Goal: Obtain resource: Download file/media

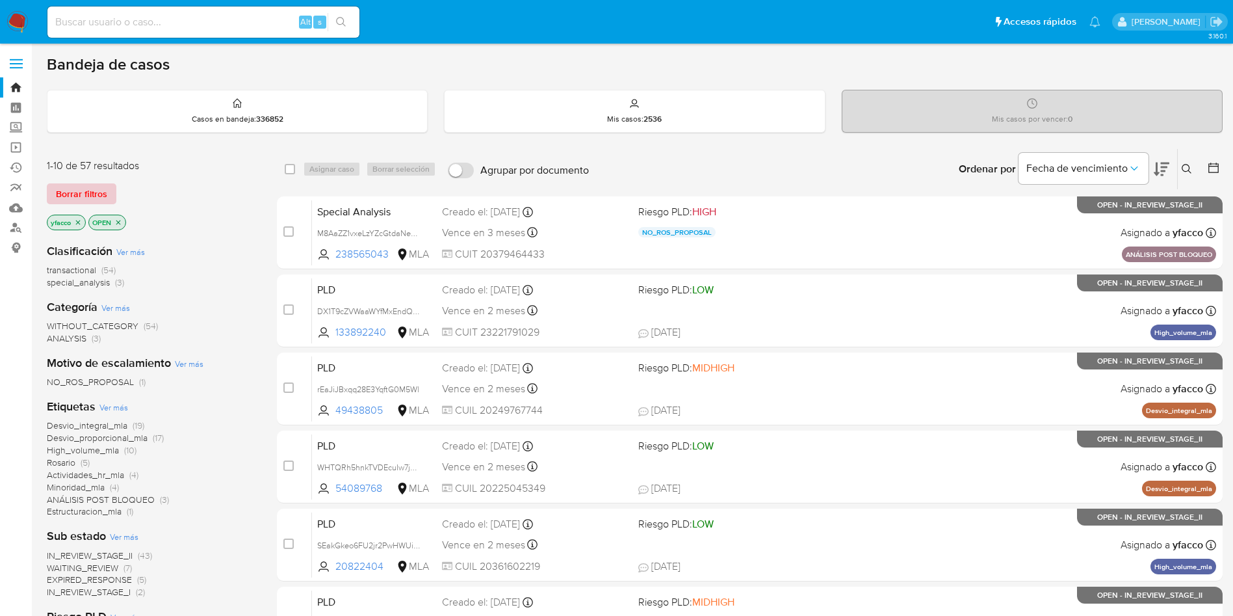
click at [89, 194] on span "Borrar filtros" at bounding box center [81, 194] width 51 height 18
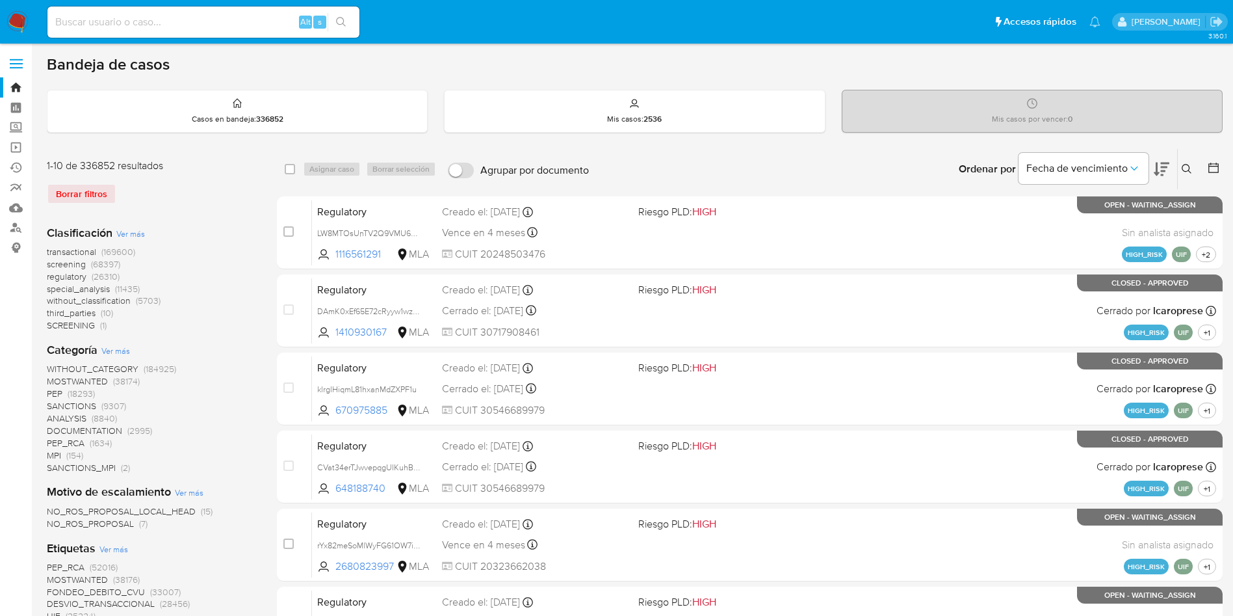
click at [163, 19] on input at bounding box center [203, 22] width 312 height 17
paste input "vjX1O30M25VfyLvEZgg4BQNu"
type input "vjX1O30M25VfyLvEZgg4BQNu"
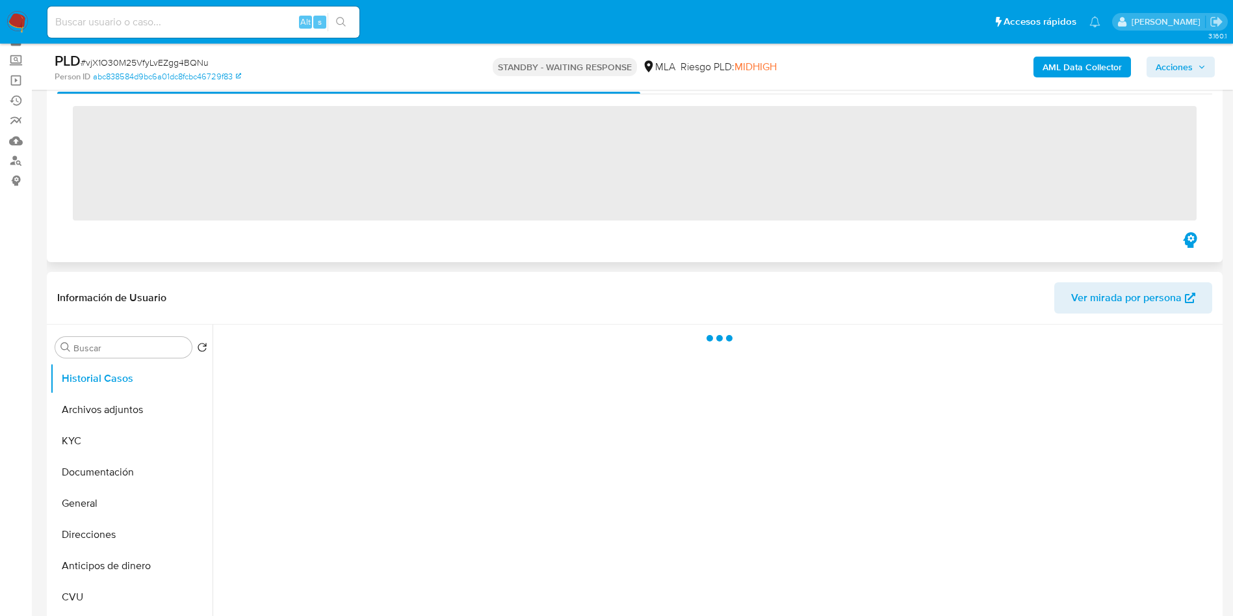
scroll to position [98, 0]
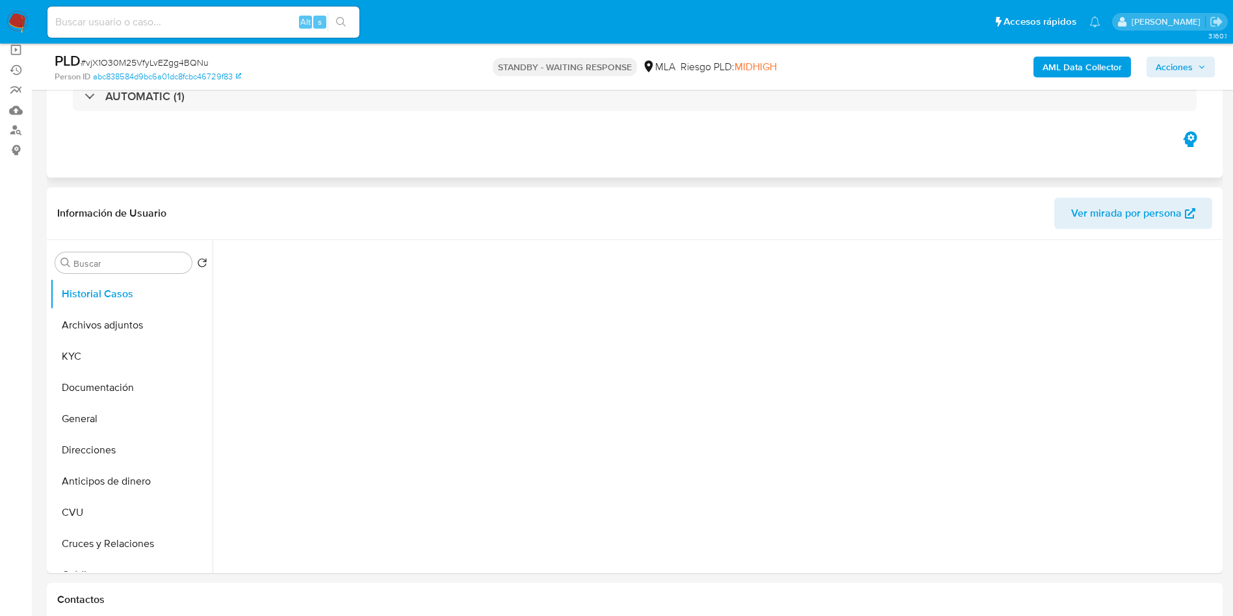
select select "10"
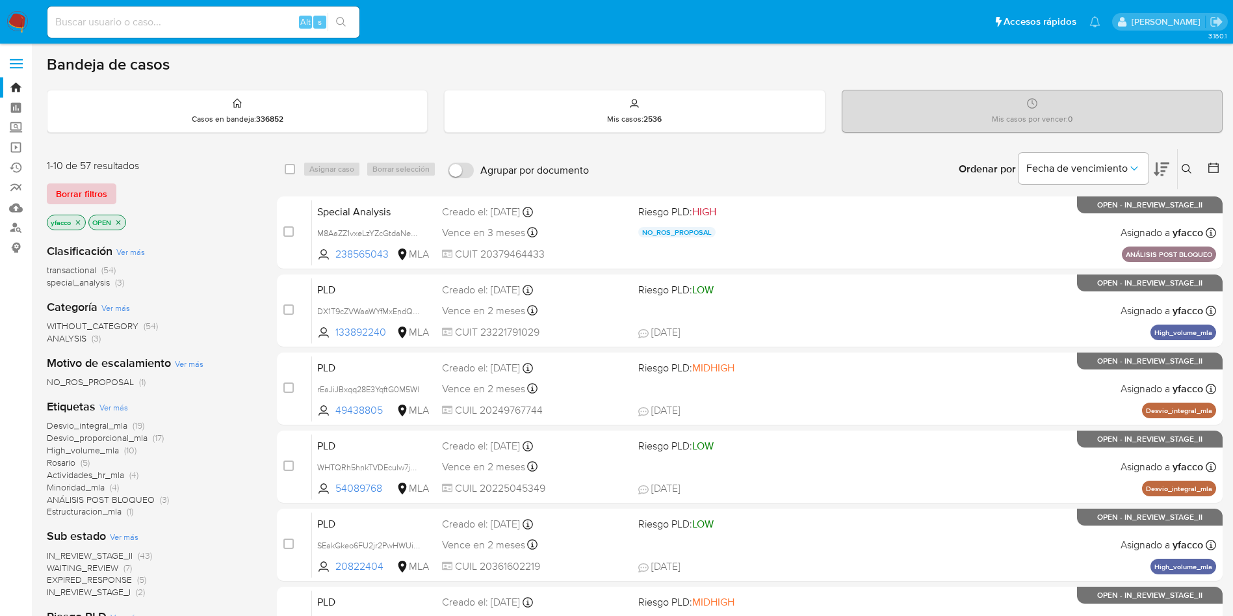
click at [99, 196] on span "Borrar filtros" at bounding box center [81, 194] width 51 height 18
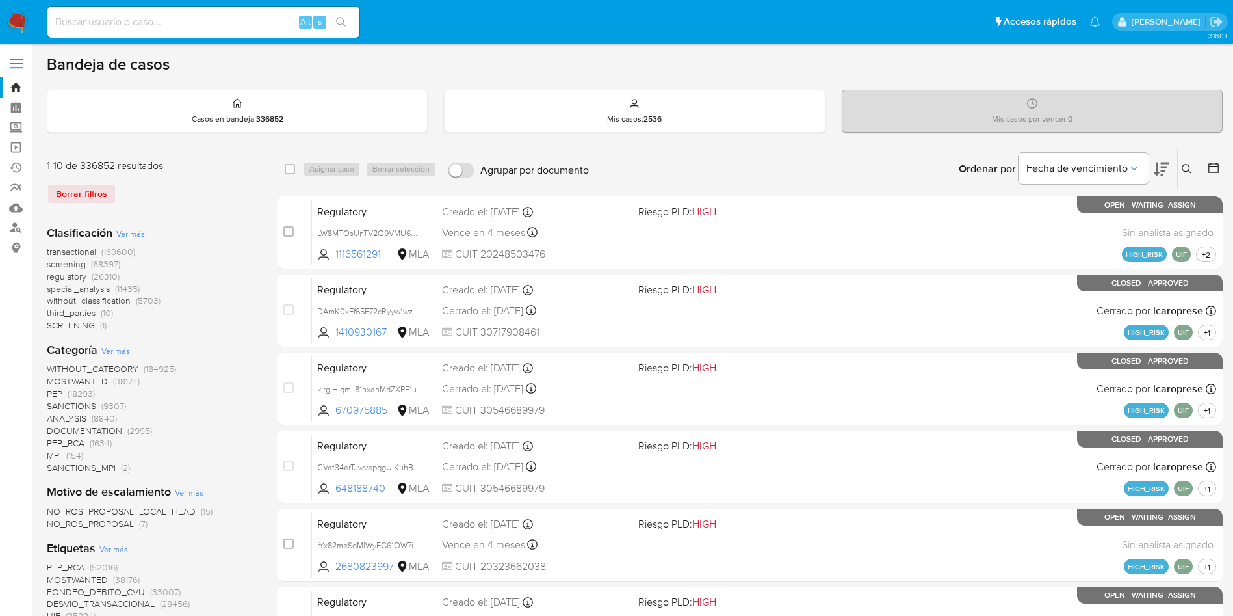
click at [1187, 169] on icon at bounding box center [1187, 169] width 10 height 10
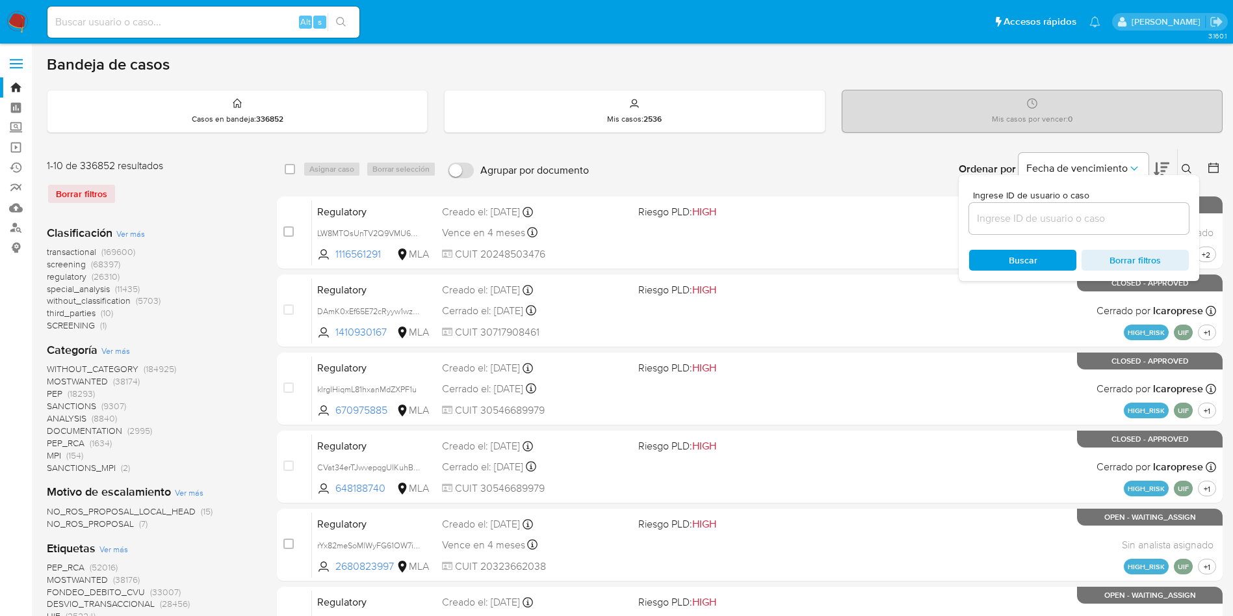
click at [1037, 217] on input at bounding box center [1079, 218] width 220 height 17
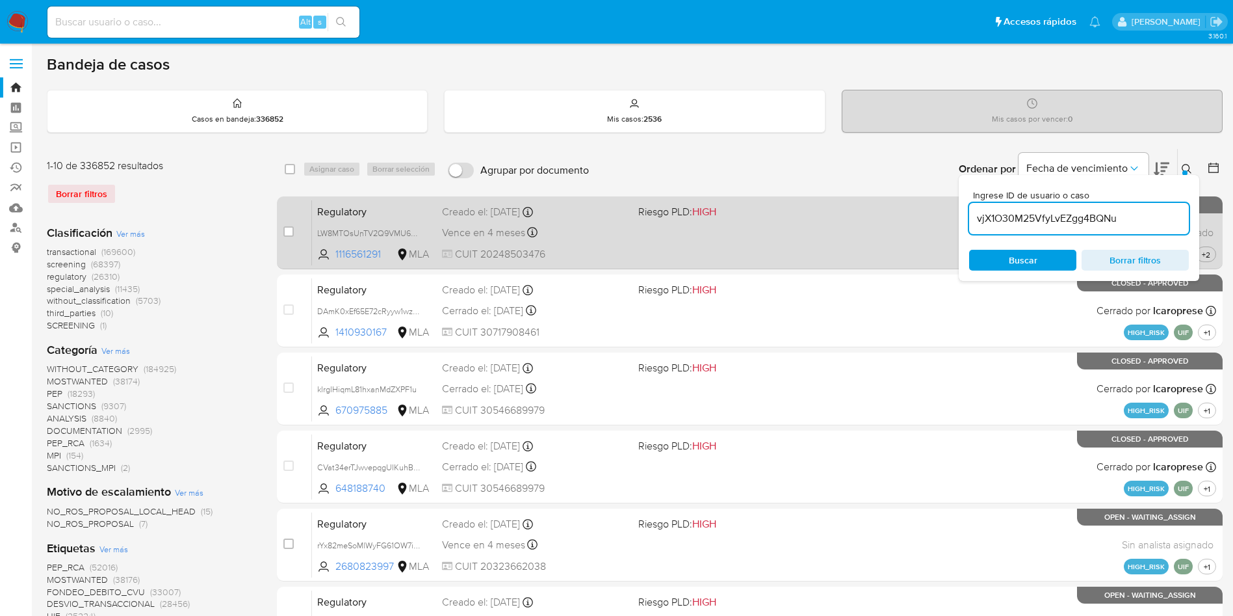
type input "vjX1O30M25VfyLvEZgg4BQNu"
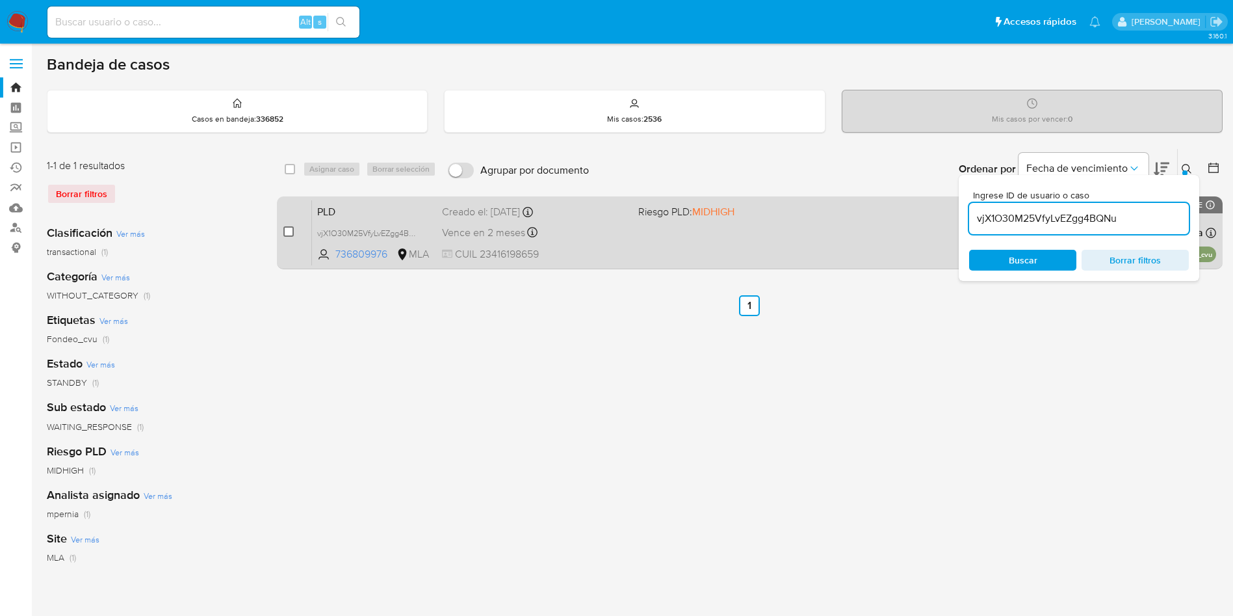
click at [291, 231] on input "checkbox" at bounding box center [288, 231] width 10 height 10
checkbox input "true"
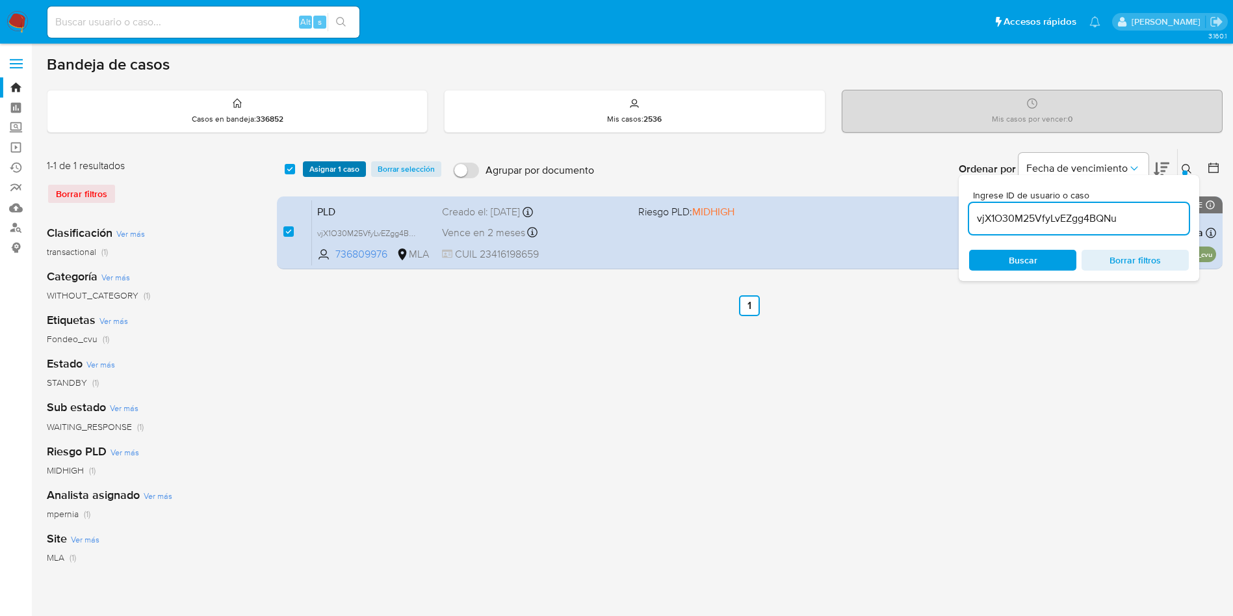
click at [319, 172] on span "Asignar 1 caso" at bounding box center [334, 169] width 50 height 13
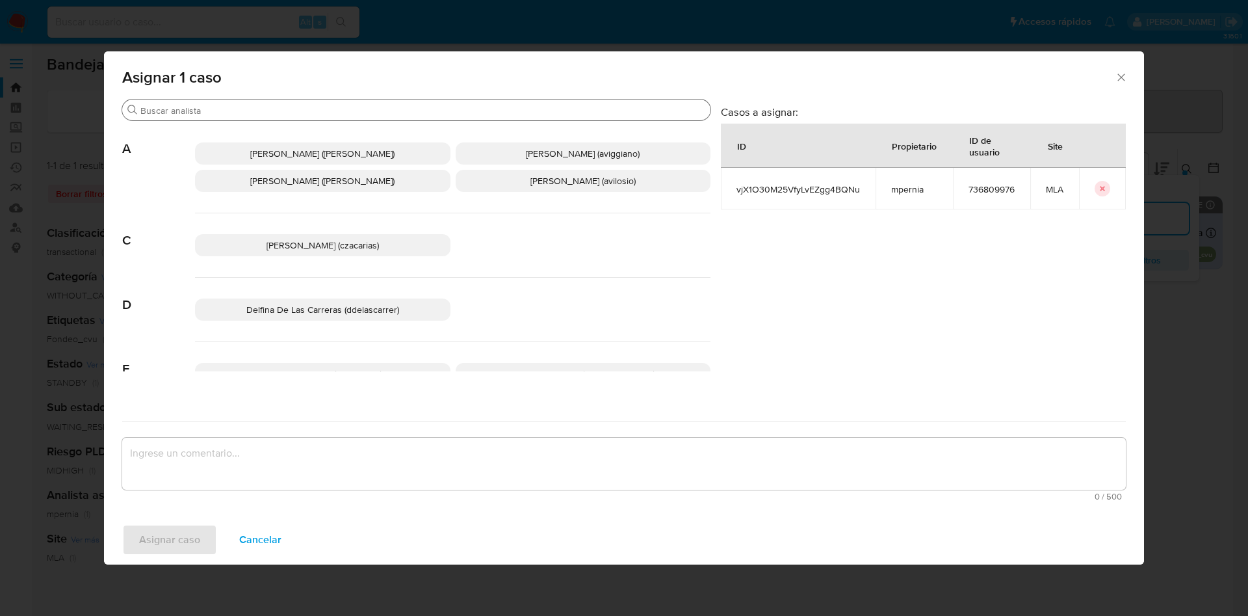
click at [251, 106] on input "Buscar" at bounding box center [422, 111] width 565 height 12
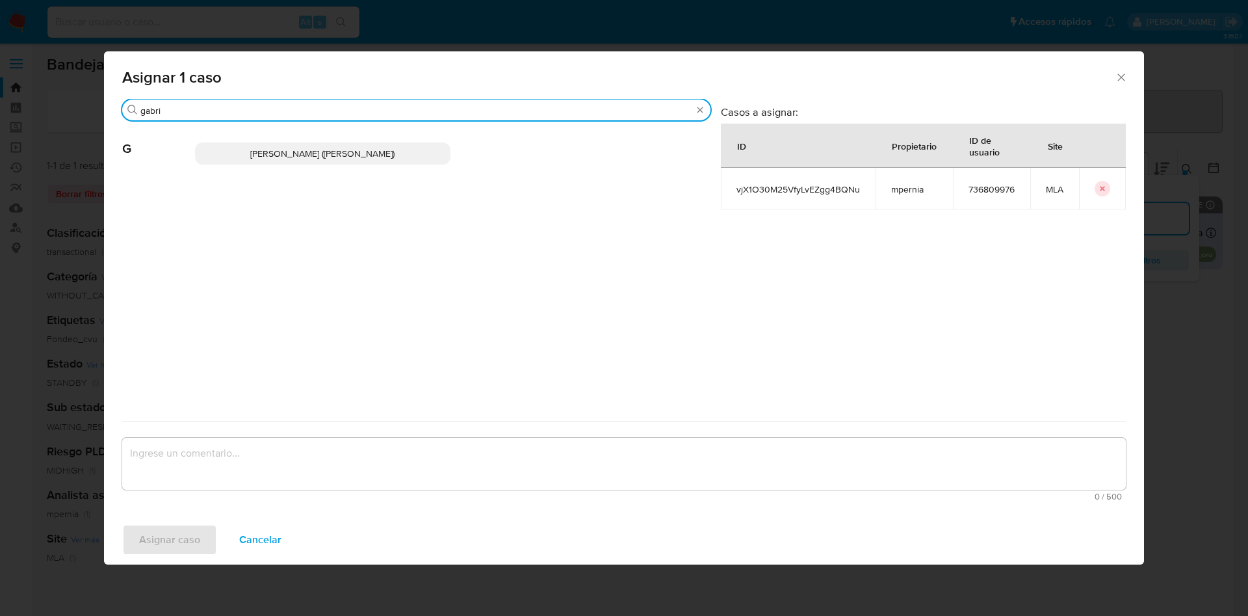
type input "gabri"
click at [263, 140] on div "Gabriela Sanchez Quinonez (gabrielsanch)" at bounding box center [452, 154] width 515 height 64
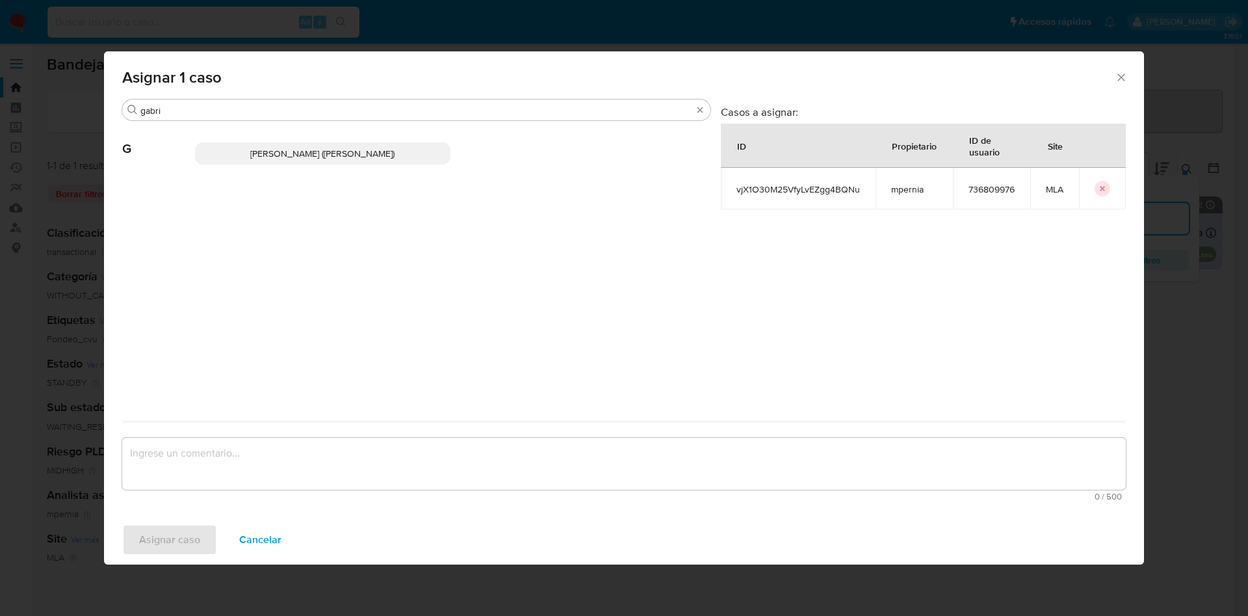
click at [269, 150] on span "Gabriela Sanchez Quinonez (gabrielsanch)" at bounding box center [322, 153] width 144 height 13
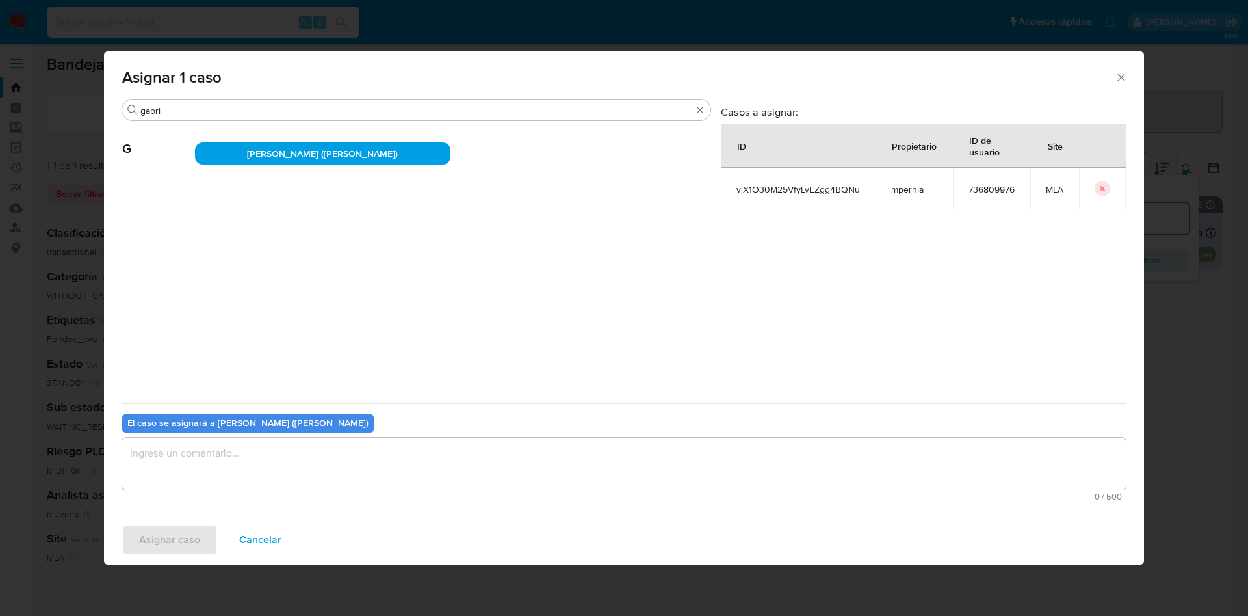
click at [163, 452] on textarea "assign-modal" at bounding box center [624, 463] width 1004 height 52
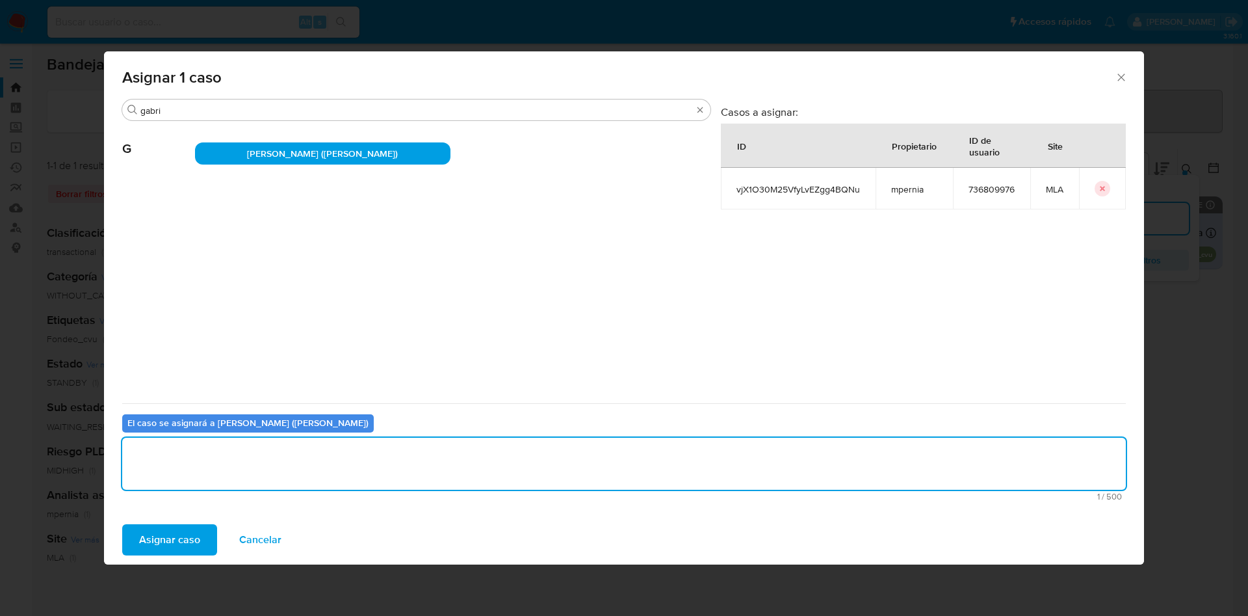
click at [145, 540] on span "Asignar caso" at bounding box center [169, 539] width 61 height 29
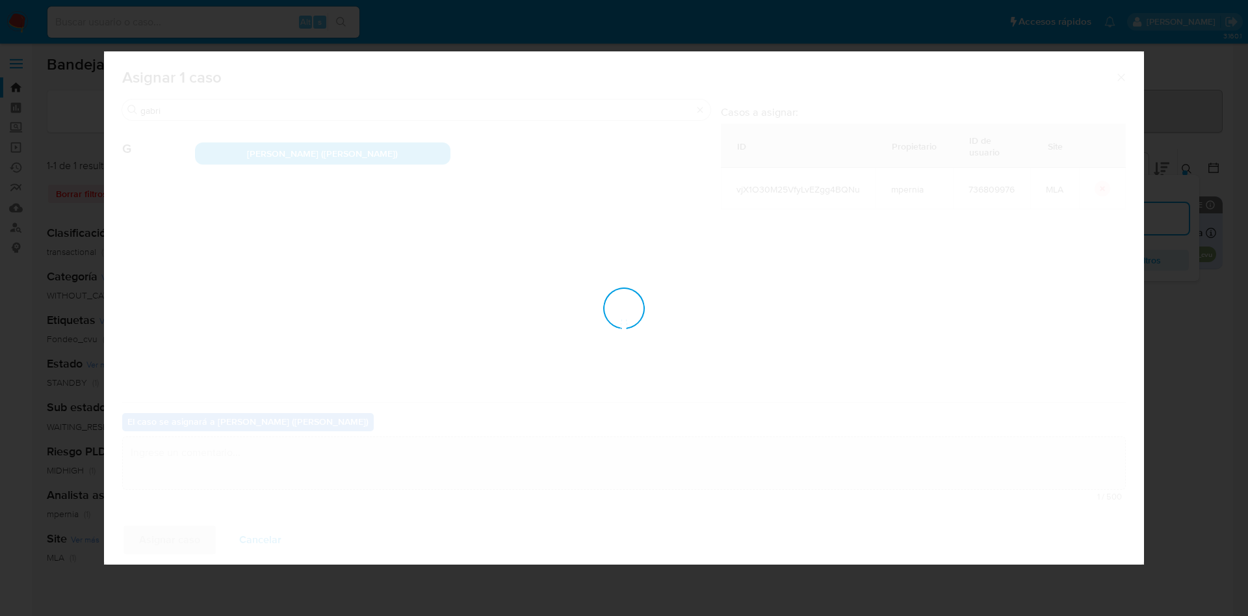
checkbox input "false"
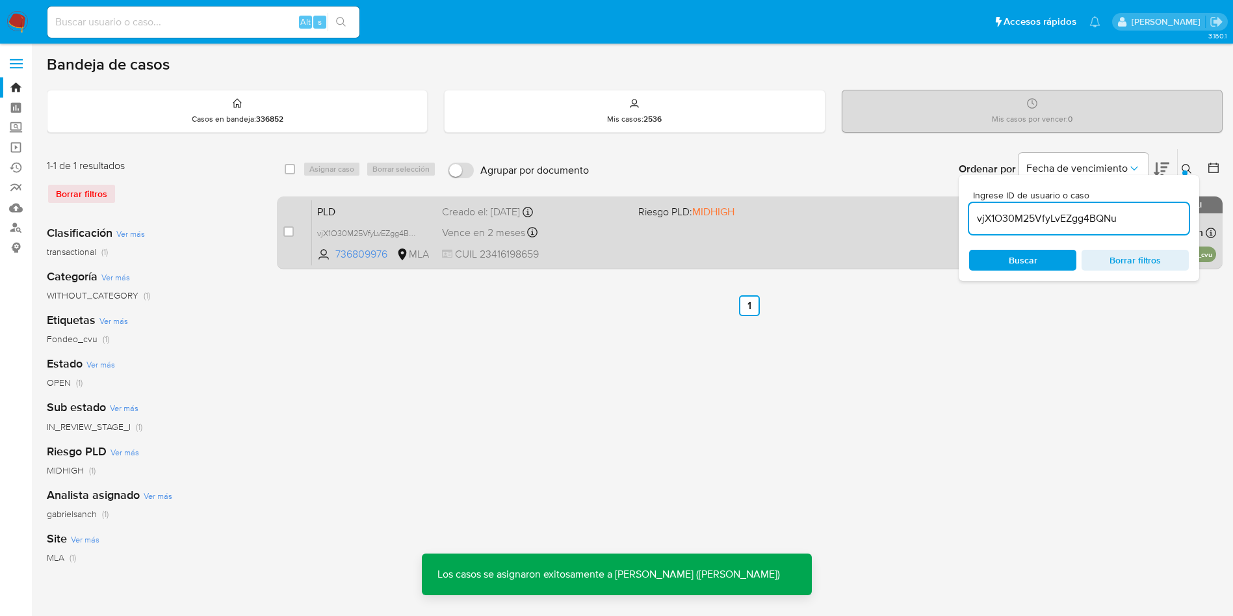
click at [517, 237] on span "Vence en 2 meses" at bounding box center [483, 233] width 83 height 14
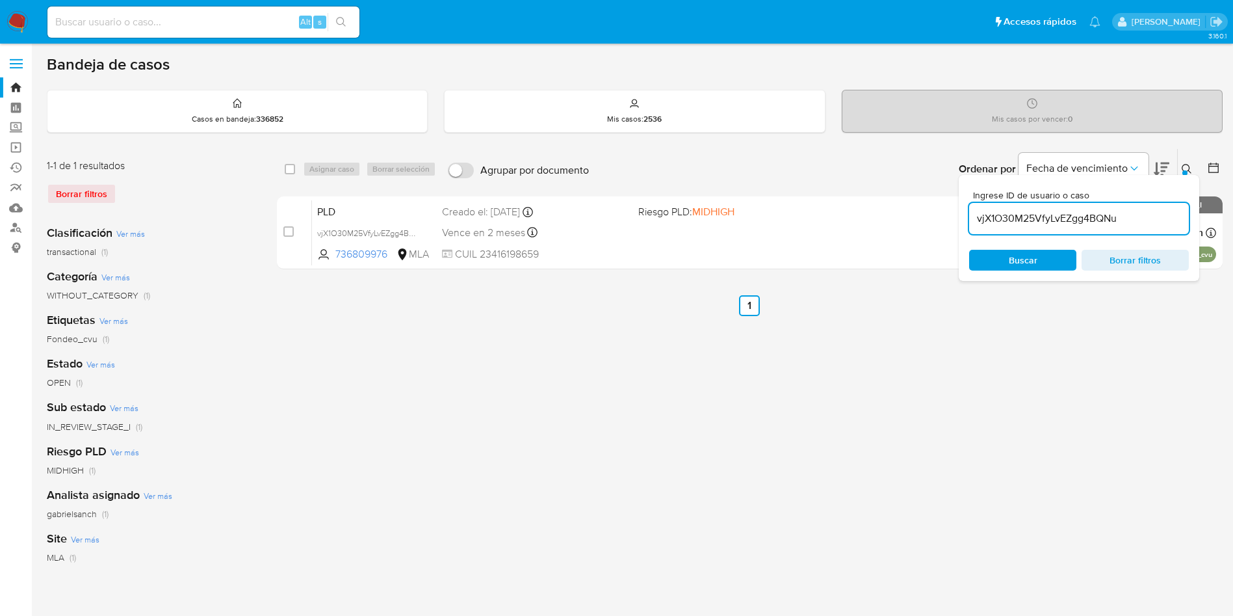
click at [1122, 222] on input "vjX1O30M25VfyLvEZgg4BQNu" at bounding box center [1079, 218] width 220 height 17
paste input "2QVjre21Zi8eJshoOAw0FBGZ"
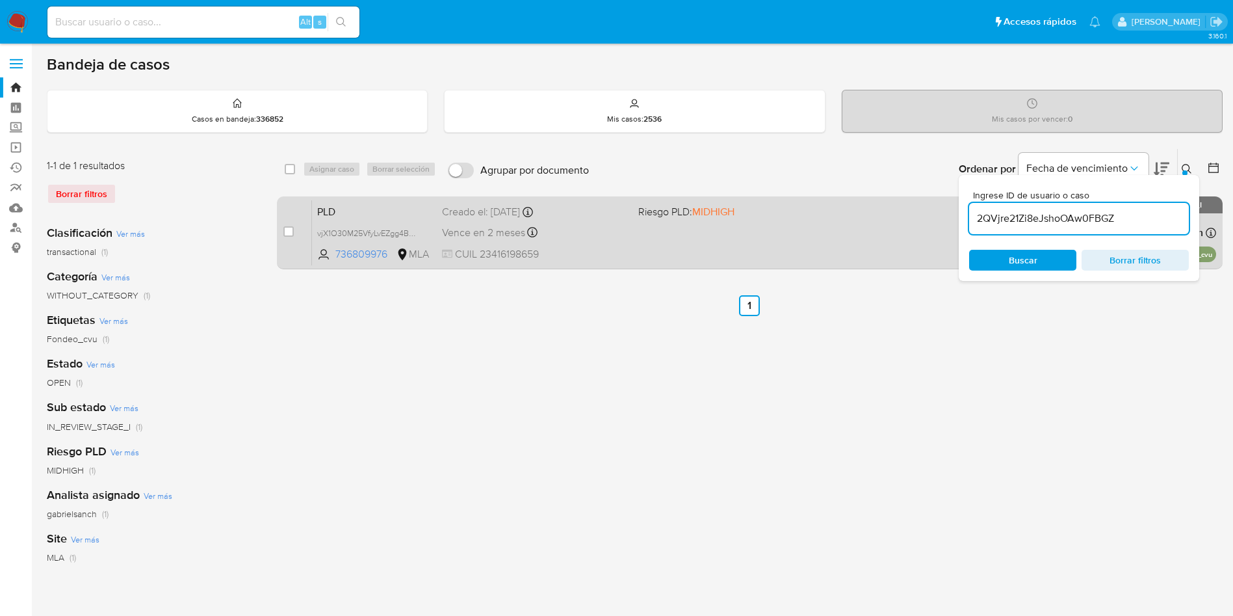
type input "2QVjre21Zi8eJshoOAw0FBGZ"
click at [291, 227] on input "checkbox" at bounding box center [288, 231] width 10 height 10
checkbox input "true"
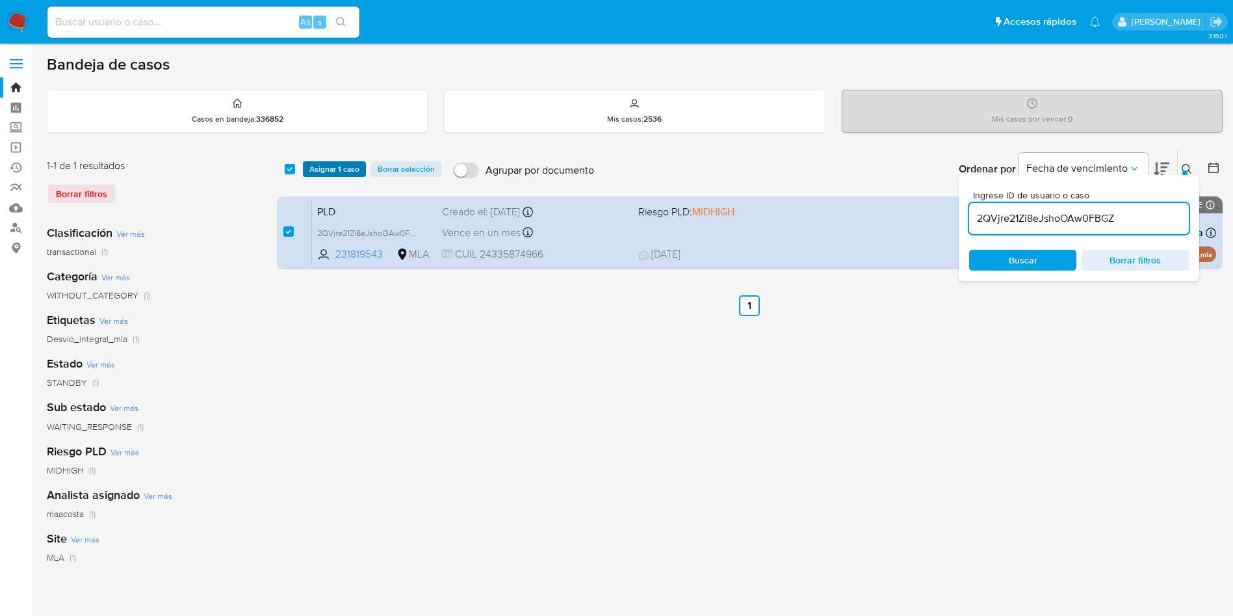
click at [322, 172] on span "Asignar 1 caso" at bounding box center [334, 169] width 50 height 13
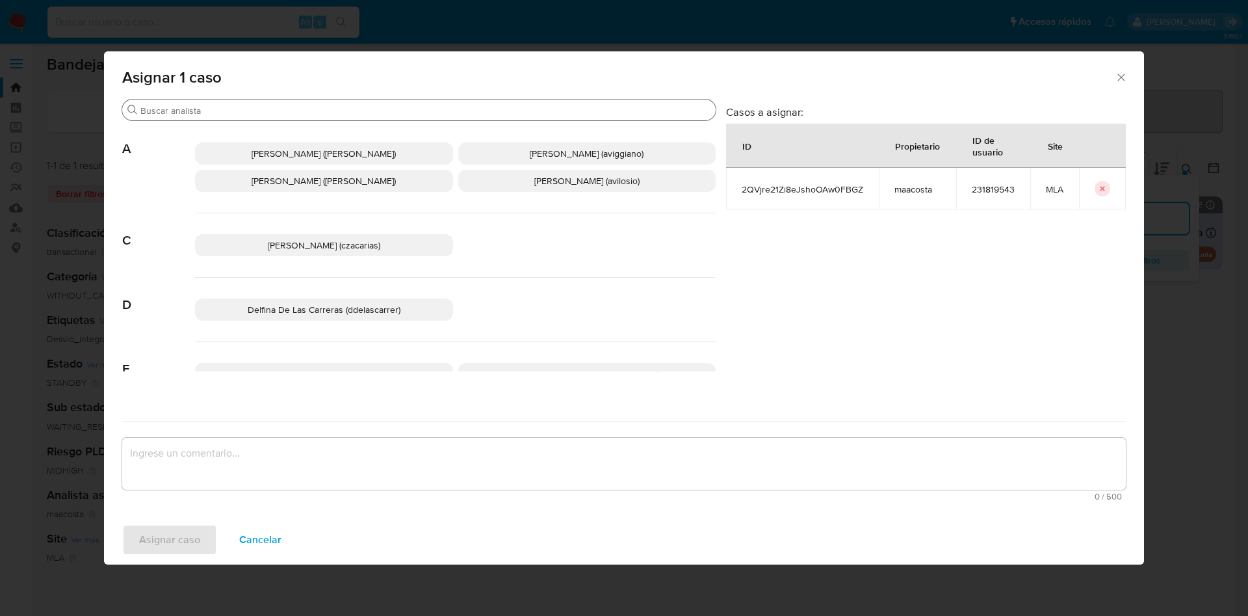
click at [229, 113] on input "Buscar" at bounding box center [425, 111] width 570 height 12
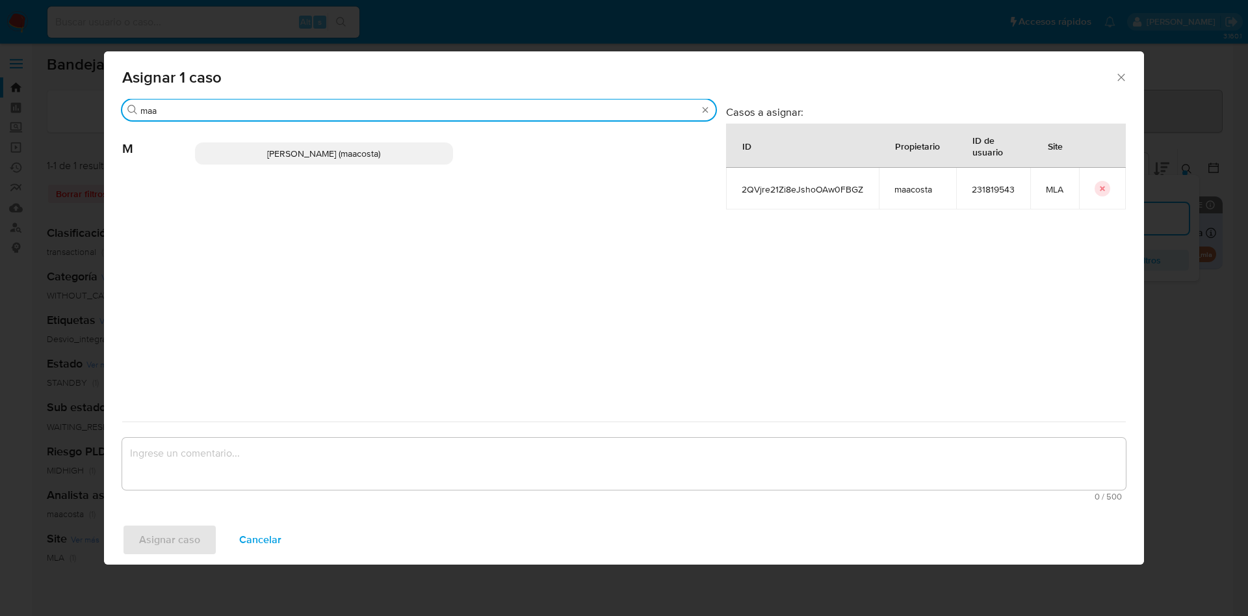
type input "maa"
click at [267, 157] on span "Maria Sol Acosta Aguero (maacosta)" at bounding box center [323, 153] width 113 height 13
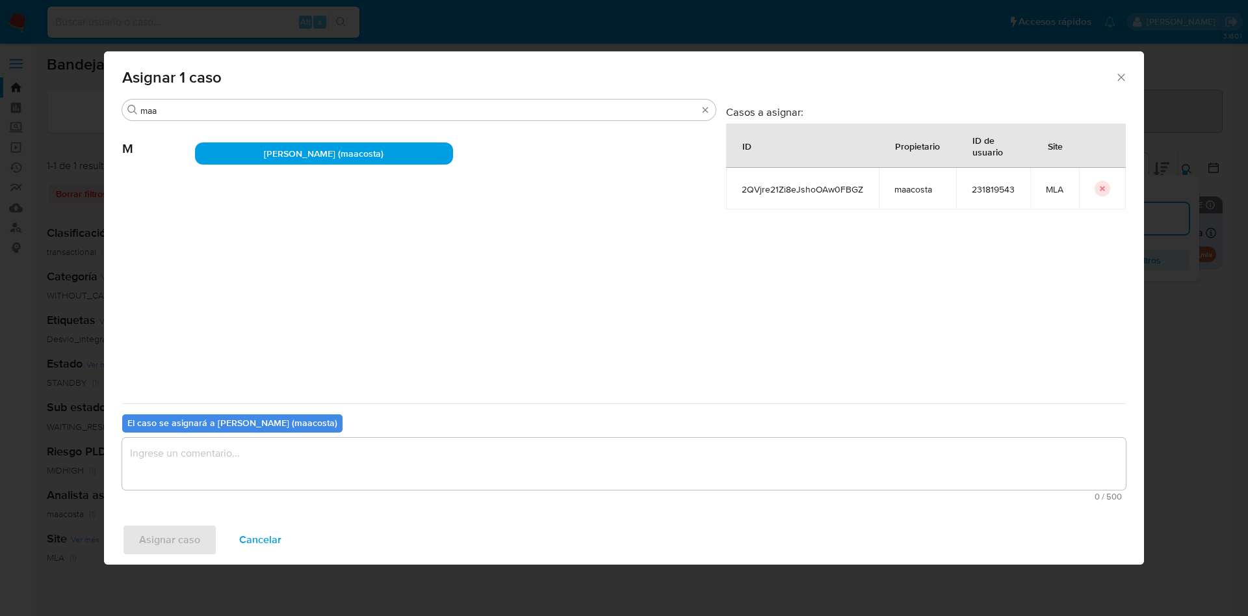
click at [183, 478] on textarea "assign-modal" at bounding box center [624, 463] width 1004 height 52
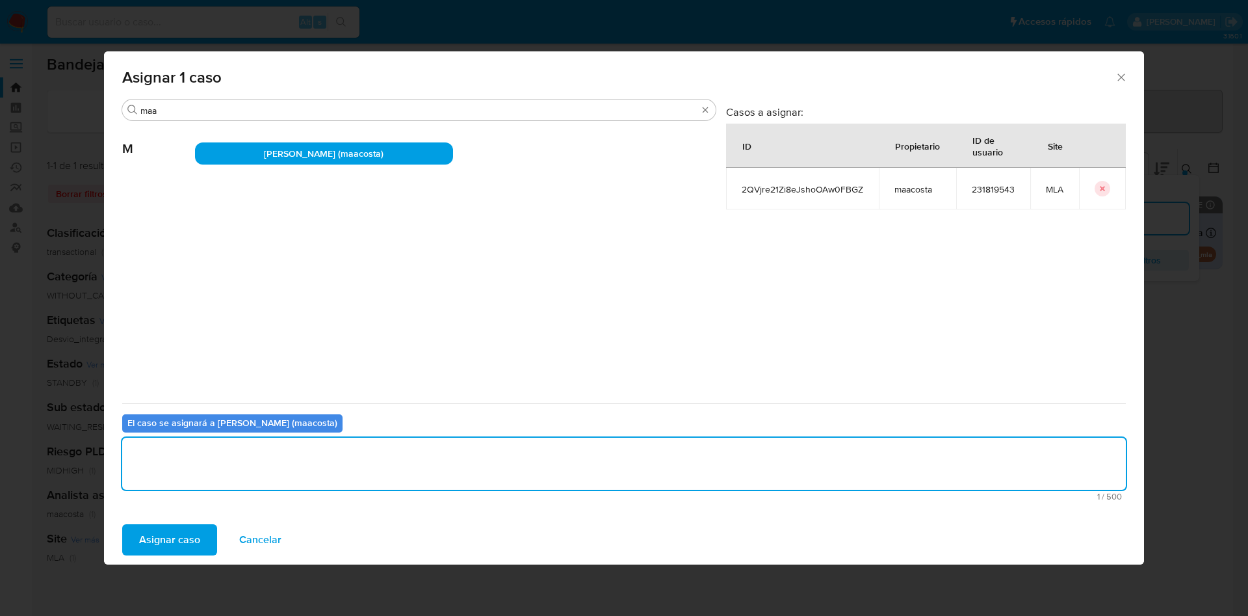
click at [176, 537] on span "Asignar caso" at bounding box center [169, 539] width 61 height 29
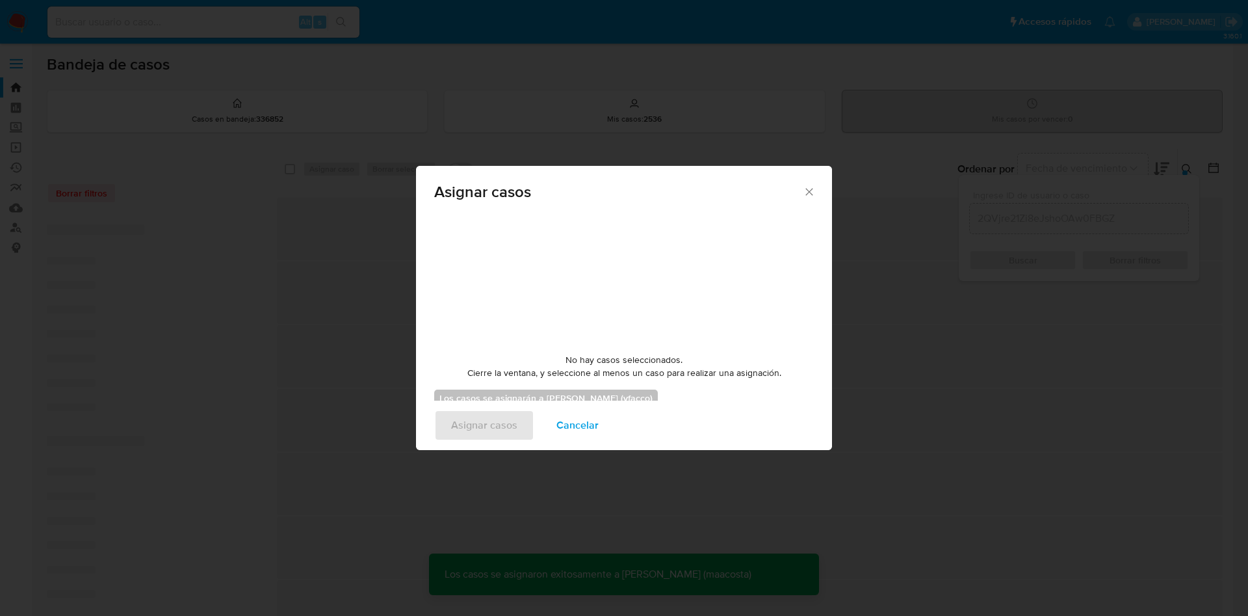
checkbox input "false"
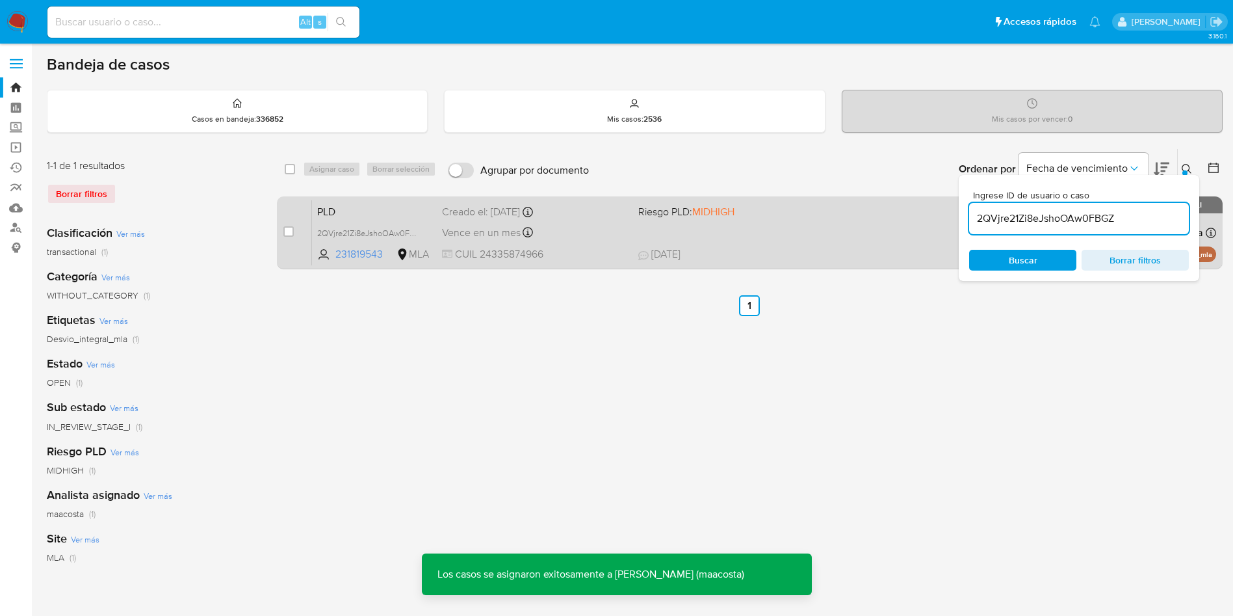
click at [506, 226] on span "Vence en un mes" at bounding box center [481, 233] width 79 height 14
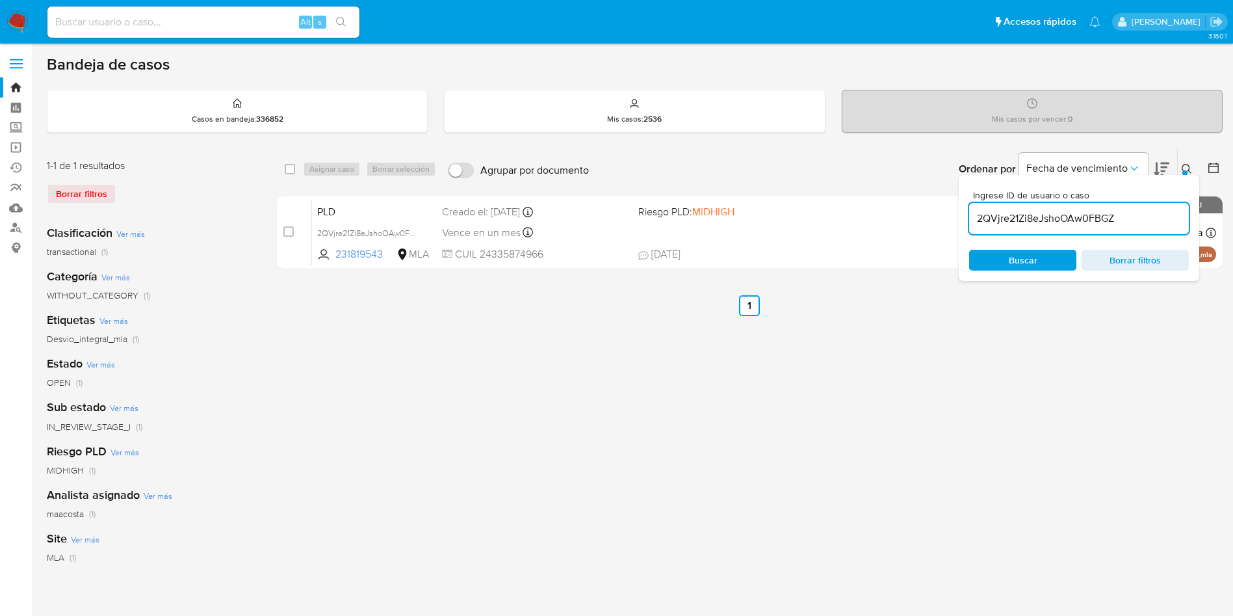
click at [1135, 224] on input "2QVjre21Zi8eJshoOAw0FBGZ" at bounding box center [1079, 218] width 220 height 17
paste input "JXPgWrwL0kgcMuqhNrFBTYkv"
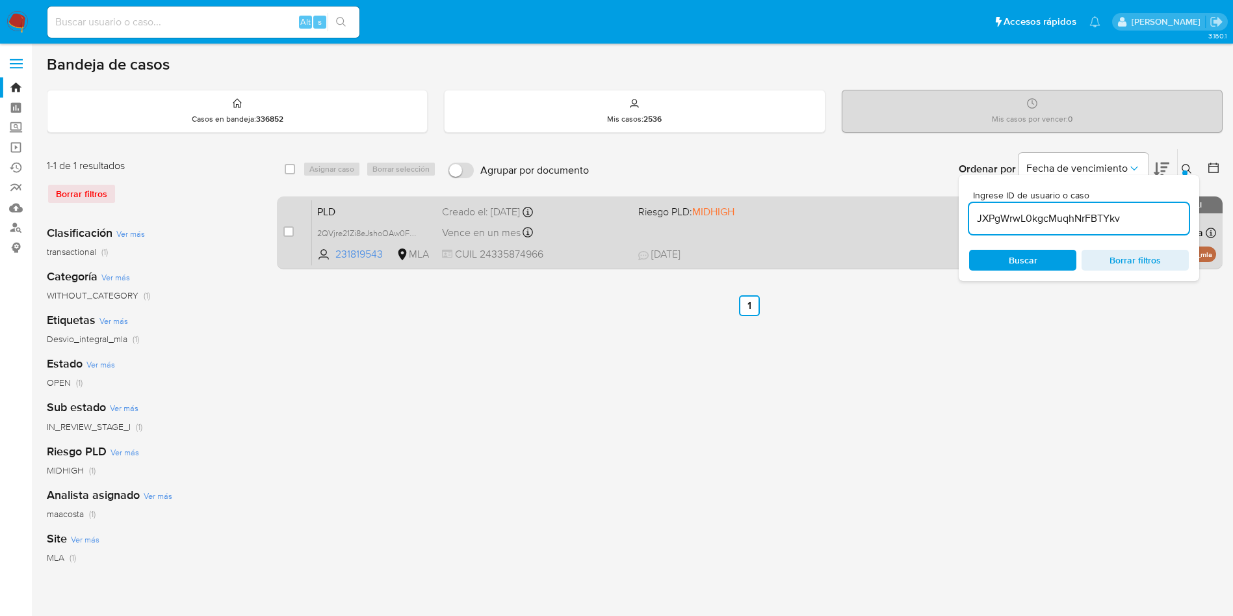
type input "JXPgWrwL0kgcMuqhNrFBTYkv"
click at [287, 234] on input "checkbox" at bounding box center [288, 231] width 10 height 10
checkbox input "true"
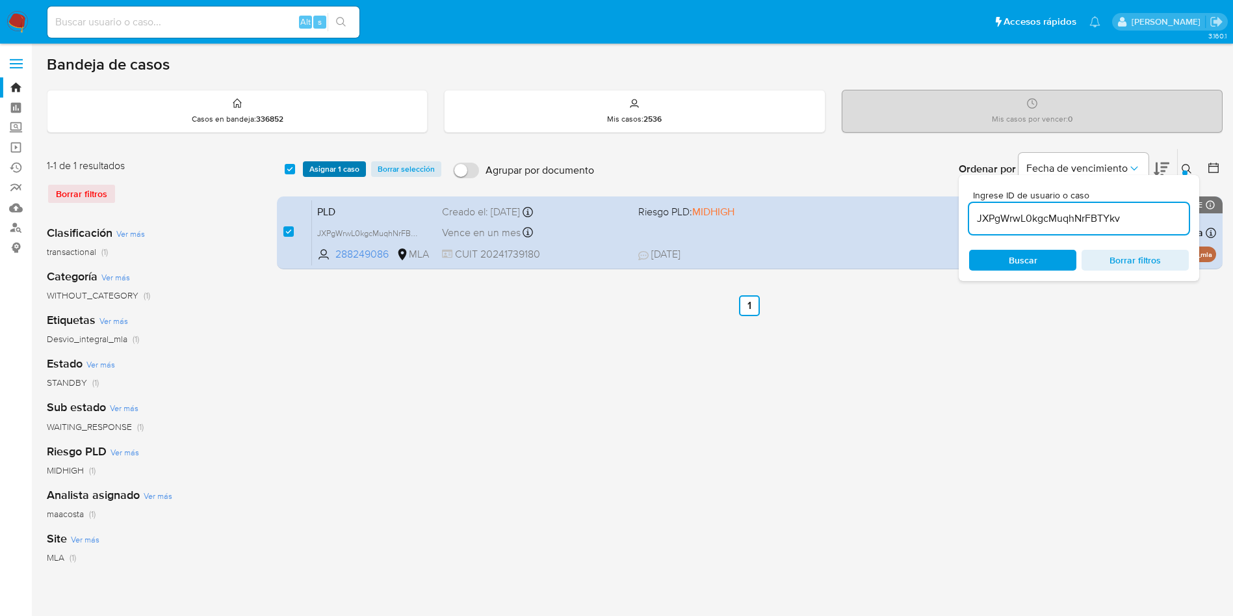
click at [329, 176] on span "Asignar 1 caso" at bounding box center [334, 169] width 50 height 13
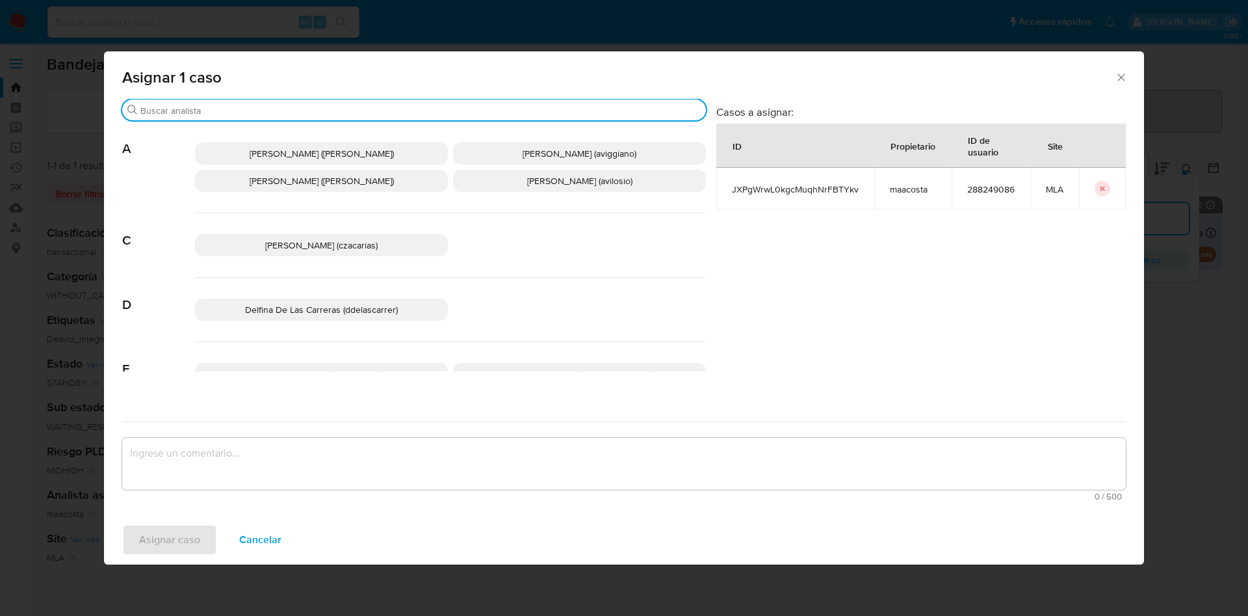
click at [263, 112] on input "Buscar" at bounding box center [420, 111] width 560 height 12
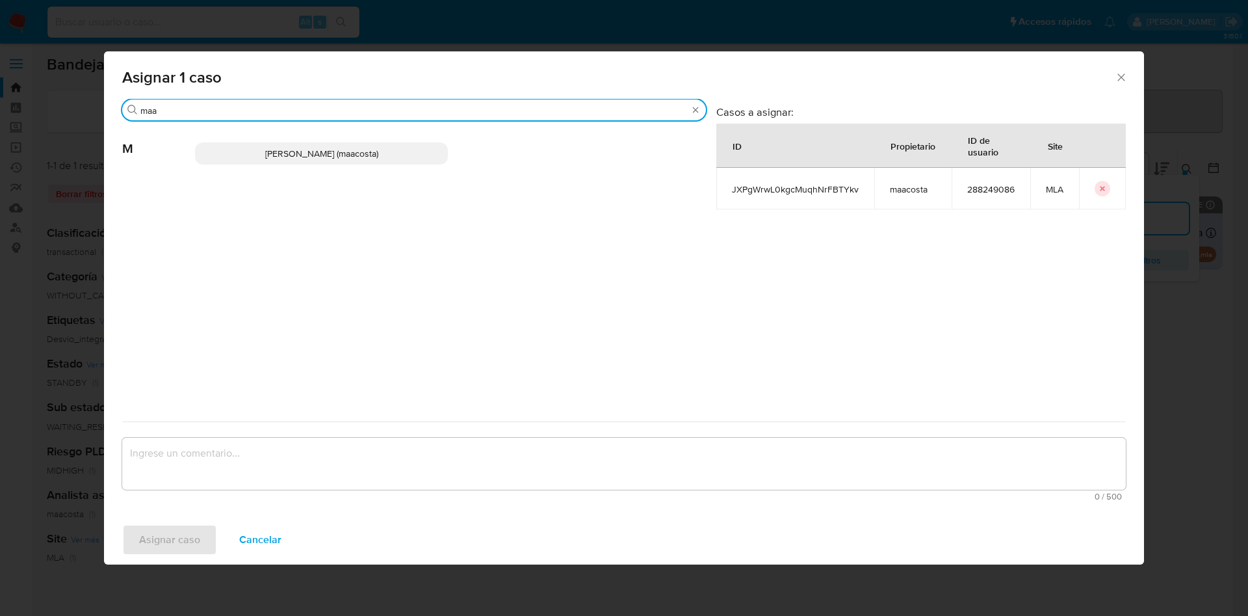
type input "maa"
click at [270, 156] on span "Maria Sol Acosta Aguero (maacosta)" at bounding box center [321, 153] width 113 height 13
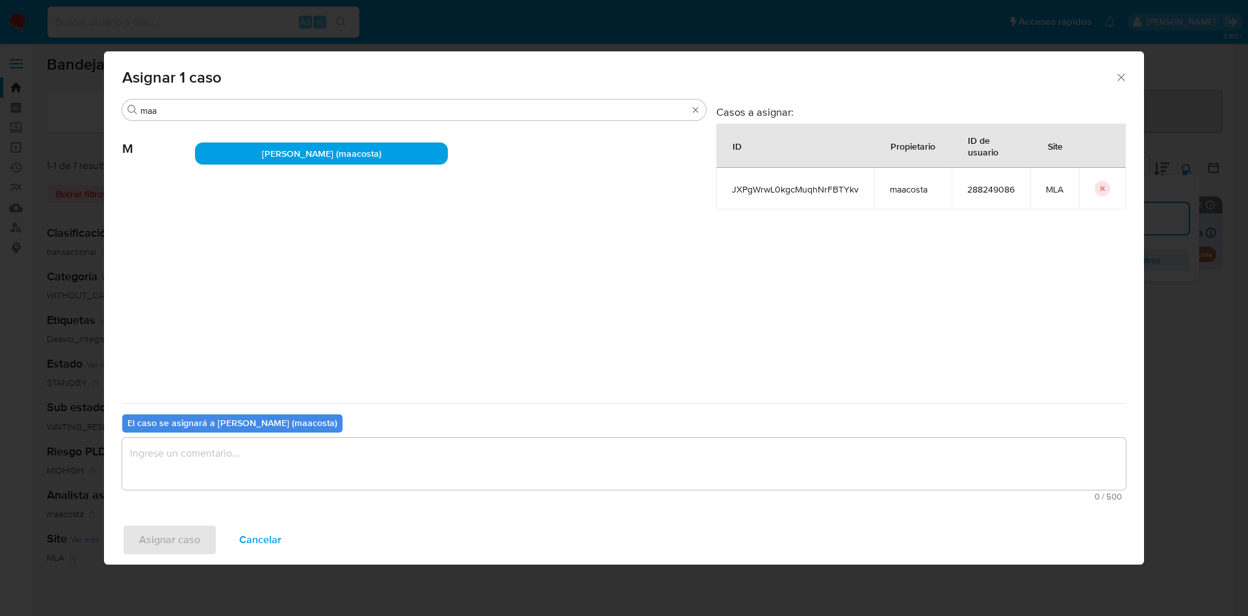
click at [216, 453] on textarea "assign-modal" at bounding box center [624, 463] width 1004 height 52
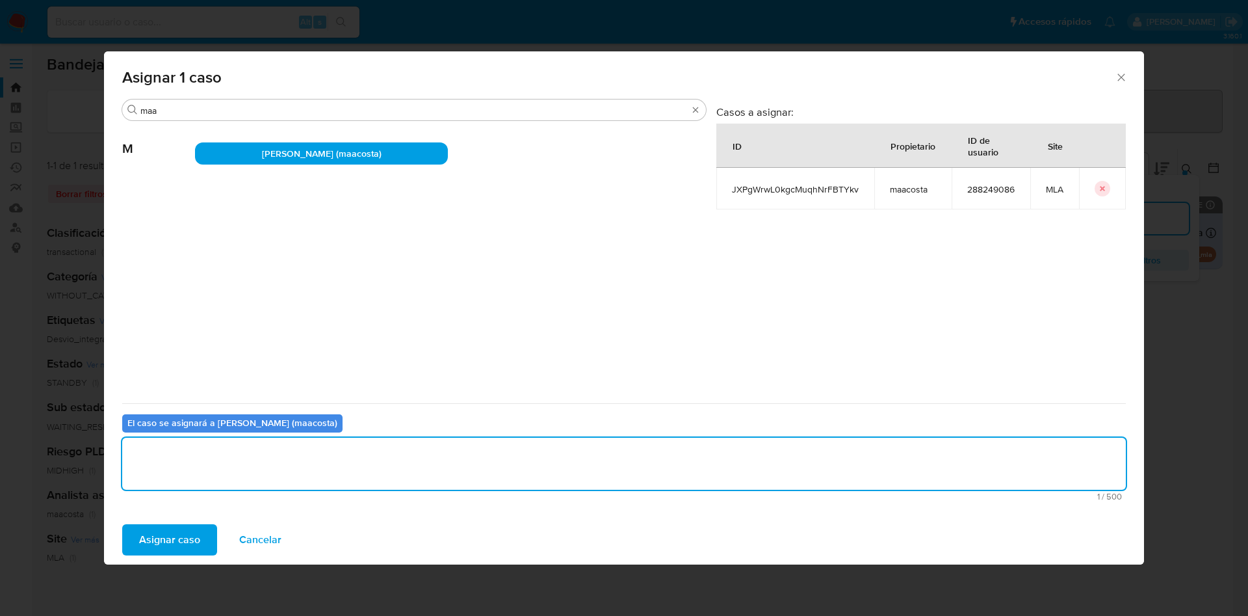
click at [180, 543] on span "Asignar caso" at bounding box center [169, 539] width 61 height 29
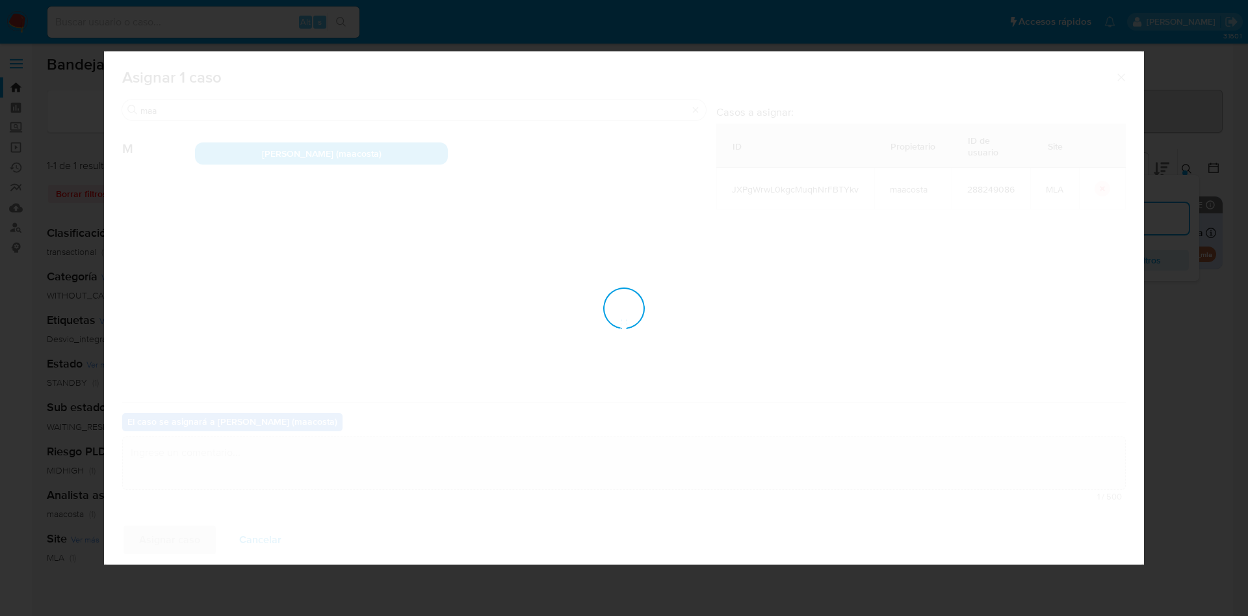
checkbox input "false"
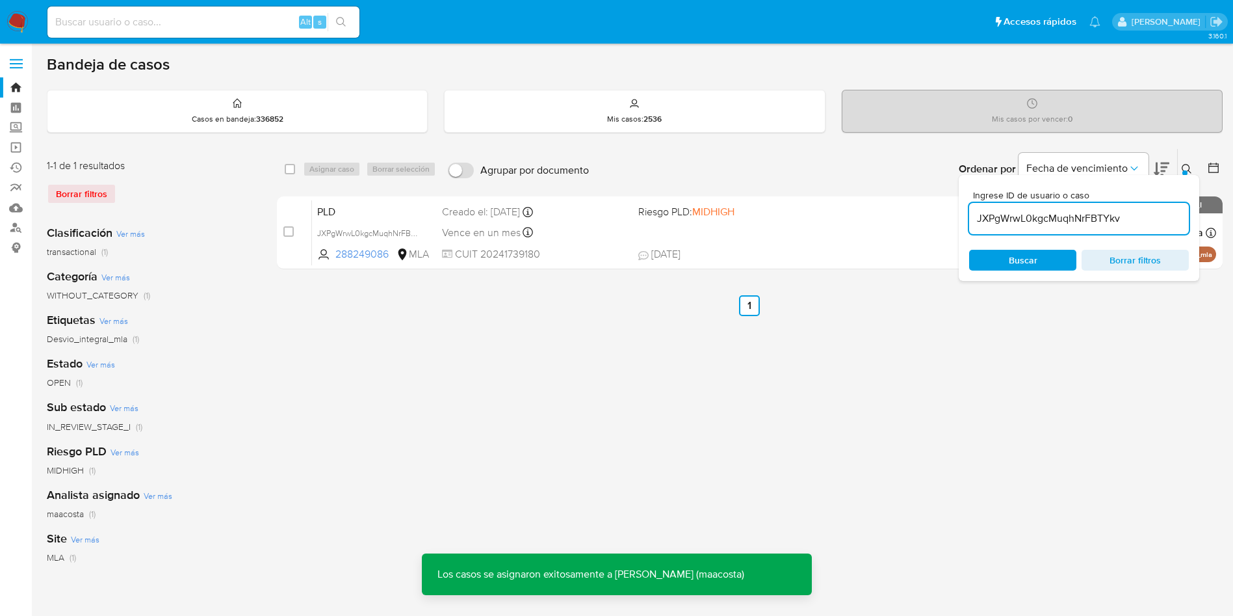
click at [1129, 227] on div "JXPgWrwL0kgcMuqhNrFBTYkv" at bounding box center [1079, 218] width 220 height 31
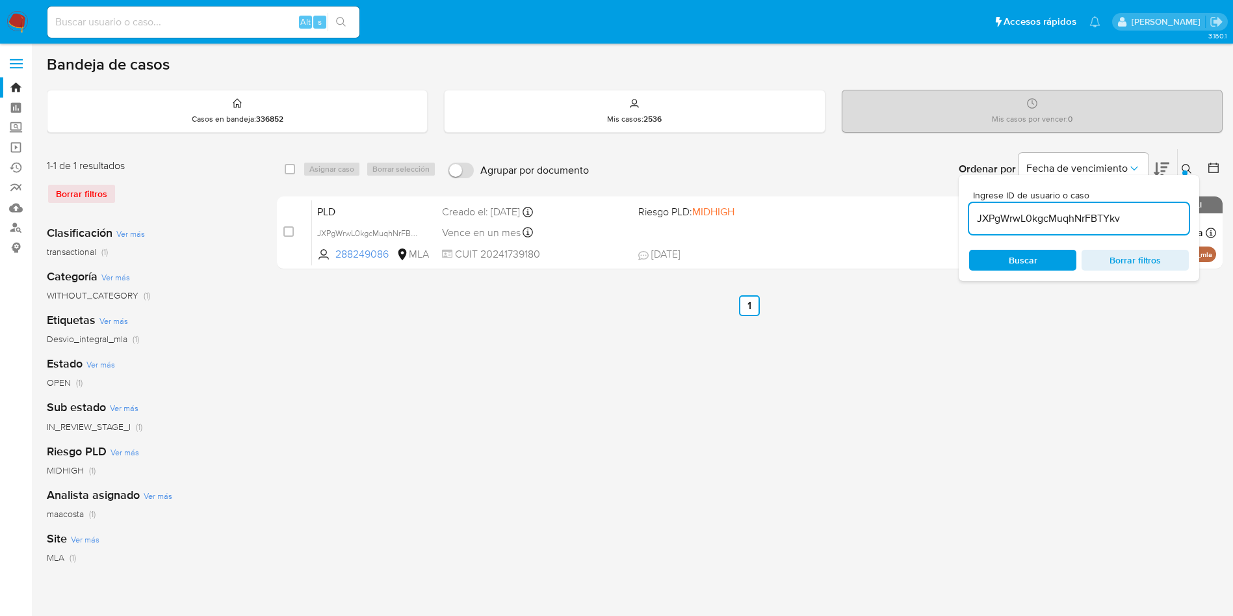
click at [1136, 214] on input "JXPgWrwL0kgcMuqhNrFBTYkv" at bounding box center [1079, 218] width 220 height 17
paste input "tWTgmUwgpkczJMQaq4D2VHdh"
type input "tWTgmUwgpkczJMQaq4D2VHdh"
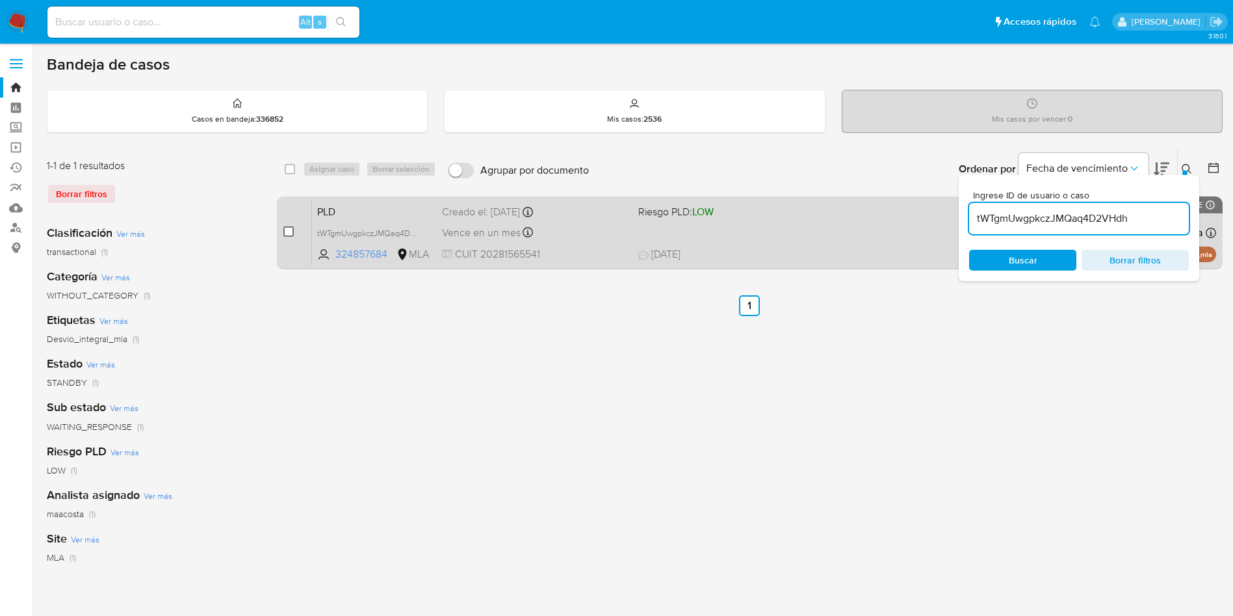
click at [292, 229] on input "checkbox" at bounding box center [288, 231] width 10 height 10
checkbox input "true"
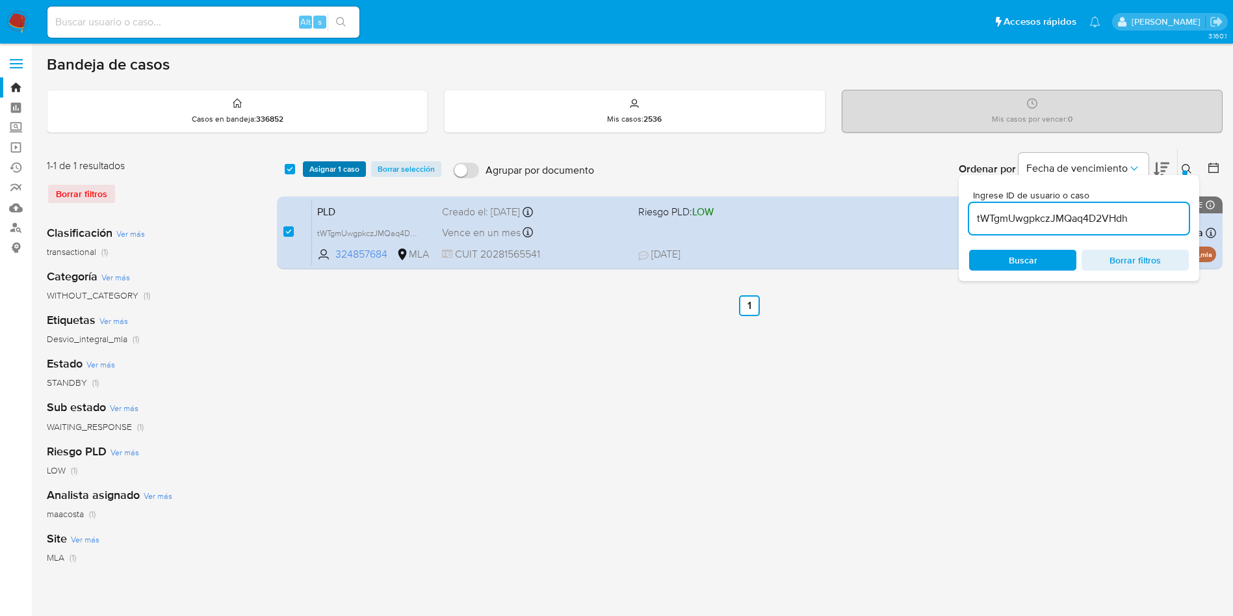
click at [320, 167] on span "Asignar 1 caso" at bounding box center [334, 169] width 50 height 13
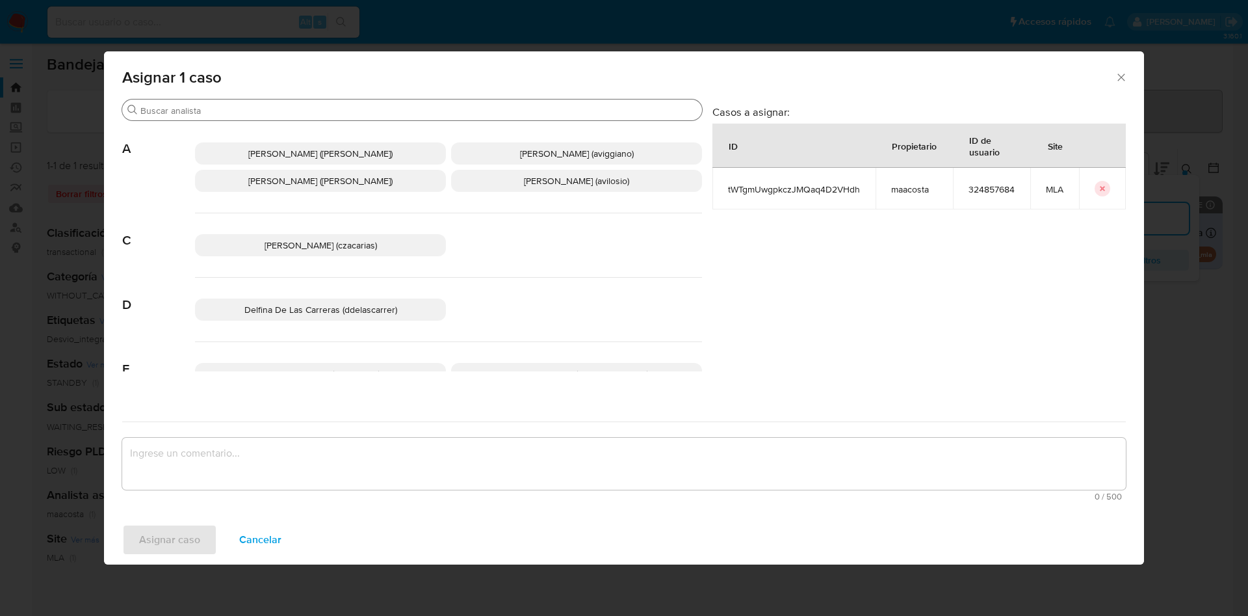
click at [237, 112] on input "Buscar" at bounding box center [418, 111] width 556 height 12
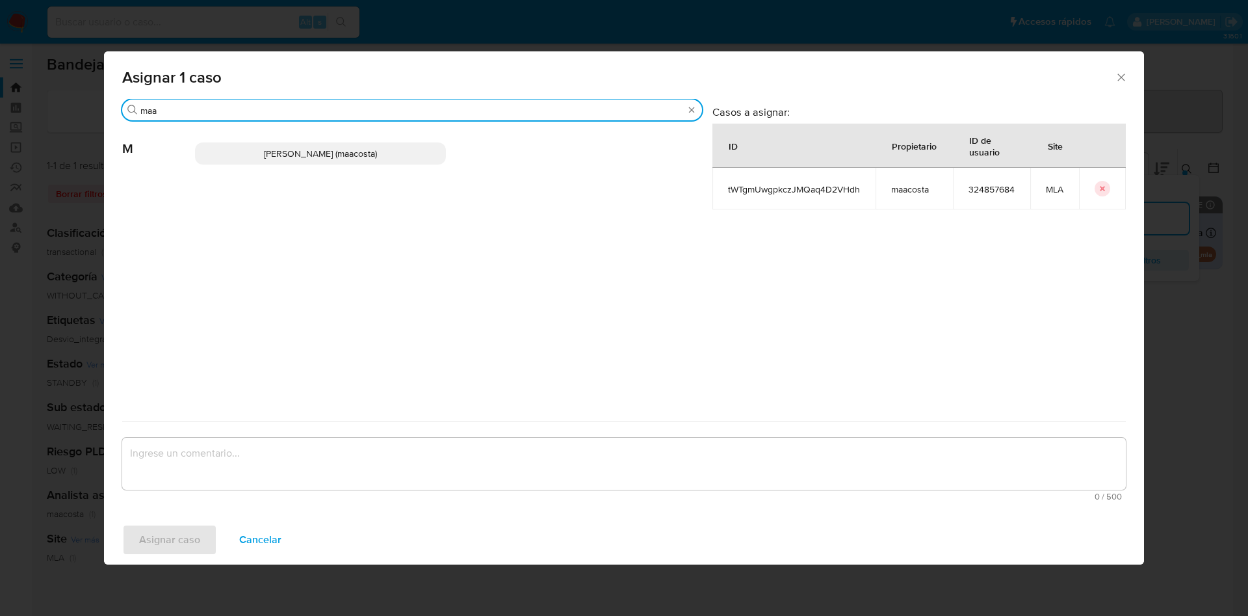
type input "maa"
click at [239, 146] on p "Maria Sol Acosta Aguero (maacosta)" at bounding box center [320, 153] width 251 height 22
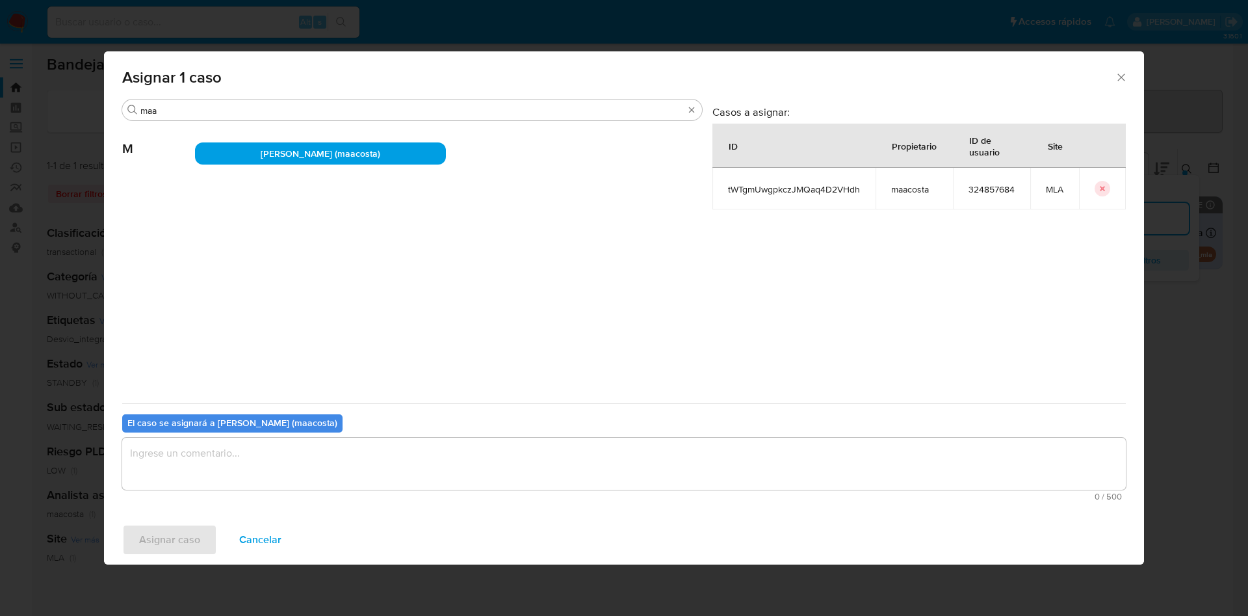
click at [213, 486] on textarea "assign-modal" at bounding box center [624, 463] width 1004 height 52
click at [185, 527] on span "Asignar caso" at bounding box center [169, 539] width 61 height 29
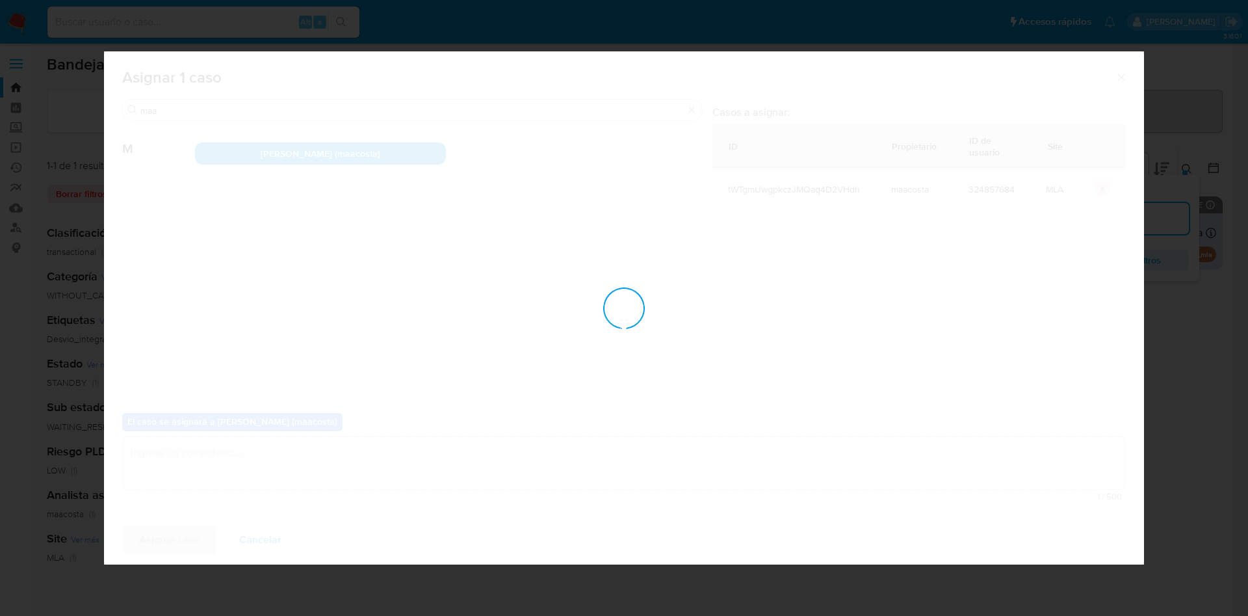
checkbox input "false"
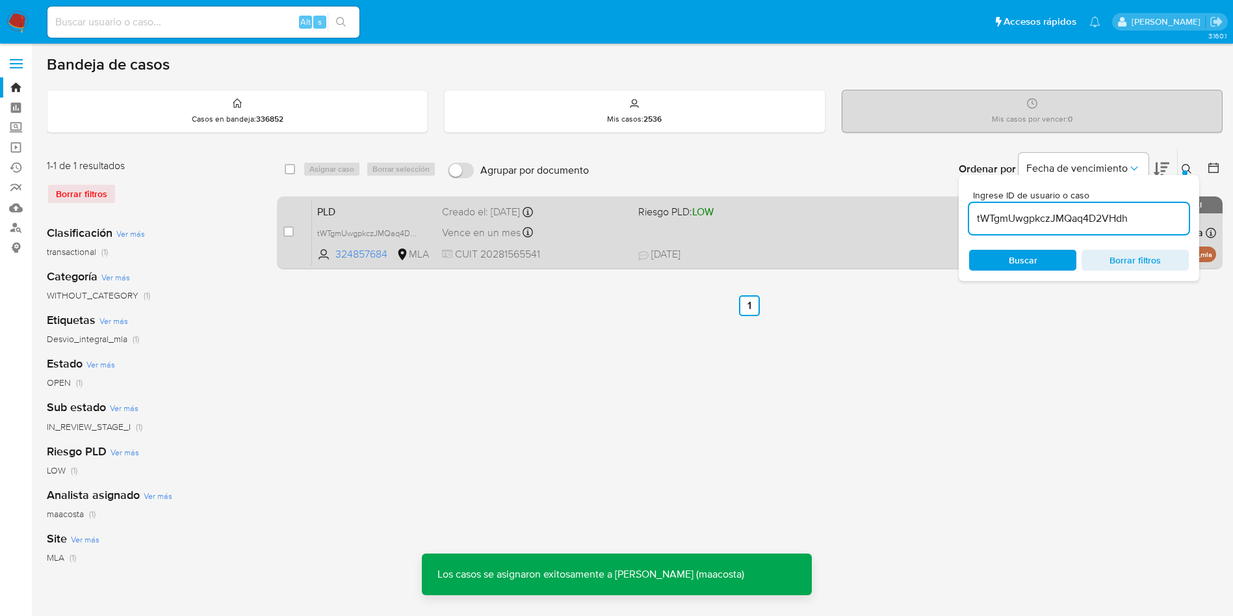
click at [562, 237] on div "Vence en un mes Vence el 29/10/2025 12:12:50" at bounding box center [535, 233] width 186 height 18
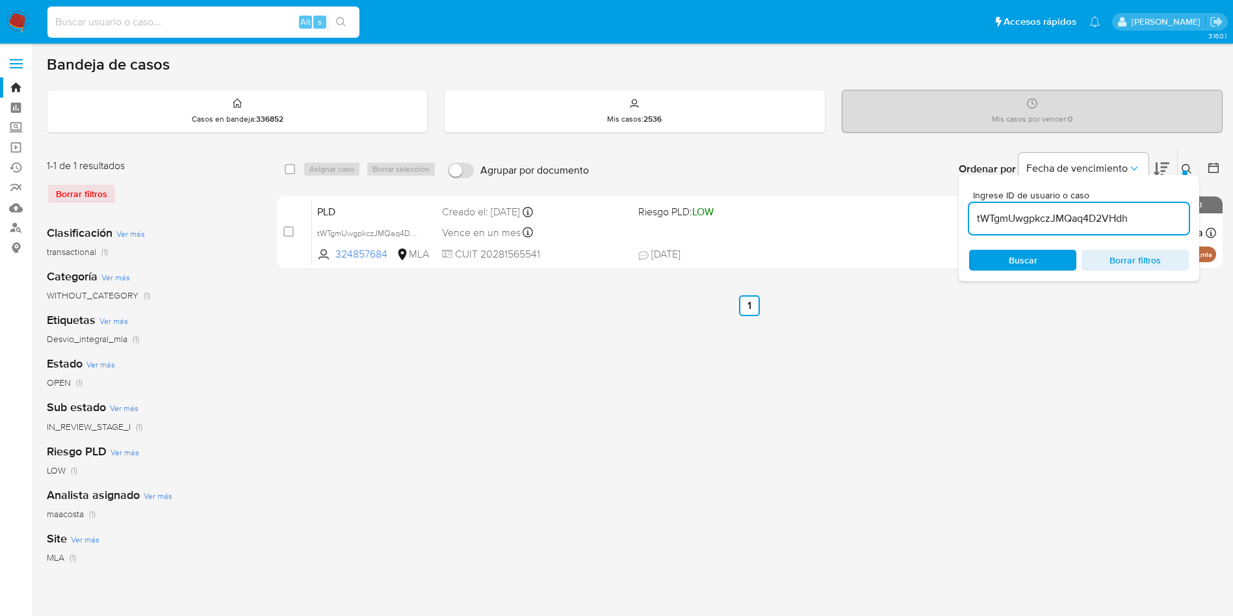
click at [190, 21] on input at bounding box center [203, 22] width 312 height 17
paste input "JXPgWrwL0kgcMuqhNrFBTYkv"
type input "JXPgWrwL0kgcMuqhNrFBTYkv"
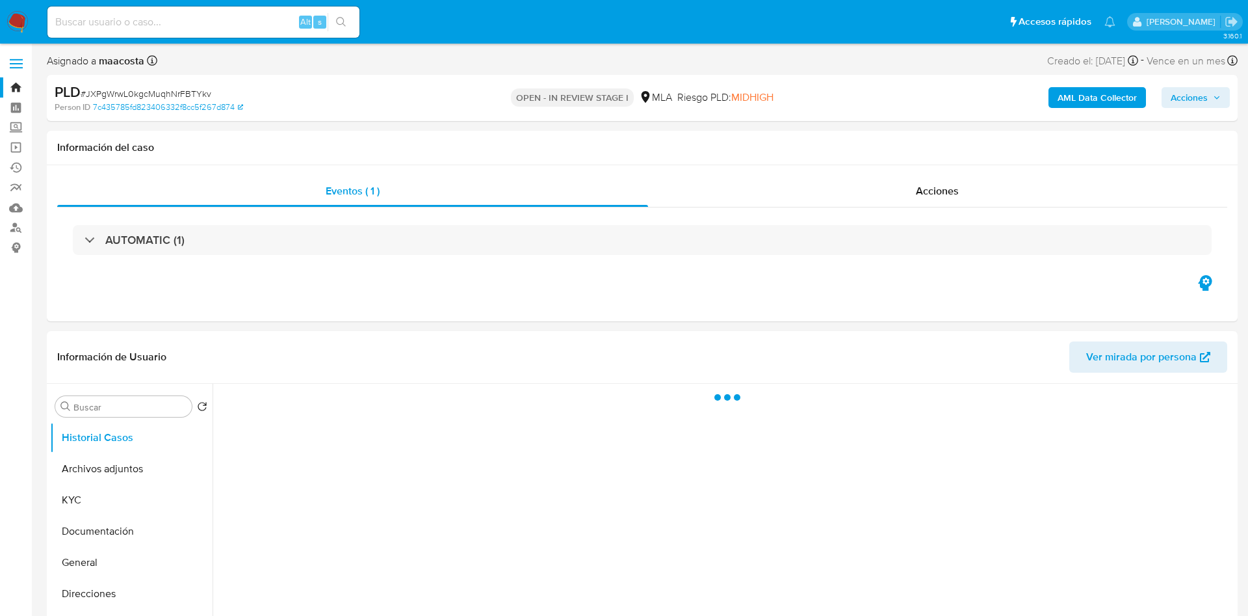
select select "10"
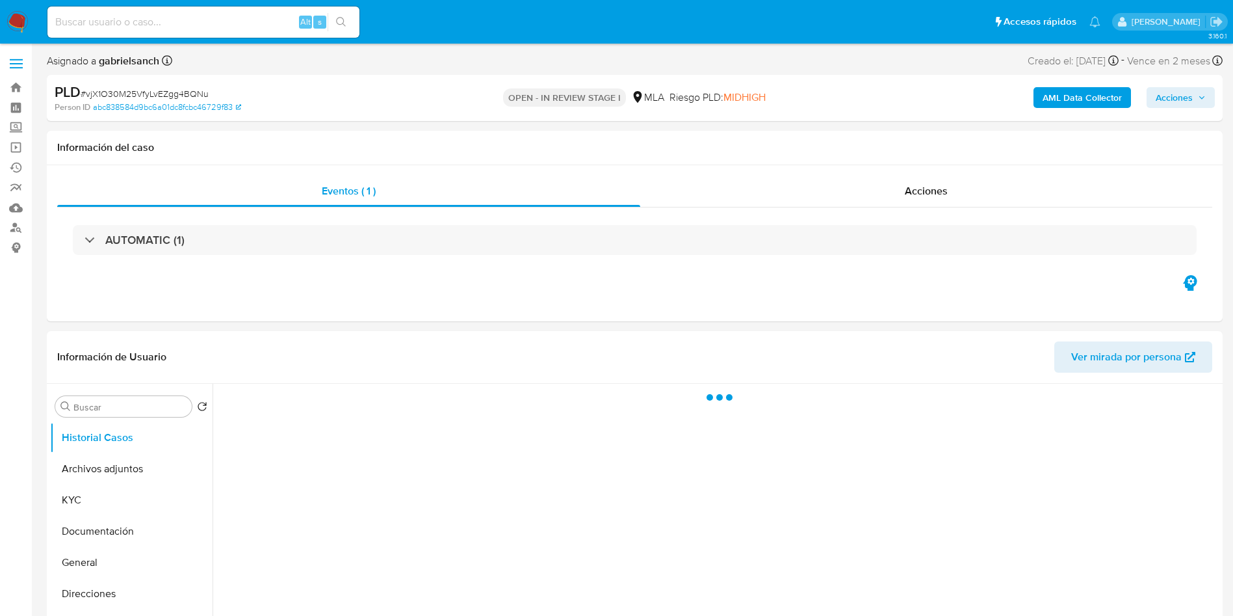
select select "10"
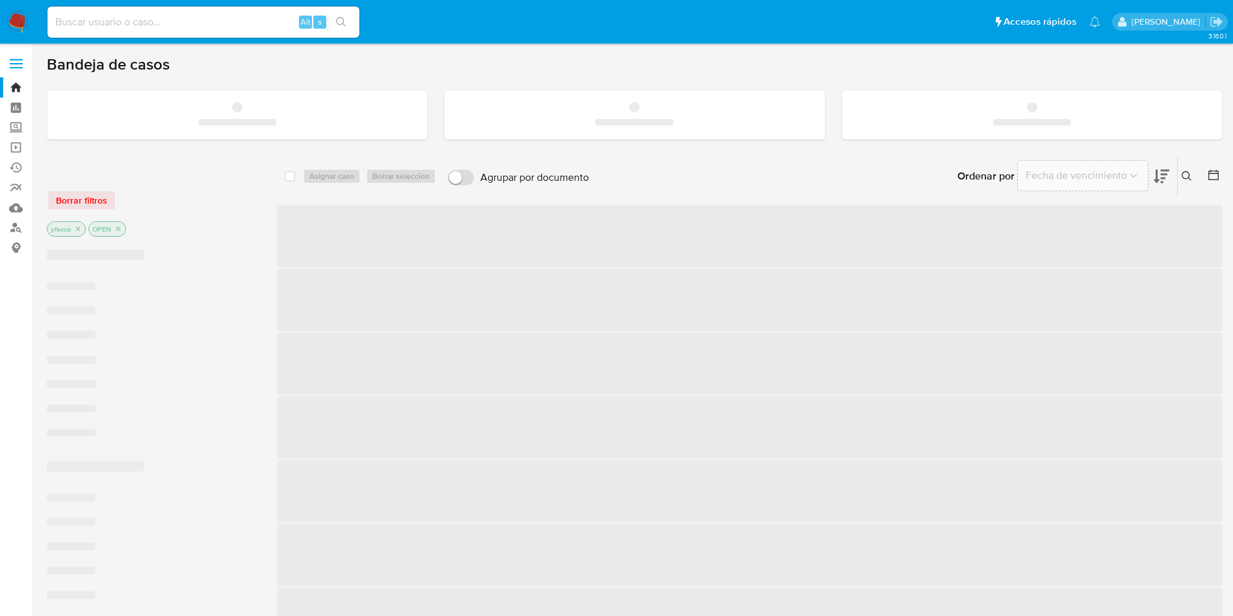
click at [247, 24] on input at bounding box center [203, 22] width 312 height 17
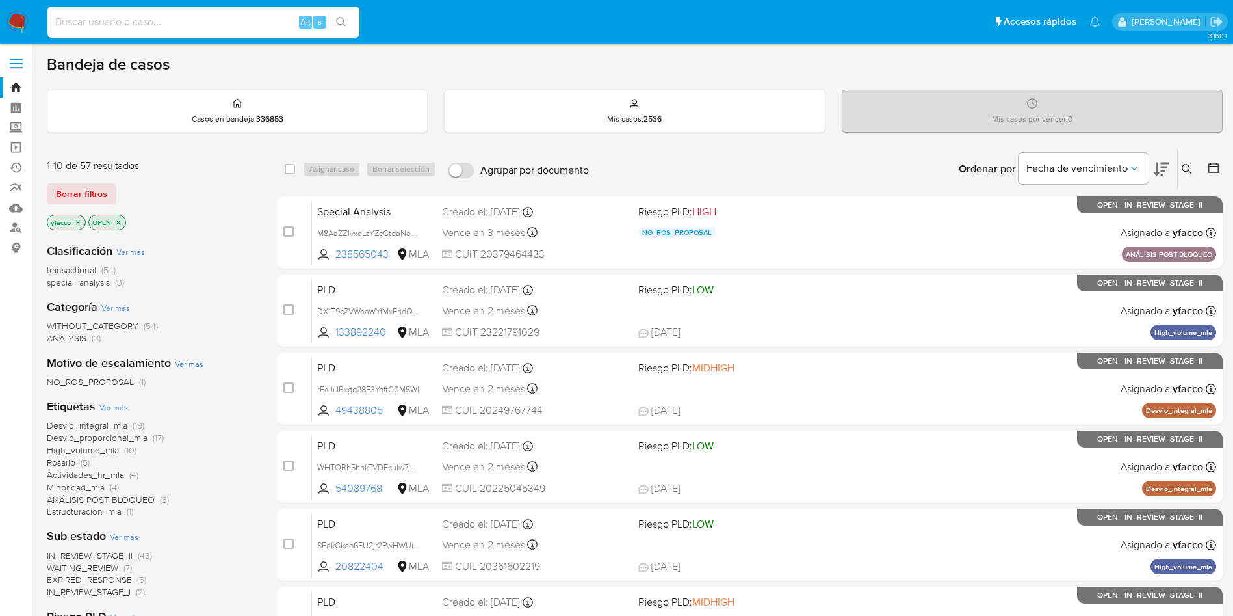
paste input "Ul7wfagvIjrIeST2cEkw4iEU"
type input "Ul7wfagvIjrIeST2cEkw4iEU"
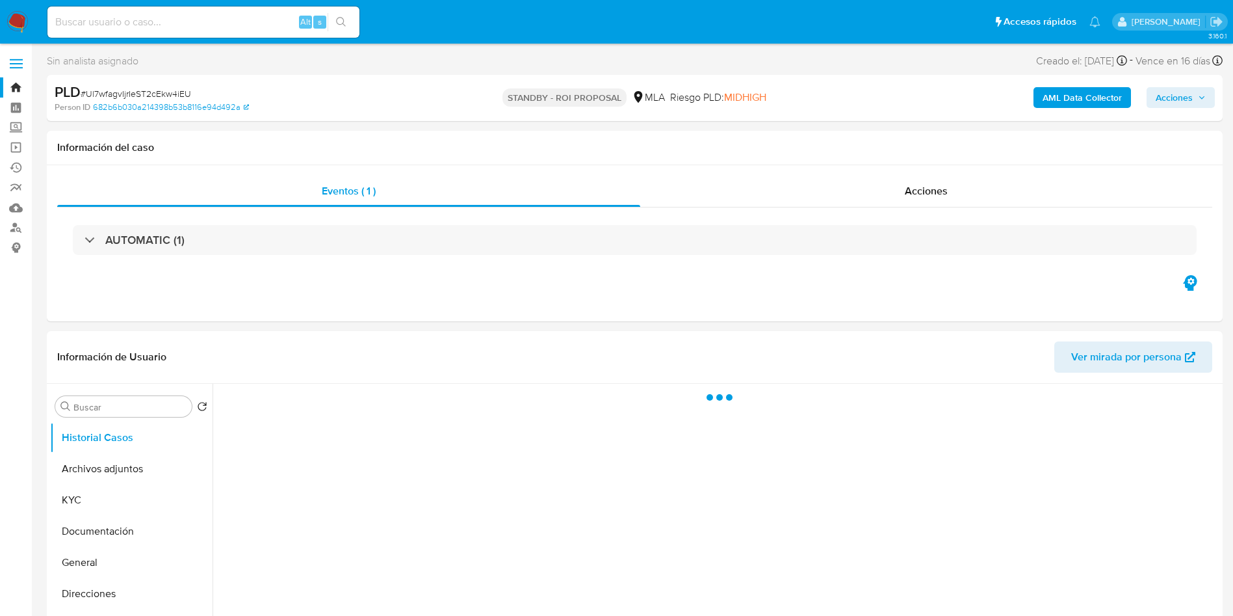
select select "10"
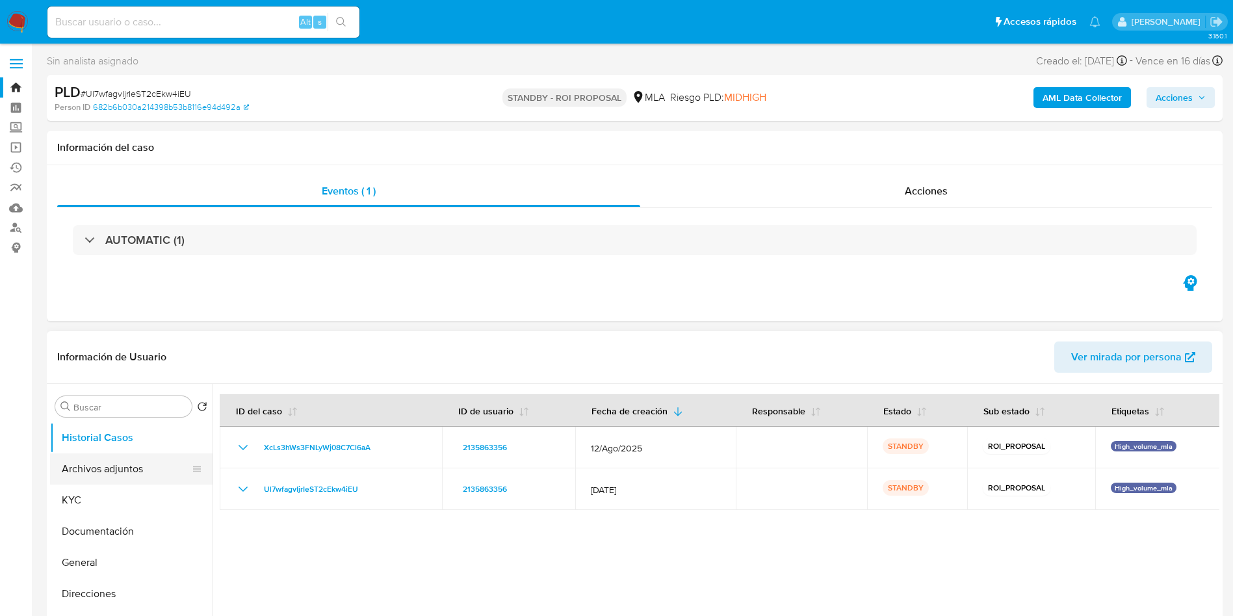
click at [120, 474] on button "Archivos adjuntos" at bounding box center [126, 468] width 152 height 31
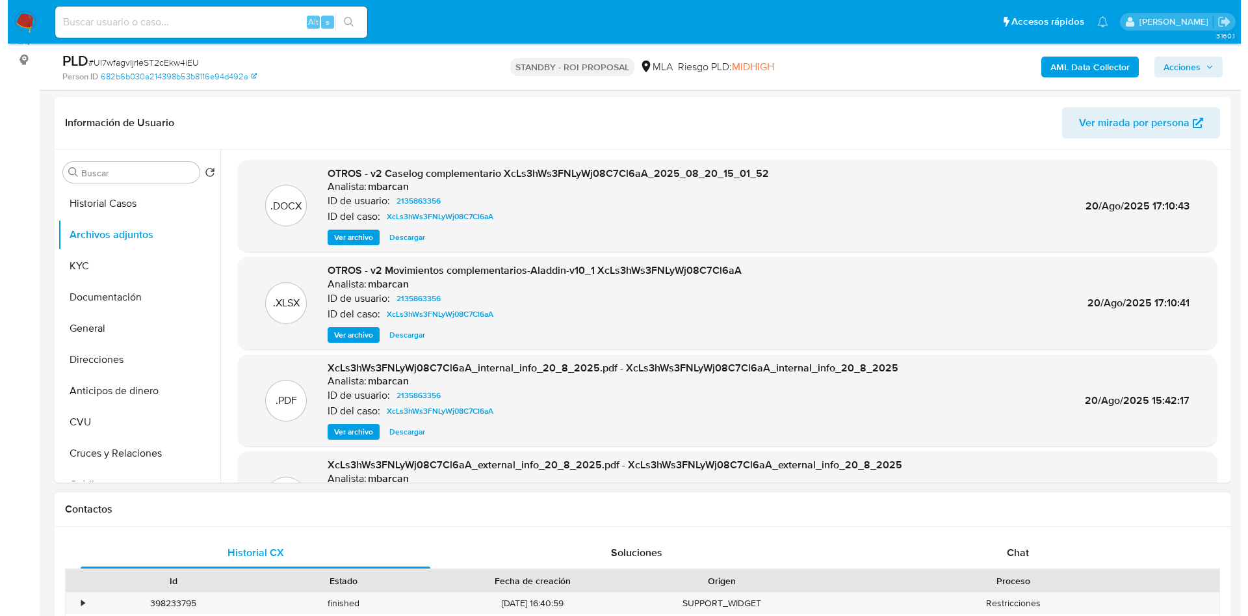
scroll to position [181, 0]
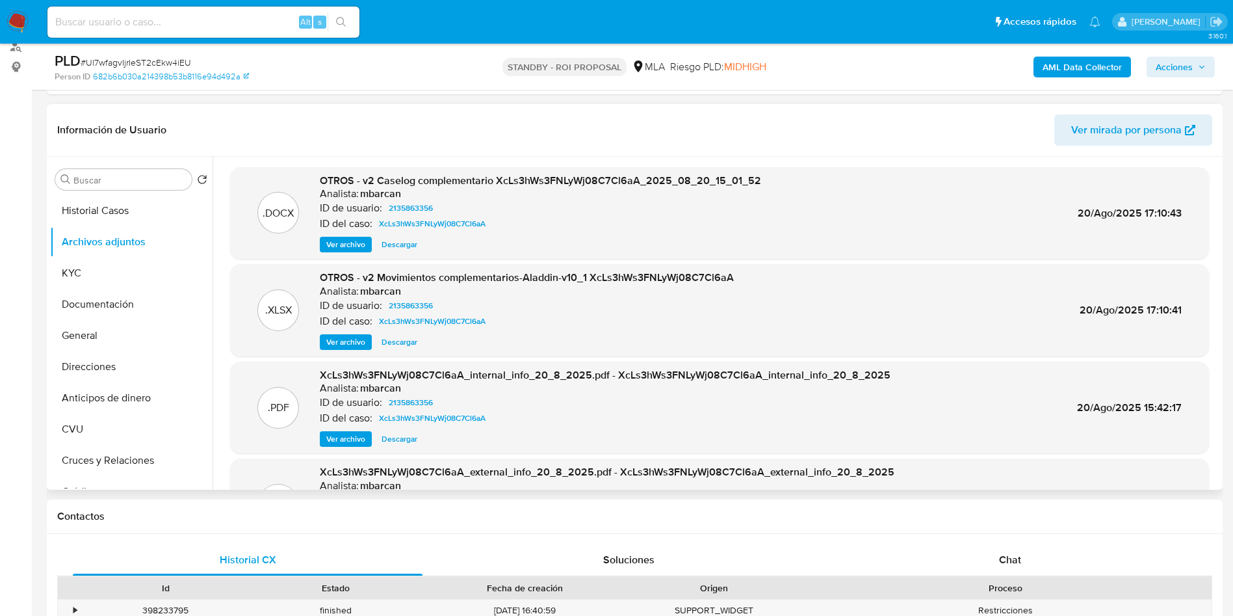
click at [341, 248] on span "Ver archivo" at bounding box center [345, 244] width 39 height 13
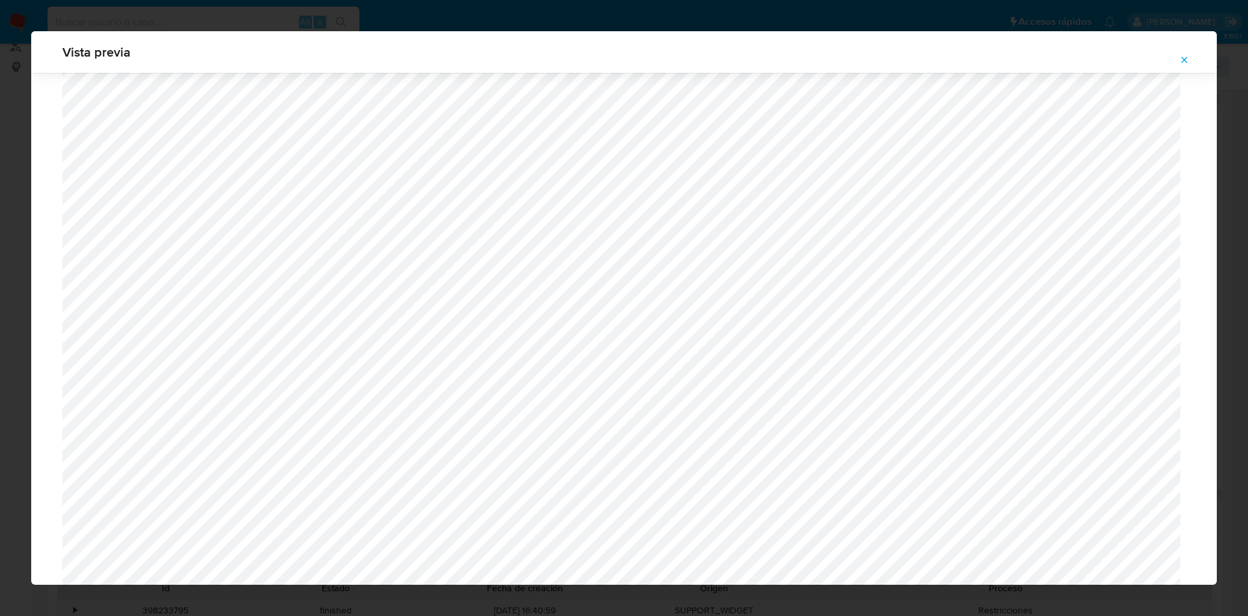
scroll to position [72, 0]
click at [1186, 55] on icon "Attachment preview" at bounding box center [1184, 60] width 10 height 10
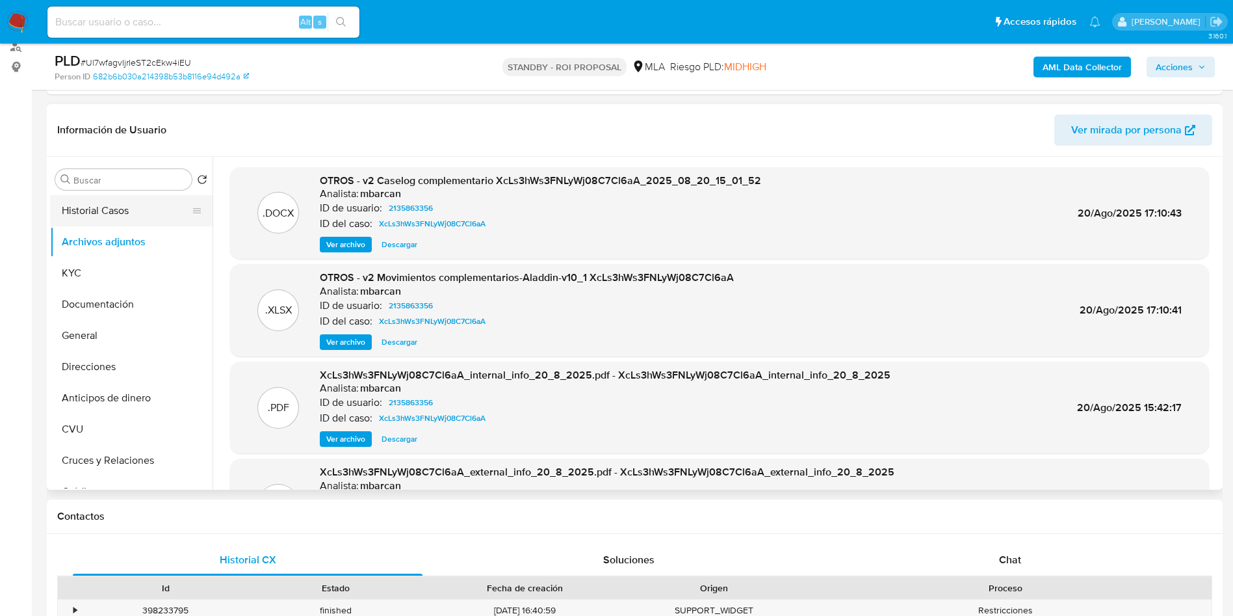
click at [154, 211] on button "Historial Casos" at bounding box center [126, 210] width 152 height 31
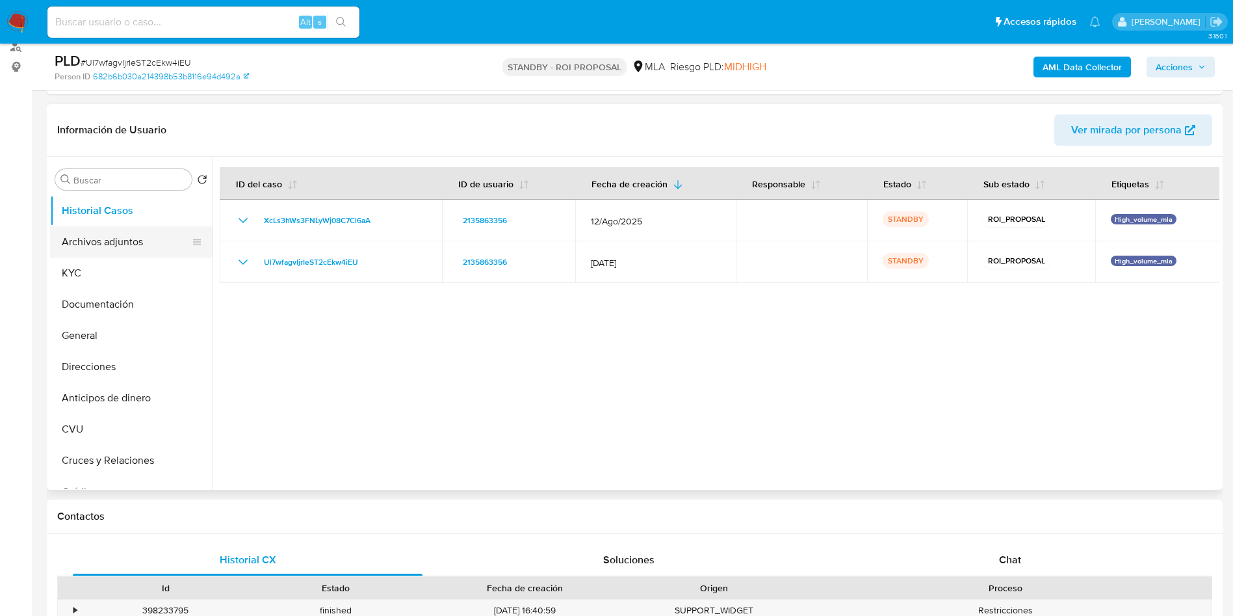
click at [148, 246] on button "Archivos adjuntos" at bounding box center [126, 241] width 152 height 31
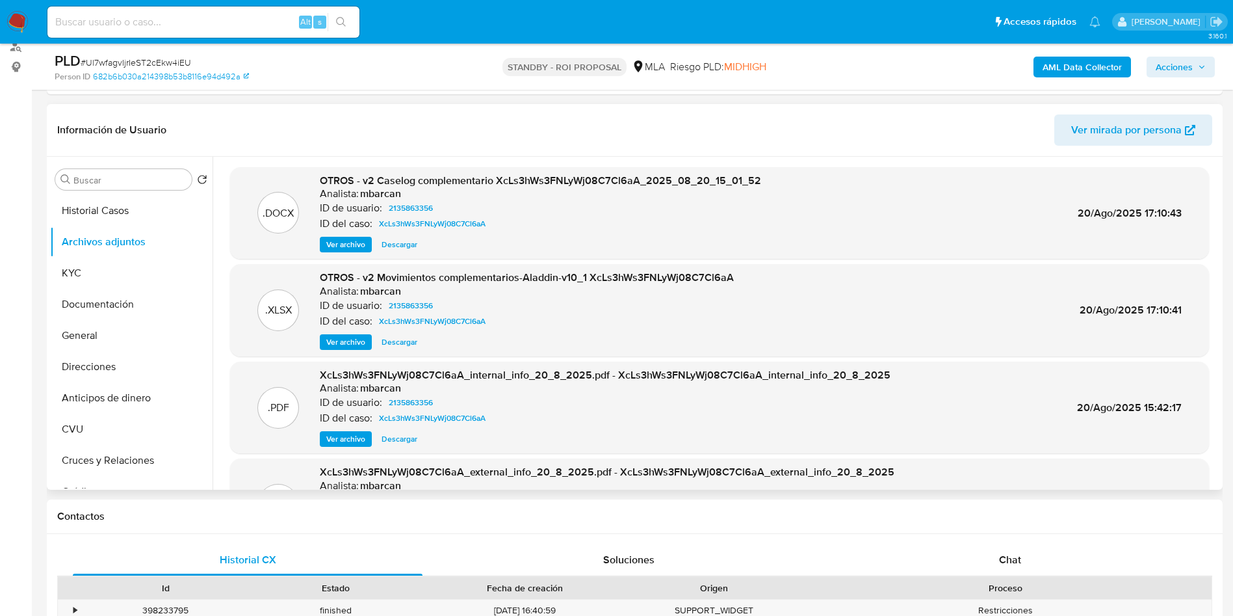
click at [350, 247] on span "Ver archivo" at bounding box center [345, 244] width 39 height 13
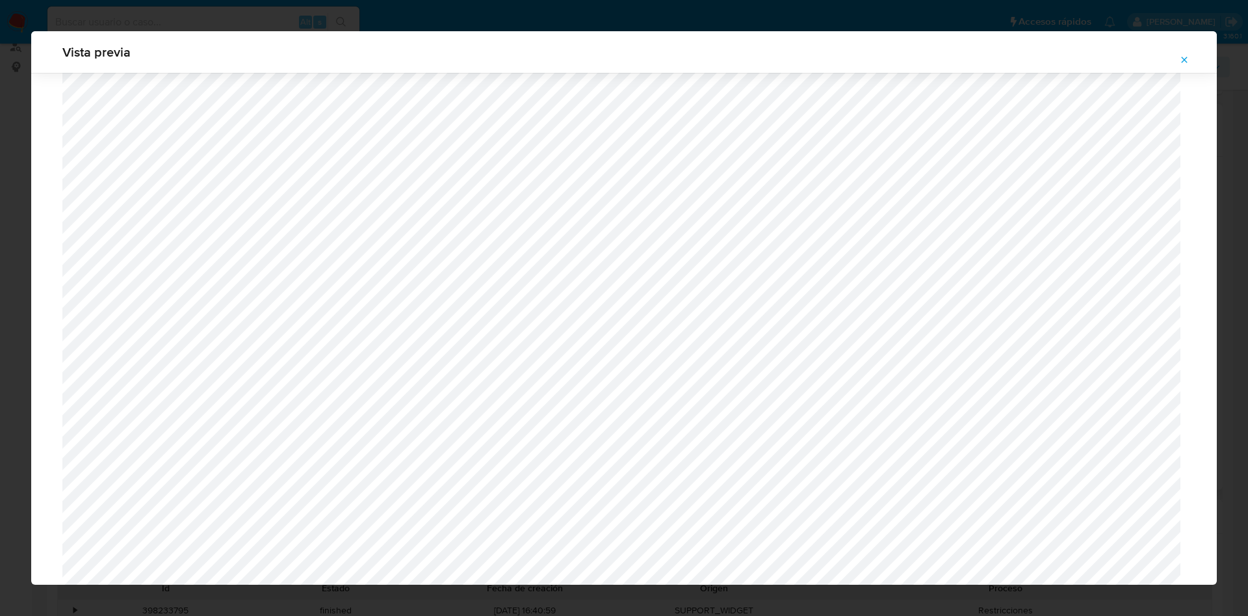
scroll to position [364, 0]
click at [1188, 60] on icon "Attachment preview" at bounding box center [1184, 60] width 10 height 10
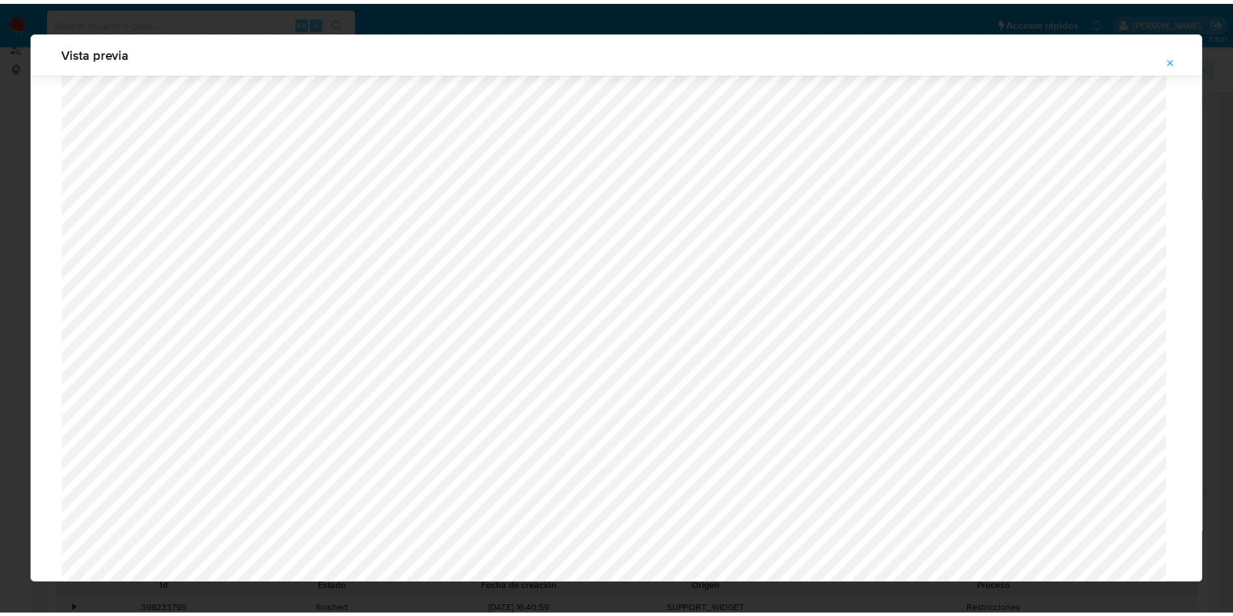
scroll to position [0, 0]
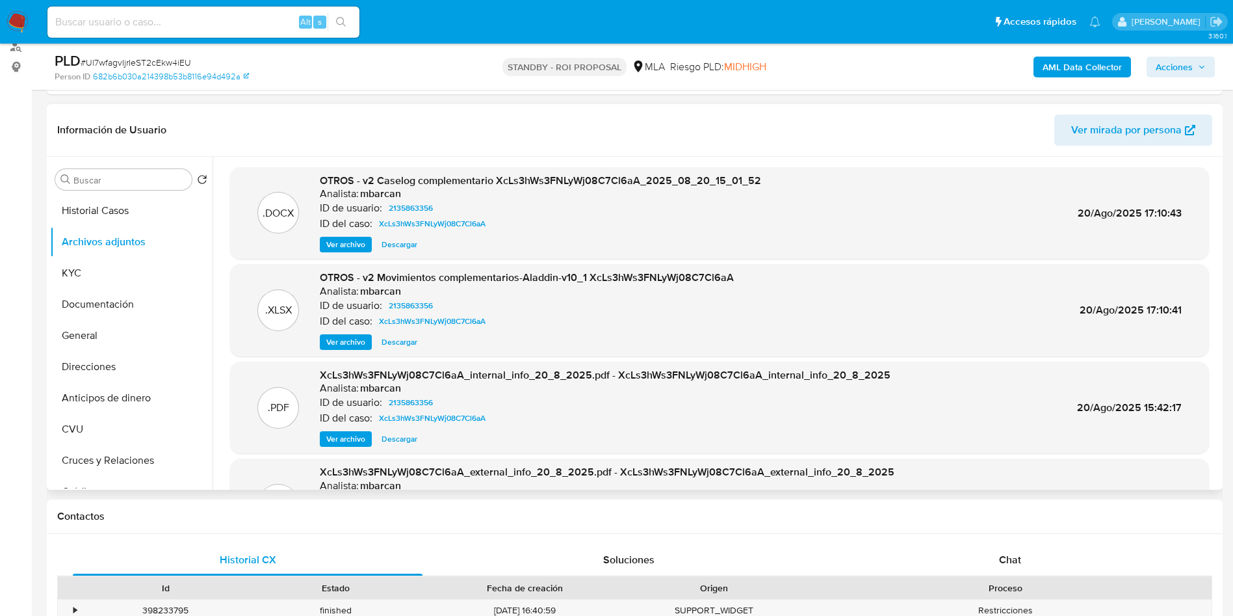
click at [286, 21] on input at bounding box center [203, 22] width 312 height 17
paste input "A2WE9lzFfYes7C0YsdIHJMFl"
type input "A2WE9lzFfYes7C0YsdIHJMFl"
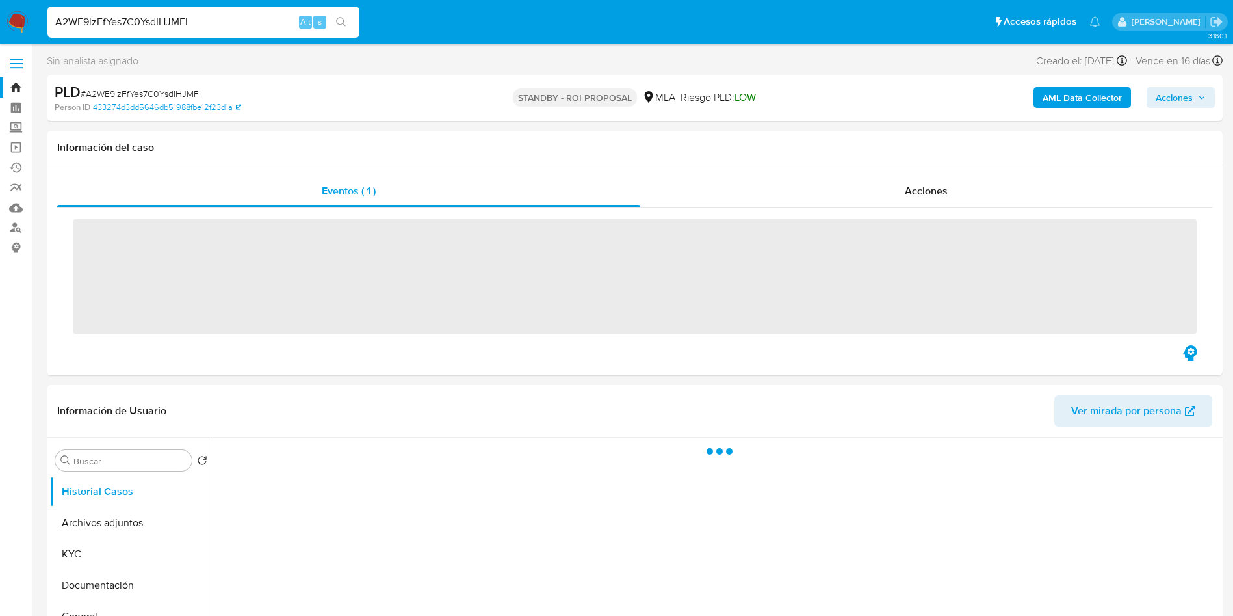
select select "10"
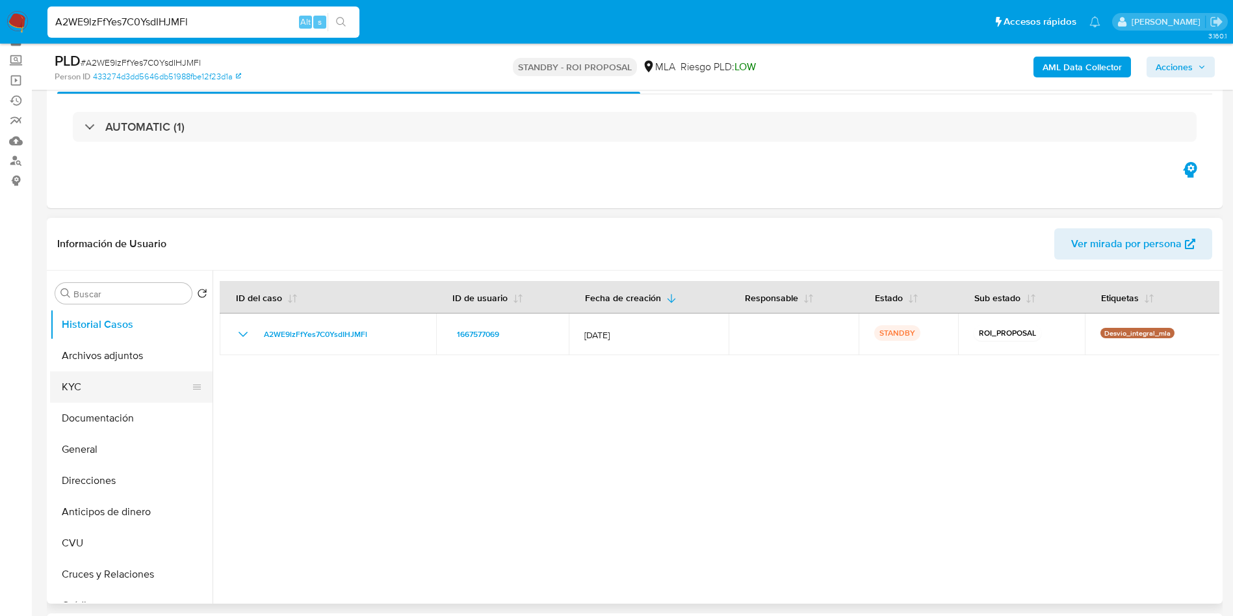
scroll to position [98, 0]
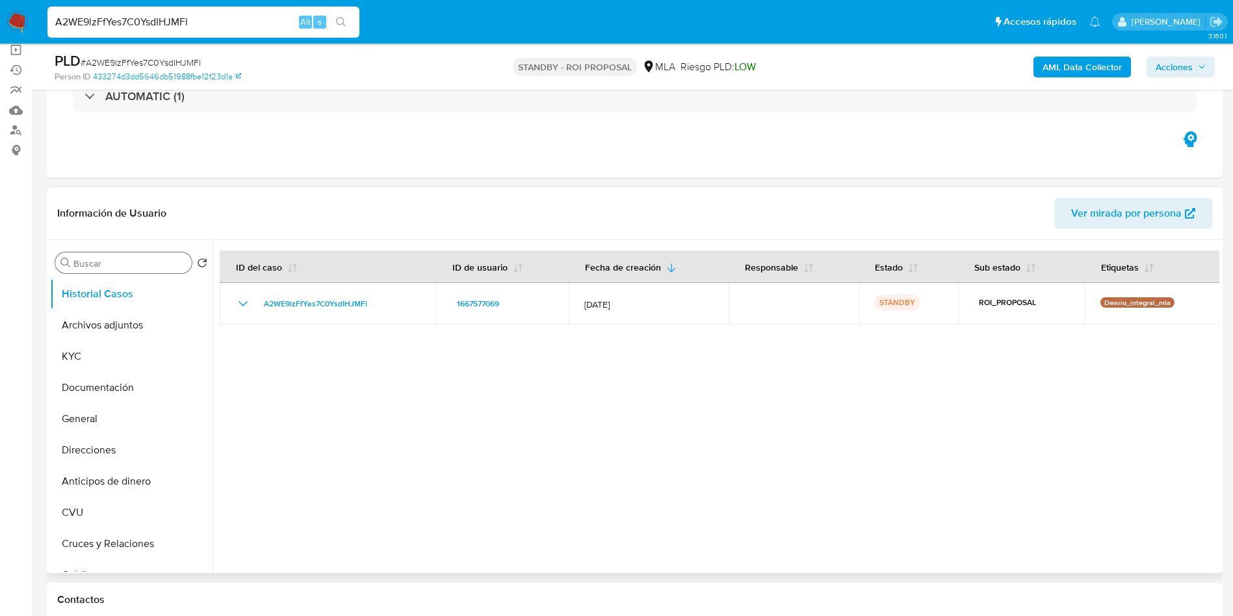
click at [106, 268] on input "Buscar" at bounding box center [129, 263] width 113 height 12
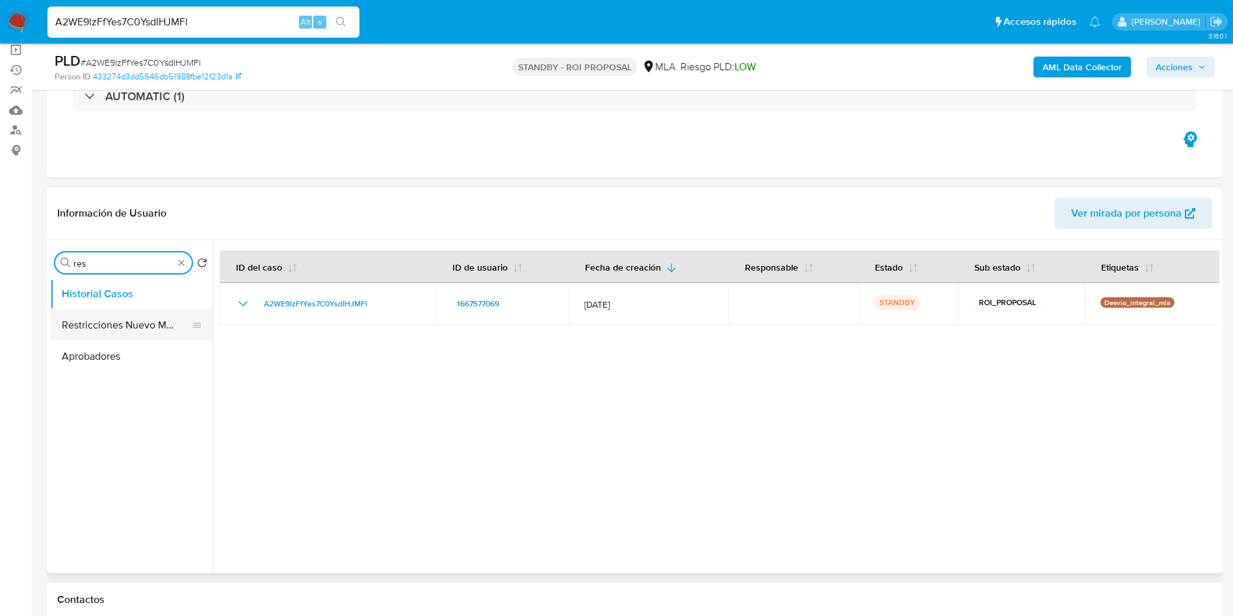
type input "res"
click at [113, 317] on button "Restricciones Nuevo Mundo" at bounding box center [126, 324] width 152 height 31
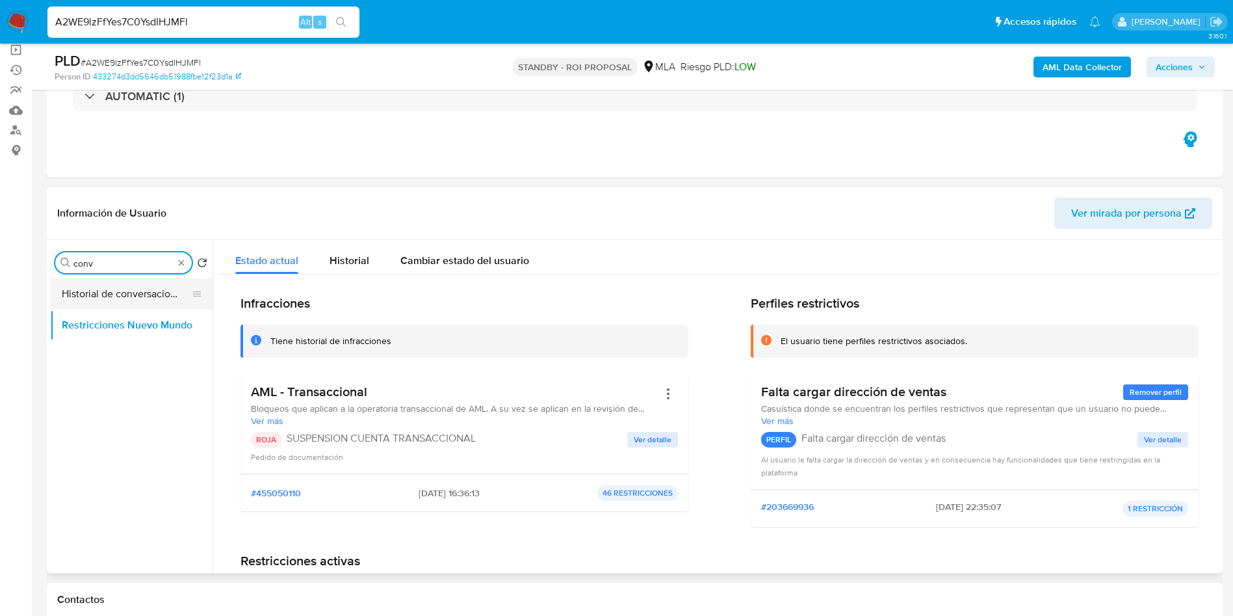
type input "conv"
click at [127, 291] on button "Historial de conversaciones" at bounding box center [126, 293] width 152 height 31
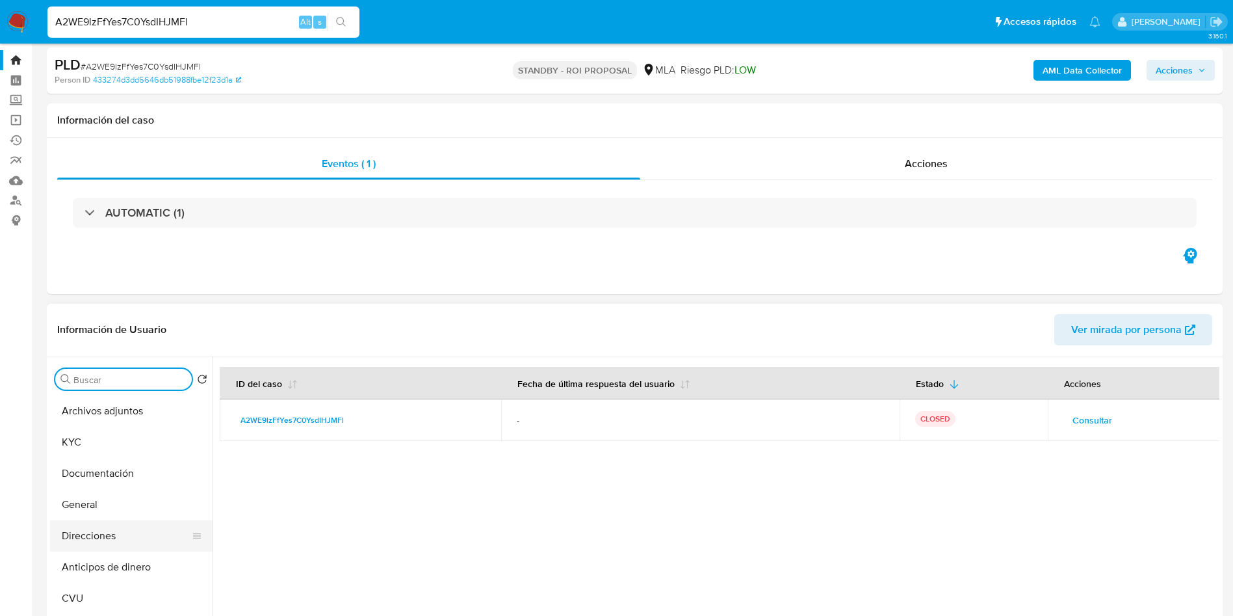
scroll to position [0, 0]
click at [107, 447] on button "Archivos adjuntos" at bounding box center [126, 441] width 152 height 31
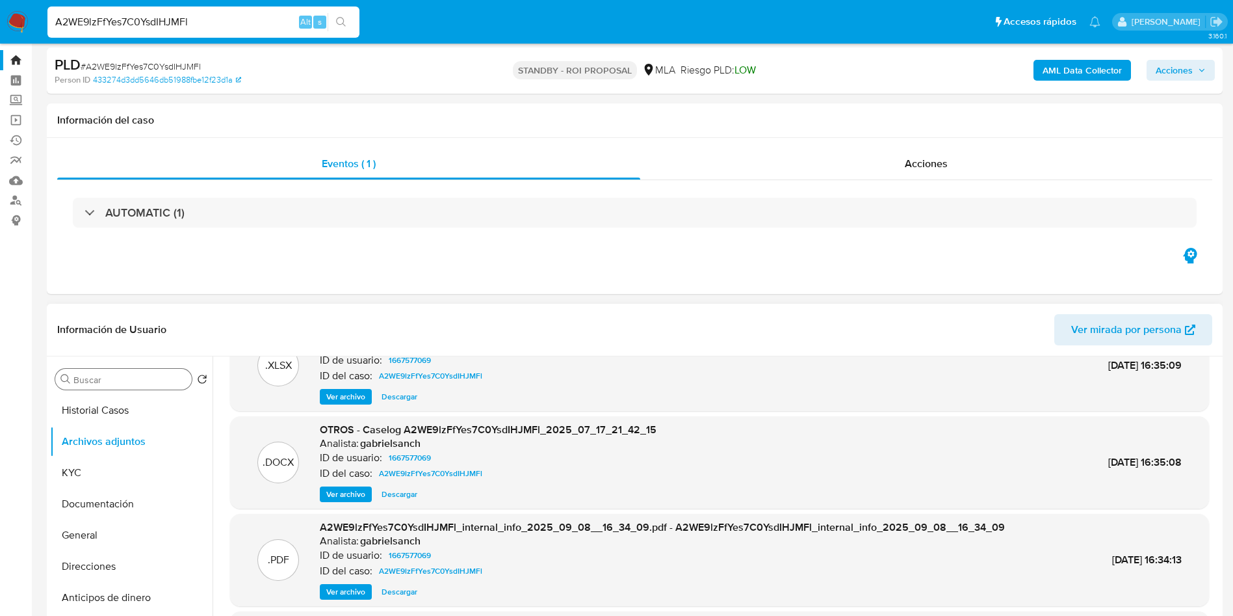
scroll to position [73, 0]
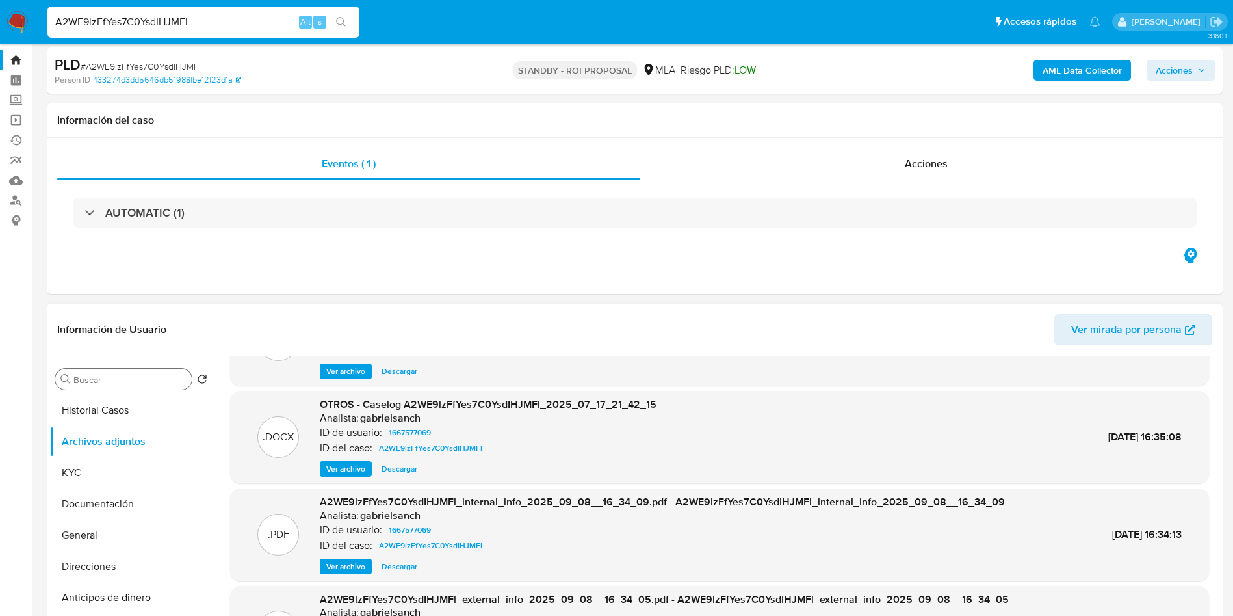
click at [342, 467] on span "Ver archivo" at bounding box center [345, 468] width 39 height 13
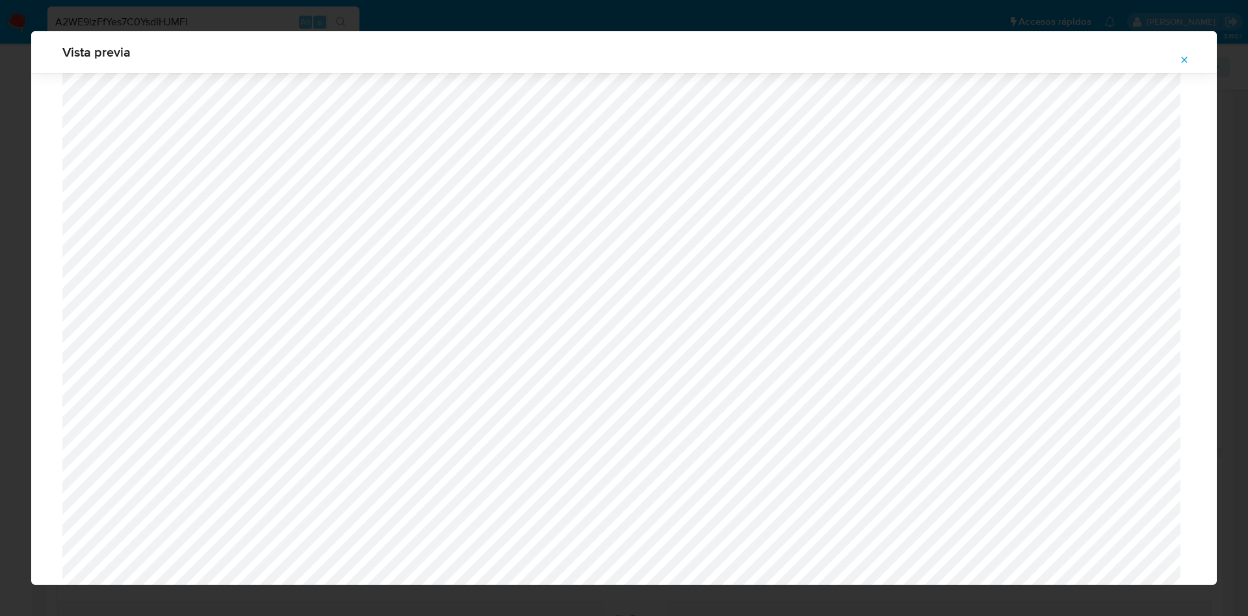
scroll to position [545, 0]
click at [1179, 55] on button "Attachment preview" at bounding box center [1184, 59] width 29 height 21
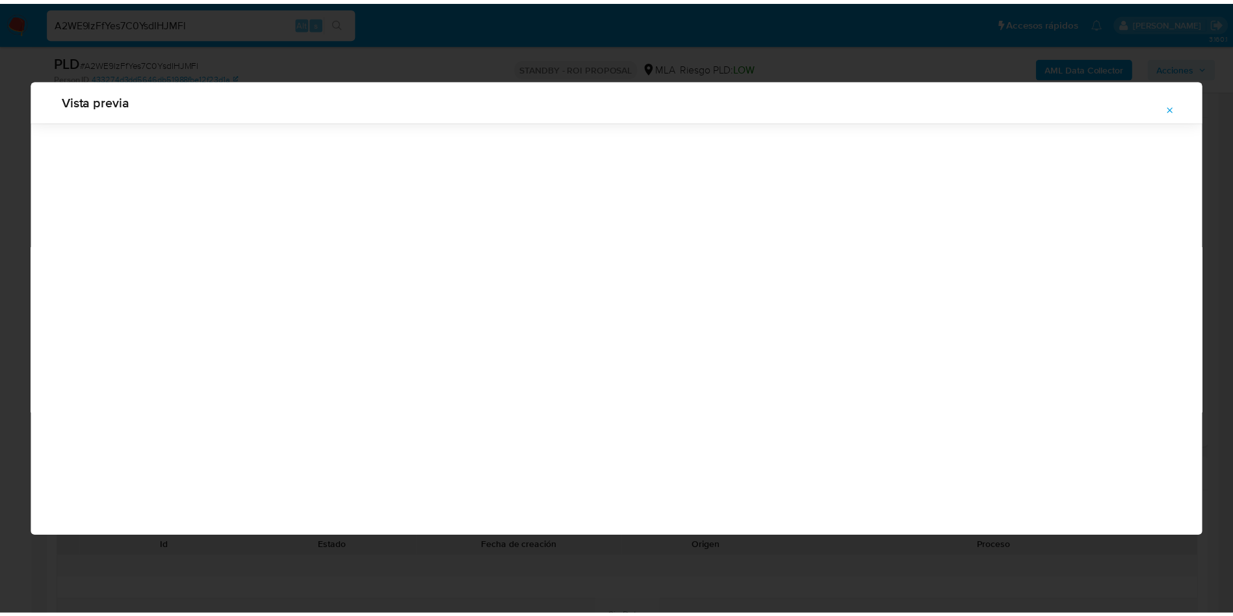
scroll to position [0, 0]
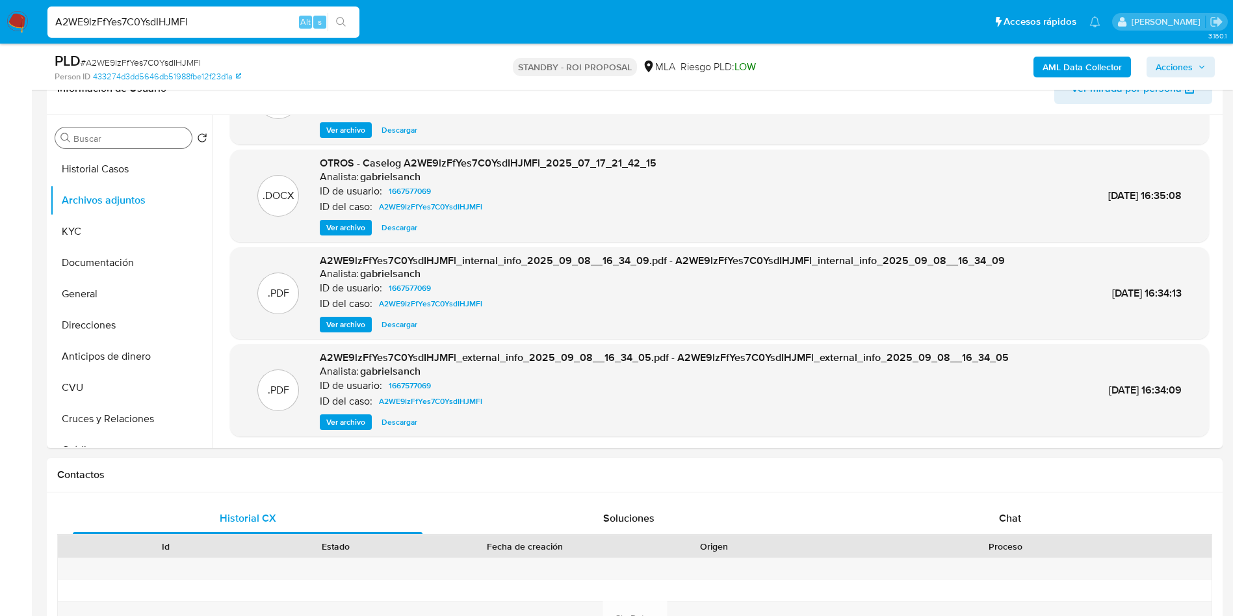
click at [250, 29] on input "A2WE9lzFfYes7C0YsdIHJMFl" at bounding box center [203, 22] width 312 height 17
paste input "rvb4I5yeLB1r0ER3F5jHJAqA"
type input "rvb4I5yeLB1r0ER3F5jHJAqA"
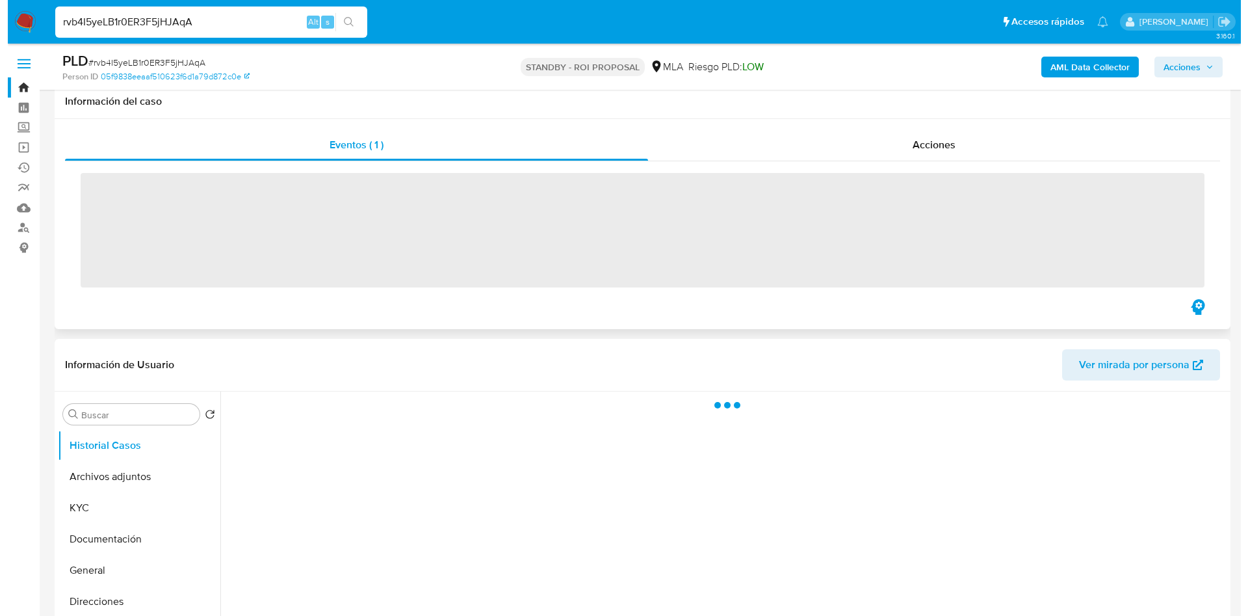
scroll to position [98, 0]
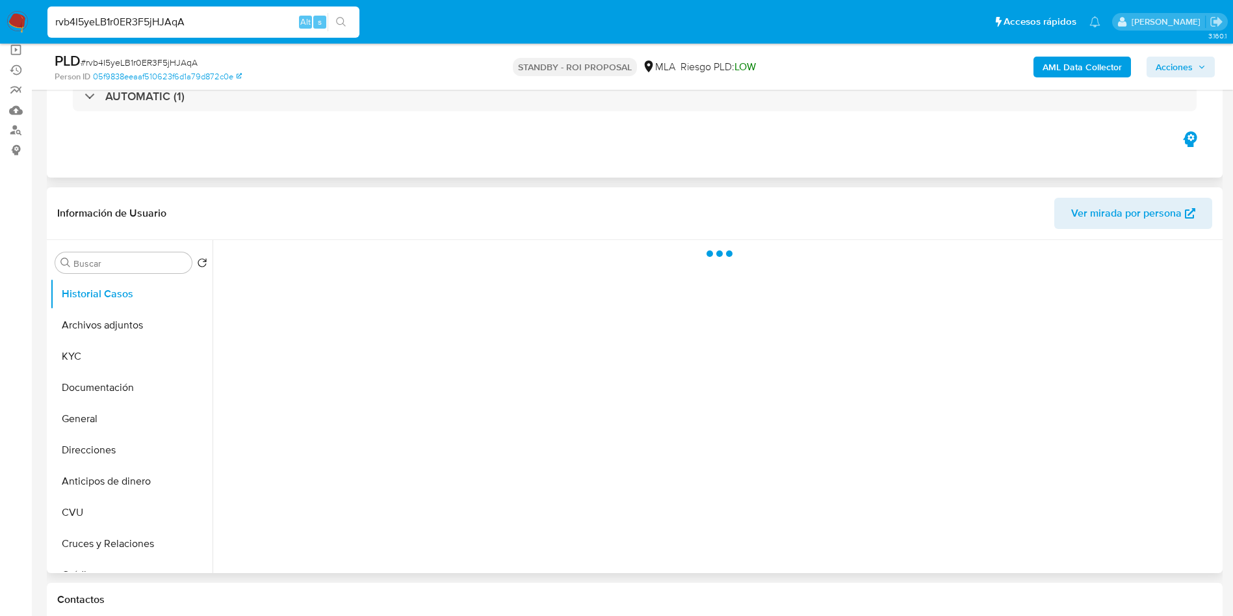
select select "10"
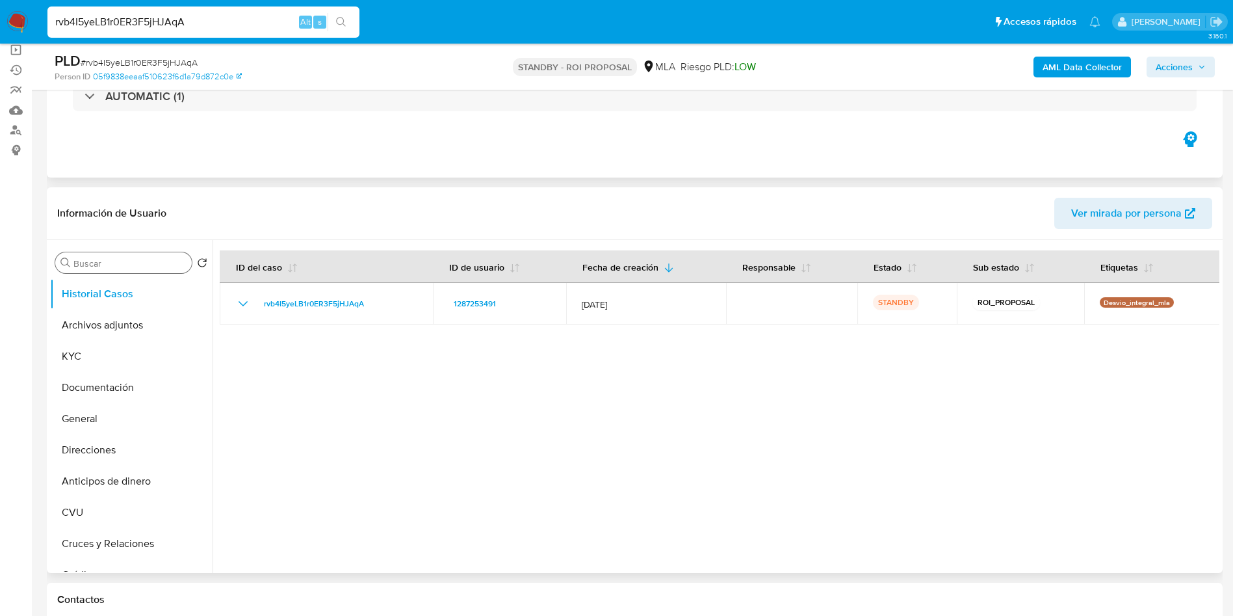
click at [124, 263] on input "Buscar" at bounding box center [129, 263] width 113 height 12
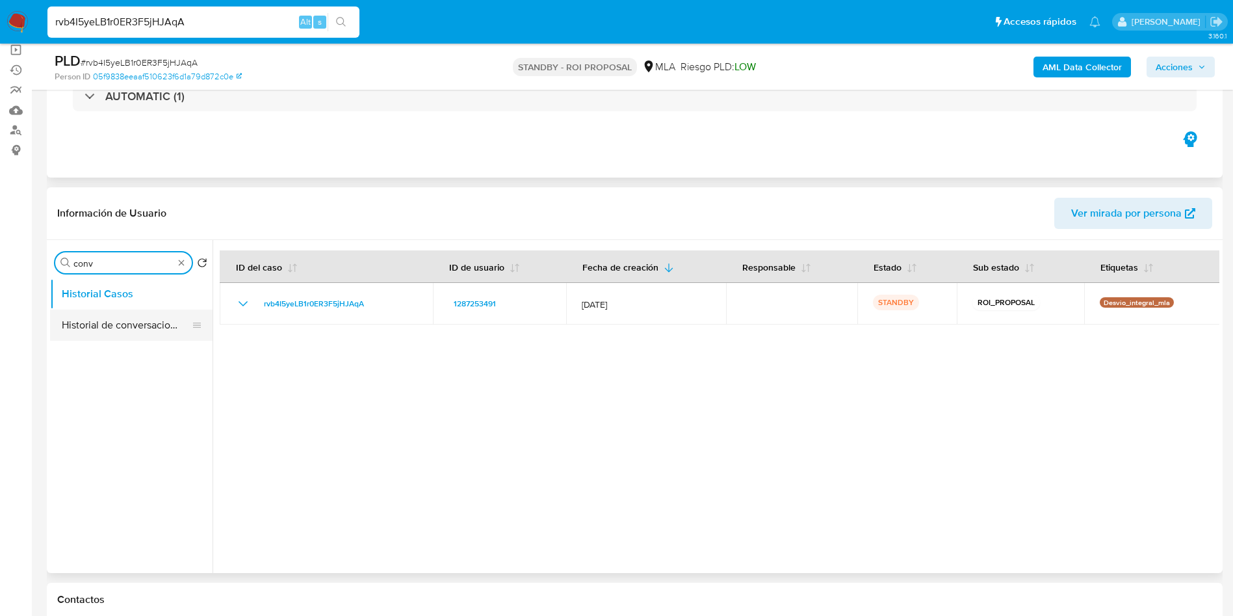
type input "conv"
click at [125, 326] on button "Historial de conversaciones" at bounding box center [126, 324] width 152 height 31
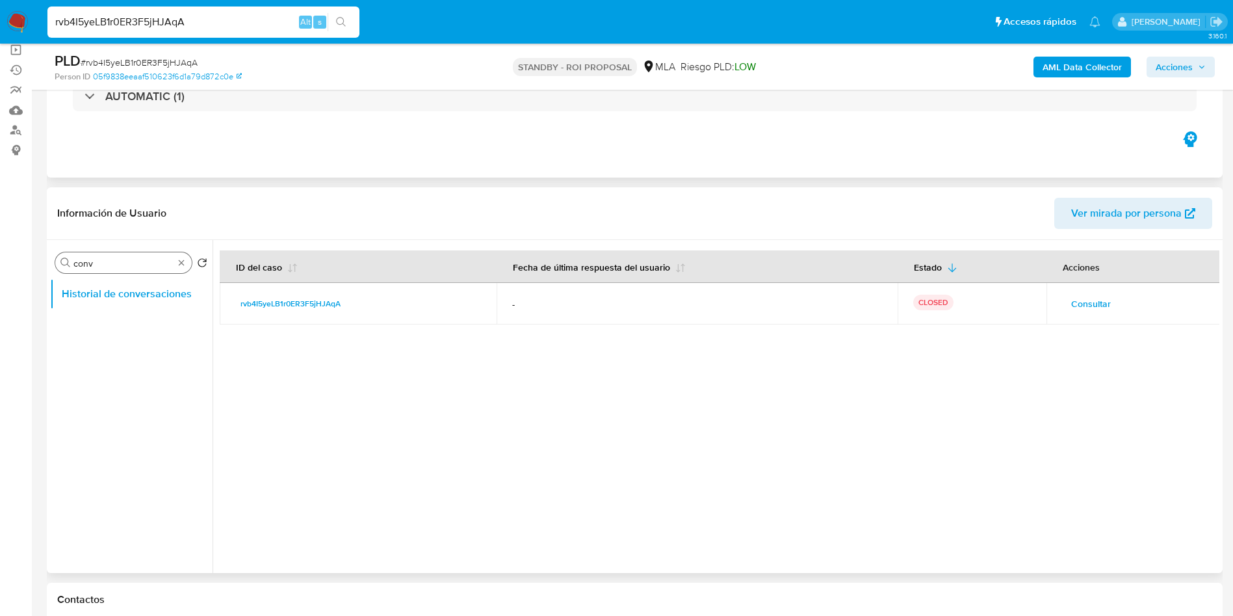
click at [188, 266] on div "Buscar conv" at bounding box center [123, 262] width 137 height 21
type input "res"
click at [105, 320] on button "Restricciones Nuevo Mundo" at bounding box center [126, 324] width 152 height 31
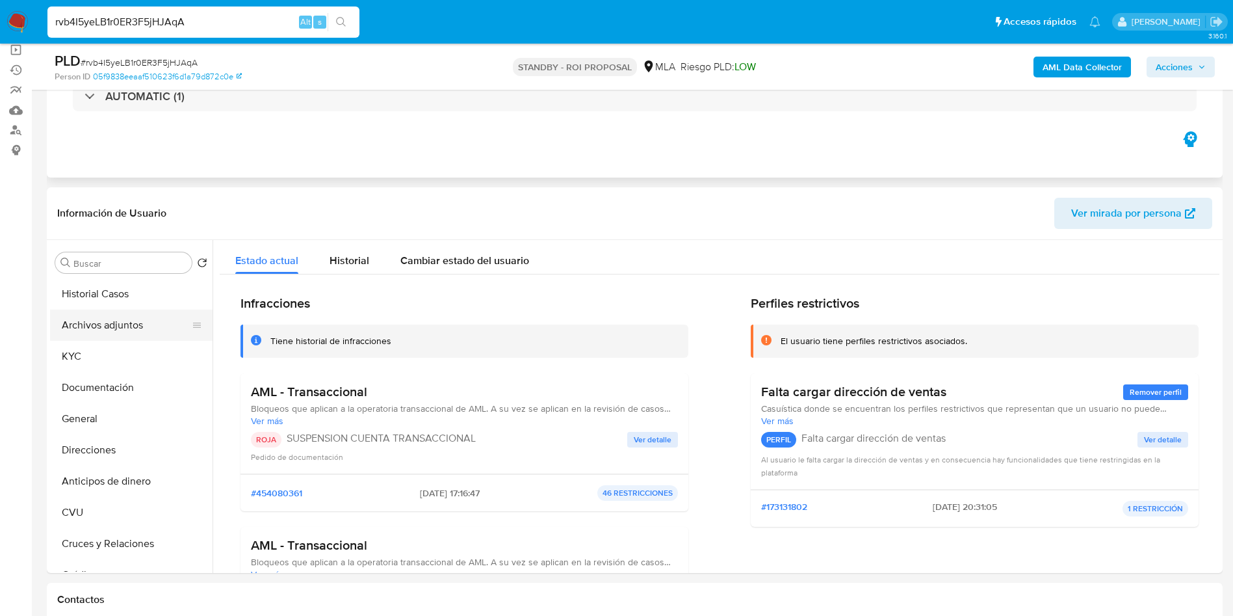
click at [137, 315] on button "Archivos adjuntos" at bounding box center [126, 324] width 152 height 31
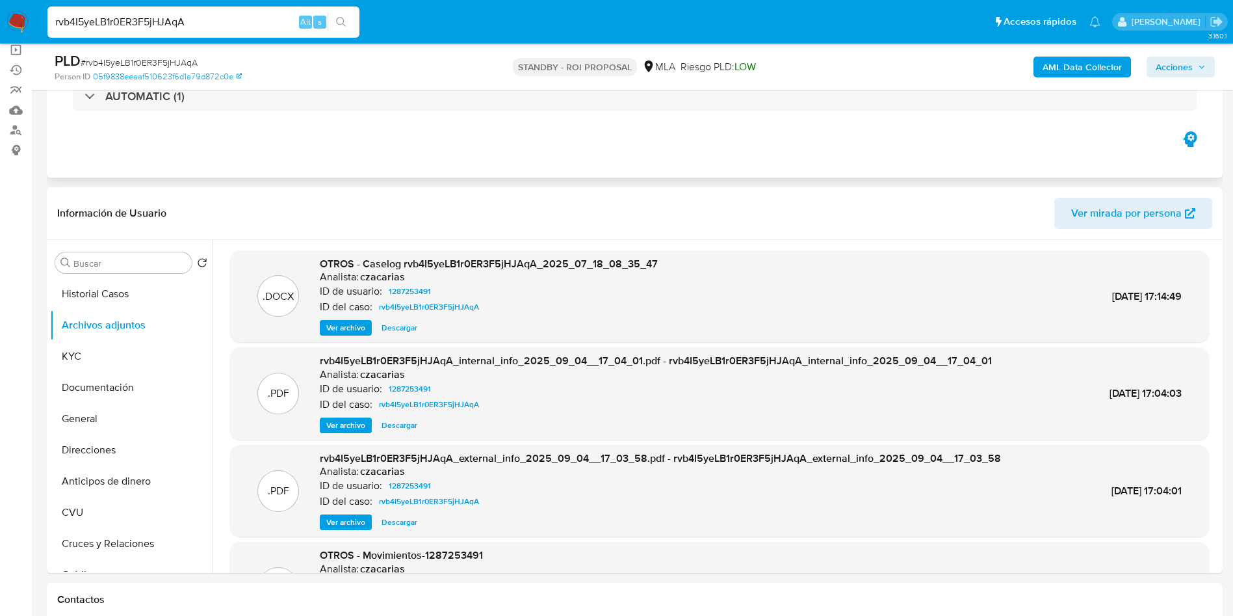
click at [328, 334] on span "Ver archivo" at bounding box center [345, 327] width 39 height 13
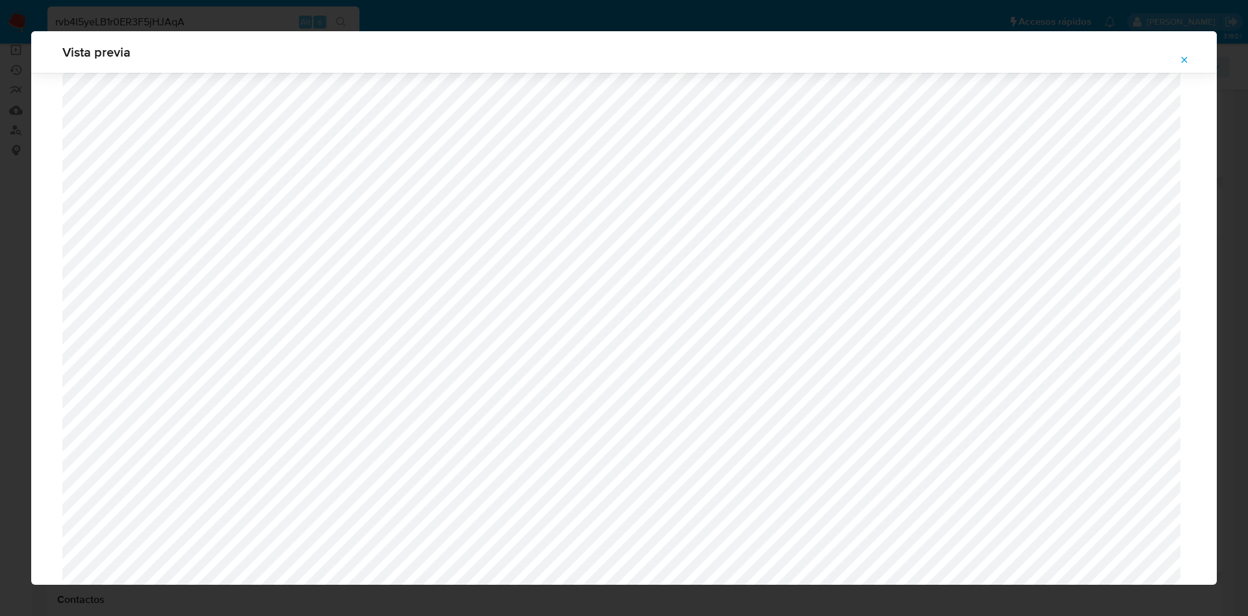
scroll to position [462, 0]
click at [1186, 61] on icon "Attachment preview" at bounding box center [1185, 60] width 6 height 6
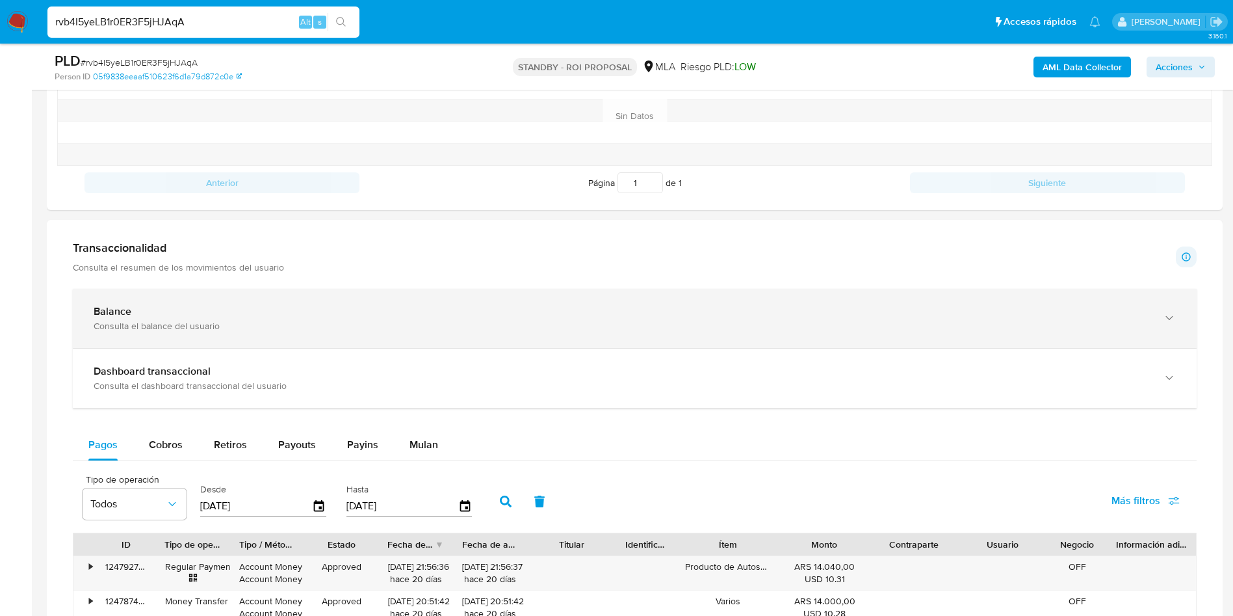
scroll to position [334, 0]
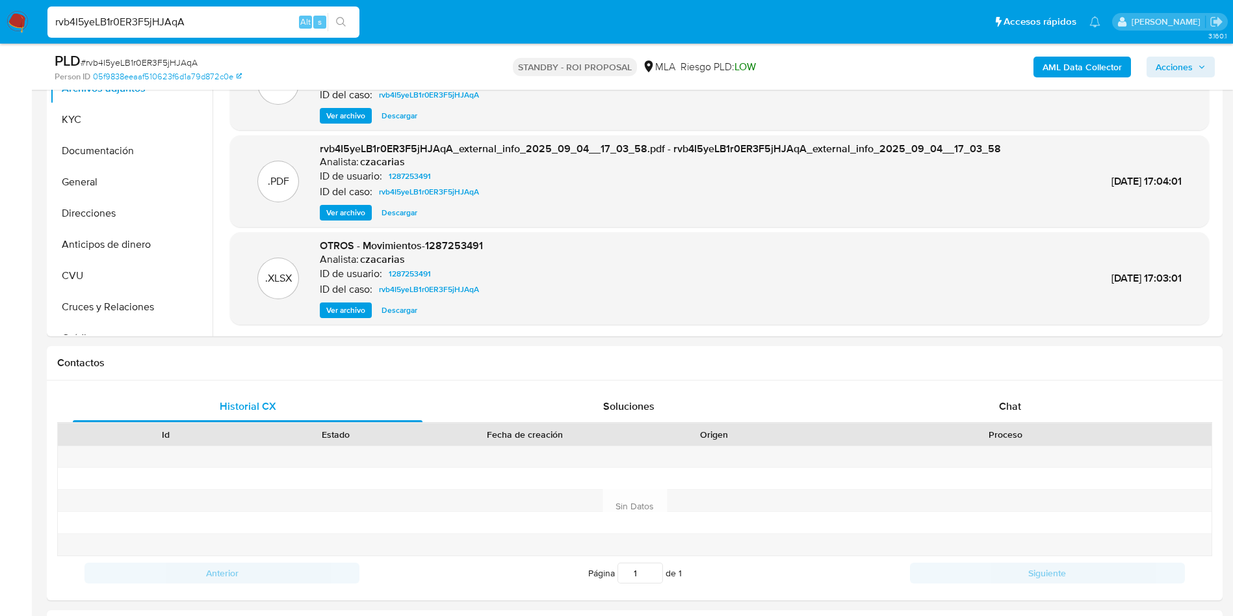
click at [240, 12] on div "rvb4I5yeLB1r0ER3F5jHJAqA Alt s" at bounding box center [203, 22] width 312 height 31
click at [245, 23] on input "rvb4I5yeLB1r0ER3F5jHJAqA" at bounding box center [203, 22] width 312 height 17
paste input "HIqFCP0b2pX9vr4Q5NYtwvoq"
type input "HIqFCP0b2pX9vr4Q5NYtwvoq"
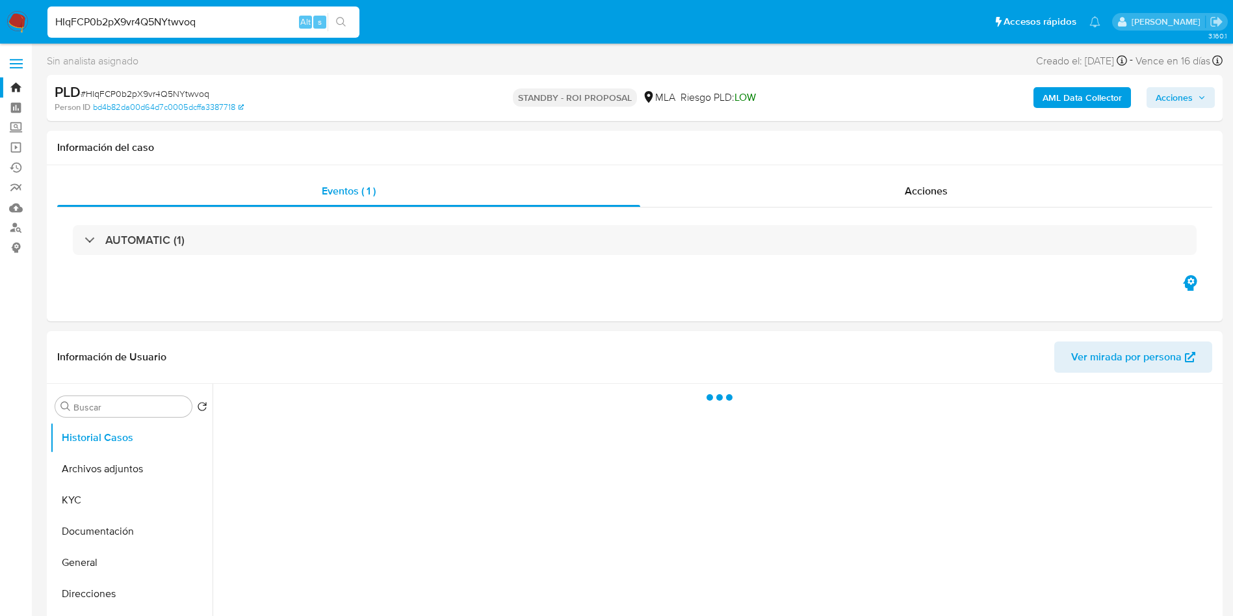
select select "10"
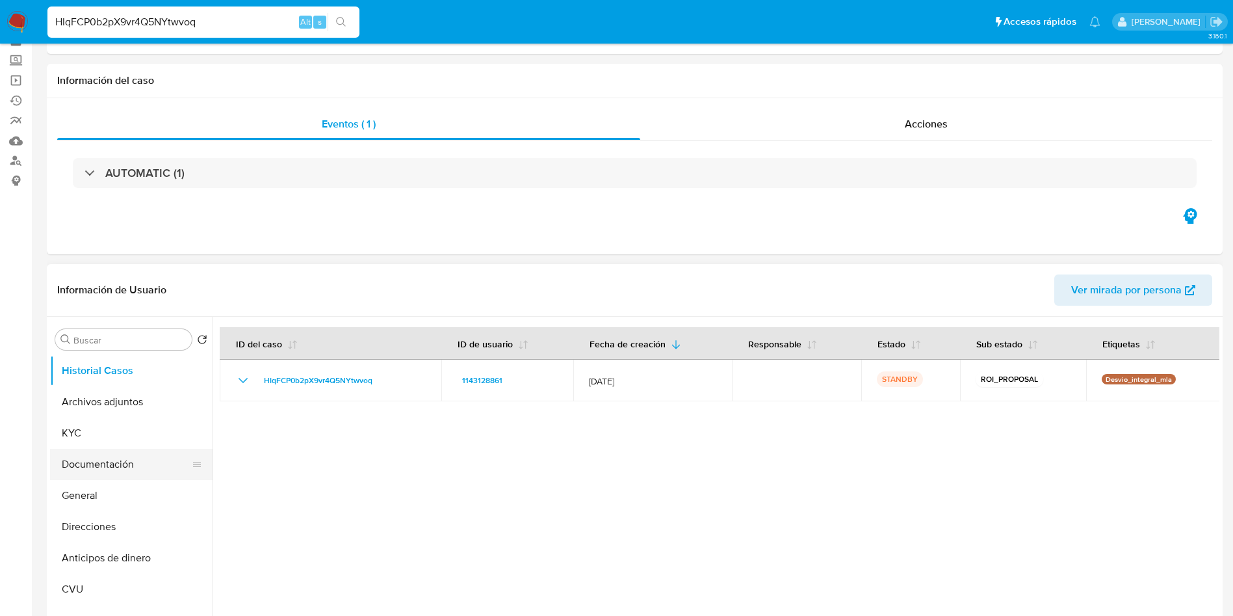
scroll to position [98, 0]
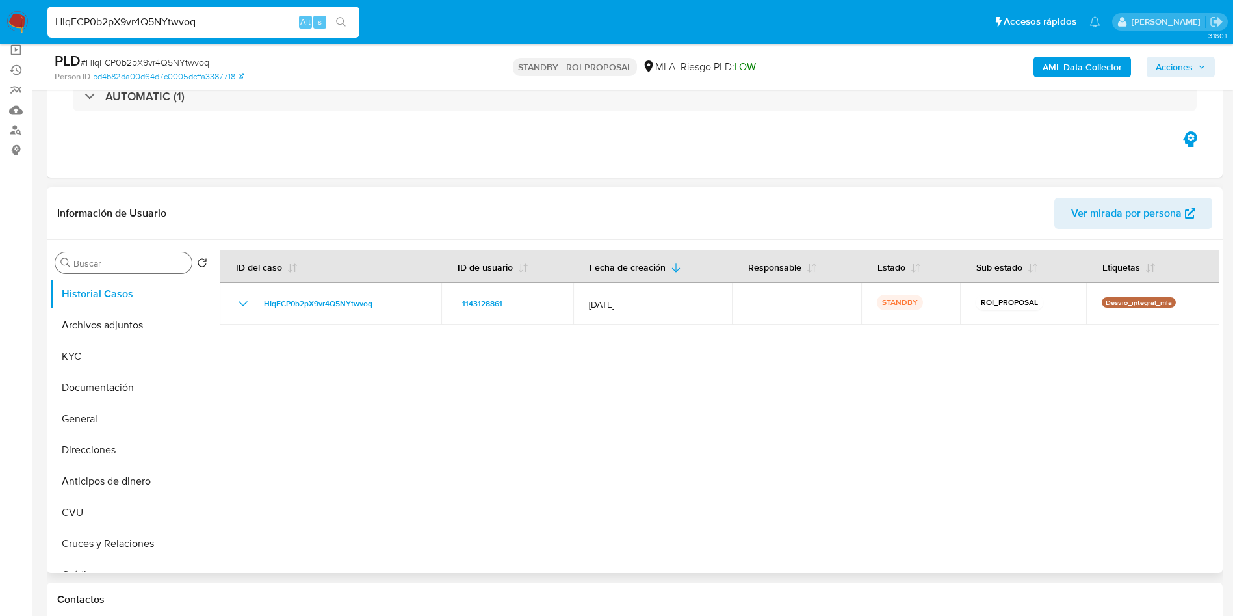
click at [92, 259] on input "Buscar" at bounding box center [129, 263] width 113 height 12
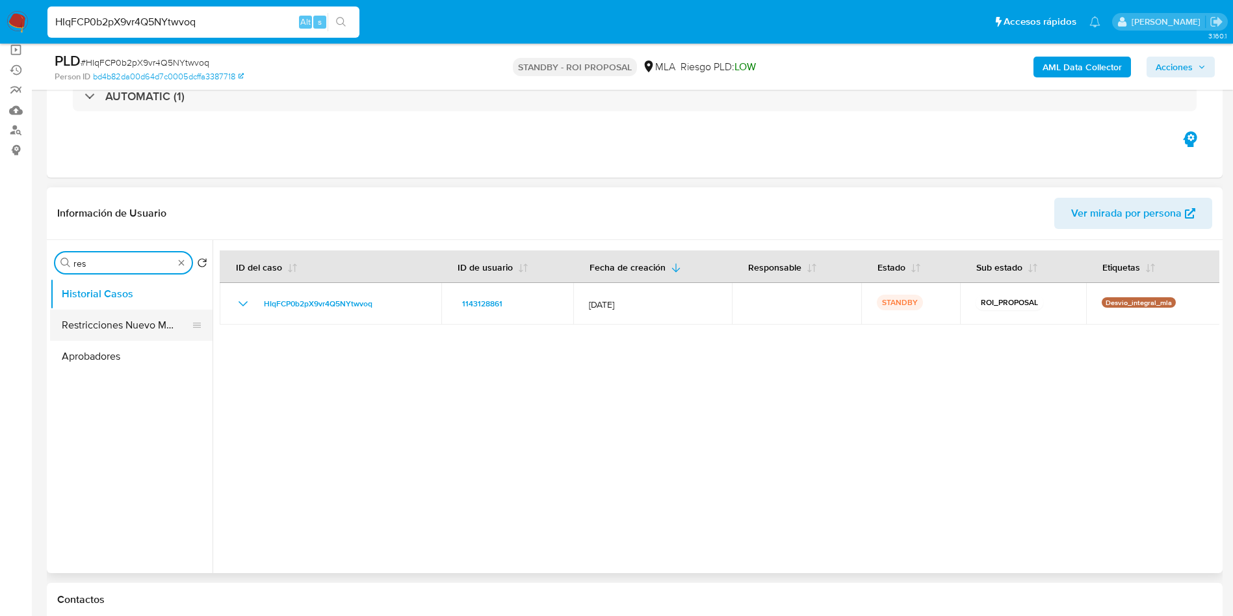
type input "res"
click at [101, 334] on button "Restricciones Nuevo Mundo" at bounding box center [126, 324] width 152 height 31
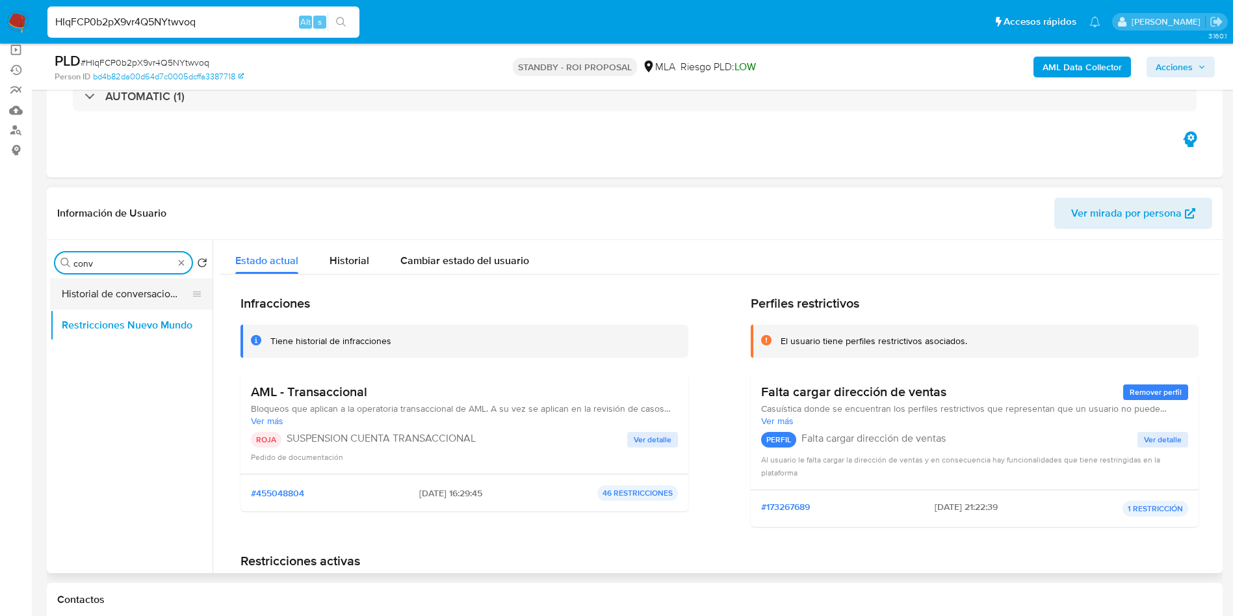
type input "conv"
click at [122, 298] on button "Historial de conversaciones" at bounding box center [126, 293] width 152 height 31
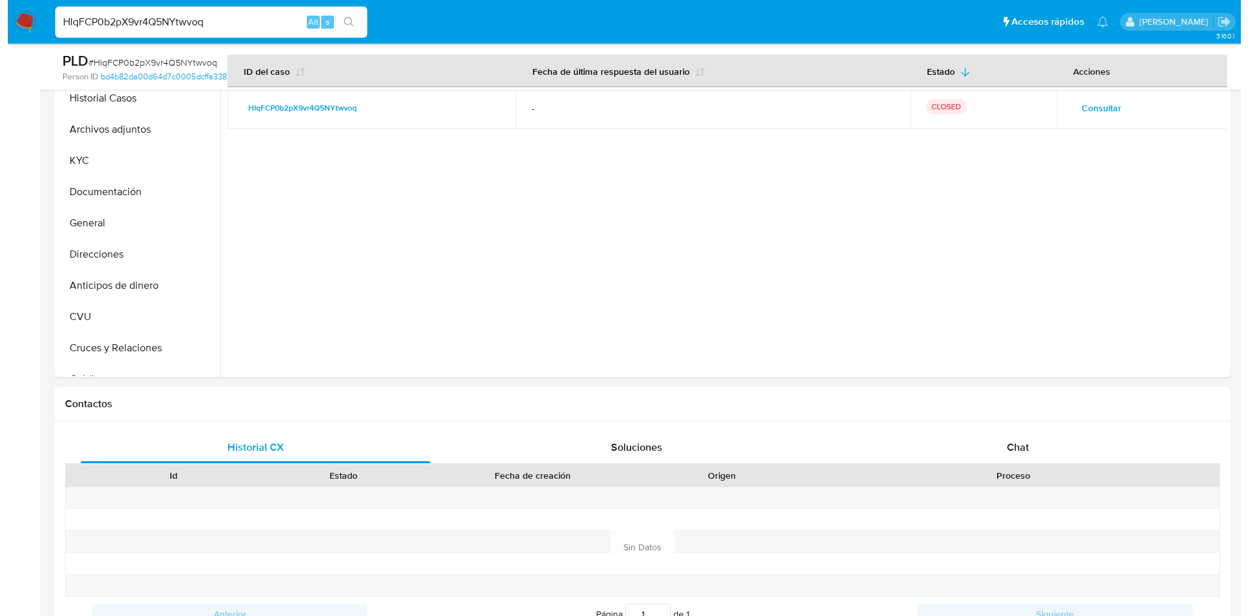
scroll to position [139, 0]
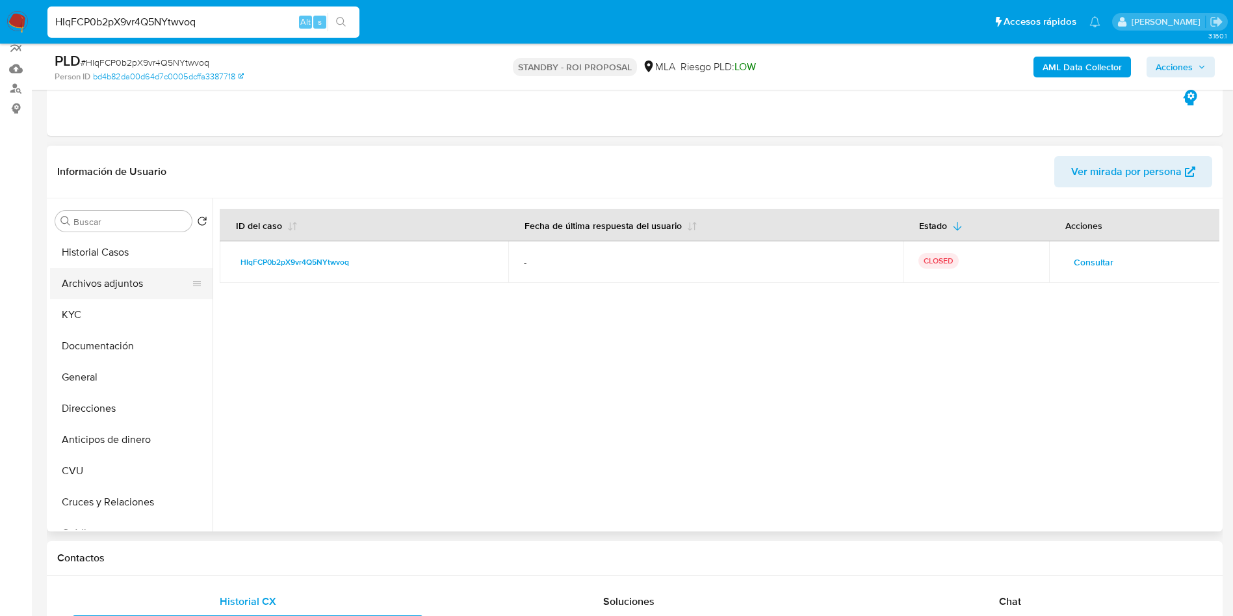
click at [129, 283] on button "Archivos adjuntos" at bounding box center [126, 283] width 152 height 31
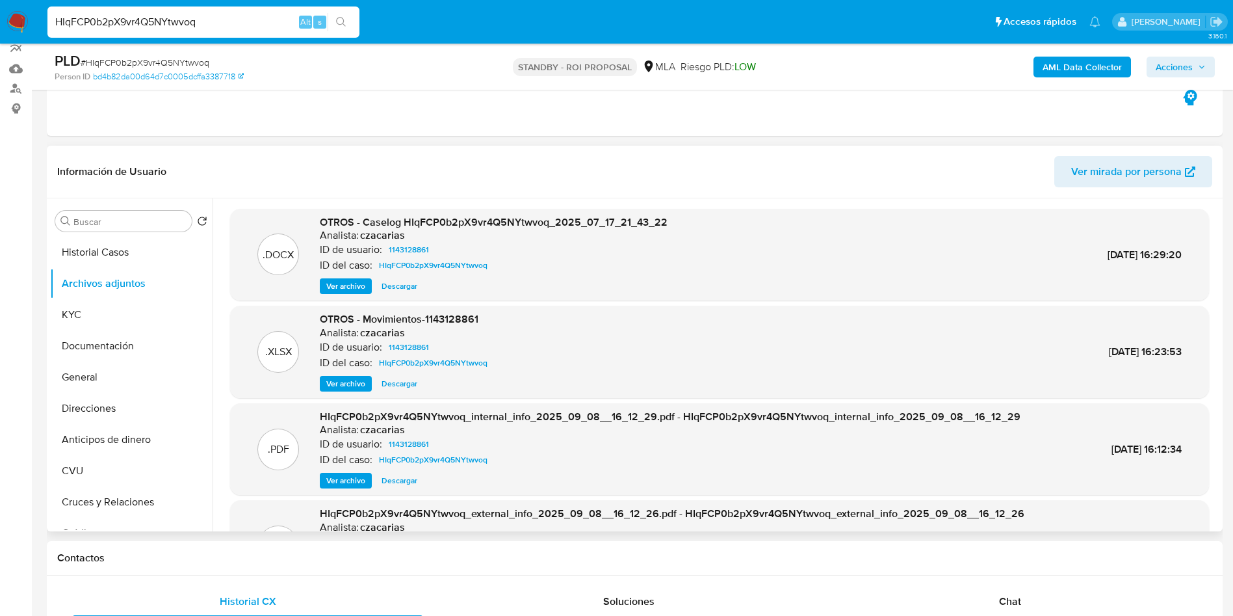
click at [358, 285] on span "Ver archivo" at bounding box center [345, 286] width 39 height 13
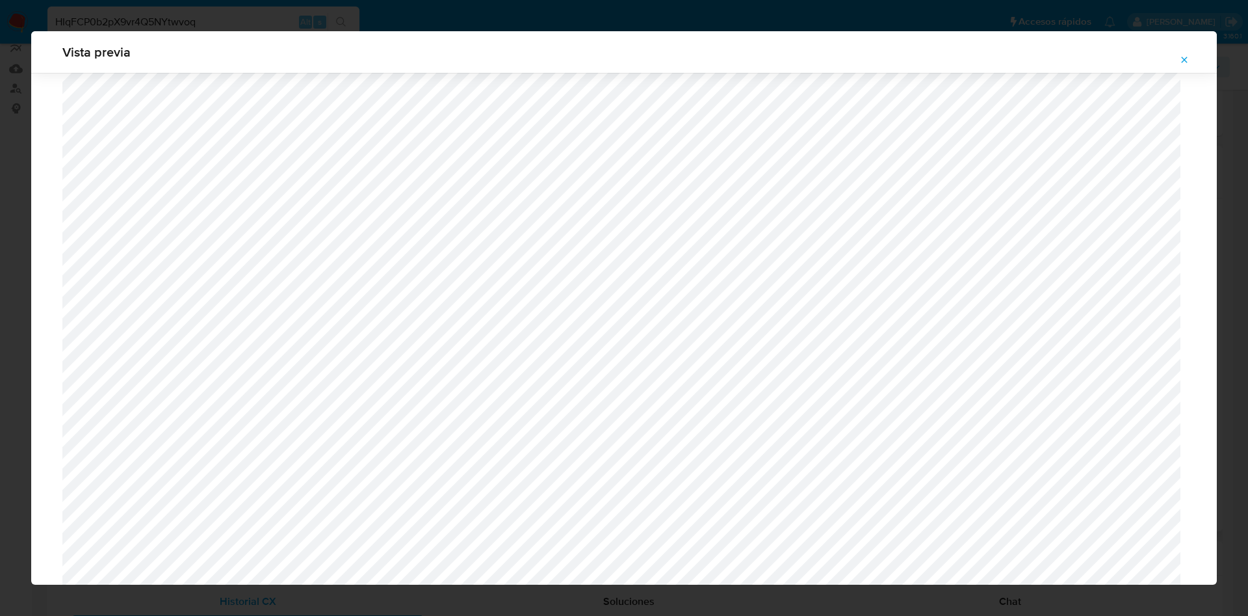
scroll to position [754, 0]
click at [1185, 62] on icon "Attachment preview" at bounding box center [1184, 60] width 10 height 10
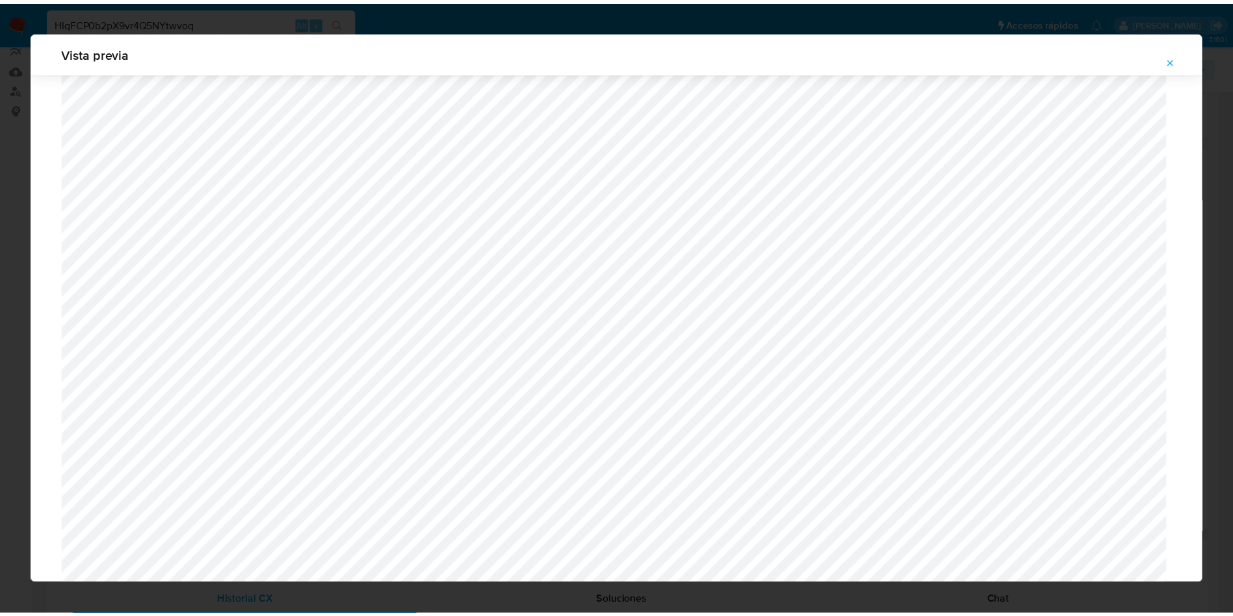
scroll to position [0, 0]
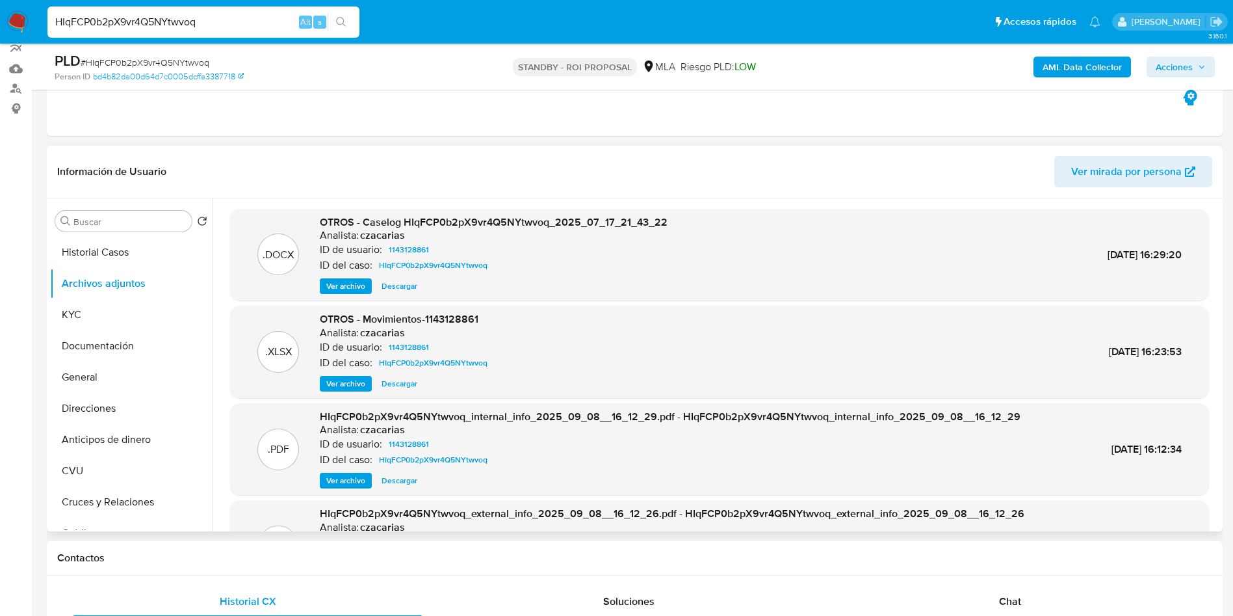
click at [245, 29] on input "HIqFCP0b2pX9vr4Q5NYtwvoq" at bounding box center [203, 22] width 312 height 17
paste input "jeXvBCRJxhGjXUSMY0chmrUA"
type input "jeXvBCRJxhGjXUSMY0chmrUA"
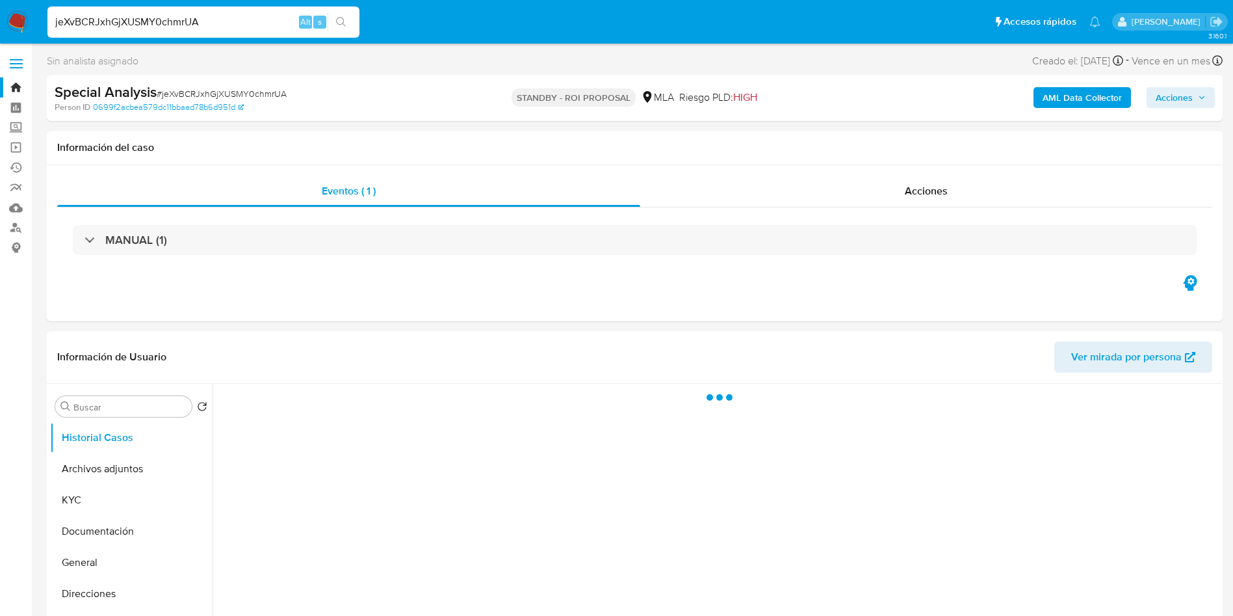
select select "10"
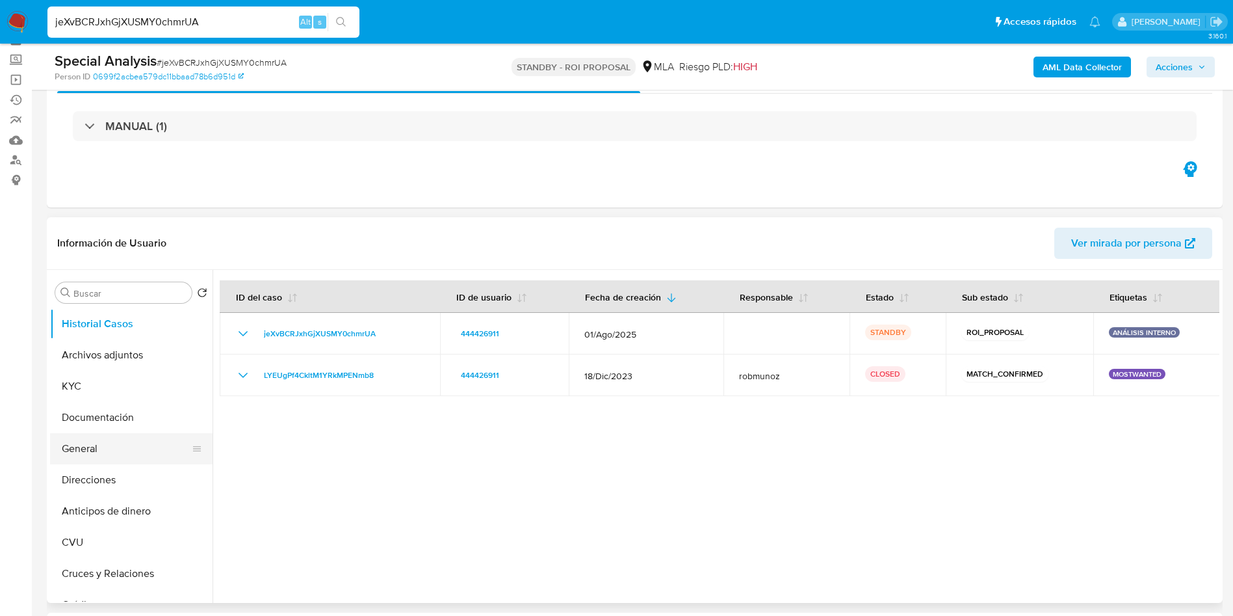
scroll to position [98, 0]
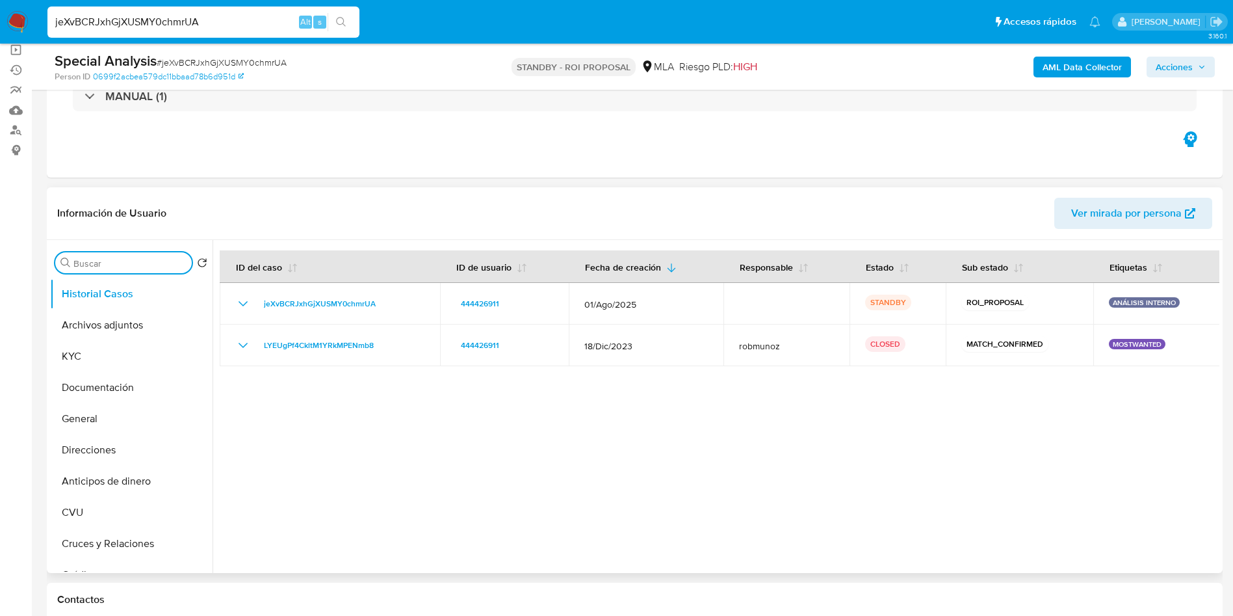
click at [120, 267] on input "Buscar" at bounding box center [129, 263] width 113 height 12
type input "res"
click at [99, 324] on button "Restricciones Nuevo Mundo" at bounding box center [126, 324] width 152 height 31
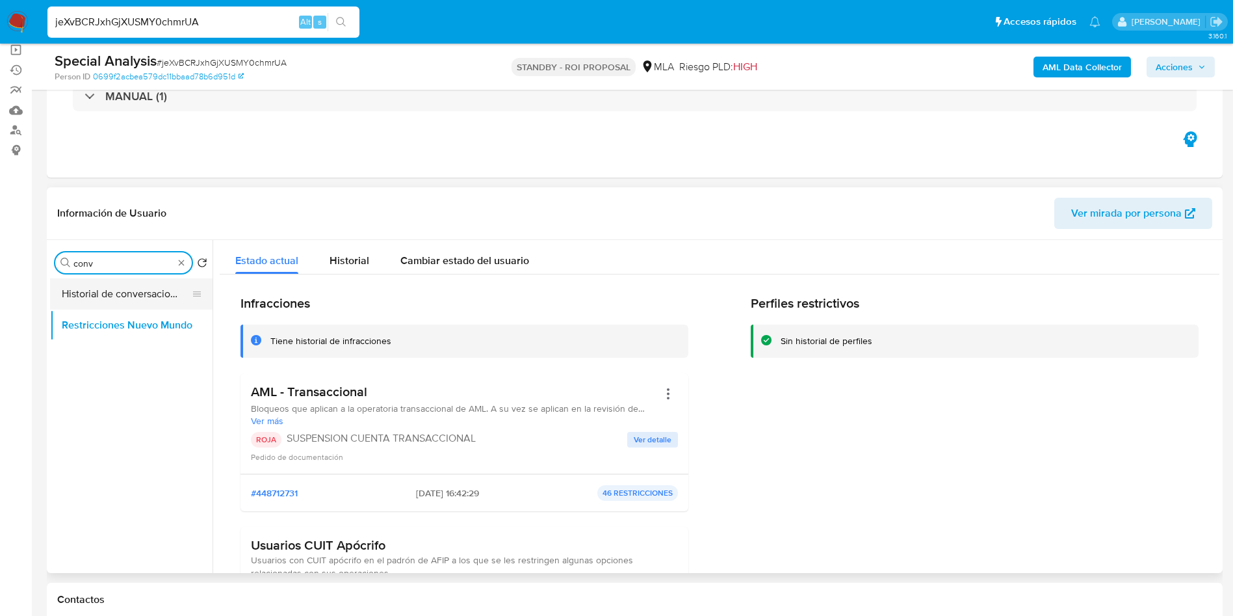
type input "conv"
click at [126, 295] on button "Historial de conversaciones" at bounding box center [126, 293] width 152 height 31
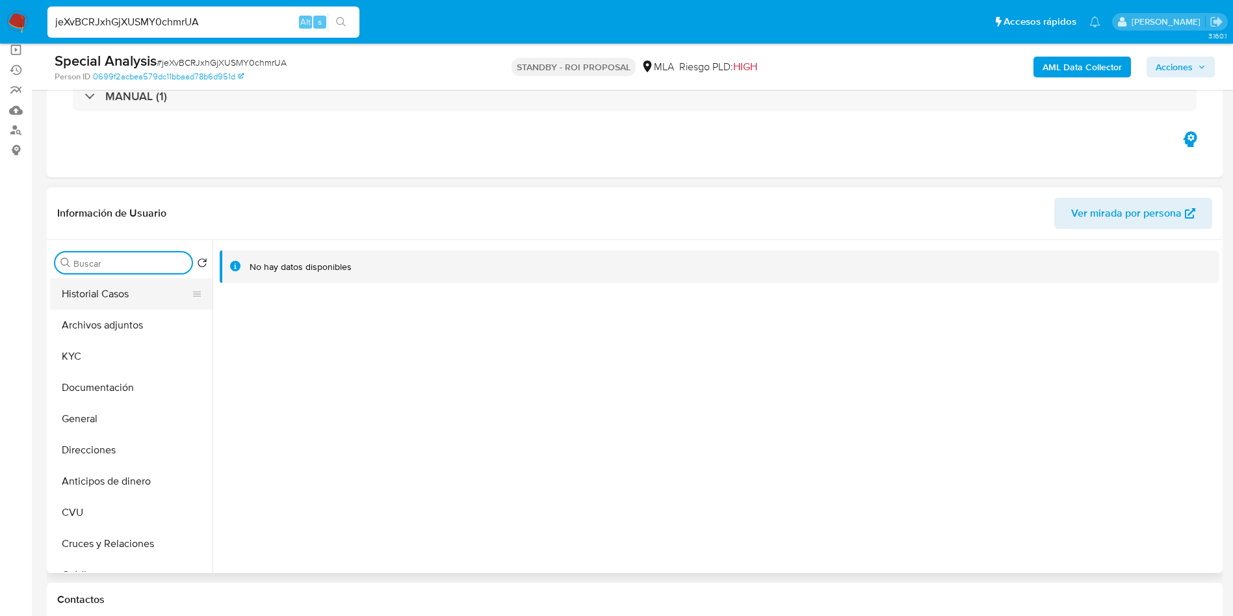
click at [132, 300] on button "Historial Casos" at bounding box center [126, 293] width 152 height 31
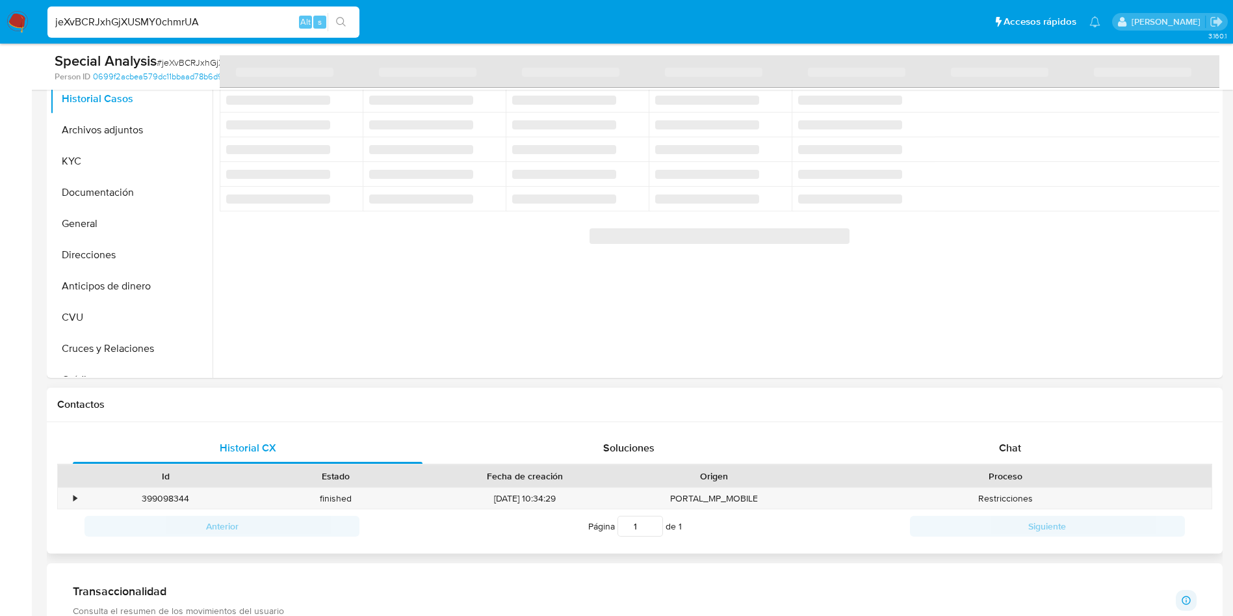
click at [993, 426] on div "Historial CX Soluciones Chat Id Estado Fecha de creación Origen Proceso • 39909…" at bounding box center [635, 488] width 1176 height 132
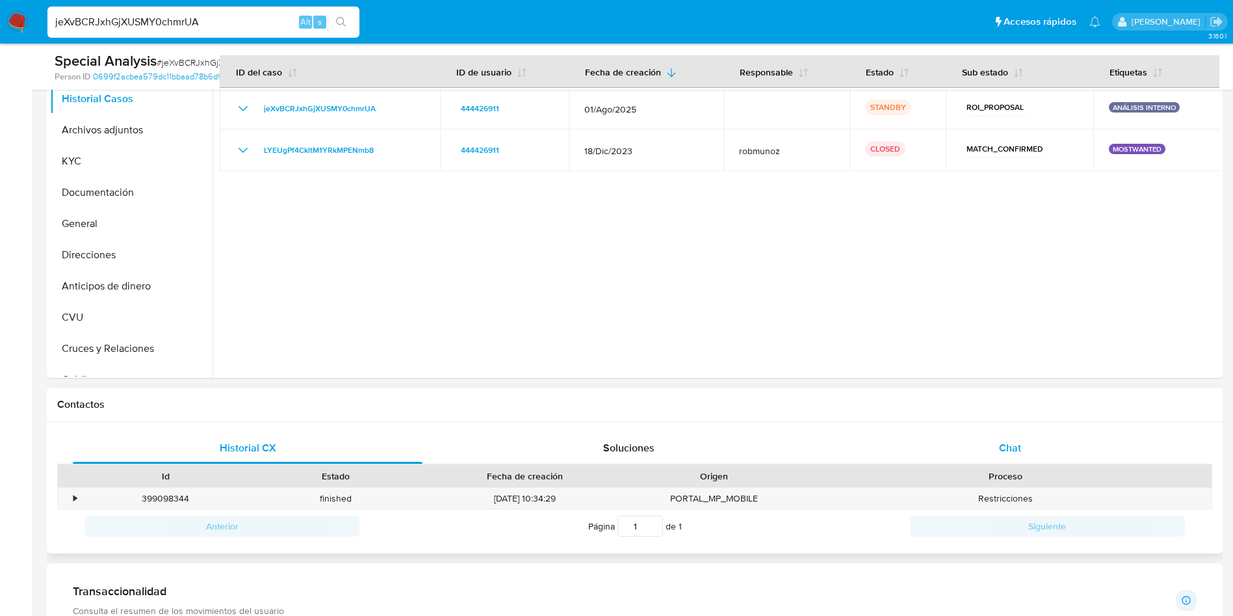
click at [1000, 443] on span "Chat" at bounding box center [1010, 447] width 22 height 15
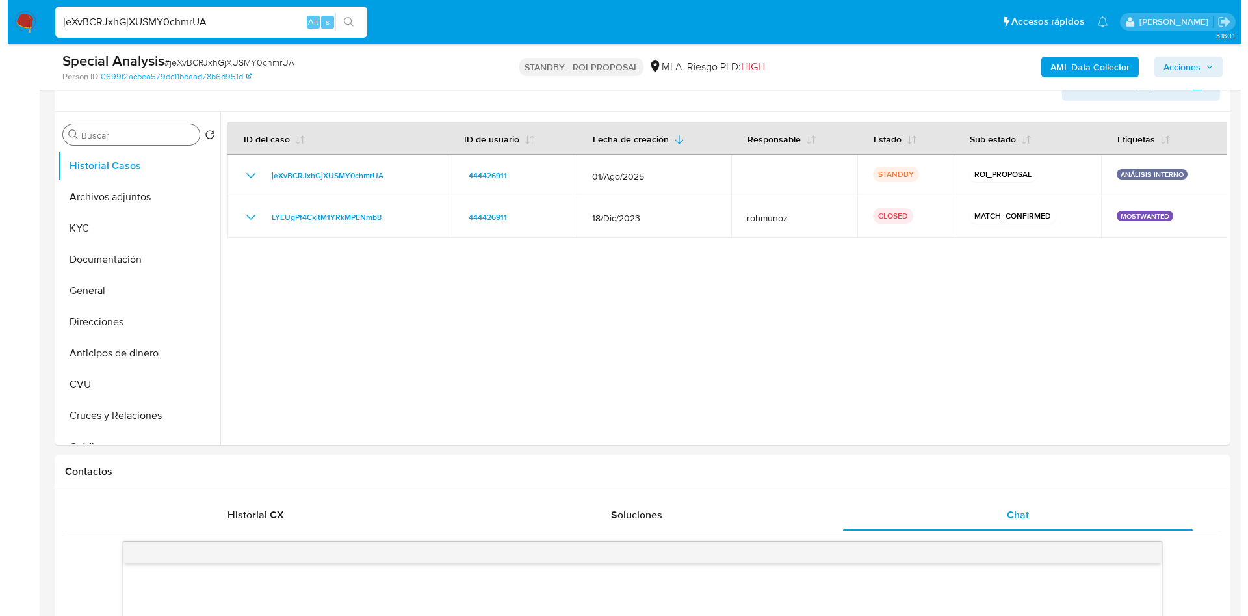
scroll to position [195, 0]
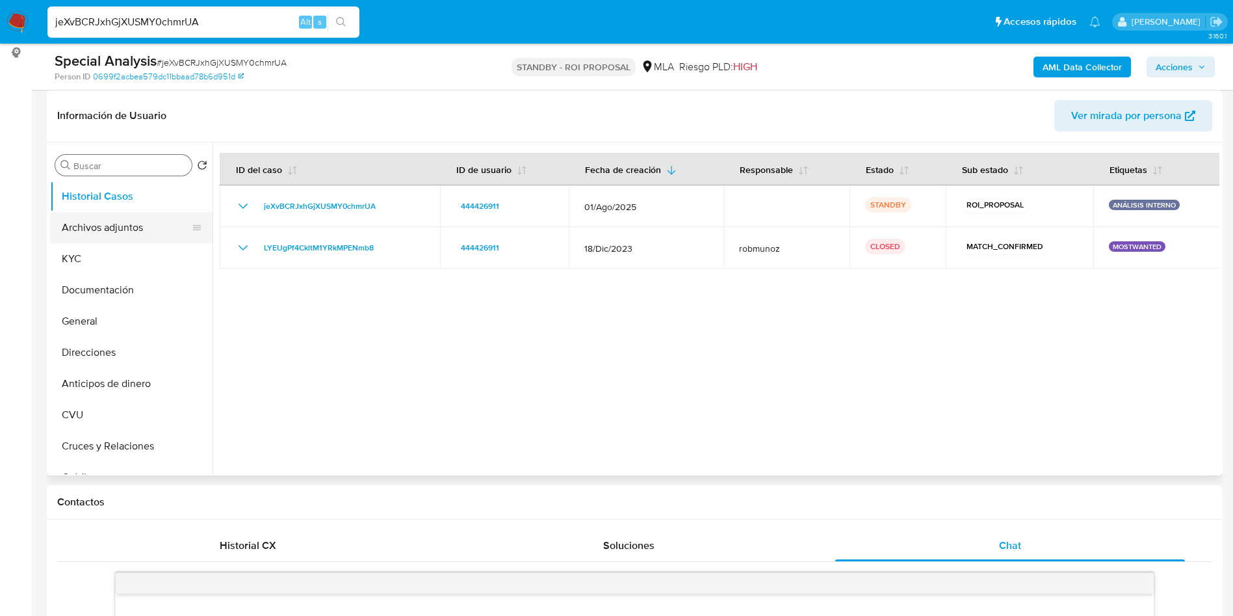
click at [101, 224] on button "Archivos adjuntos" at bounding box center [126, 227] width 152 height 31
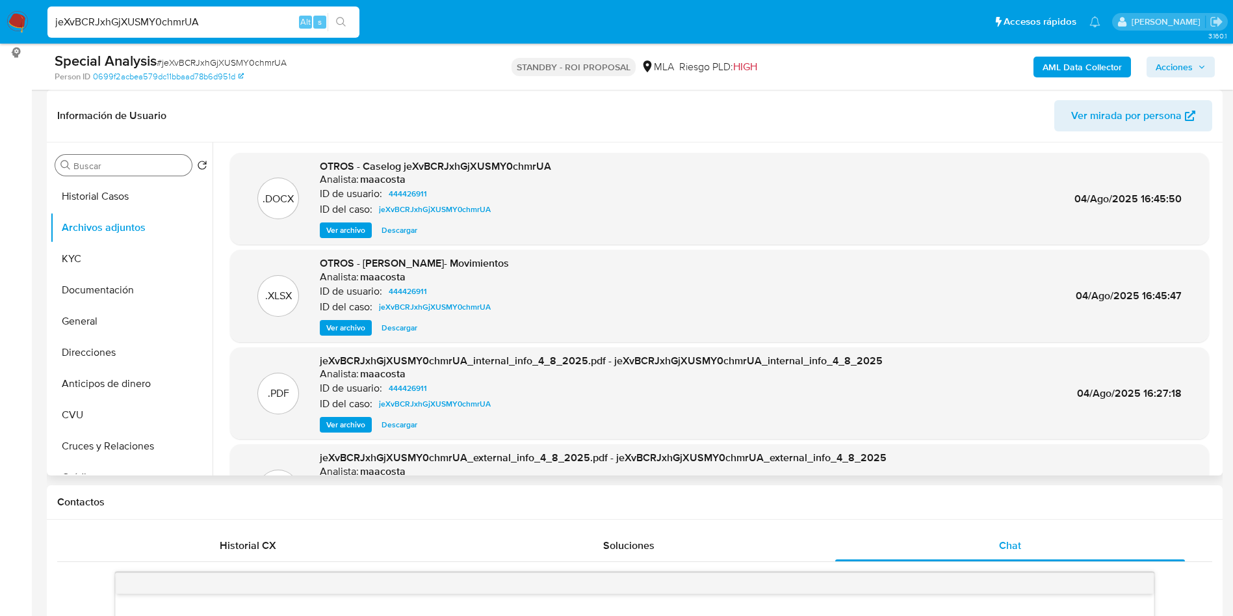
click at [358, 228] on span "Ver archivo" at bounding box center [345, 230] width 39 height 13
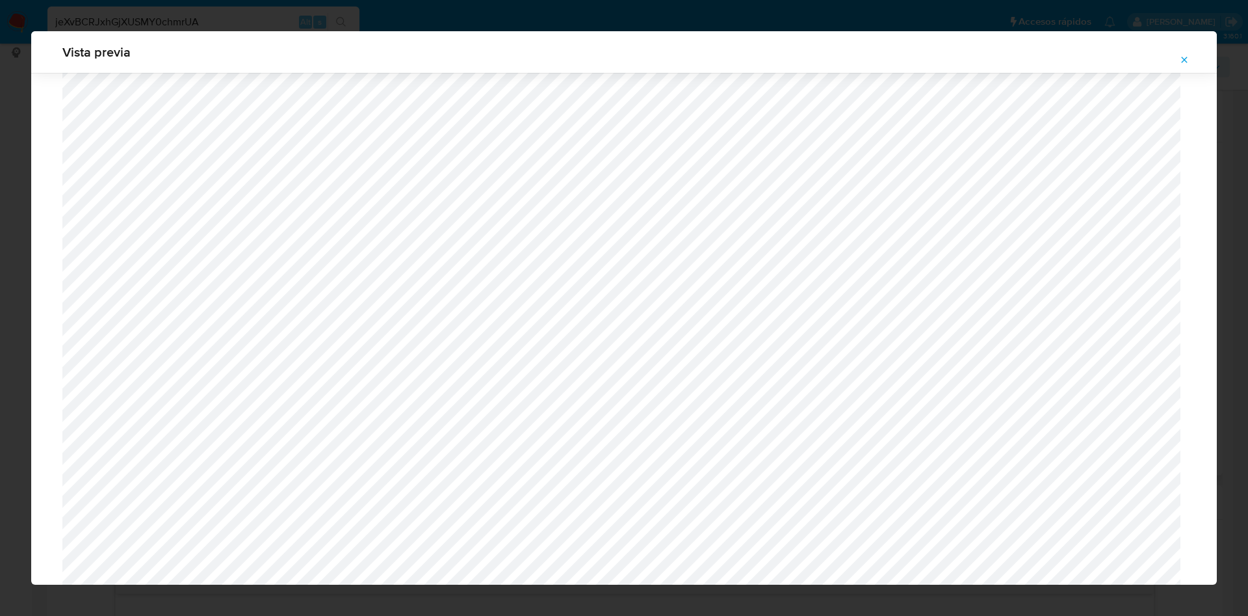
scroll to position [559, 0]
click at [1182, 61] on icon "Attachment preview" at bounding box center [1184, 60] width 10 height 10
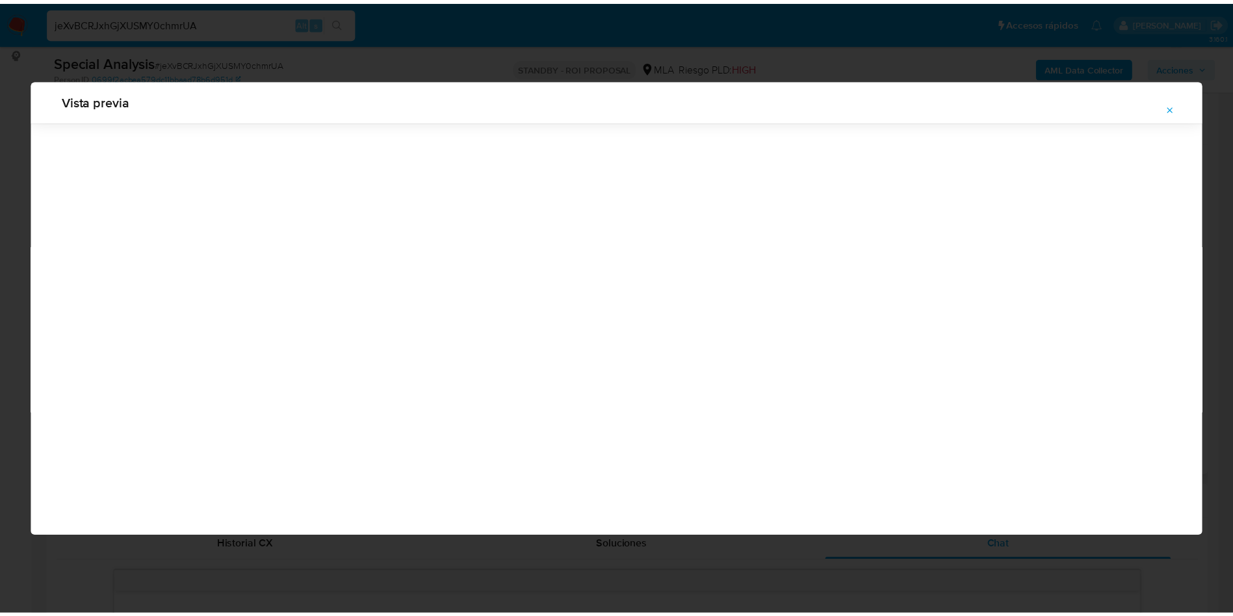
scroll to position [0, 0]
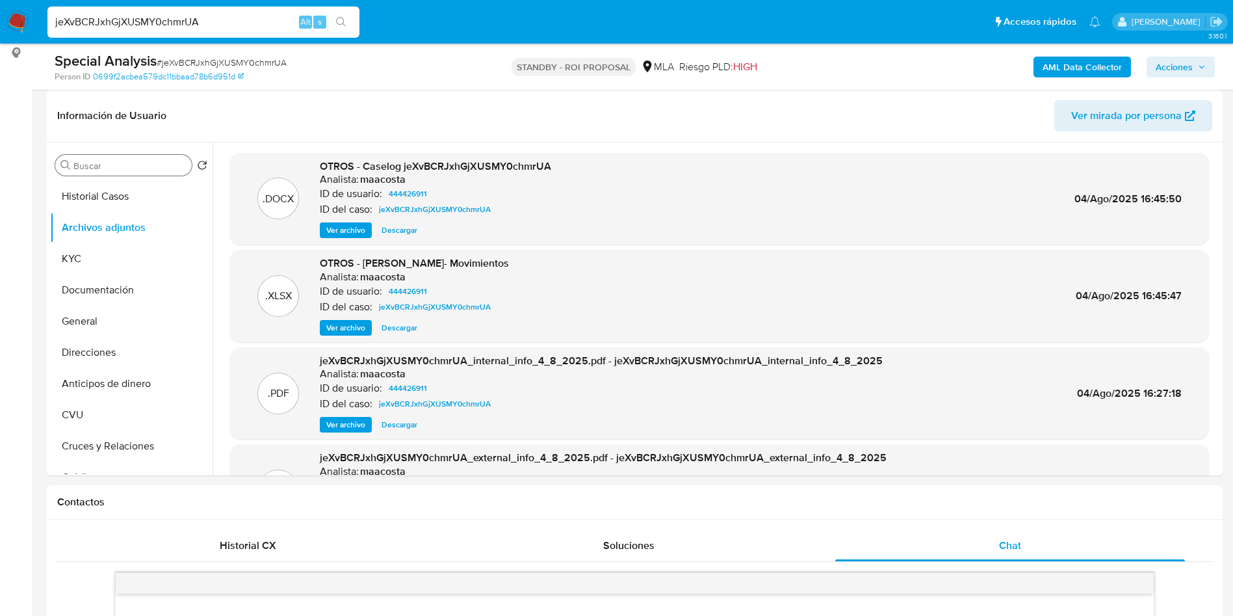
click at [207, 15] on input "jeXvBCRJxhGjXUSMY0chmrUA" at bounding box center [203, 22] width 312 height 17
paste input "Ul7wfagvIjrIeST2cEkw4iEU"
type input "Ul7wfagvIjrIeST2cEkw4iEU"
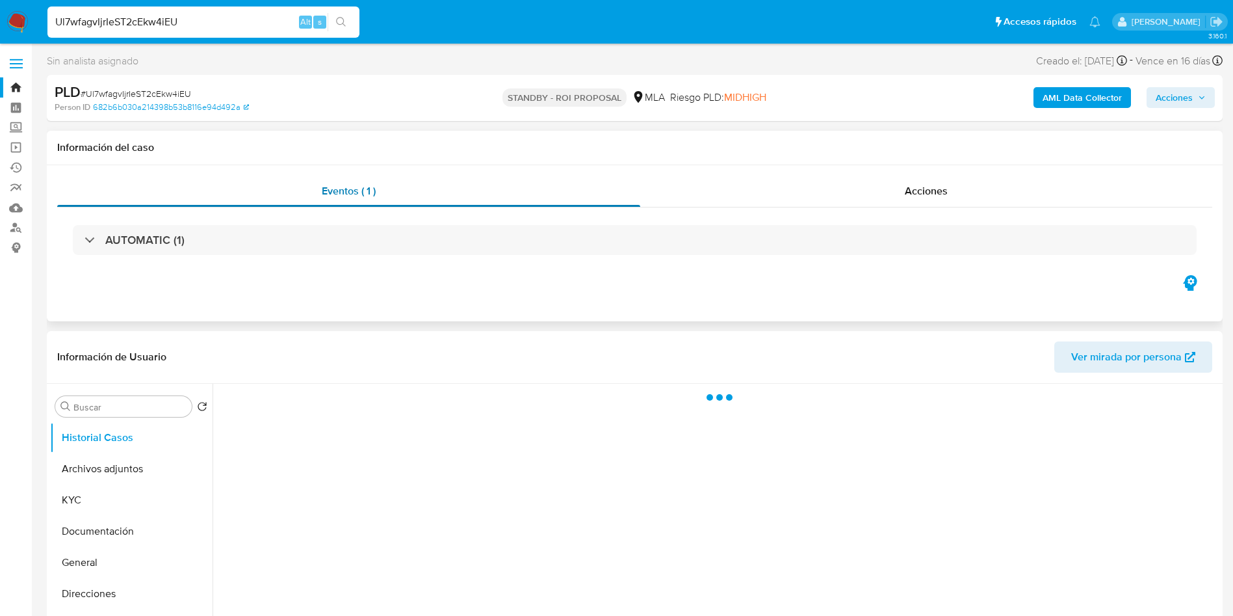
select select "10"
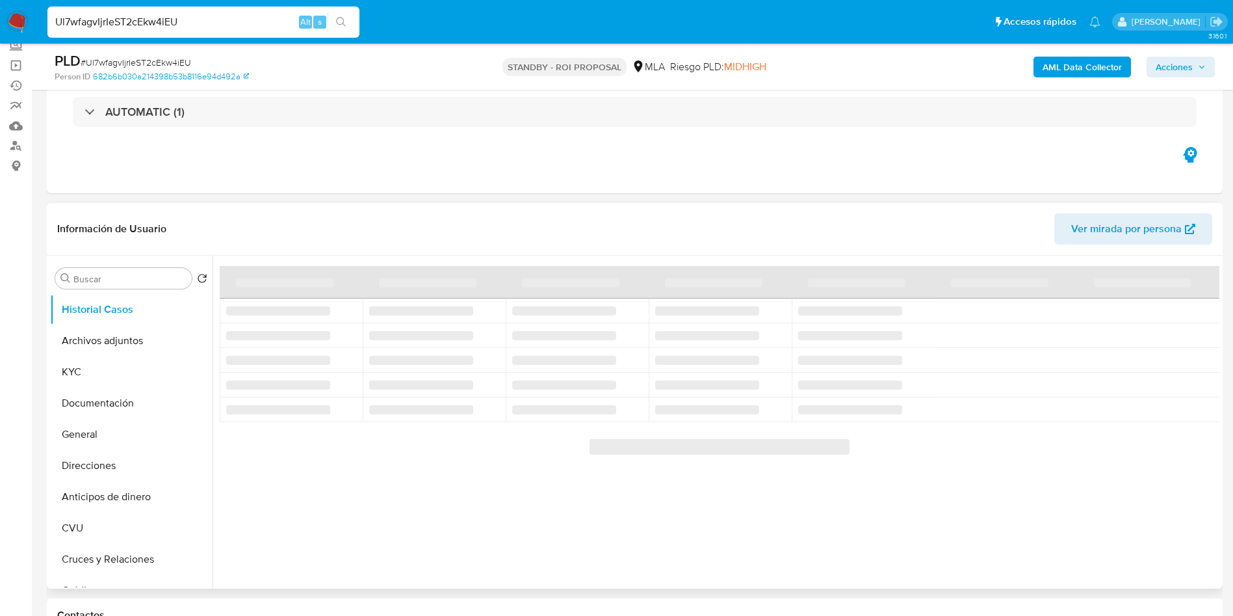
scroll to position [98, 0]
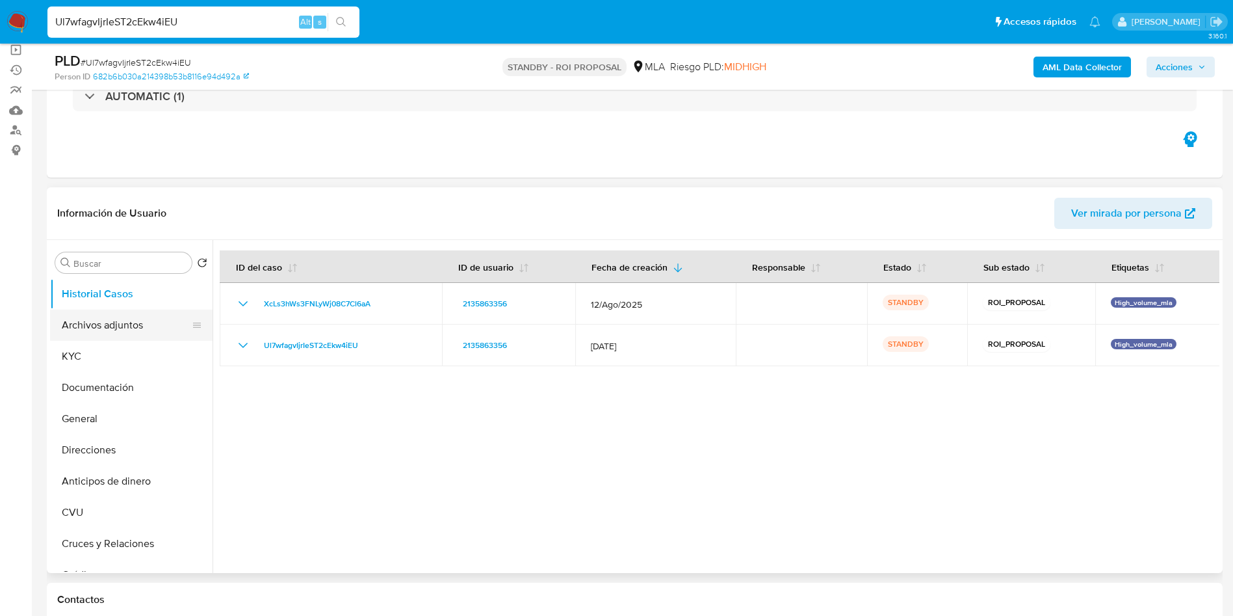
click at [124, 328] on button "Archivos adjuntos" at bounding box center [126, 324] width 152 height 31
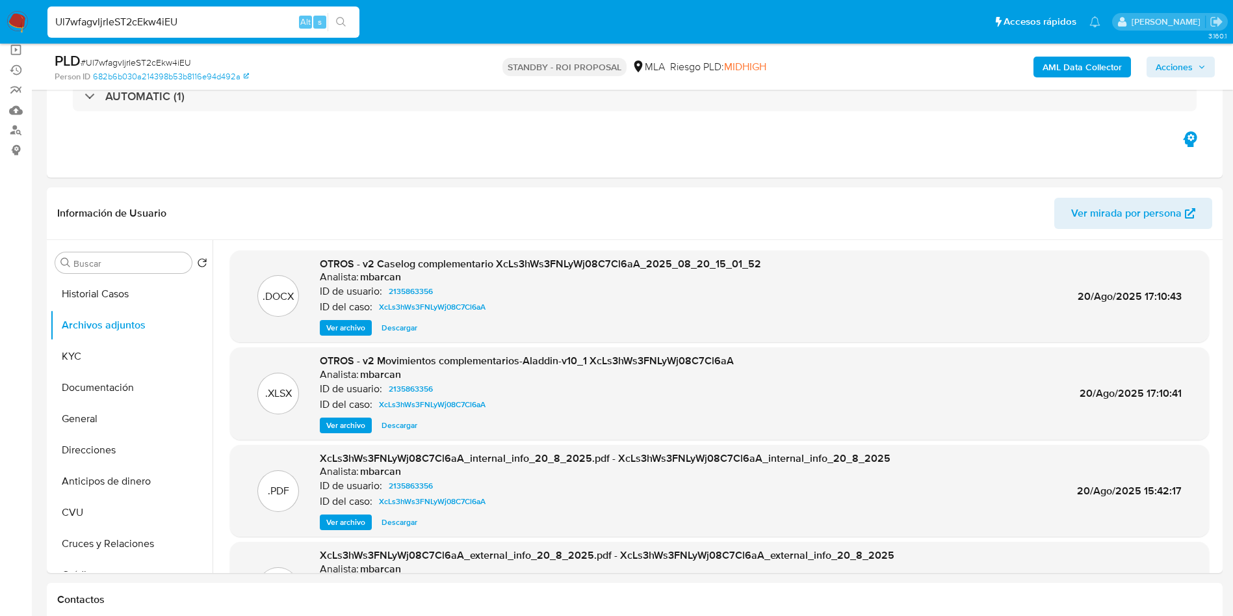
click at [395, 326] on span "Descargar" at bounding box center [400, 327] width 36 height 13
click at [256, 25] on input "Ul7wfagvIjrIeST2cEkw4iEU" at bounding box center [203, 22] width 312 height 17
paste input "A2WE9lzFfYes7C0YsdIHJMFl"
type input "A2WE9lzFfYes7C0YsdIHJMFl"
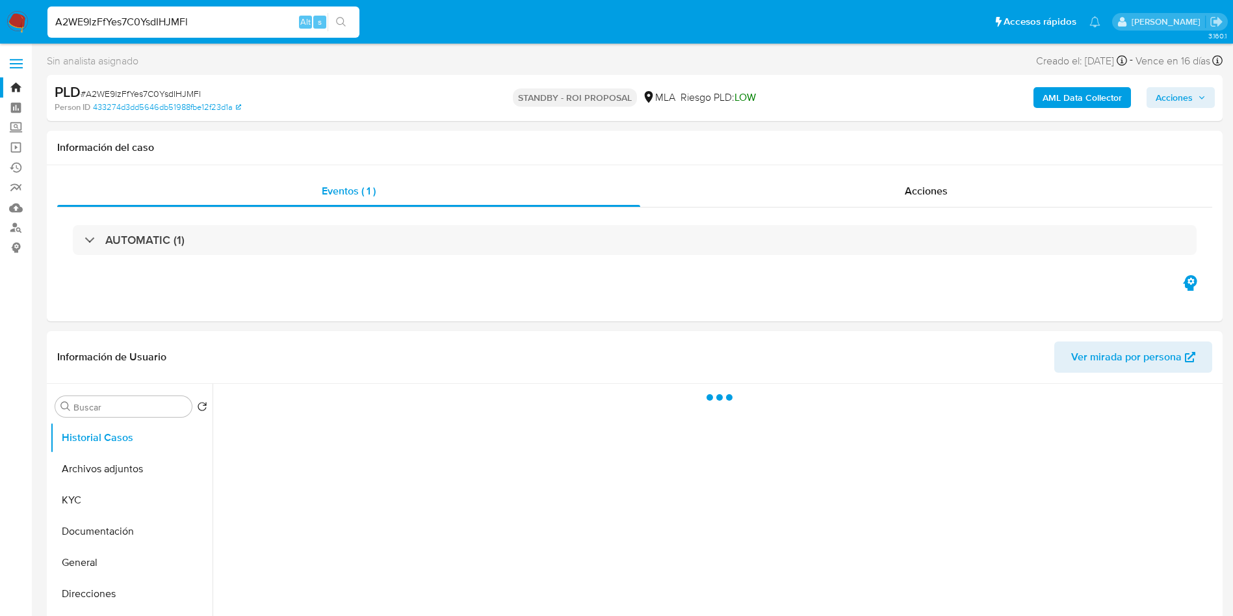
select select "10"
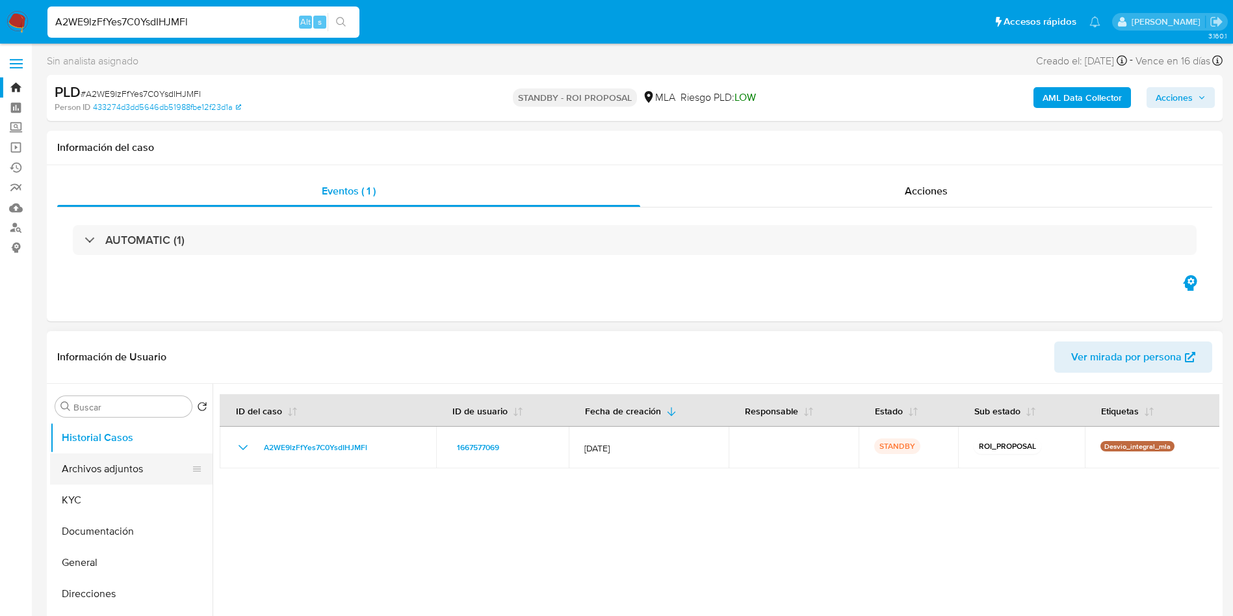
click at [118, 476] on button "Archivos adjuntos" at bounding box center [126, 468] width 152 height 31
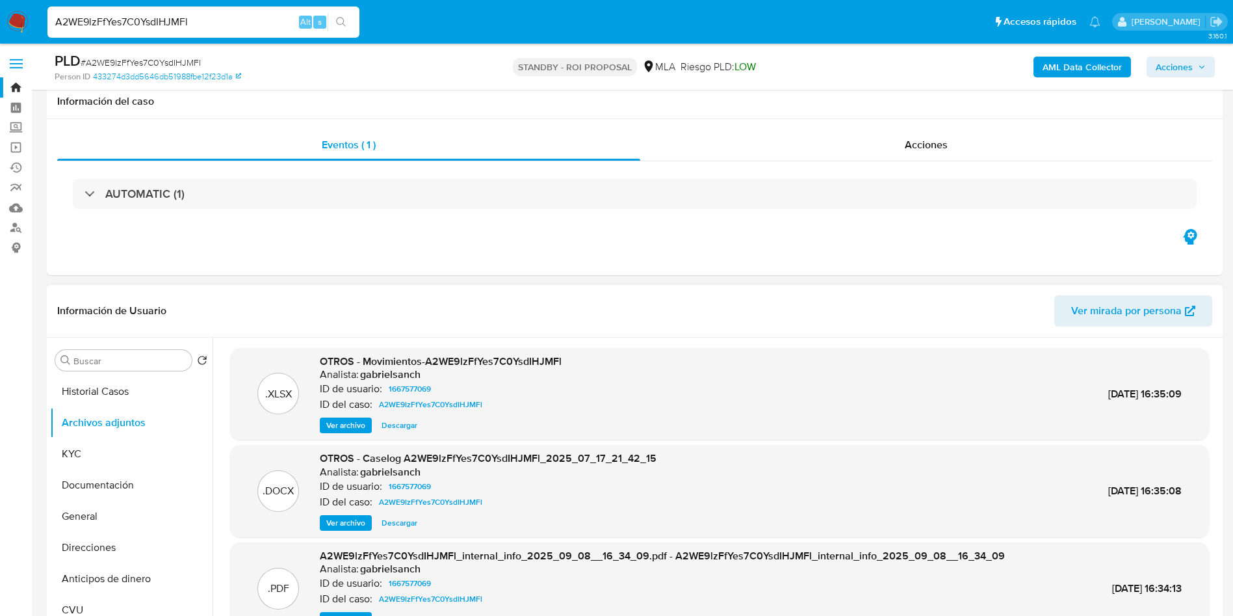
scroll to position [98, 0]
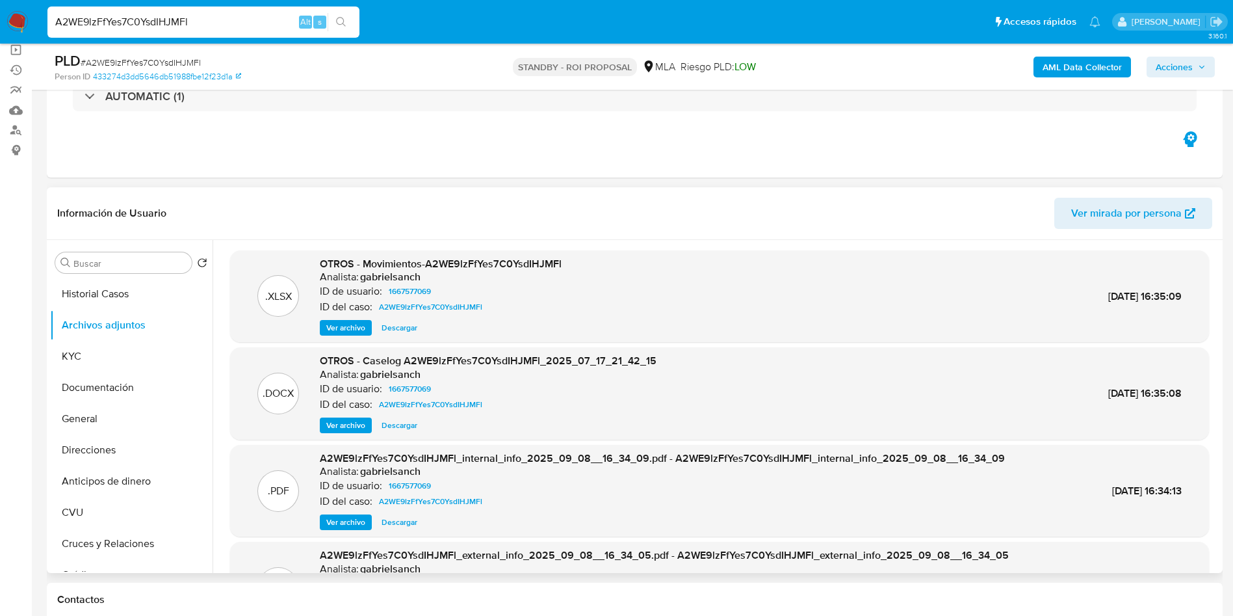
click at [402, 428] on span "Descargar" at bounding box center [400, 425] width 36 height 13
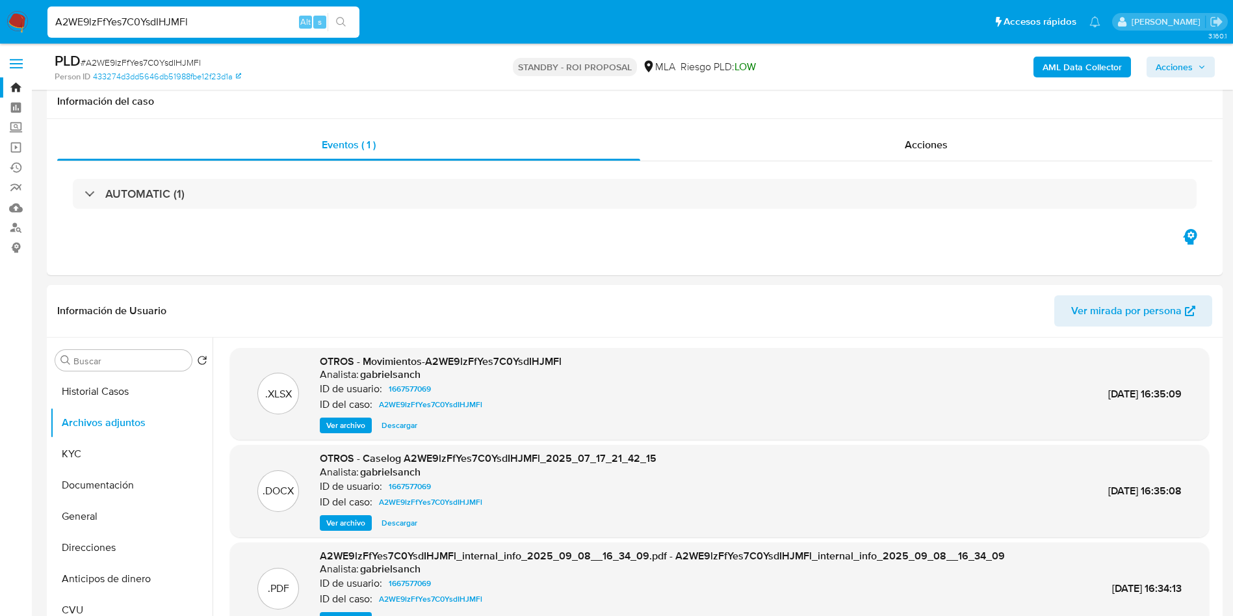
select select "10"
click at [254, 27] on input "A2WE9lzFfYes7C0YsdIHJMFl" at bounding box center [203, 22] width 312 height 17
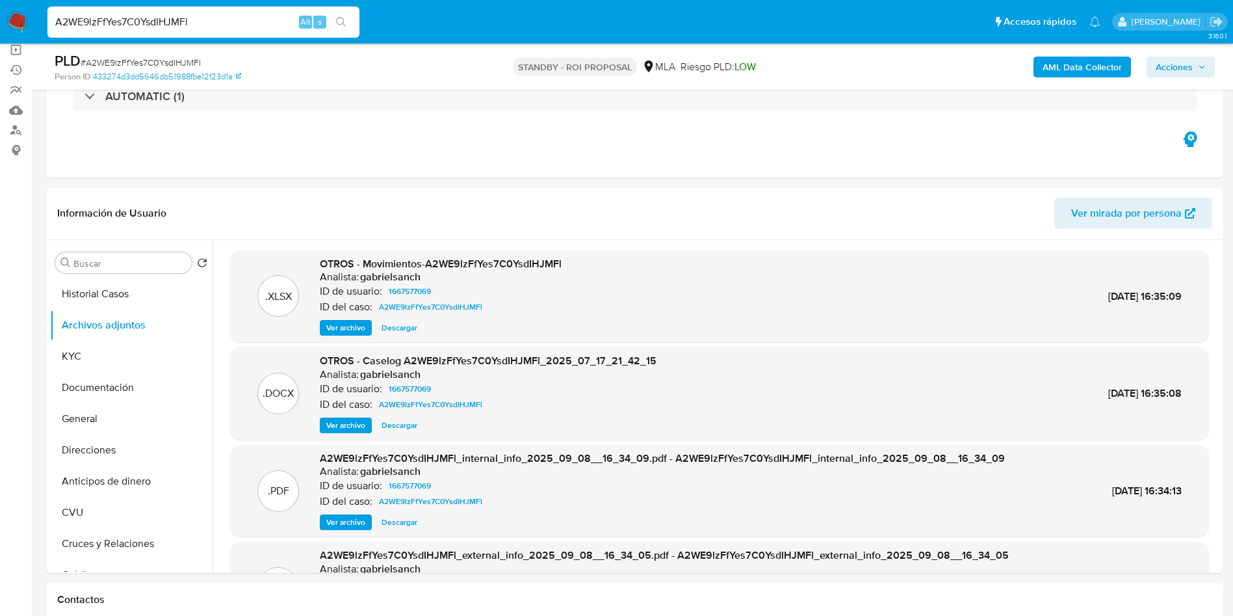
drag, startPoint x: 0, startPoint y: 0, endPoint x: 254, endPoint y: 27, distance: 255.6
click at [254, 27] on input "A2WE9lzFfYes7C0YsdIHJMFl" at bounding box center [203, 22] width 312 height 17
paste input "rvb4I5yeLB1r0ER3F5jHJAqA"
type input "rvb4I5yeLB1r0ER3F5jHJAqA"
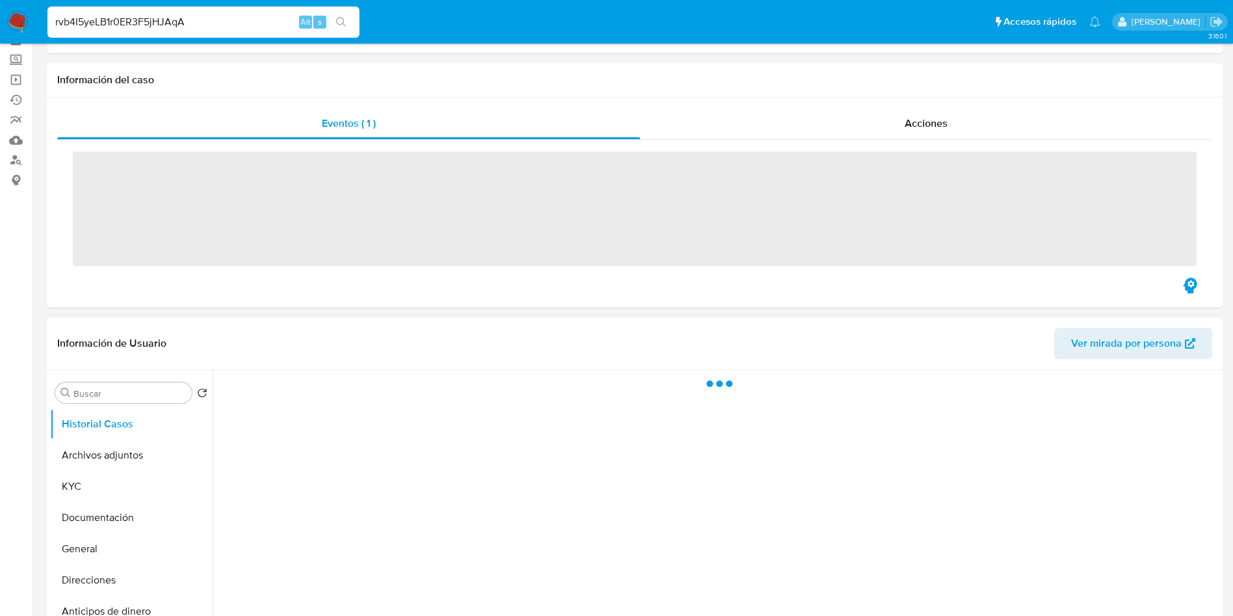
scroll to position [98, 0]
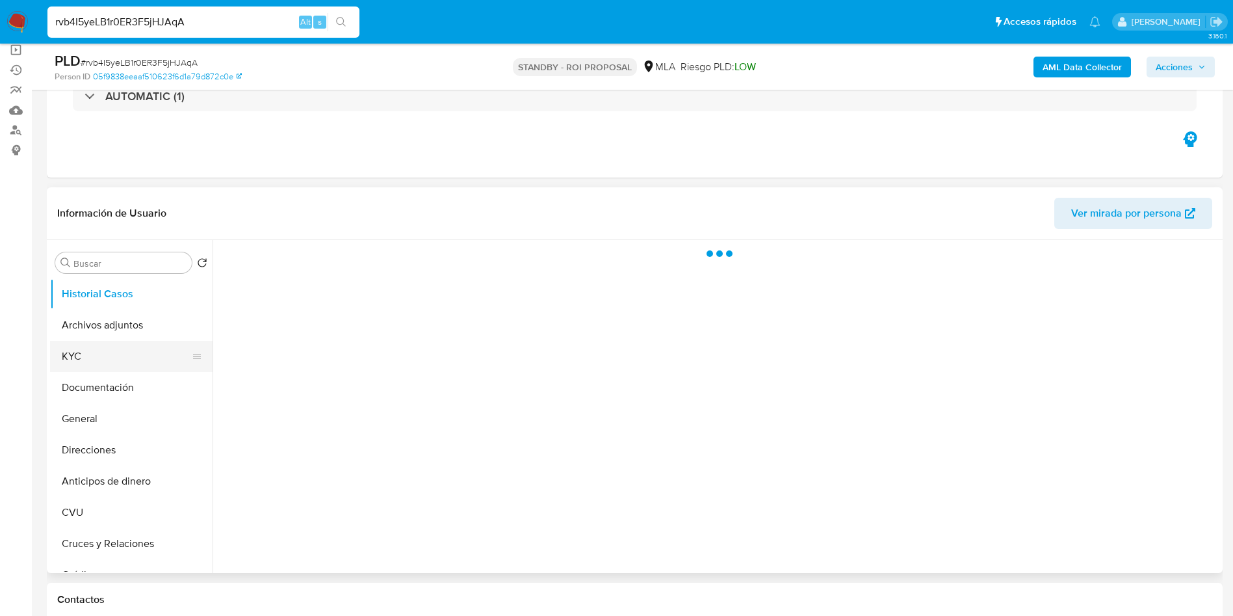
select select "10"
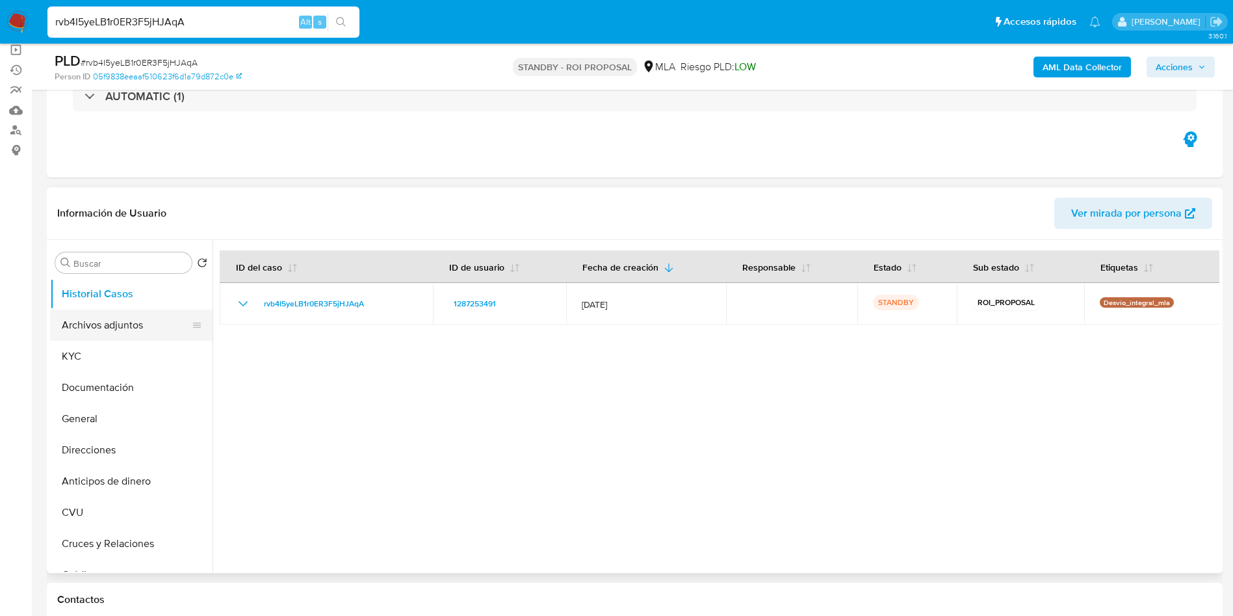
click at [104, 321] on button "Archivos adjuntos" at bounding box center [126, 324] width 152 height 31
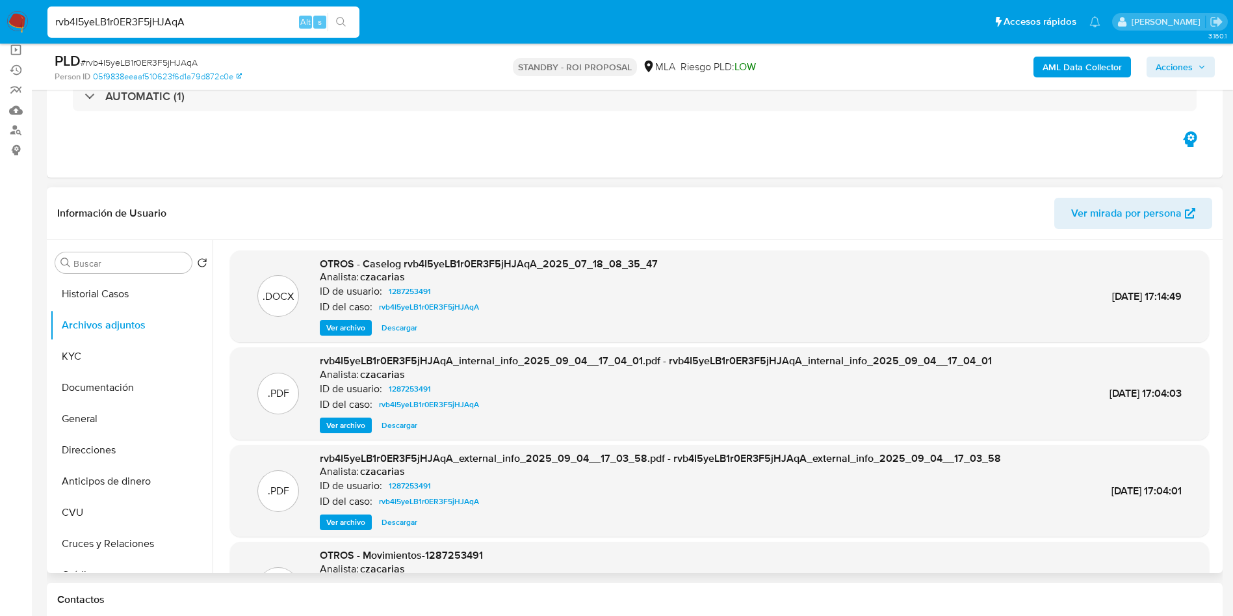
click at [394, 330] on span "Descargar" at bounding box center [400, 327] width 36 height 13
click at [257, 23] on input "rvb4I5yeLB1r0ER3F5jHJAqA" at bounding box center [203, 22] width 312 height 17
paste input "HIqFCP0b2pX9vr4Q5NYtwvoq"
type input "HIqFCP0b2pX9vr4Q5NYtwvoq"
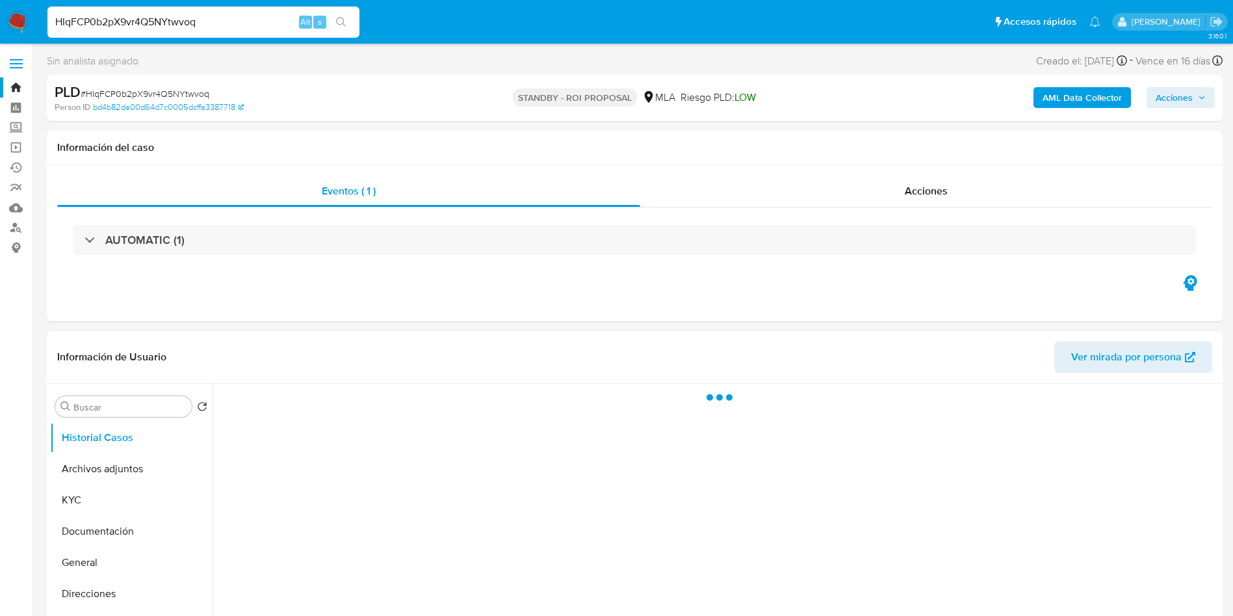
select select "10"
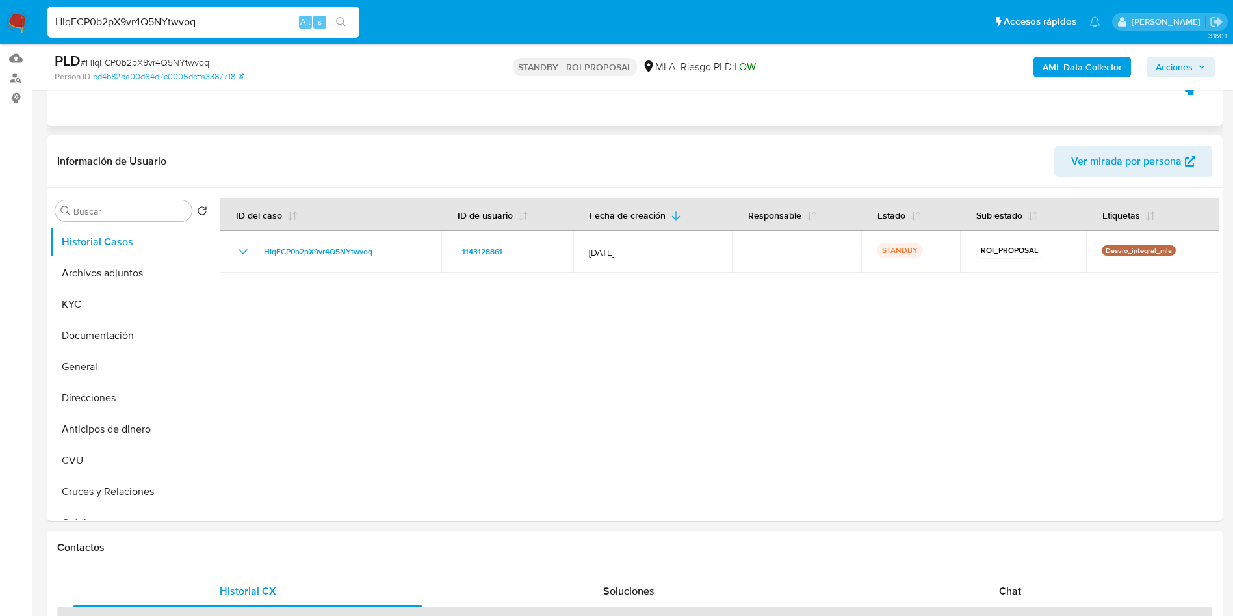
scroll to position [195, 0]
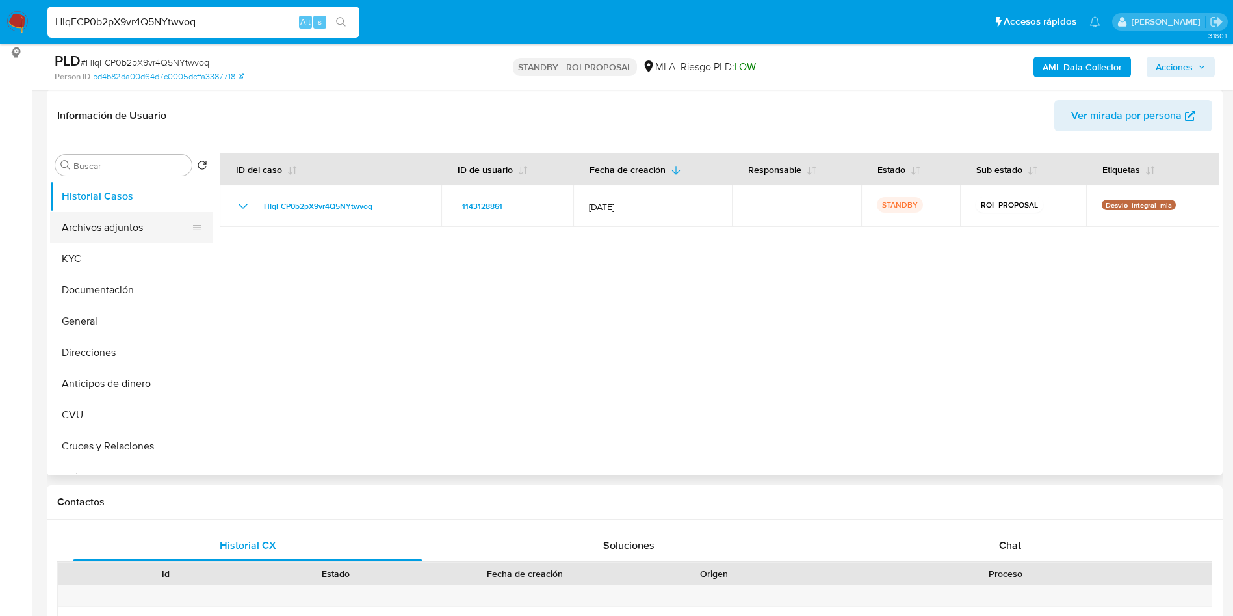
click at [90, 231] on button "Archivos adjuntos" at bounding box center [126, 227] width 152 height 31
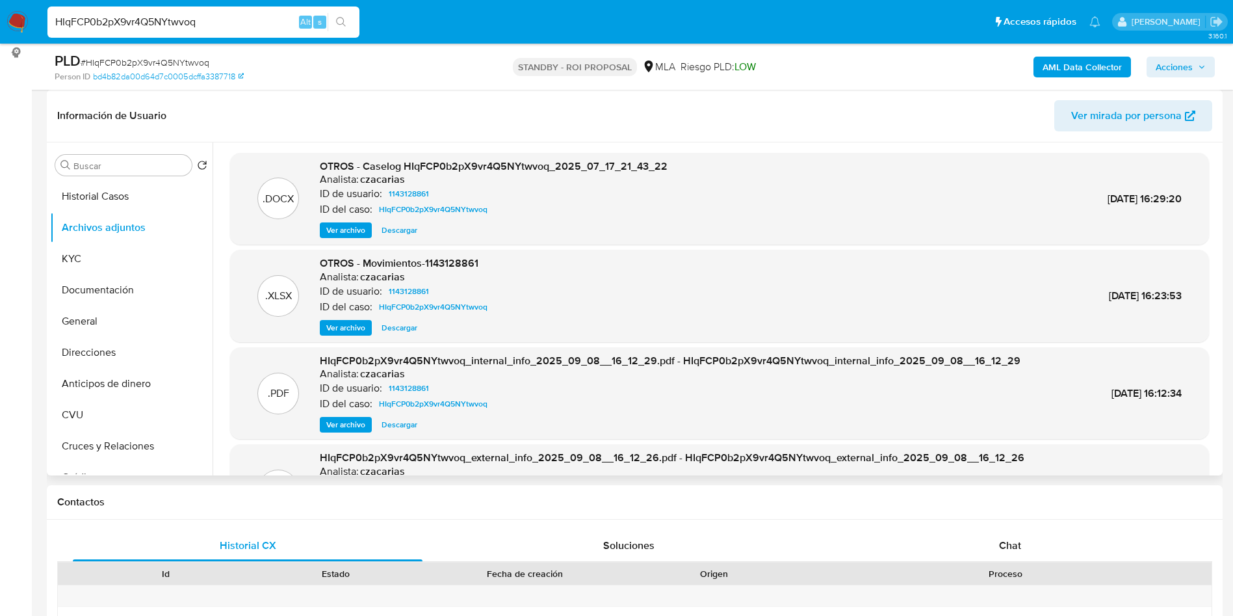
click at [396, 232] on span "Descargar" at bounding box center [400, 230] width 36 height 13
click at [251, 18] on input "HIqFCP0b2pX9vr4Q5NYtwvoq" at bounding box center [203, 22] width 312 height 17
paste input "jeXvBCRJxhGjXUSMY0chmrUA"
type input "jeXvBCRJxhGjXUSMY0chmrUA"
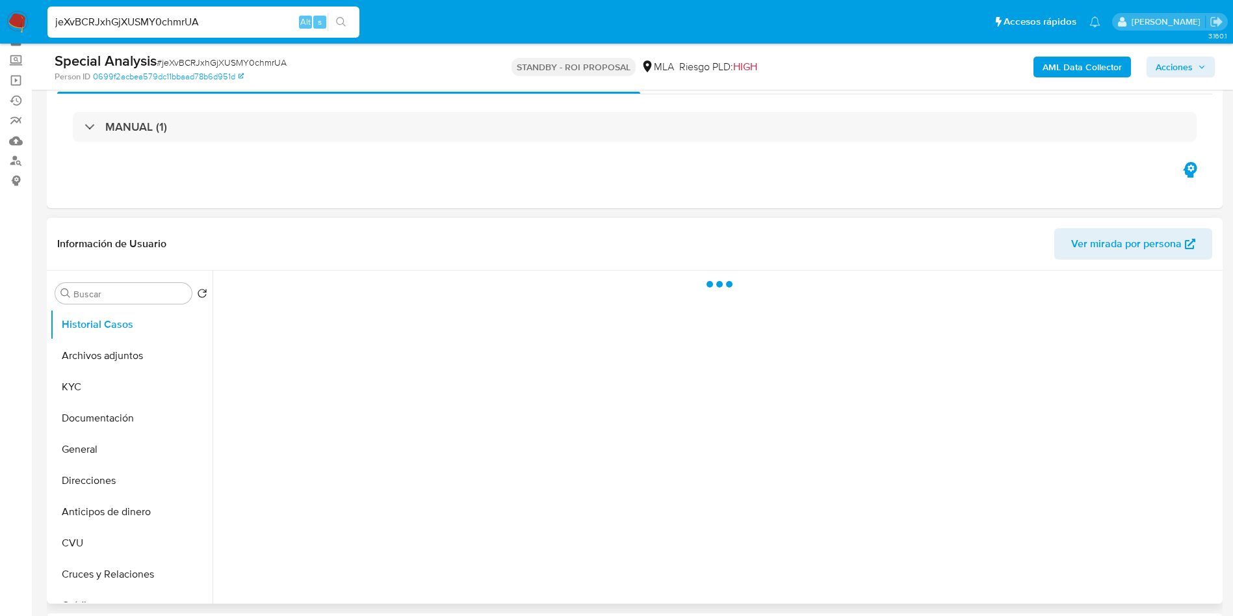
scroll to position [98, 0]
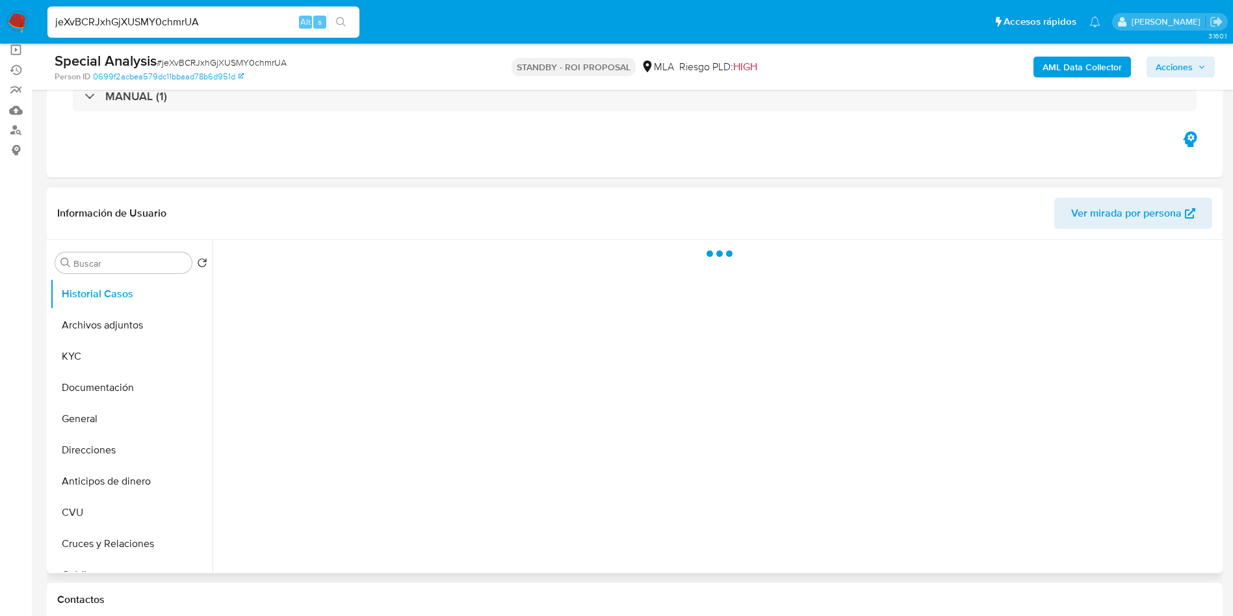
select select "10"
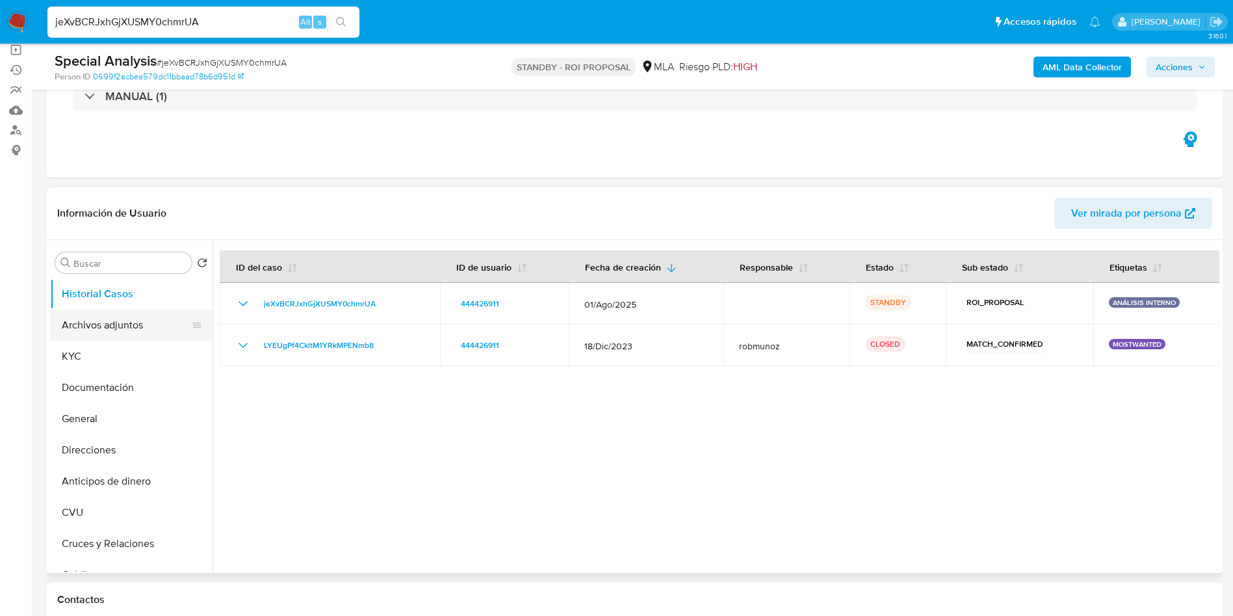
click at [131, 337] on button "Archivos adjuntos" at bounding box center [126, 324] width 152 height 31
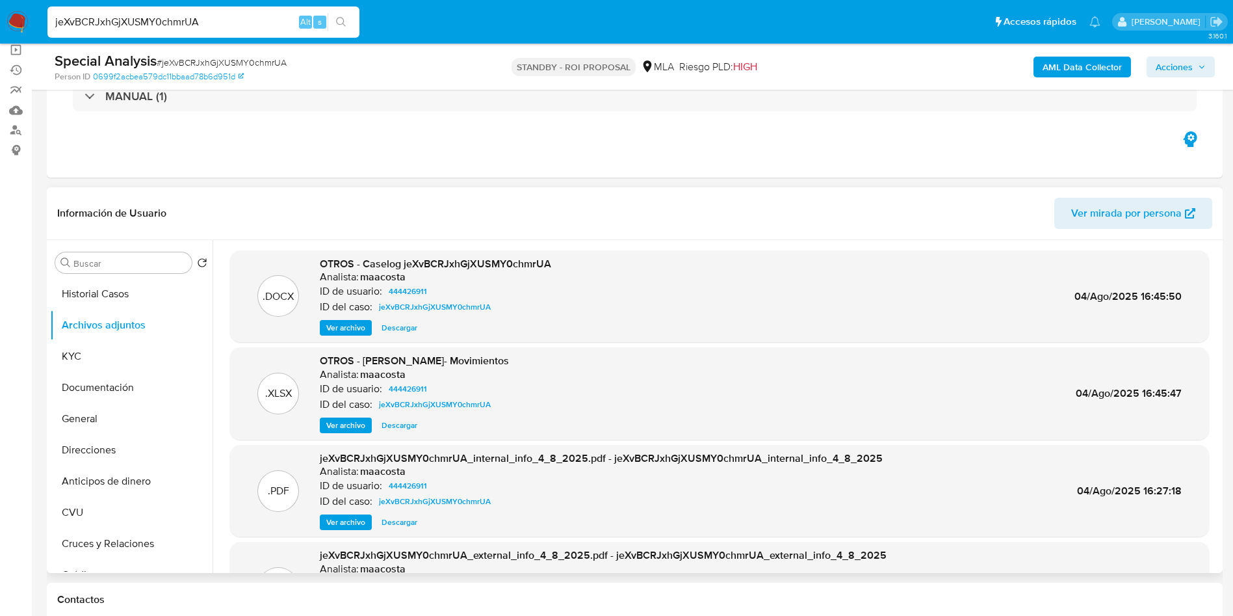
click at [398, 326] on span "Descargar" at bounding box center [400, 327] width 36 height 13
click at [258, 30] on input "jeXvBCRJxhGjXUSMY0chmrUA" at bounding box center [203, 22] width 312 height 17
paste input "Ul7wfagvIjrIeST2cEkw4iEU"
type input "Ul7wfagvIjrIeST2cEkw4iEU"
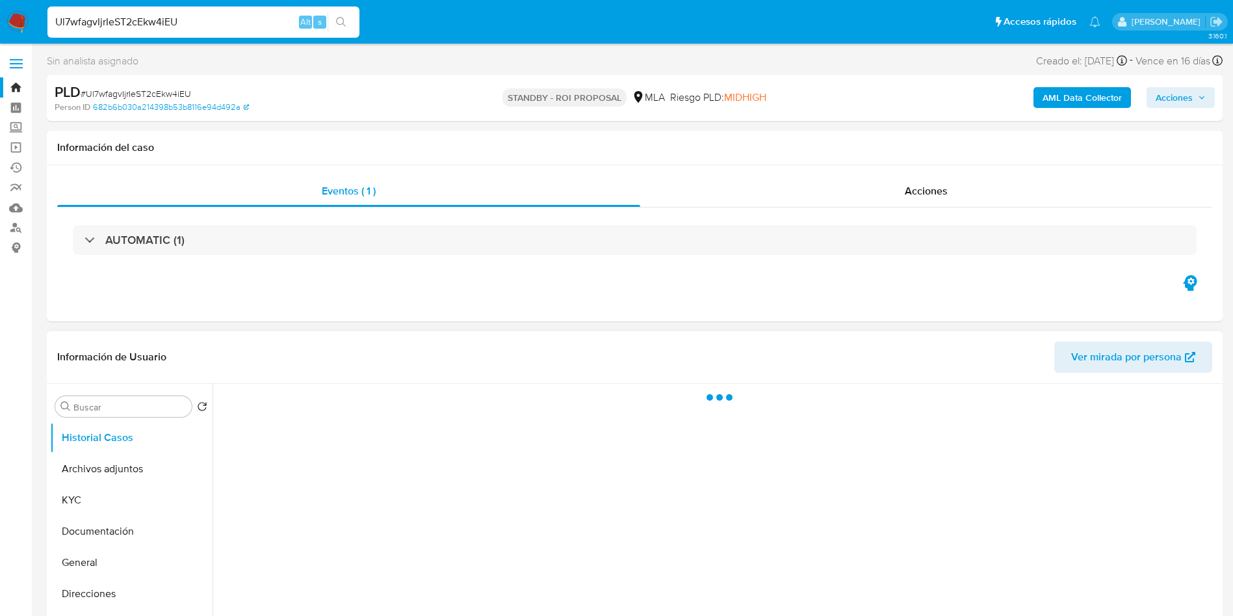
select select "10"
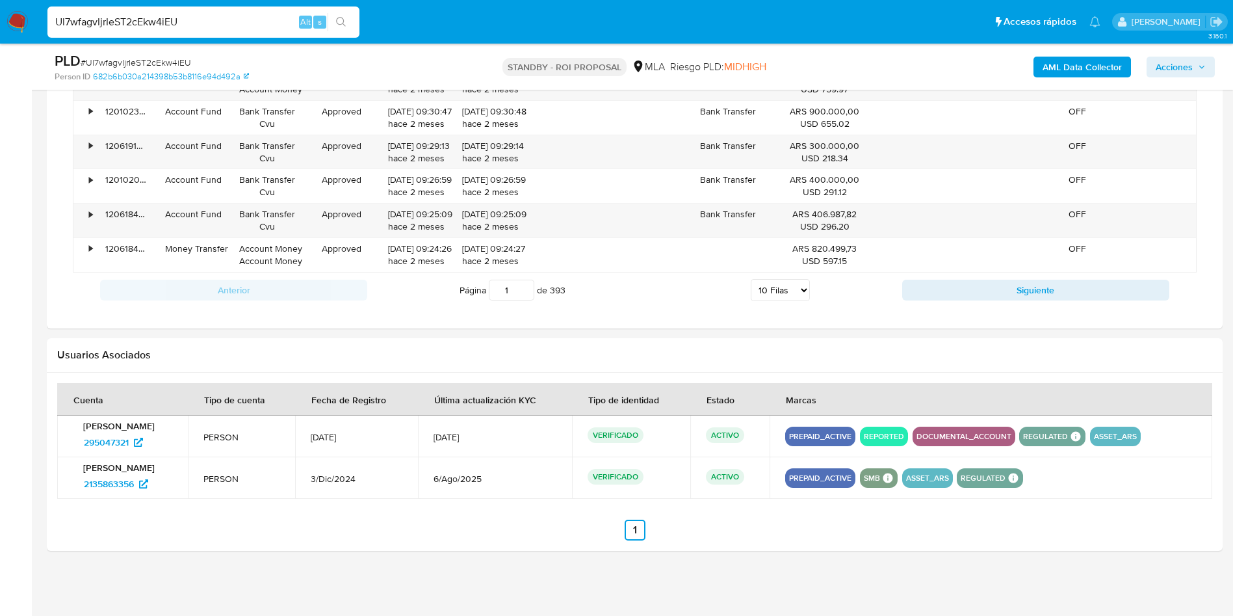
scroll to position [1058, 0]
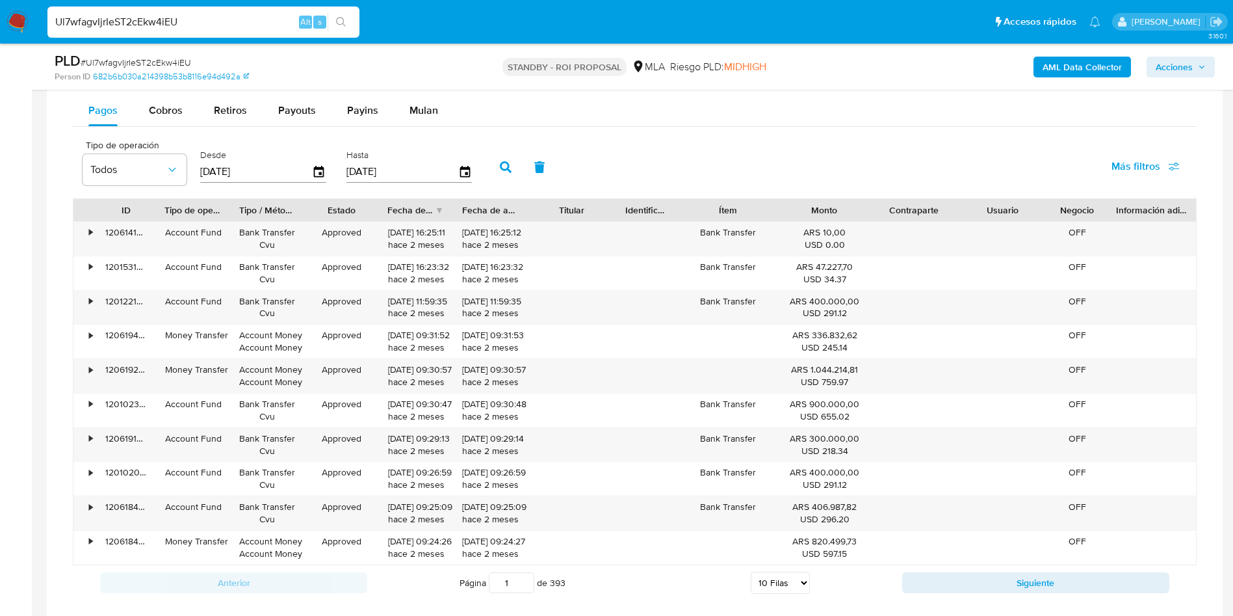
click at [223, 22] on input "Ul7wfagvIjrIeST2cEkw4iEU" at bounding box center [203, 22] width 312 height 17
paste input "nBOF5g2DoOEj2IALzHiCOxLb"
type input "nBOF5g2DoOEj2IALzHiCOxLb"
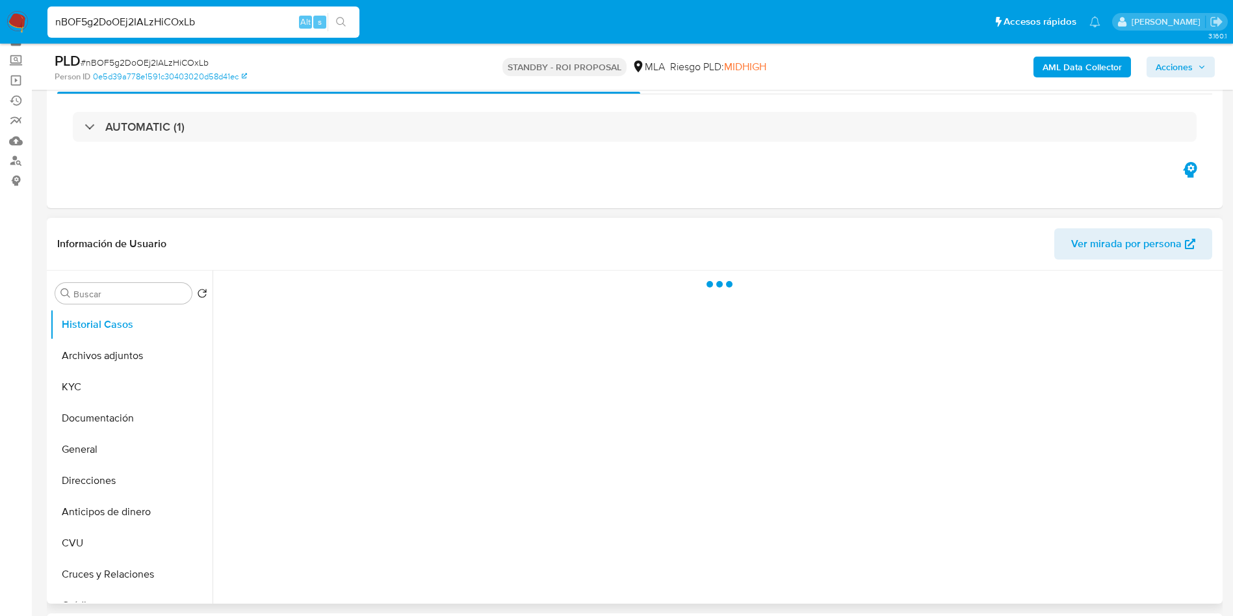
scroll to position [98, 0]
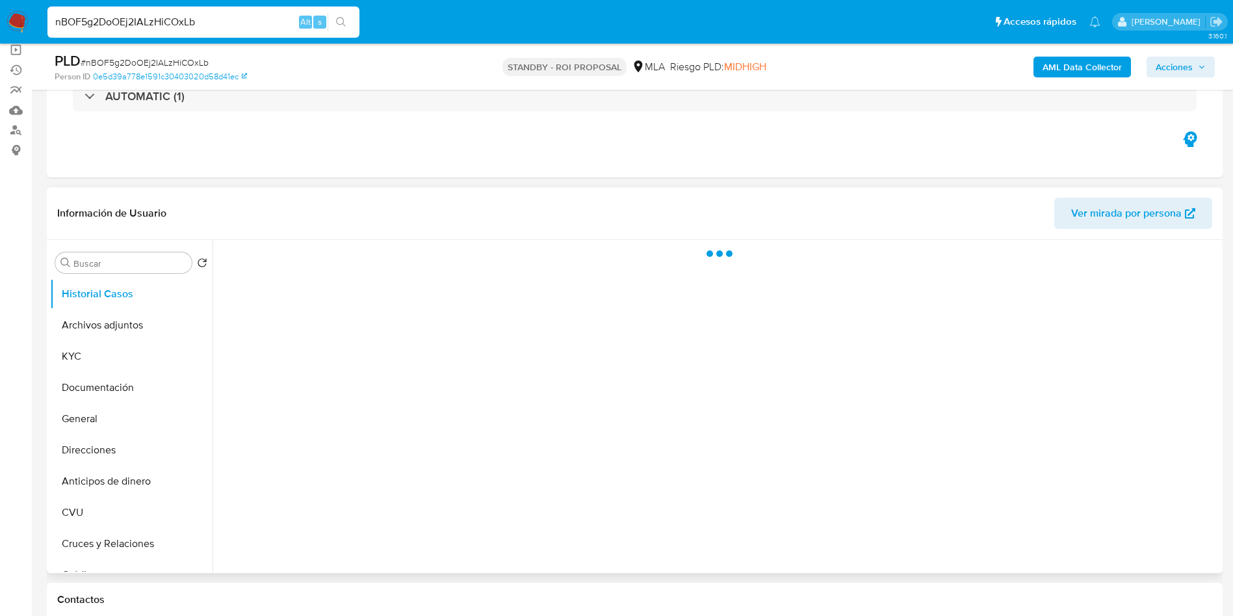
select select "10"
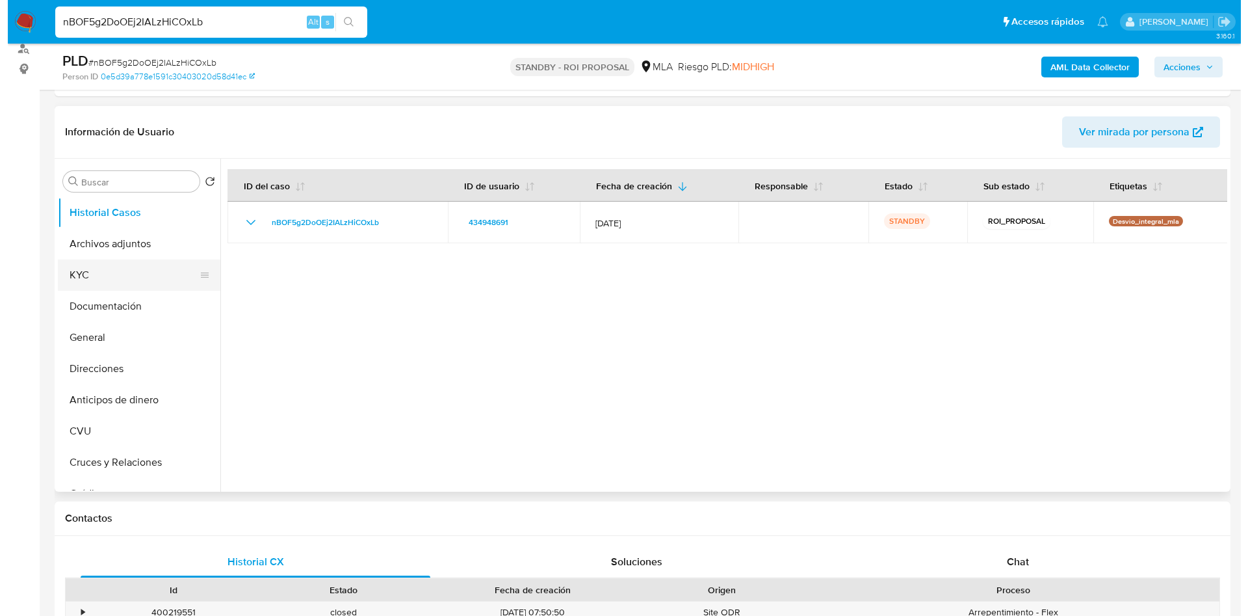
scroll to position [148, 0]
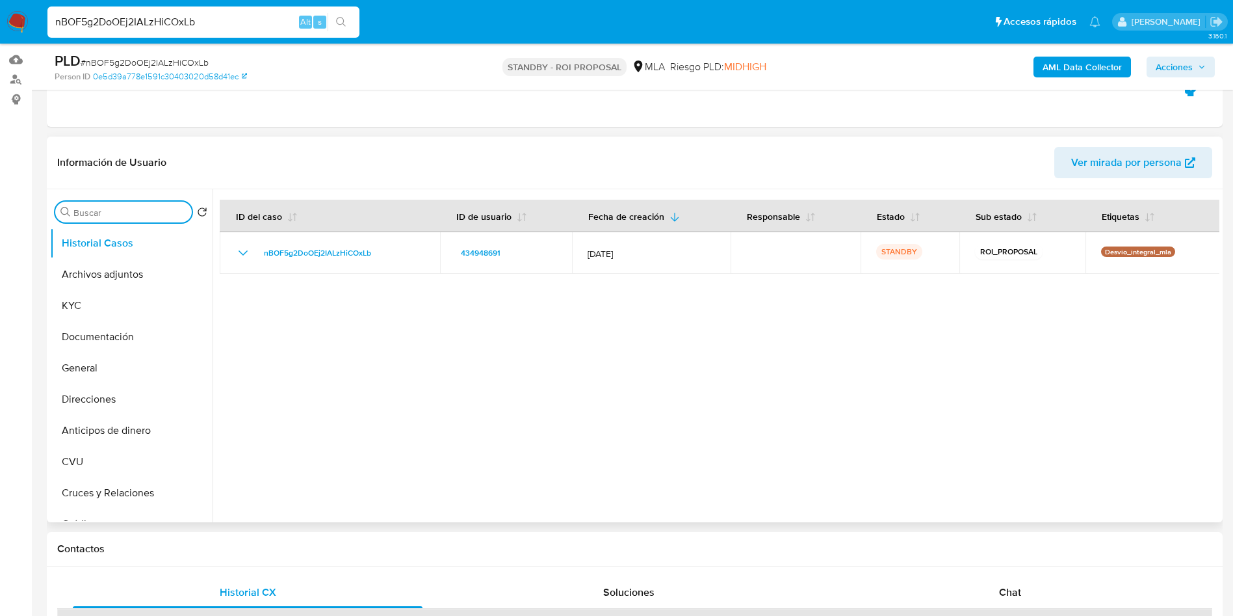
click at [108, 214] on input "Buscar" at bounding box center [129, 213] width 113 height 12
type input "res"
click at [111, 271] on button "Restricciones Nuevo Mundo" at bounding box center [126, 274] width 152 height 31
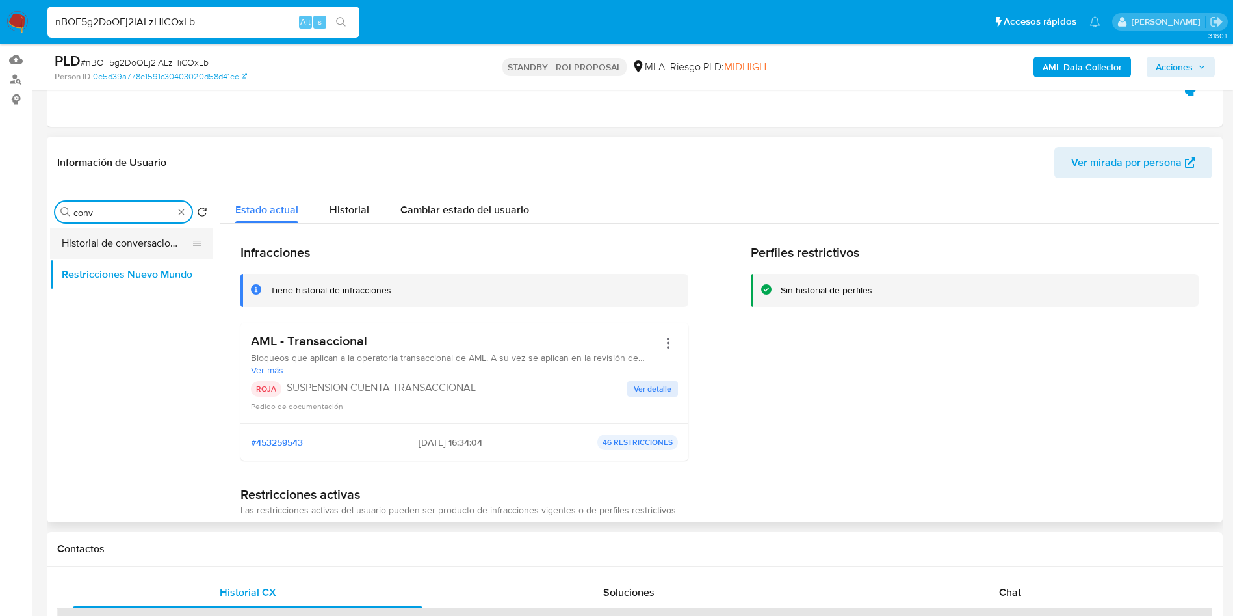
type input "conv"
click at [172, 241] on button "Historial de conversaciones" at bounding box center [126, 243] width 152 height 31
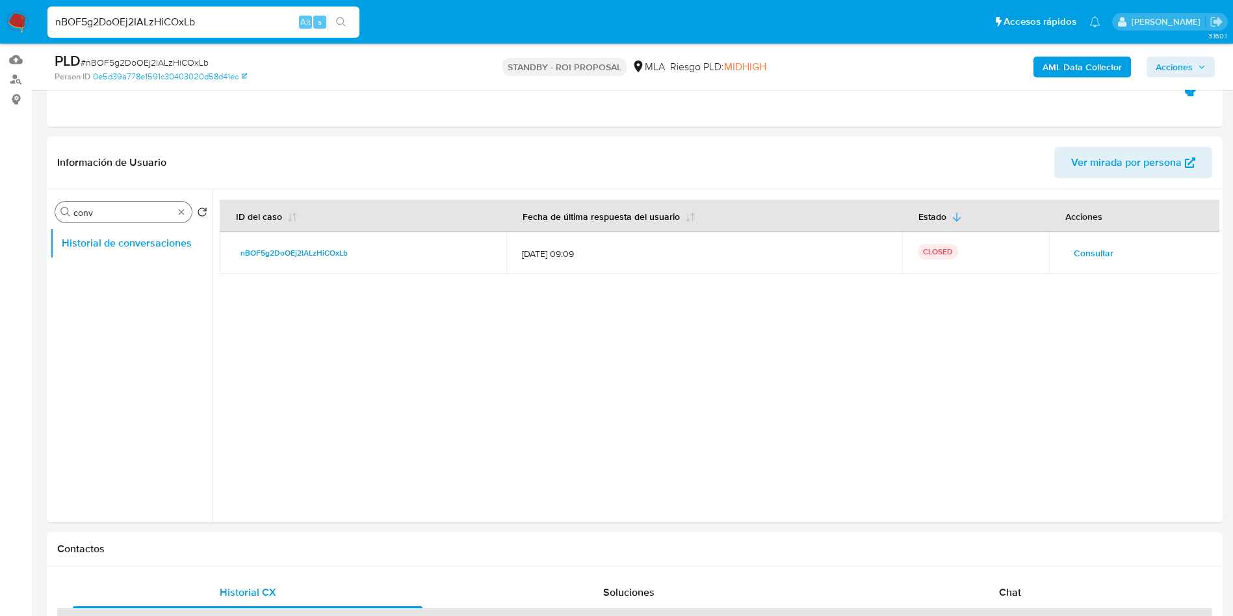
click at [181, 218] on div "Buscar conv" at bounding box center [123, 212] width 137 height 21
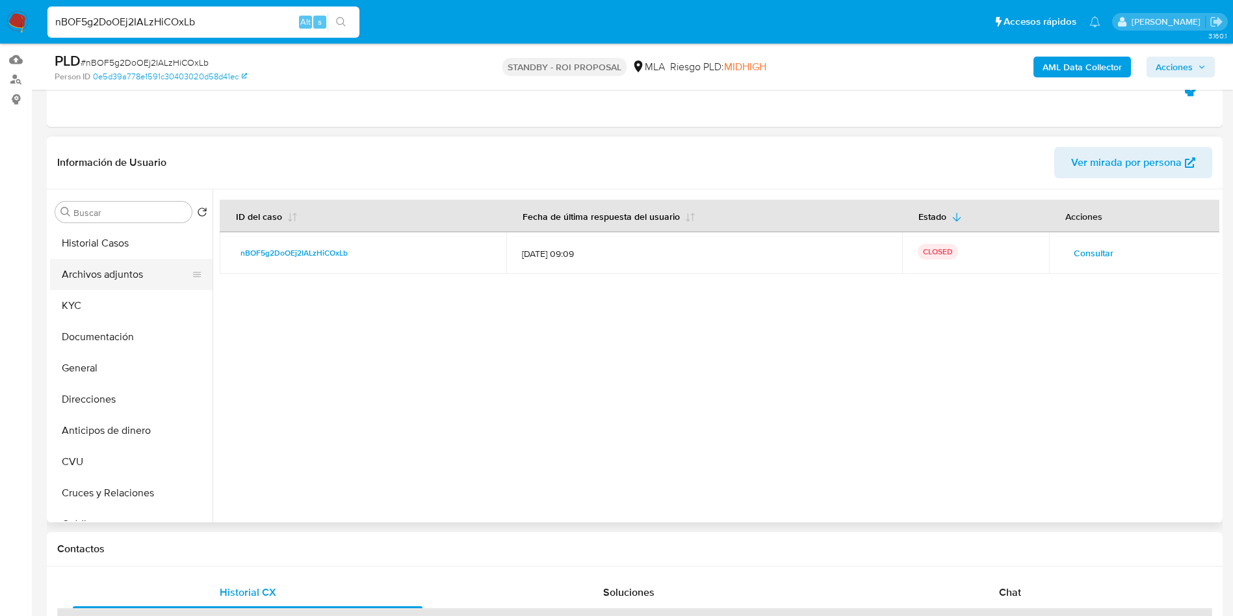
click at [136, 276] on button "Archivos adjuntos" at bounding box center [126, 274] width 152 height 31
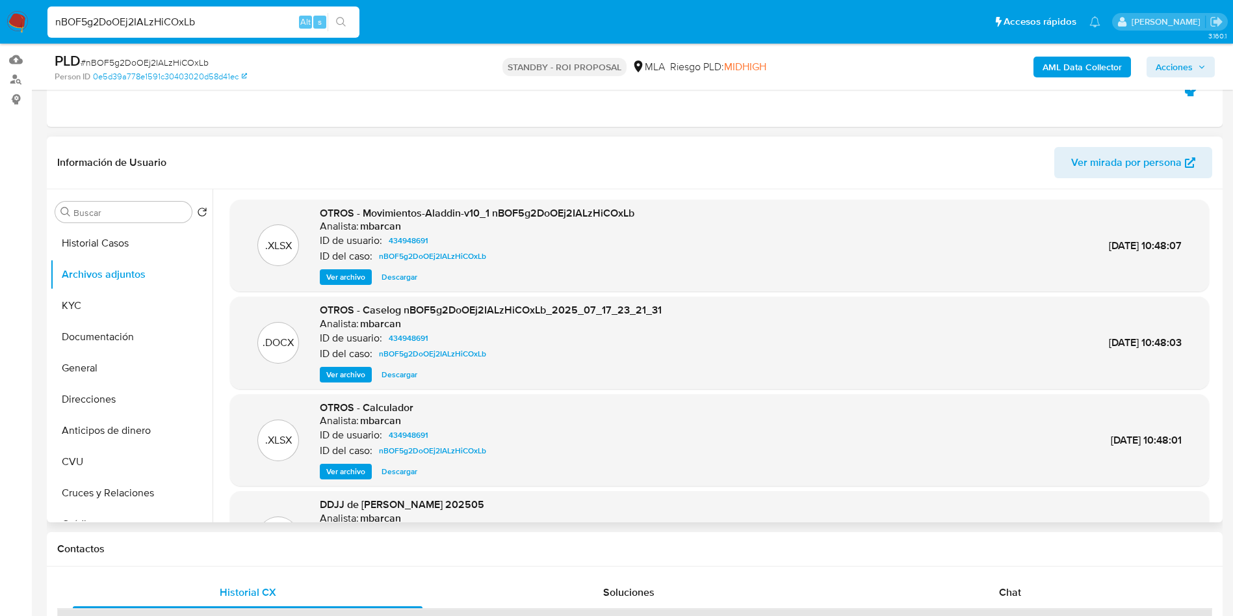
click at [336, 378] on span "Ver archivo" at bounding box center [345, 374] width 39 height 13
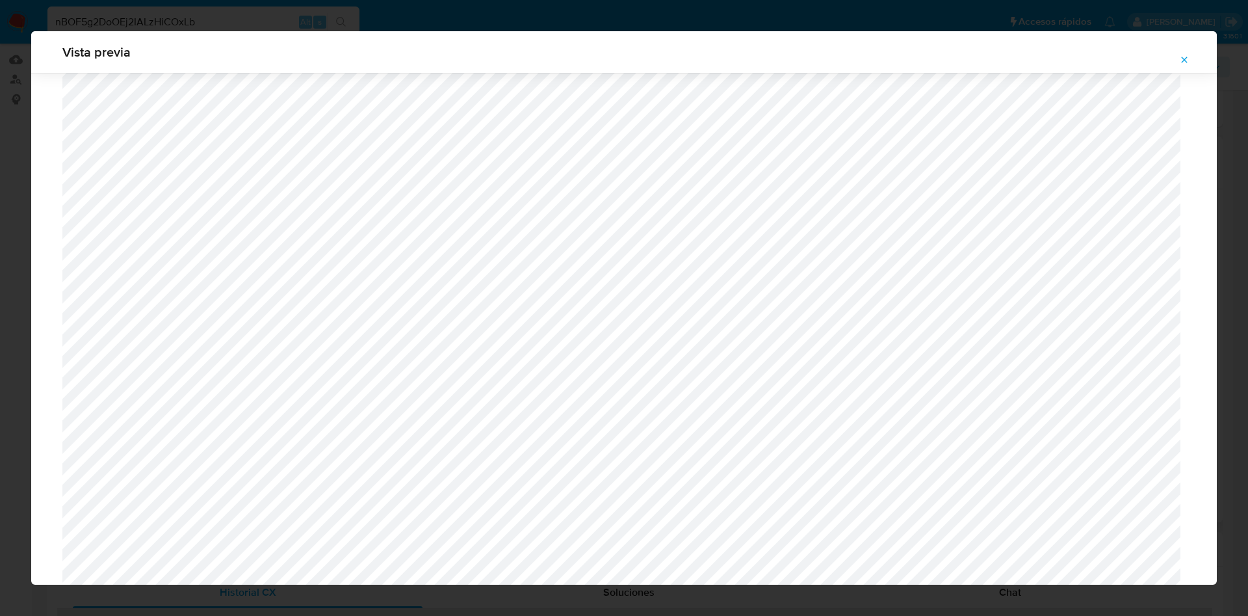
scroll to position [714, 0]
click at [1178, 65] on button "Attachment preview" at bounding box center [1184, 59] width 29 height 21
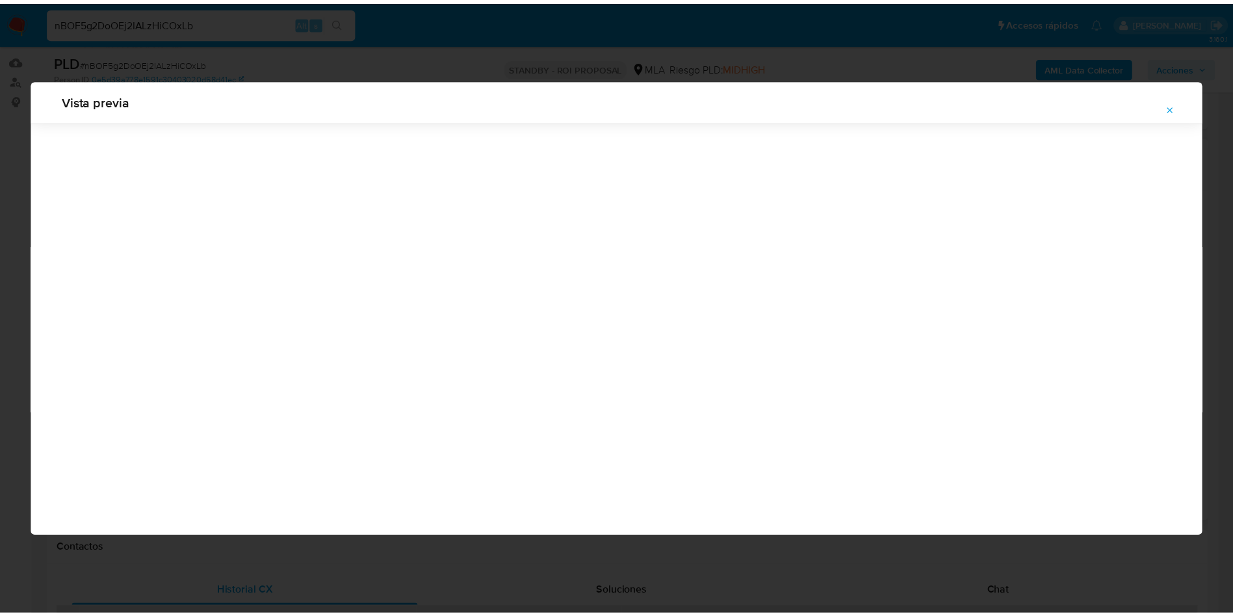
scroll to position [0, 0]
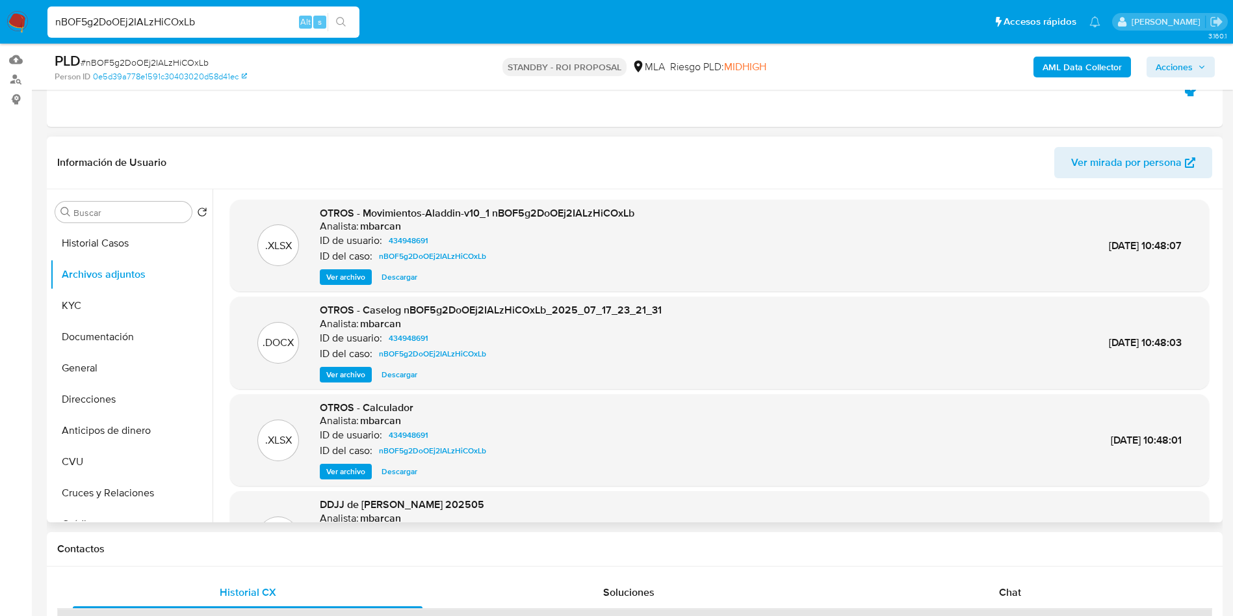
click at [400, 373] on span "Descargar" at bounding box center [400, 374] width 36 height 13
click at [268, 17] on input "nBOF5g2DoOEj2IALzHiCOxLb" at bounding box center [203, 22] width 312 height 17
paste input "bA9h0QzXKiAALXozd7RlNxdi"
type input "bA9h0QzXKiAALXozd7RlNxdi"
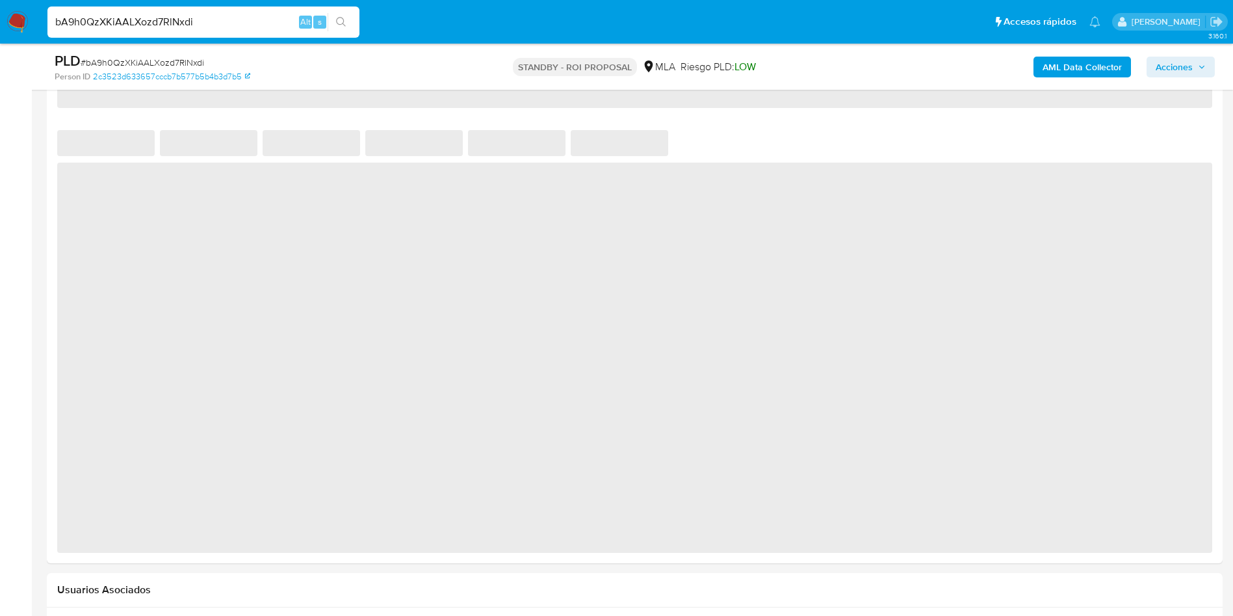
select select "10"
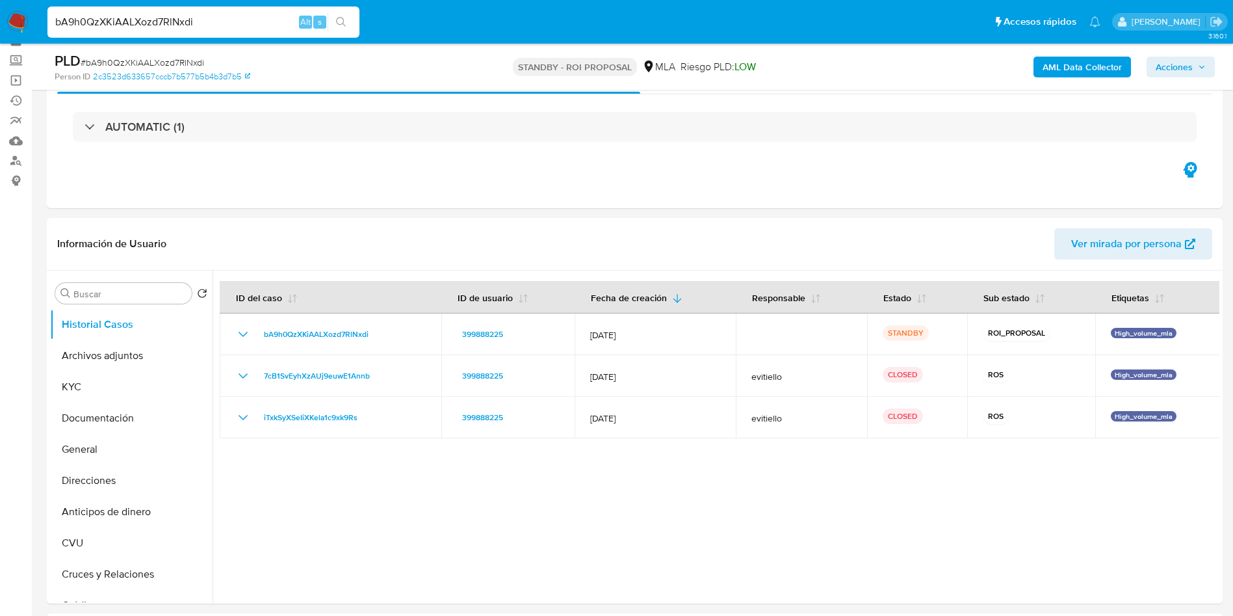
scroll to position [98, 0]
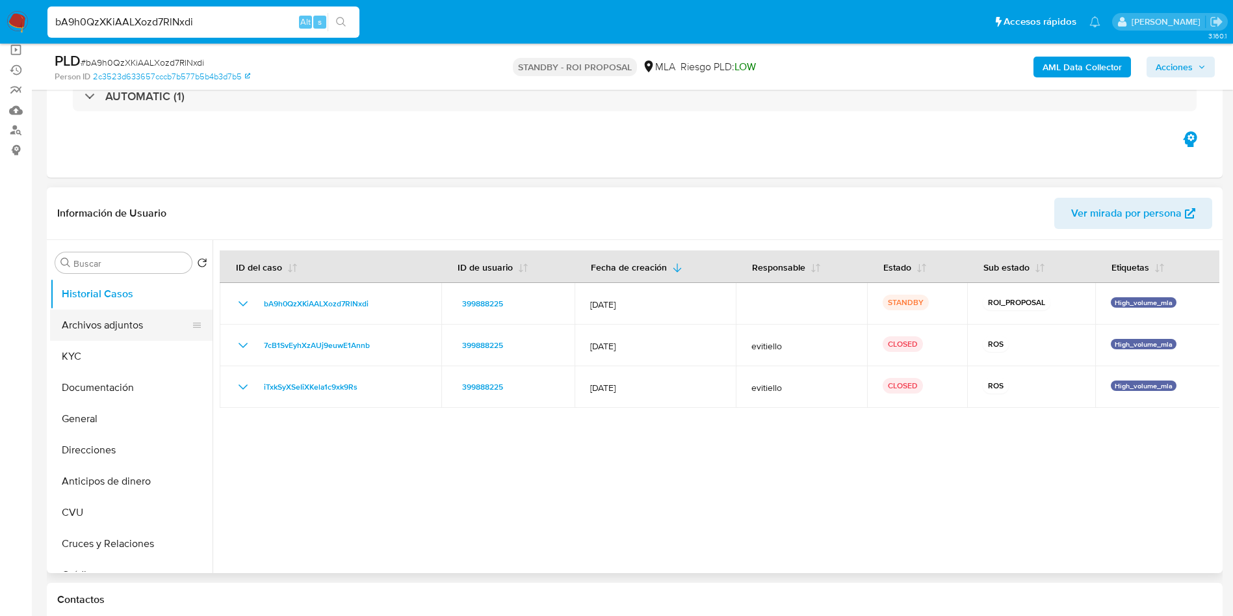
click at [124, 326] on button "Archivos adjuntos" at bounding box center [126, 324] width 152 height 31
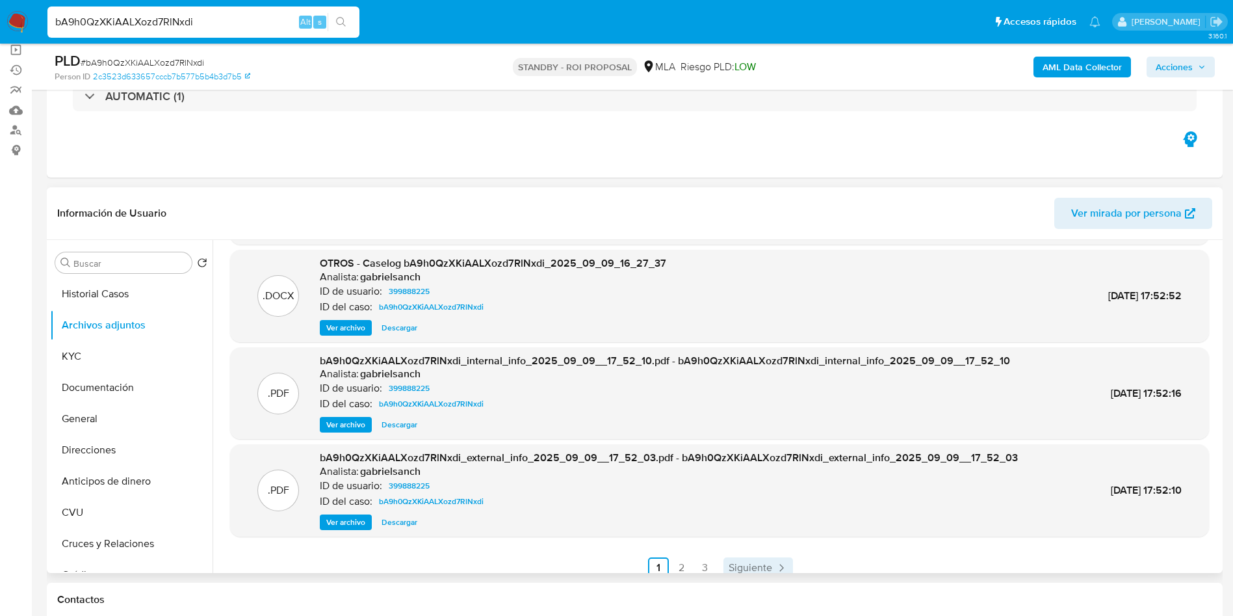
click at [746, 562] on span "Siguiente" at bounding box center [751, 567] width 44 height 10
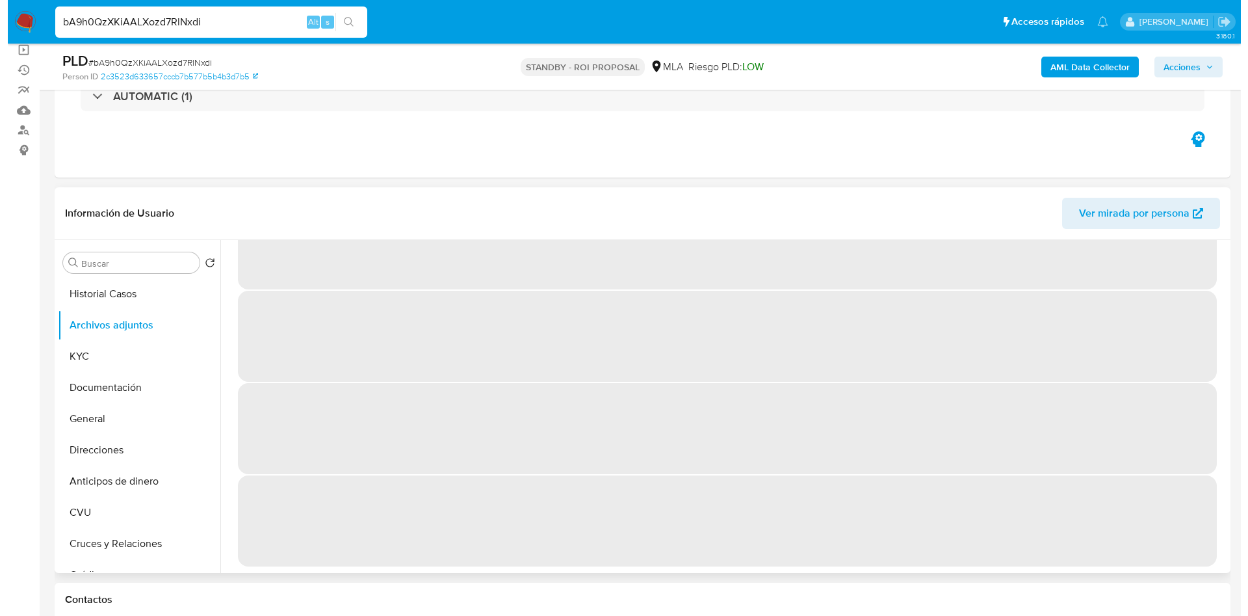
scroll to position [0, 0]
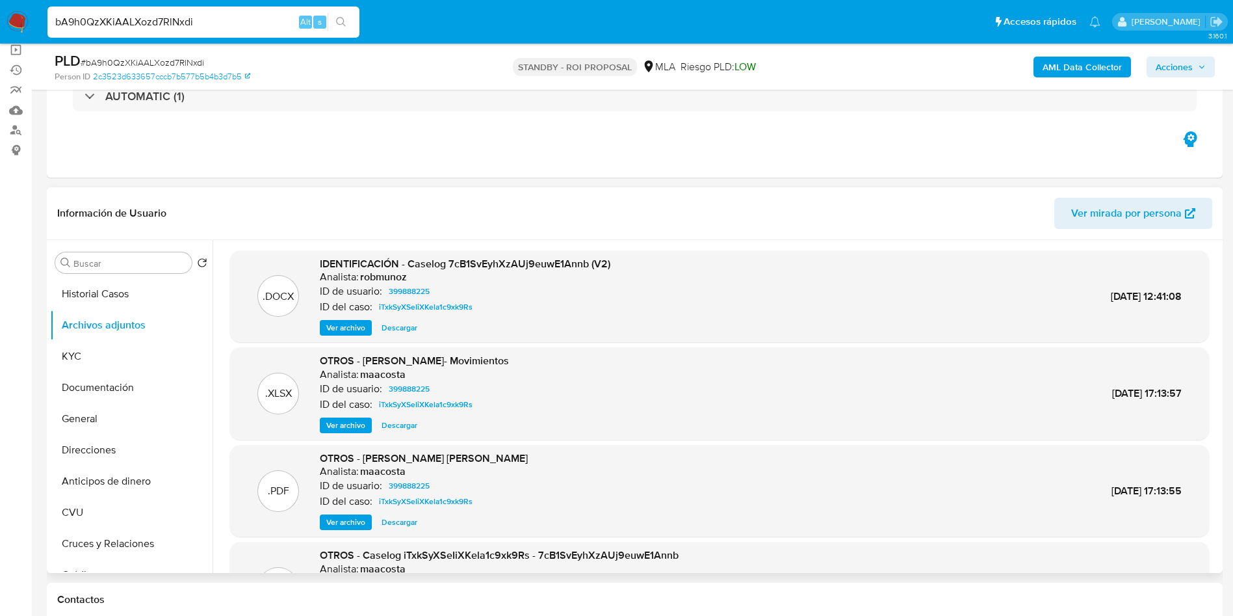
click at [341, 333] on span "Ver archivo" at bounding box center [345, 327] width 39 height 13
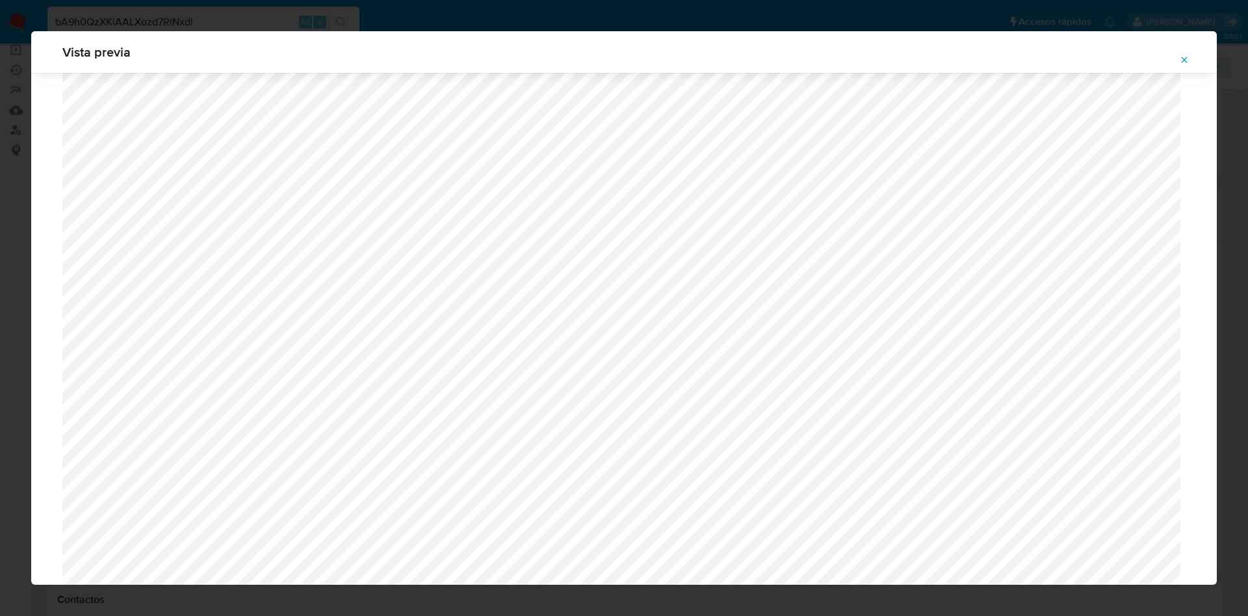
scroll to position [462, 0]
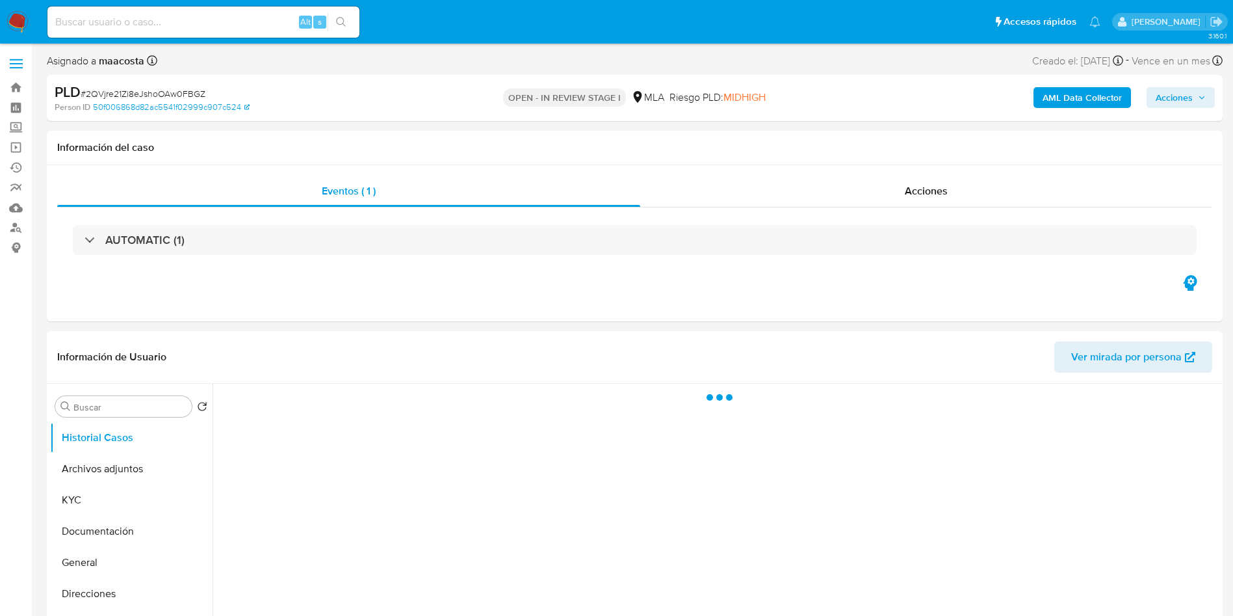
select select "10"
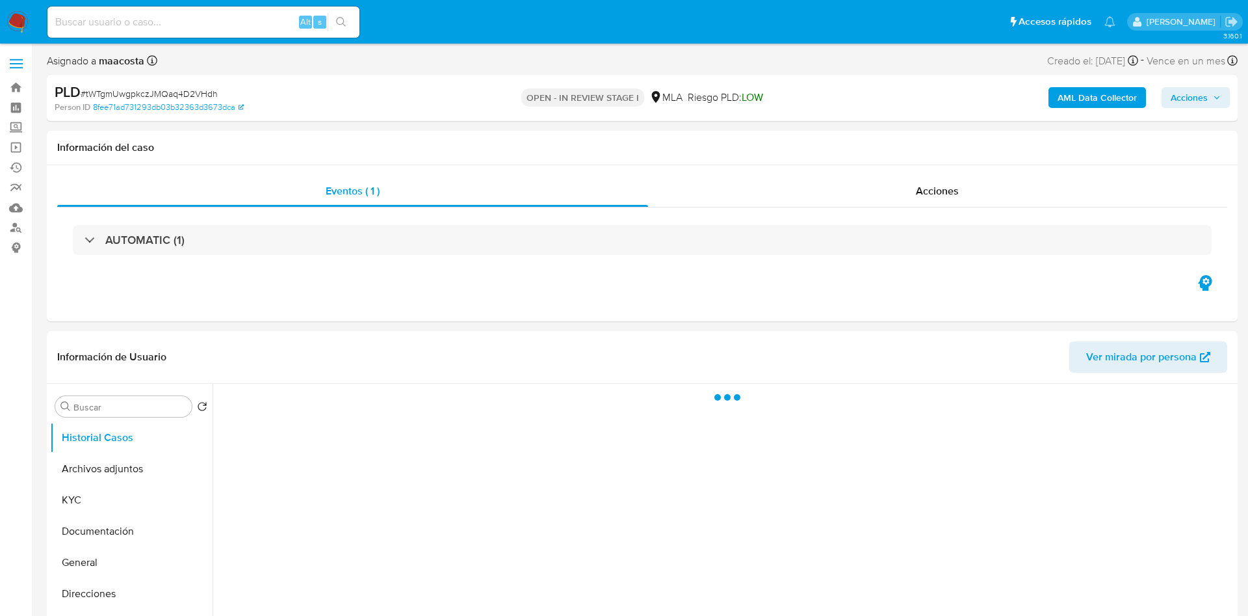
select select "10"
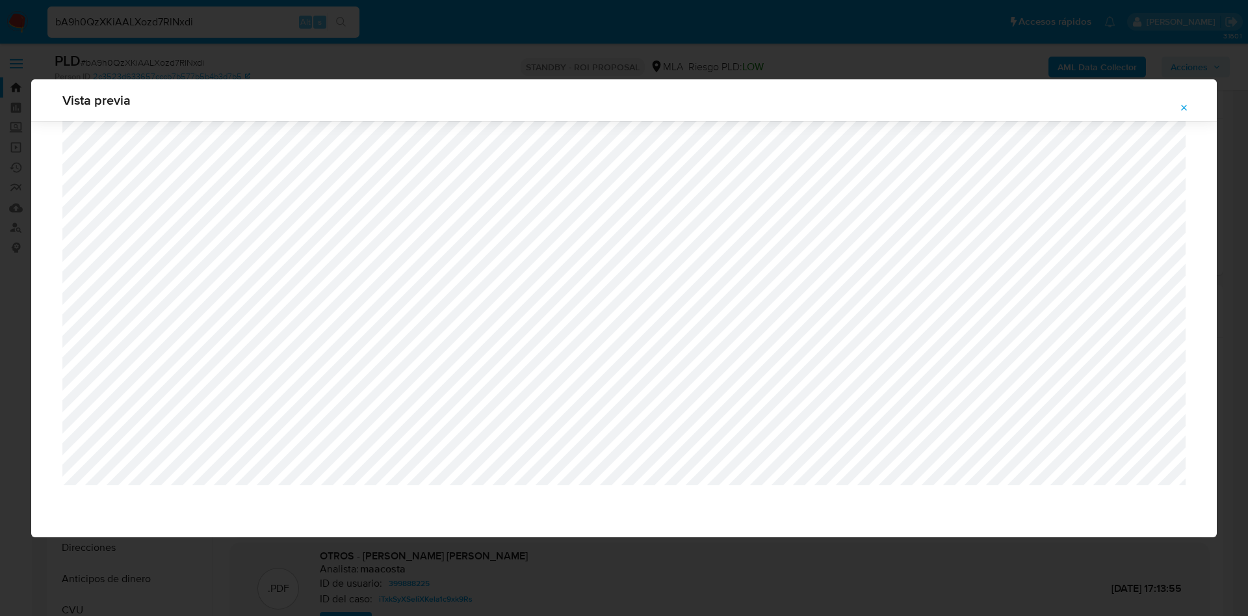
select select "10"
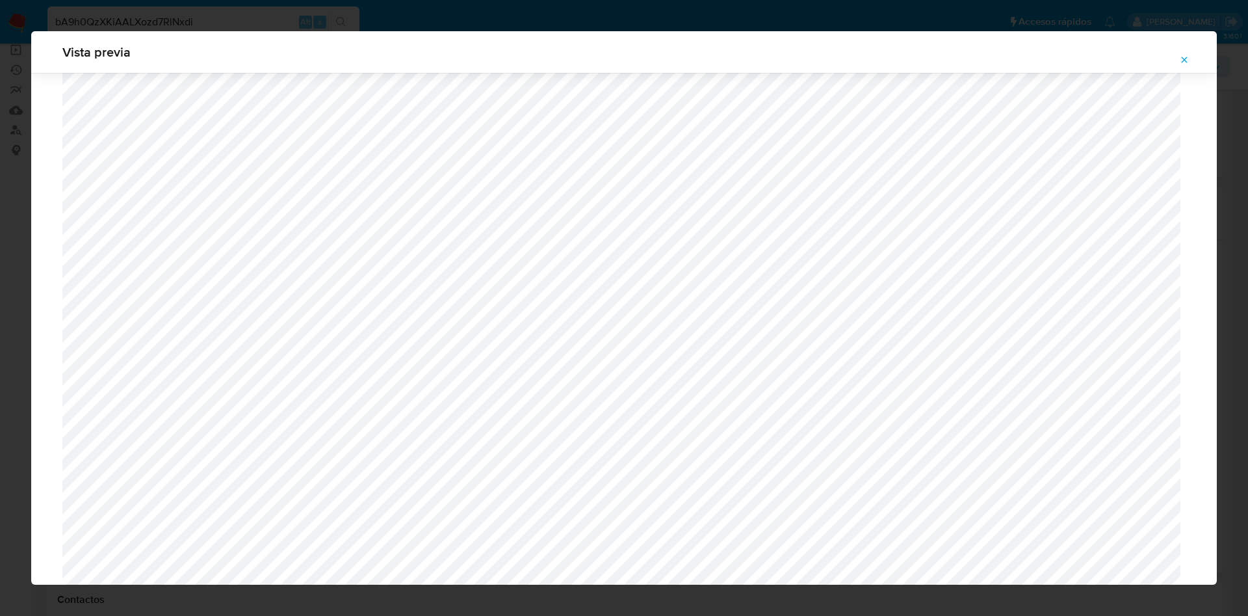
scroll to position [462, 0]
click at [1176, 63] on button "Attachment preview" at bounding box center [1184, 59] width 29 height 21
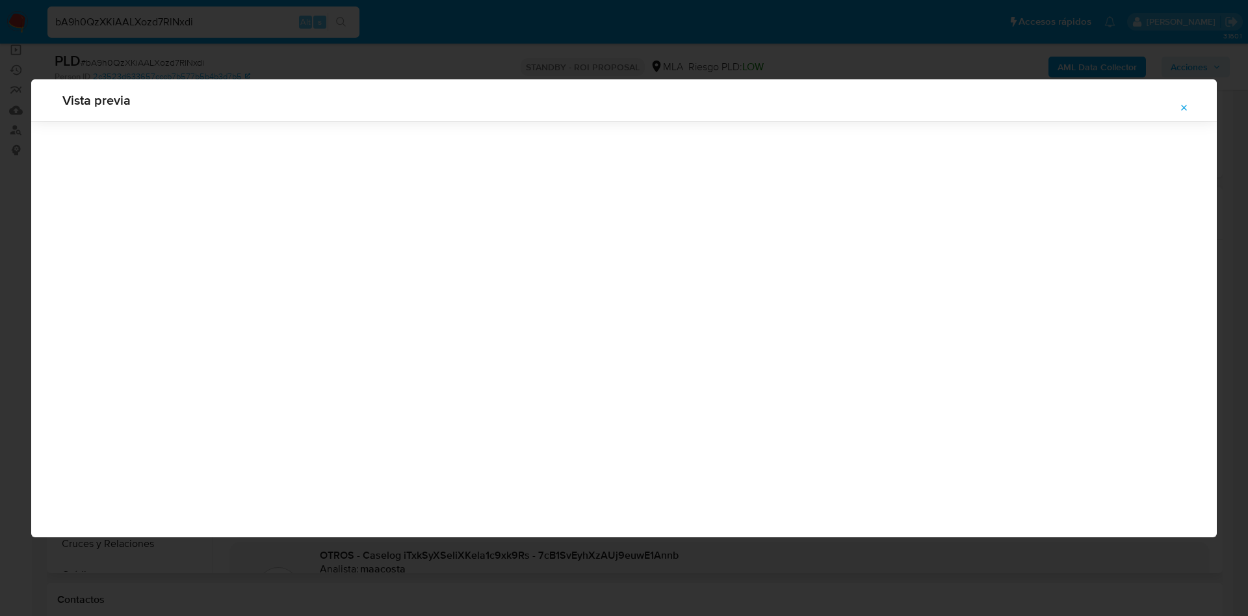
scroll to position [0, 0]
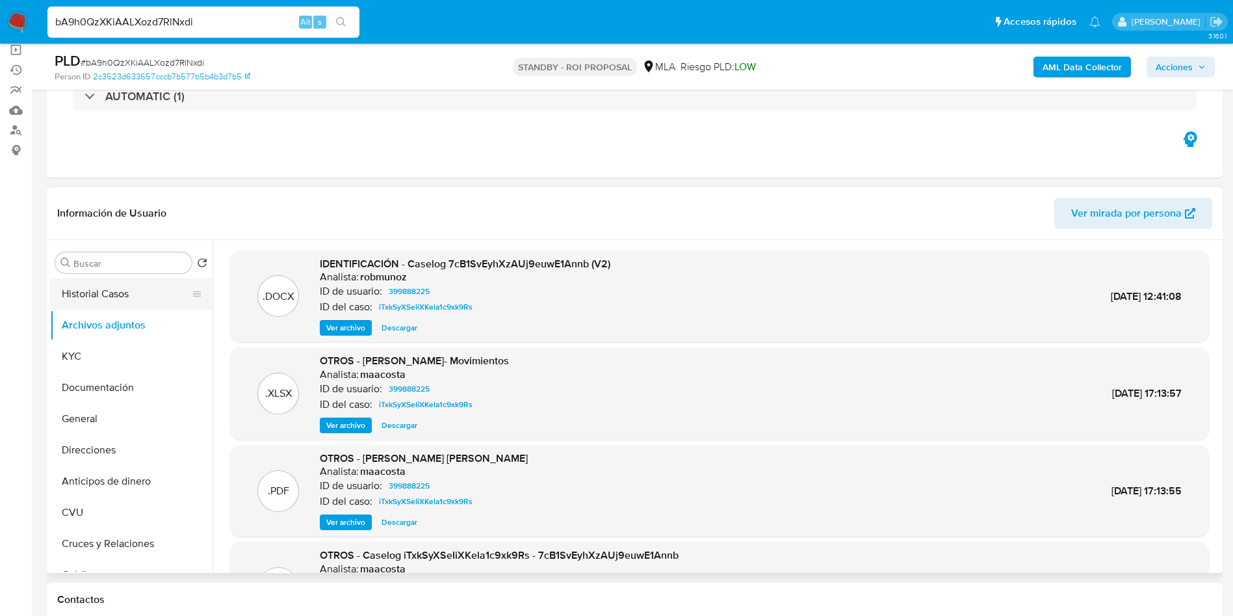
click at [107, 295] on button "Historial Casos" at bounding box center [126, 293] width 152 height 31
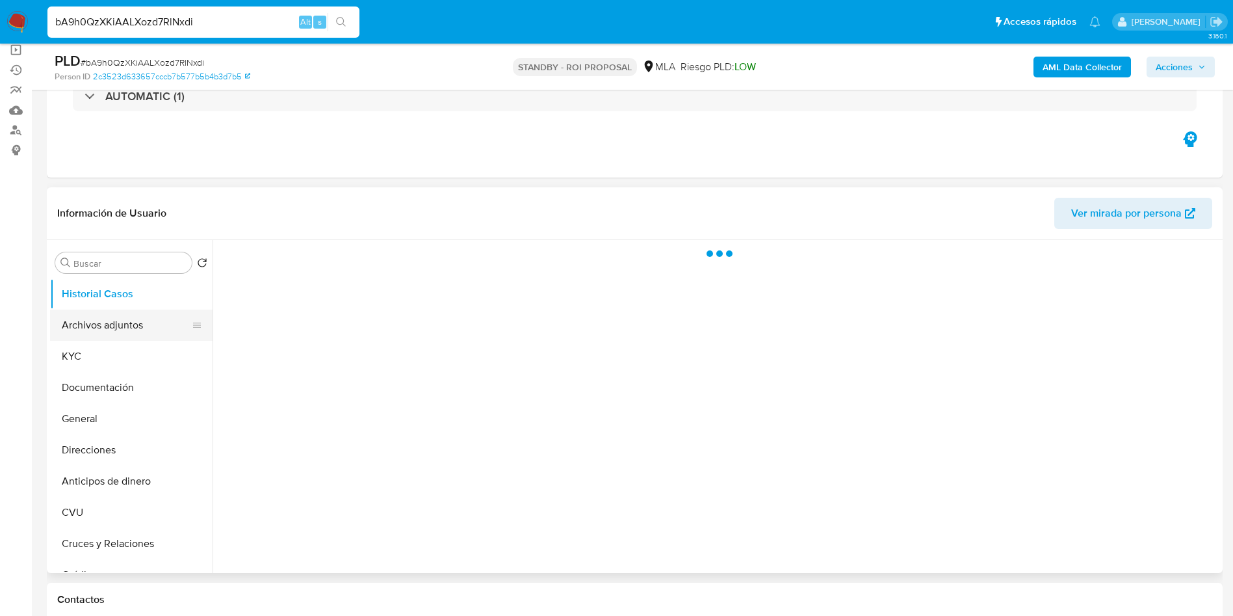
click at [107, 333] on button "Archivos adjuntos" at bounding box center [126, 324] width 152 height 31
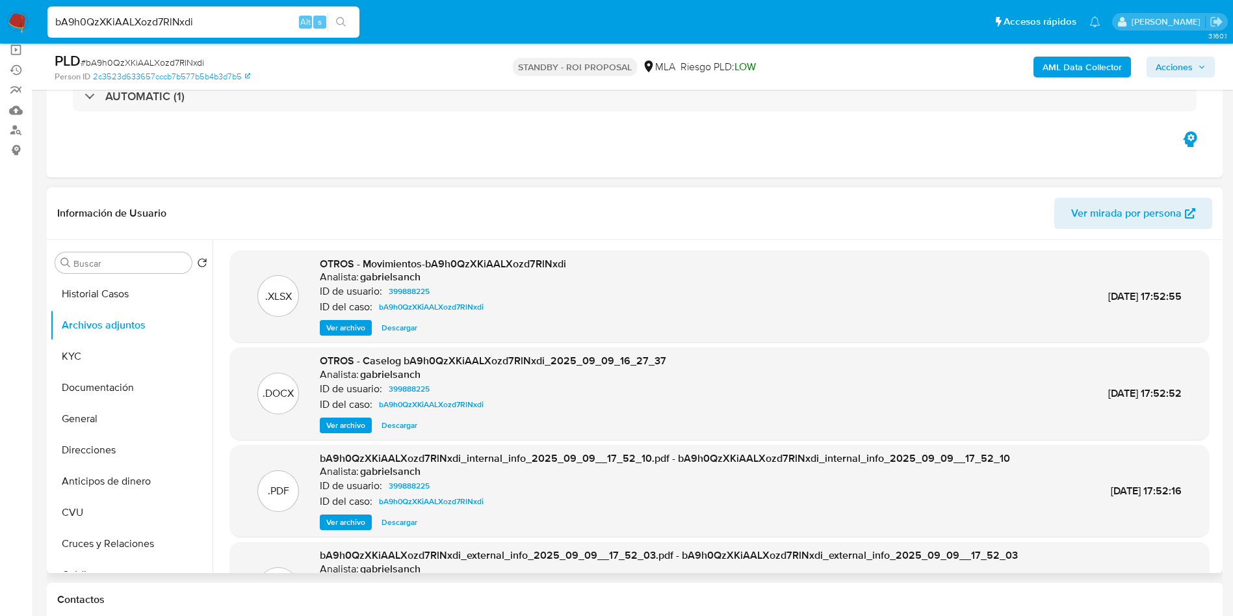
click at [339, 423] on span "Ver archivo" at bounding box center [345, 425] width 39 height 13
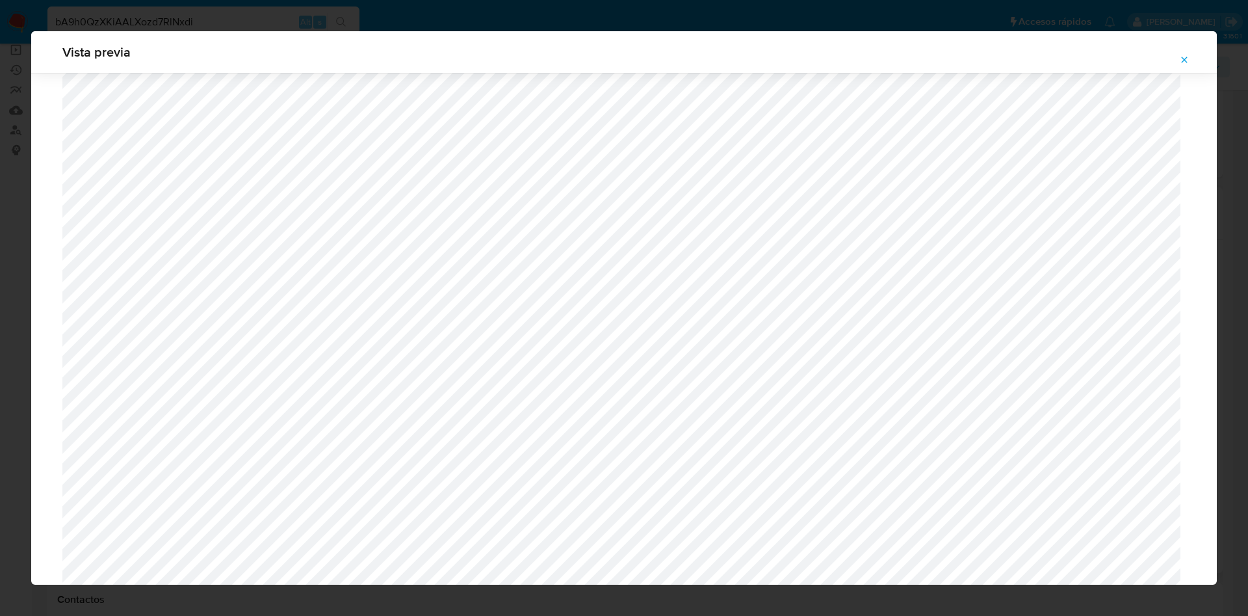
scroll to position [364, 0]
click at [1177, 62] on button "Attachment preview" at bounding box center [1184, 59] width 29 height 21
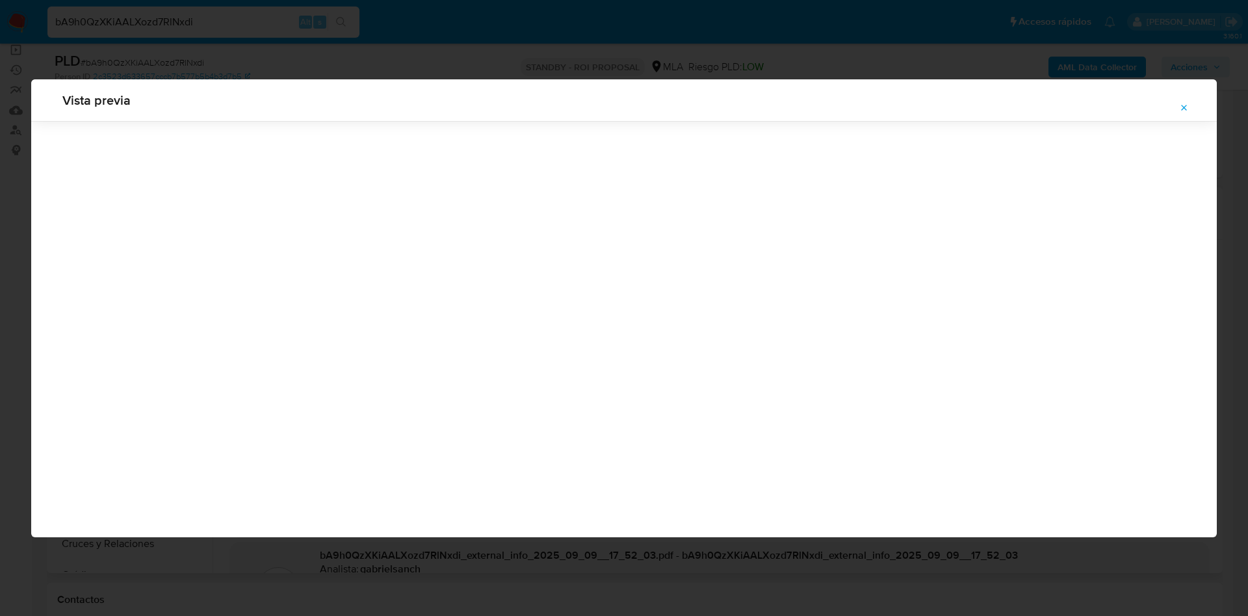
scroll to position [0, 0]
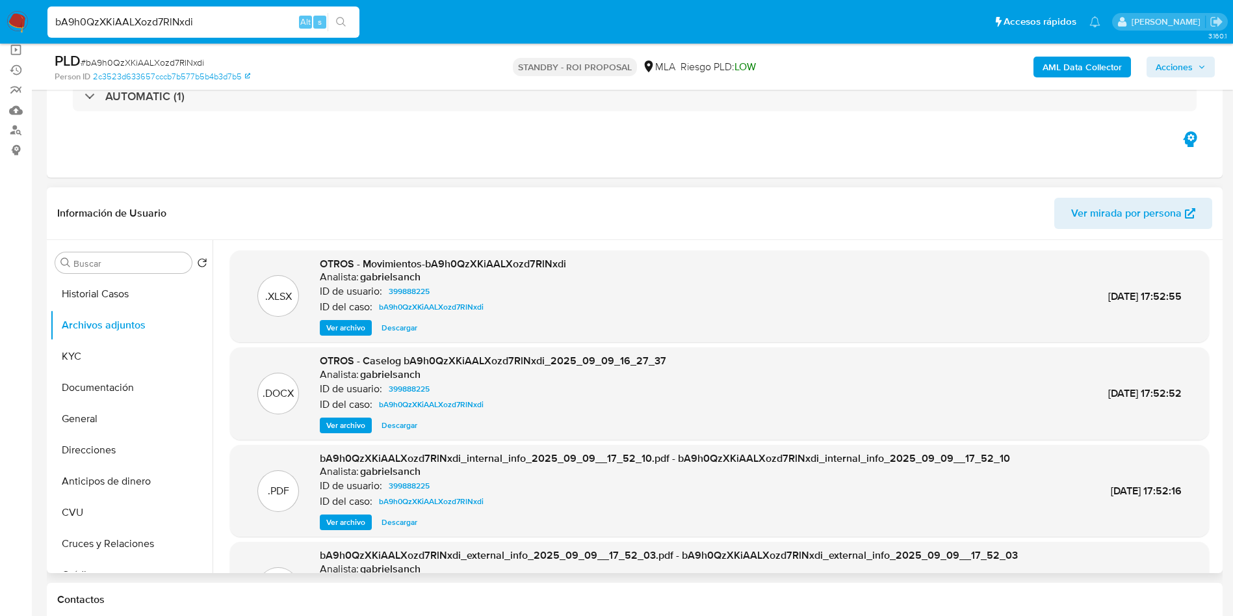
click at [350, 424] on span "Ver archivo" at bounding box center [345, 425] width 39 height 13
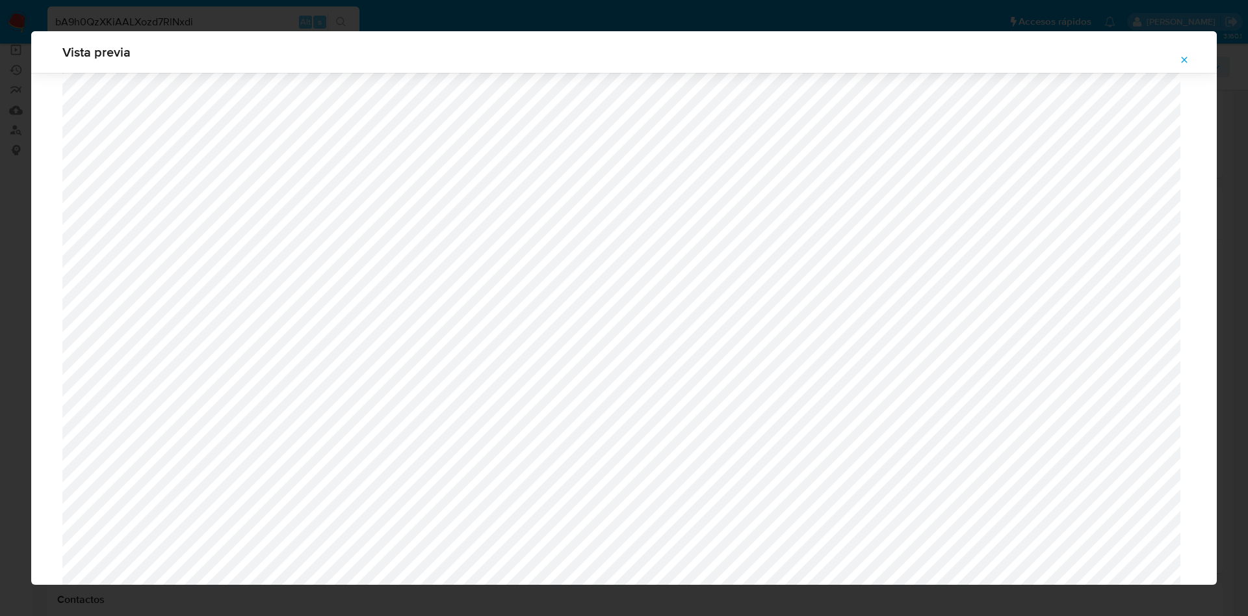
scroll to position [462, 0]
click at [1186, 57] on icon "Attachment preview" at bounding box center [1184, 60] width 10 height 10
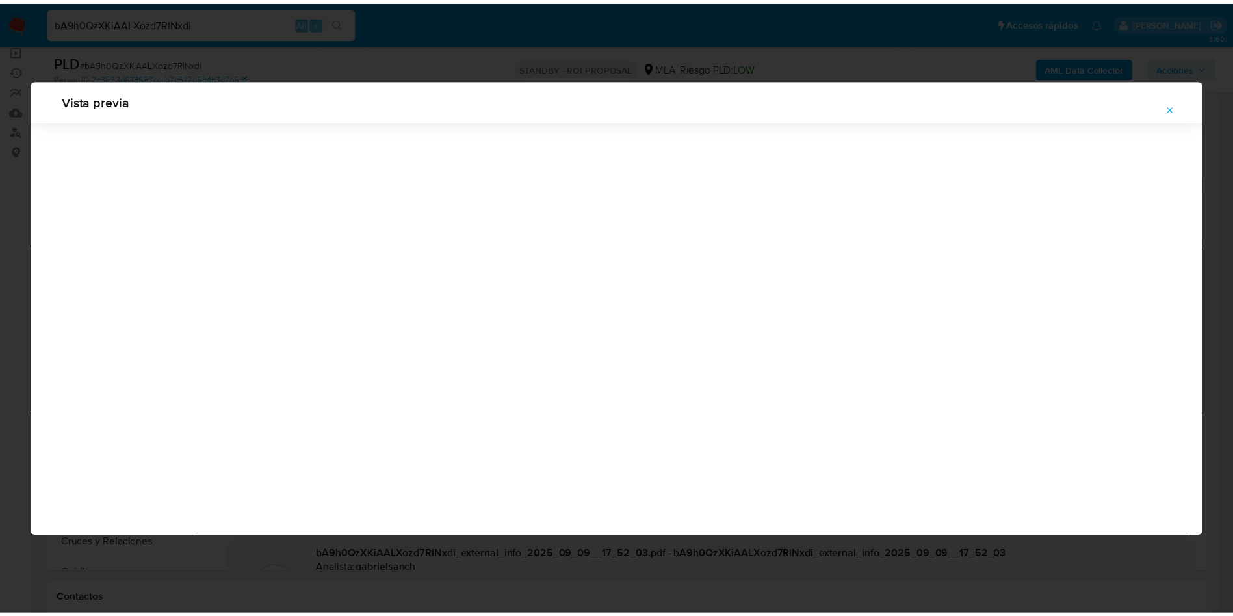
scroll to position [0, 0]
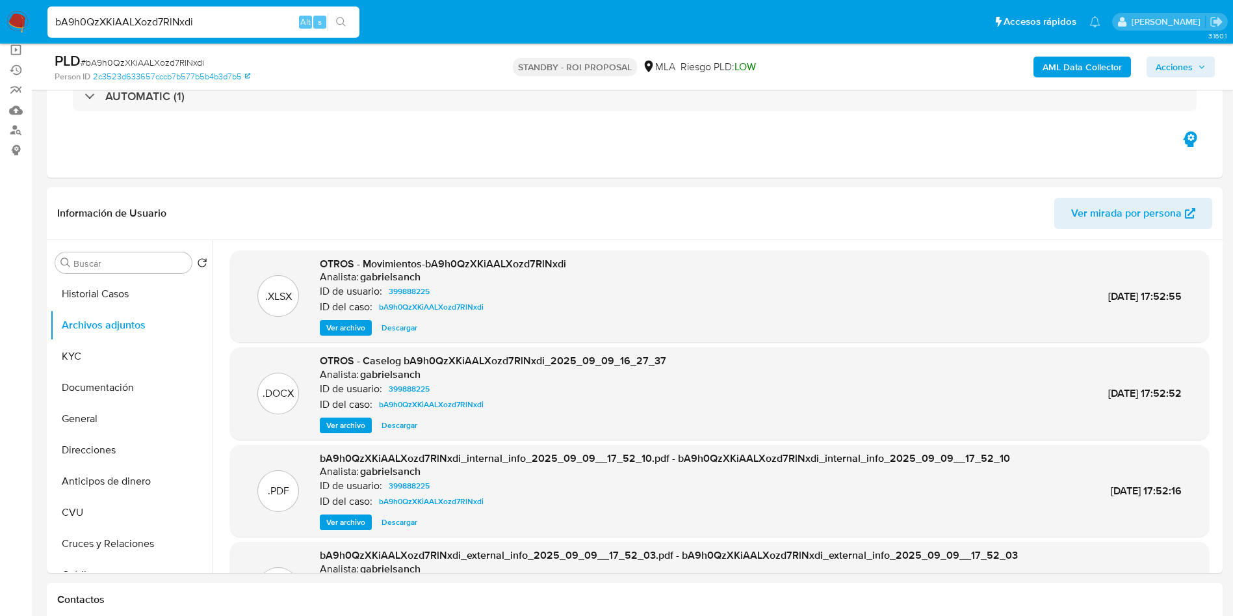
click at [242, 29] on input "bA9h0QzXKiAALXozd7RlNxdi" at bounding box center [203, 22] width 312 height 17
paste input "Dmloz2Sf6UZUZzg3DXvmN76V"
type input "Dmloz2Sf6UZUZzg3DXvmN76V"
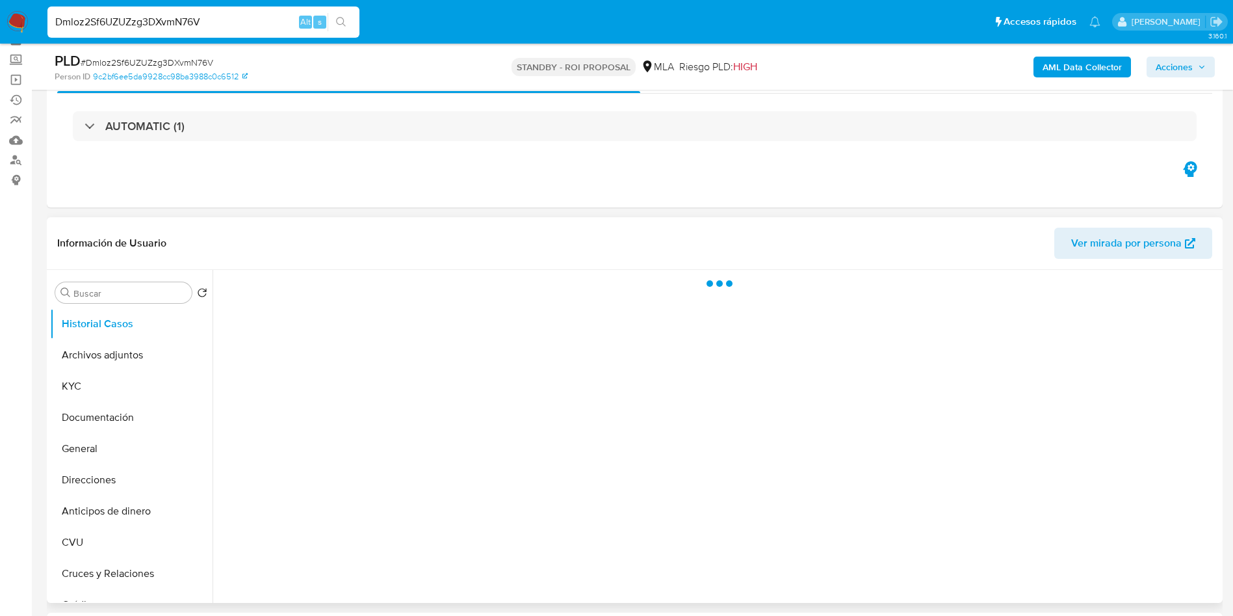
scroll to position [98, 0]
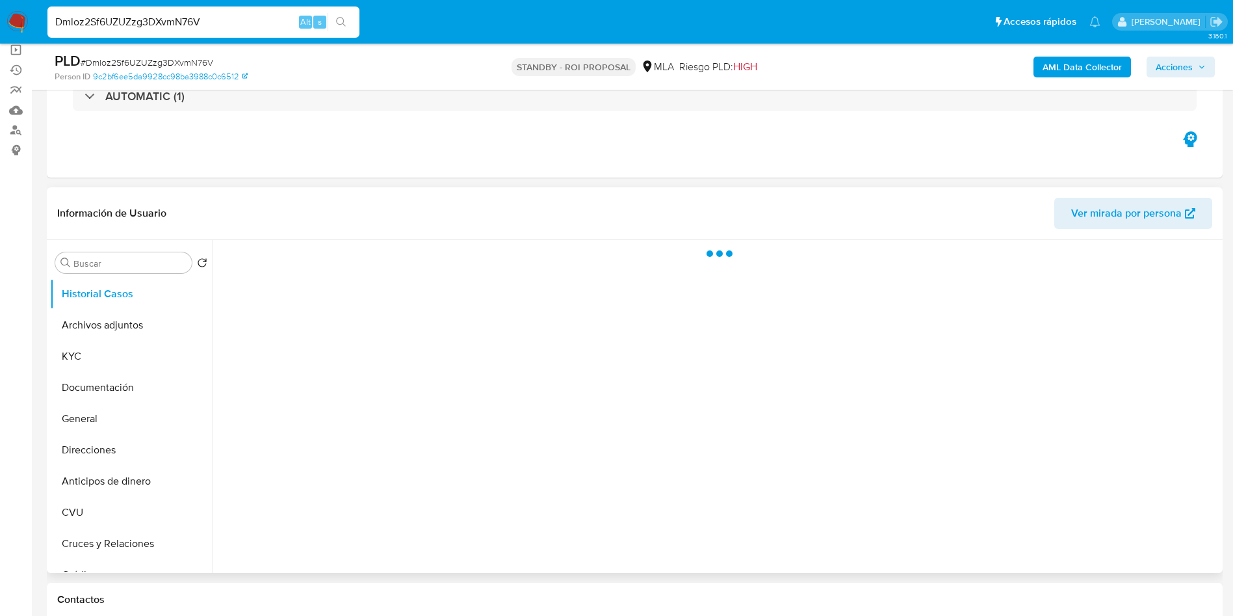
select select "10"
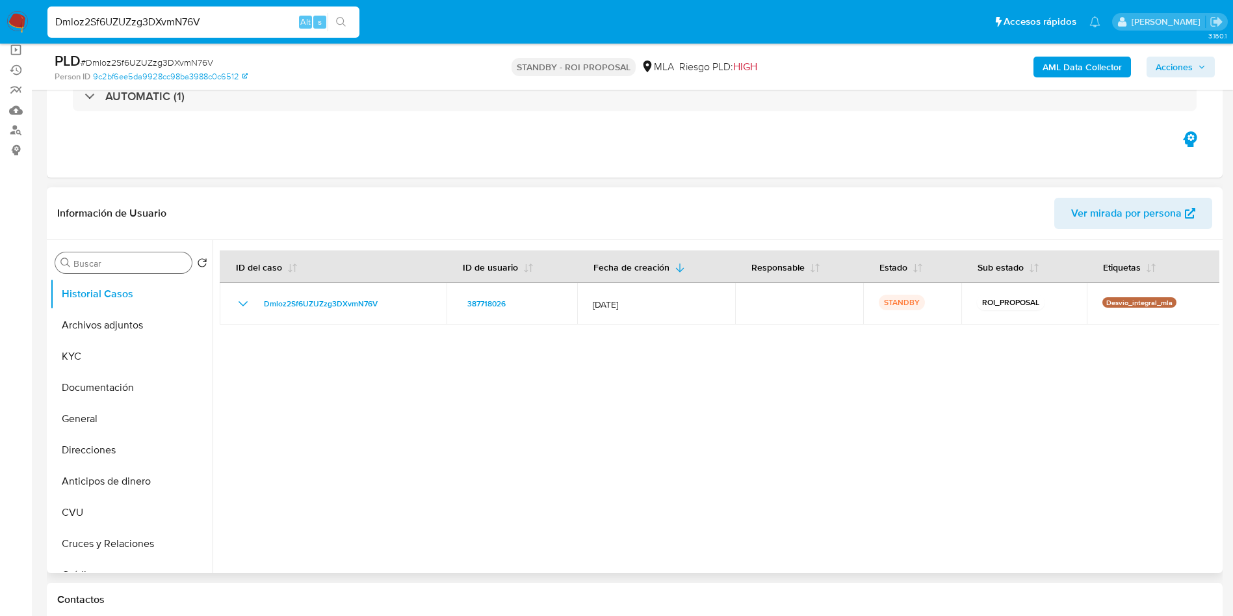
click at [143, 269] on div "Buscar" at bounding box center [123, 262] width 137 height 21
click at [144, 265] on input "Buscar" at bounding box center [129, 263] width 113 height 12
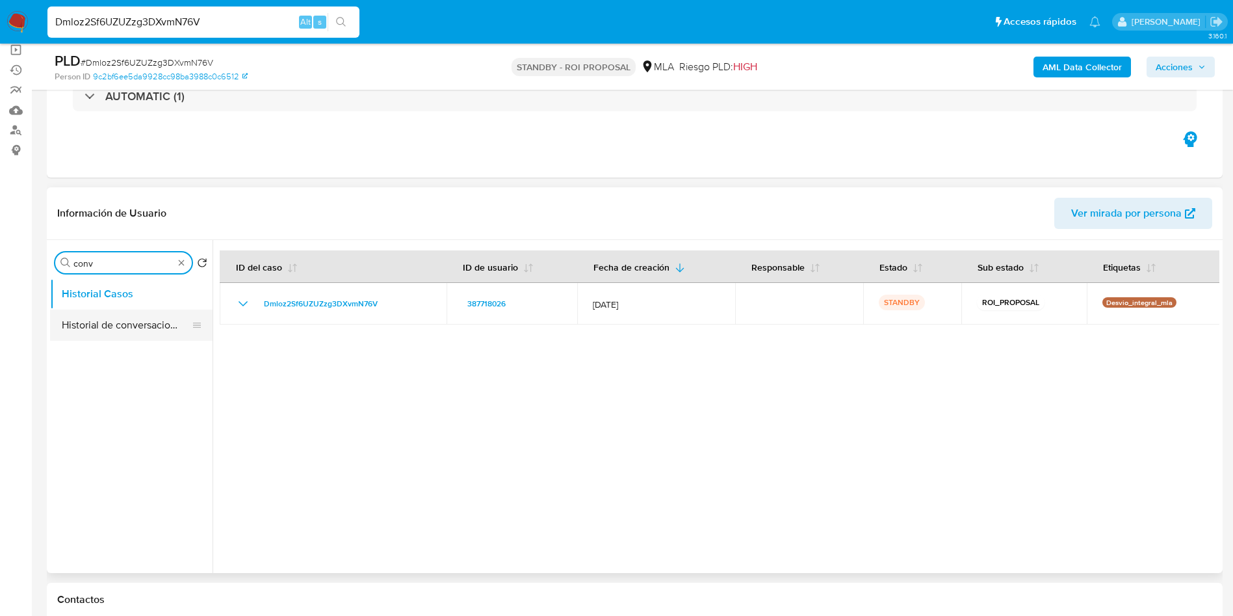
type input "conv"
click at [123, 311] on button "Historial de conversaciones" at bounding box center [126, 324] width 152 height 31
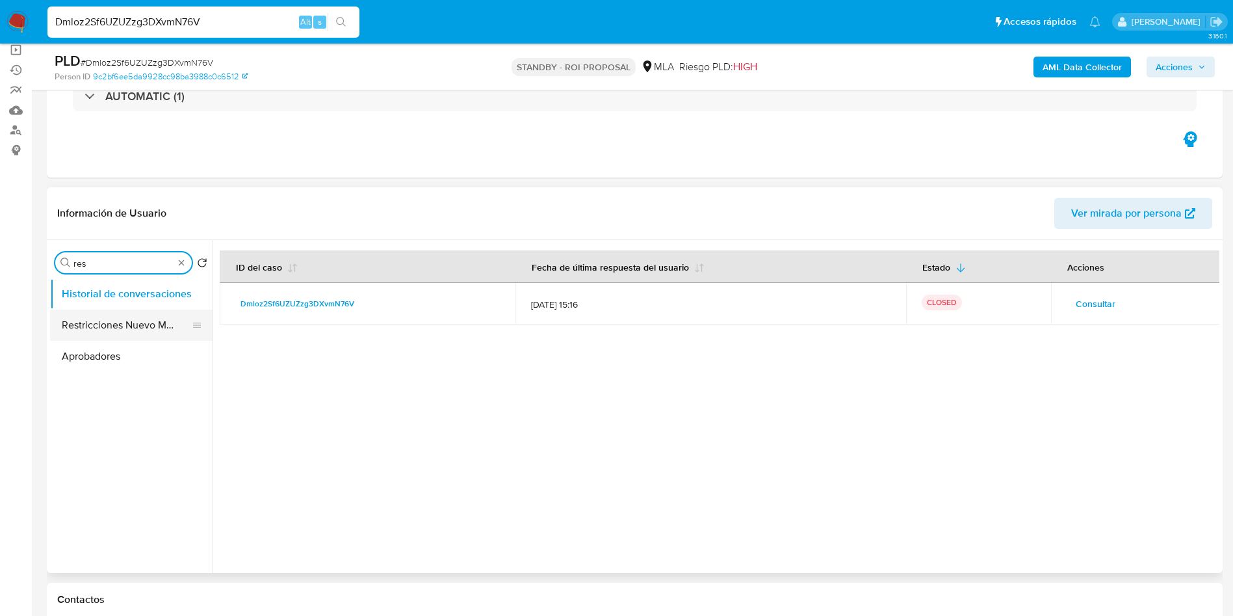
type input "res"
click at [143, 316] on button "Restricciones Nuevo Mundo" at bounding box center [131, 324] width 163 height 31
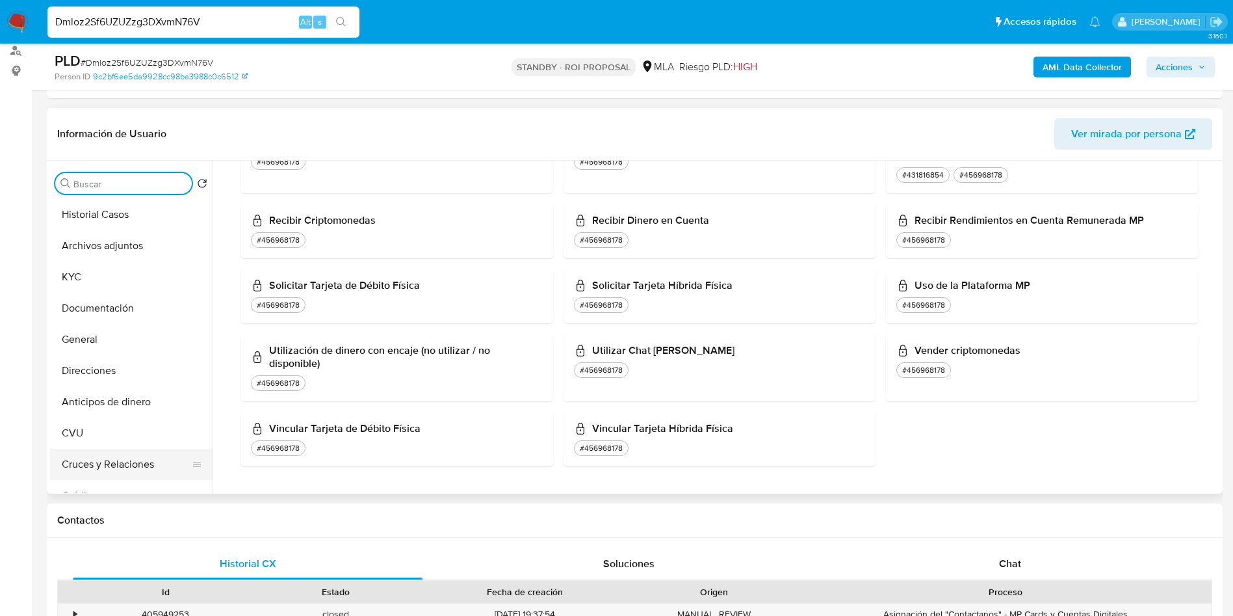
scroll to position [195, 0]
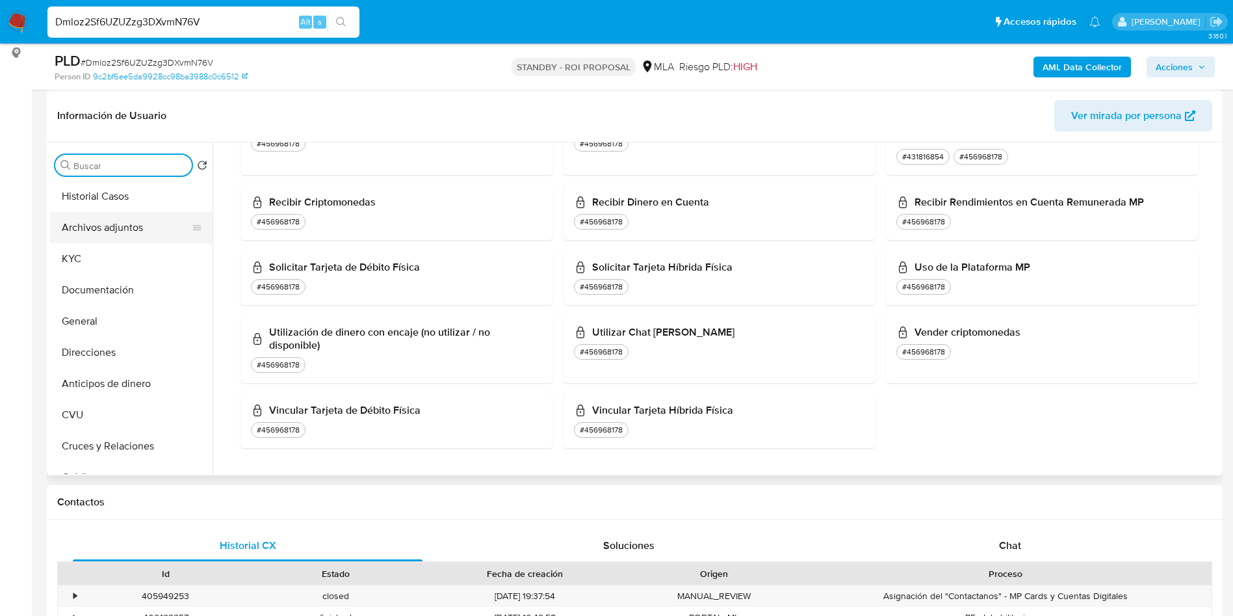
click at [101, 229] on button "Archivos adjuntos" at bounding box center [126, 227] width 152 height 31
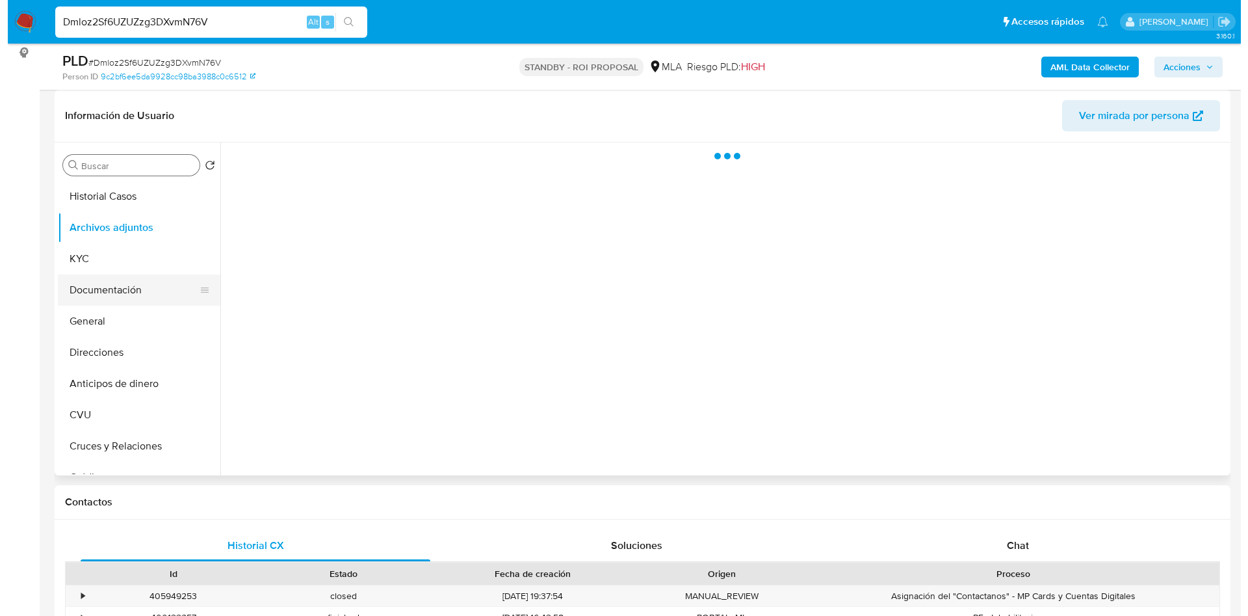
scroll to position [0, 0]
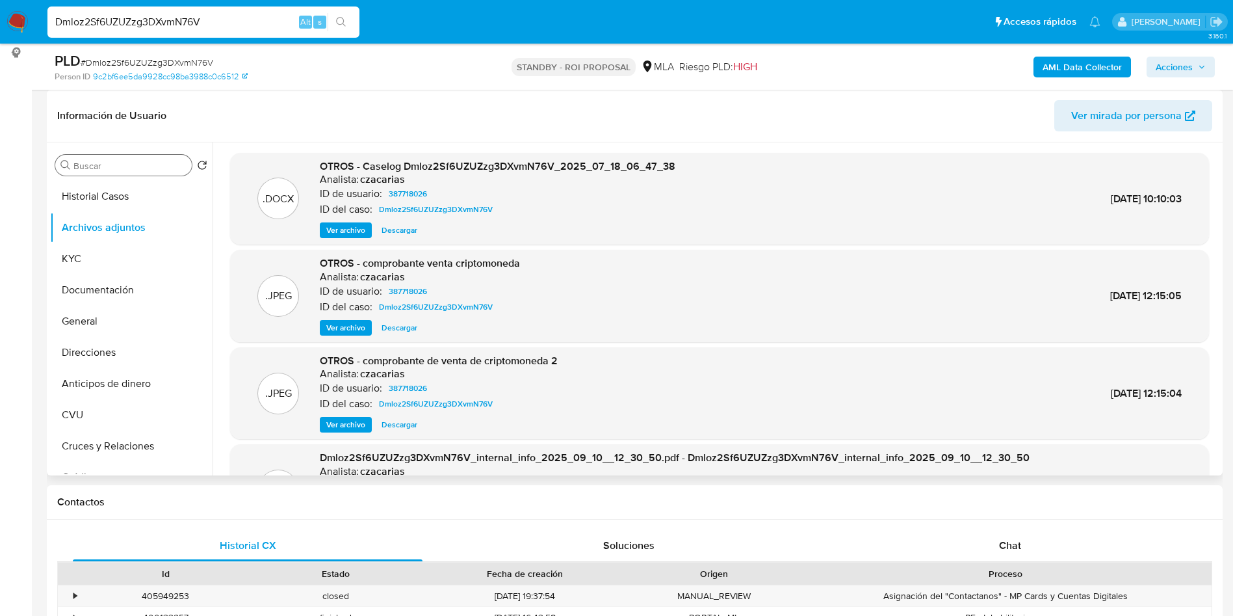
click at [341, 231] on span "Ver archivo" at bounding box center [345, 230] width 39 height 13
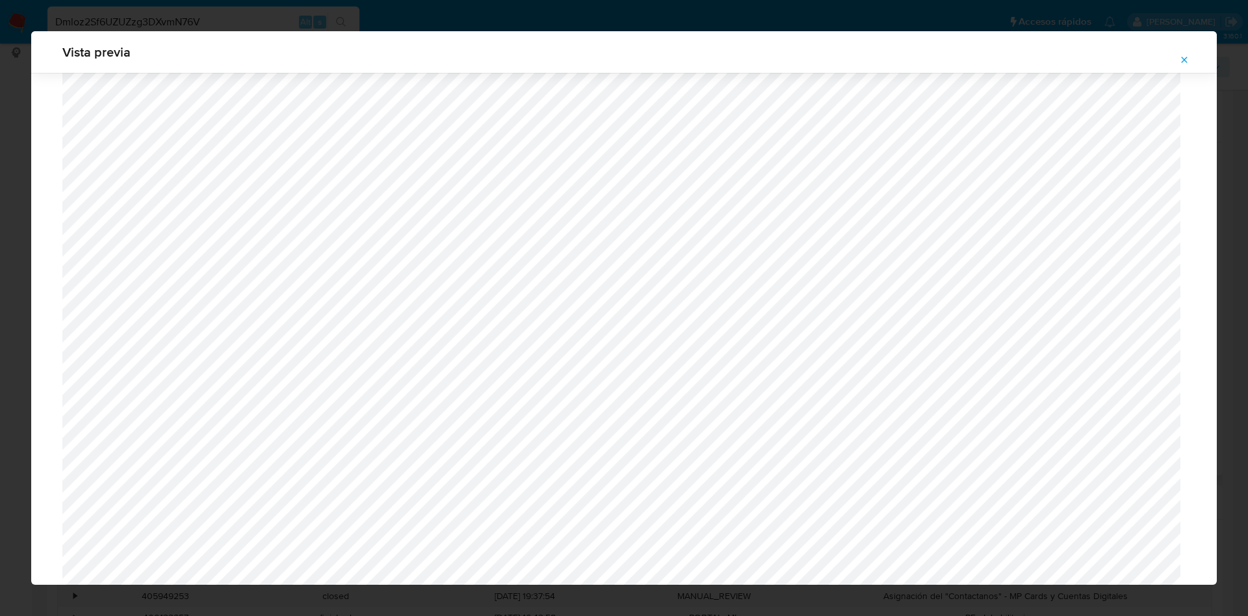
scroll to position [1339, 0]
click at [1187, 62] on icon "Attachment preview" at bounding box center [1184, 60] width 10 height 10
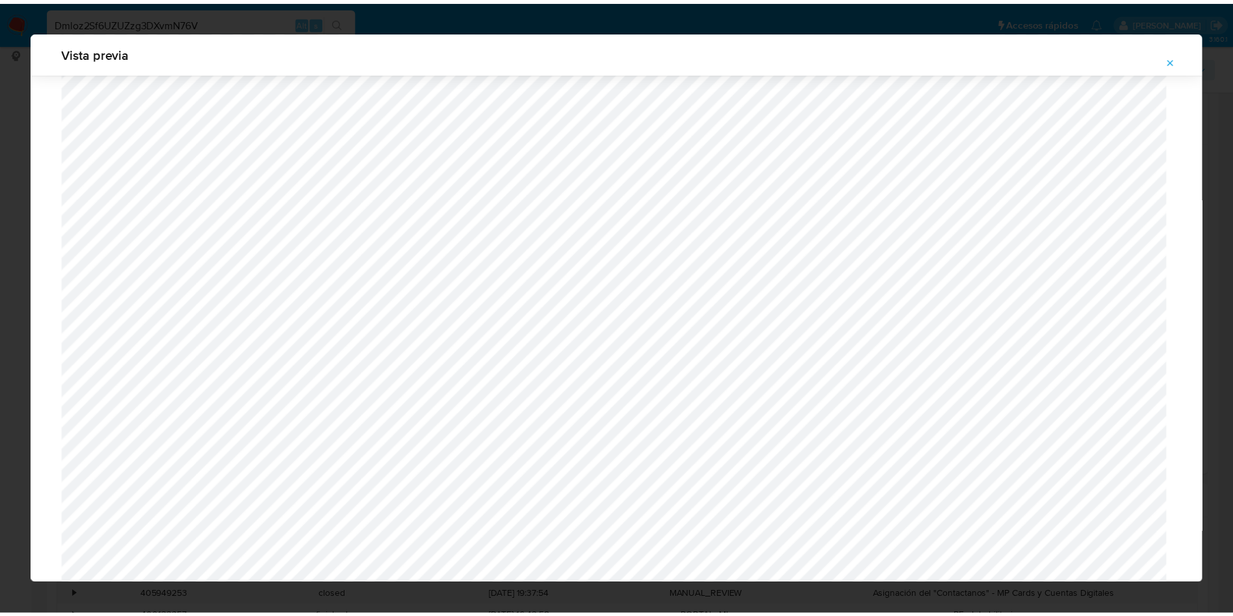
scroll to position [0, 0]
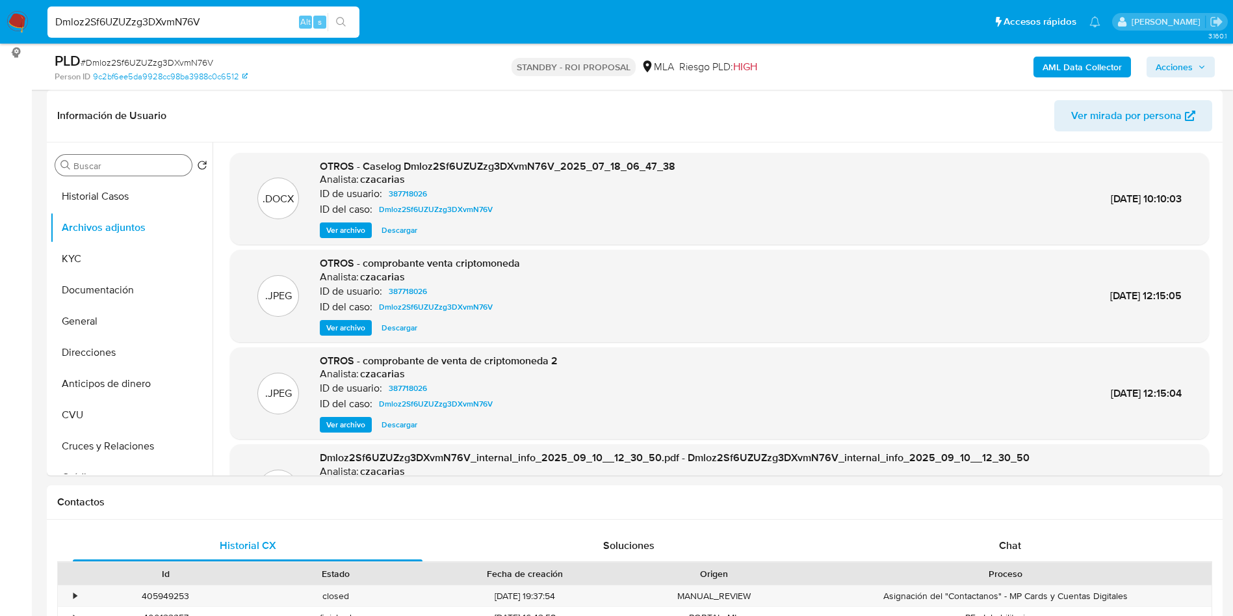
click at [252, 33] on div "Dmloz2Sf6UZUZzg3DXvmN76V Alt s" at bounding box center [203, 22] width 312 height 31
click at [252, 20] on input "Dmloz2Sf6UZUZzg3DXvmN76V" at bounding box center [203, 22] width 312 height 17
paste input "Fsw7mogWXle8UNragArnUSoJ"
type input "Fsw7mogWXle8UNragArnUSoJ"
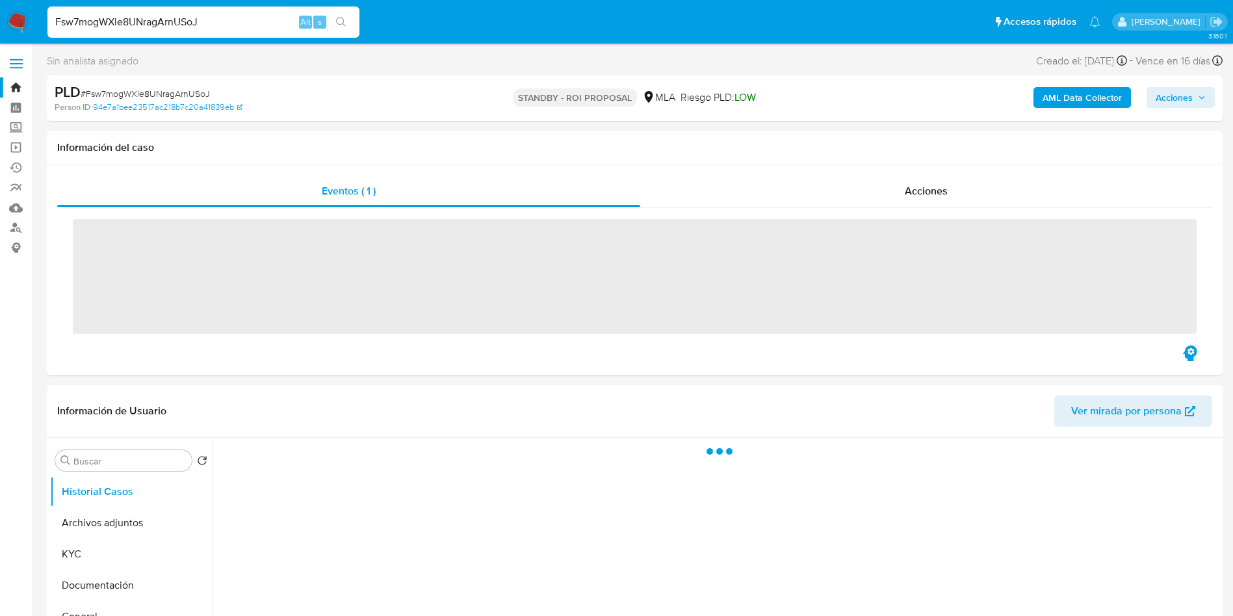
scroll to position [98, 0]
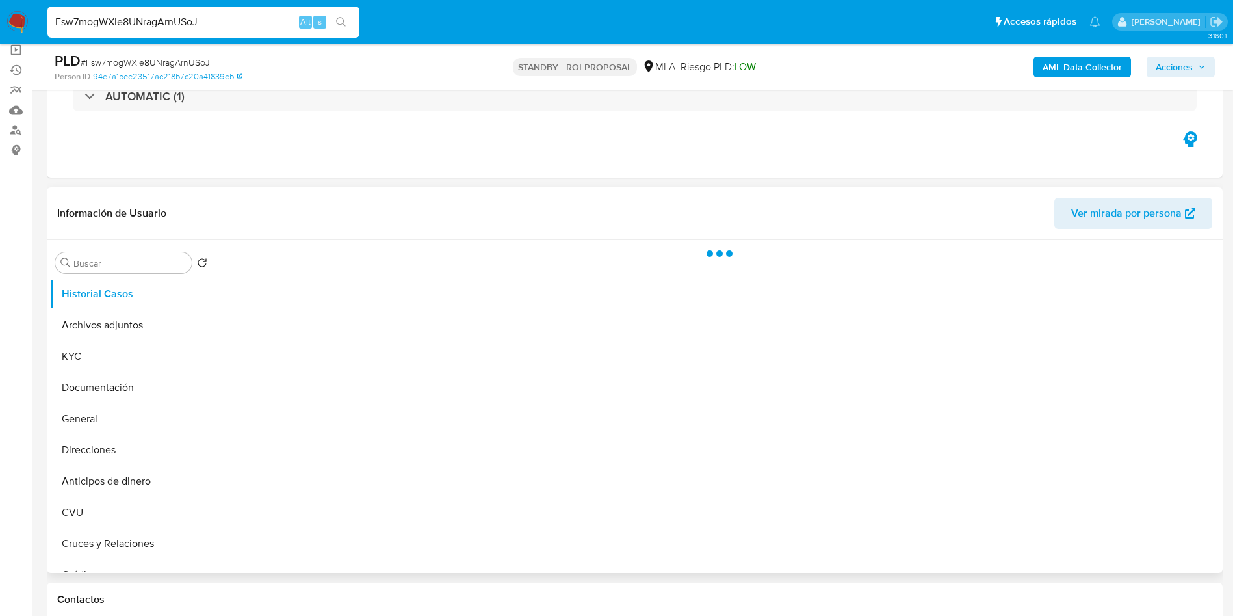
select select "10"
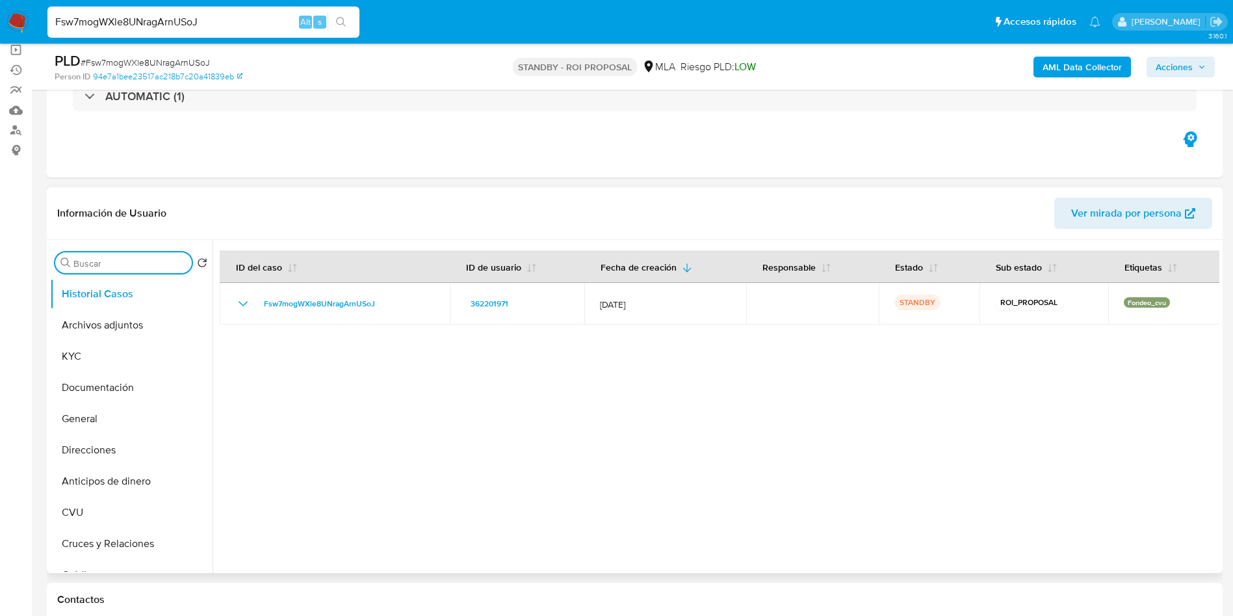
click at [125, 264] on input "Buscar" at bounding box center [129, 263] width 113 height 12
type input "res"
click at [106, 326] on button "Restricciones Nuevo Mundo" at bounding box center [126, 324] width 152 height 31
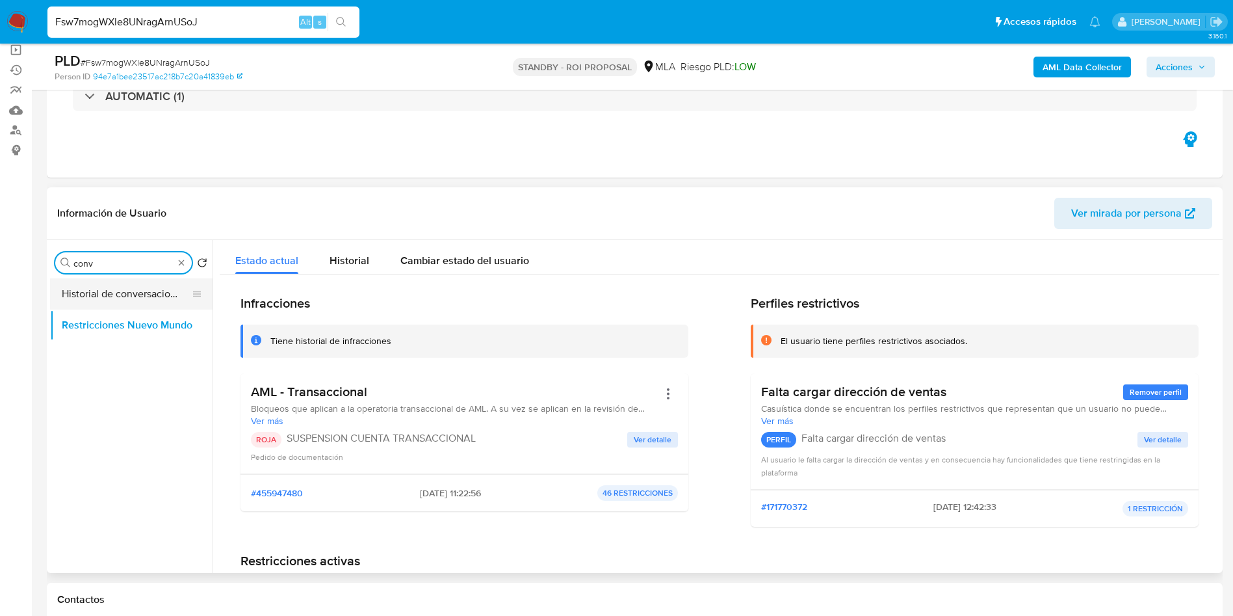
type input "conv"
click at [151, 292] on button "Historial de conversaciones" at bounding box center [126, 293] width 152 height 31
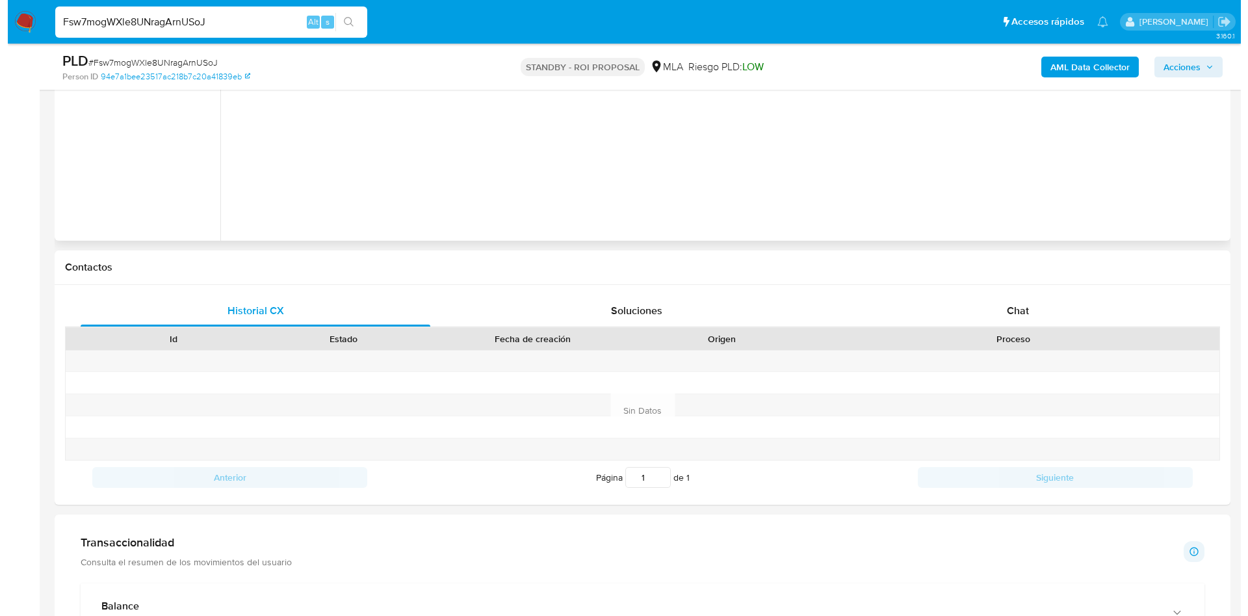
scroll to position [237, 0]
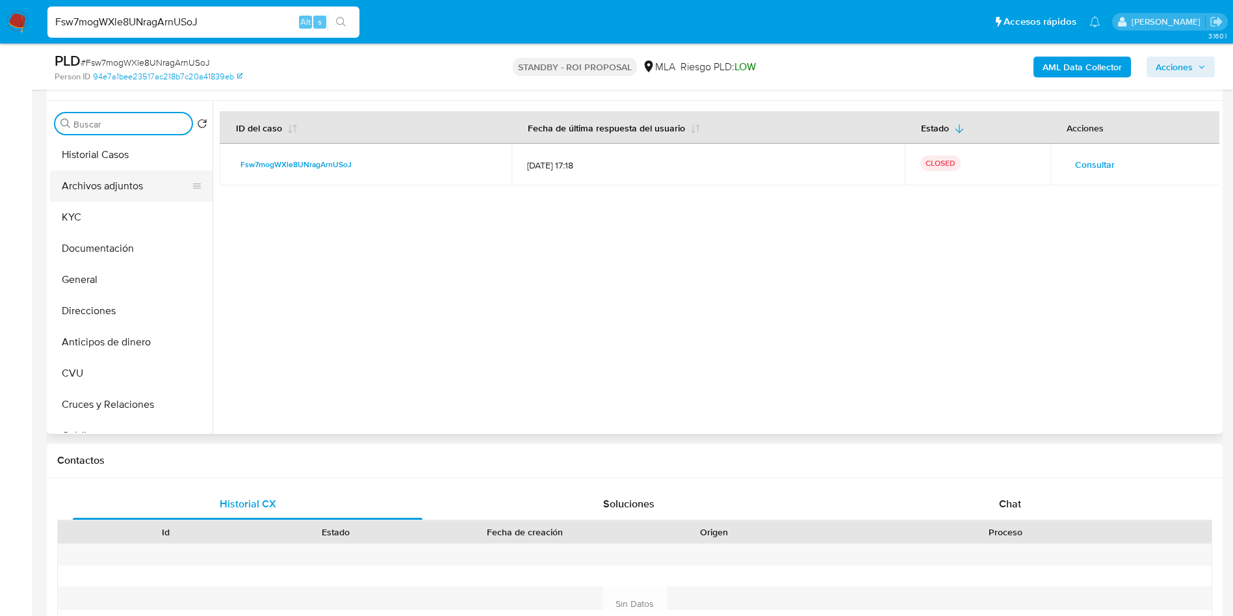
click at [132, 192] on button "Archivos adjuntos" at bounding box center [126, 185] width 152 height 31
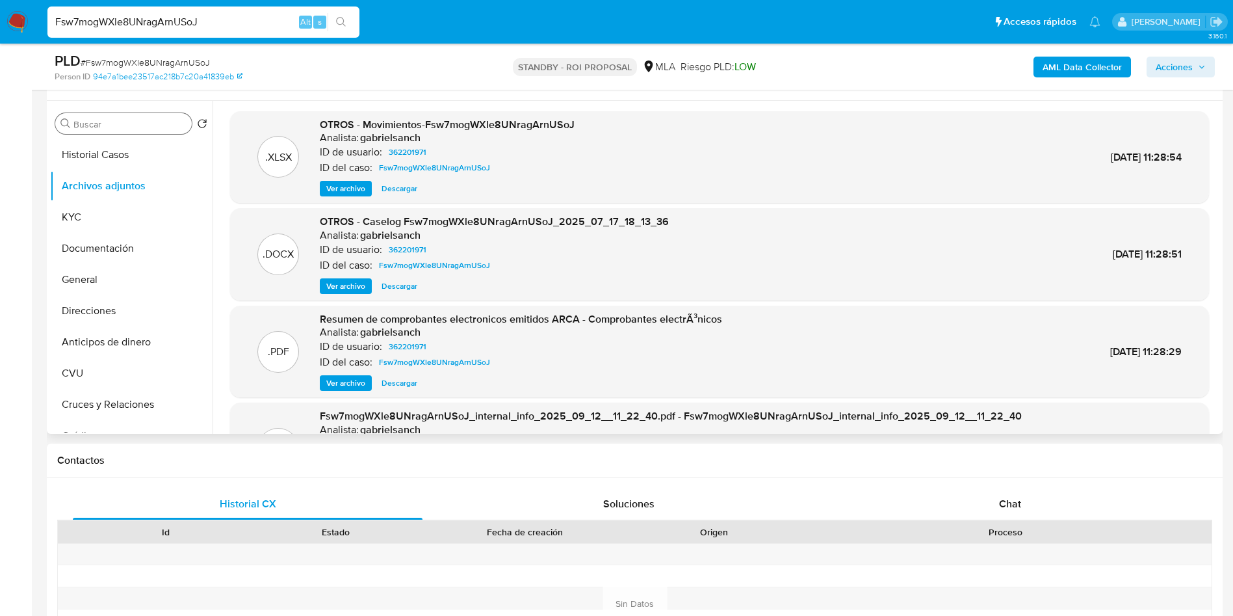
click at [341, 289] on span "Ver archivo" at bounding box center [345, 286] width 39 height 13
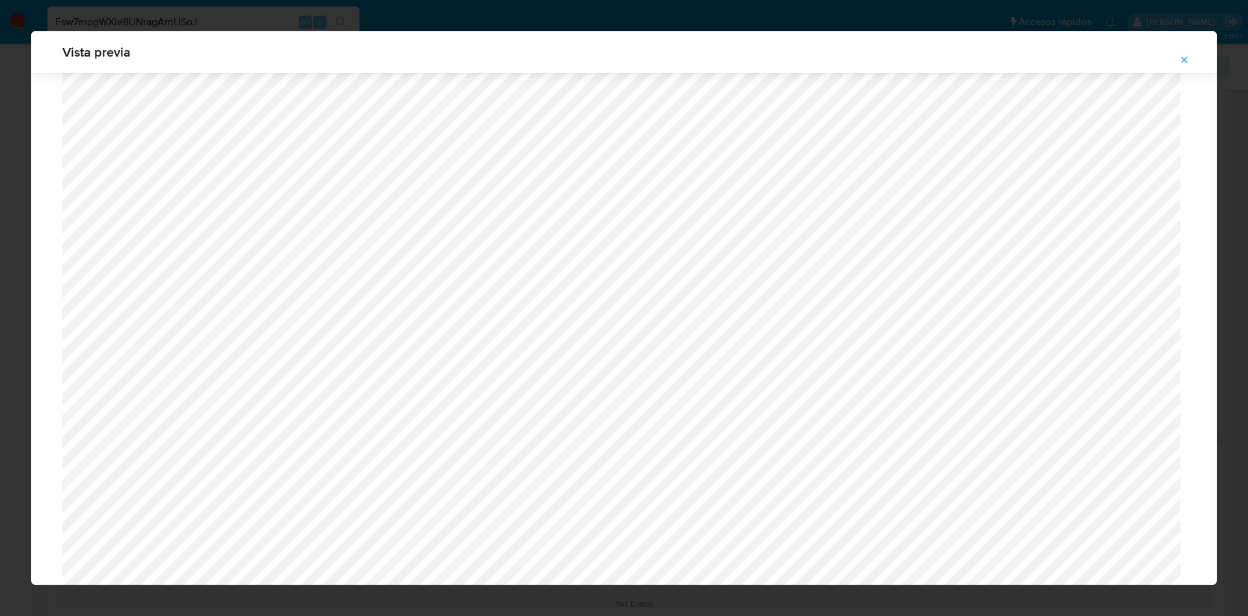
scroll to position [462, 0]
click at [1177, 58] on button "Attachment preview" at bounding box center [1184, 59] width 29 height 21
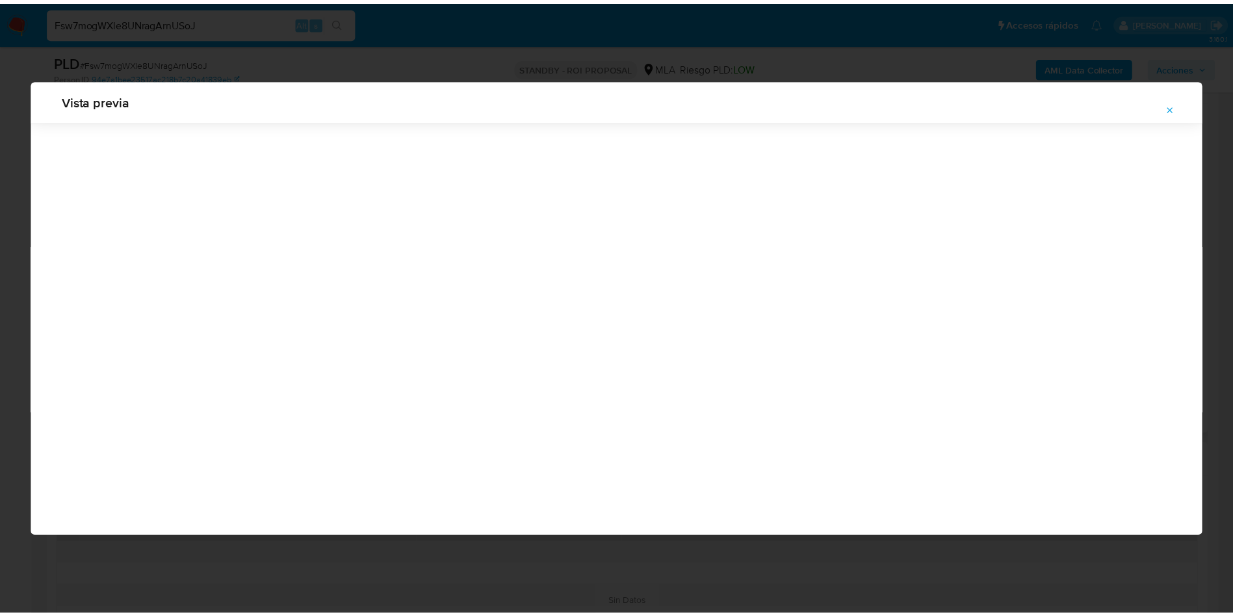
scroll to position [0, 0]
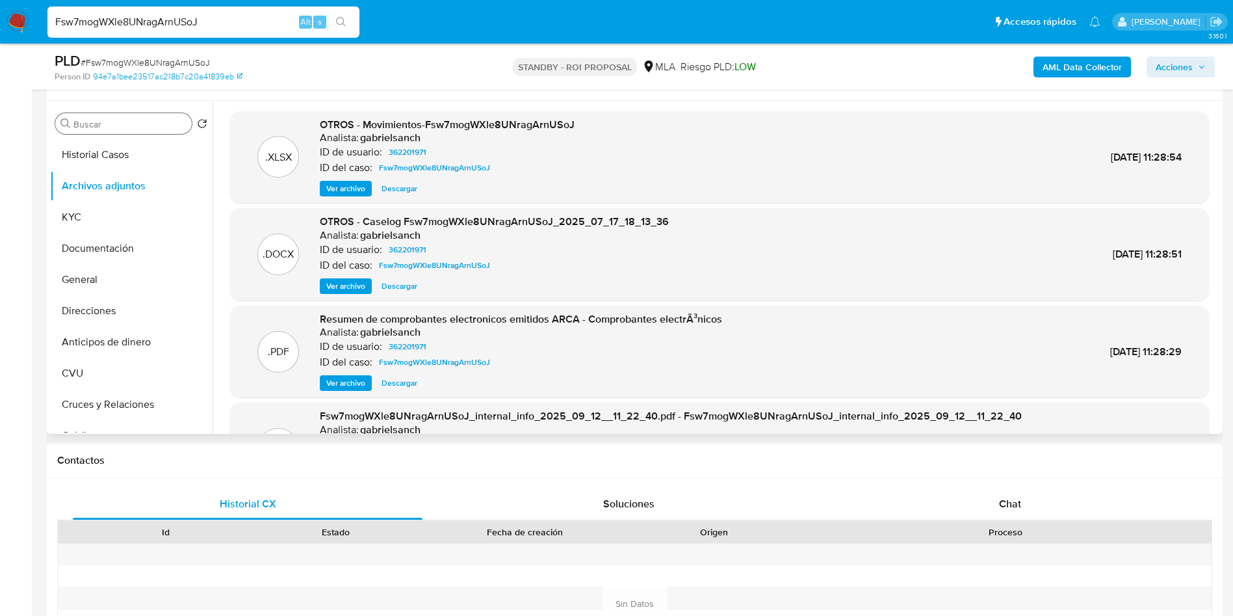
click at [214, 21] on input "Fsw7mogWXle8UNragArnUSoJ" at bounding box center [203, 22] width 312 height 17
paste input "deRMXva1gFXuxKpfG2zJodxQ"
type input "deRMXva1gFXuxKpfG2zJodxQ"
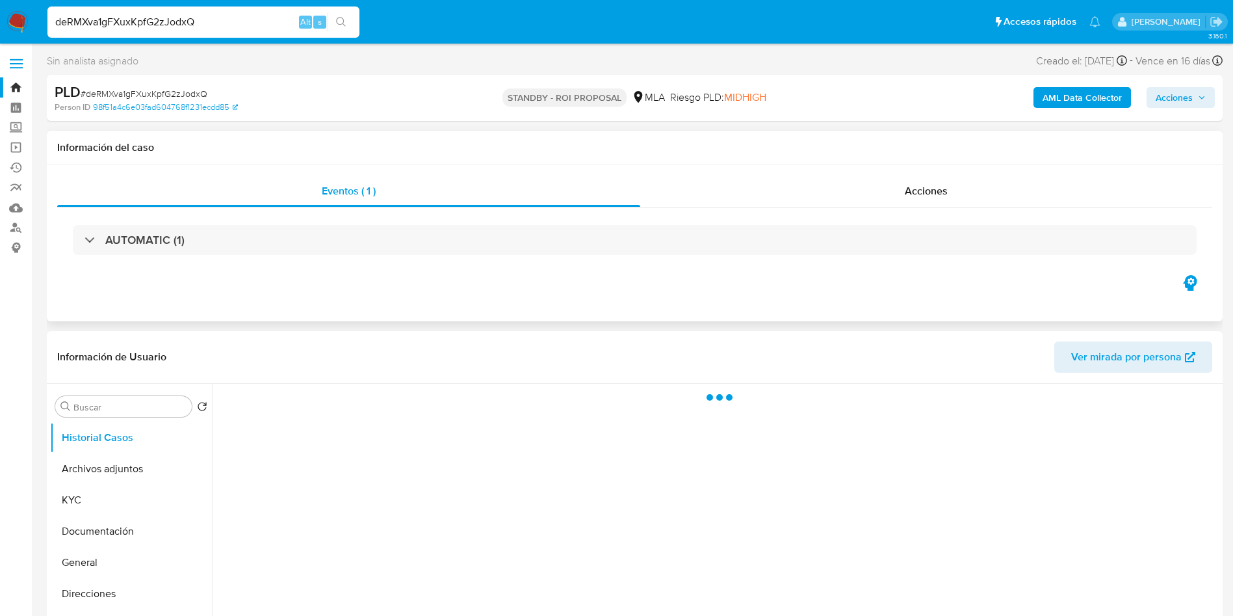
select select "10"
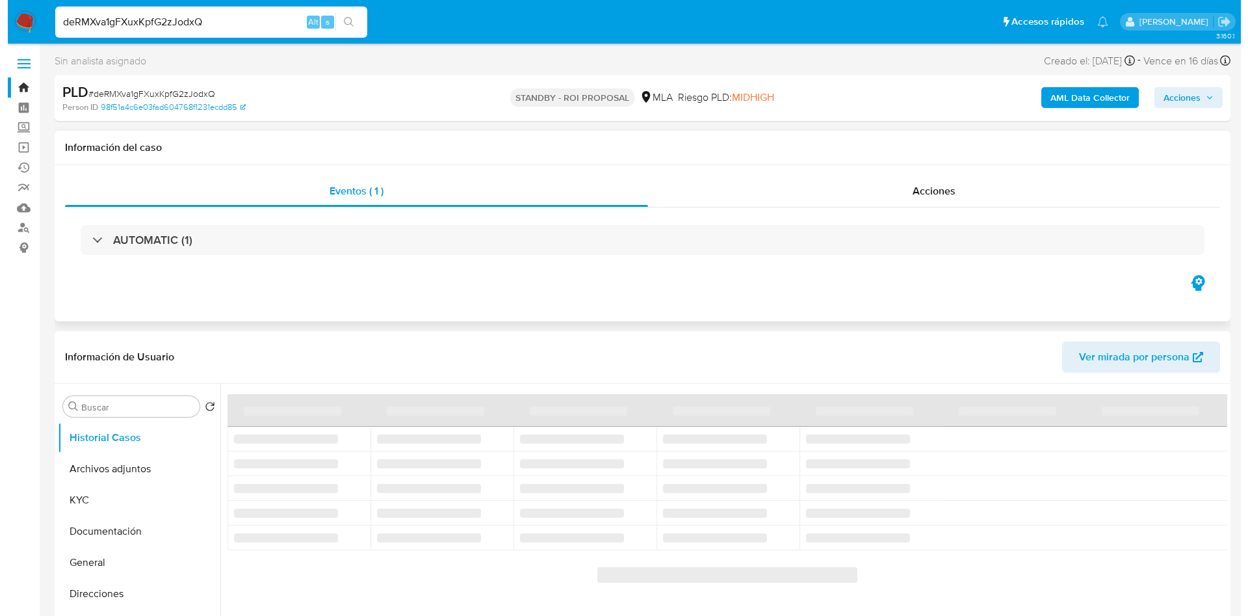
scroll to position [98, 0]
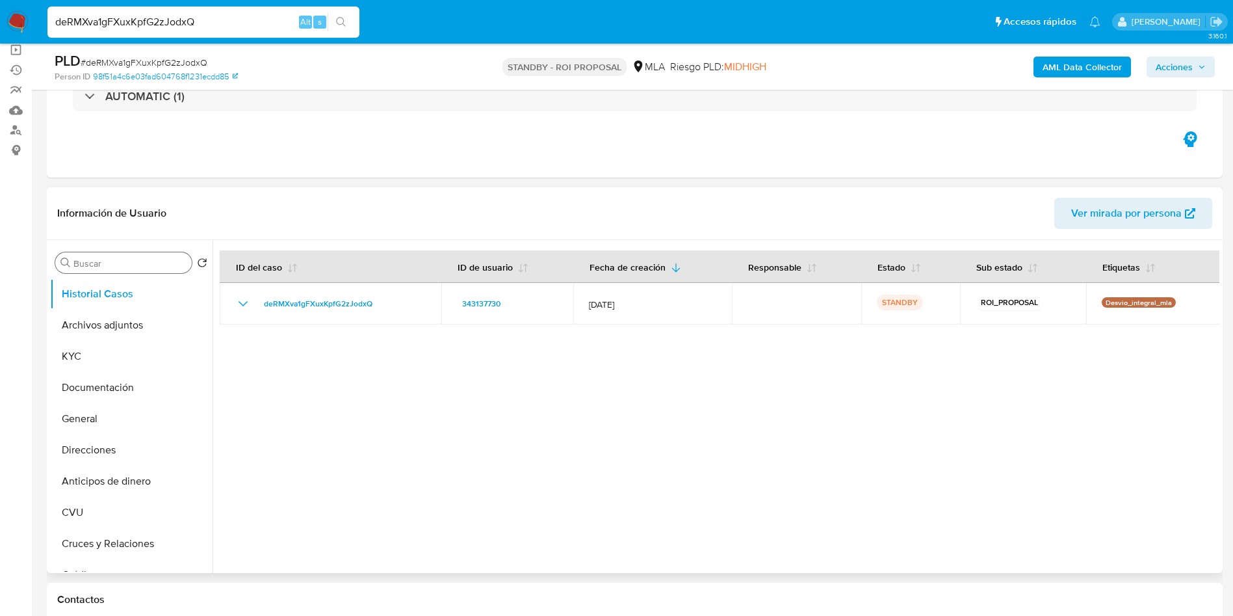
click at [166, 268] on input "Buscar" at bounding box center [129, 263] width 113 height 12
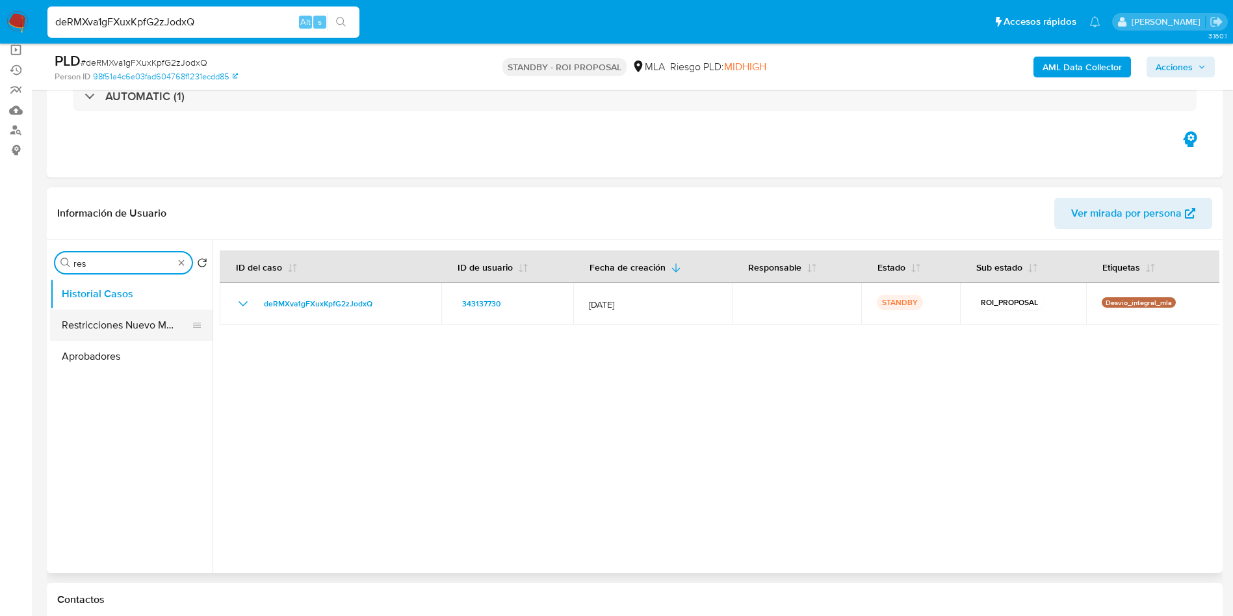
type input "res"
click at [105, 319] on button "Restricciones Nuevo Mundo" at bounding box center [126, 324] width 152 height 31
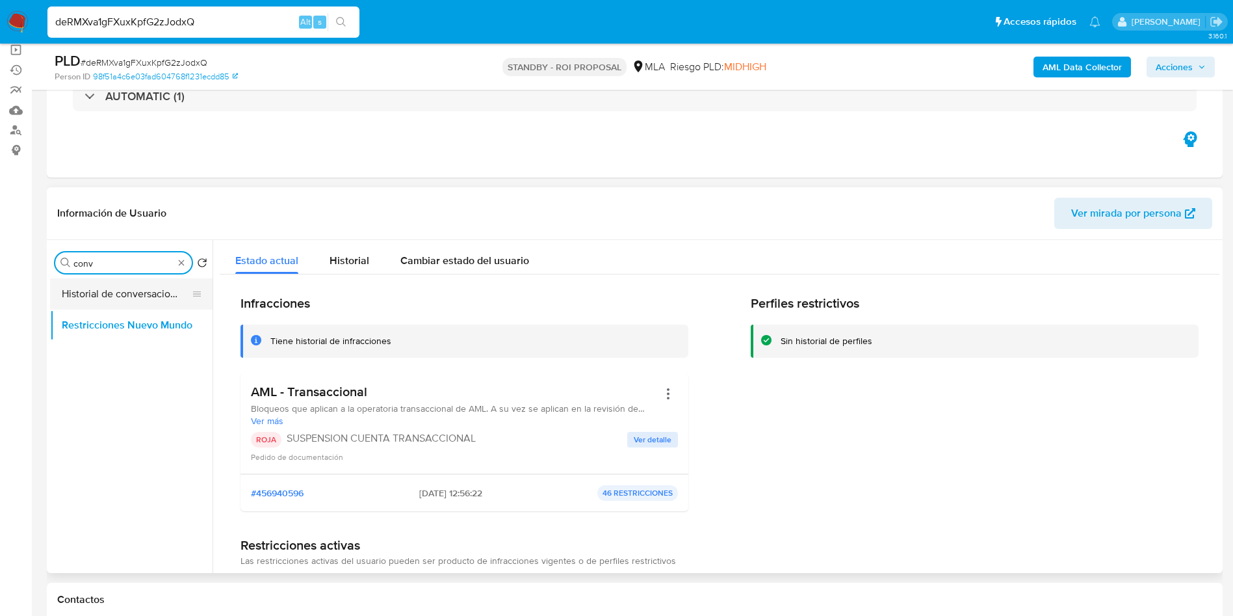
type input "conv"
click at [125, 306] on button "Historial de conversaciones" at bounding box center [126, 293] width 152 height 31
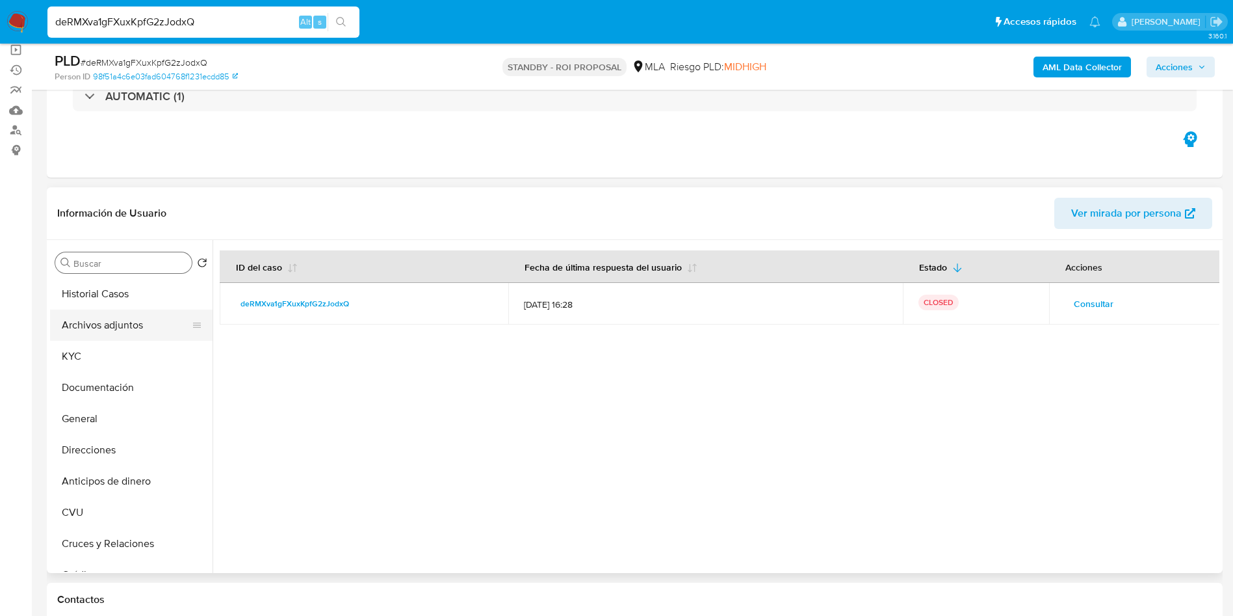
click at [119, 319] on button "Archivos adjuntos" at bounding box center [126, 324] width 152 height 31
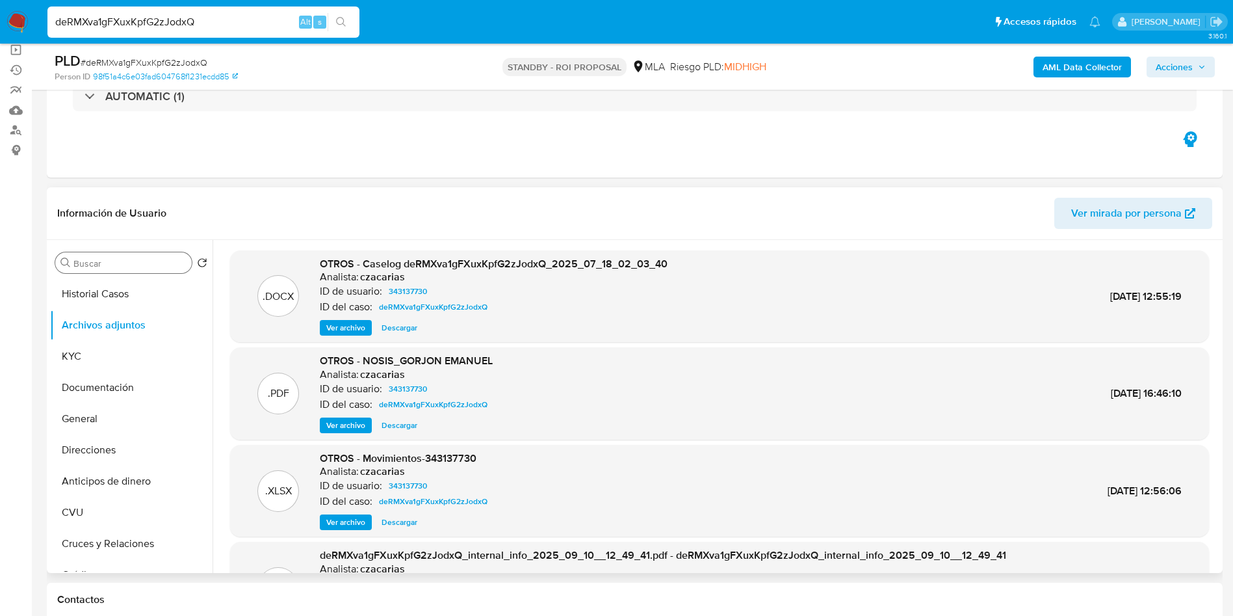
click at [346, 329] on span "Ver archivo" at bounding box center [345, 327] width 39 height 13
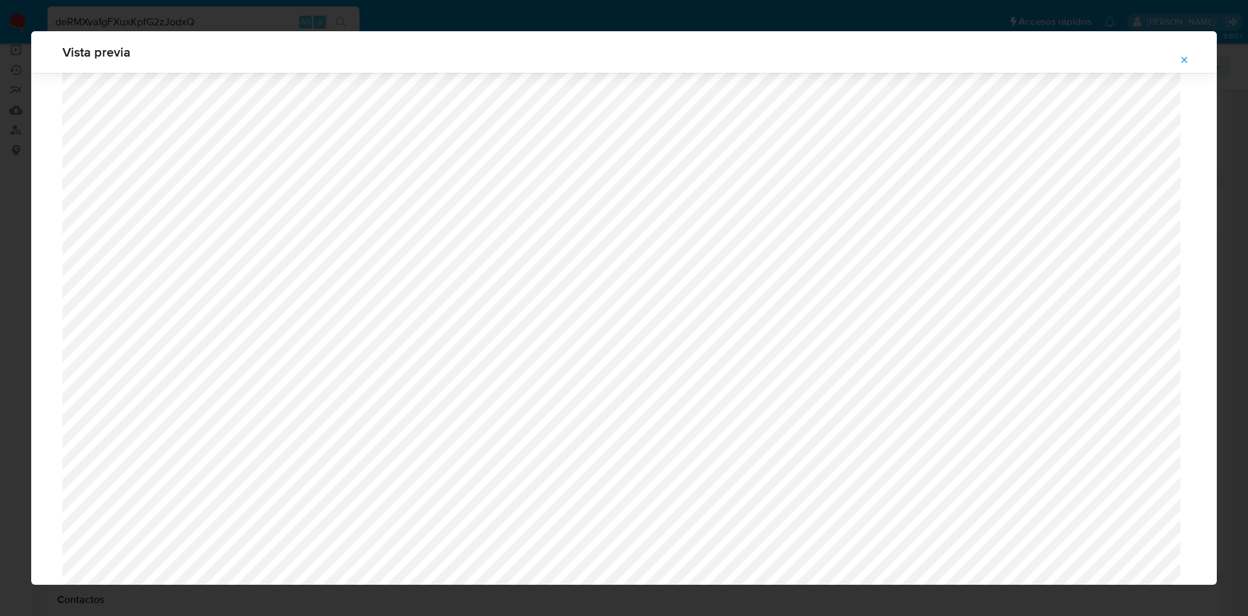
scroll to position [559, 0]
click at [1177, 64] on button "Attachment preview" at bounding box center [1184, 59] width 29 height 21
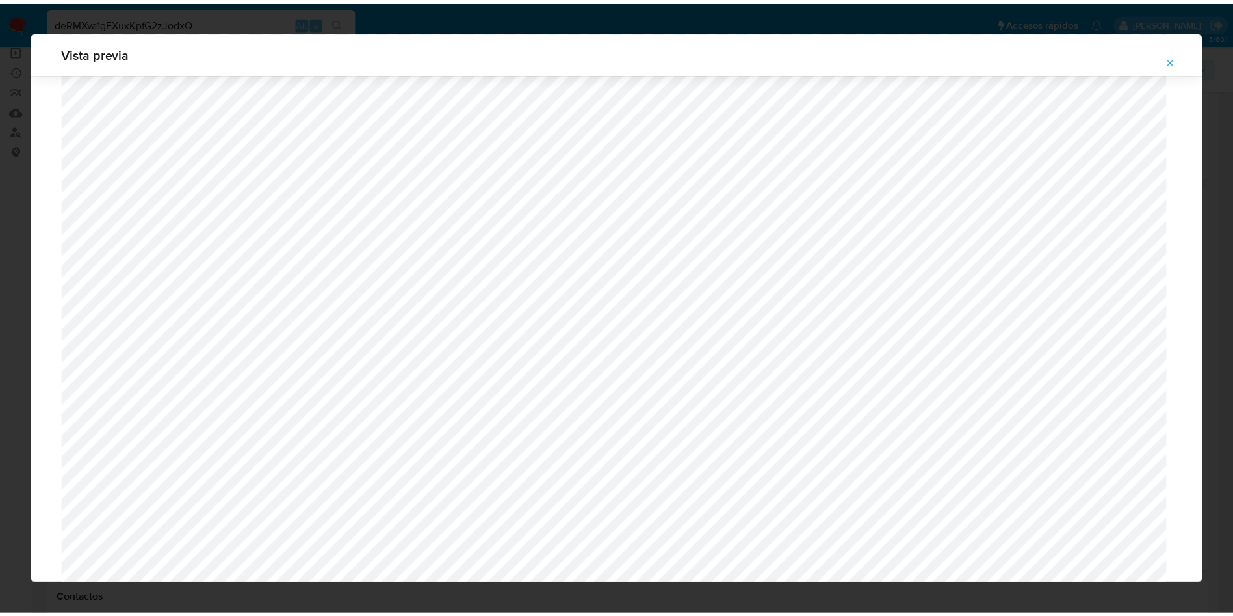
scroll to position [0, 0]
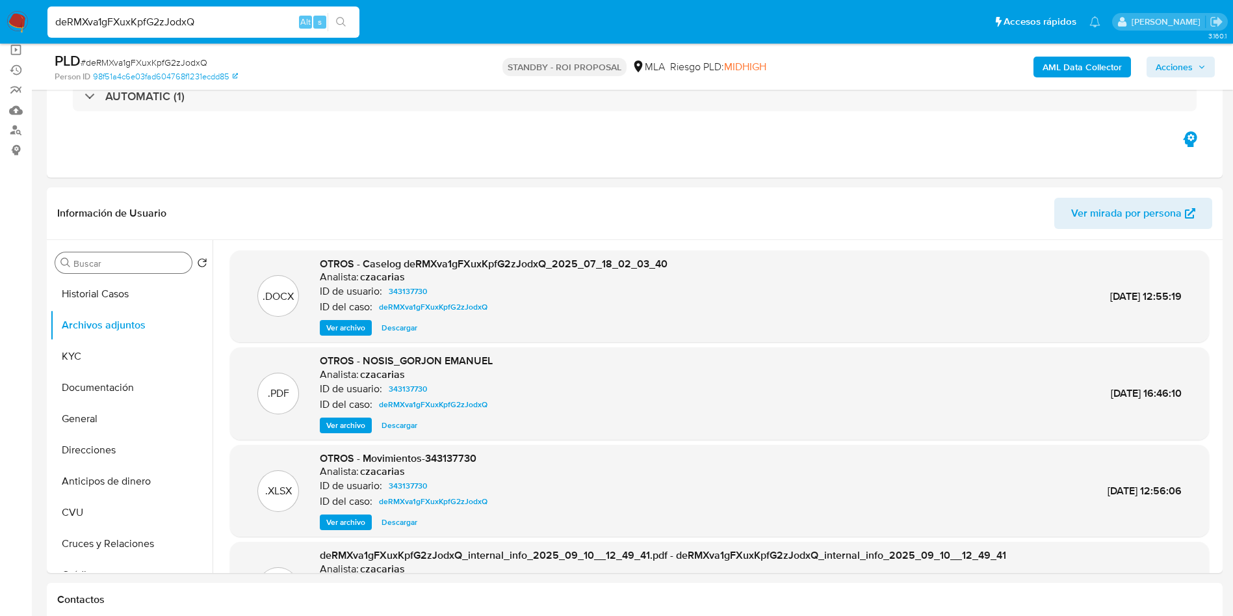
click at [211, 17] on input "deRMXva1gFXuxKpfG2zJodxQ" at bounding box center [203, 22] width 312 height 17
click at [211, 18] on input "deRMXva1gFXuxKpfG2zJodxQ" at bounding box center [203, 22] width 312 height 17
paste input "Dmloz2Sf6UZUZzg3DXvmN76V"
type input "Dmloz2Sf6UZUZzg3DXvmN76V"
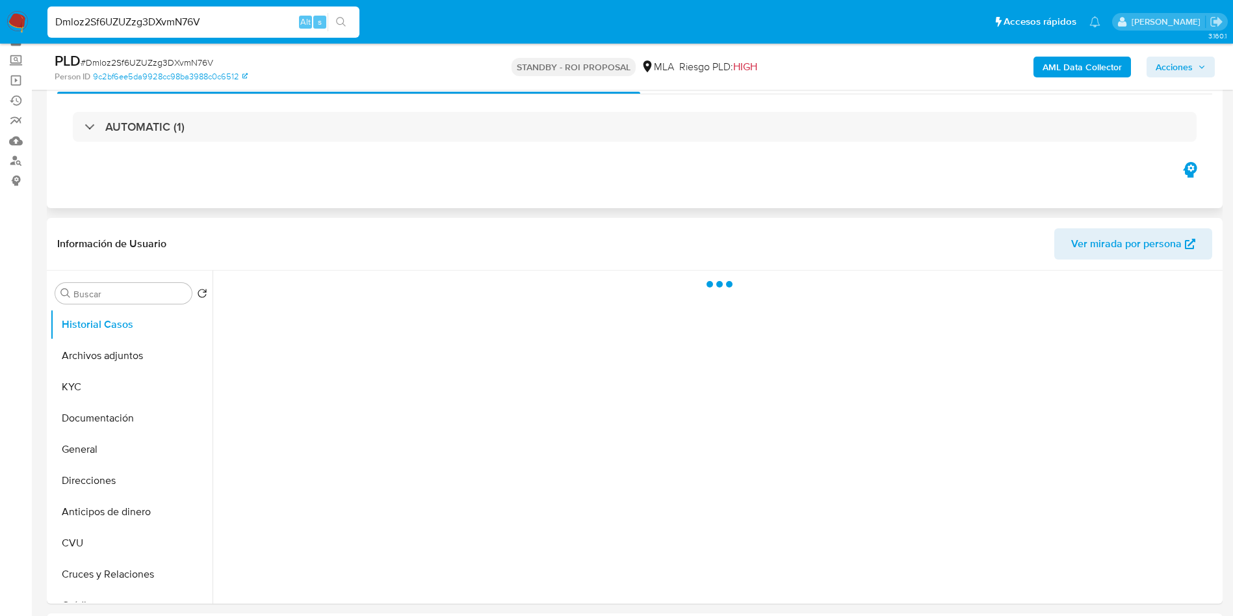
scroll to position [98, 0]
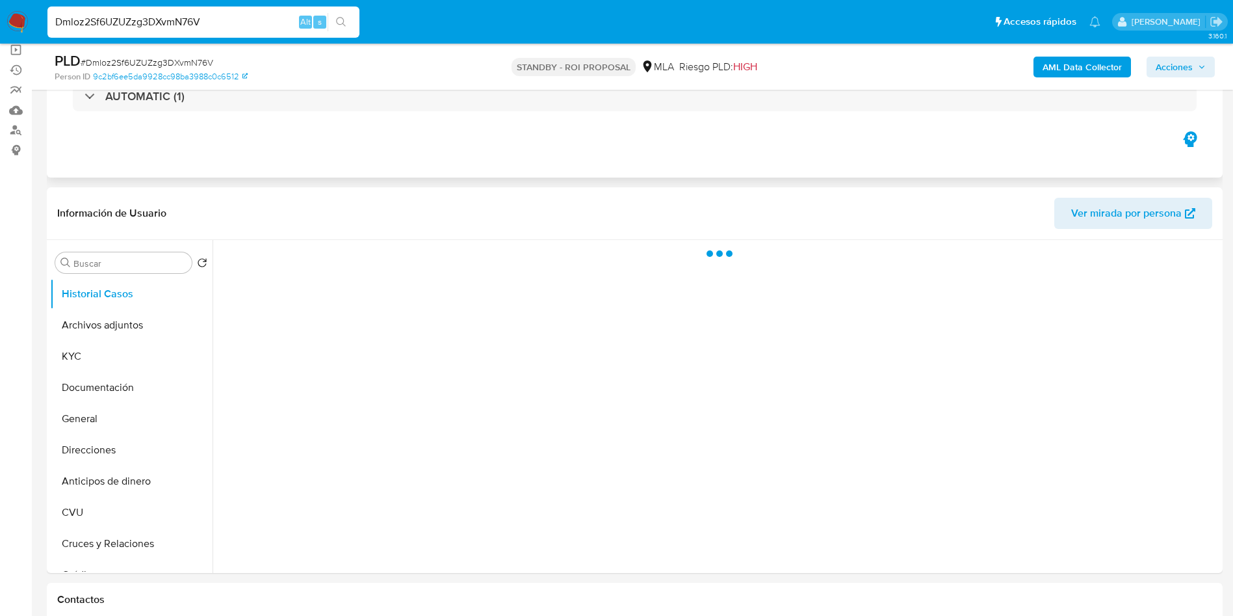
select select "10"
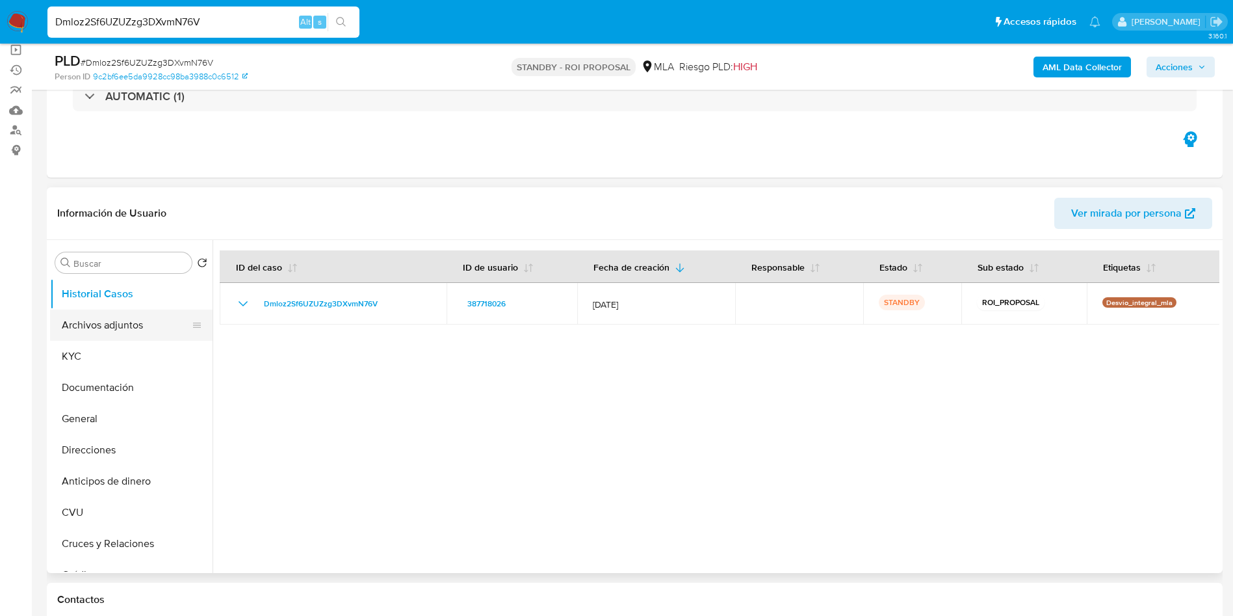
click at [101, 330] on button "Archivos adjuntos" at bounding box center [126, 324] width 152 height 31
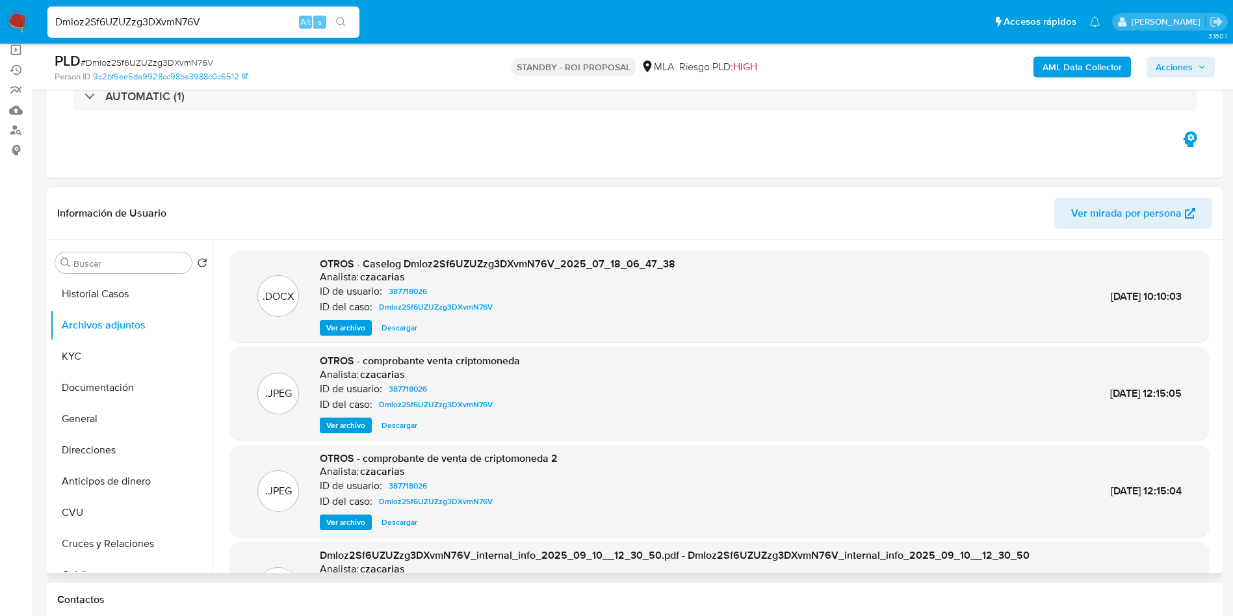
click at [392, 335] on div ".DOCX OTROS - Caselog Dmloz2Sf6UZUZzg3DXvmN76V_2025_07_18_06_47_38 Analista: cz…" at bounding box center [719, 296] width 979 height 92
click at [392, 327] on span "Descargar" at bounding box center [400, 327] width 36 height 13
click at [221, 14] on input "Dmloz2Sf6UZUZzg3DXvmN76V" at bounding box center [203, 22] width 312 height 17
paste input "Fsw7mogWXle8UNragArnUSoJ"
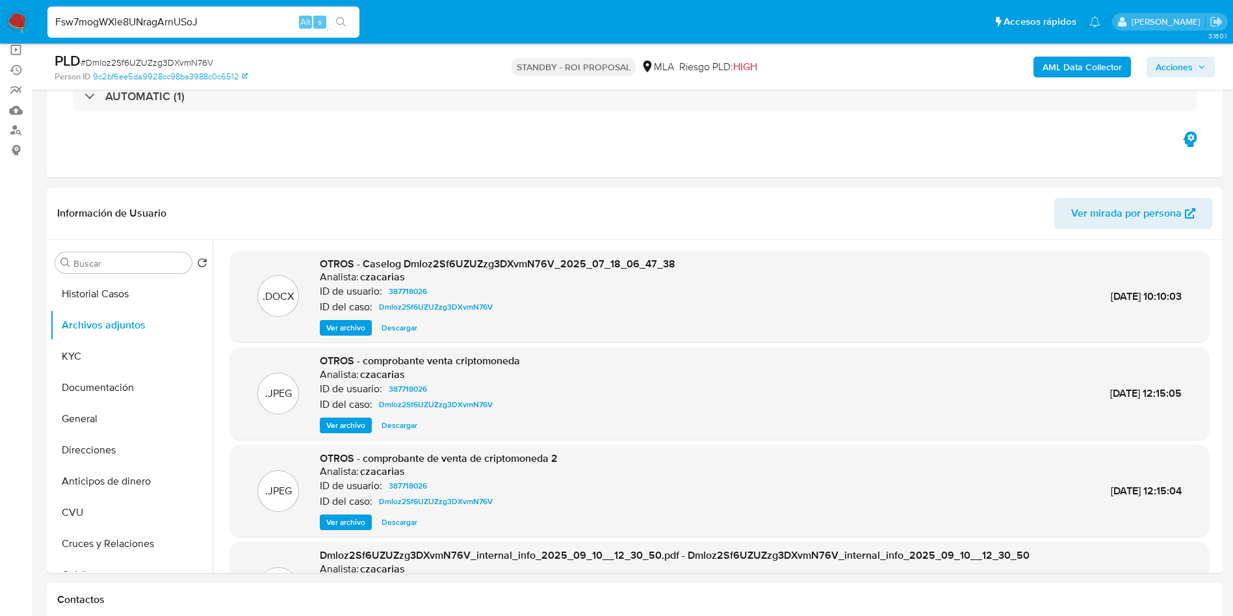
type input "Fsw7mogWXle8UNragArnUSoJ"
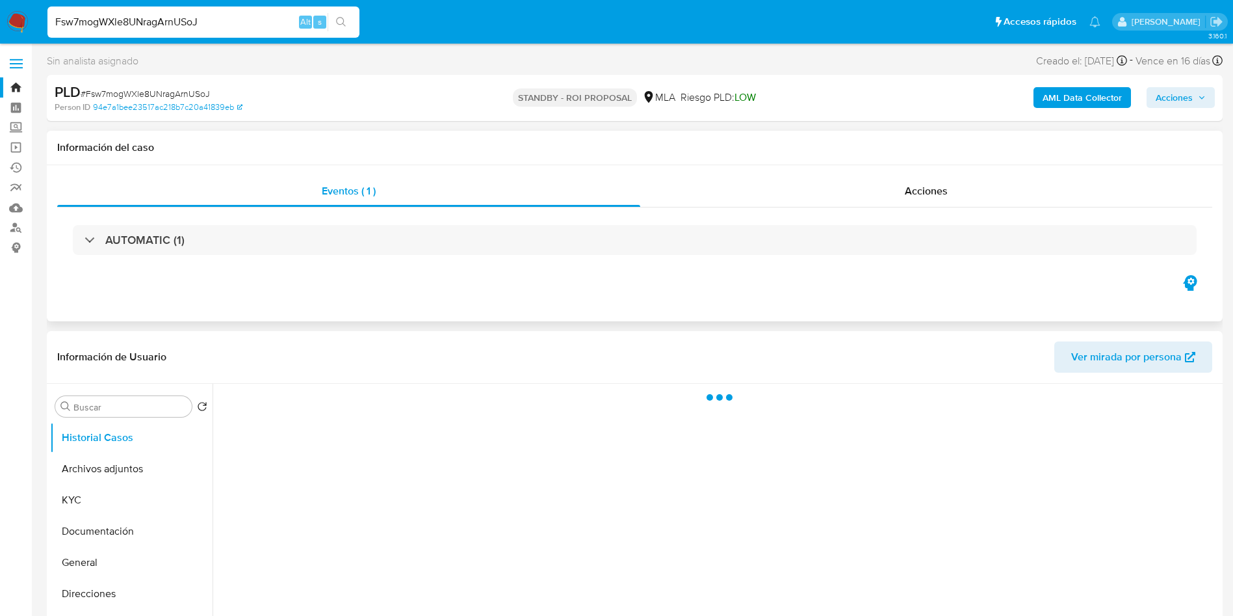
select select "10"
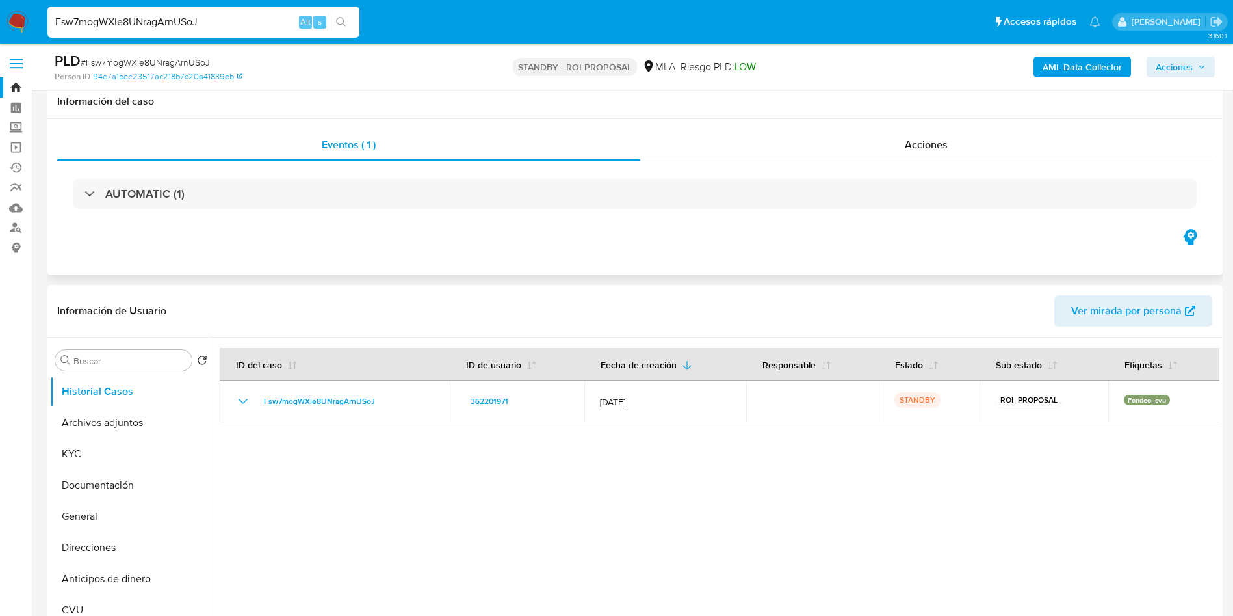
scroll to position [98, 0]
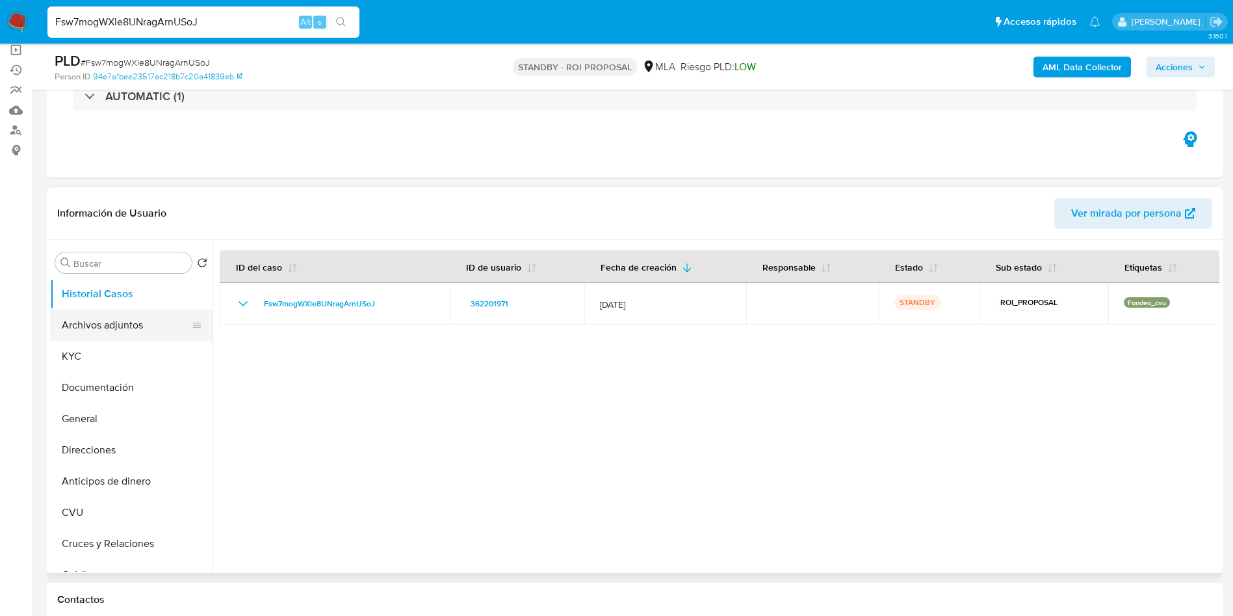
click at [103, 320] on button "Archivos adjuntos" at bounding box center [126, 324] width 152 height 31
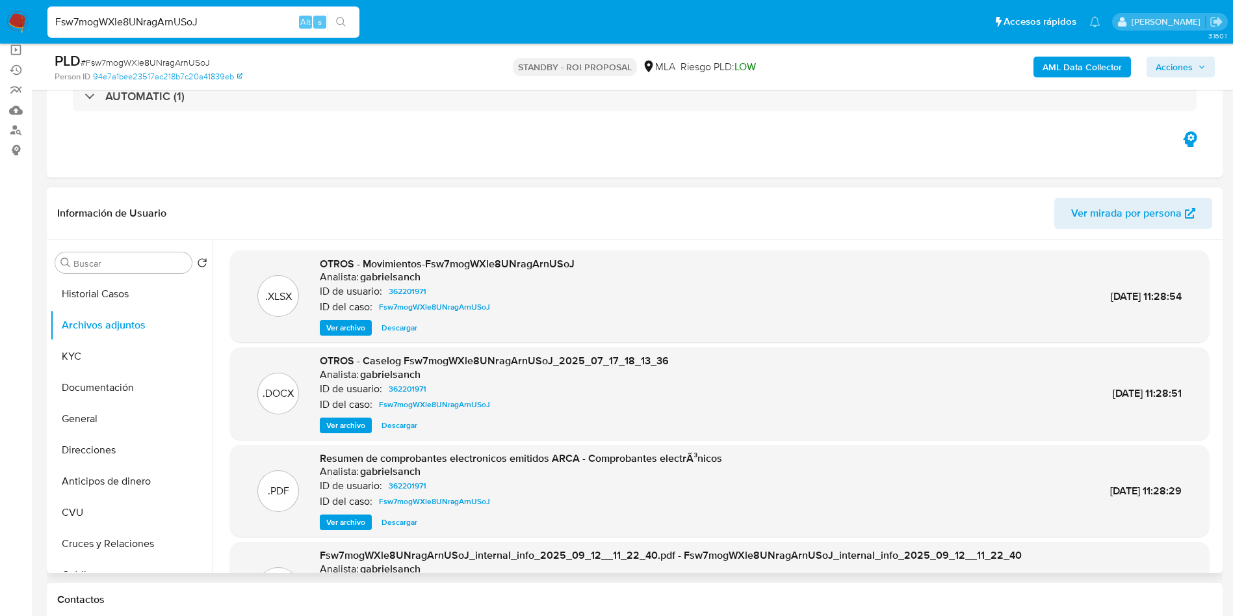
click at [397, 423] on span "Descargar" at bounding box center [400, 425] width 36 height 13
click at [222, 27] on input "Fsw7mogWXle8UNragArnUSoJ" at bounding box center [203, 22] width 312 height 17
paste input "deRMXva1gFXuxKpfG2zJodxQ"
type input "deRMXva1gFXuxKpfG2zJodxQ"
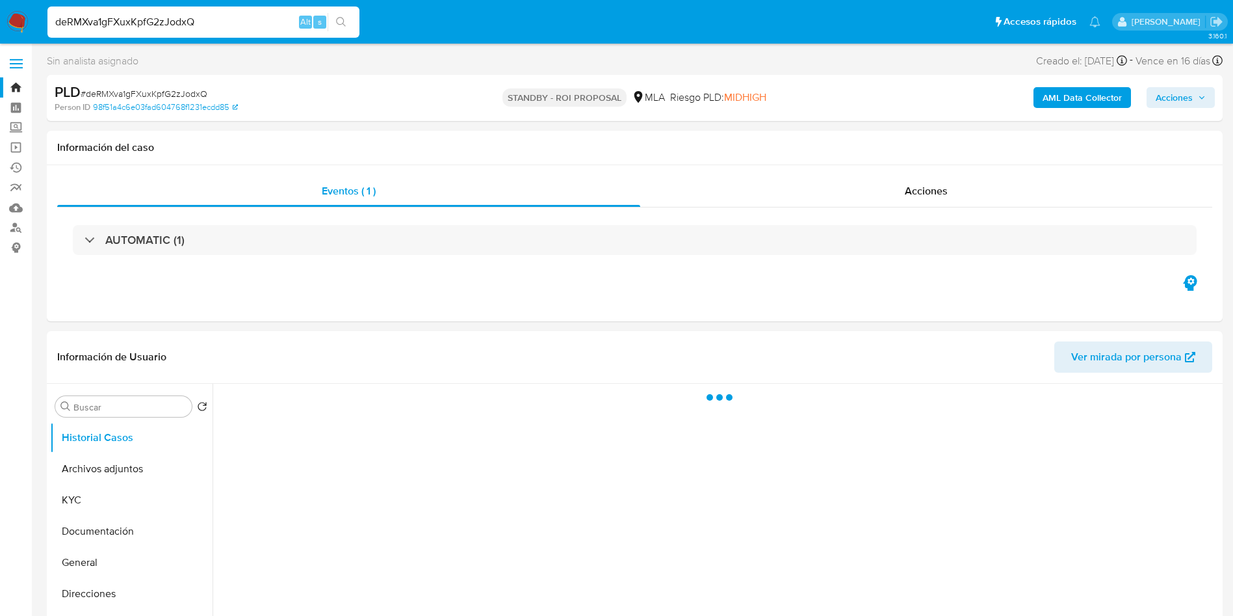
scroll to position [98, 0]
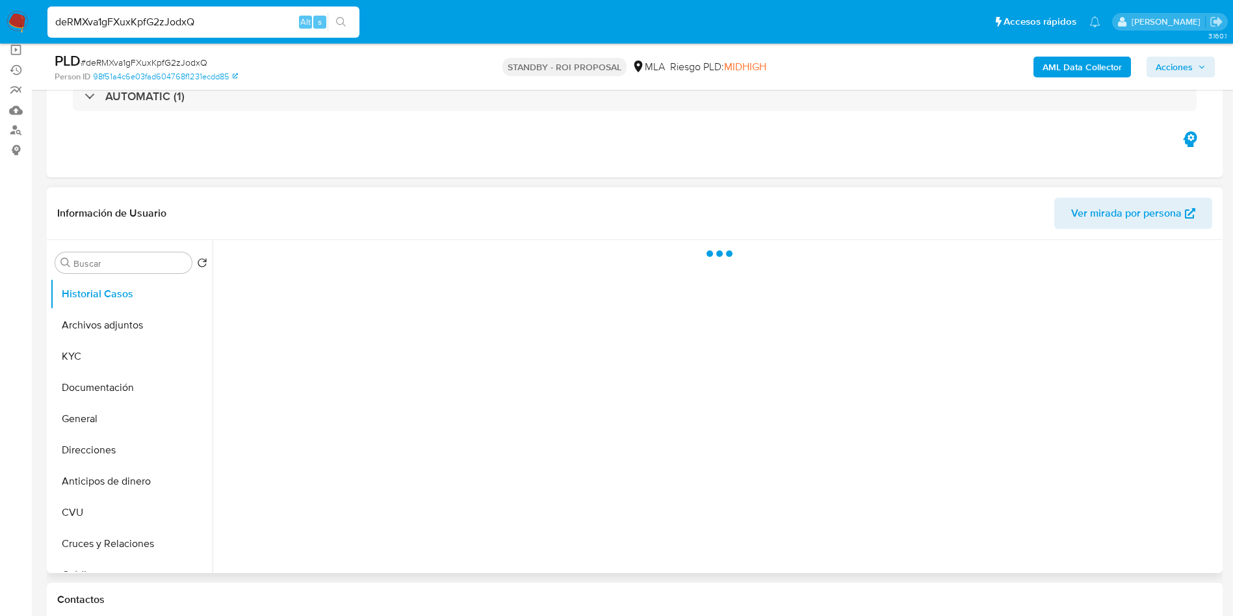
select select "10"
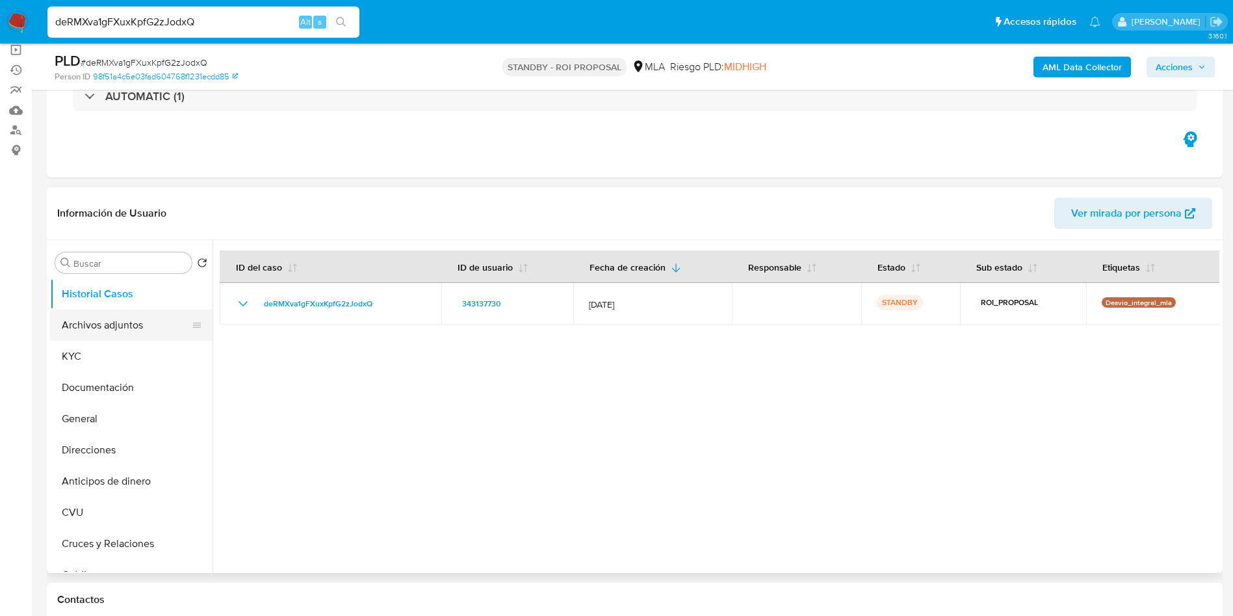
click at [123, 333] on button "Archivos adjuntos" at bounding box center [126, 324] width 152 height 31
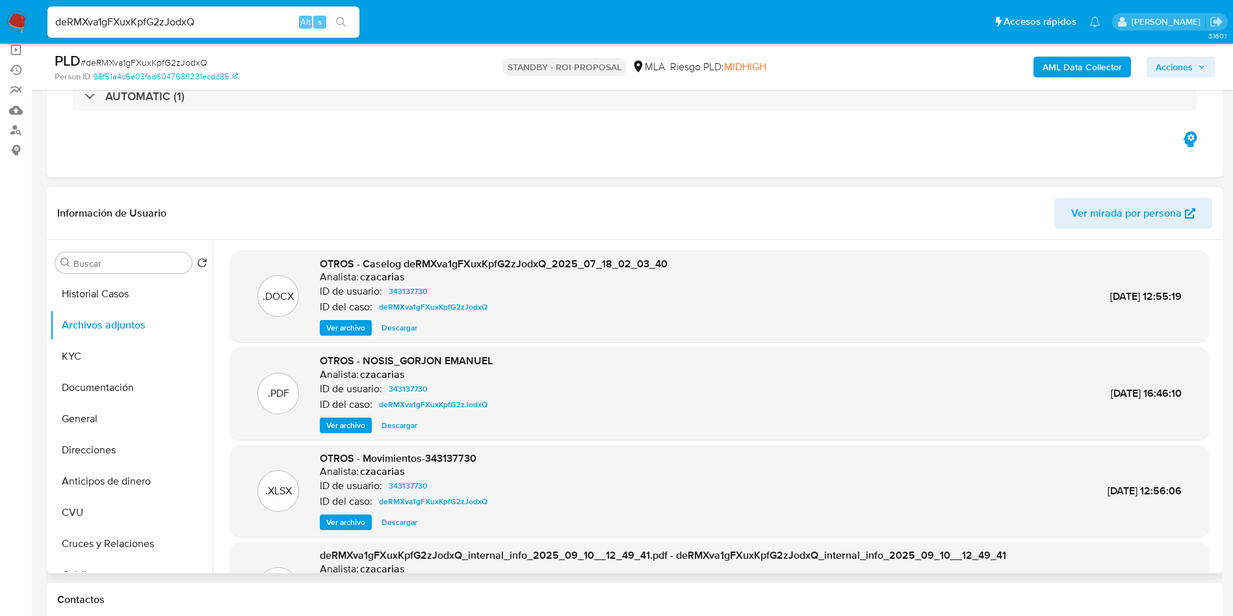
click at [400, 330] on span "Descargar" at bounding box center [400, 327] width 36 height 13
click at [213, 20] on input "deRMXva1gFXuxKpfG2zJodxQ" at bounding box center [203, 22] width 312 height 17
paste input "iyDuulhhKPIglF6p4kwiItux"
type input "iyDuulhhKPIglF6p4kwiItux"
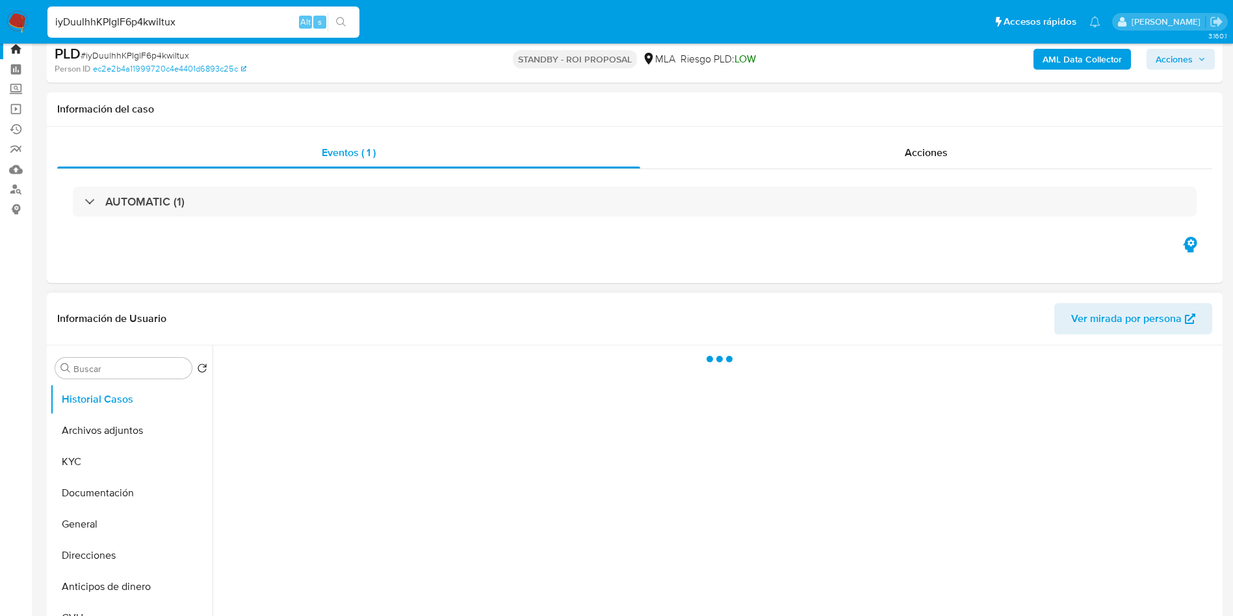
select select "10"
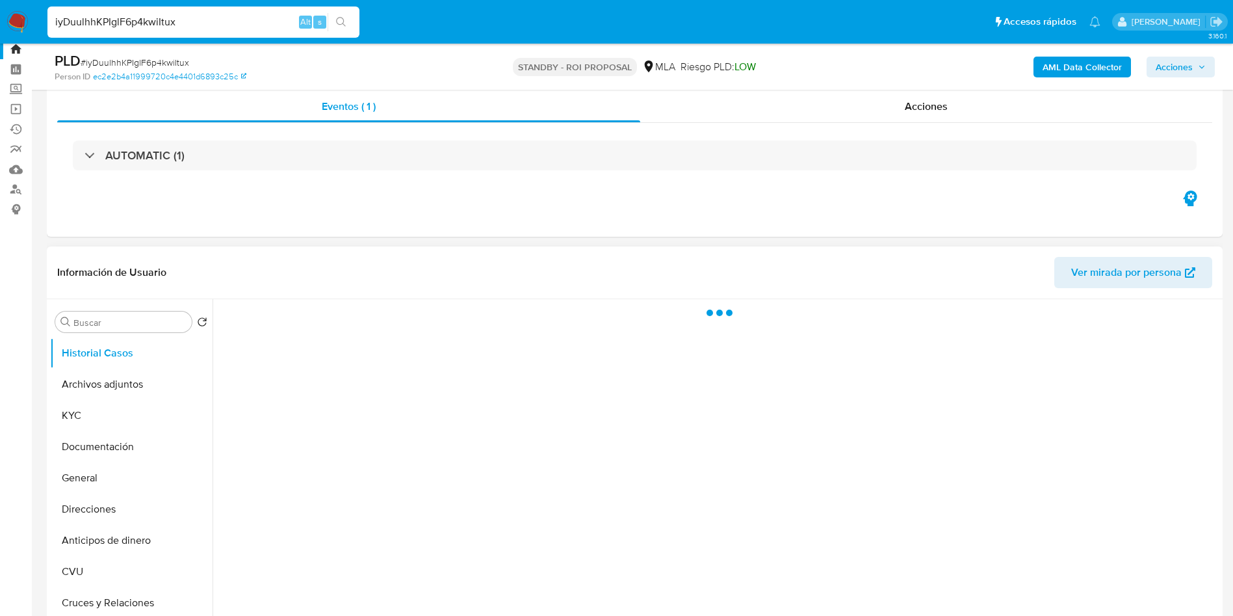
scroll to position [98, 0]
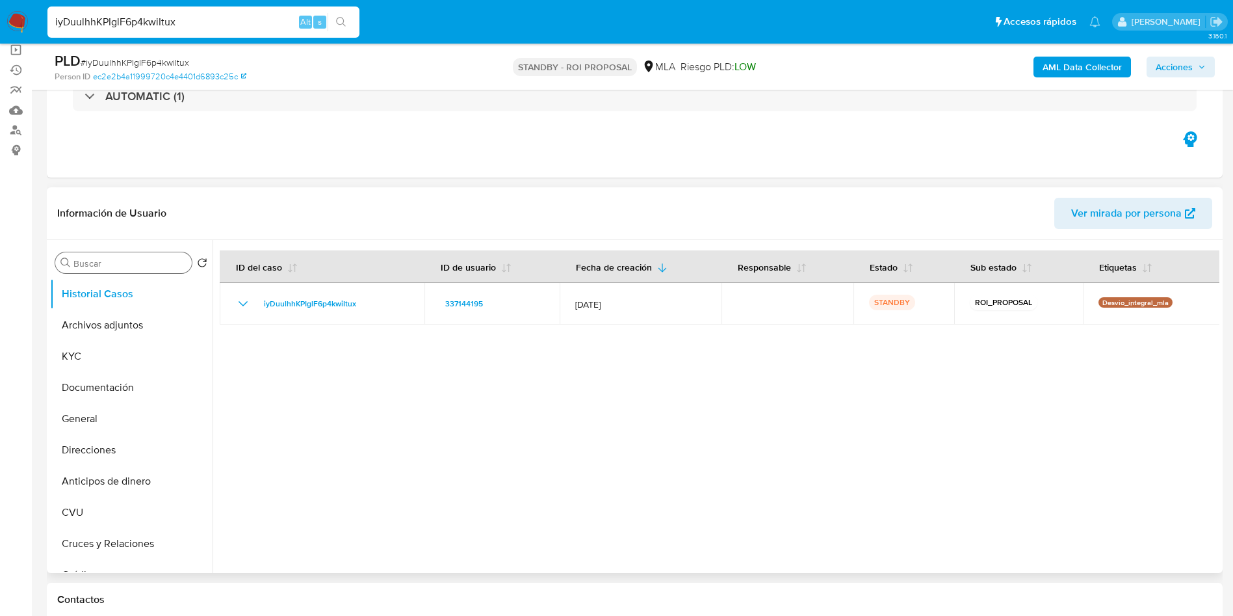
click at [115, 268] on input "Buscar" at bounding box center [129, 263] width 113 height 12
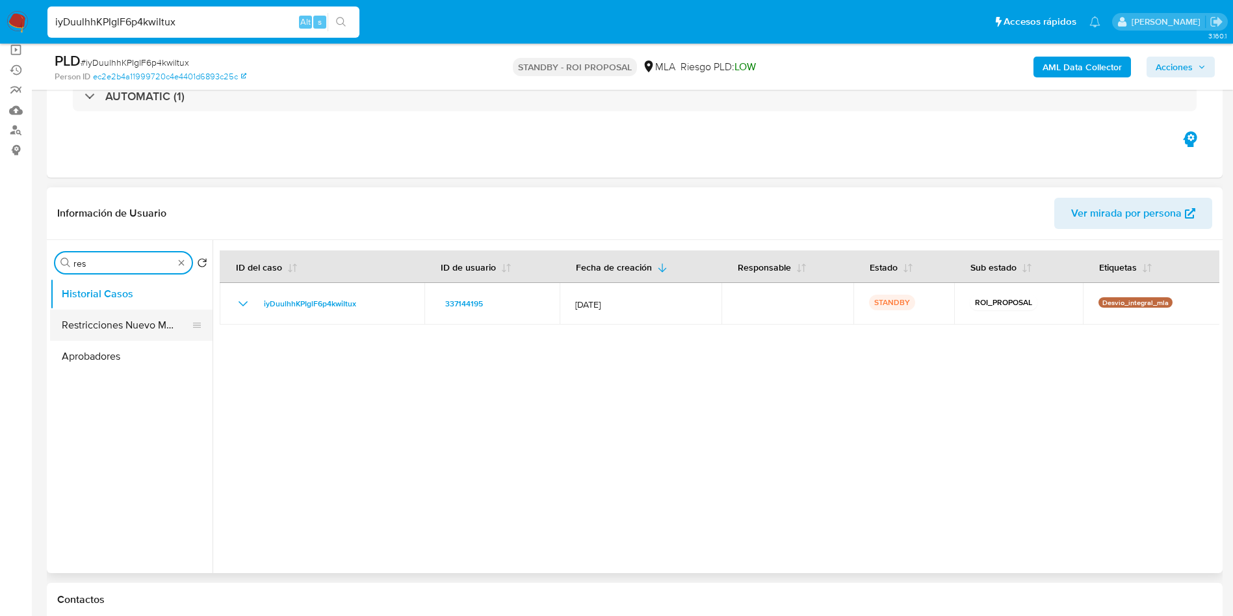
type input "res"
click at [107, 334] on button "Restricciones Nuevo Mundo" at bounding box center [126, 324] width 152 height 31
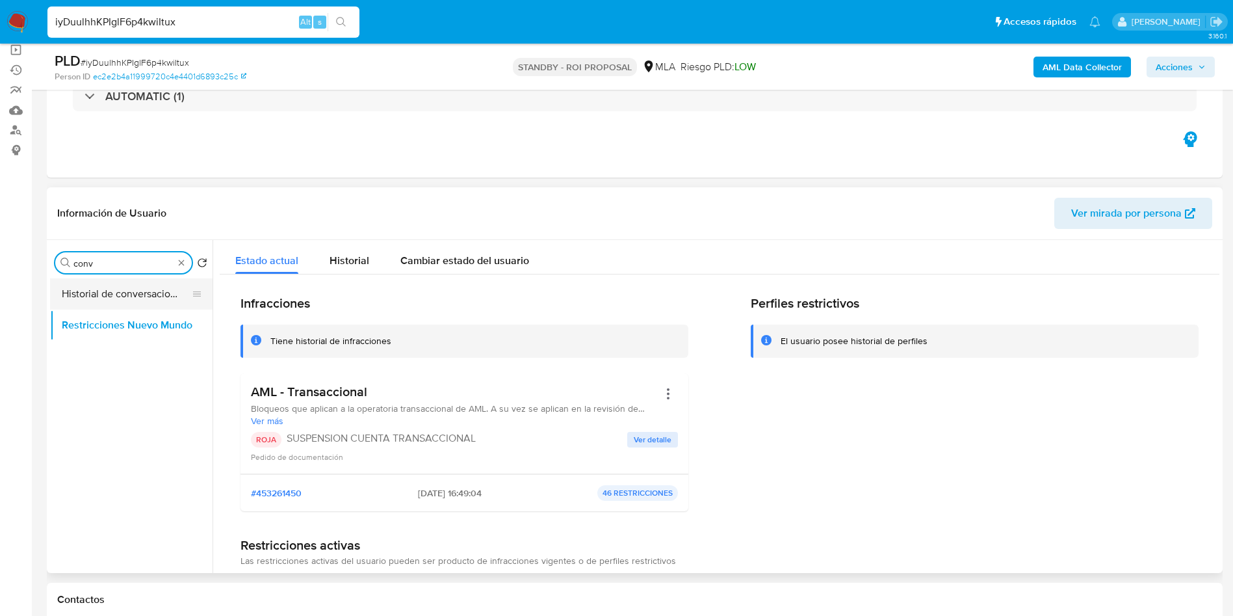
type input "conv"
click at [85, 293] on button "Historial de conversaciones" at bounding box center [126, 293] width 152 height 31
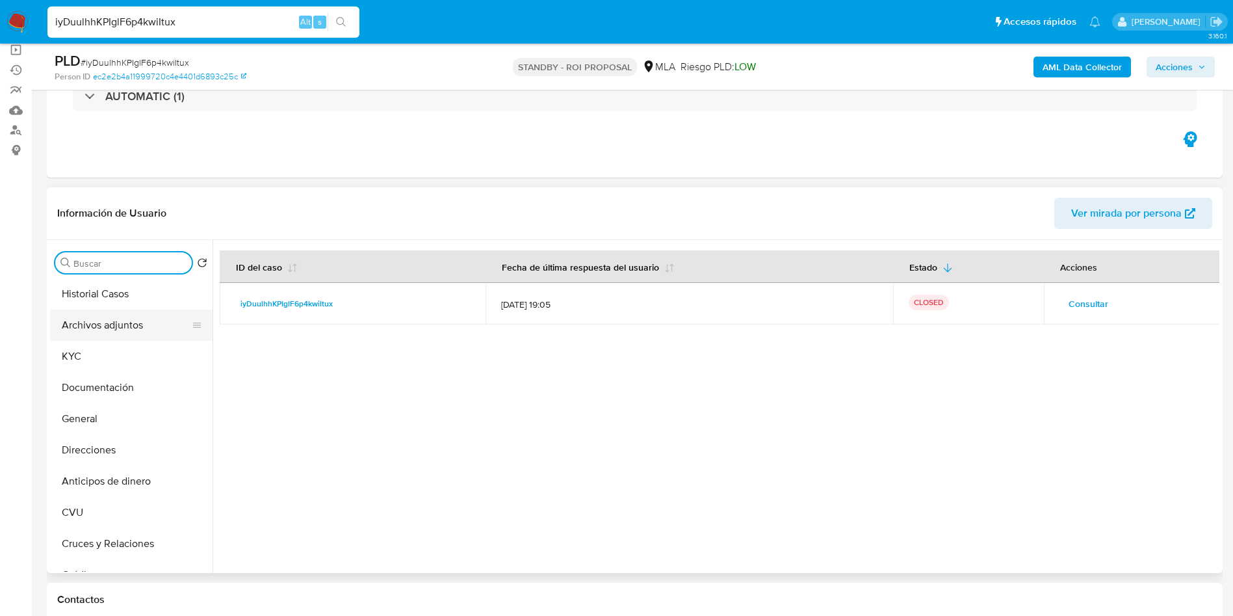
click at [124, 315] on button "Archivos adjuntos" at bounding box center [126, 324] width 152 height 31
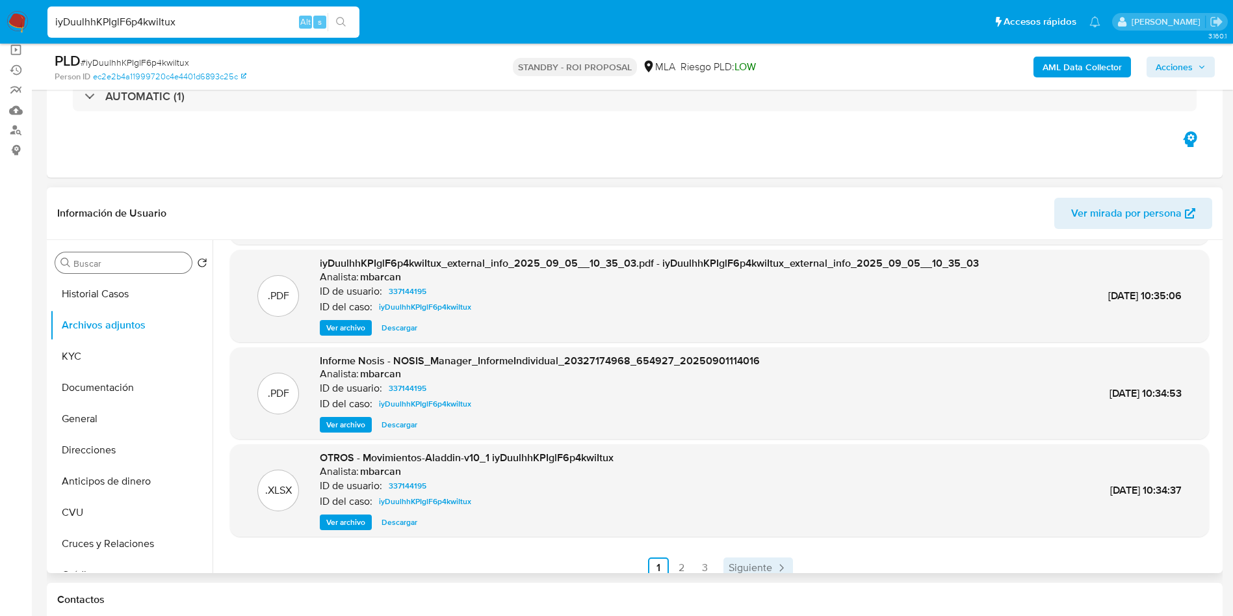
click at [766, 568] on span "Siguiente" at bounding box center [751, 567] width 44 height 10
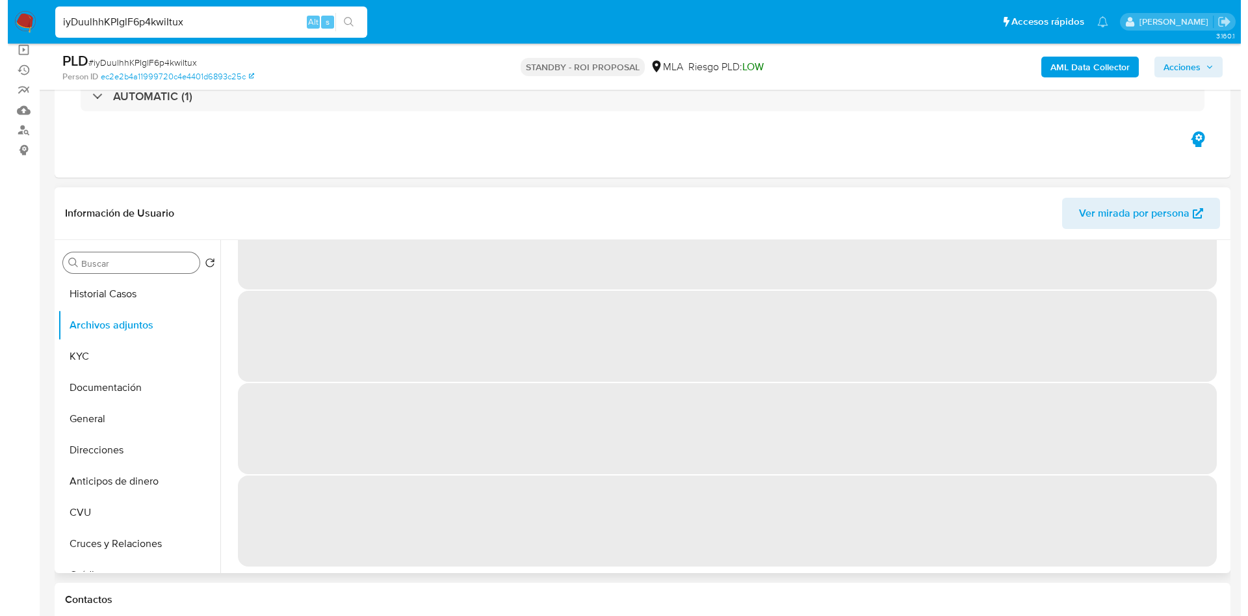
scroll to position [0, 0]
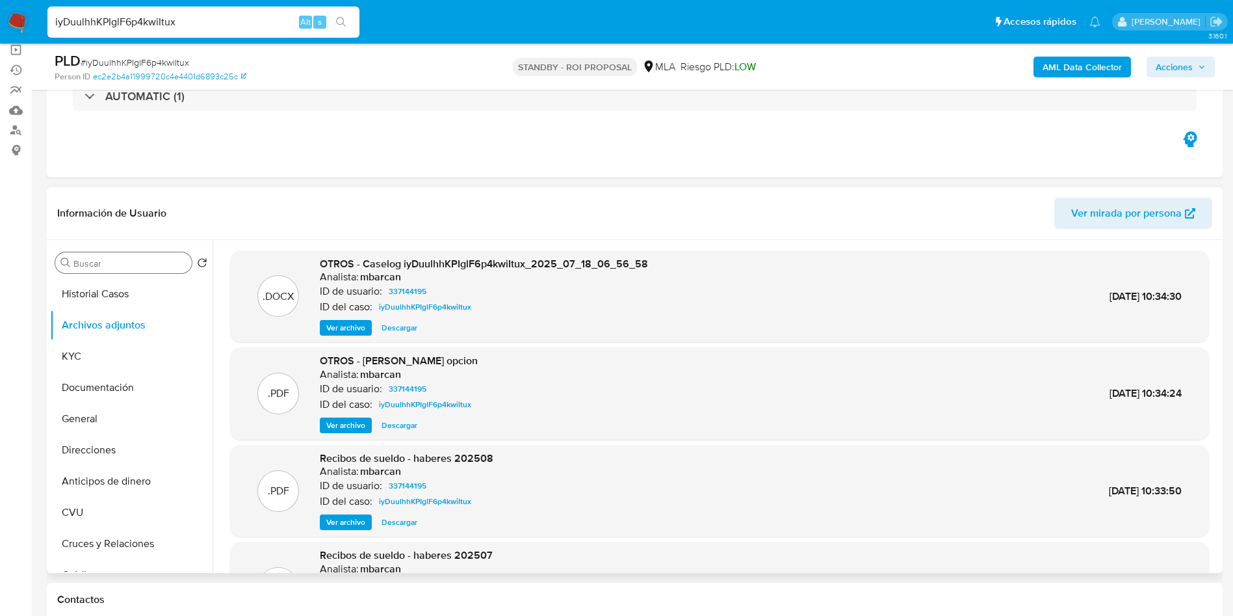
click at [347, 329] on span "Ver archivo" at bounding box center [345, 327] width 39 height 13
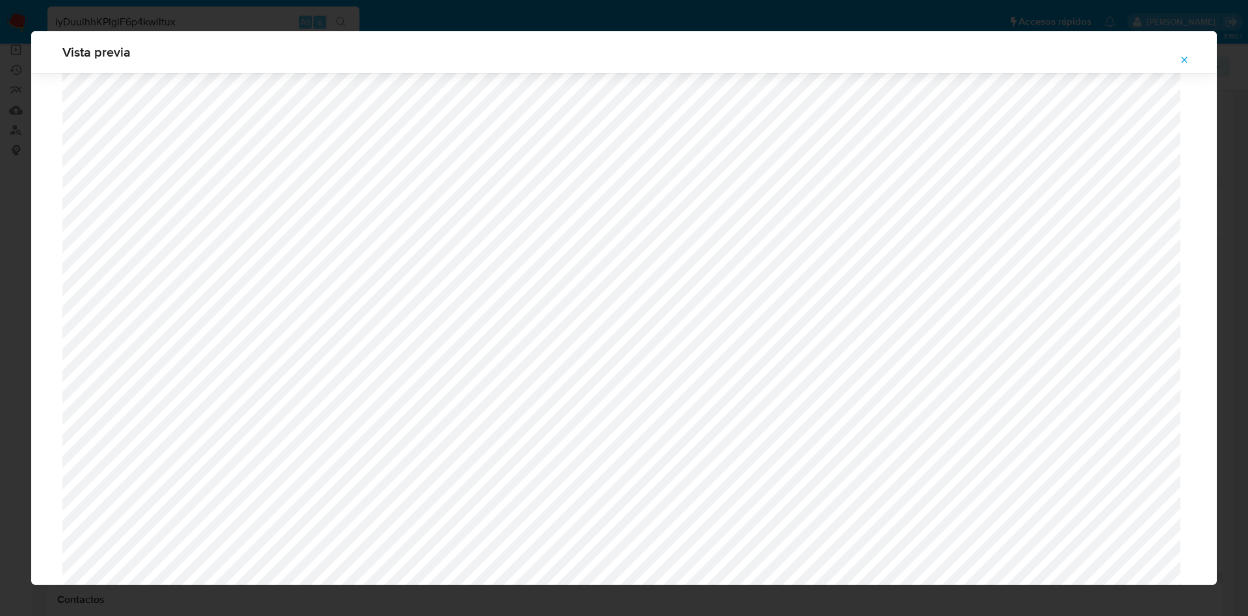
scroll to position [559, 0]
click at [1192, 55] on button "Attachment preview" at bounding box center [1184, 59] width 29 height 21
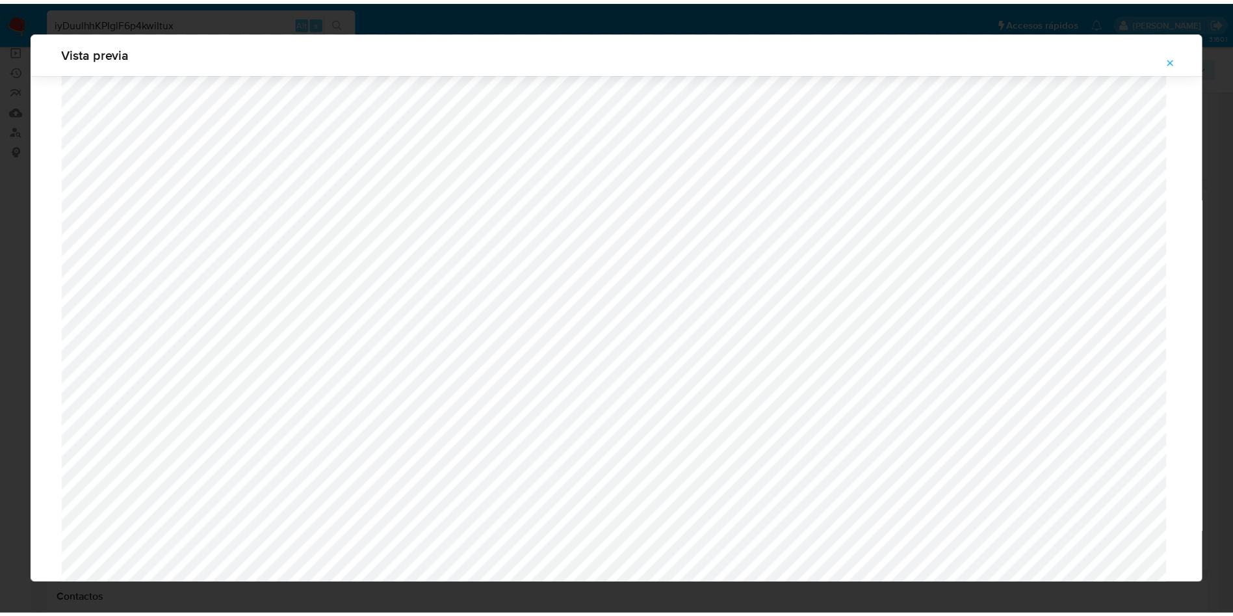
scroll to position [0, 0]
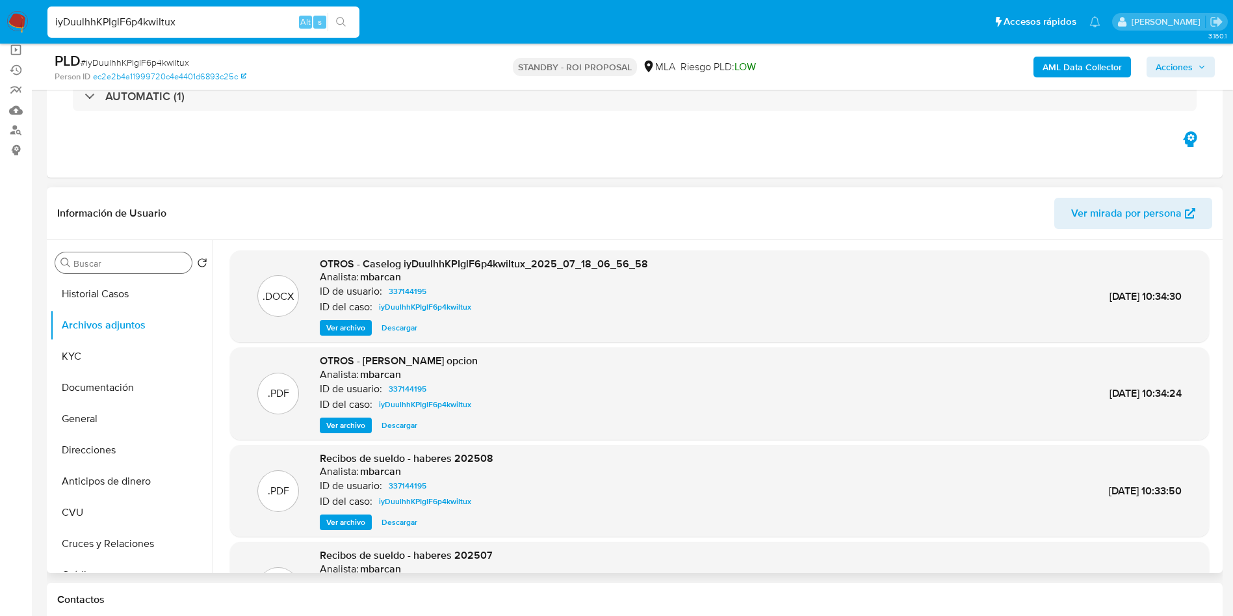
click at [252, 29] on input "iyDuulhhKPIglF6p4kwiItux" at bounding box center [203, 22] width 312 height 17
paste input "b2qVlyrDa2HuV9P5PtYaiQaf"
type input "b2qVlyrDa2HuV9P5PtYaiQaf"
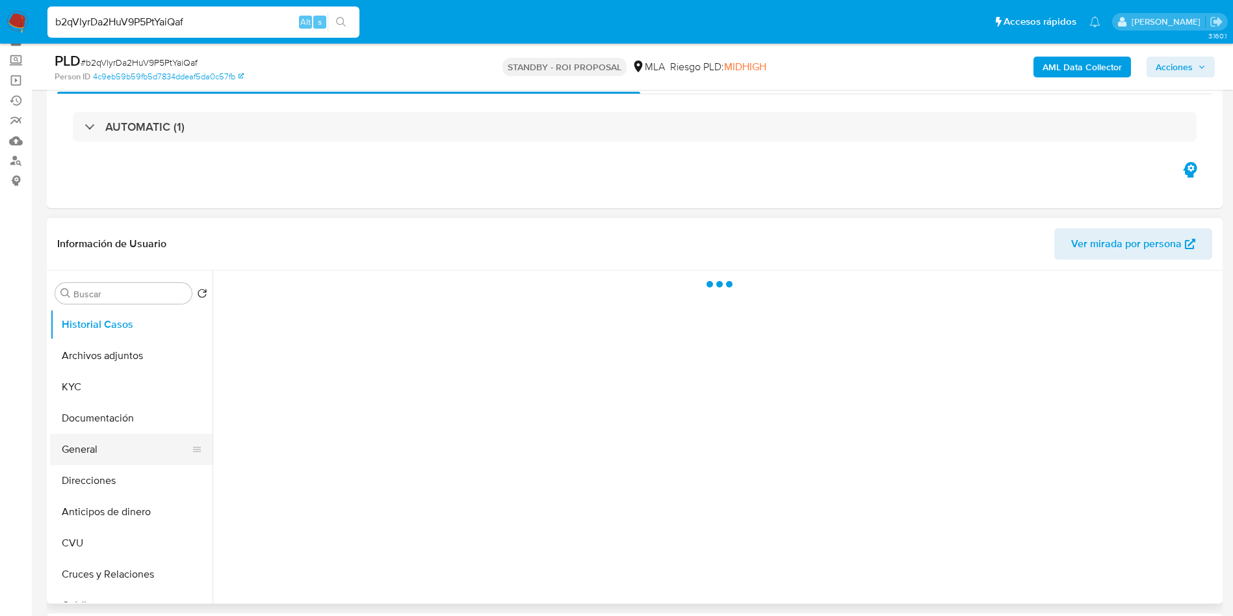
scroll to position [98, 0]
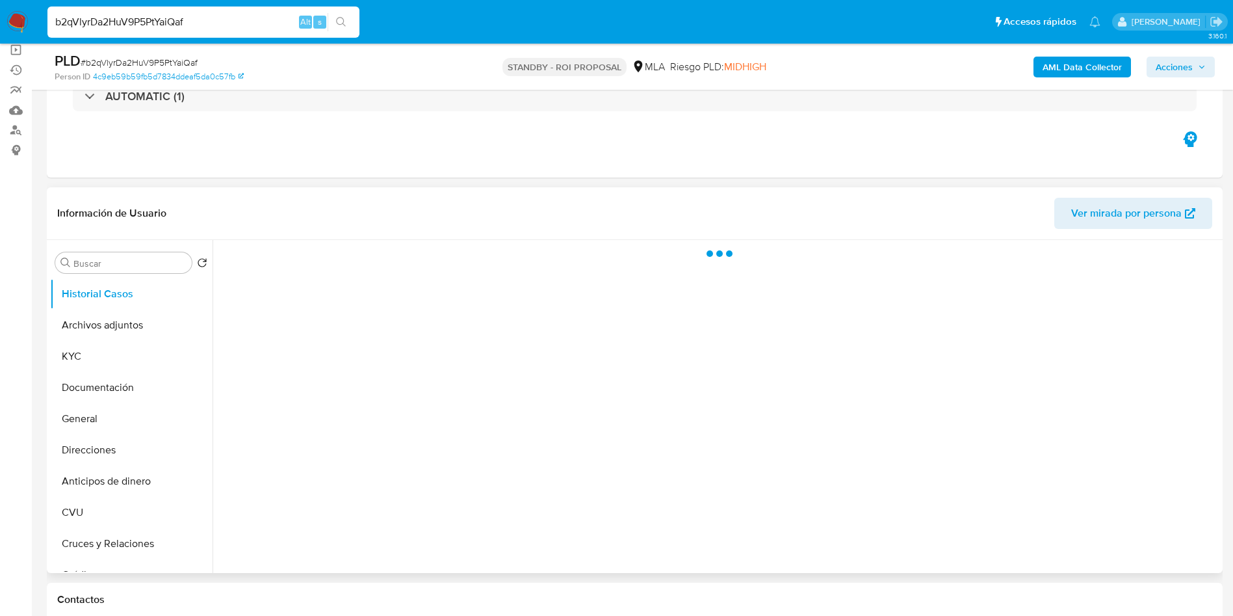
select select "10"
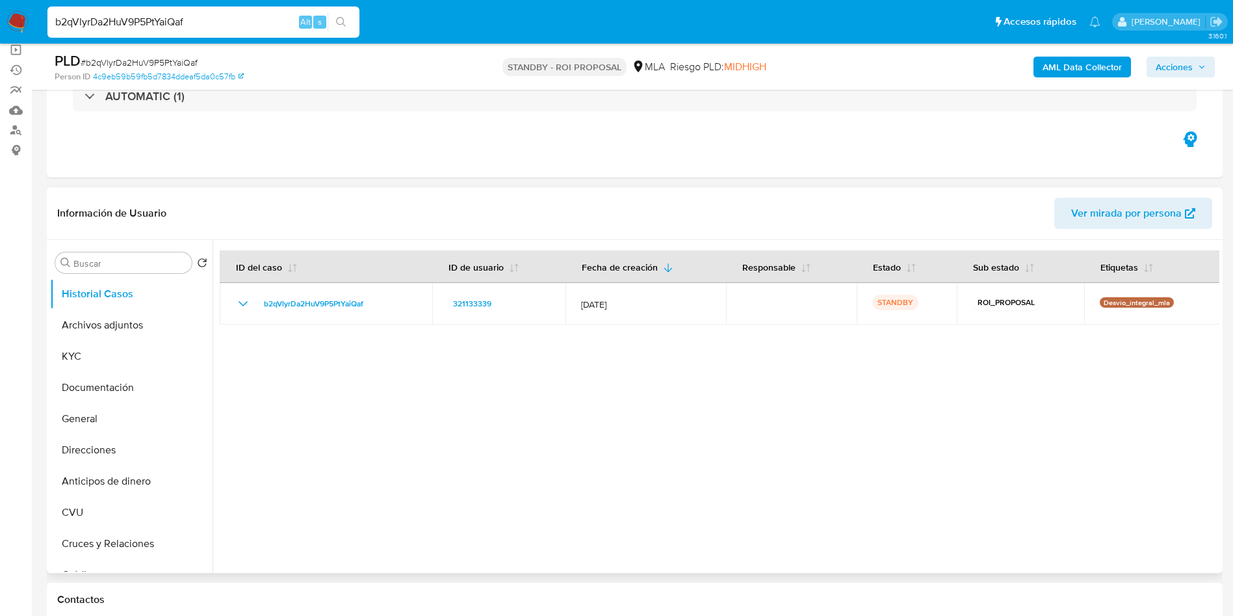
click at [105, 248] on div "Buscar Volver al orden por defecto Historial Casos Archivos adjuntos KYC Docume…" at bounding box center [131, 407] width 163 height 331
click at [115, 263] on input "Buscar" at bounding box center [129, 263] width 113 height 12
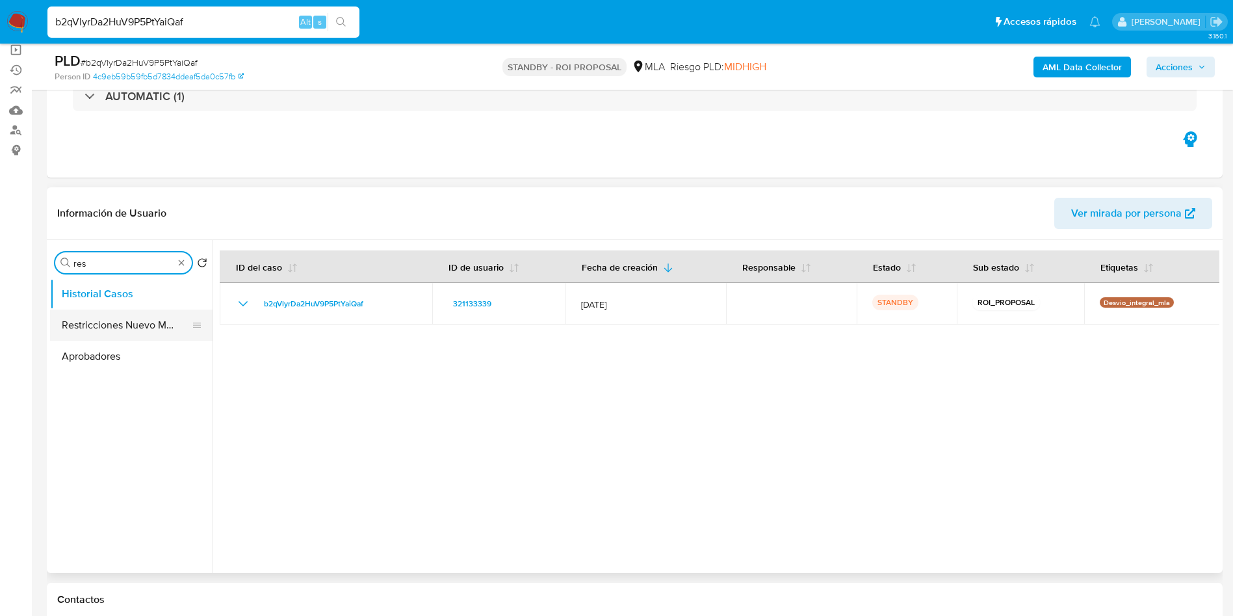
type input "res"
click at [111, 319] on button "Restricciones Nuevo Mundo" at bounding box center [126, 324] width 152 height 31
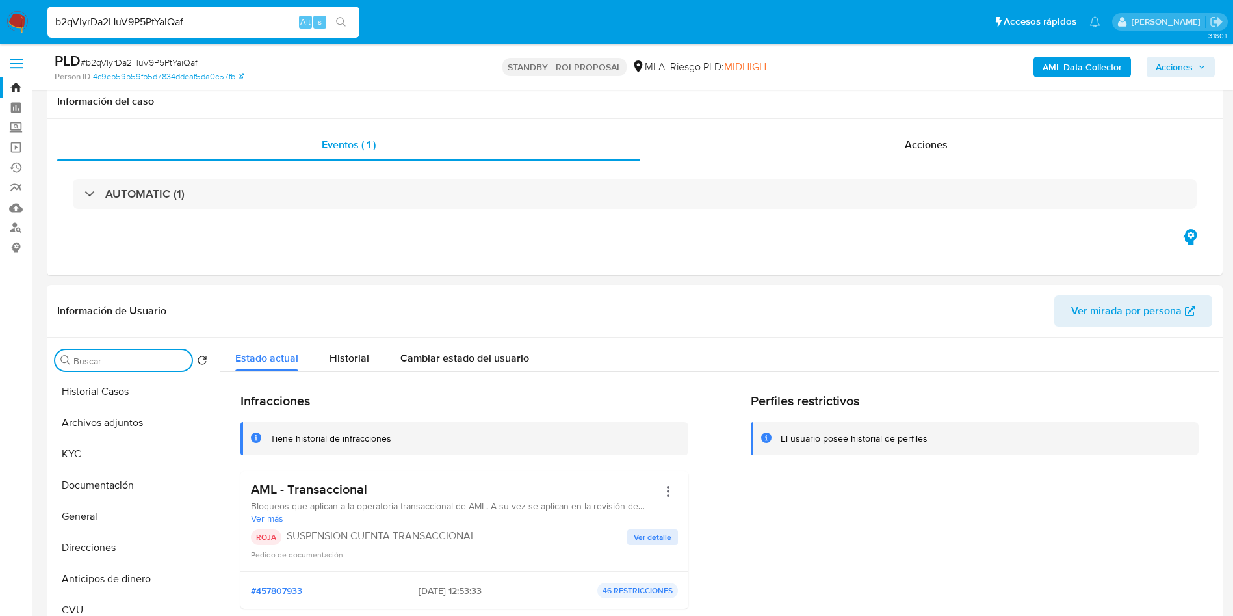
select select "10"
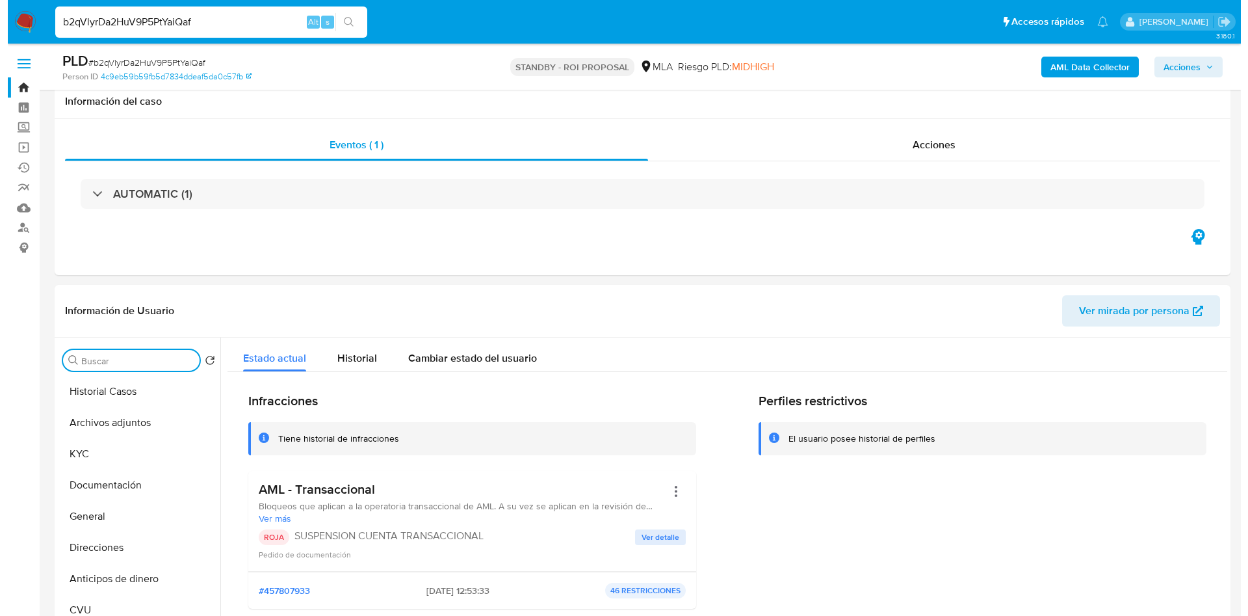
scroll to position [98, 0]
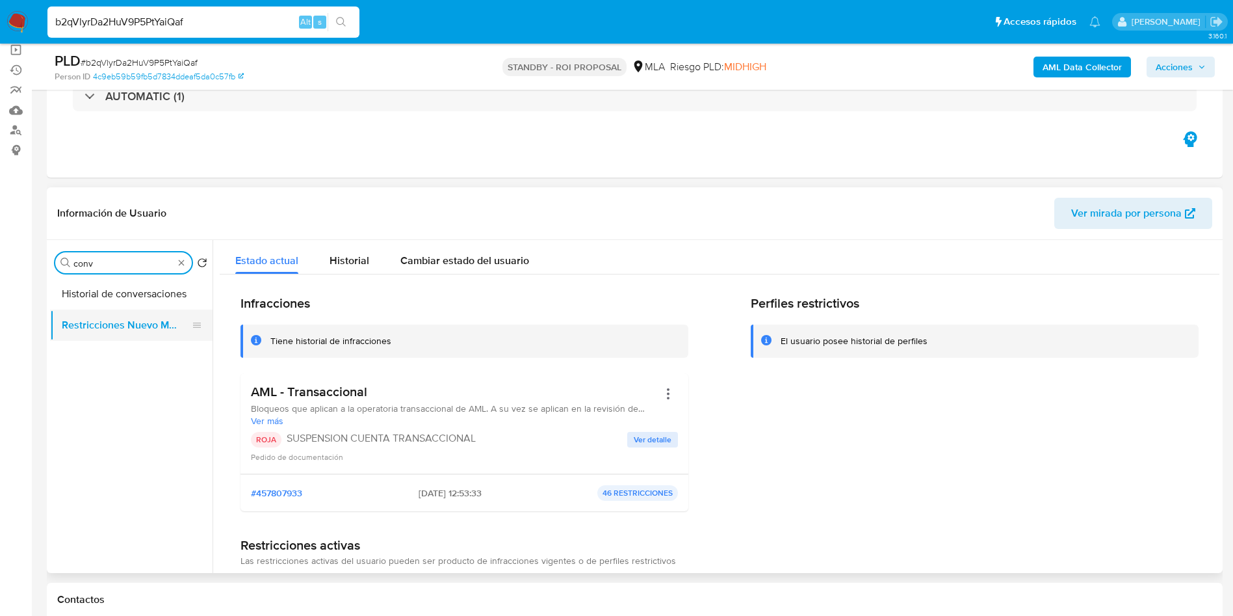
type input "conv"
click at [123, 311] on button "Restricciones Nuevo Mundo" at bounding box center [126, 324] width 152 height 31
click at [120, 307] on button "Historial de conversaciones" at bounding box center [126, 293] width 152 height 31
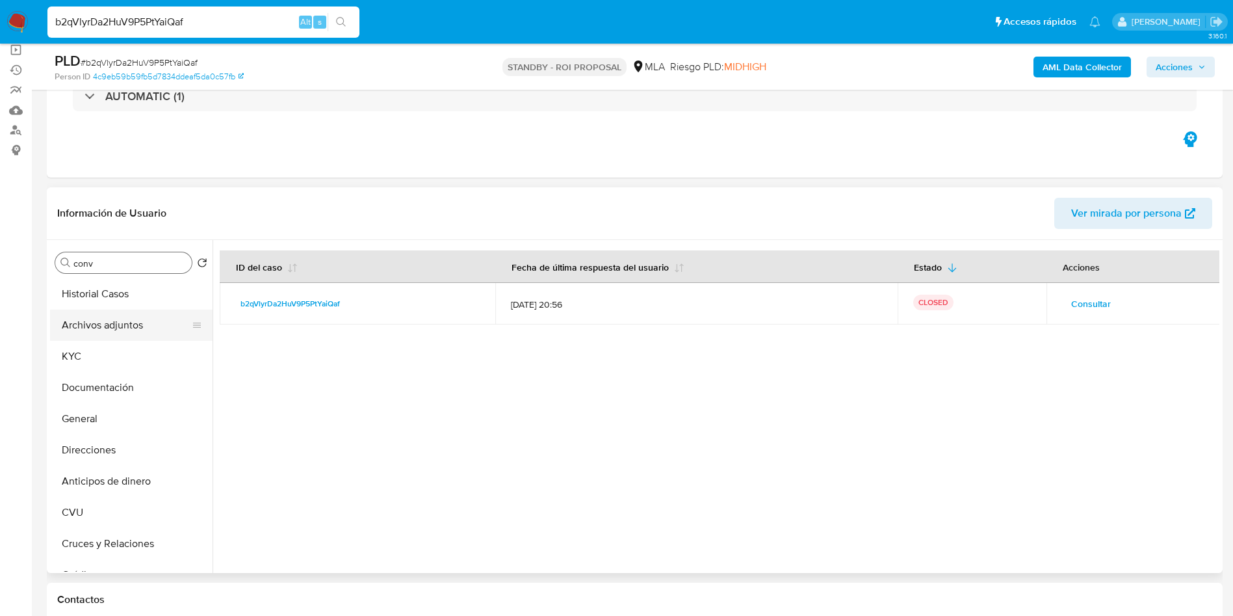
click at [116, 318] on button "Archivos adjuntos" at bounding box center [126, 324] width 152 height 31
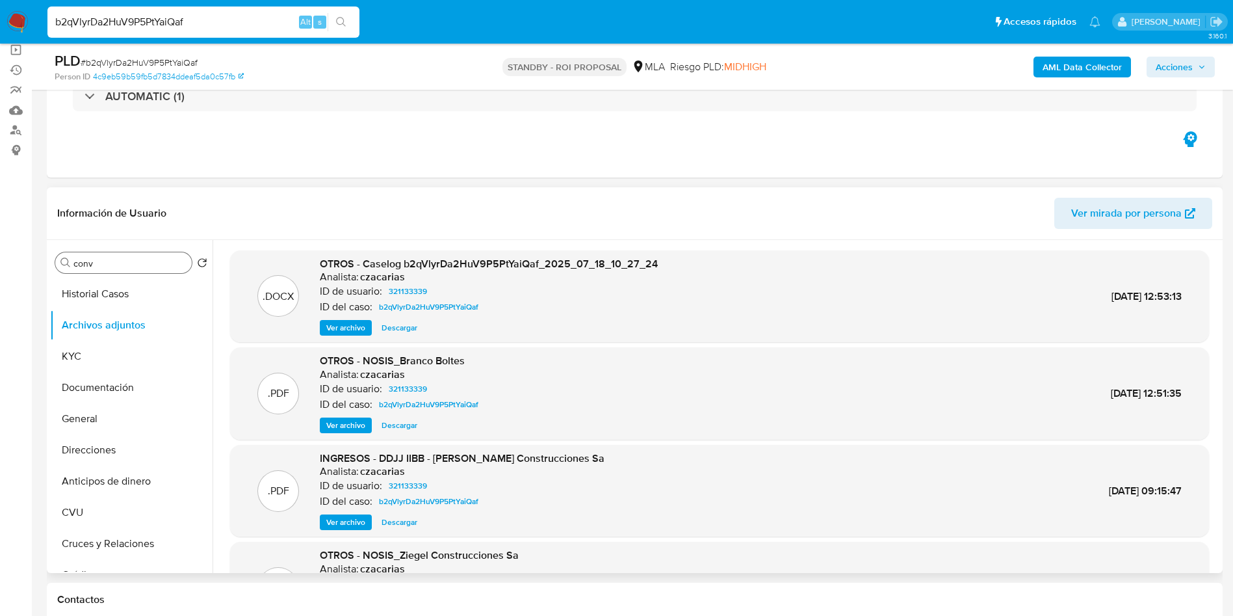
click at [350, 346] on div ".DOCX OTROS - Caselog b2qVlyrDa2HuV9P5PtYaiQaf_2025_07_18_10_27_24 Analista: cz…" at bounding box center [719, 462] width 979 height 425
click at [350, 339] on div ".DOCX OTROS - Caselog b2qVlyrDa2HuV9P5PtYaiQaf_2025_07_18_10_27_24 Analista: cz…" at bounding box center [719, 296] width 979 height 92
click at [352, 334] on span "Ver archivo" at bounding box center [345, 327] width 39 height 13
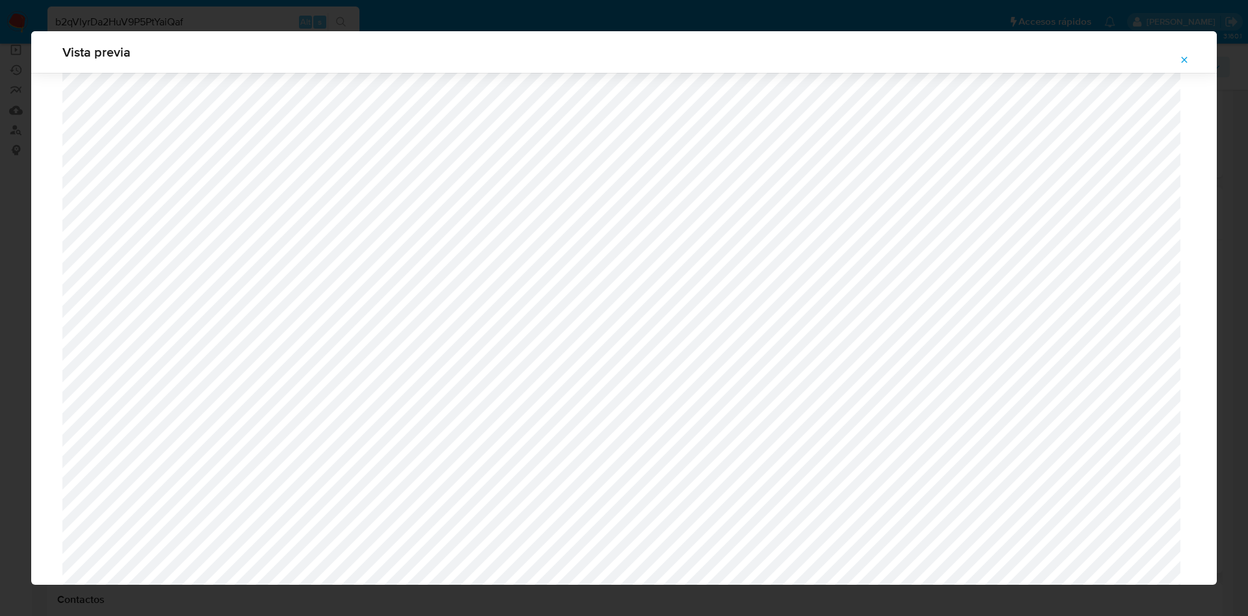
scroll to position [559, 0]
click at [1184, 64] on icon "Attachment preview" at bounding box center [1184, 60] width 10 height 10
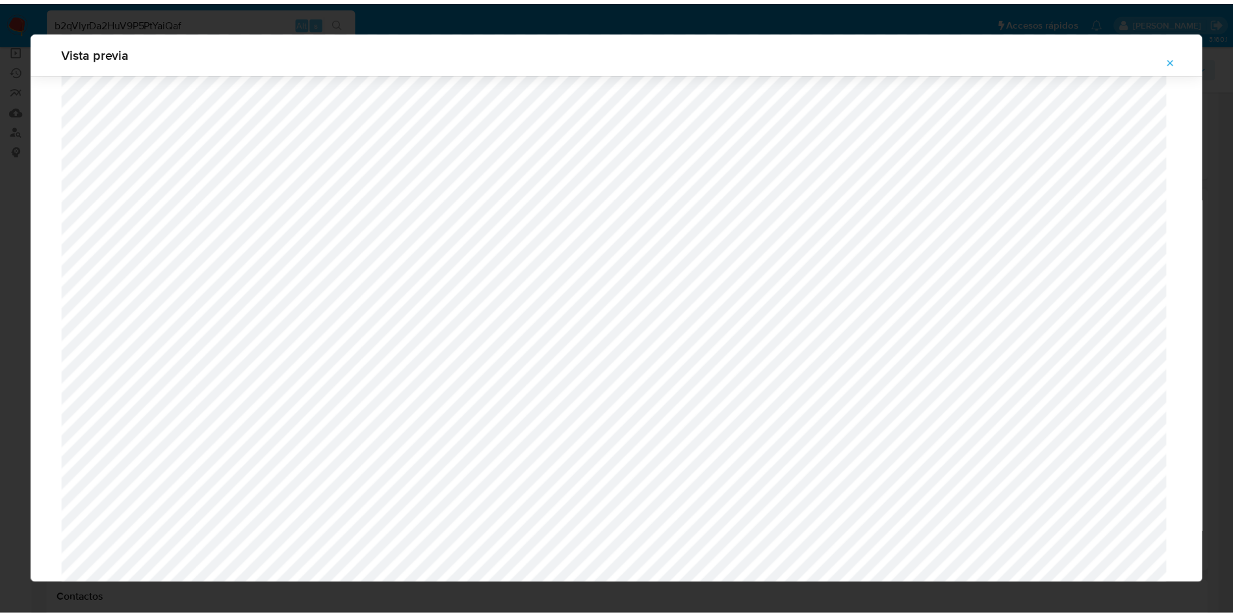
scroll to position [0, 0]
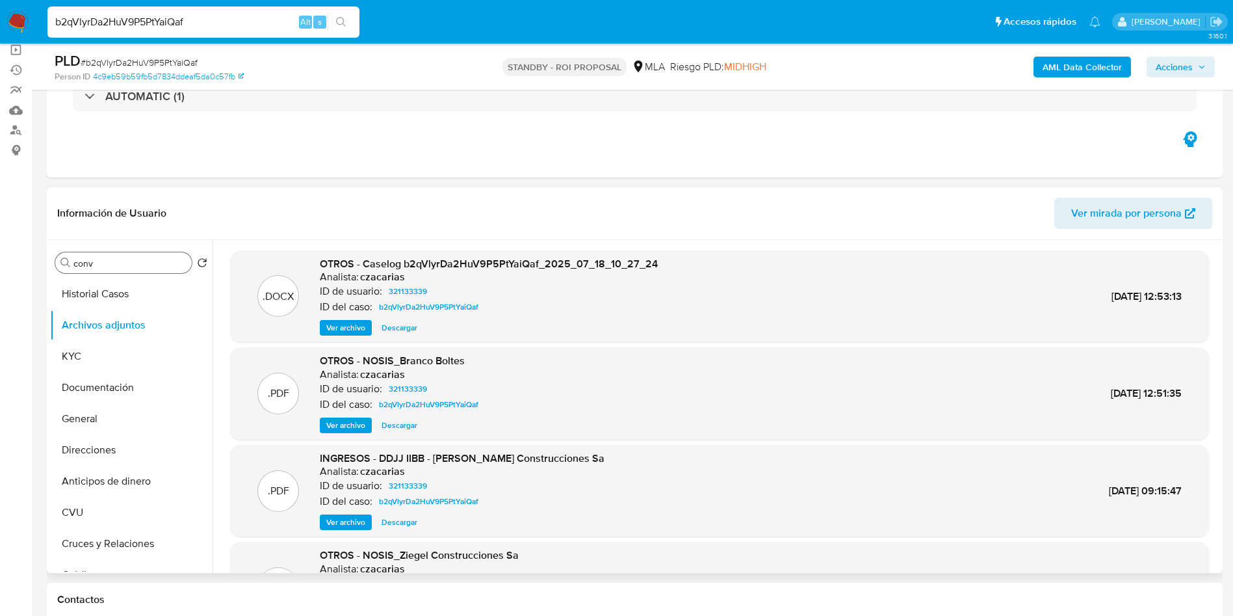
click at [250, 33] on div "b2qVlyrDa2HuV9P5PtYaiQaf Alt s" at bounding box center [203, 22] width 312 height 31
click at [244, 25] on input "b2qVlyrDa2HuV9P5PtYaiQaf" at bounding box center [203, 22] width 312 height 17
paste input "e5YcDWuCBaYxoDRmVWXEno9u"
type input "e5YcDWuCBaYxoDRmVWXEno9u"
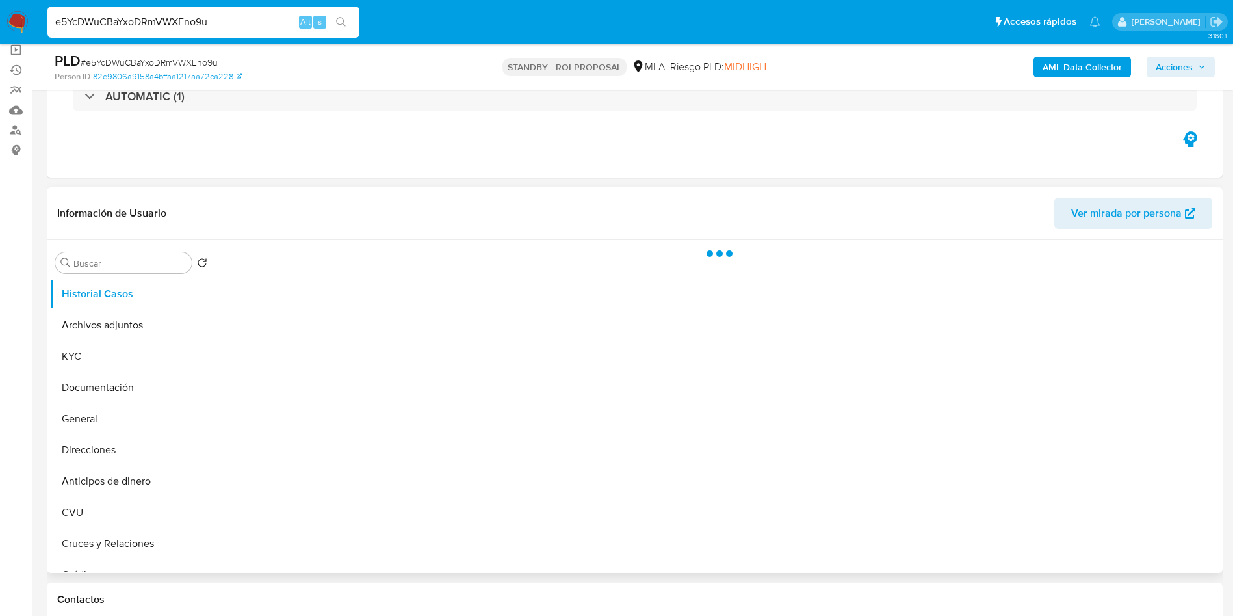
select select "10"
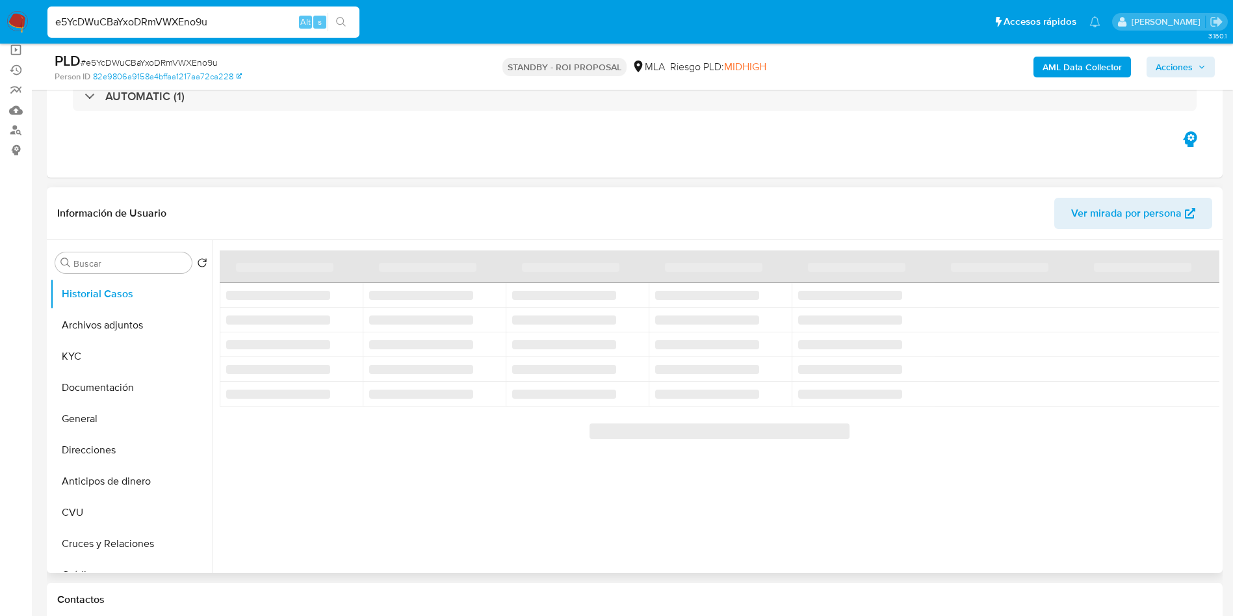
scroll to position [195, 0]
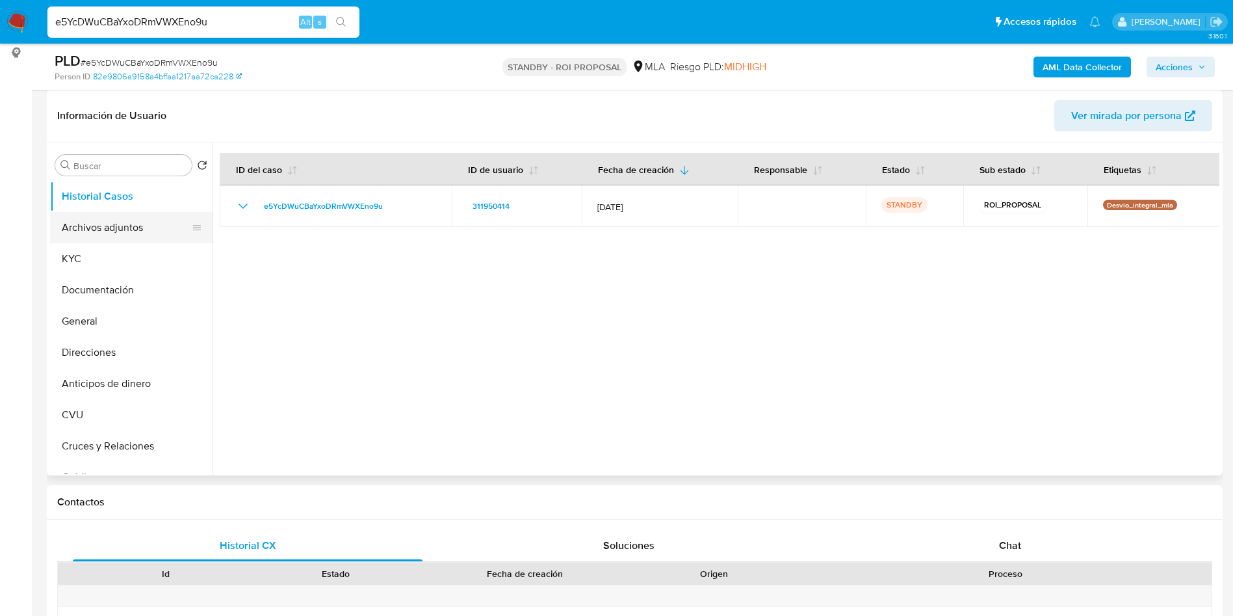
click at [150, 227] on button "Archivos adjuntos" at bounding box center [126, 227] width 152 height 31
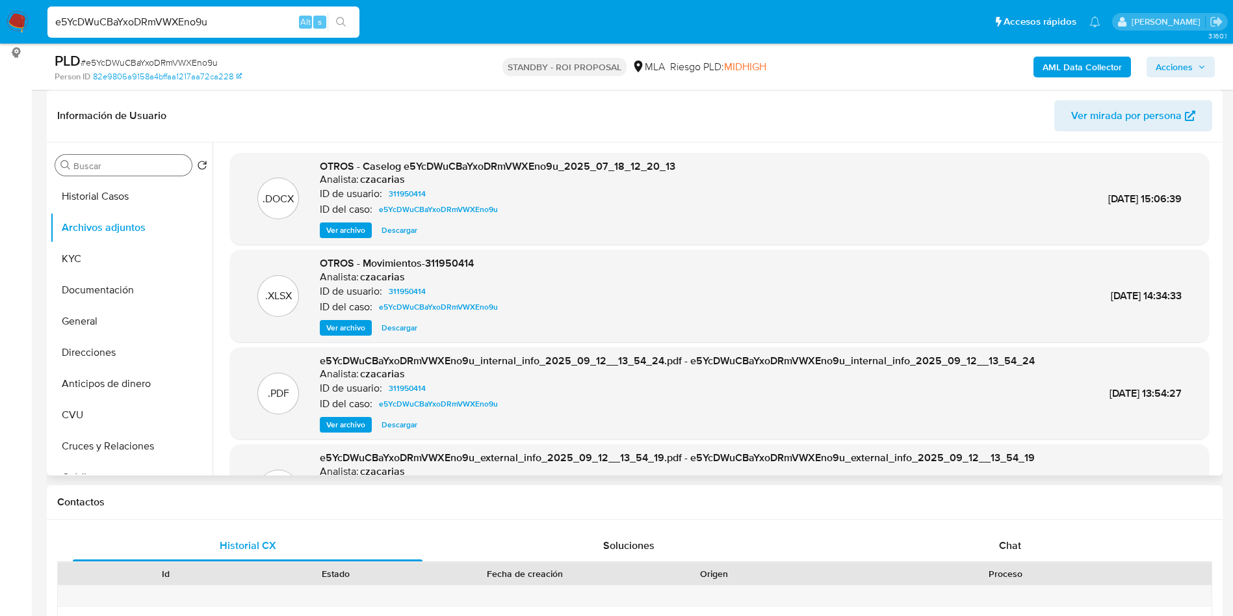
click at [152, 163] on input "Buscar" at bounding box center [129, 166] width 113 height 12
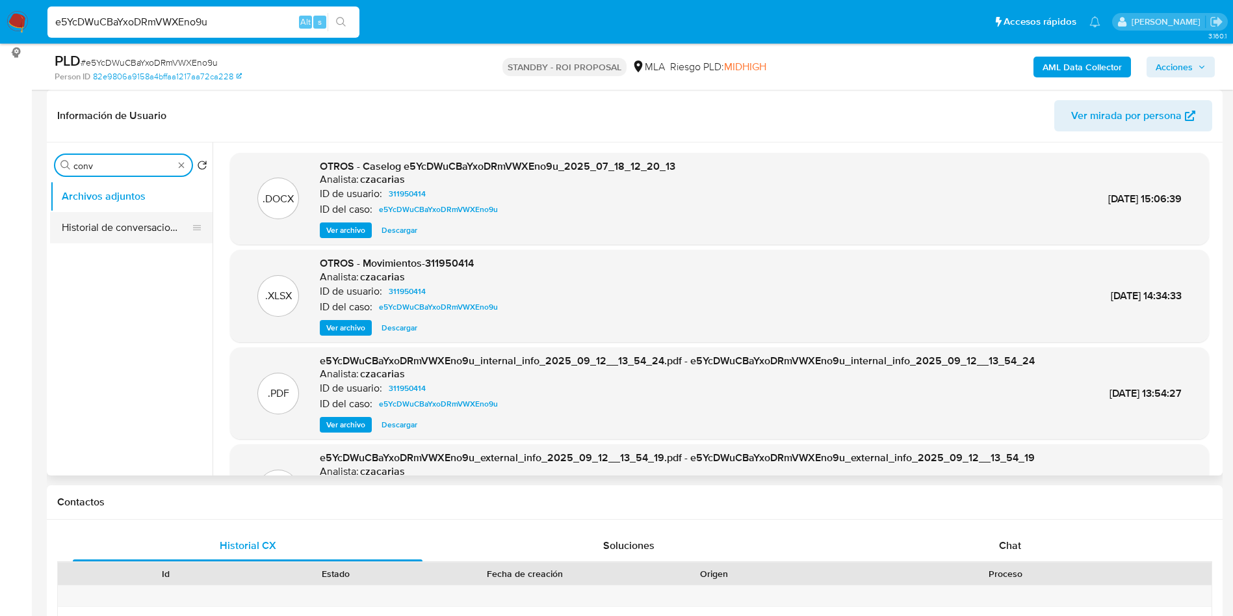
type input "conv"
click at [118, 237] on button "Historial de conversaciones" at bounding box center [126, 227] width 152 height 31
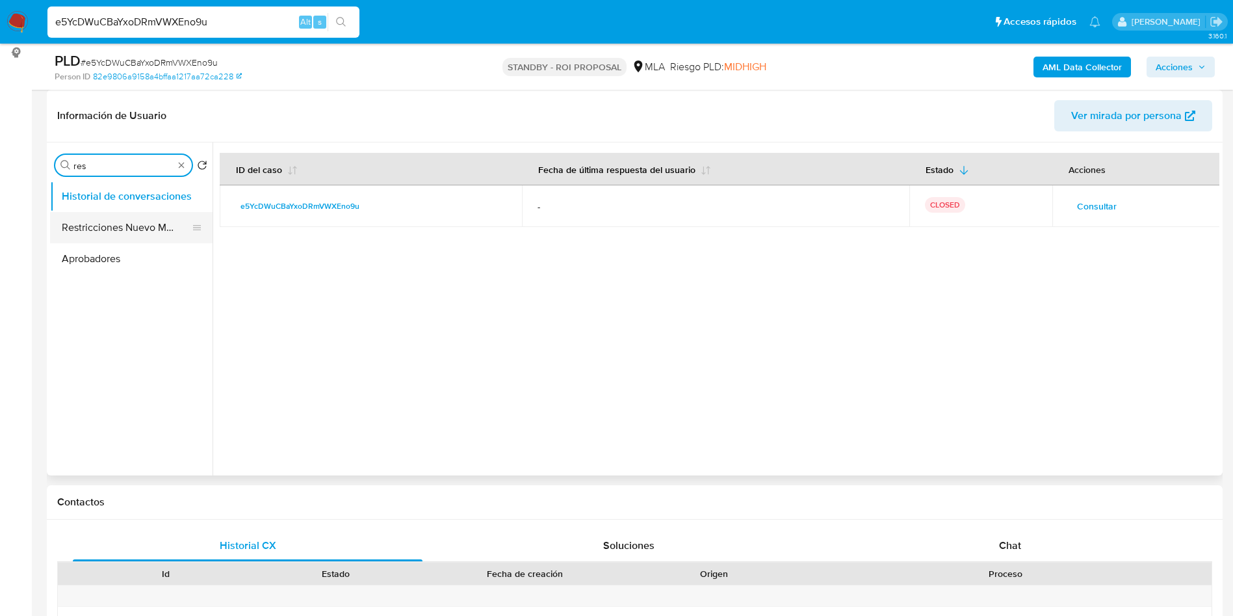
type input "res"
click at [131, 220] on button "Restricciones Nuevo Mundo" at bounding box center [126, 227] width 152 height 31
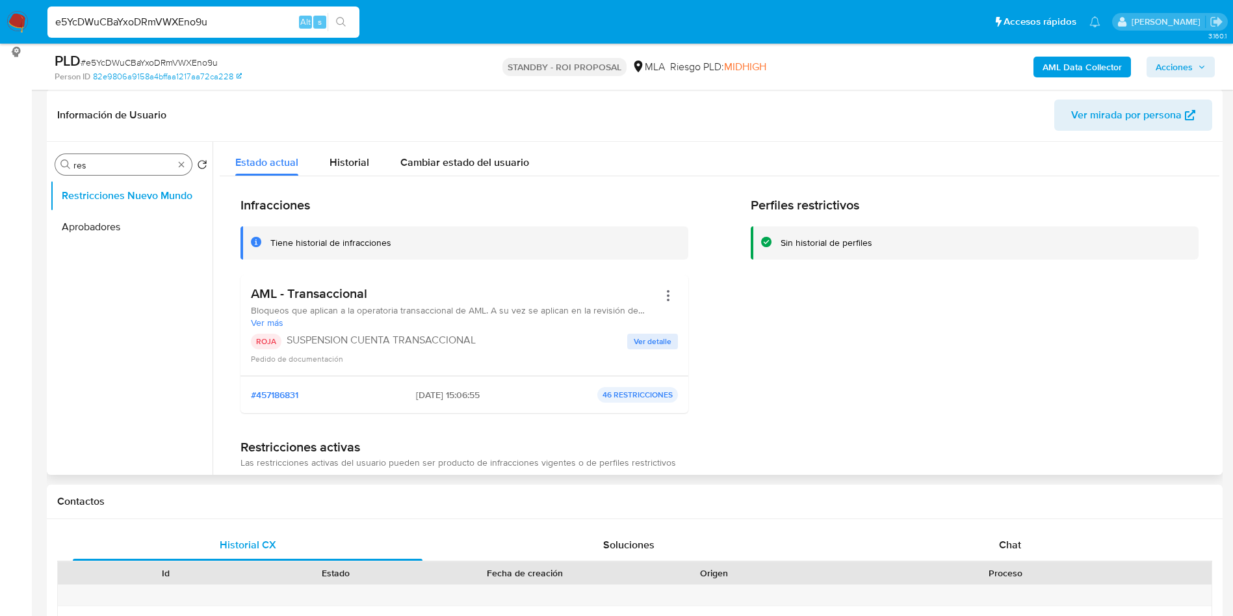
scroll to position [165, 0]
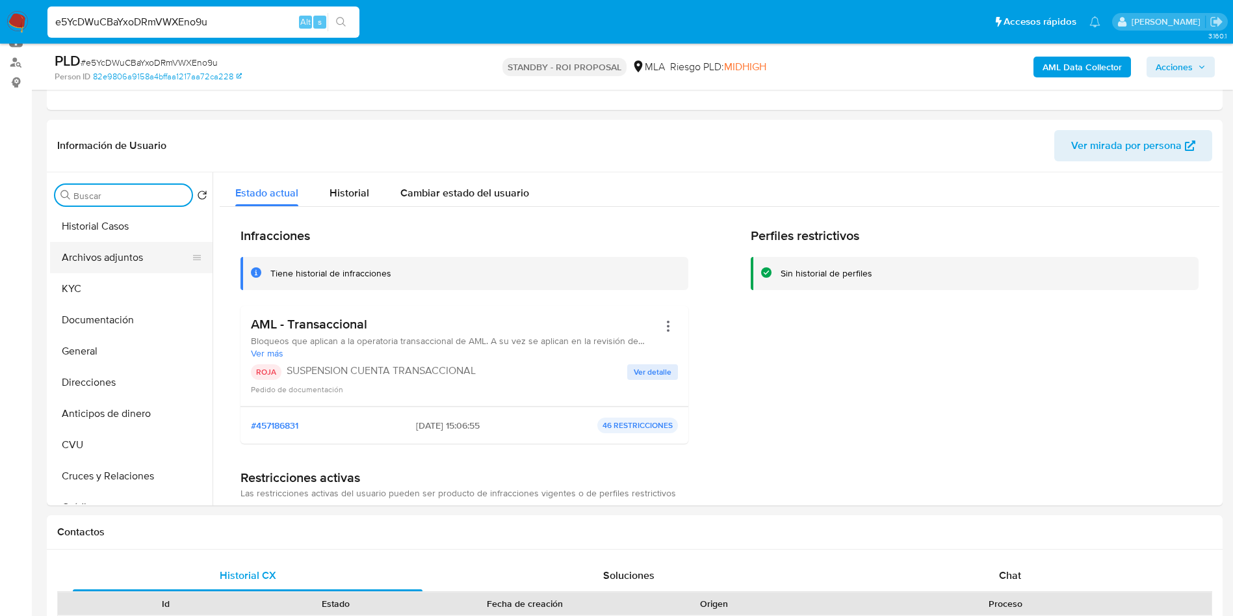
click at [120, 267] on button "Archivos adjuntos" at bounding box center [126, 257] width 152 height 31
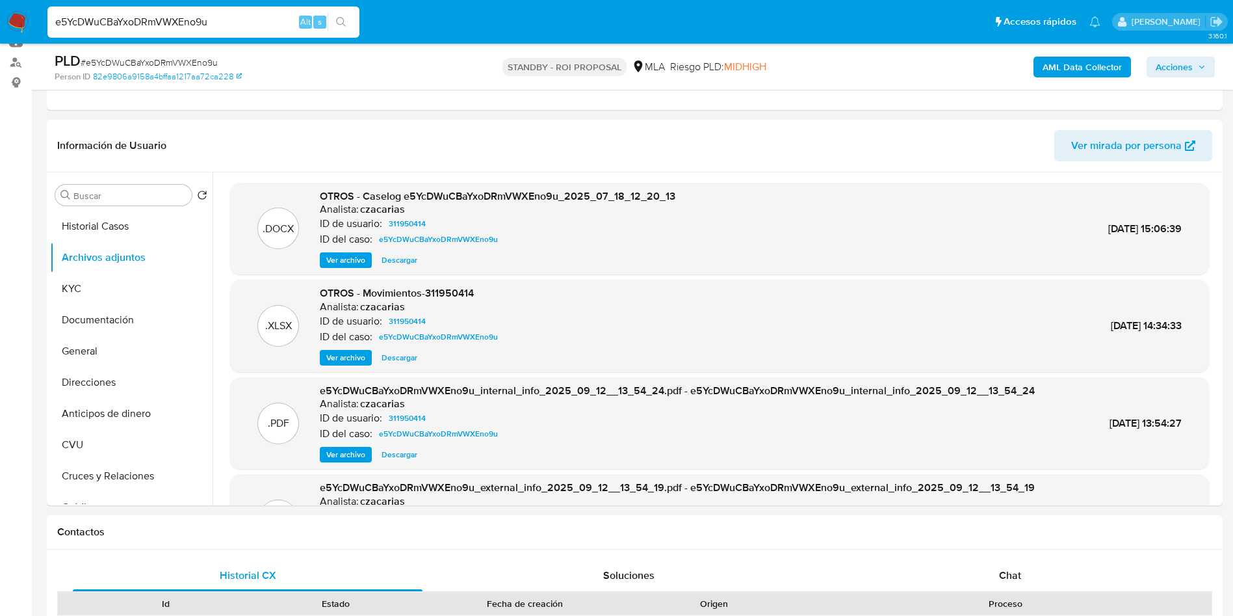
click at [329, 262] on span "Ver archivo" at bounding box center [345, 260] width 39 height 13
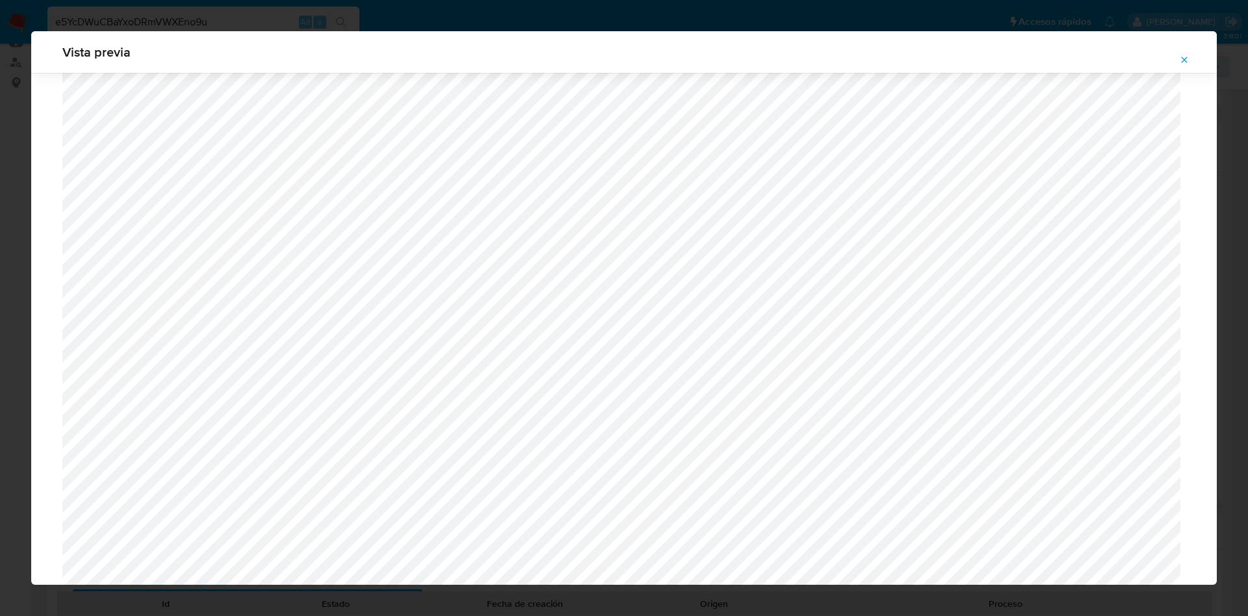
scroll to position [462, 0]
click at [1178, 64] on button "Attachment preview" at bounding box center [1184, 59] width 29 height 21
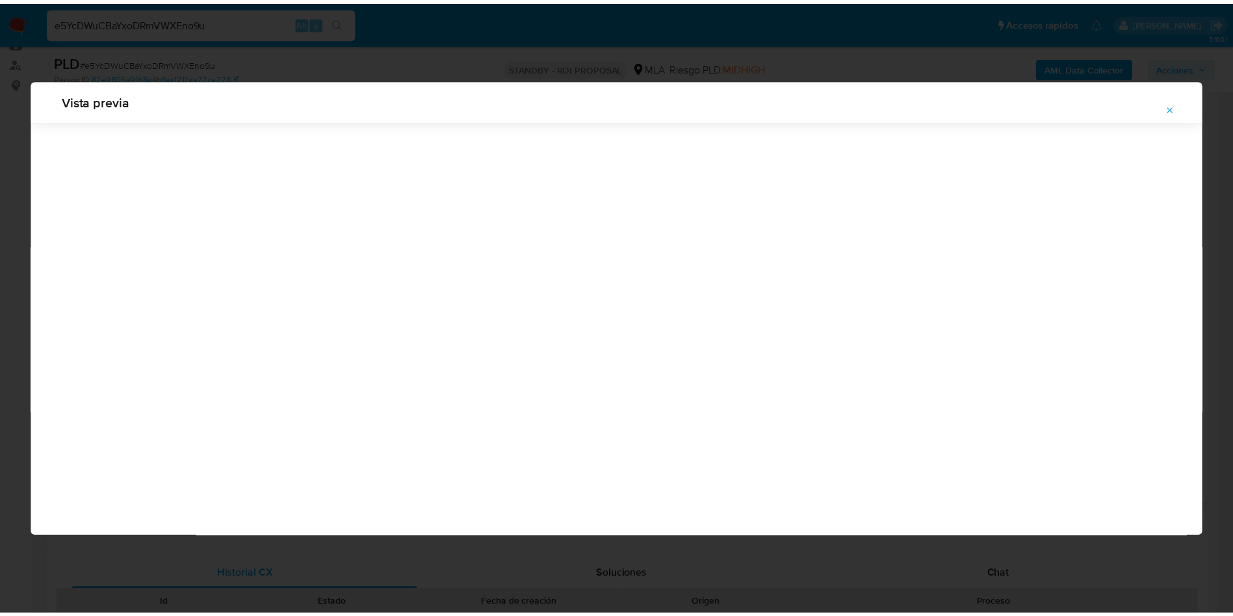
scroll to position [0, 0]
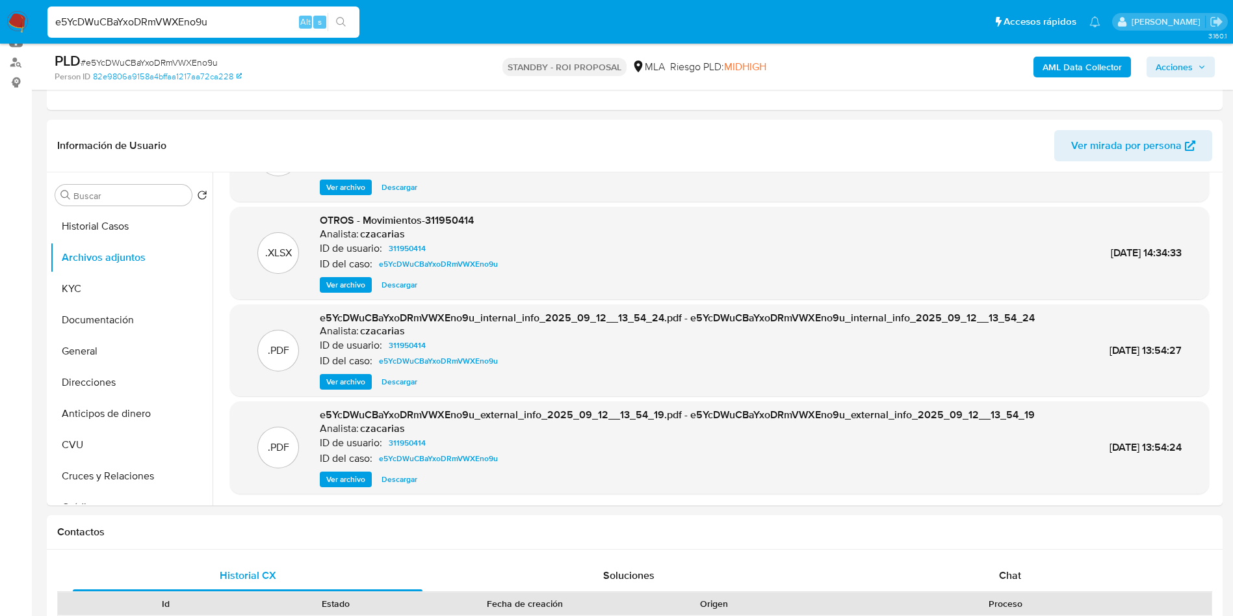
click at [258, 23] on input "e5YcDWuCBaYxoDRmVWXEno9u" at bounding box center [203, 22] width 312 height 17
paste input "iyDuulhhKPIglF6p4kwiItux"
type input "iyDuulhhKPIglF6p4kwiItux"
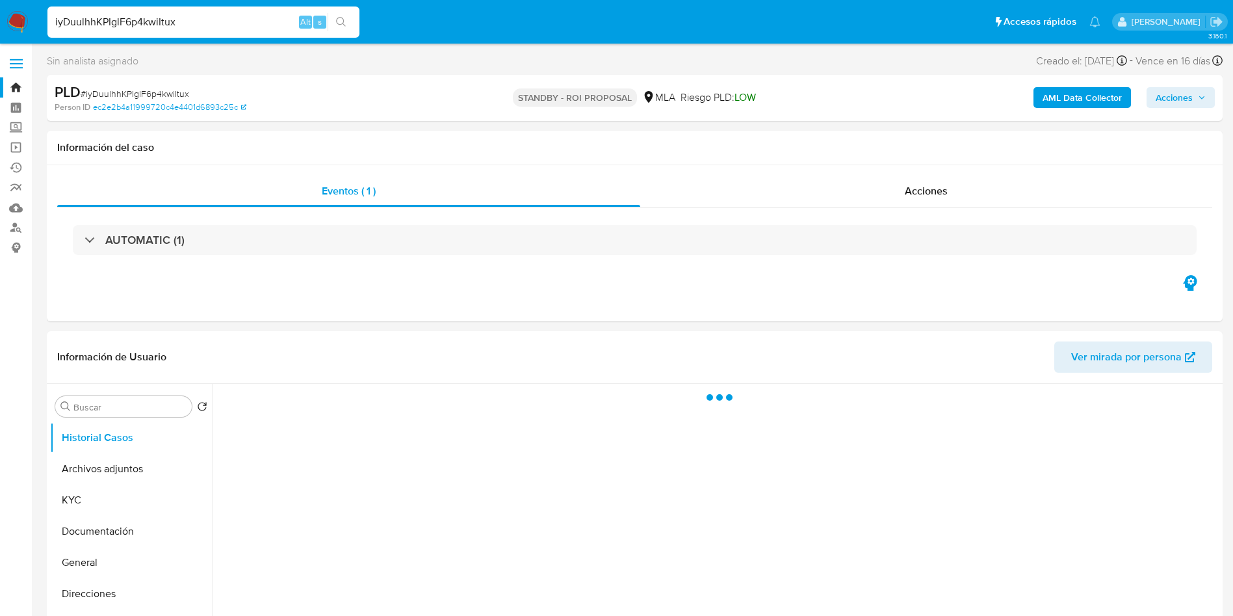
scroll to position [98, 0]
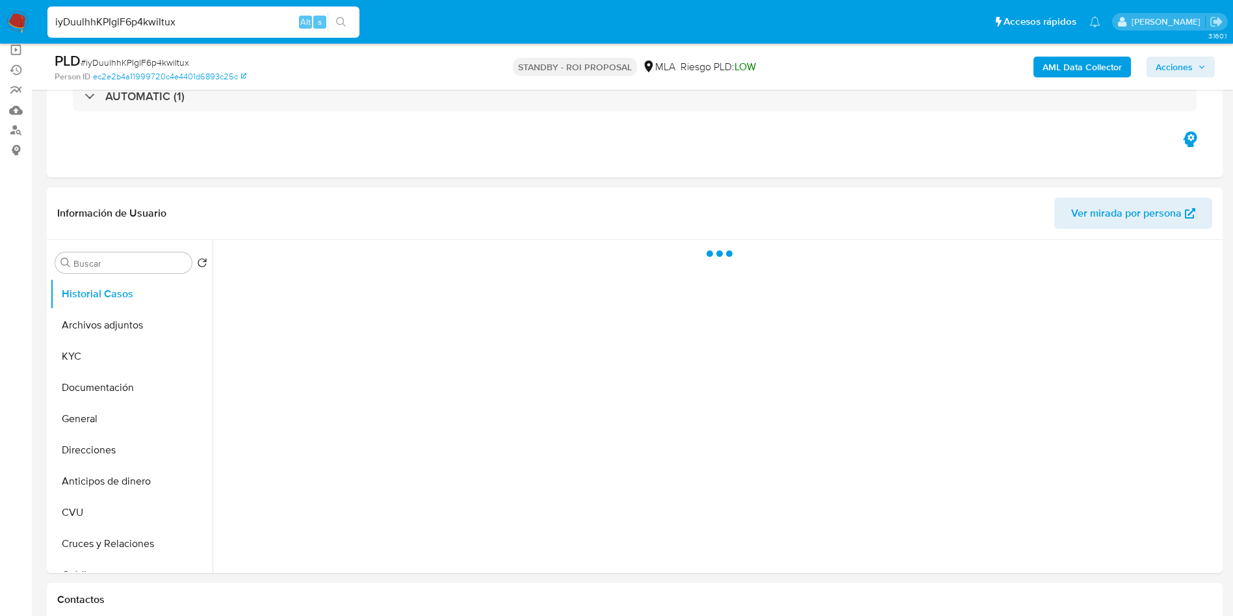
select select "10"
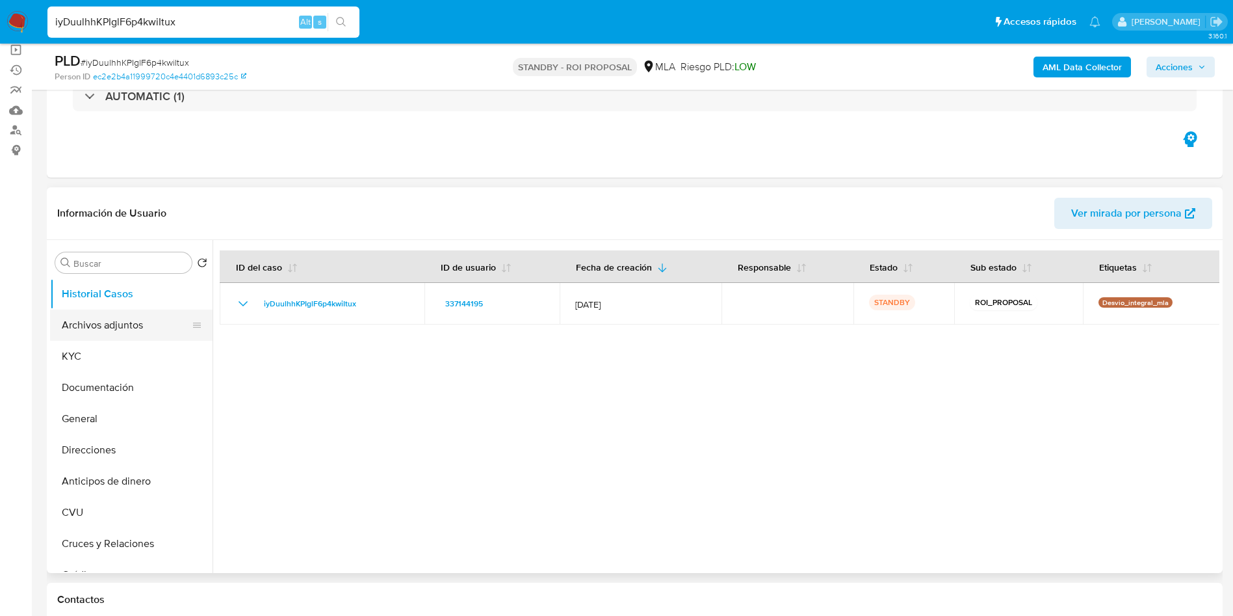
click at [125, 332] on button "Archivos adjuntos" at bounding box center [126, 324] width 152 height 31
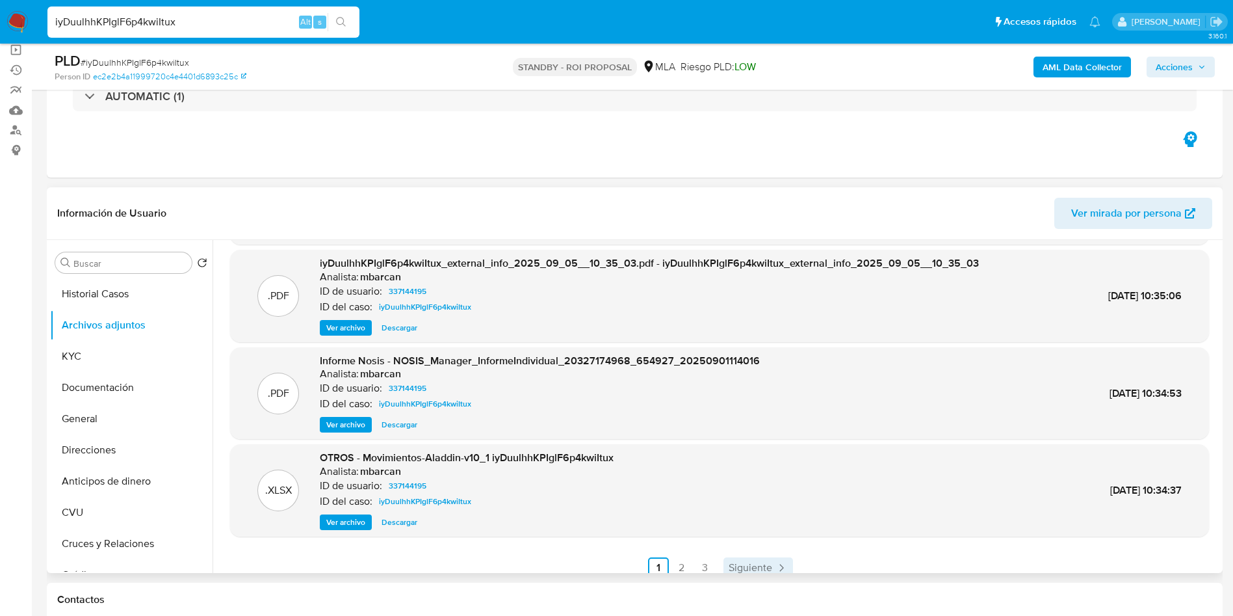
click at [752, 564] on span "Siguiente" at bounding box center [751, 567] width 44 height 10
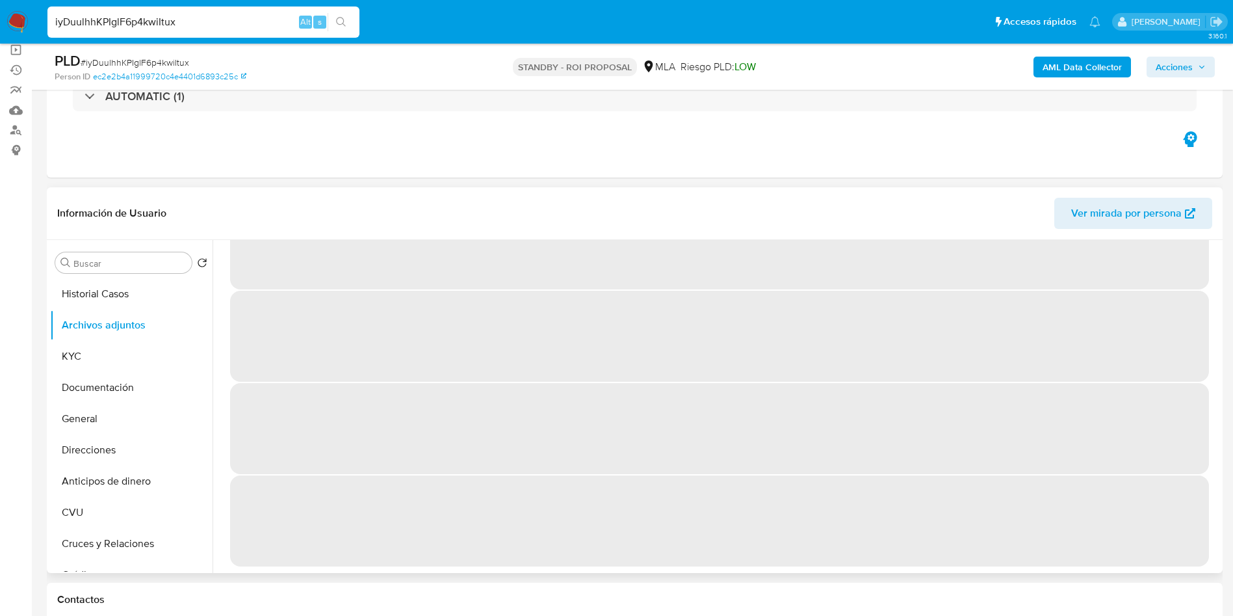
scroll to position [0, 0]
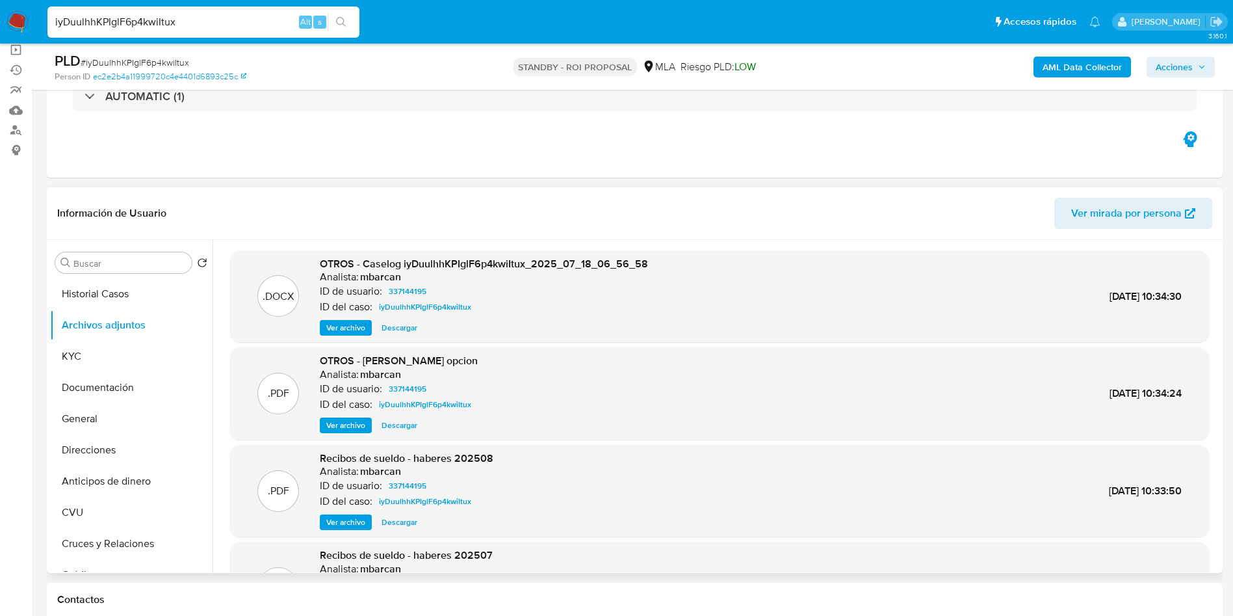
click at [402, 334] on span "Descargar" at bounding box center [400, 327] width 36 height 13
click at [271, 23] on input "iyDuulhhKPIglF6p4kwiItux" at bounding box center [203, 22] width 312 height 17
paste input "b2qVlyrDa2HuV9P5PtYaiQaf"
type input "b2qVlyrDa2HuV9P5PtYaiQaf"
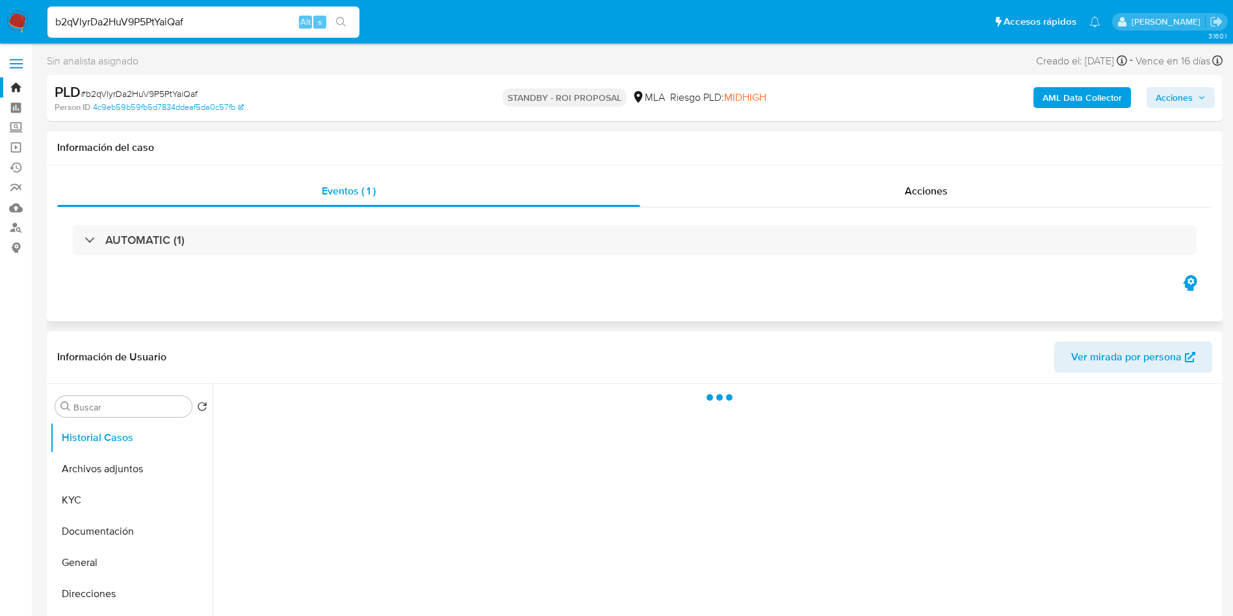
select select "10"
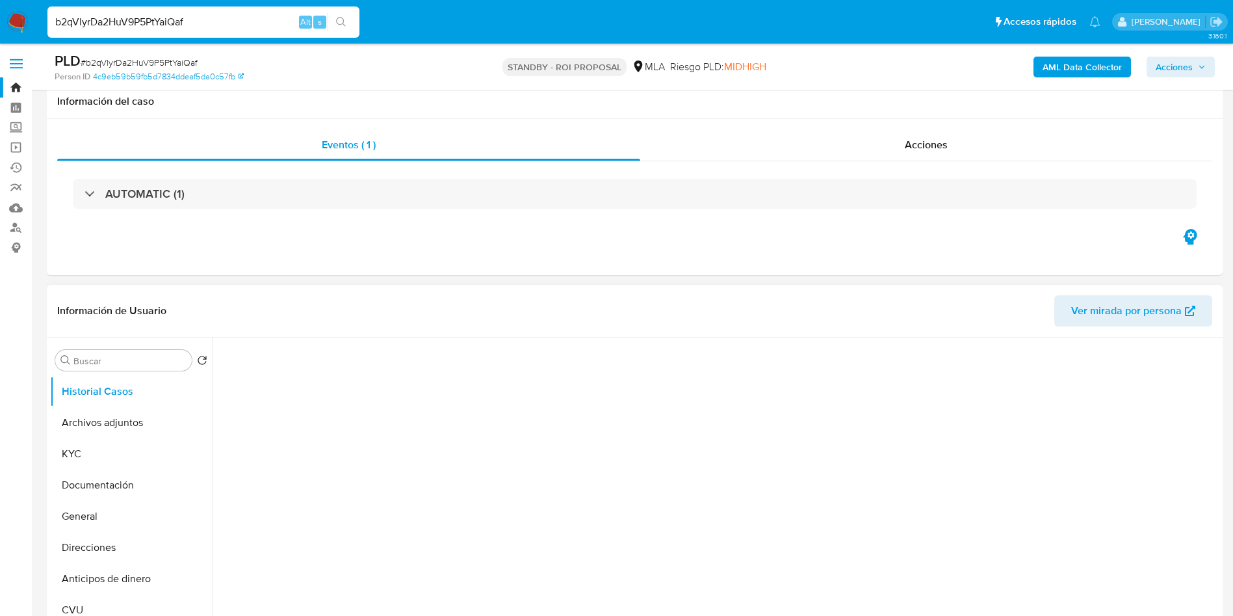
scroll to position [98, 0]
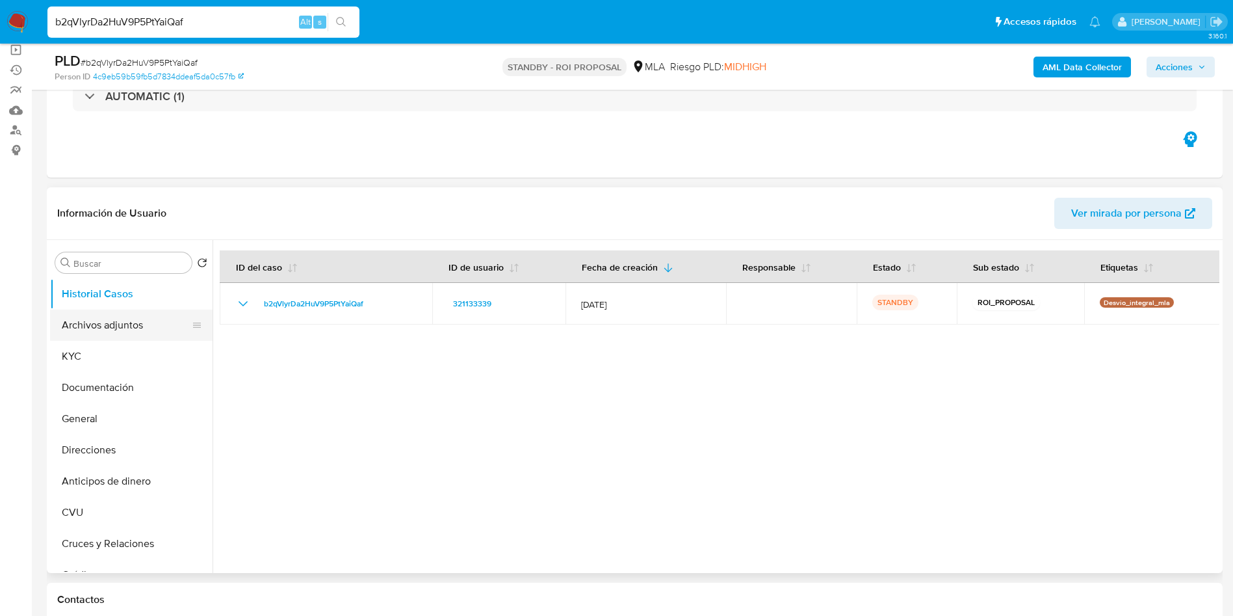
click at [131, 326] on button "Archivos adjuntos" at bounding box center [126, 324] width 152 height 31
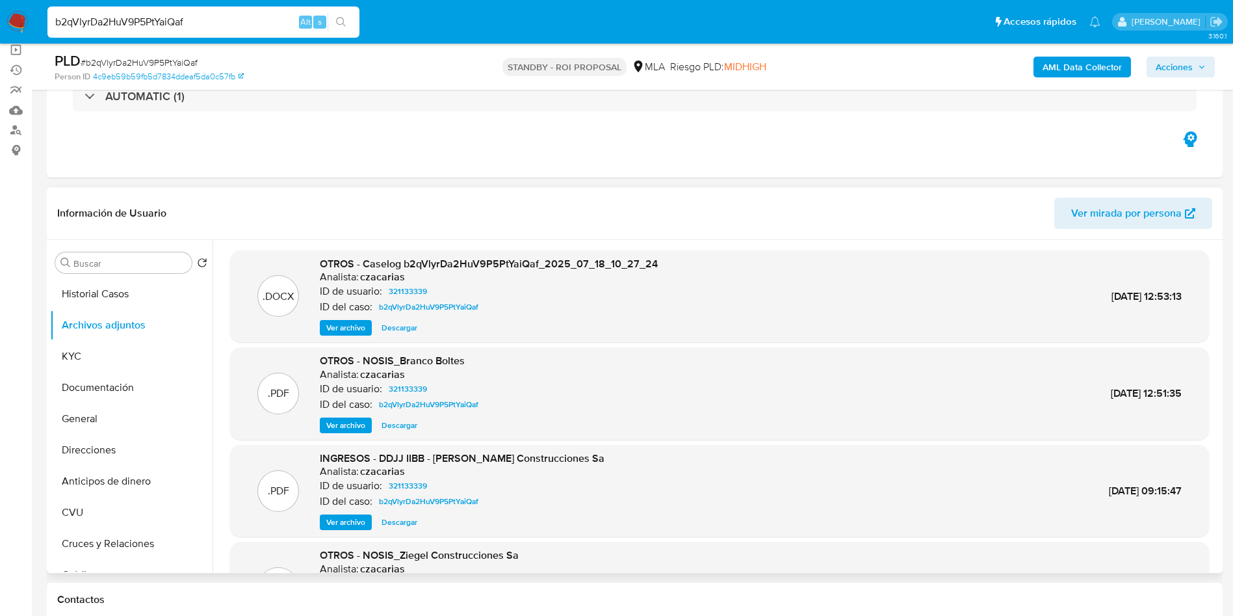
click at [397, 332] on span "Descargar" at bounding box center [400, 327] width 36 height 13
click at [251, 23] on input "b2qVlyrDa2HuV9P5PtYaiQaf" at bounding box center [203, 22] width 312 height 17
paste input "e5YcDWuCBaYxoDRmVWXEno9u"
type input "e5YcDWuCBaYxoDRmVWXEno9u"
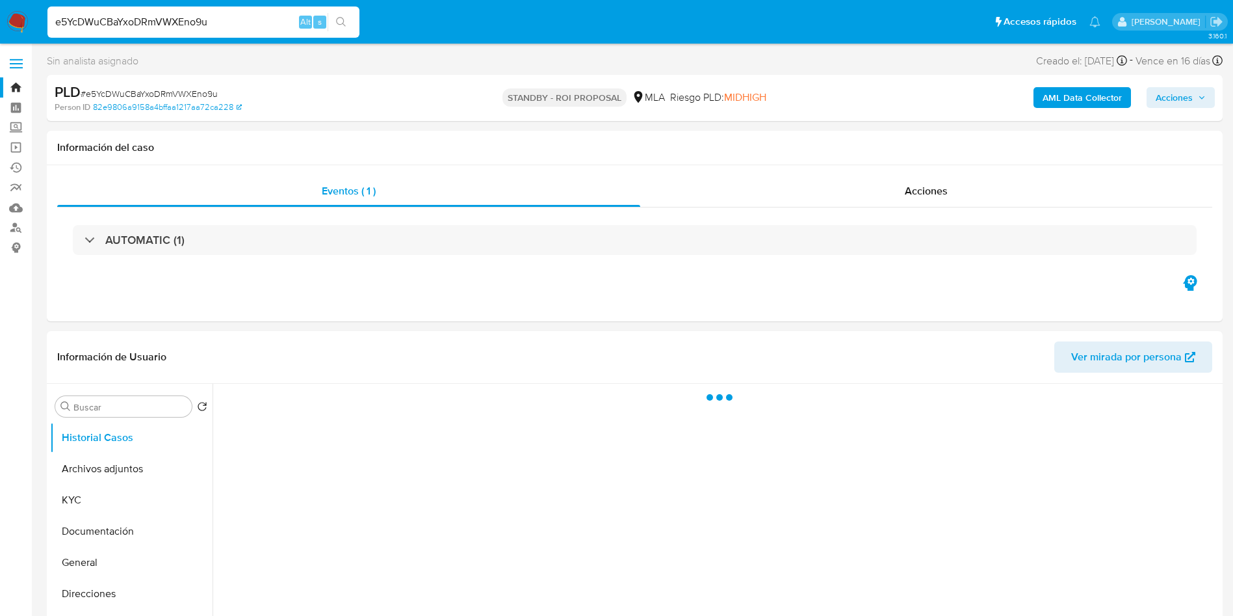
select select "10"
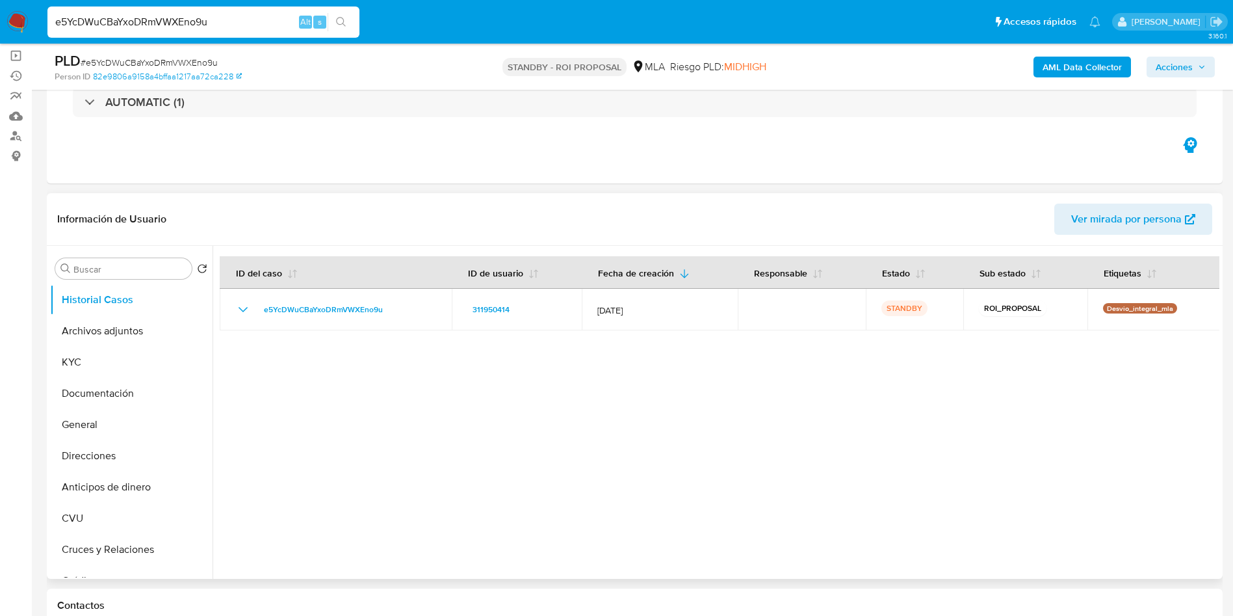
scroll to position [195, 0]
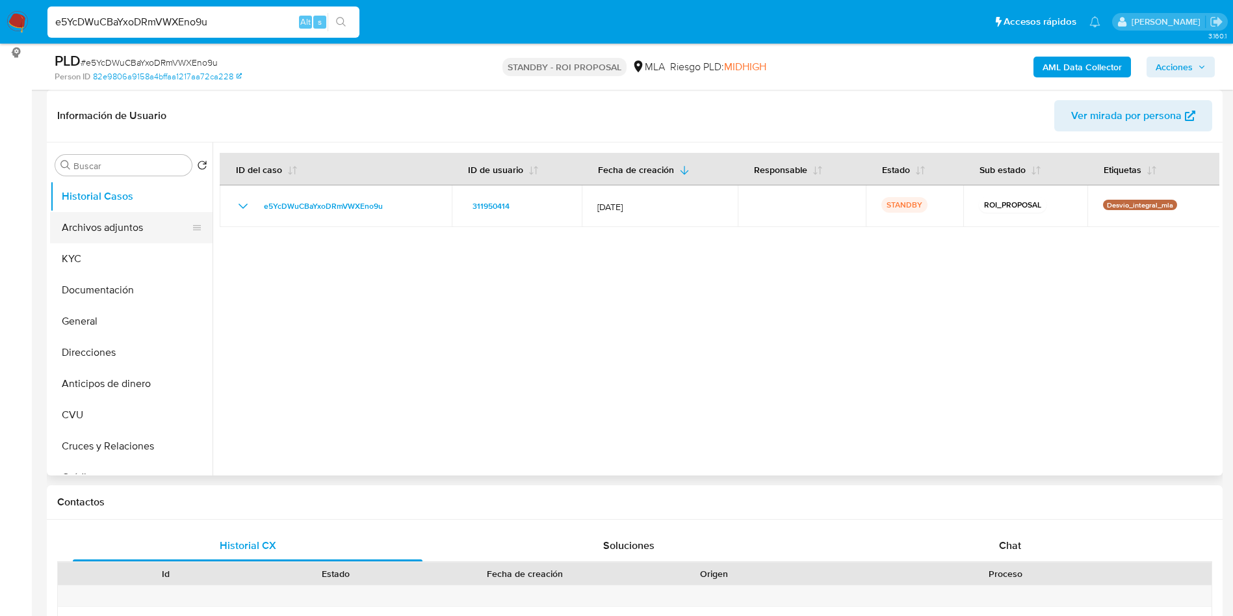
click at [126, 223] on button "Archivos adjuntos" at bounding box center [126, 227] width 152 height 31
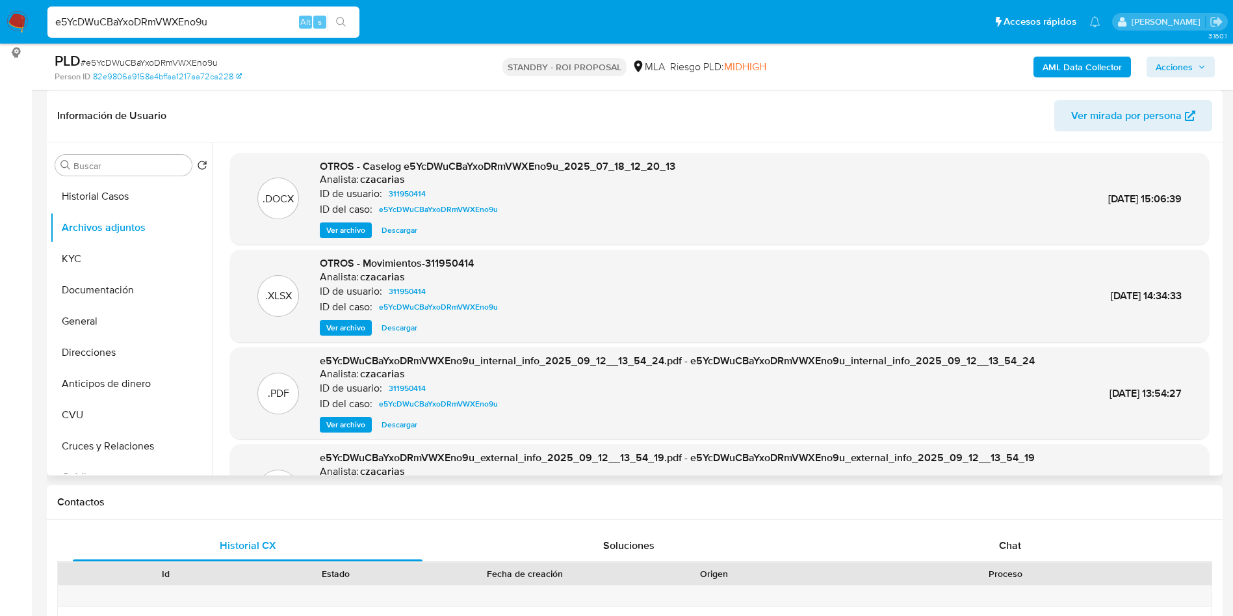
click at [408, 229] on span "Descargar" at bounding box center [400, 230] width 36 height 13
click at [274, 27] on input "e5YcDWuCBaYxoDRmVWXEno9u" at bounding box center [203, 22] width 312 height 17
paste input "cZXpDuz1qcABen0gnBjQnihj"
type input "cZXpDuz1qcABen0gnBjQnihj"
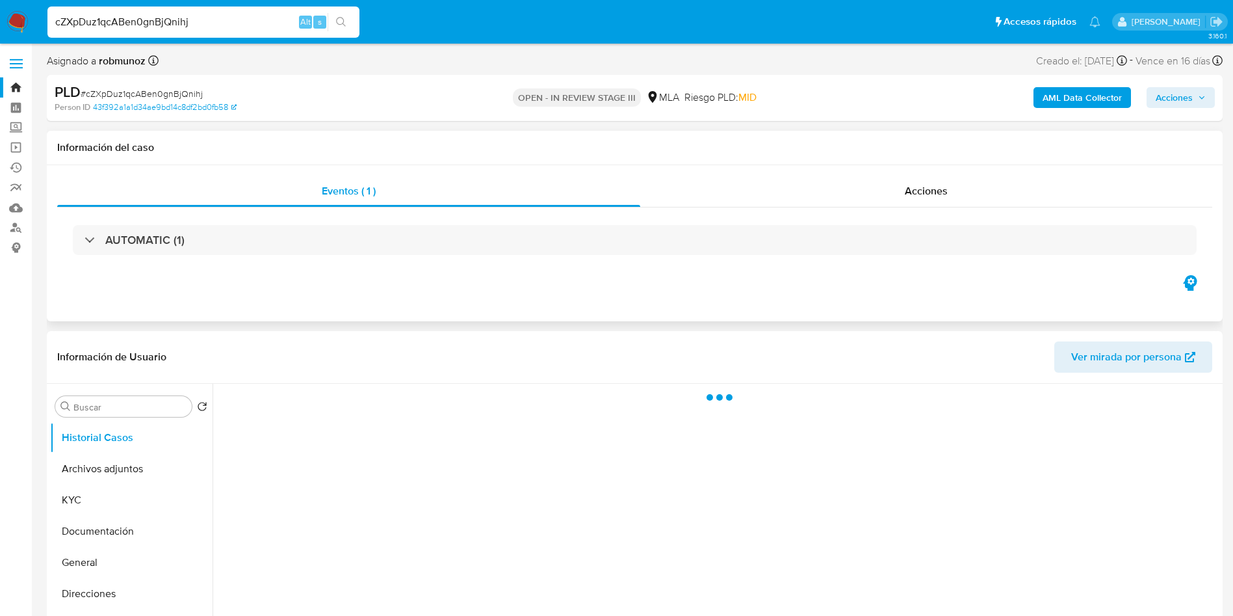
select select "10"
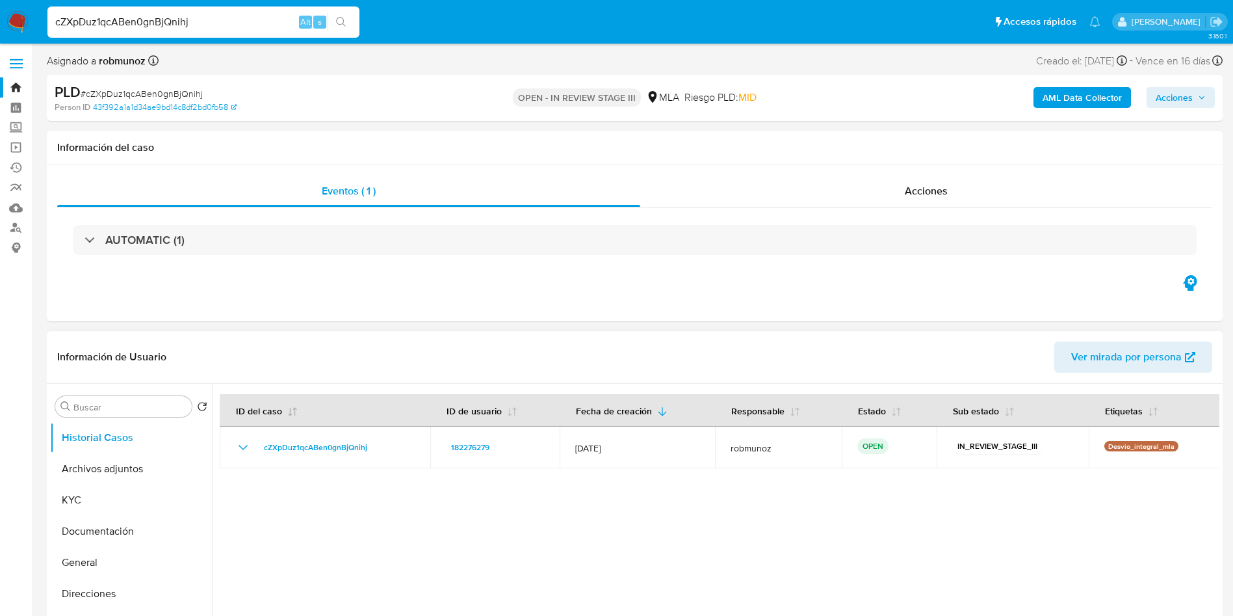
scroll to position [98, 0]
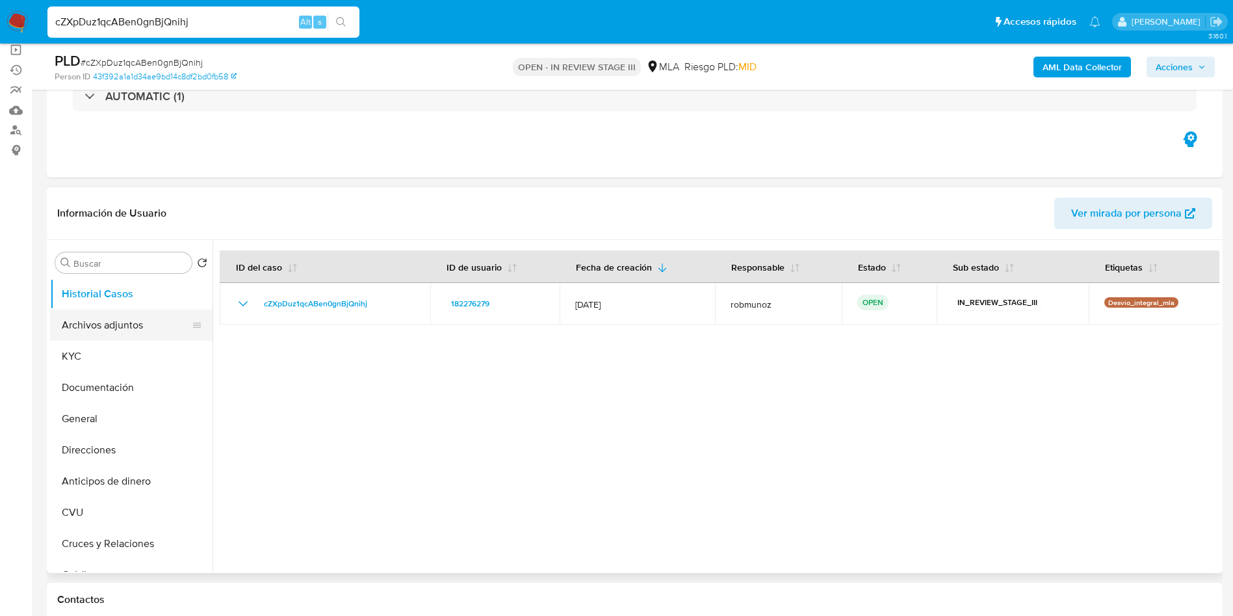
click at [137, 327] on button "Archivos adjuntos" at bounding box center [126, 324] width 152 height 31
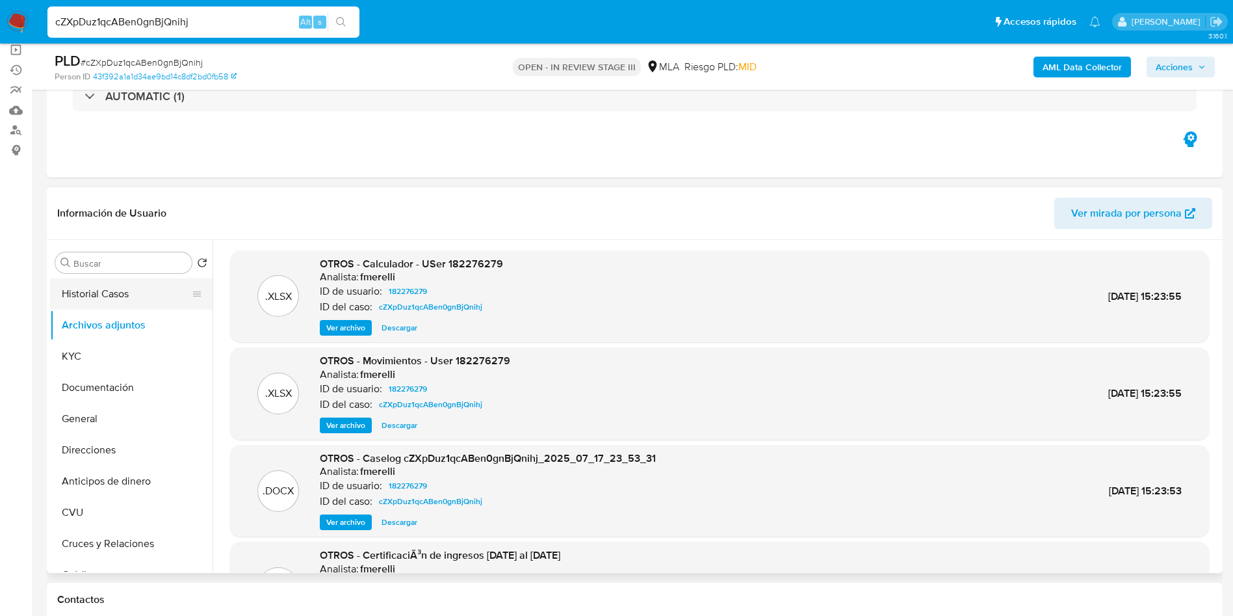
click at [122, 289] on button "Historial Casos" at bounding box center [126, 293] width 152 height 31
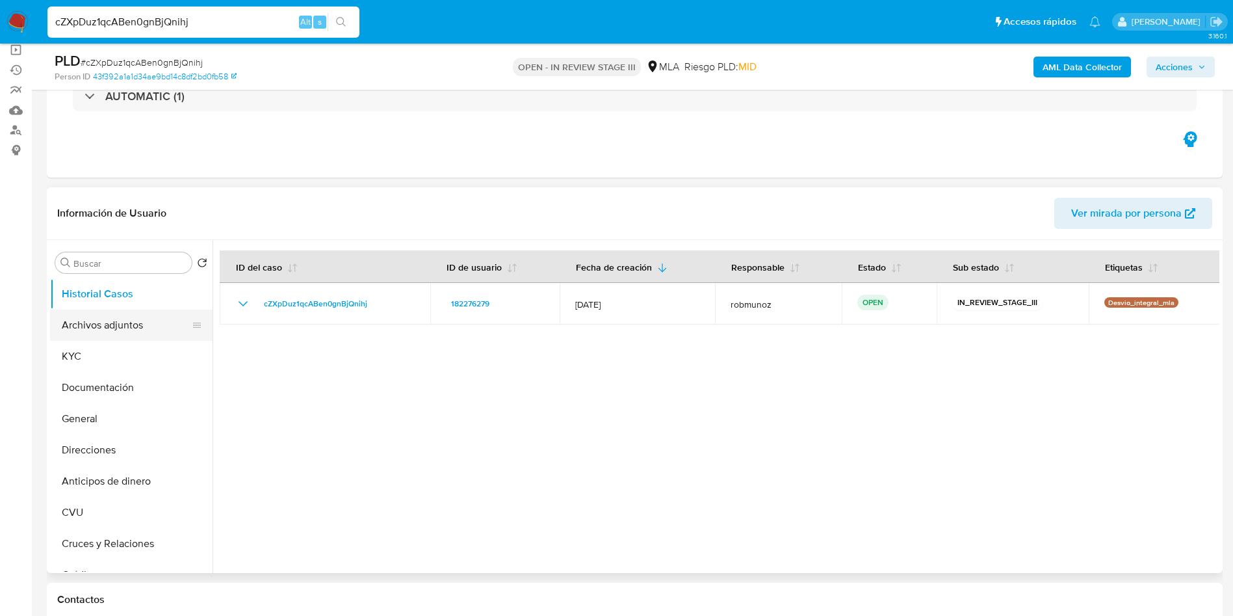
click at [108, 316] on button "Archivos adjuntos" at bounding box center [126, 324] width 152 height 31
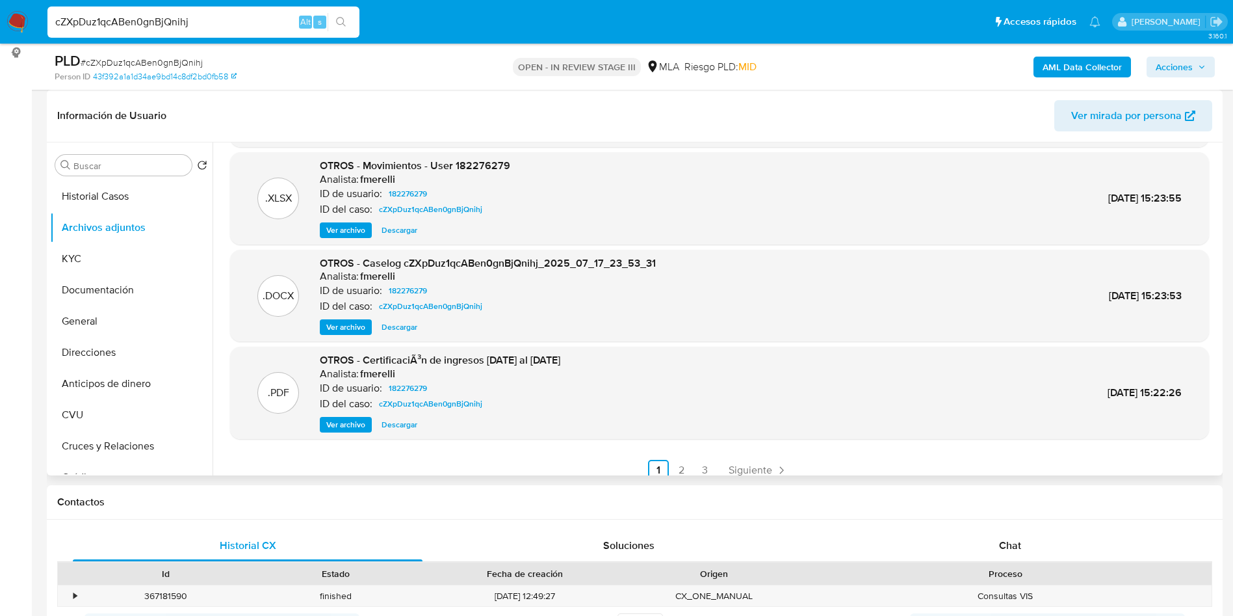
click at [345, 328] on span "Ver archivo" at bounding box center [345, 326] width 39 height 13
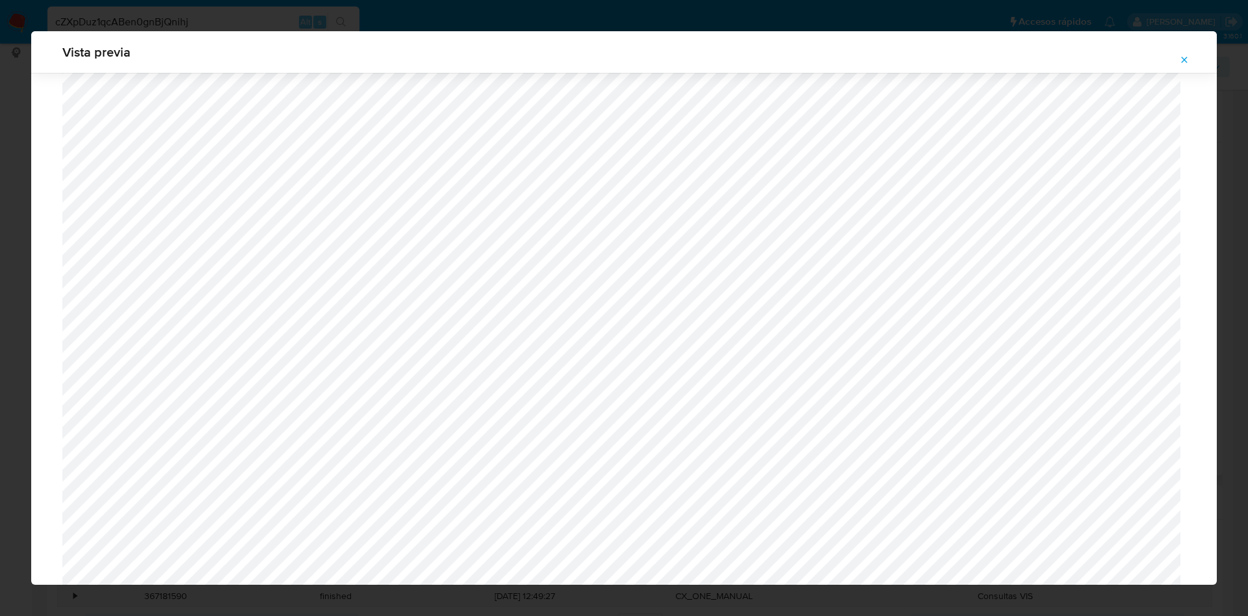
scroll to position [657, 0]
click at [1184, 60] on icon "Attachment preview" at bounding box center [1185, 60] width 6 height 6
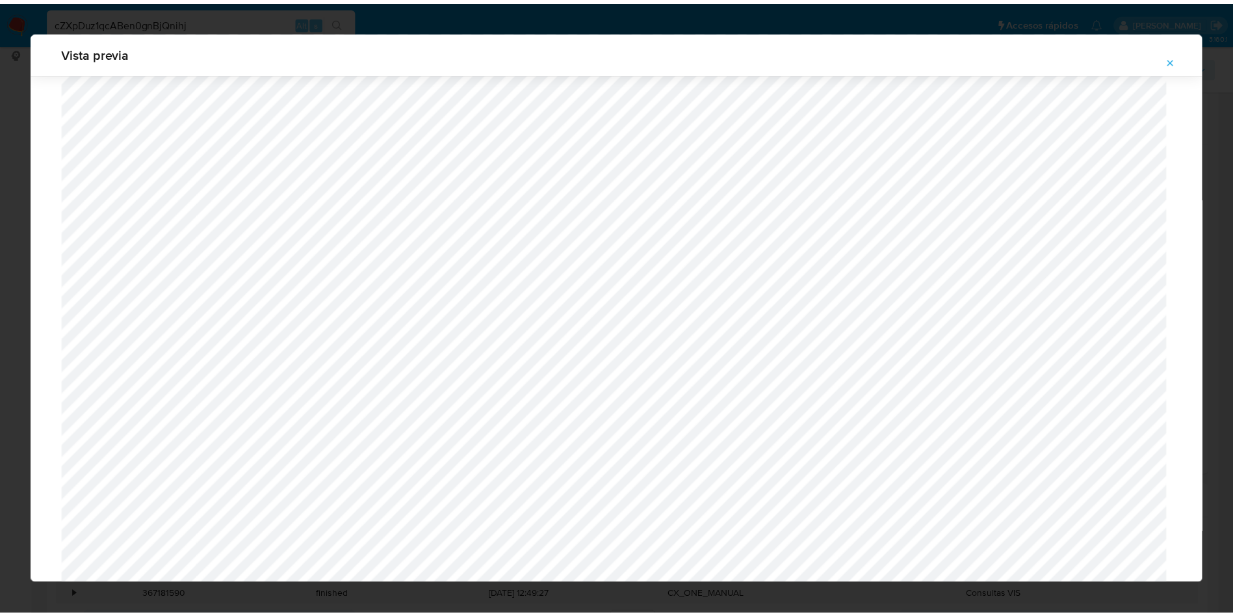
scroll to position [0, 0]
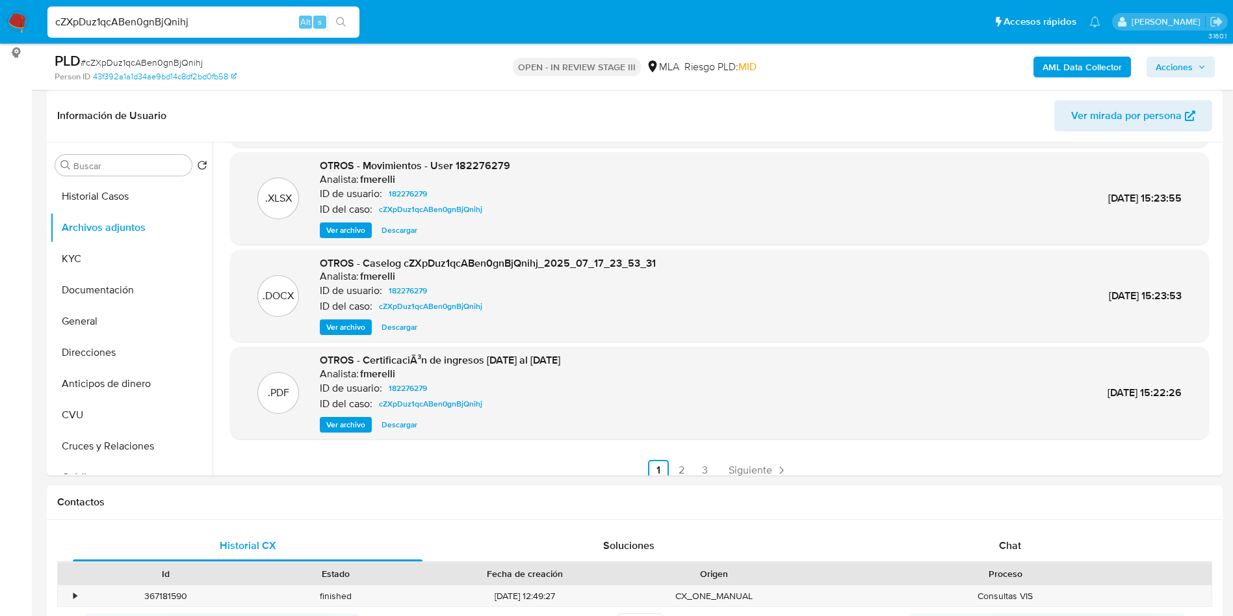
click at [288, 26] on input "cZXpDuz1qcABen0gnBjQnihj" at bounding box center [203, 22] width 312 height 17
paste input "hjQeD6pJaro50PkmrcOsot46"
type input "hjQeD6pJaro50PkmrcOsot46"
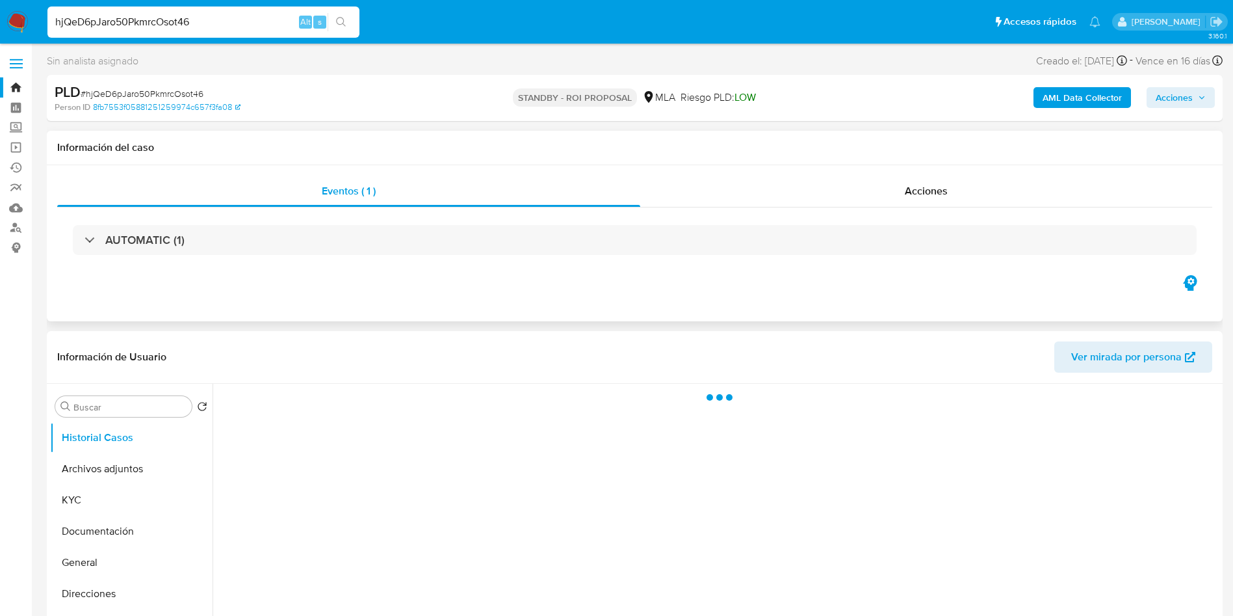
select select "10"
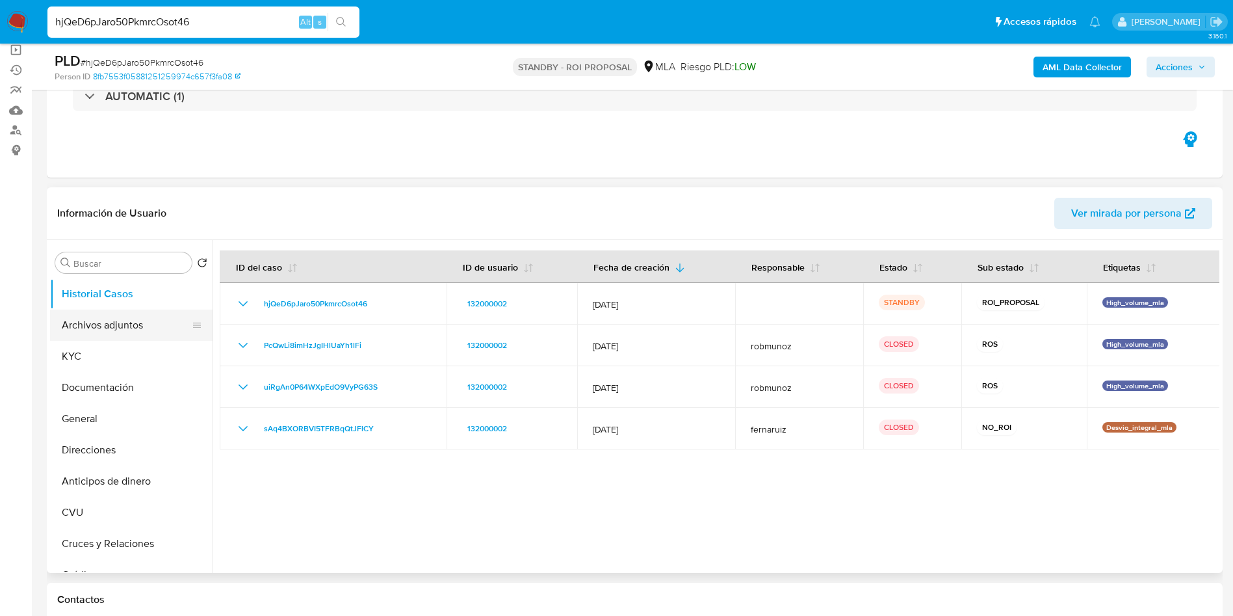
click at [129, 328] on button "Archivos adjuntos" at bounding box center [126, 324] width 152 height 31
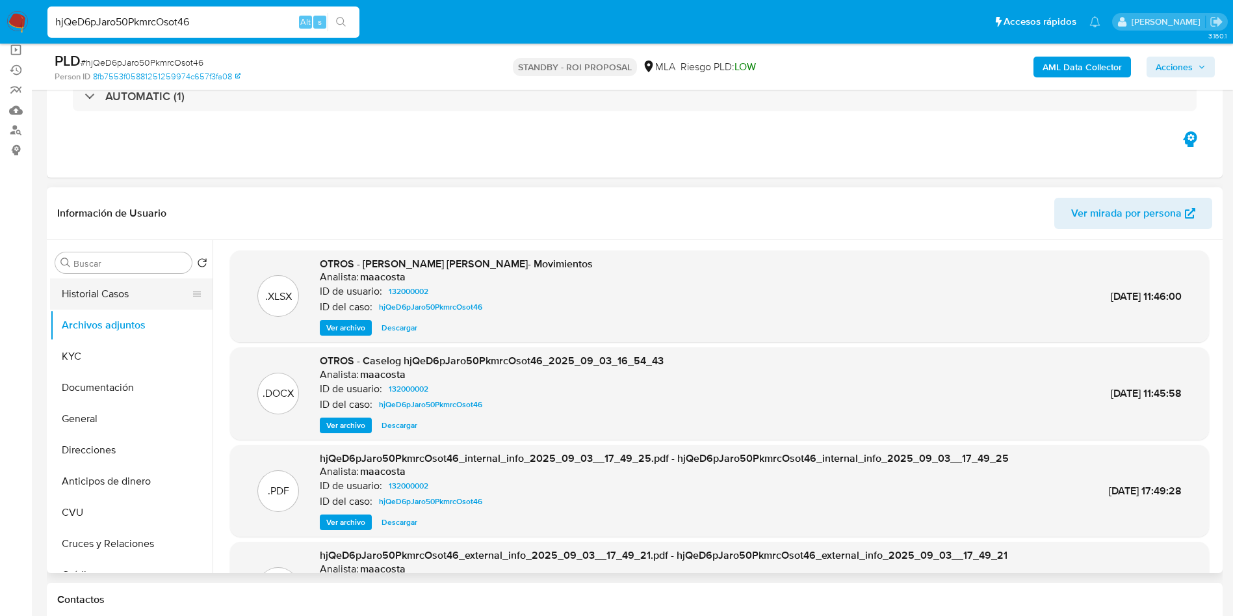
click at [124, 300] on button "Historial Casos" at bounding box center [126, 293] width 152 height 31
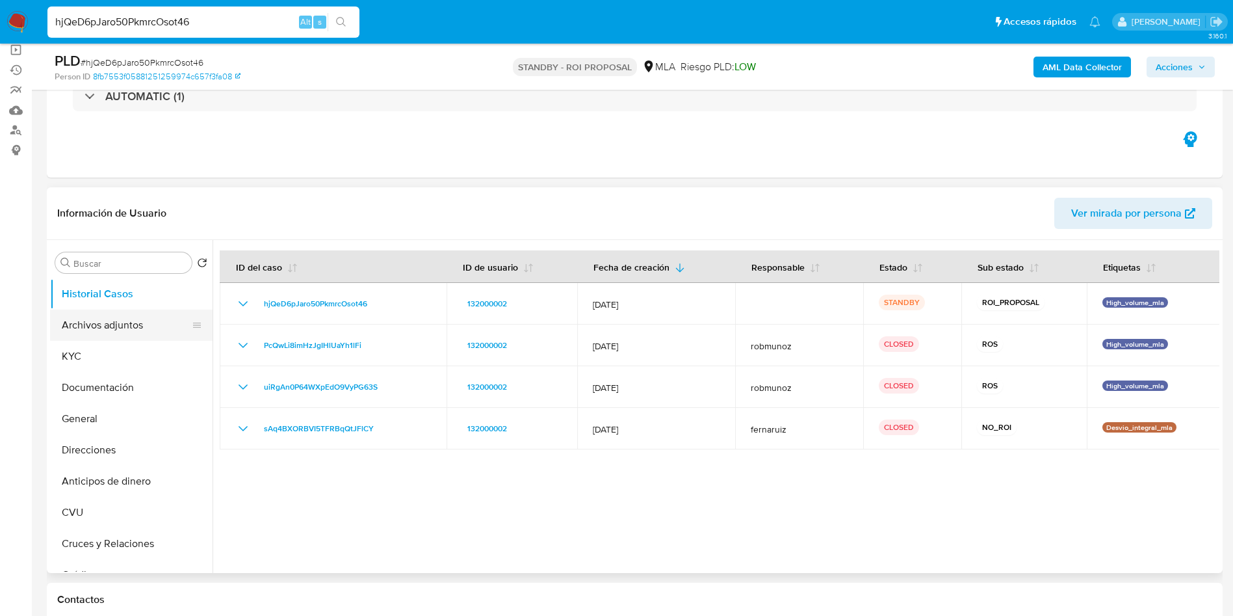
click at [128, 320] on button "Archivos adjuntos" at bounding box center [126, 324] width 152 height 31
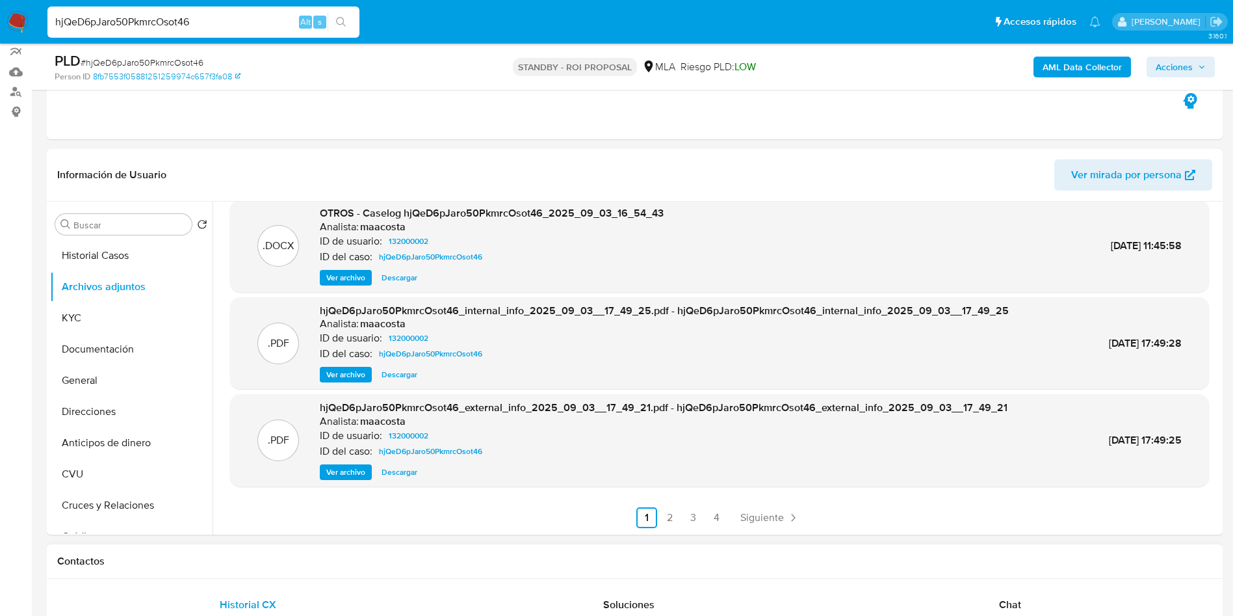
scroll to position [195, 0]
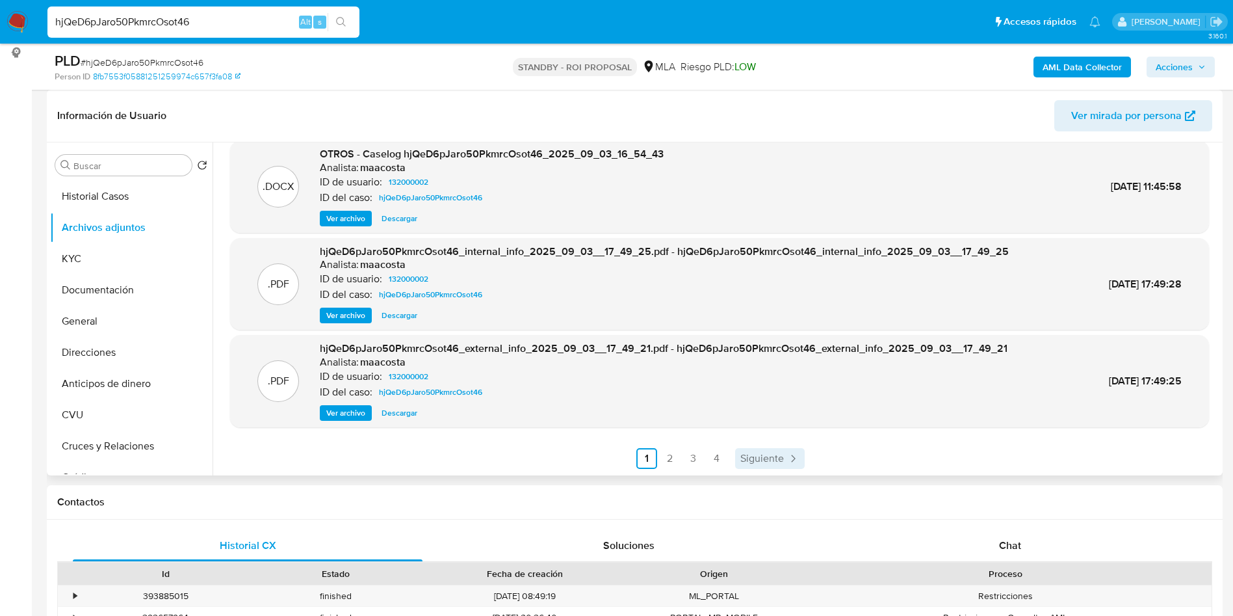
click at [775, 463] on span "Siguiente" at bounding box center [762, 458] width 44 height 10
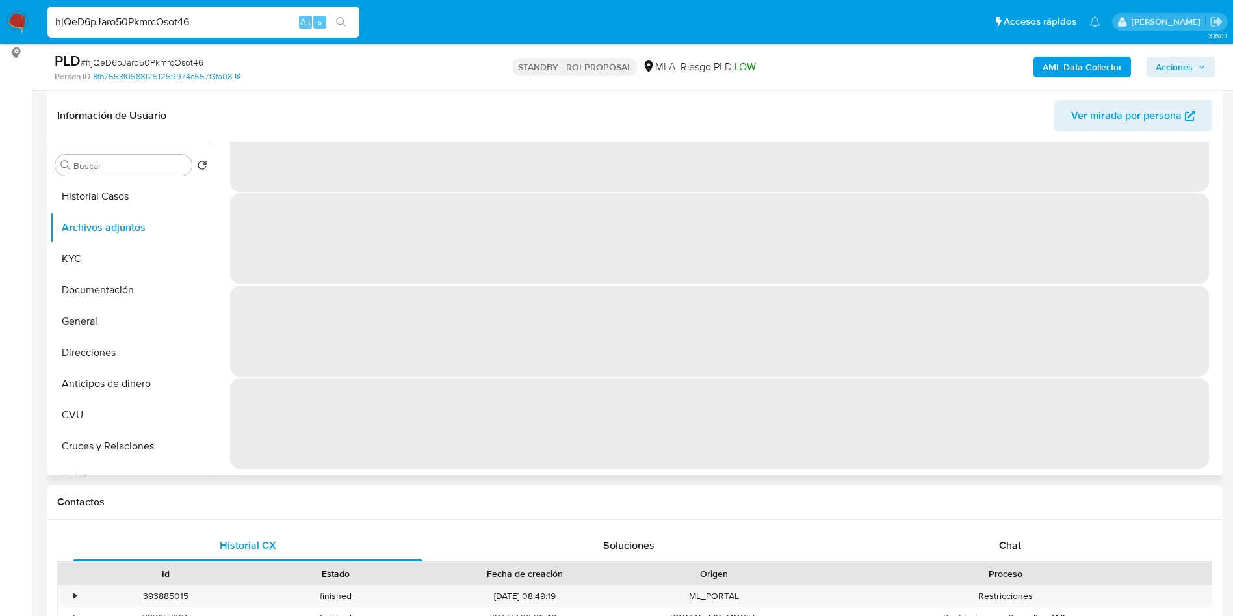
scroll to position [0, 0]
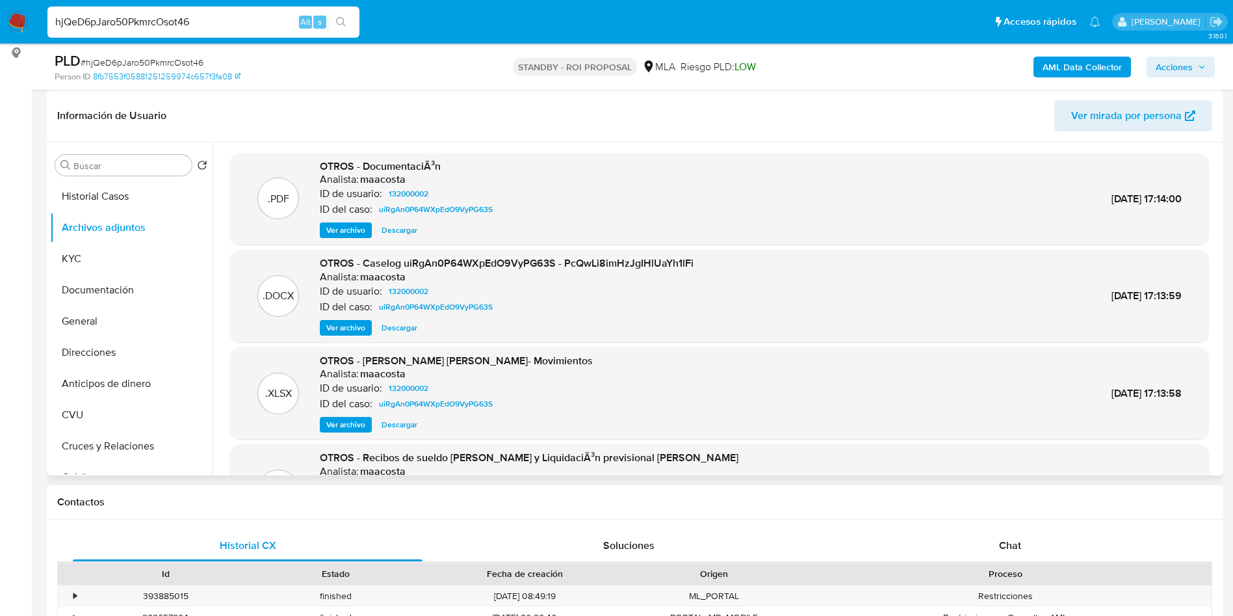
click at [346, 326] on span "Ver archivo" at bounding box center [345, 327] width 39 height 13
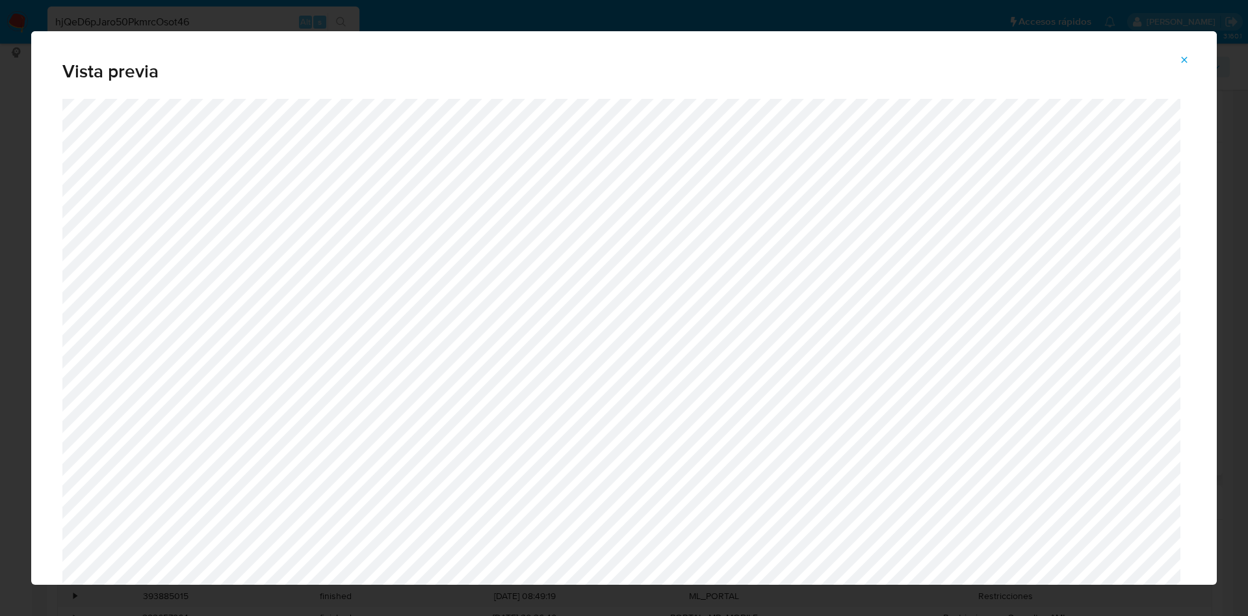
click at [1181, 59] on icon "Attachment preview" at bounding box center [1184, 60] width 10 height 10
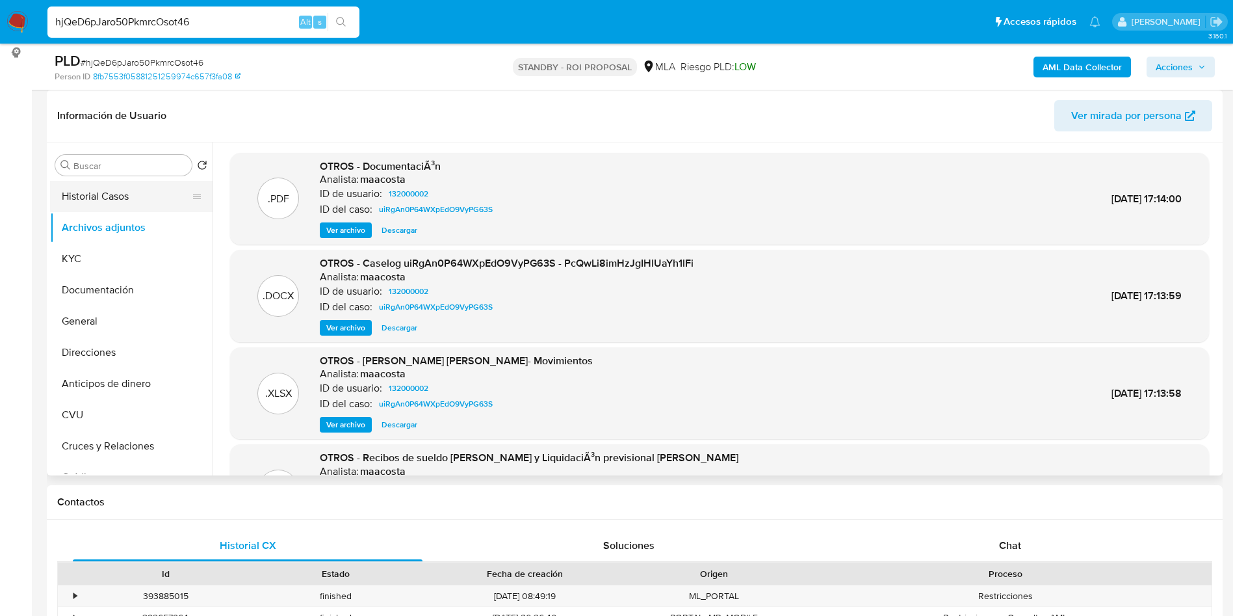
click at [135, 196] on button "Historial Casos" at bounding box center [126, 196] width 152 height 31
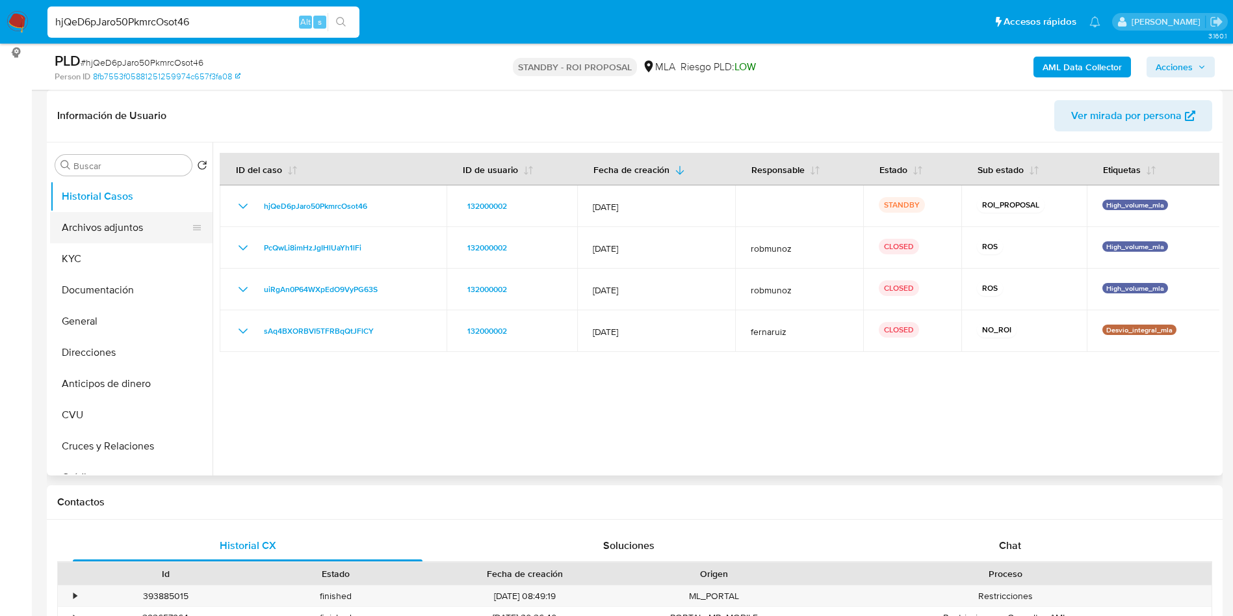
click at [125, 232] on button "Archivos adjuntos" at bounding box center [126, 227] width 152 height 31
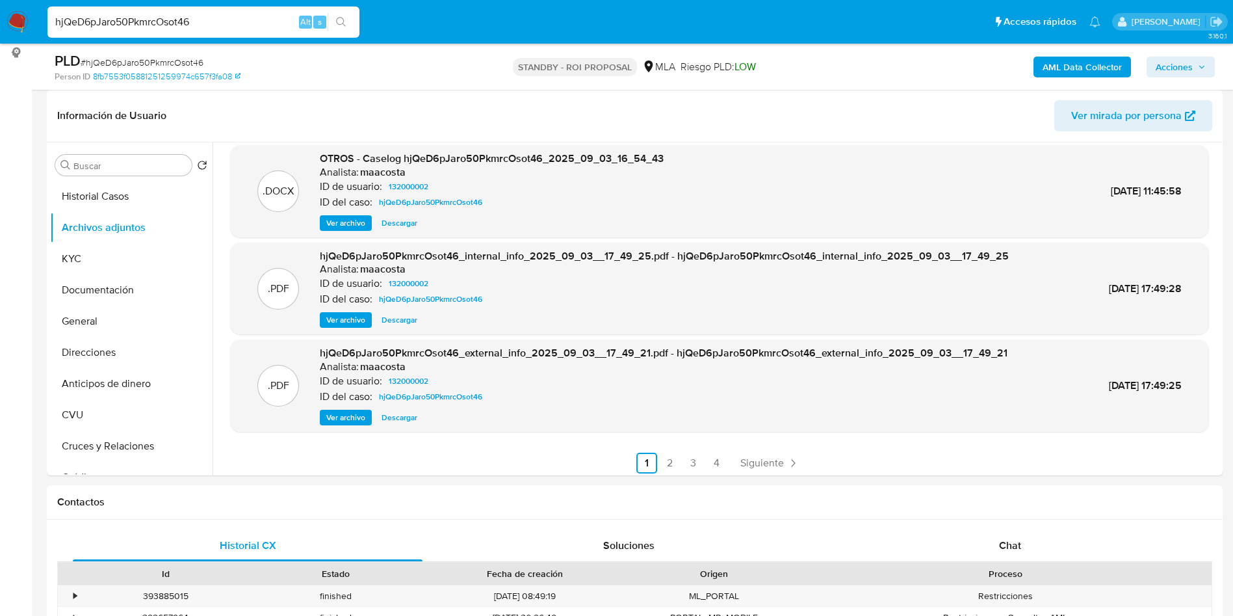
scroll to position [109, 0]
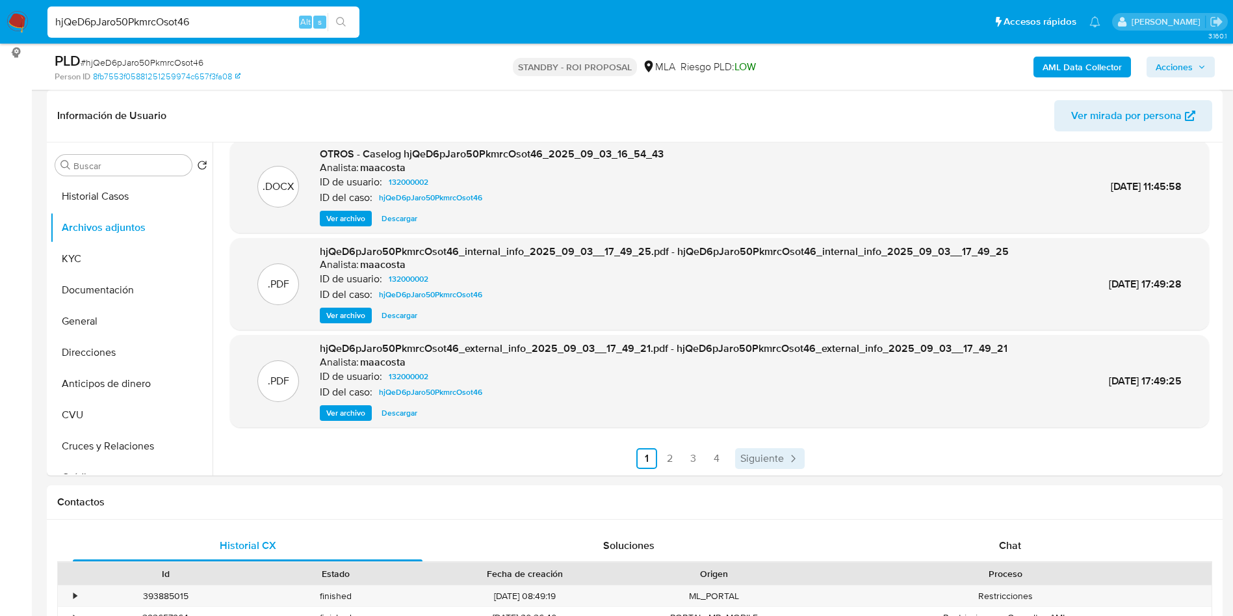
click at [768, 460] on span "Siguiente" at bounding box center [762, 458] width 44 height 10
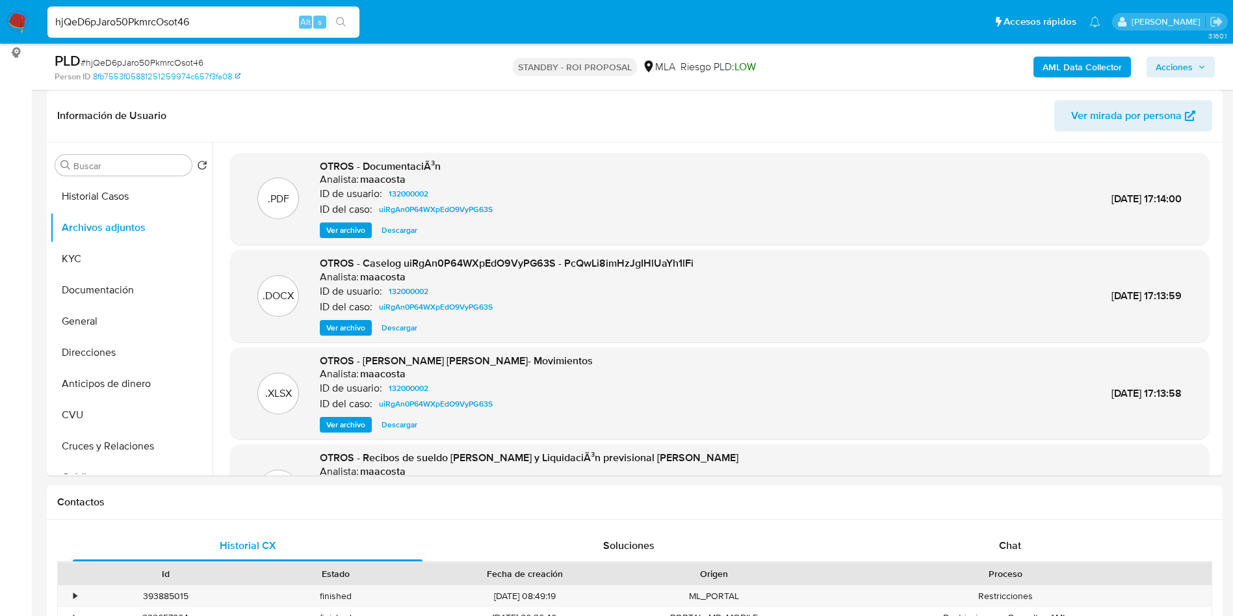
scroll to position [98, 0]
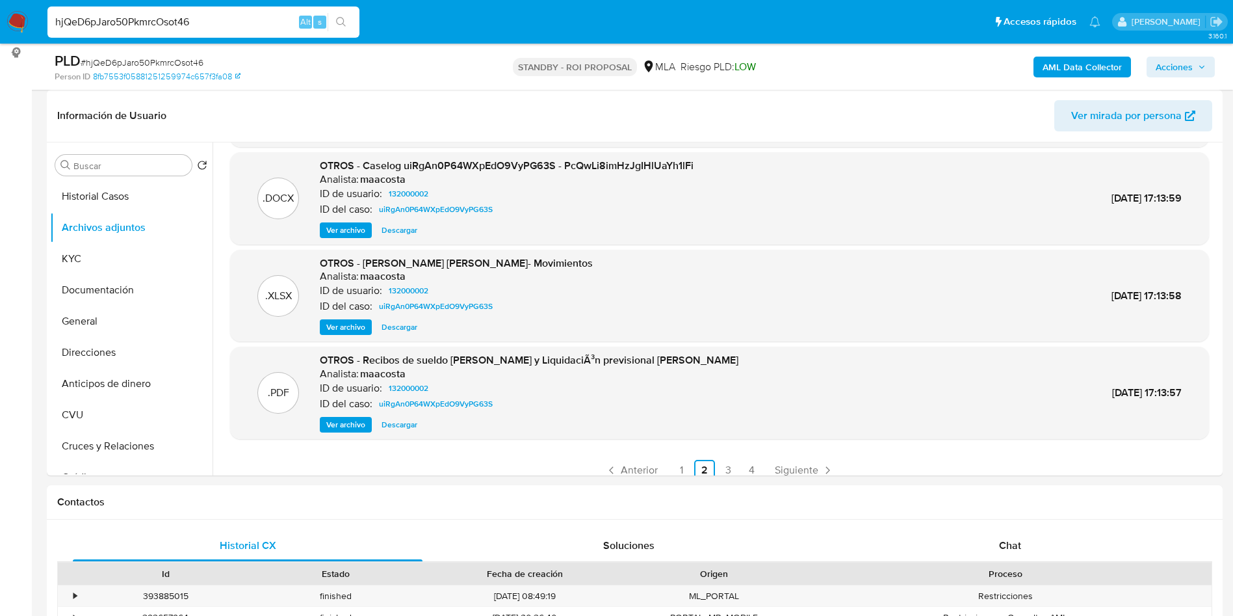
click at [791, 471] on span "Siguiente" at bounding box center [797, 470] width 44 height 10
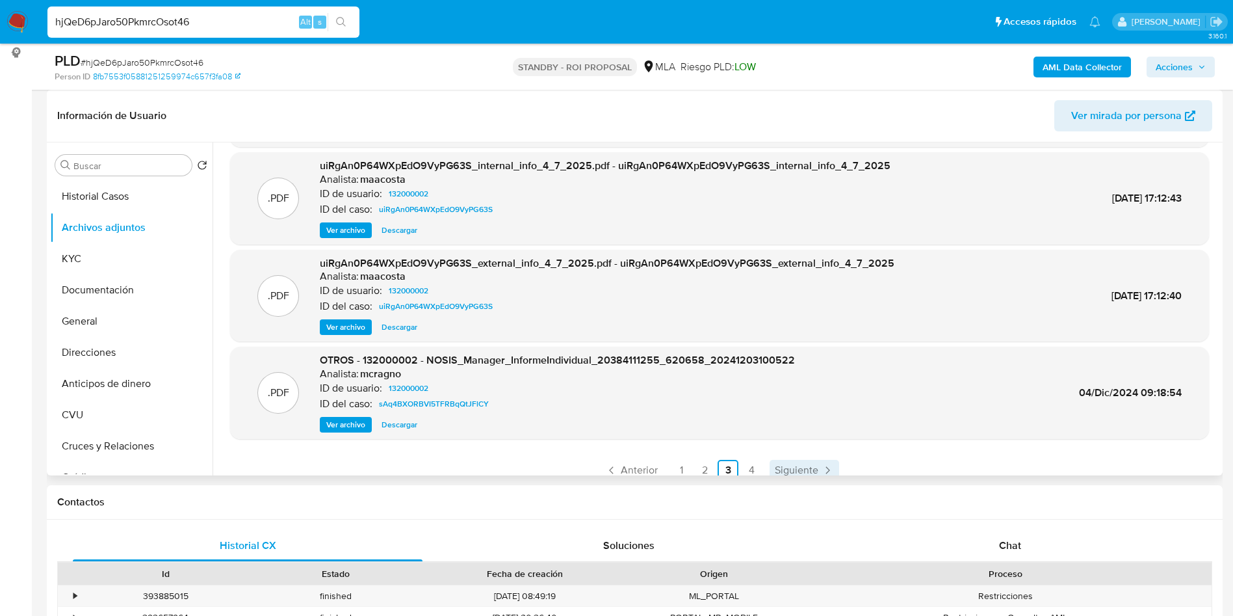
click at [790, 467] on span "Siguiente" at bounding box center [797, 470] width 44 height 10
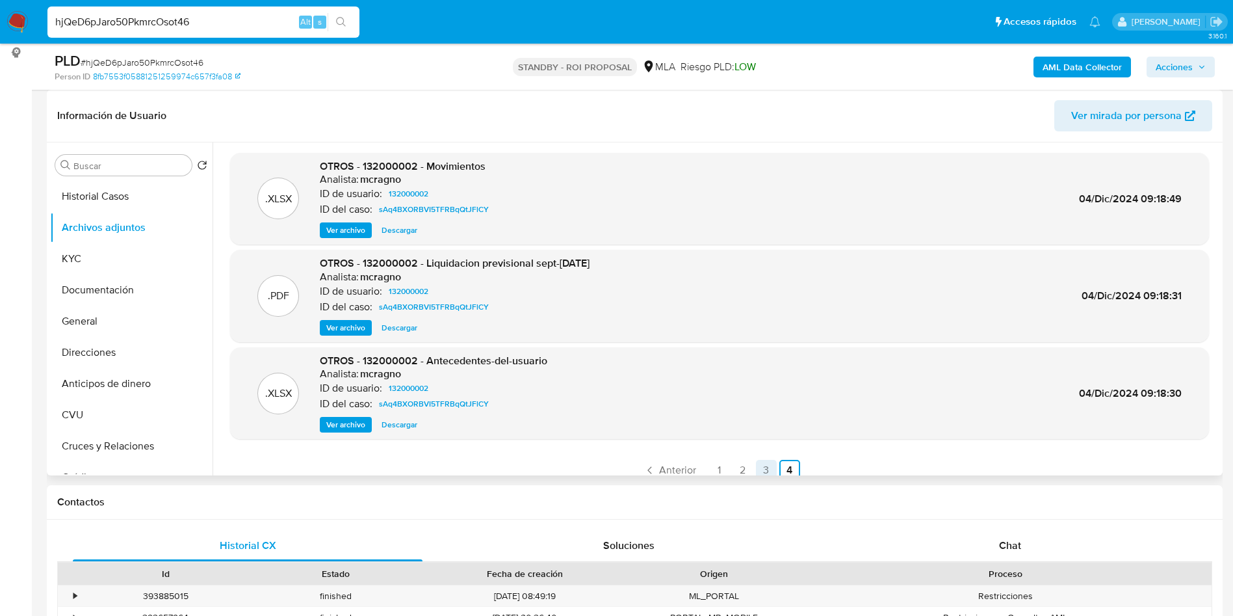
click at [756, 469] on link "3" at bounding box center [766, 470] width 21 height 21
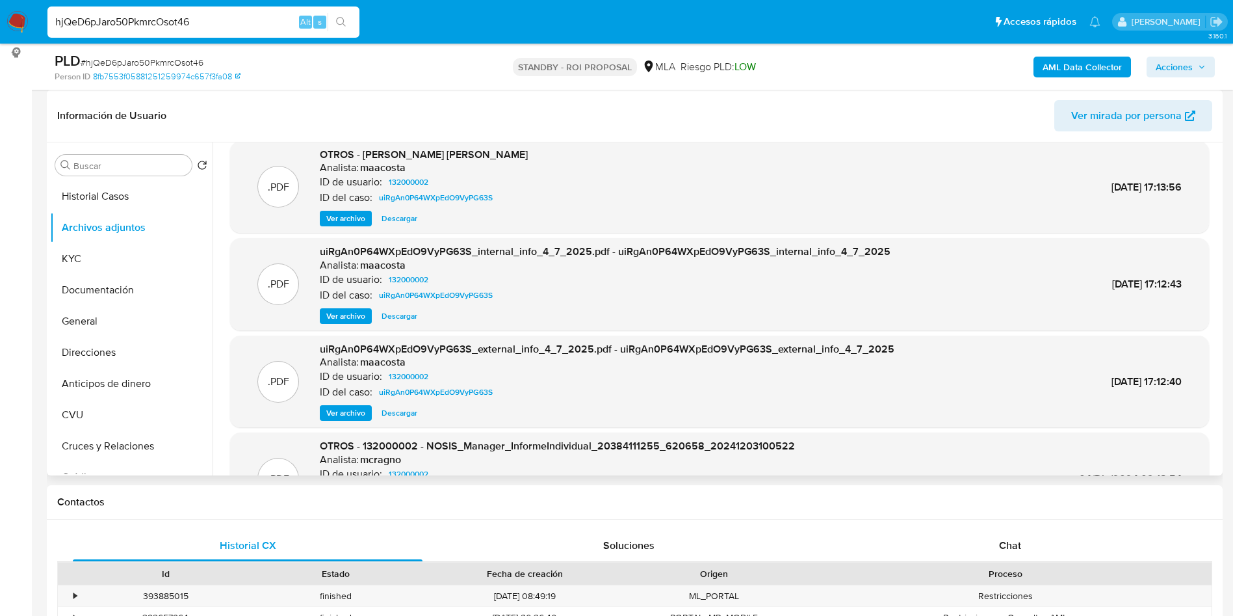
scroll to position [109, 0]
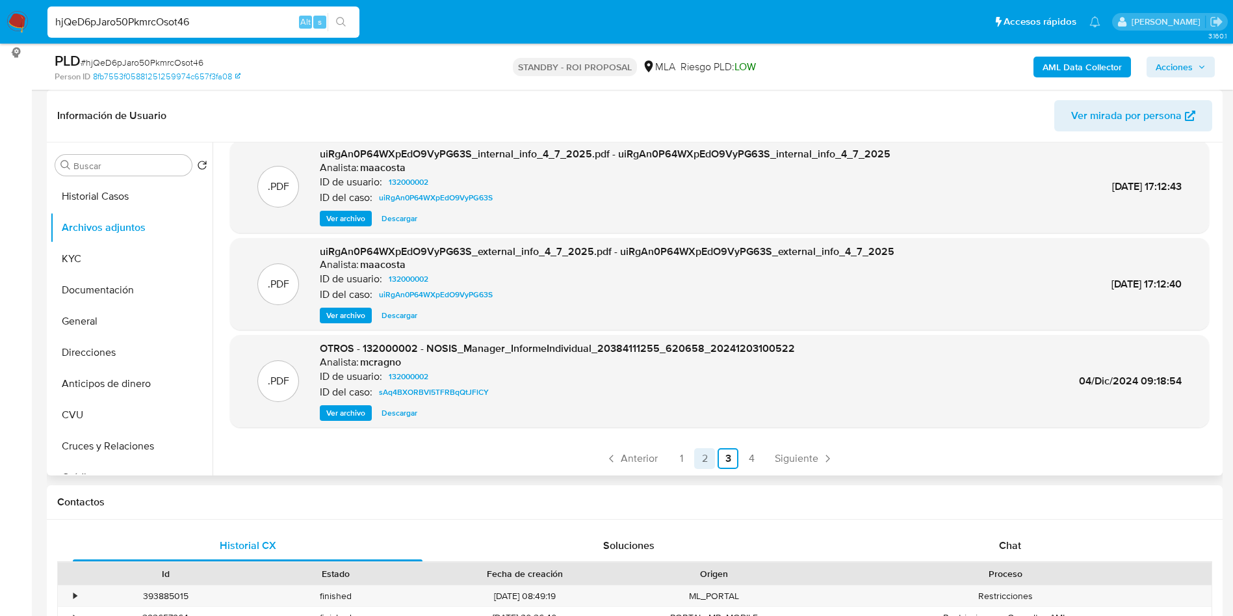
click at [702, 458] on link "2" at bounding box center [704, 458] width 21 height 21
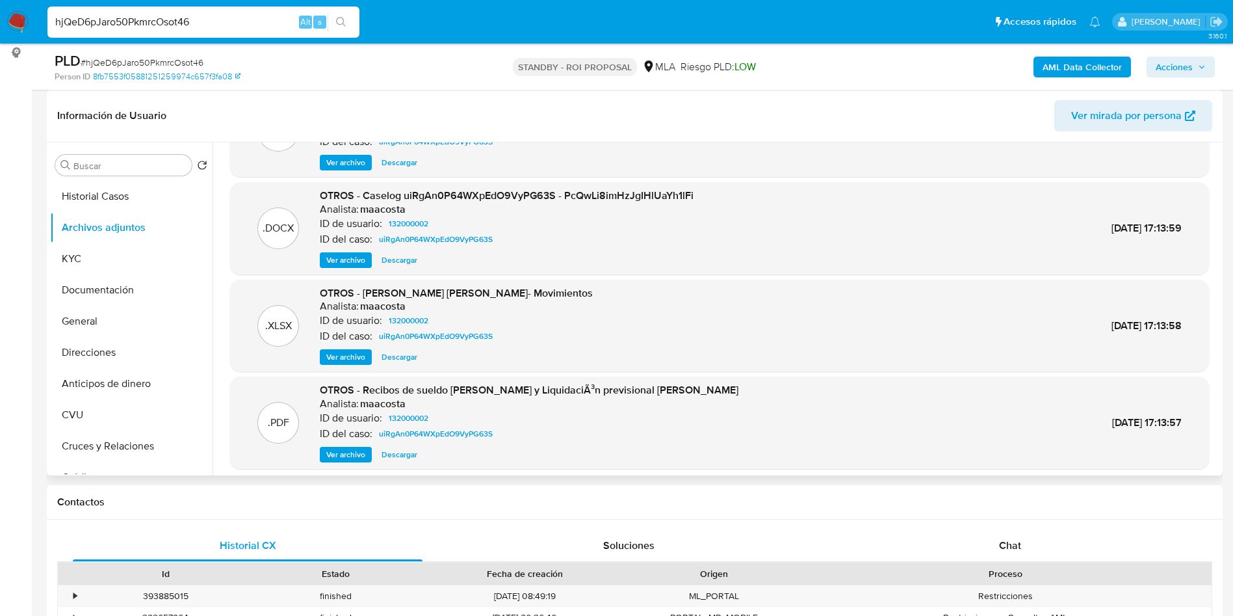
scroll to position [98, 0]
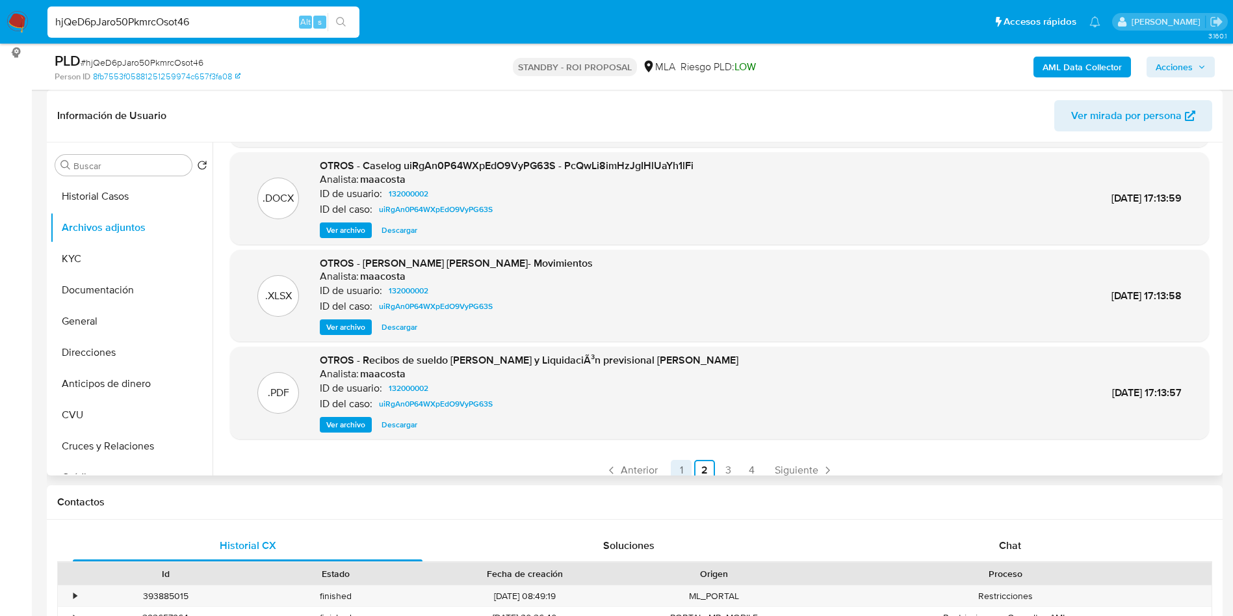
click at [675, 473] on link "1" at bounding box center [681, 470] width 21 height 21
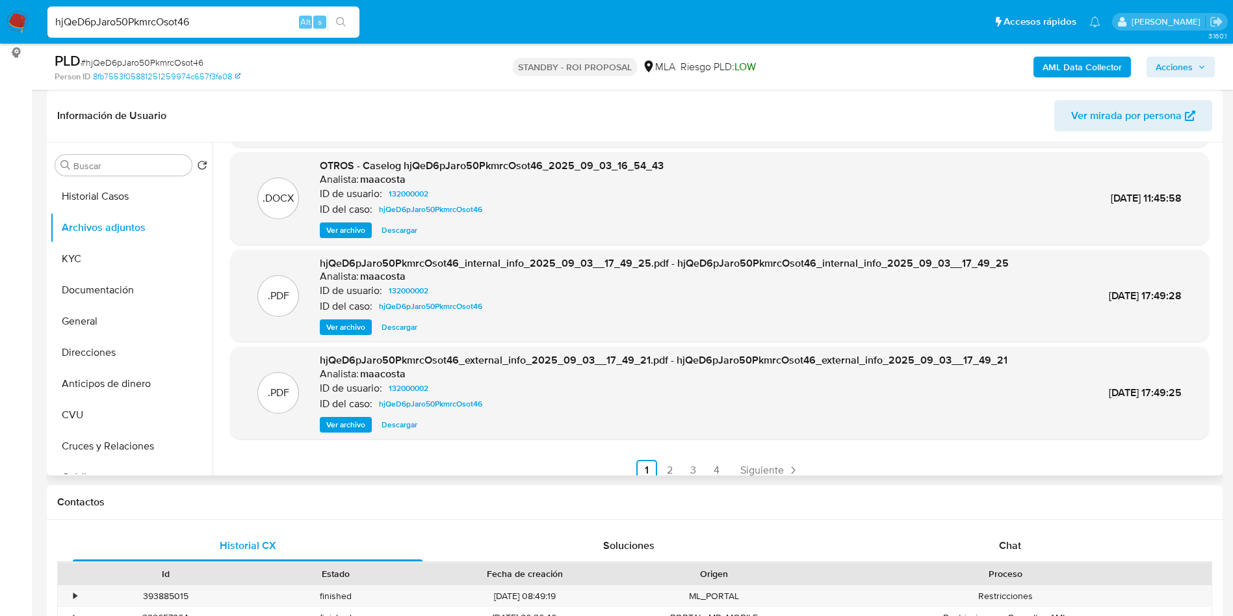
click at [354, 233] on span "Ver archivo" at bounding box center [345, 230] width 39 height 13
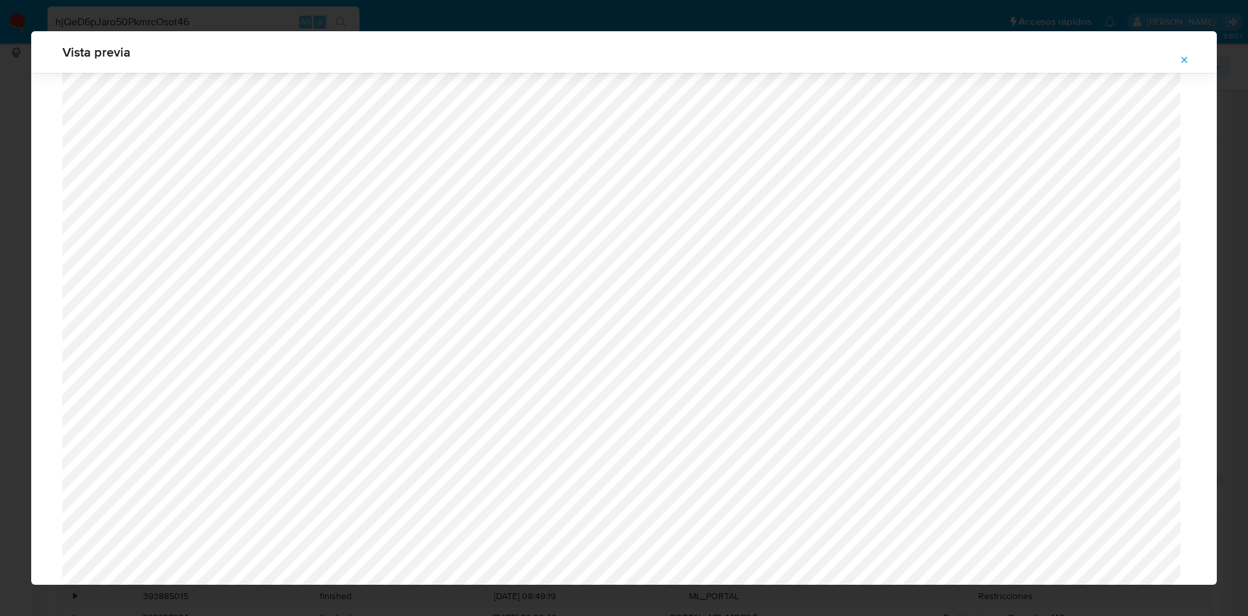
scroll to position [267, 0]
click at [1177, 59] on button "Attachment preview" at bounding box center [1184, 59] width 29 height 21
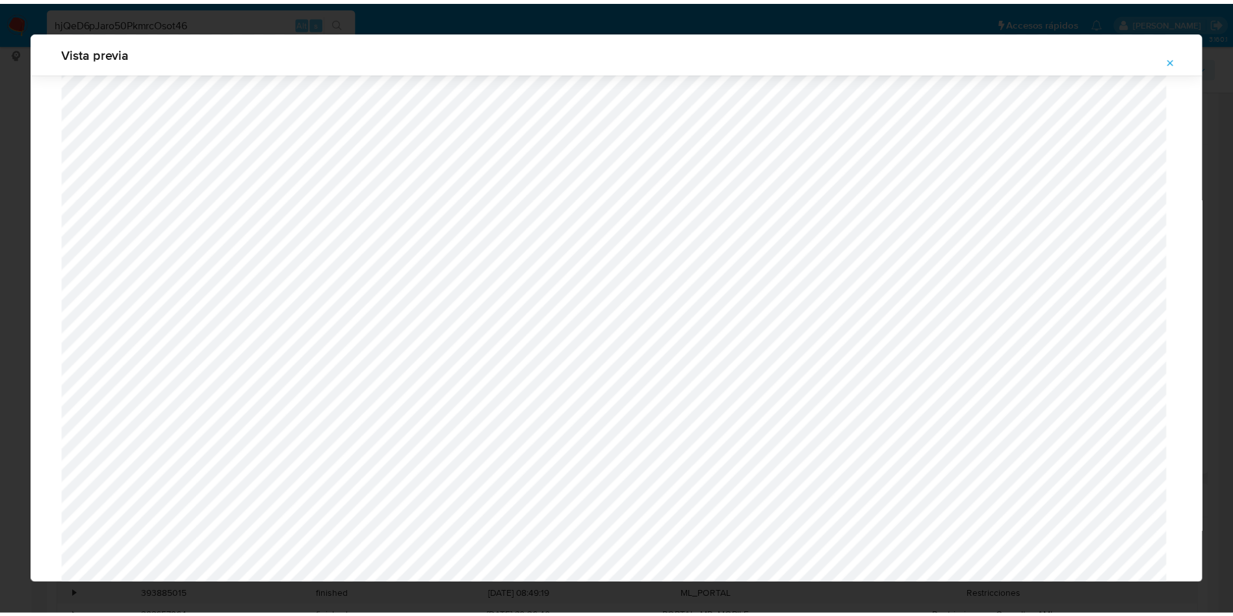
scroll to position [0, 0]
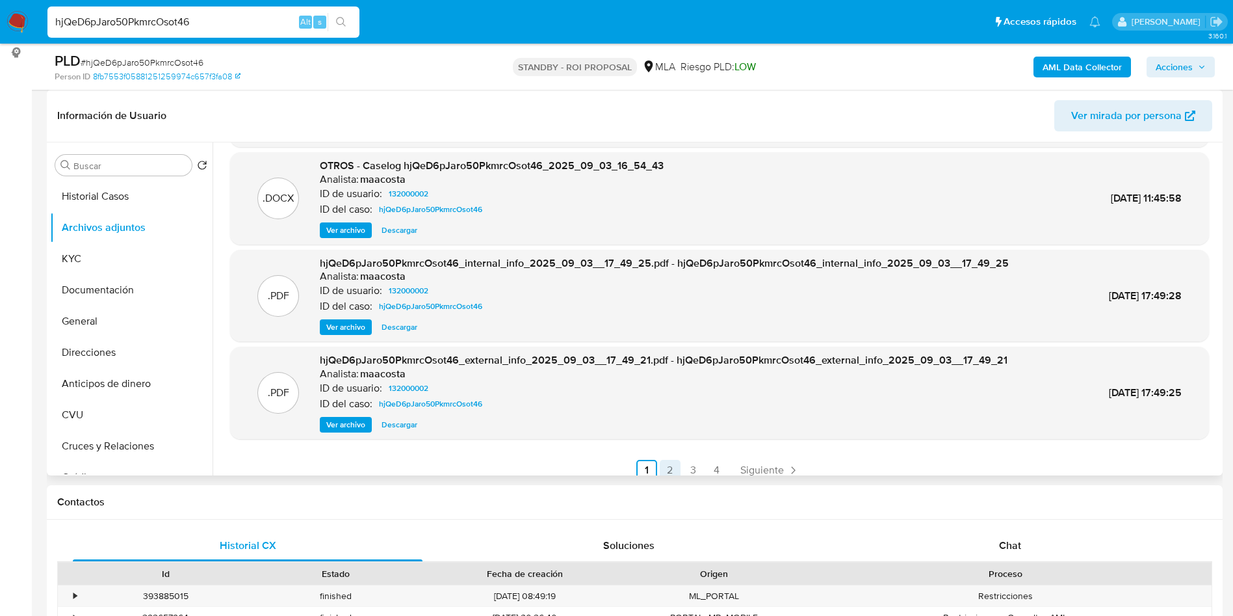
click at [675, 464] on link "2" at bounding box center [670, 470] width 21 height 21
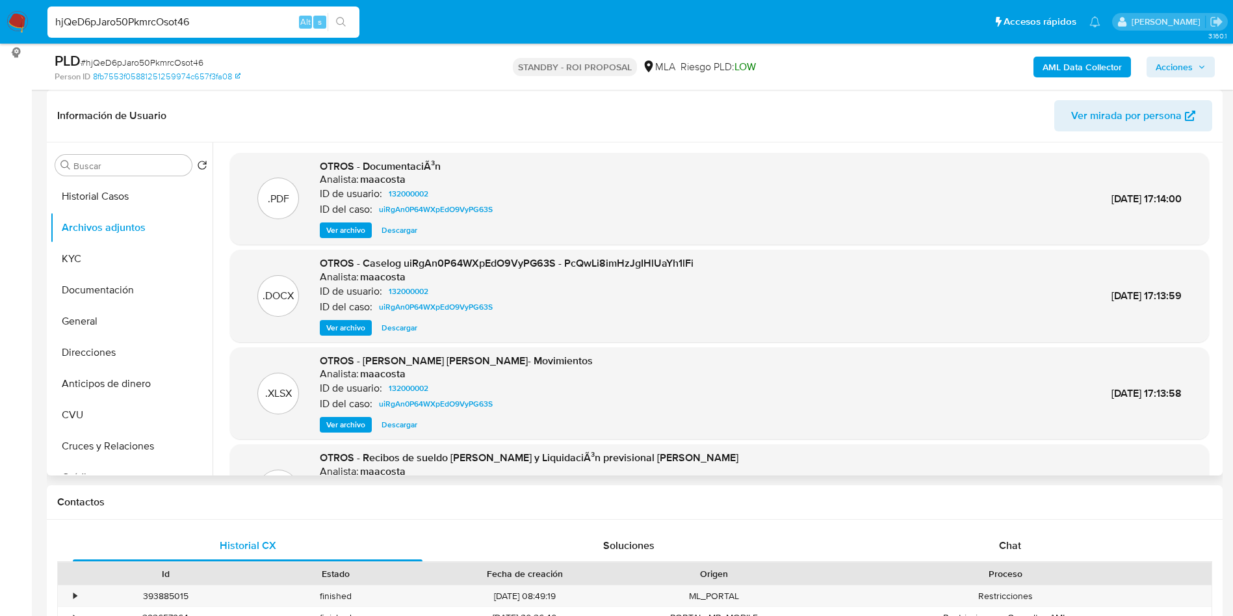
click at [330, 324] on span "Ver archivo" at bounding box center [345, 327] width 39 height 13
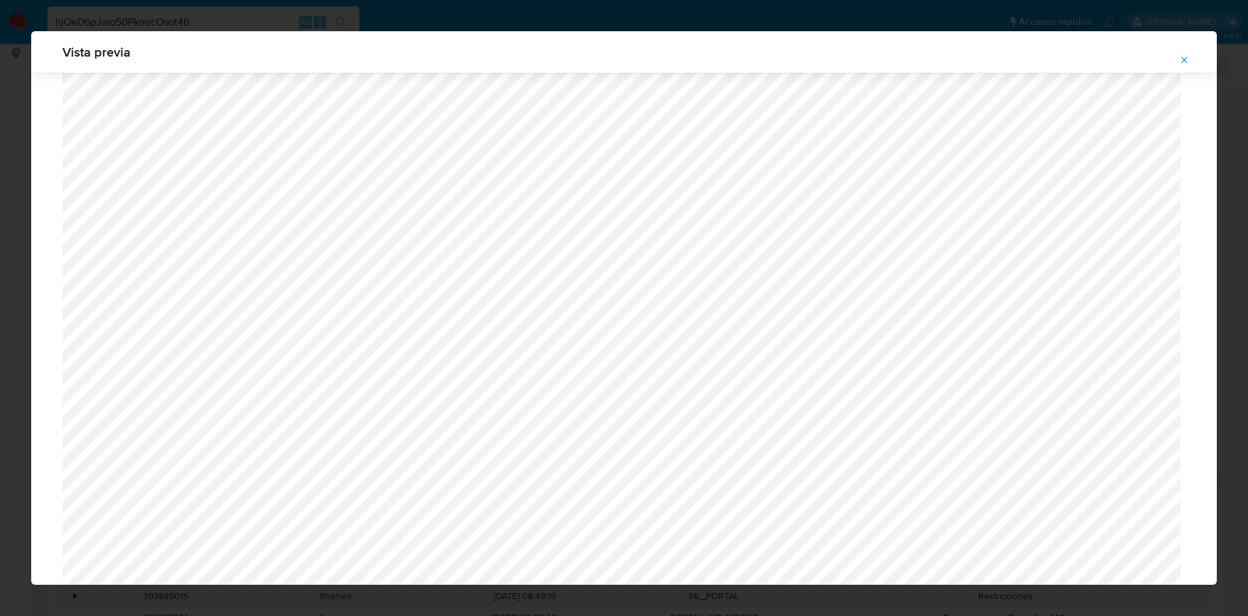
scroll to position [267, 0]
click at [1181, 57] on icon "Attachment preview" at bounding box center [1184, 60] width 10 height 10
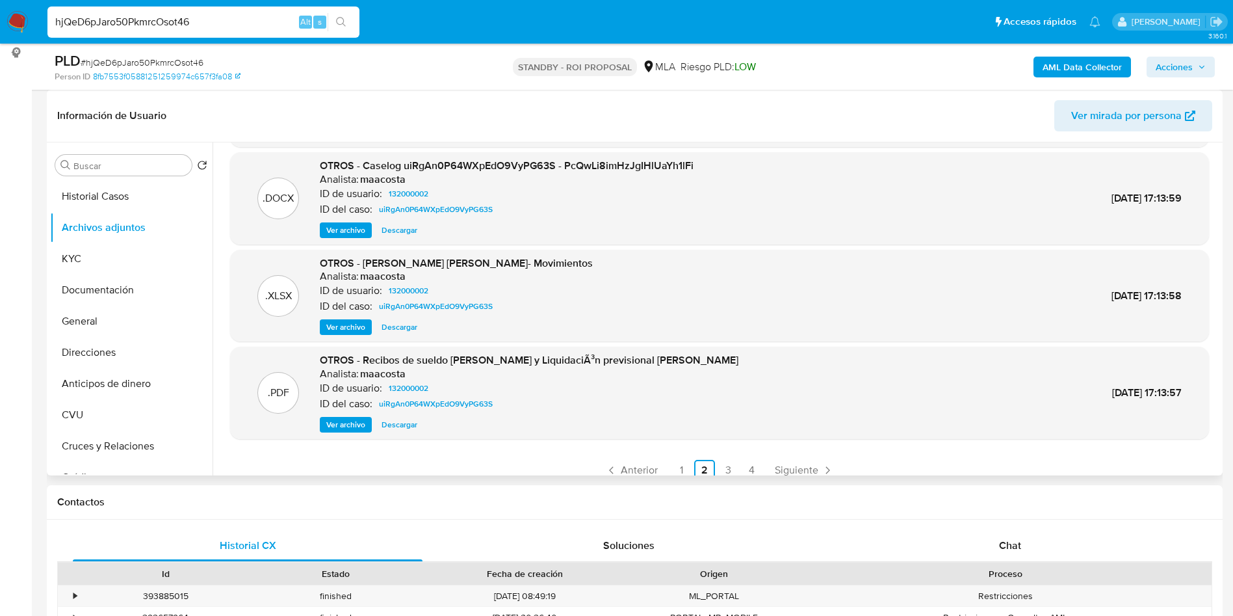
scroll to position [109, 0]
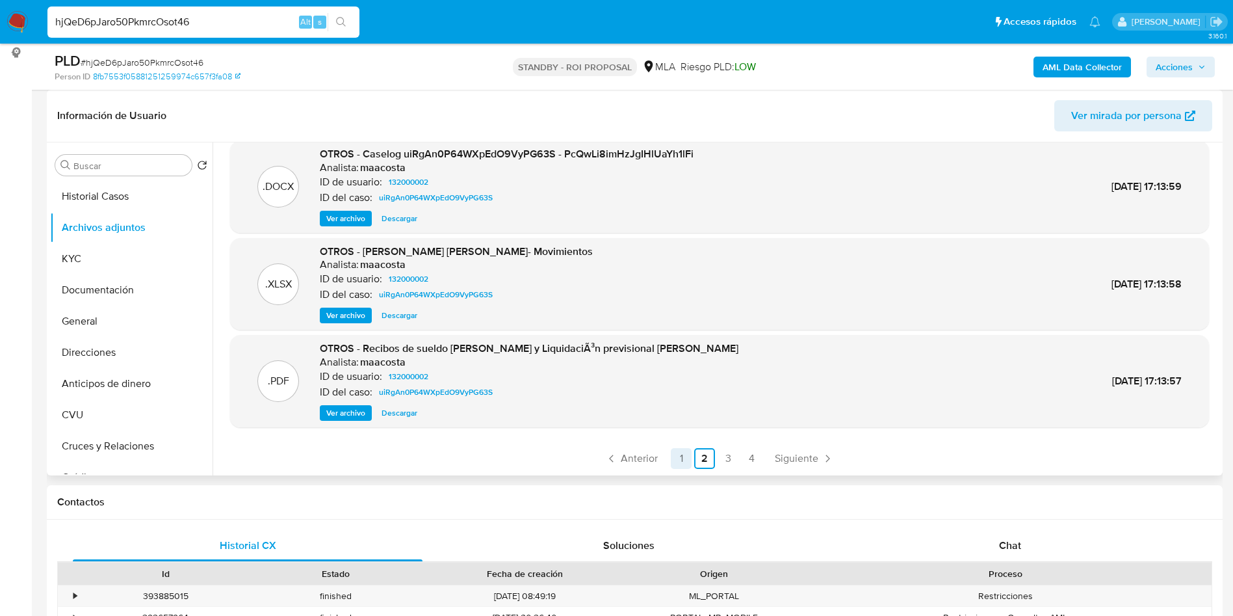
click at [688, 459] on link "1" at bounding box center [681, 458] width 21 height 21
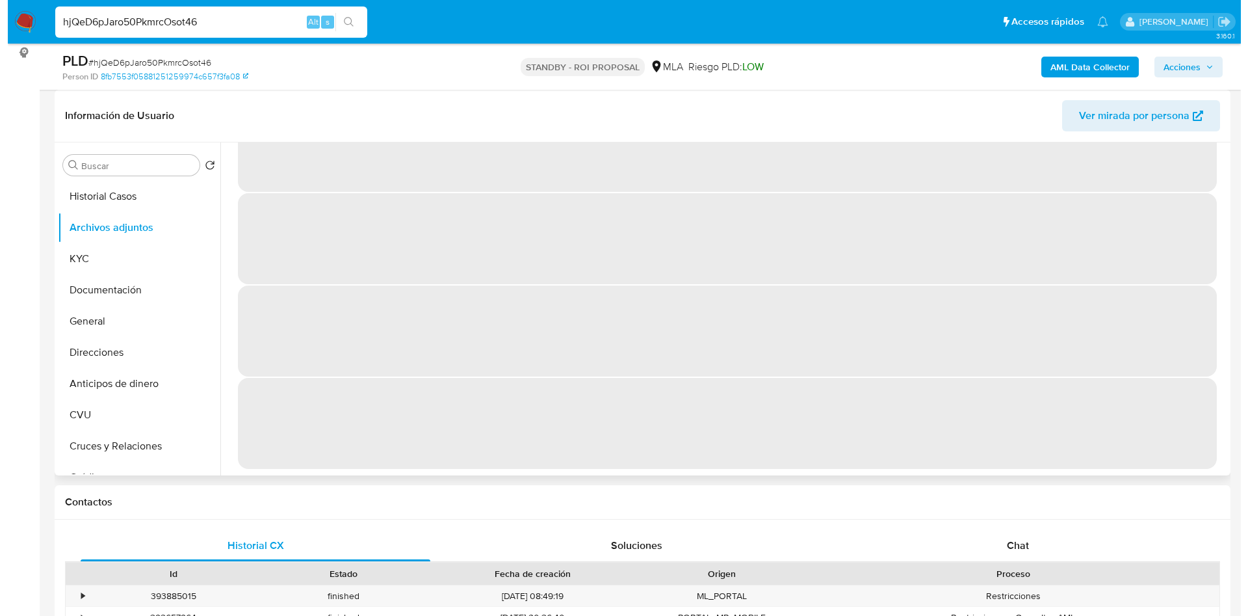
scroll to position [0, 0]
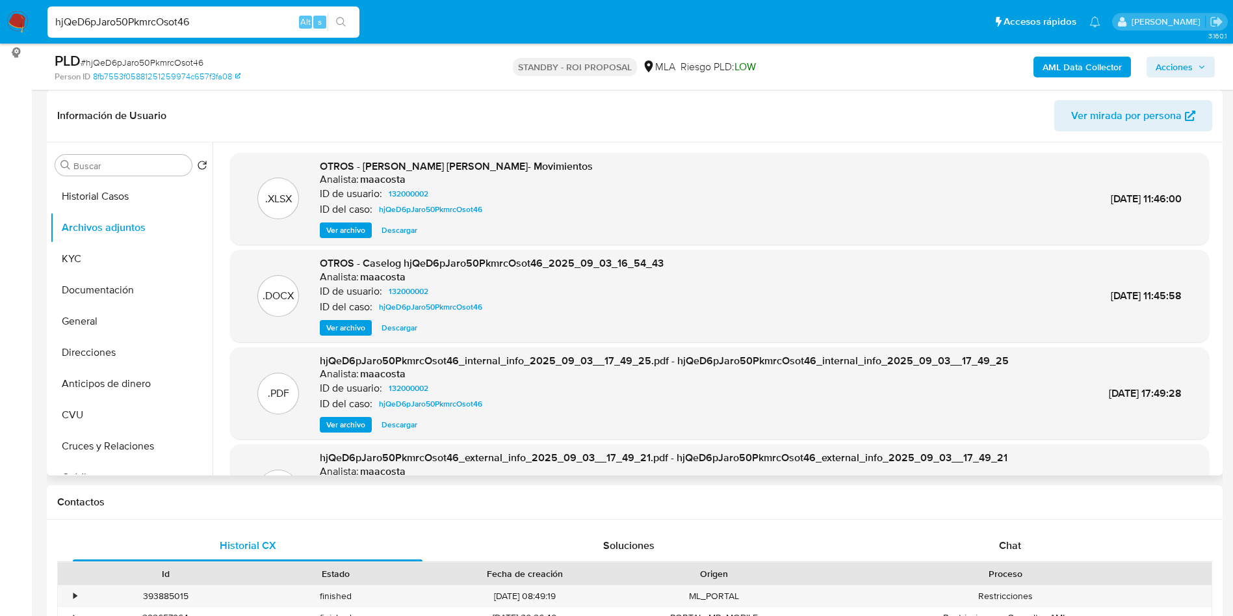
click at [334, 323] on span "Ver archivo" at bounding box center [345, 327] width 39 height 13
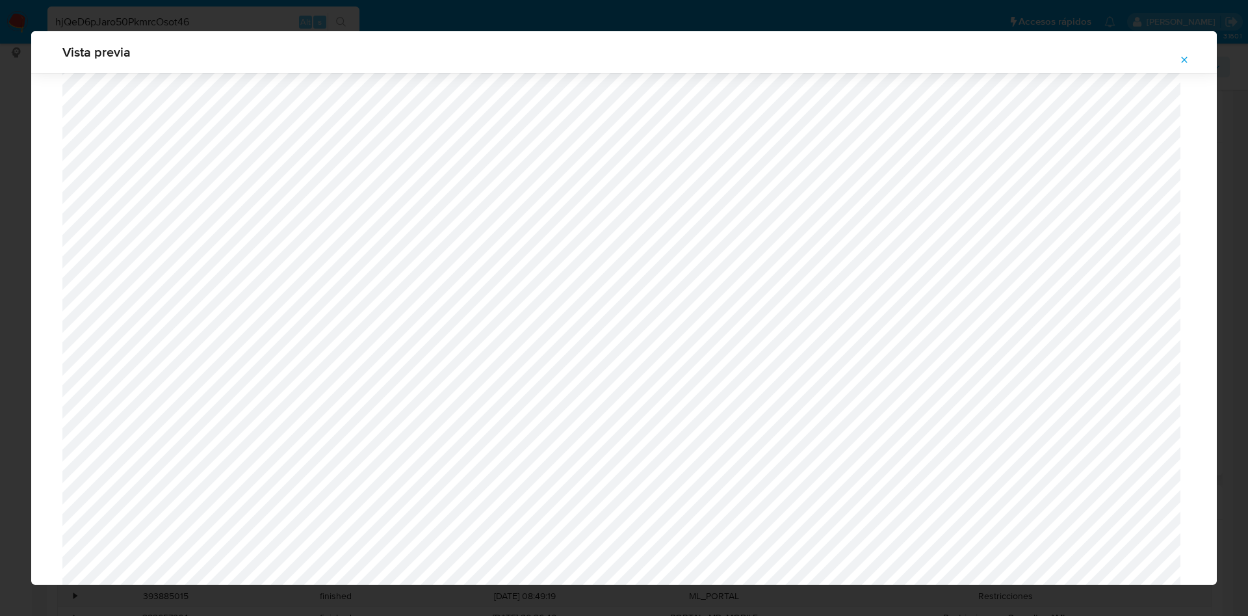
scroll to position [364, 0]
click at [1188, 59] on icon "Attachment preview" at bounding box center [1184, 60] width 10 height 10
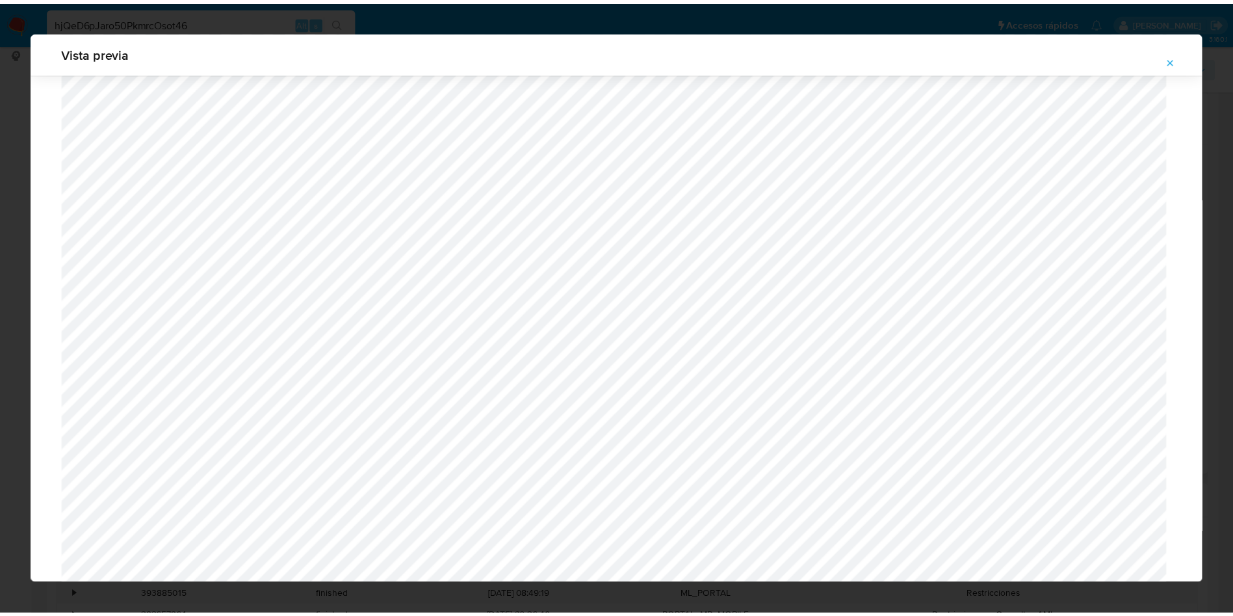
scroll to position [0, 0]
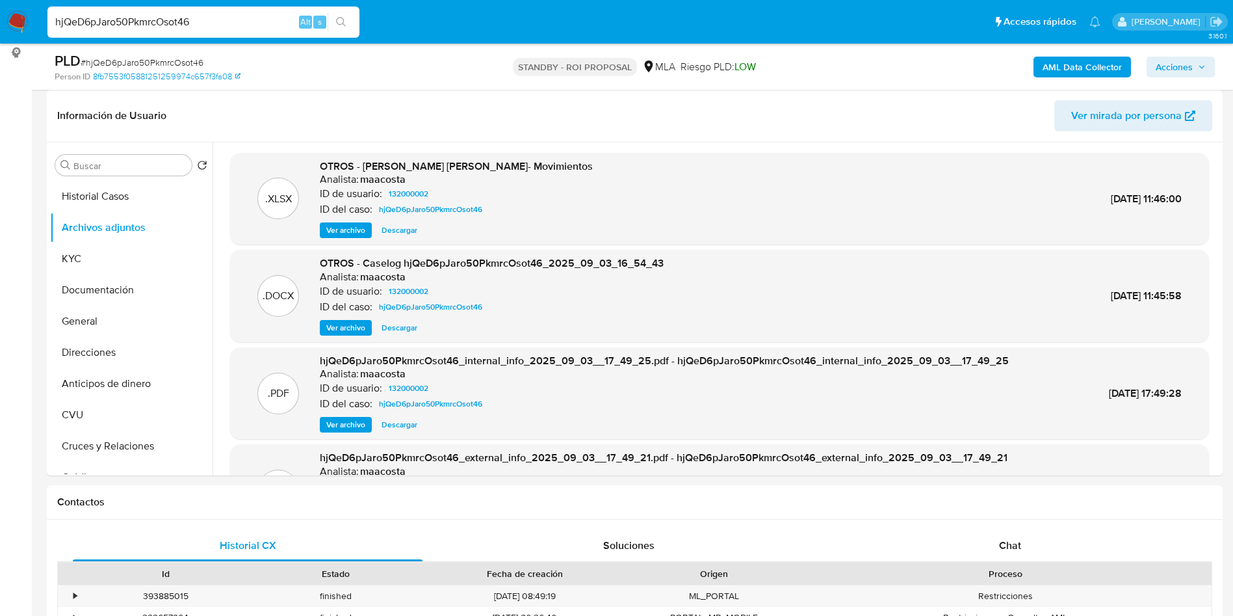
click at [252, 27] on input "hjQeD6pJaro50PkmrcOsot46" at bounding box center [203, 22] width 312 height 17
paste input "gSdL2RZVqOIMLG7usmG05SBt"
type input "gSdL2RZVqOIMLG7usmG05SBt"
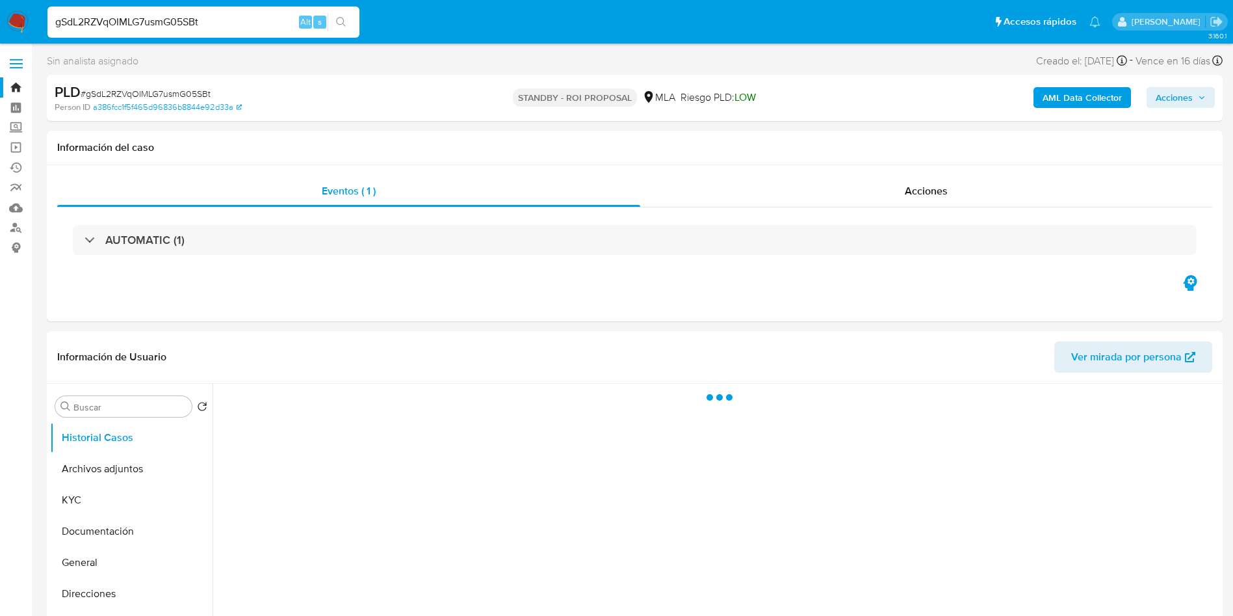
select select "10"
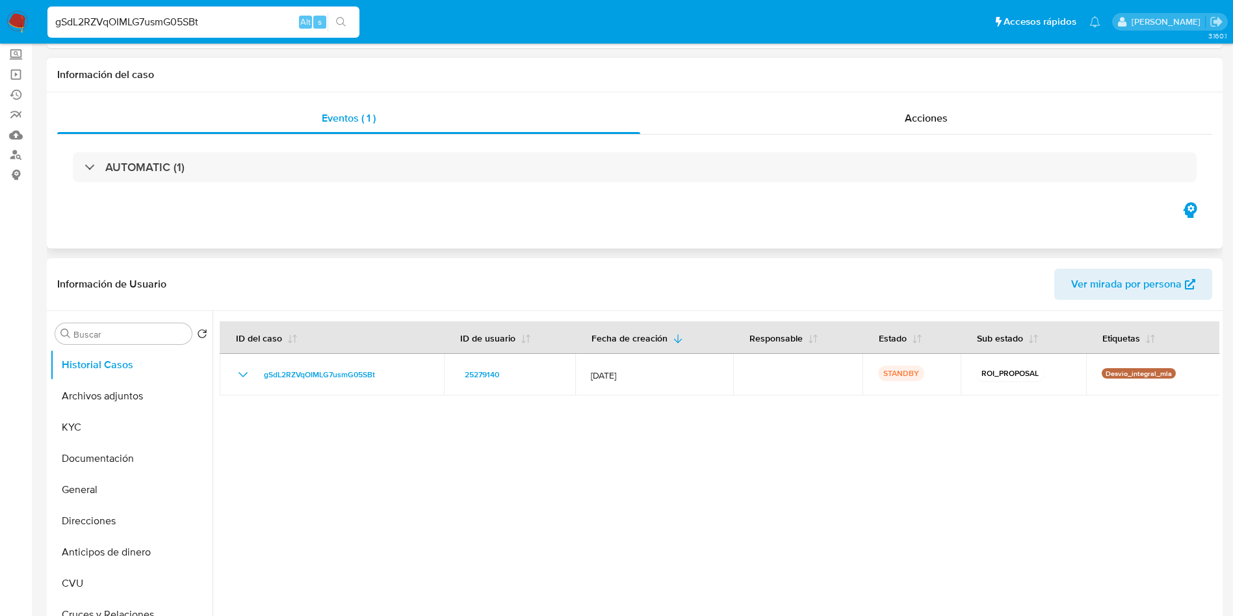
scroll to position [98, 0]
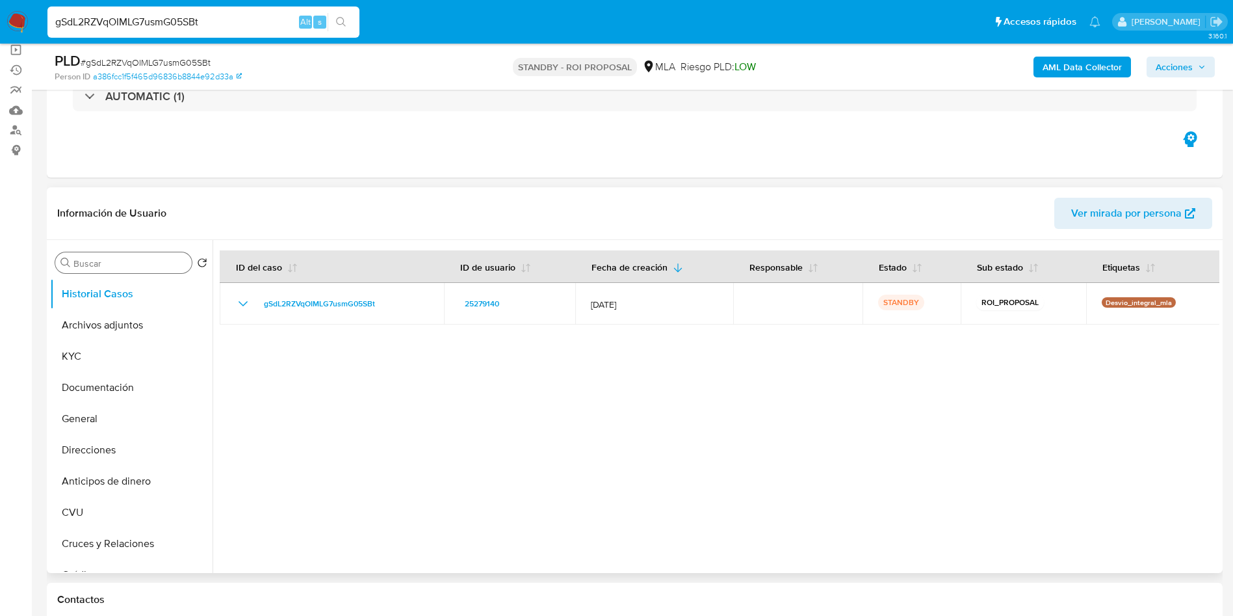
click at [86, 265] on input "Buscar" at bounding box center [129, 263] width 113 height 12
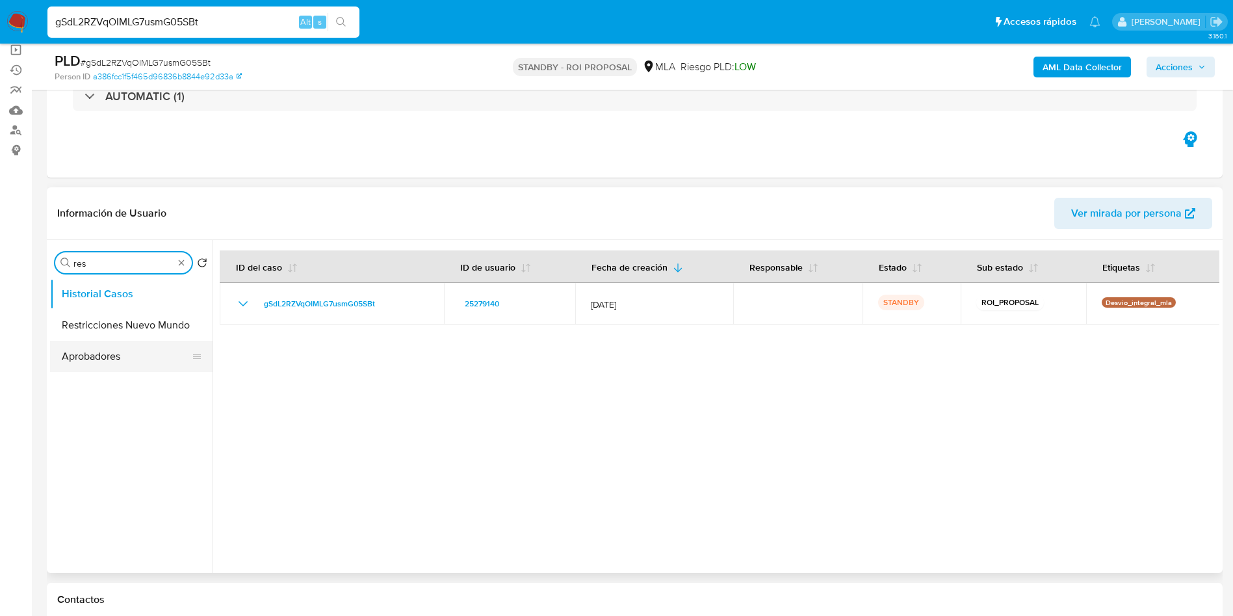
type input "res"
click at [94, 341] on button "Aprobadores" at bounding box center [126, 356] width 152 height 31
click at [95, 341] on button "Aprobadores" at bounding box center [131, 356] width 163 height 31
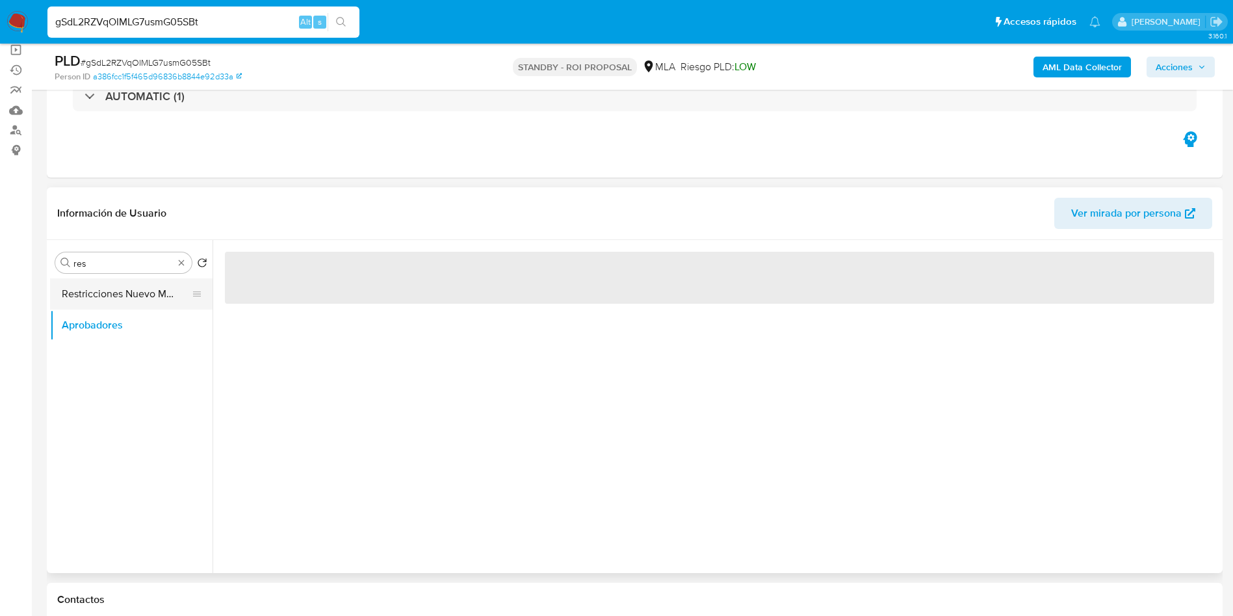
click at [144, 296] on button "Restricciones Nuevo Mundo" at bounding box center [126, 293] width 152 height 31
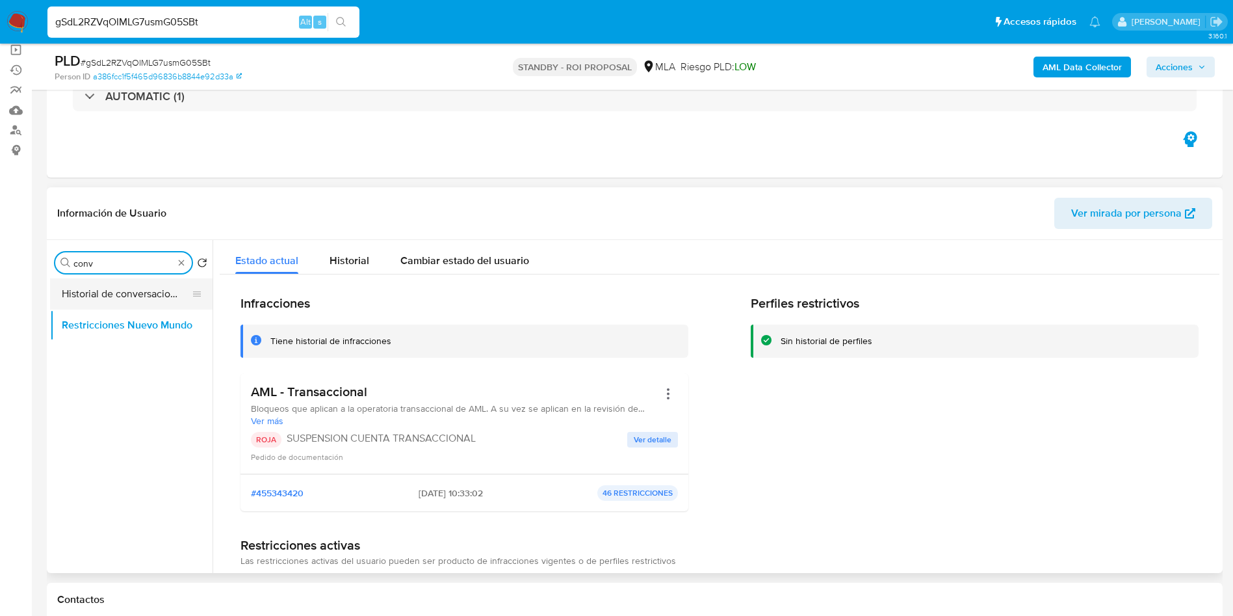
type input "conv"
click at [147, 282] on button "Historial de conversaciones" at bounding box center [126, 293] width 152 height 31
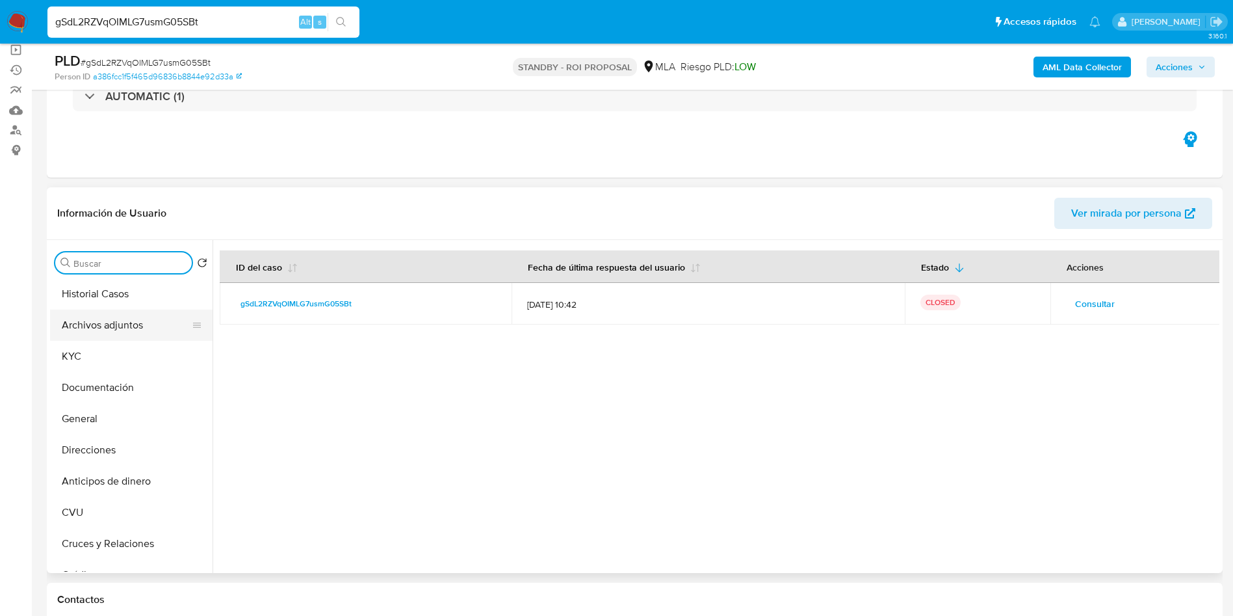
click at [107, 328] on button "Archivos adjuntos" at bounding box center [126, 324] width 152 height 31
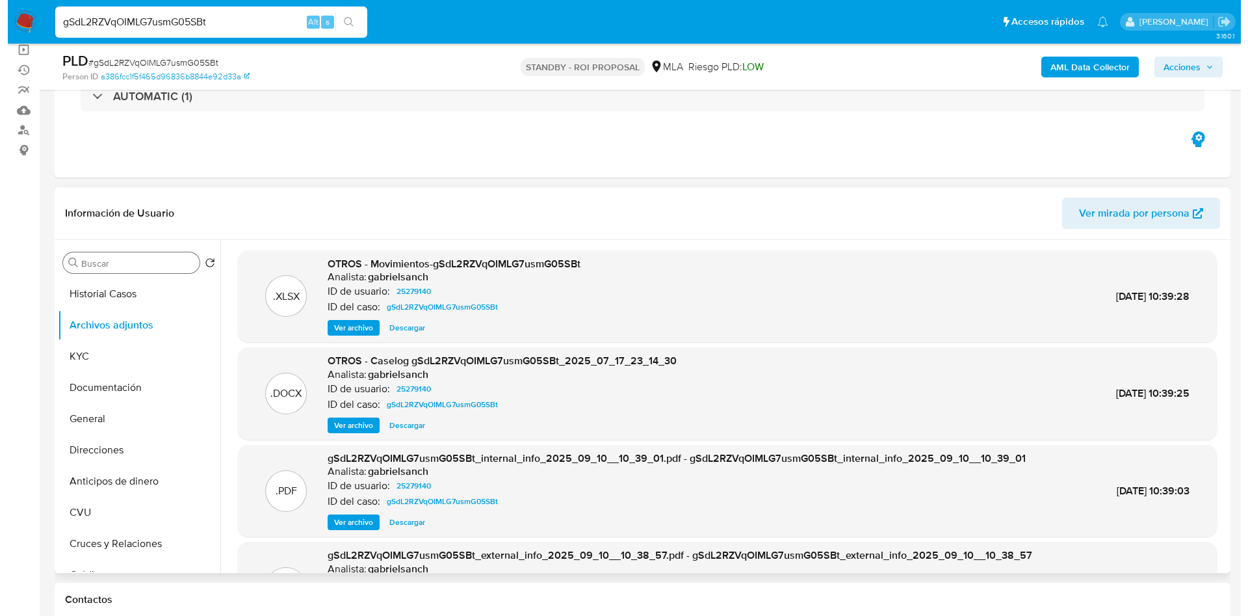
scroll to position [73, 0]
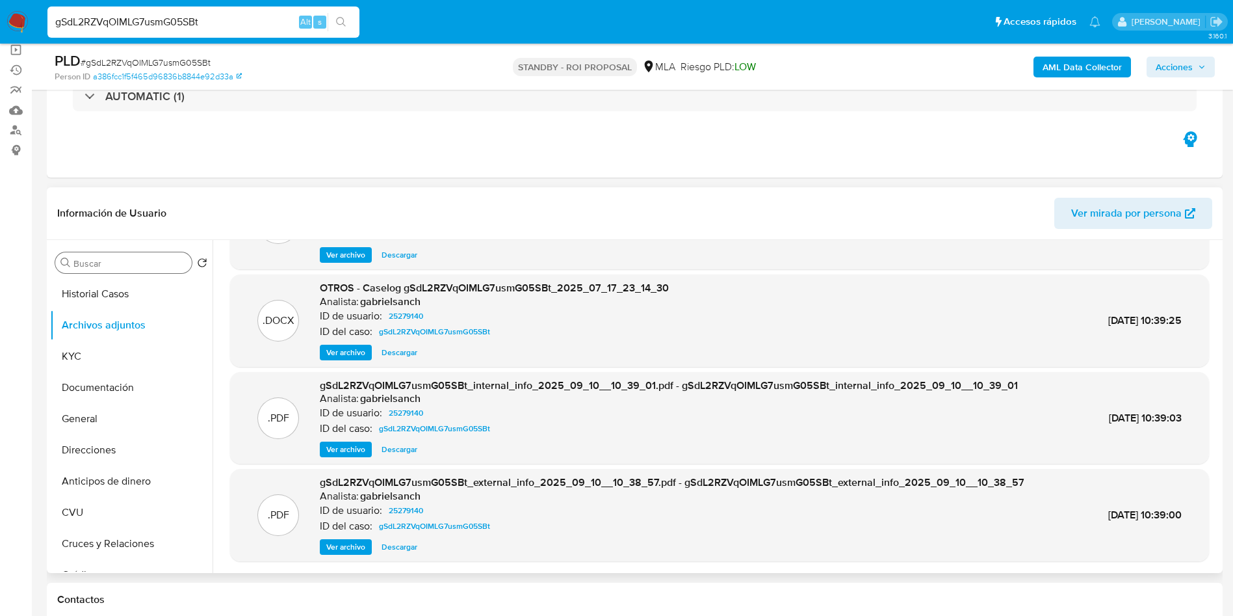
click at [343, 352] on span "Ver archivo" at bounding box center [345, 352] width 39 height 13
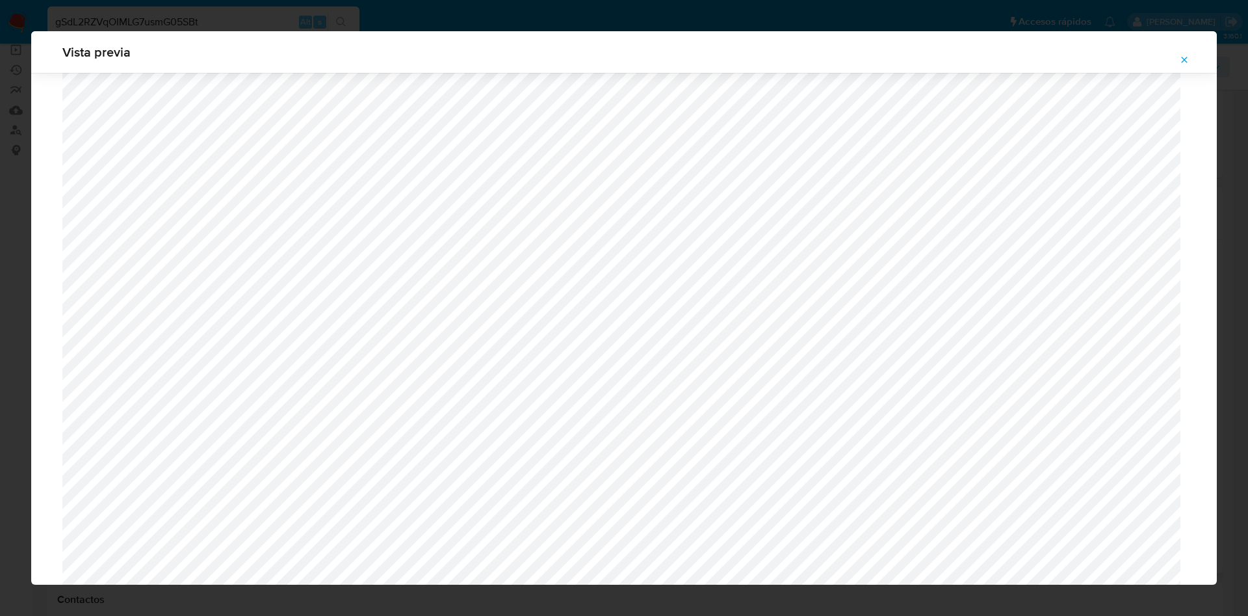
scroll to position [1047, 0]
click at [1181, 53] on span "Attachment preview" at bounding box center [1184, 60] width 10 height 18
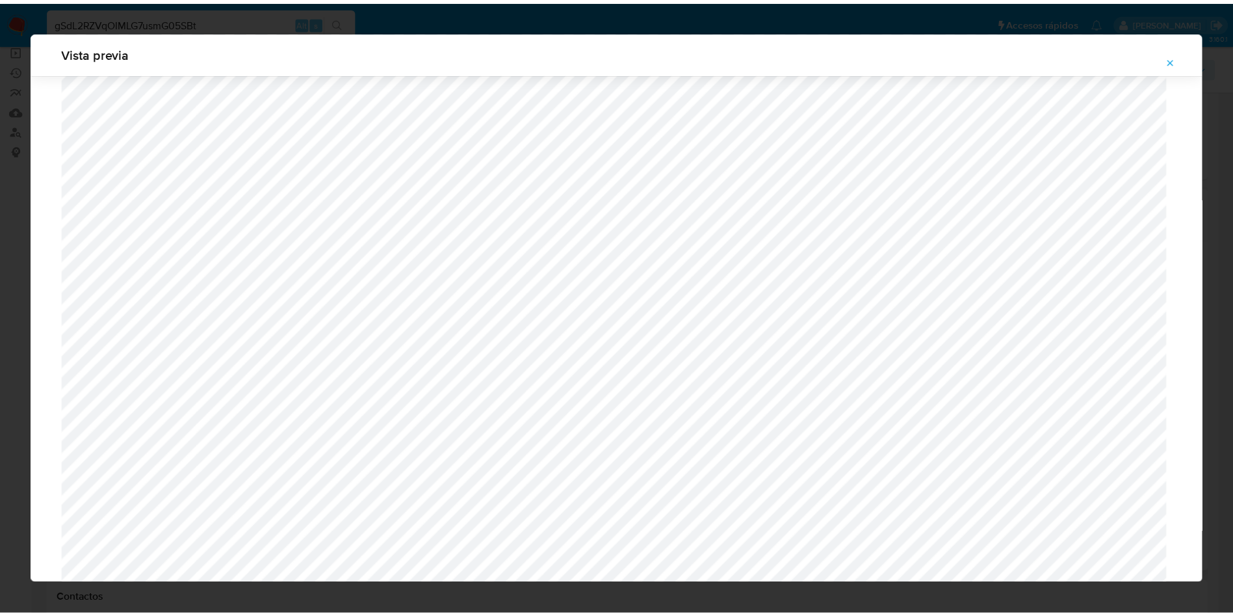
scroll to position [0, 0]
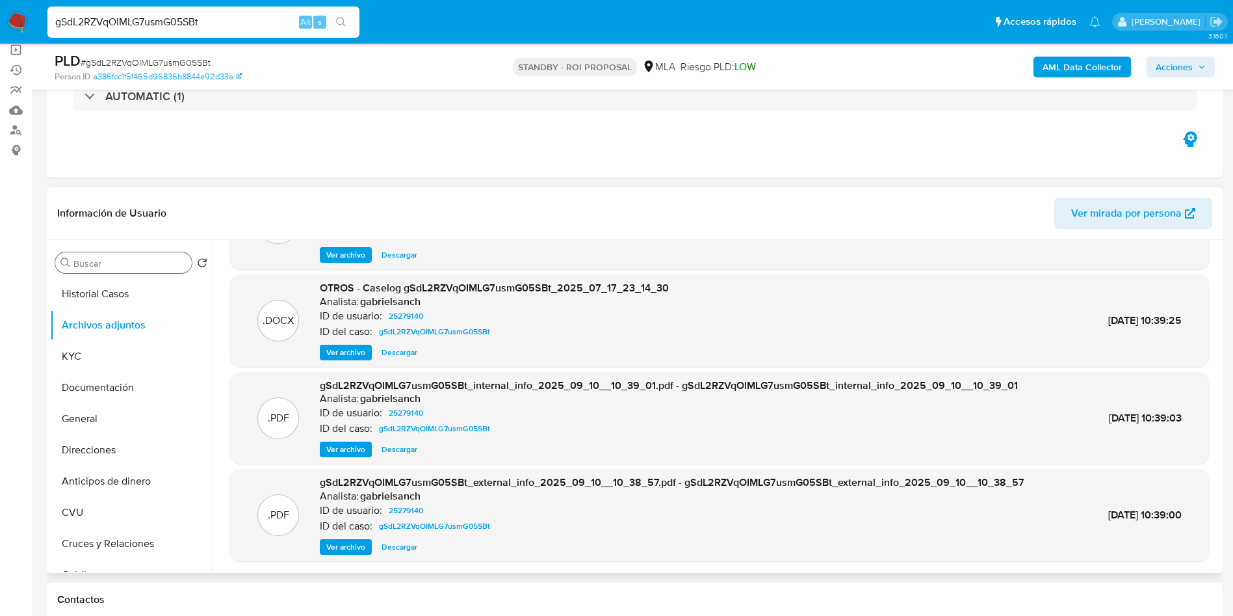
click at [242, 25] on input "gSdL2RZVqOIMLG7usmG05SBt" at bounding box center [203, 22] width 312 height 17
paste input "cZXpDuz1qcABen0gnBjQnihj"
type input "cZXpDuz1qcABen0gnBjQnihj"
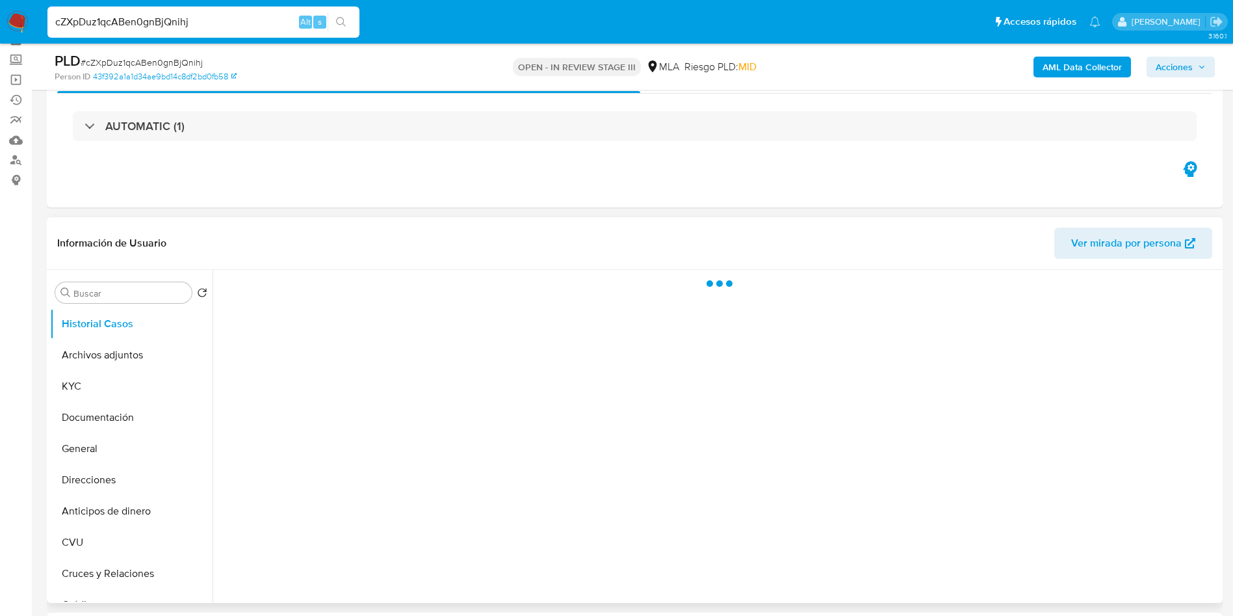
scroll to position [98, 0]
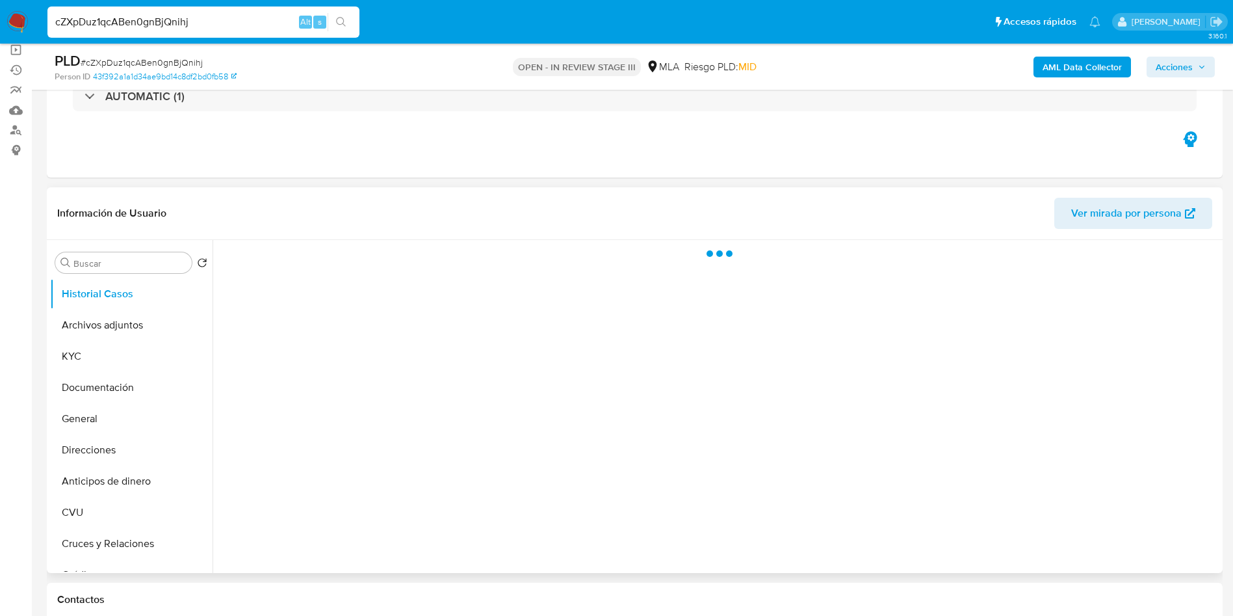
select select "10"
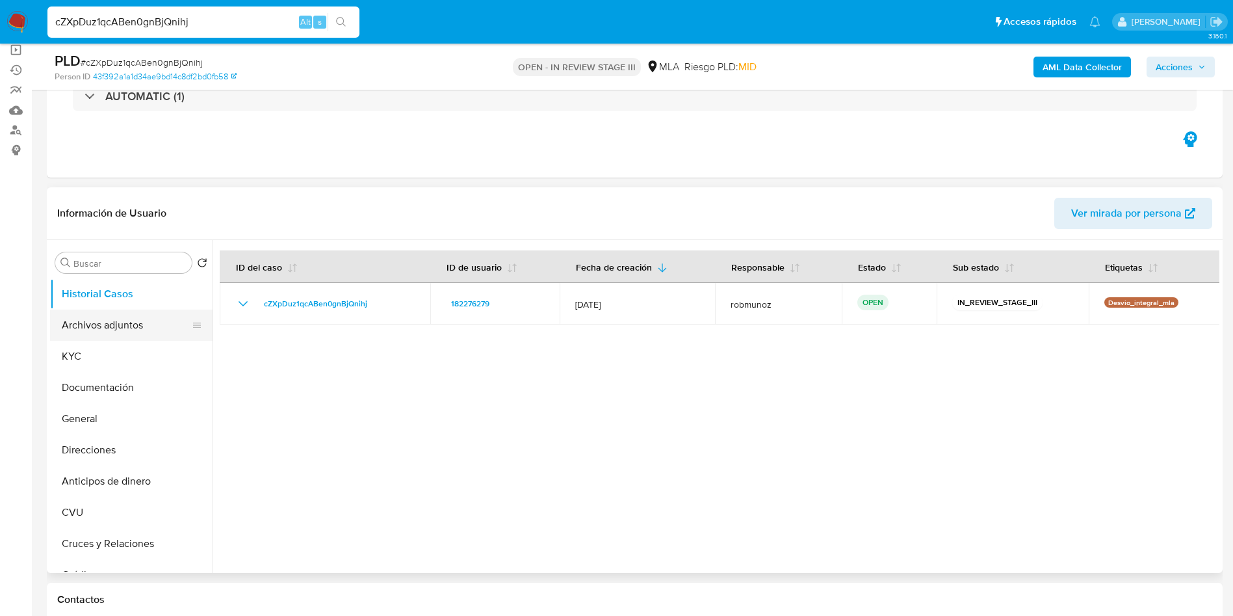
click at [79, 315] on button "Archivos adjuntos" at bounding box center [126, 324] width 152 height 31
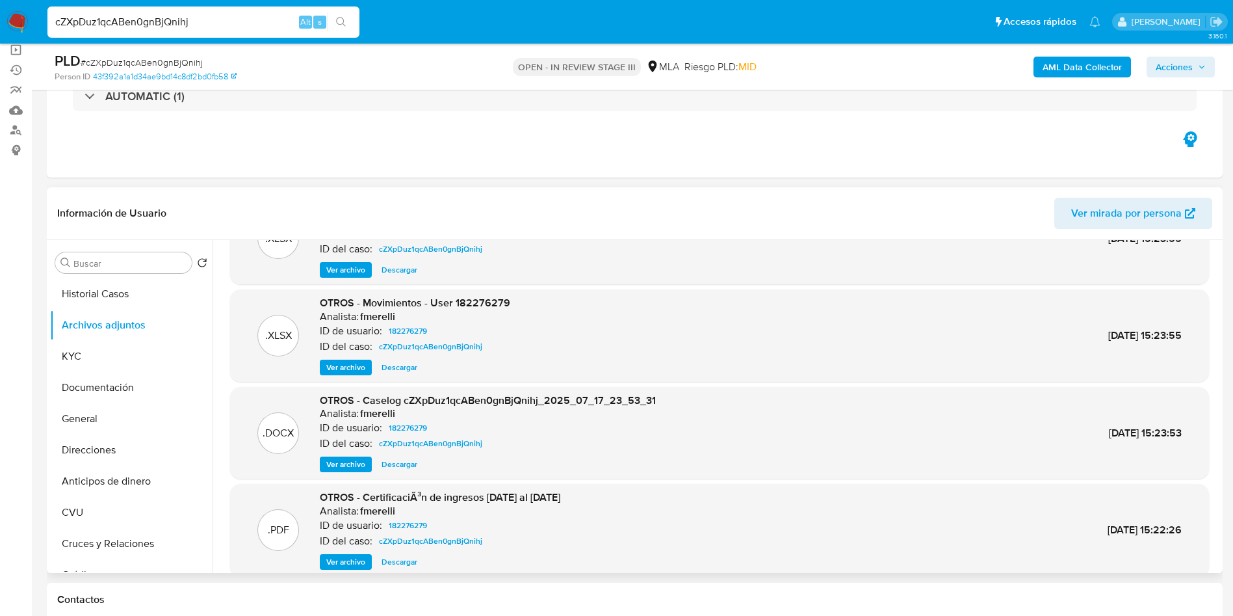
scroll to position [96, 0]
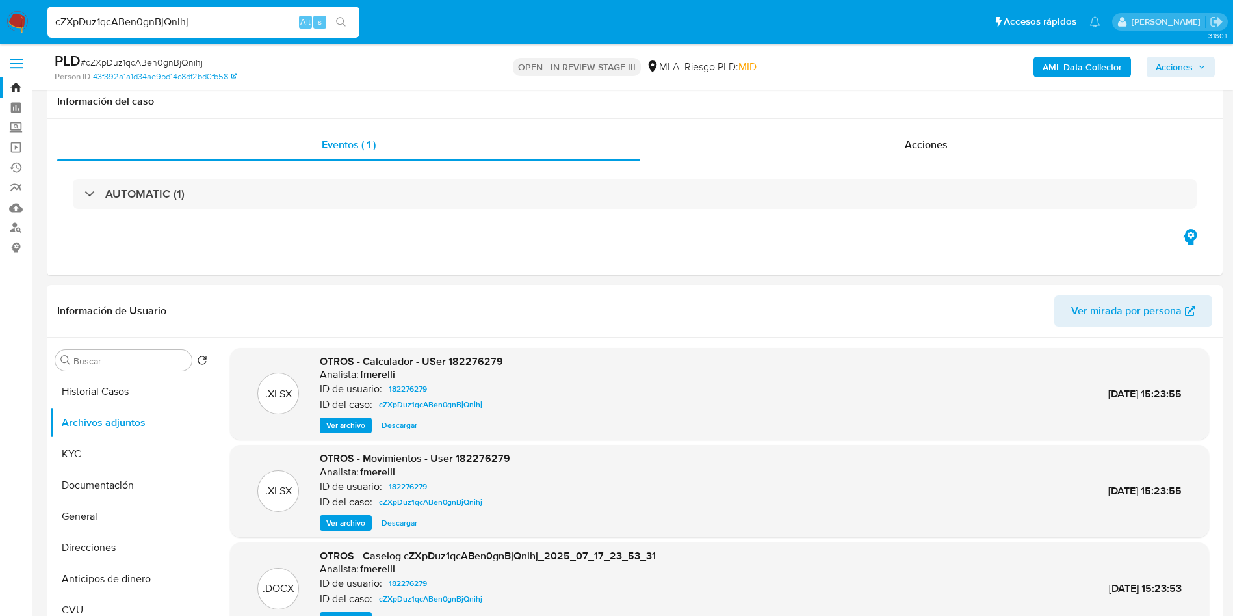
select select "10"
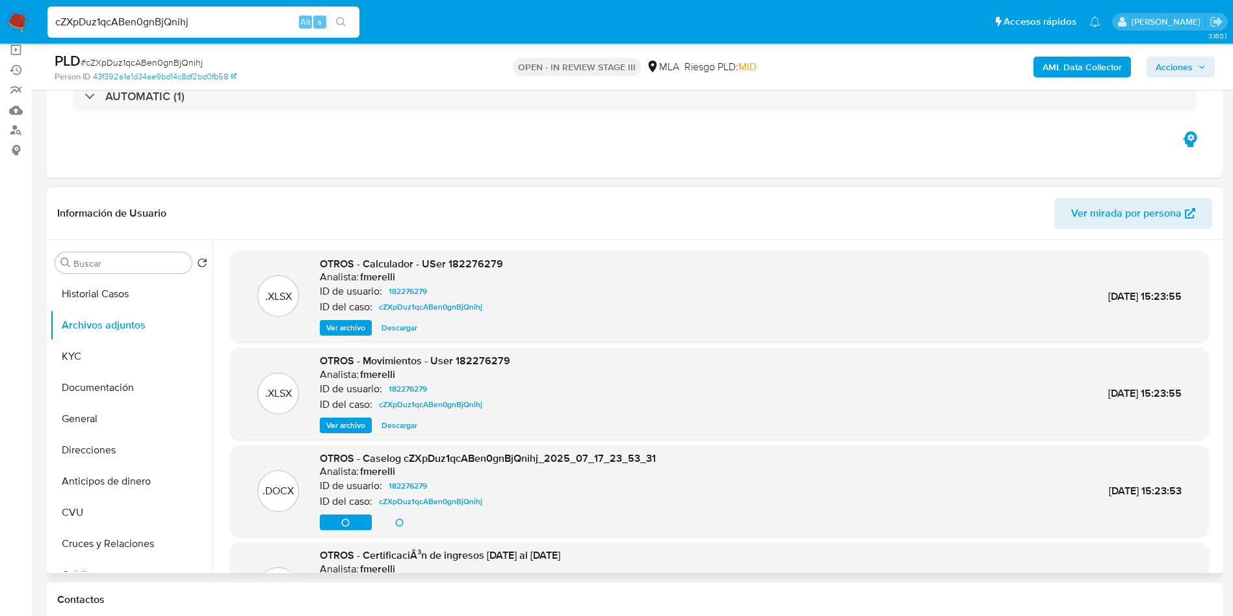
scroll to position [98, 0]
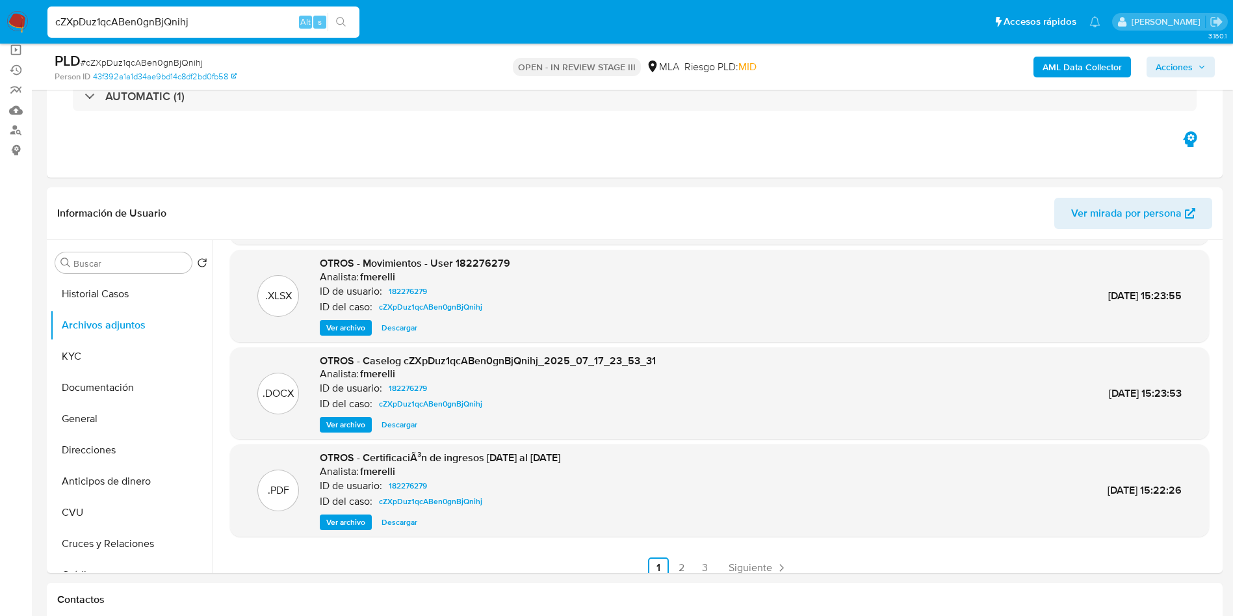
click at [227, 31] on div "cZXpDuz1qcABen0gnBjQnihj Alt s" at bounding box center [203, 22] width 312 height 31
click at [228, 28] on input "cZXpDuz1qcABen0gnBjQnihj" at bounding box center [203, 22] width 312 height 17
paste input "gSdL2RZVqOIMLG7usmG05SBt"
type input "gSdL2RZVqOIMLG7usmG05SBt"
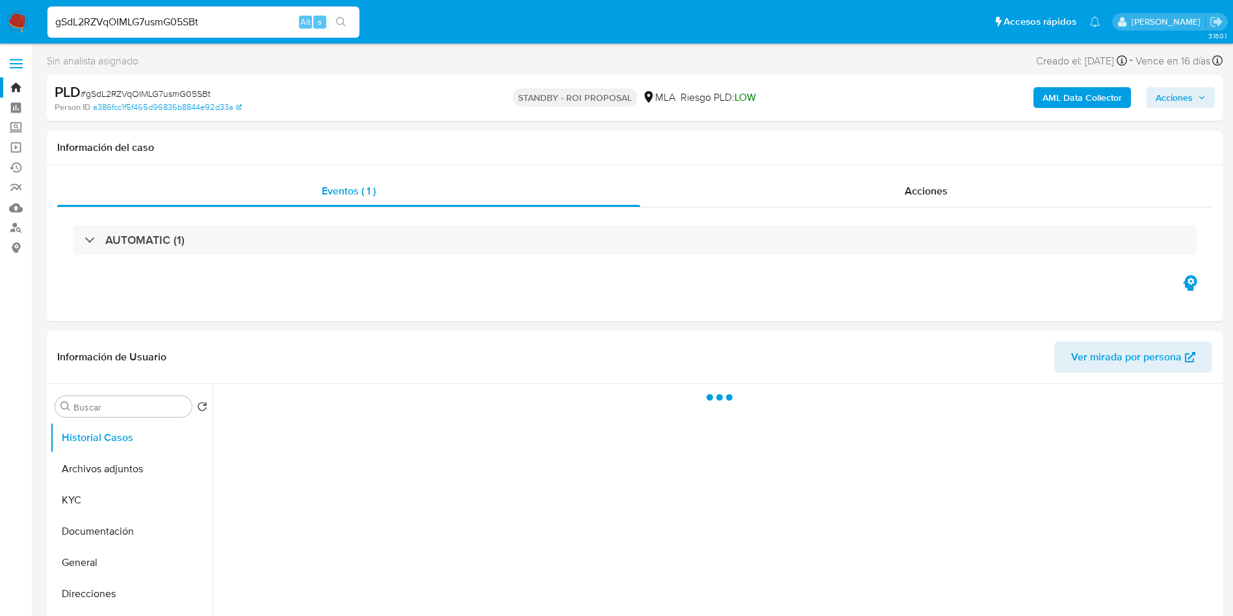
select select "10"
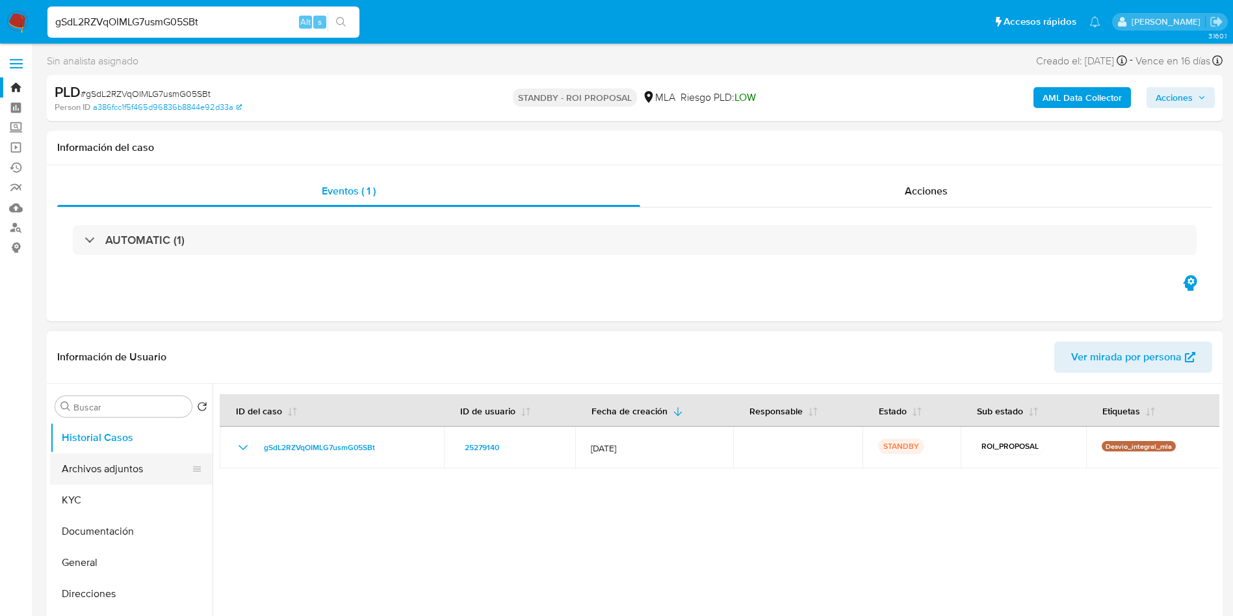
click at [84, 463] on button "Archivos adjuntos" at bounding box center [126, 468] width 152 height 31
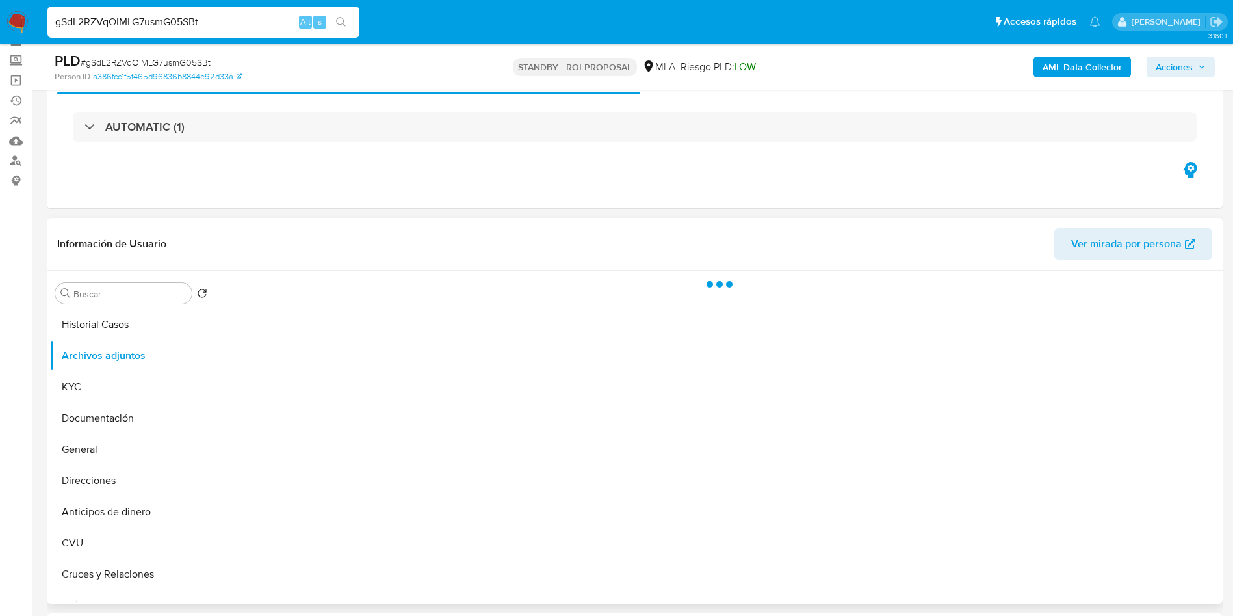
scroll to position [98, 0]
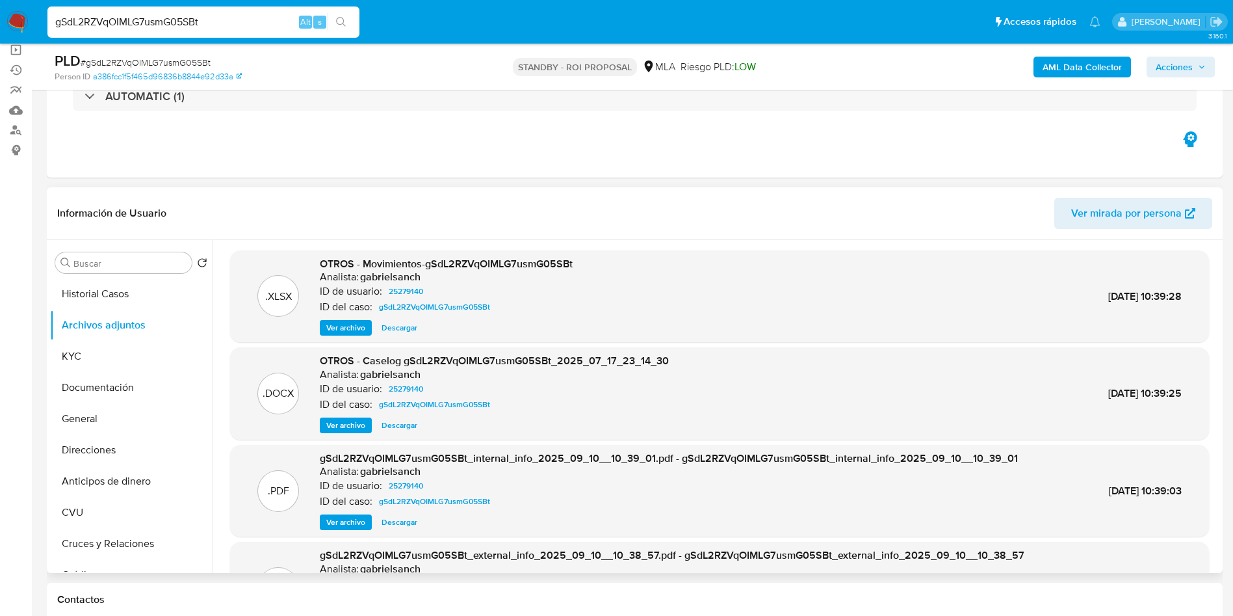
click at [389, 423] on span "Descargar" at bounding box center [400, 425] width 36 height 13
click at [226, 18] on input "gSdL2RZVqOIMLG7usmG05SBt" at bounding box center [203, 22] width 312 height 17
paste input "81l5zfwXjej2kXHVw4h3zQRO"
type input "81l5zfwXjej2kXHVw4h3zQRO"
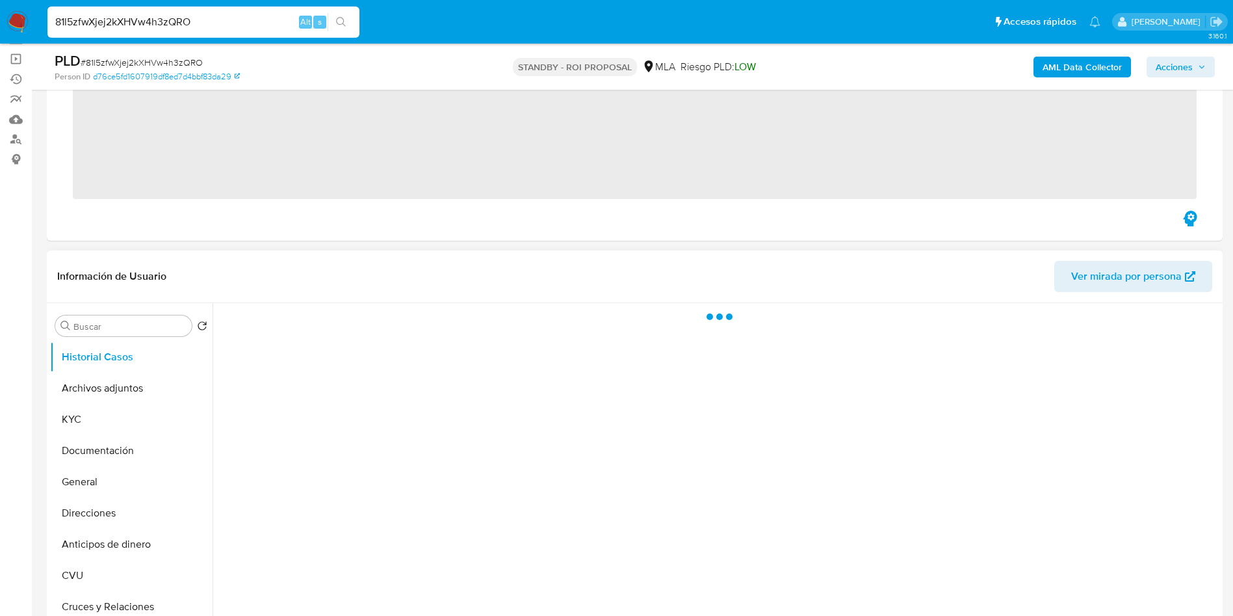
scroll to position [98, 0]
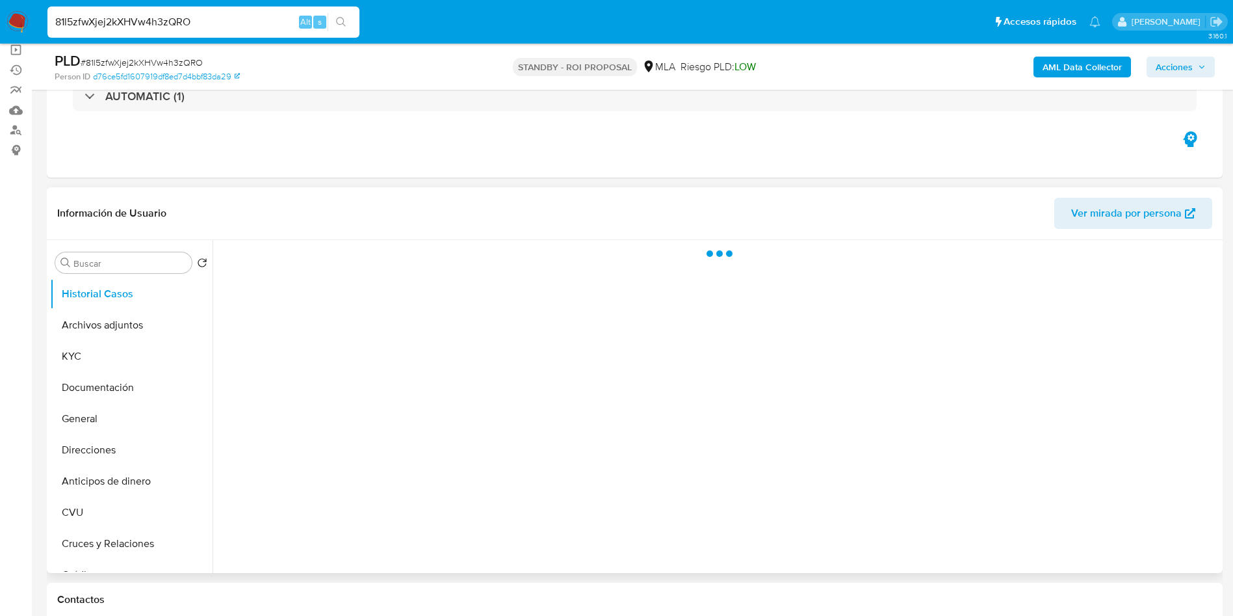
select select "10"
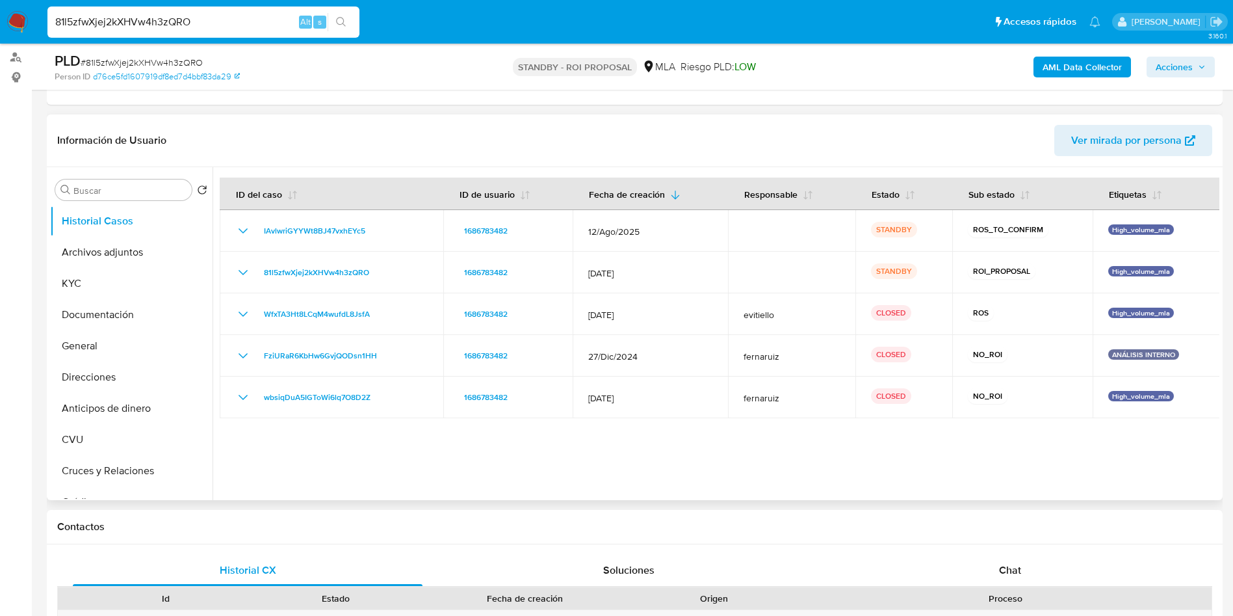
scroll to position [195, 0]
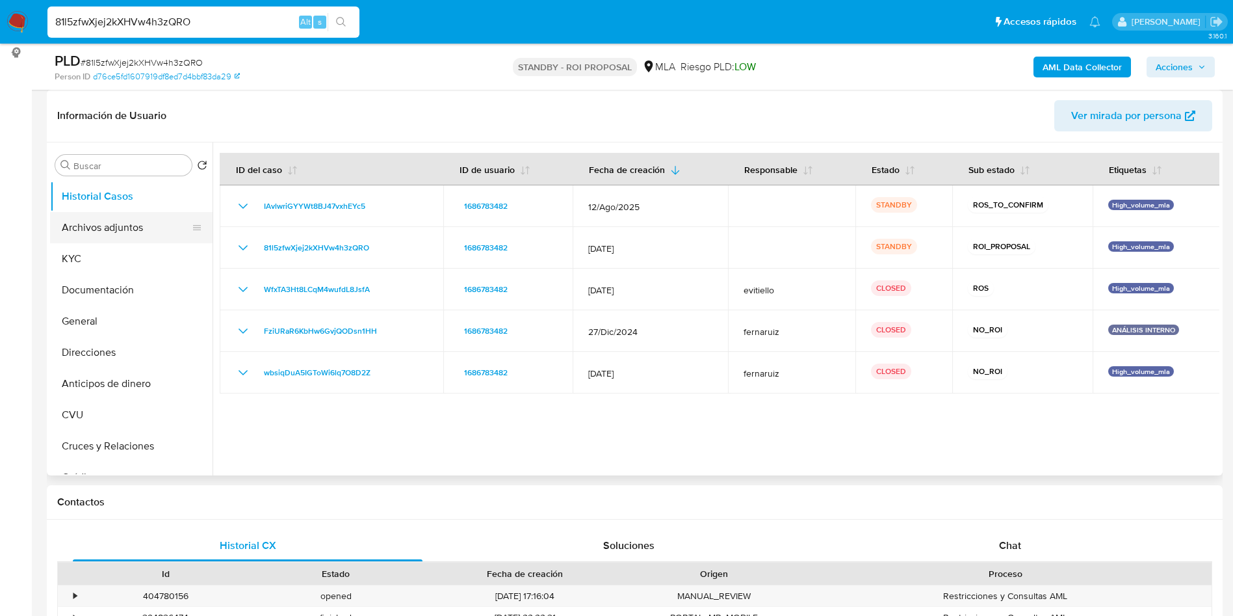
click at [130, 226] on button "Archivos adjuntos" at bounding box center [126, 227] width 152 height 31
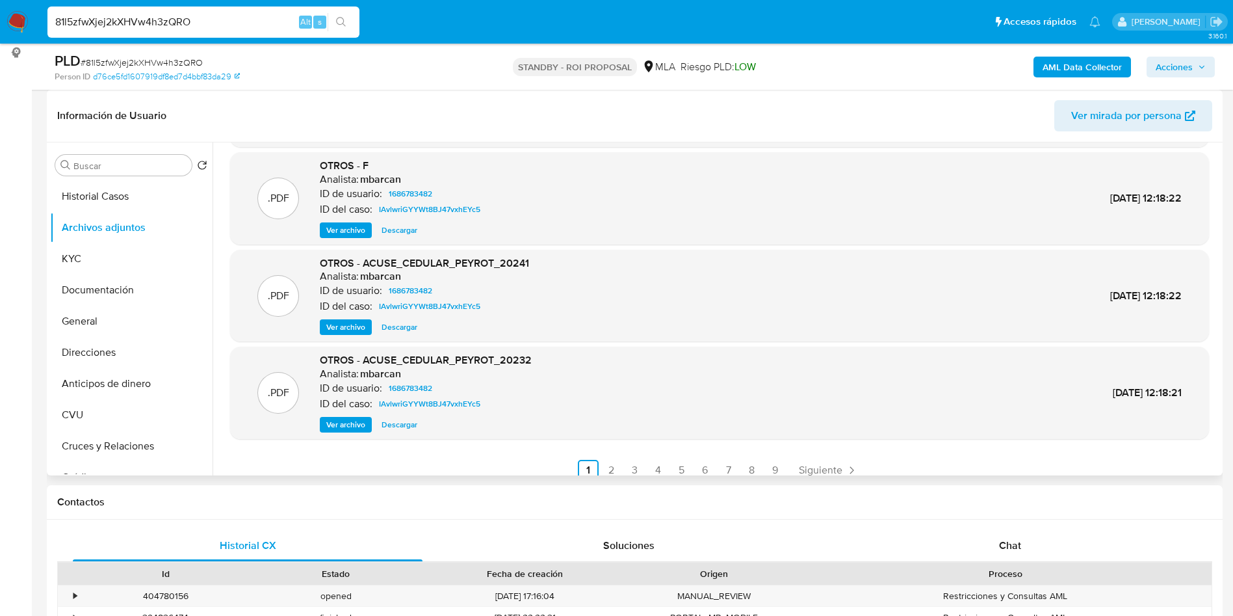
scroll to position [109, 0]
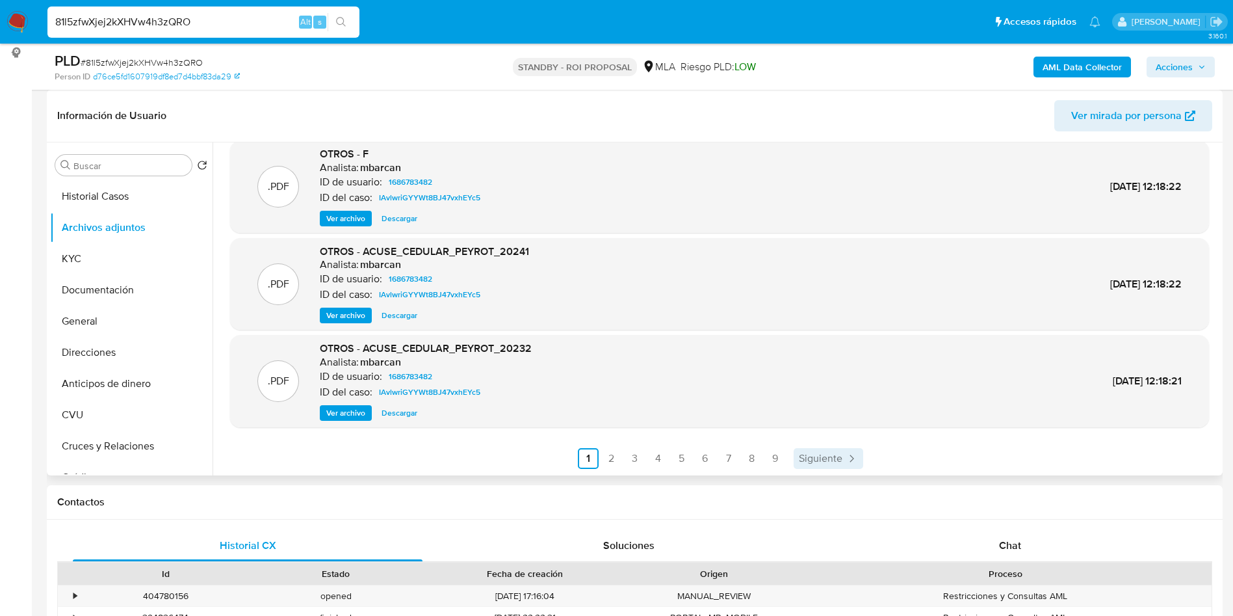
click at [820, 453] on span "Siguiente" at bounding box center [821, 458] width 44 height 10
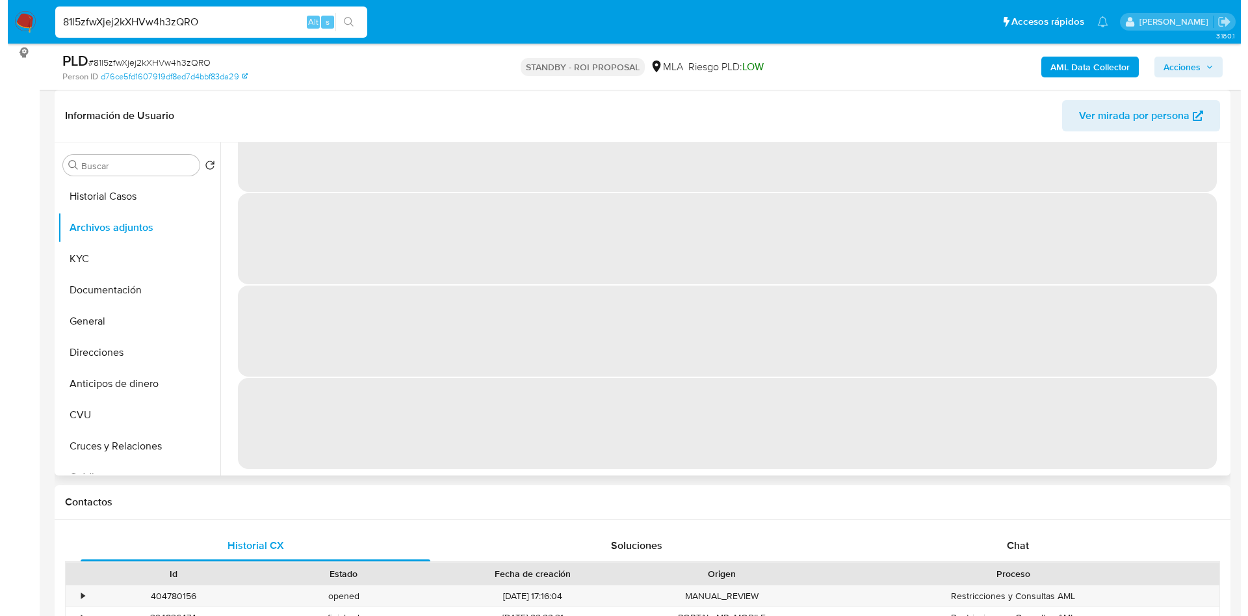
scroll to position [0, 0]
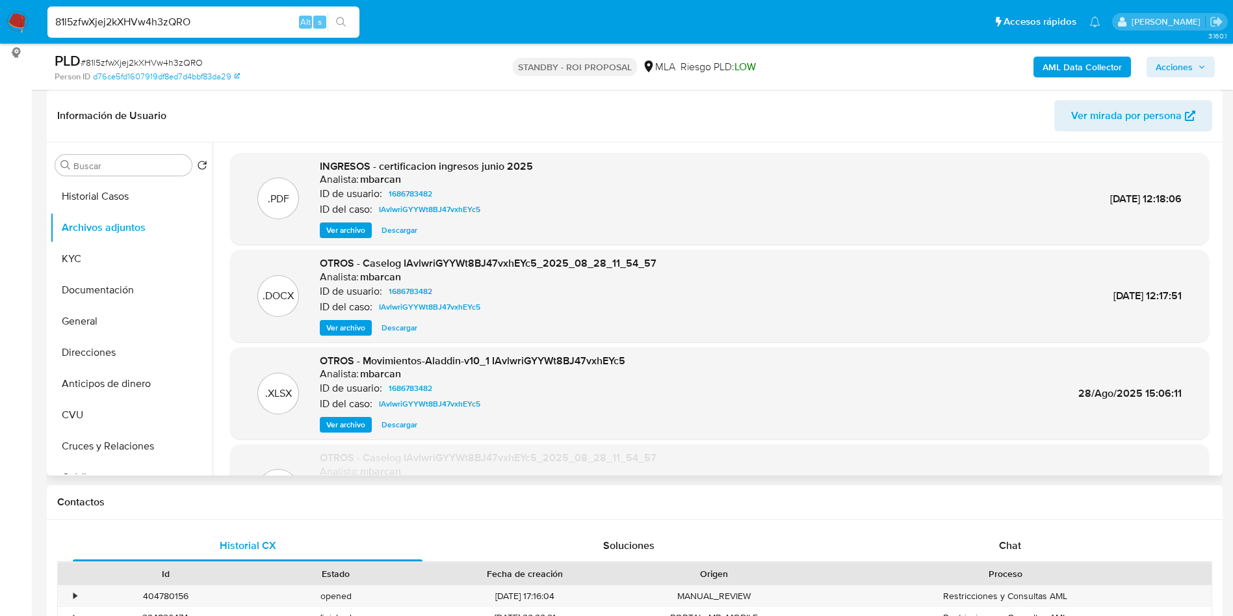
click at [350, 321] on span "Ver archivo" at bounding box center [345, 327] width 39 height 13
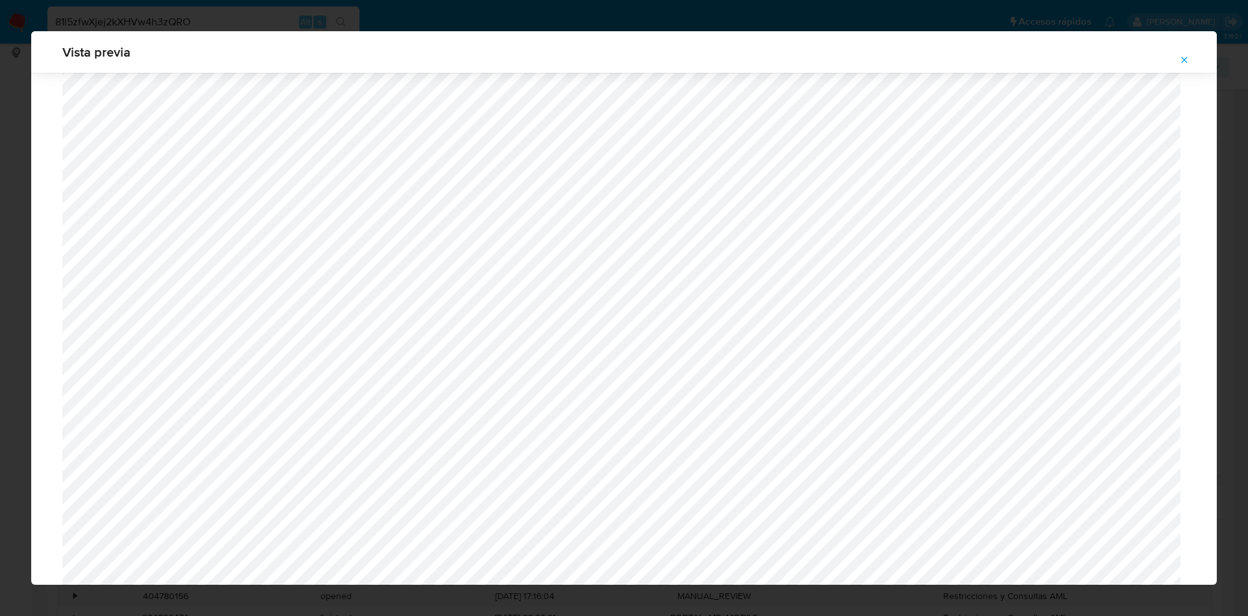
scroll to position [559, 0]
click at [1183, 64] on icon "Attachment preview" at bounding box center [1184, 60] width 10 height 10
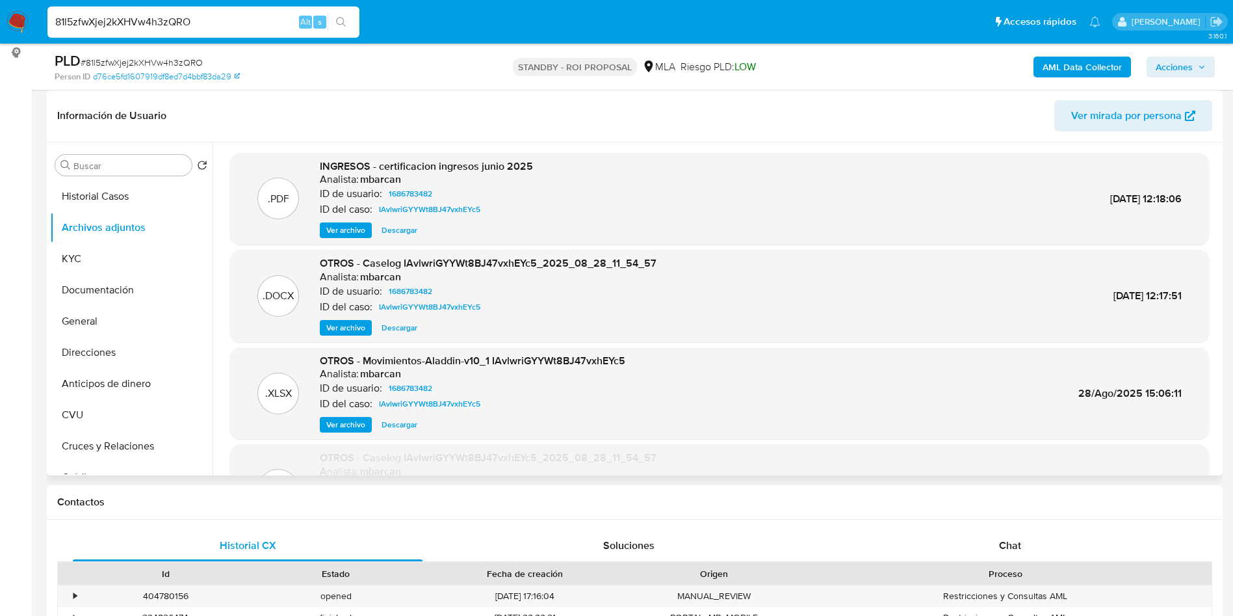
scroll to position [108, 0]
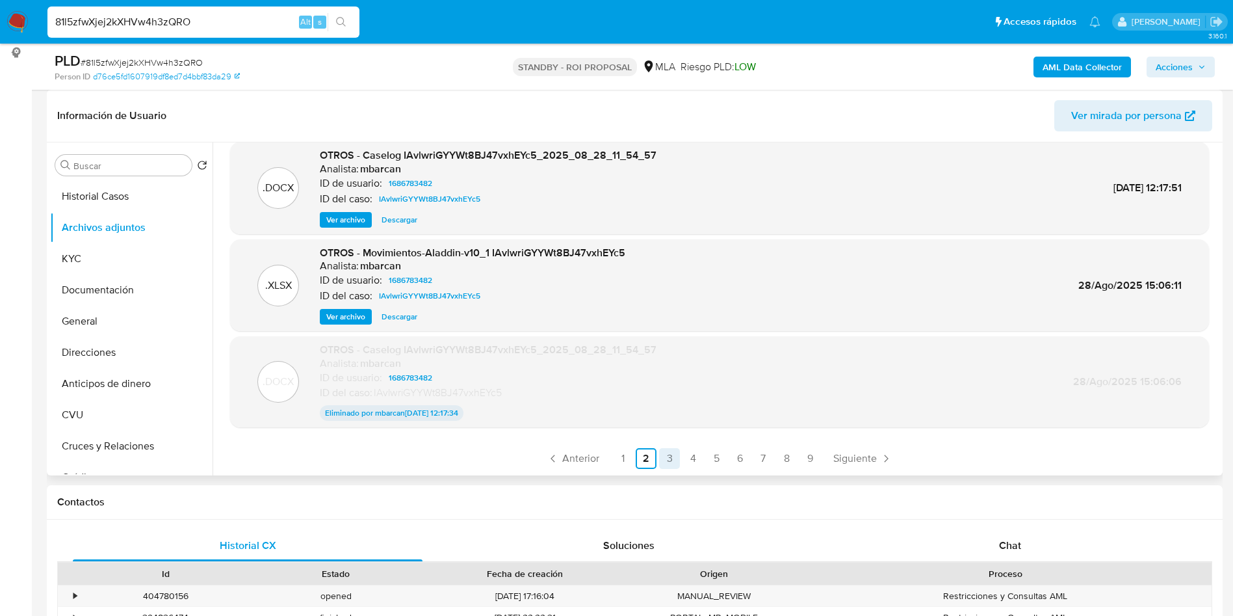
click at [670, 460] on link "3" at bounding box center [669, 458] width 21 height 21
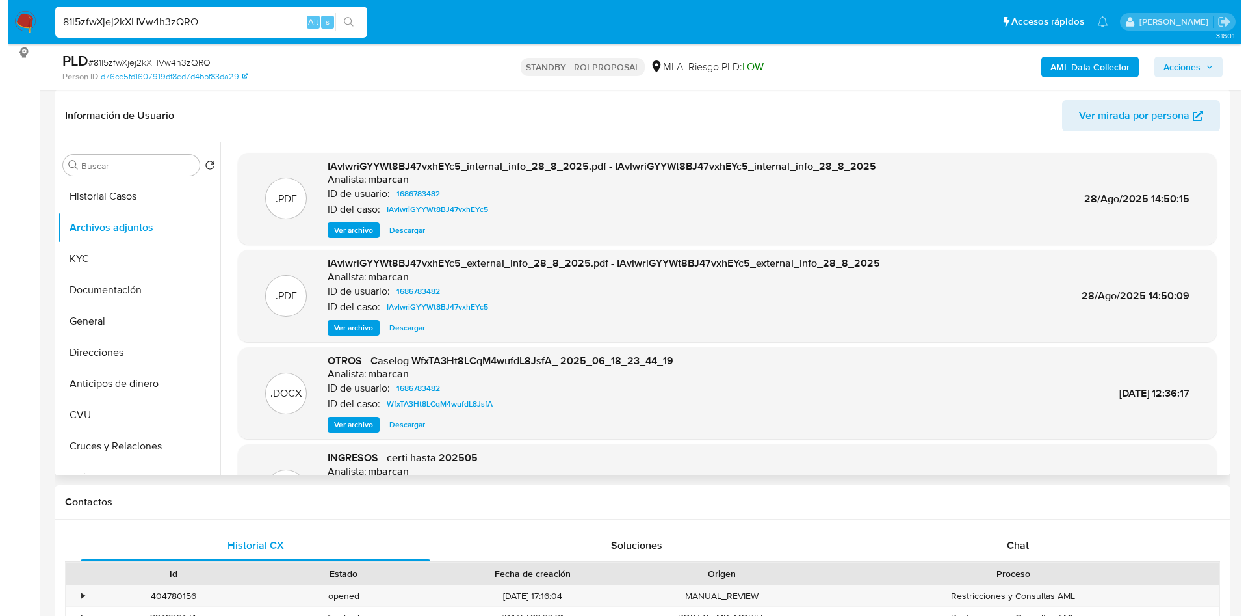
scroll to position [98, 0]
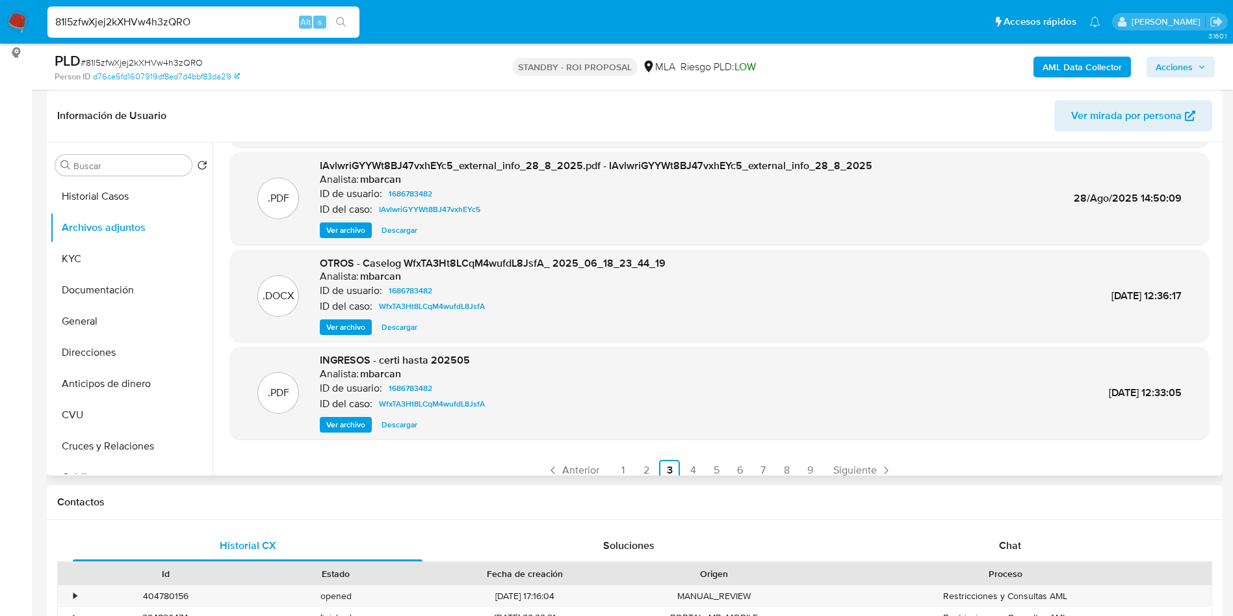
click at [346, 332] on span "Ver archivo" at bounding box center [345, 326] width 39 height 13
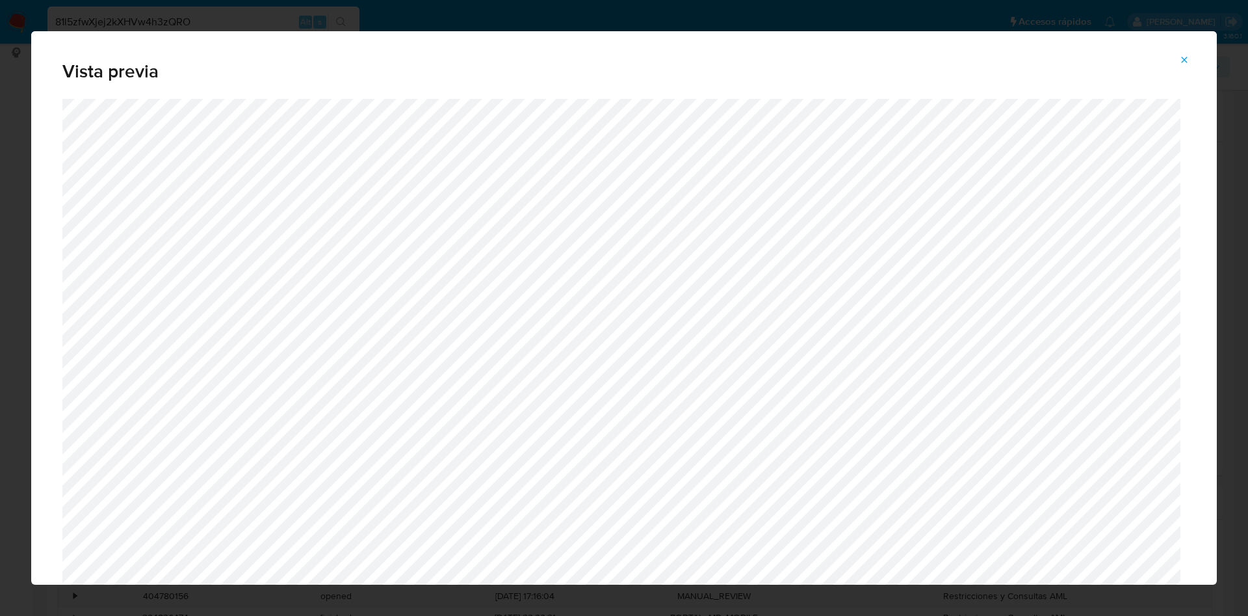
scroll to position [267, 0]
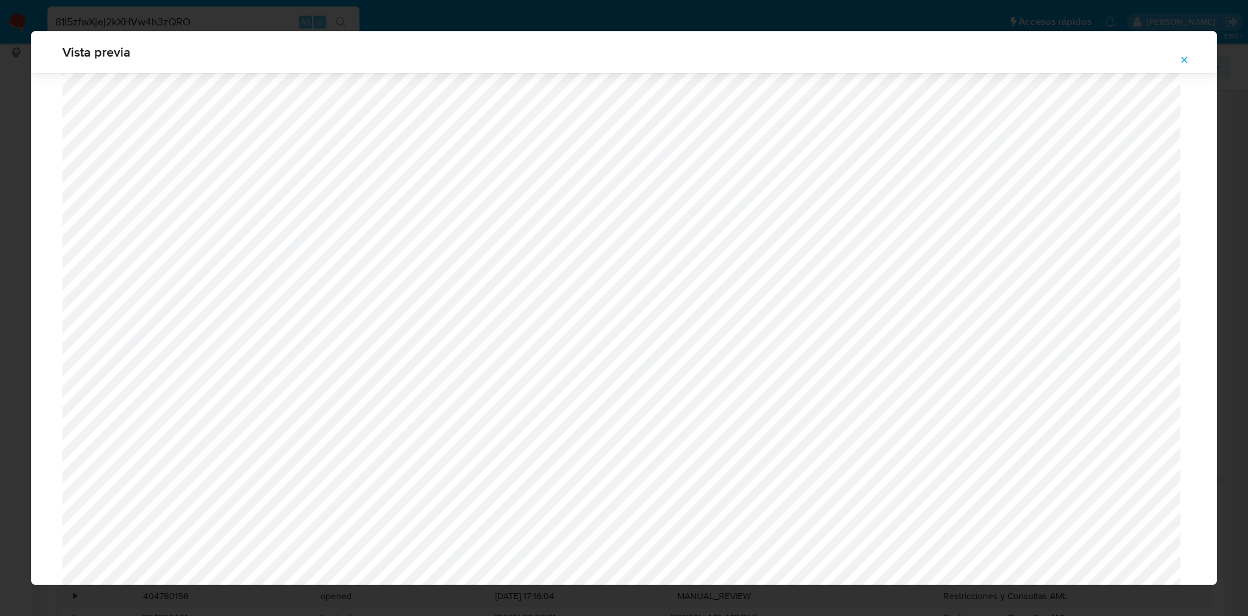
click at [1182, 55] on icon "Attachment preview" at bounding box center [1184, 60] width 10 height 10
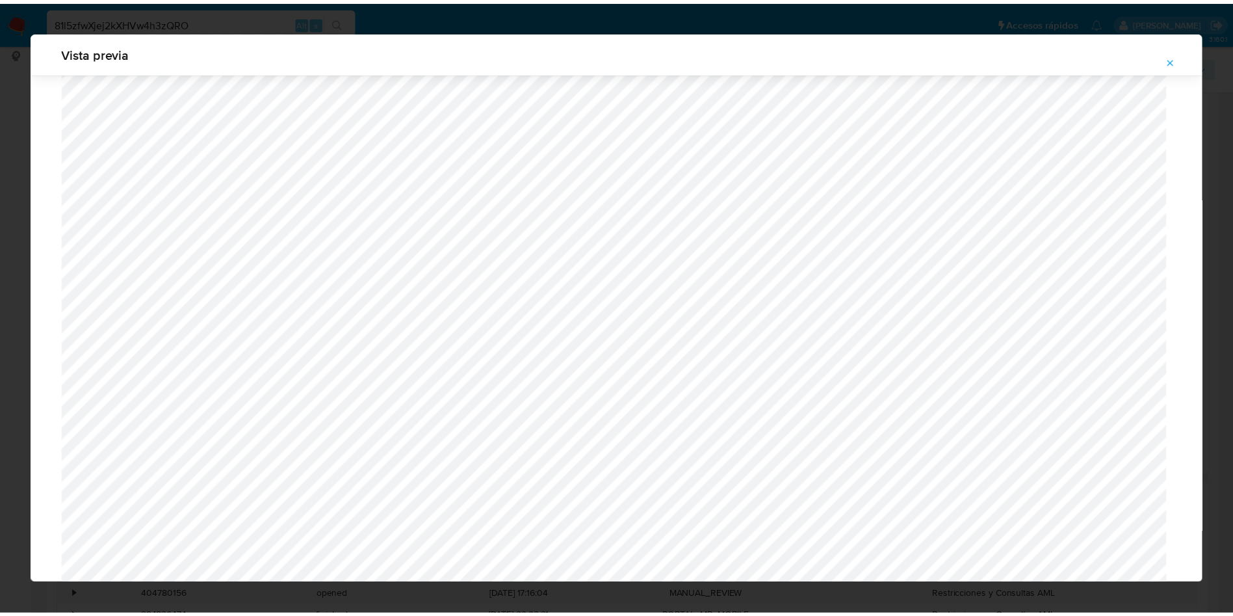
scroll to position [0, 0]
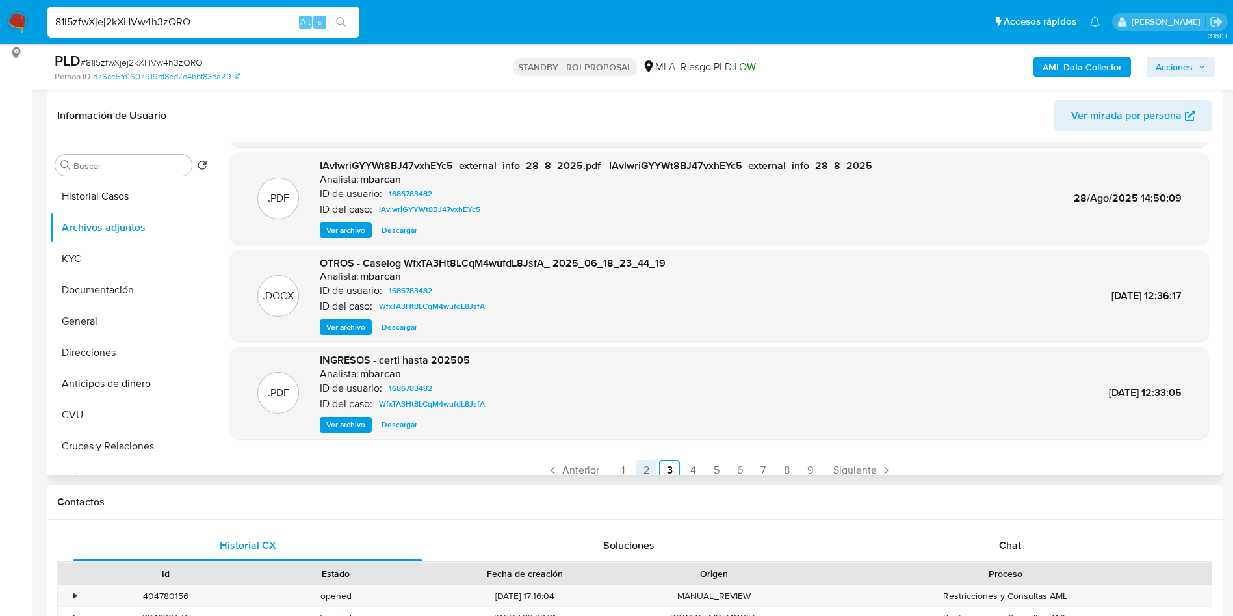
click at [645, 471] on link "2" at bounding box center [646, 470] width 21 height 21
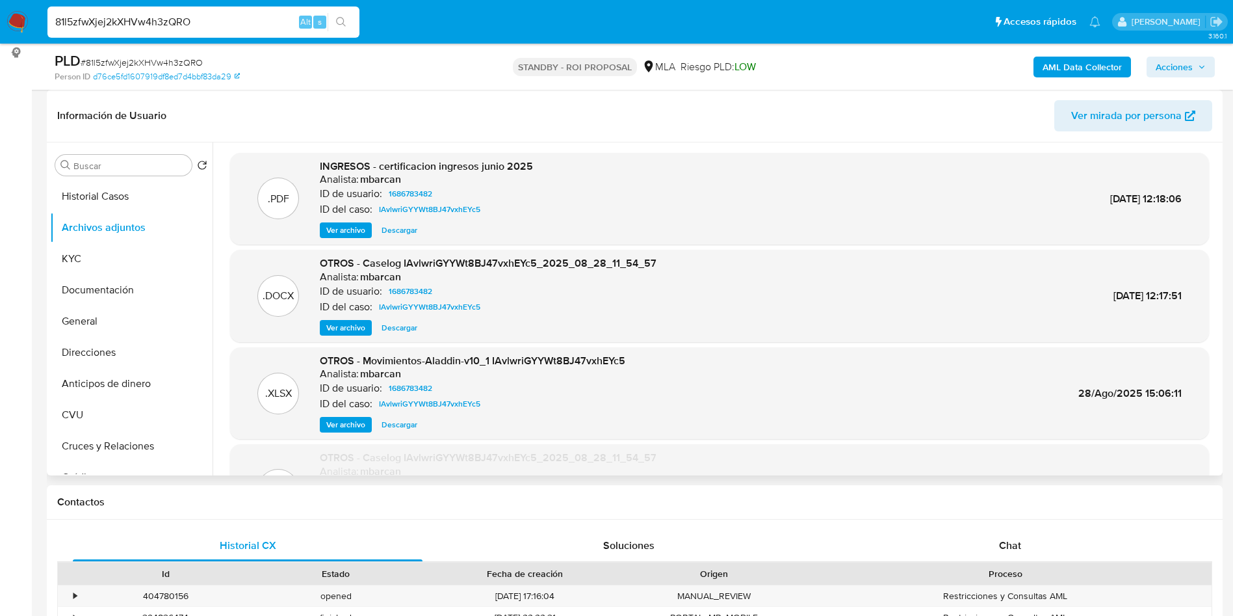
click at [338, 337] on div ".DOCX OTROS - Caselog IAvlwriGYYWt8BJ47vxhEYc5_2025_08_28_11_54_57 Analista: mb…" at bounding box center [719, 296] width 979 height 92
click at [338, 331] on span "Ver archivo" at bounding box center [345, 327] width 39 height 13
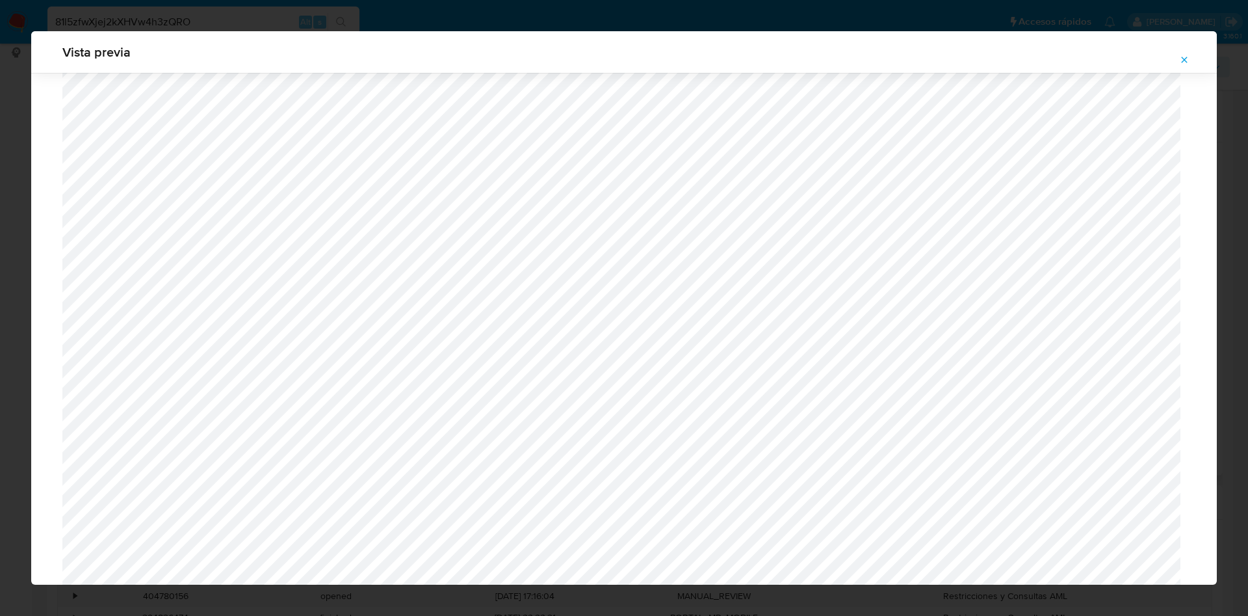
scroll to position [657, 0]
click at [1186, 65] on span "Attachment preview" at bounding box center [1184, 60] width 10 height 18
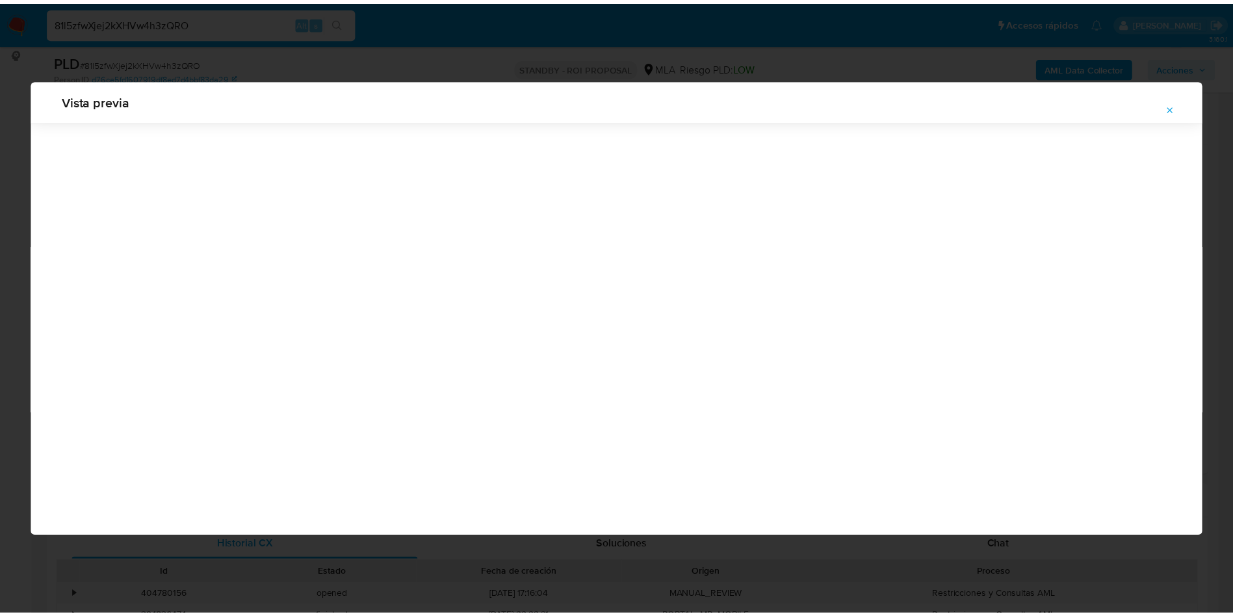
scroll to position [0, 0]
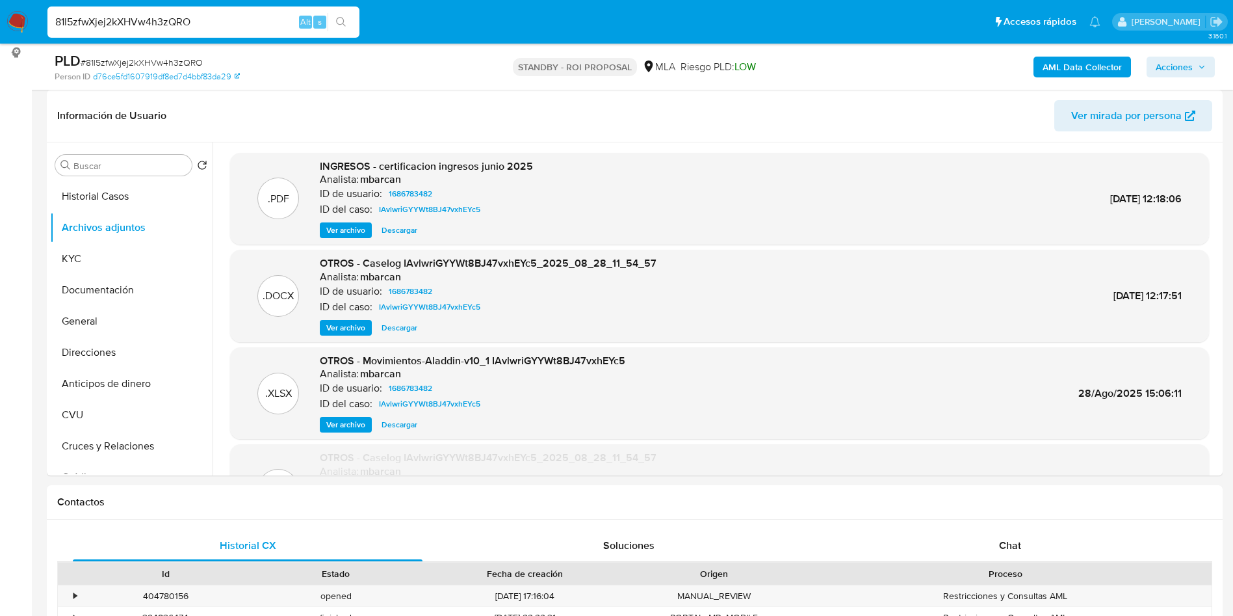
click at [206, 37] on div "81l5zfwXjej2kXHVw4h3zQRO Alt s" at bounding box center [203, 22] width 312 height 31
click at [205, 27] on input "81l5zfwXjej2kXHVw4h3zQRO" at bounding box center [203, 22] width 312 height 17
paste input "bfHcTULtAIo3ujTUpgmnfVWG"
type input "bfHcTULtAIo3ujTUpgmnfVWG"
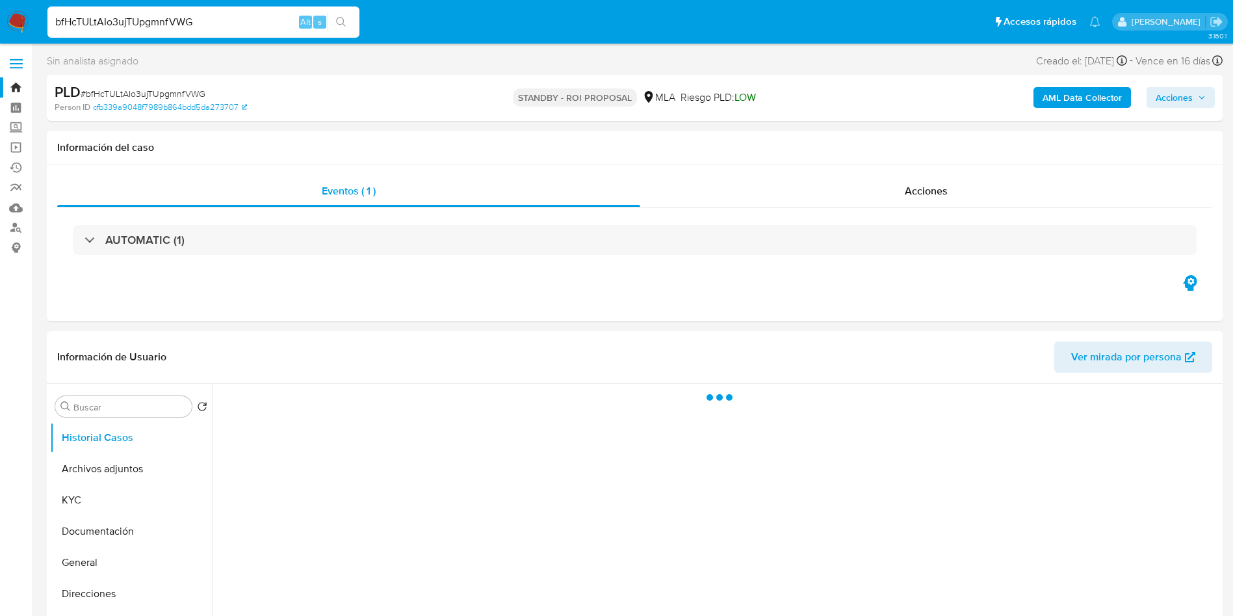
select select "10"
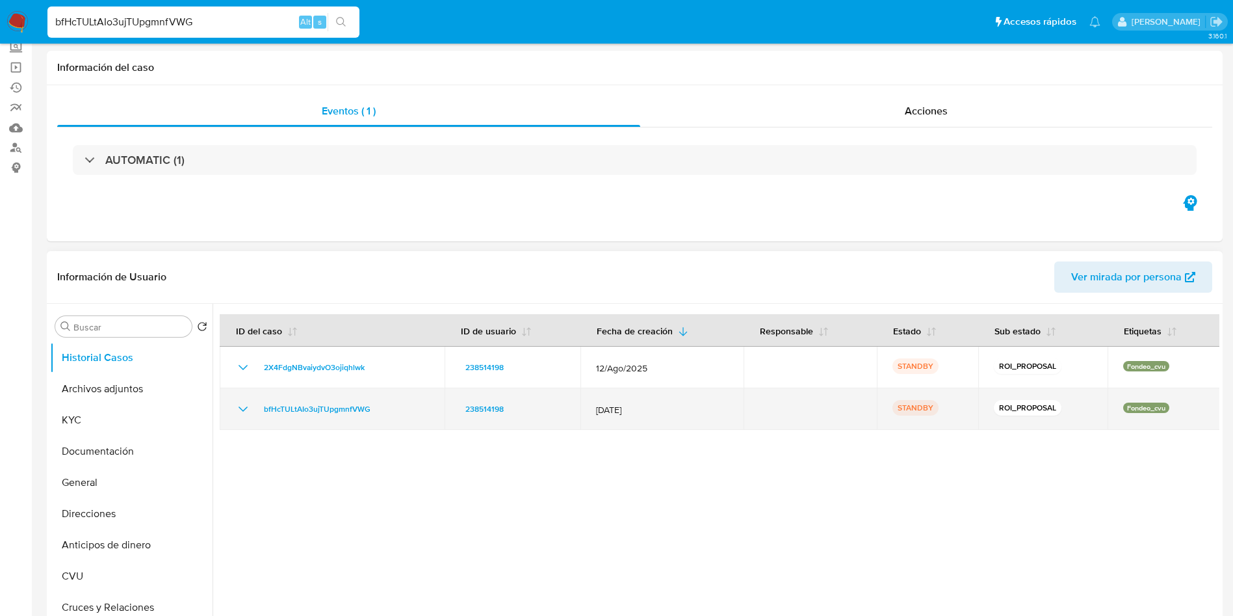
scroll to position [98, 0]
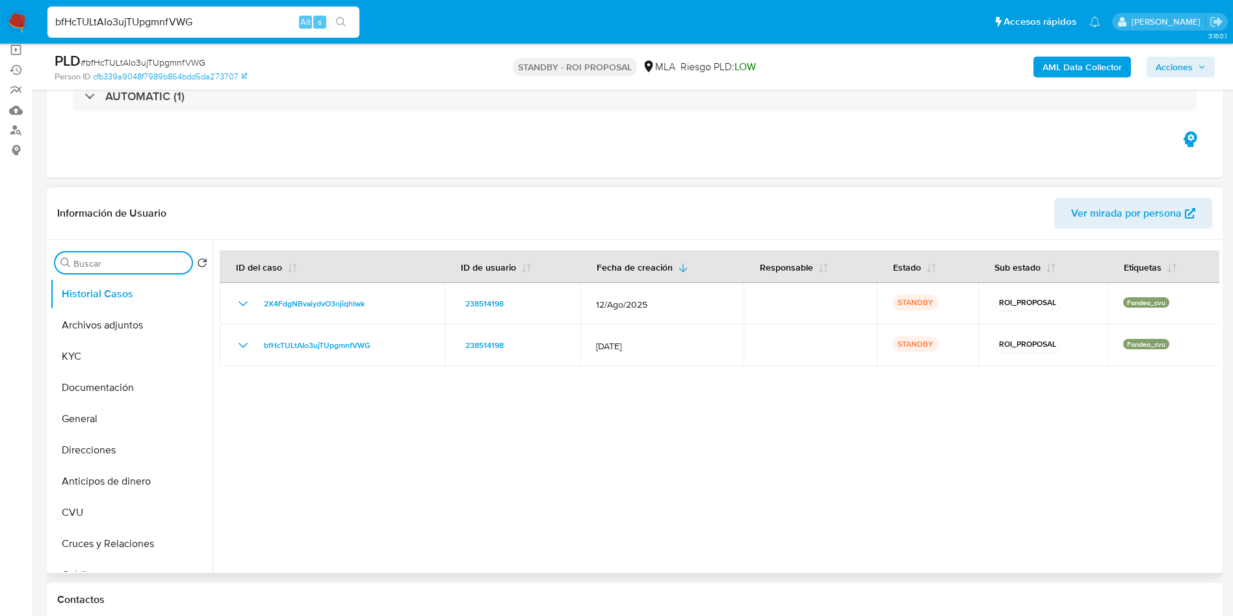
click at [90, 265] on input "Buscar" at bounding box center [129, 263] width 113 height 12
type input "res"
click at [105, 318] on button "Restricciones Nuevo Mundo" at bounding box center [126, 324] width 152 height 31
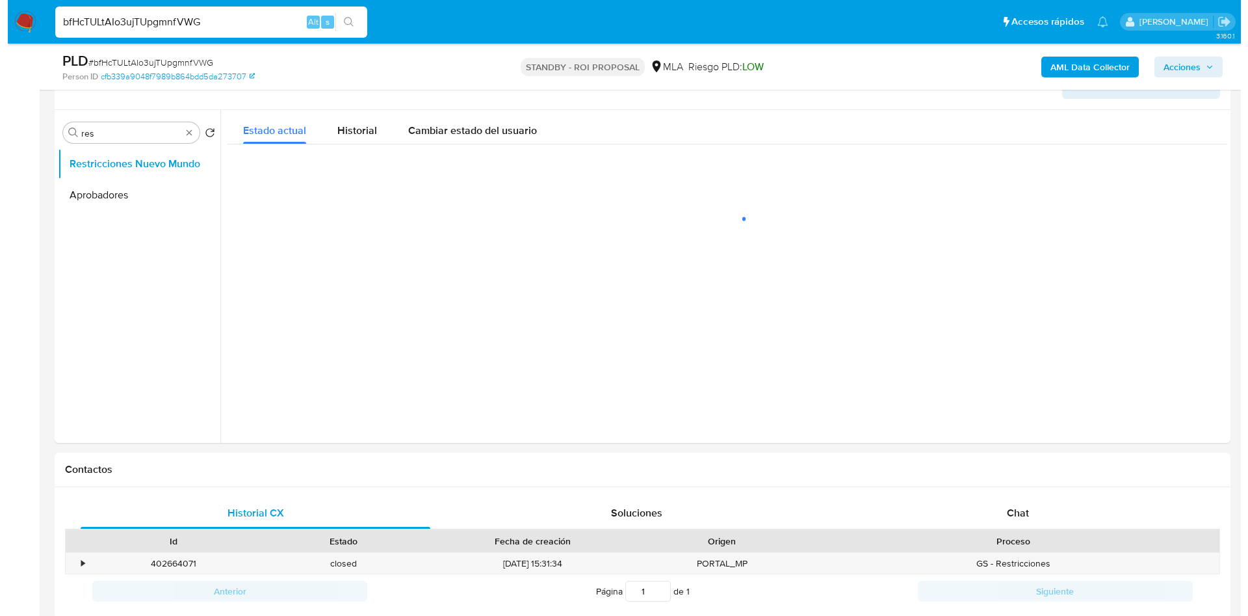
scroll to position [200, 0]
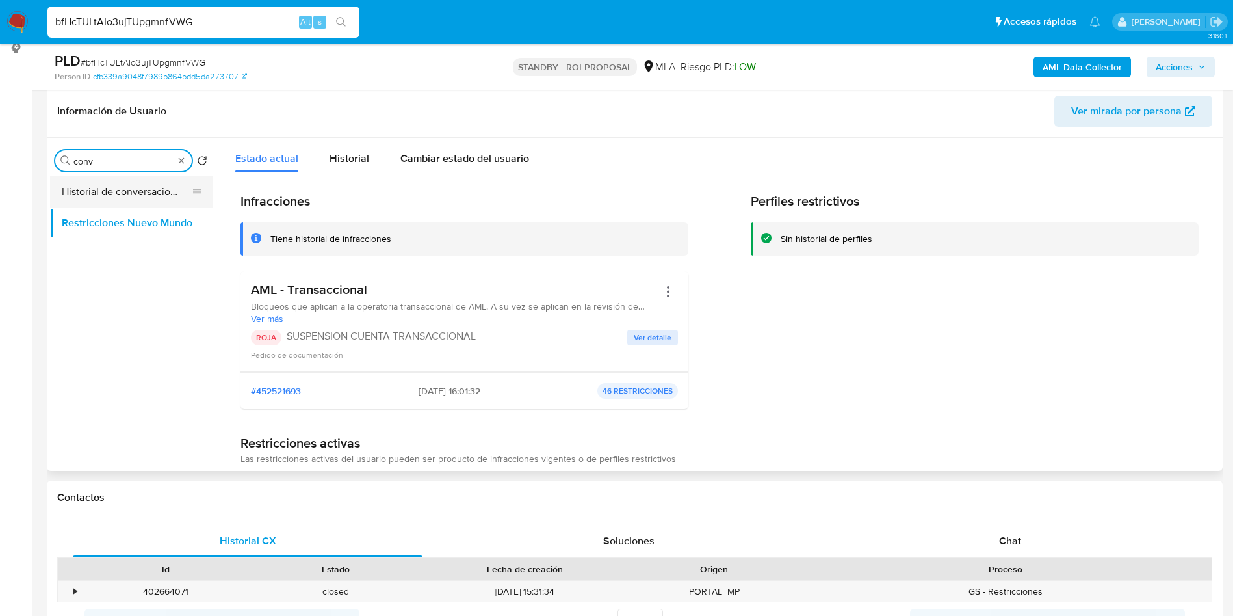
type input "conv"
click at [135, 180] on button "Historial de conversaciones" at bounding box center [126, 191] width 152 height 31
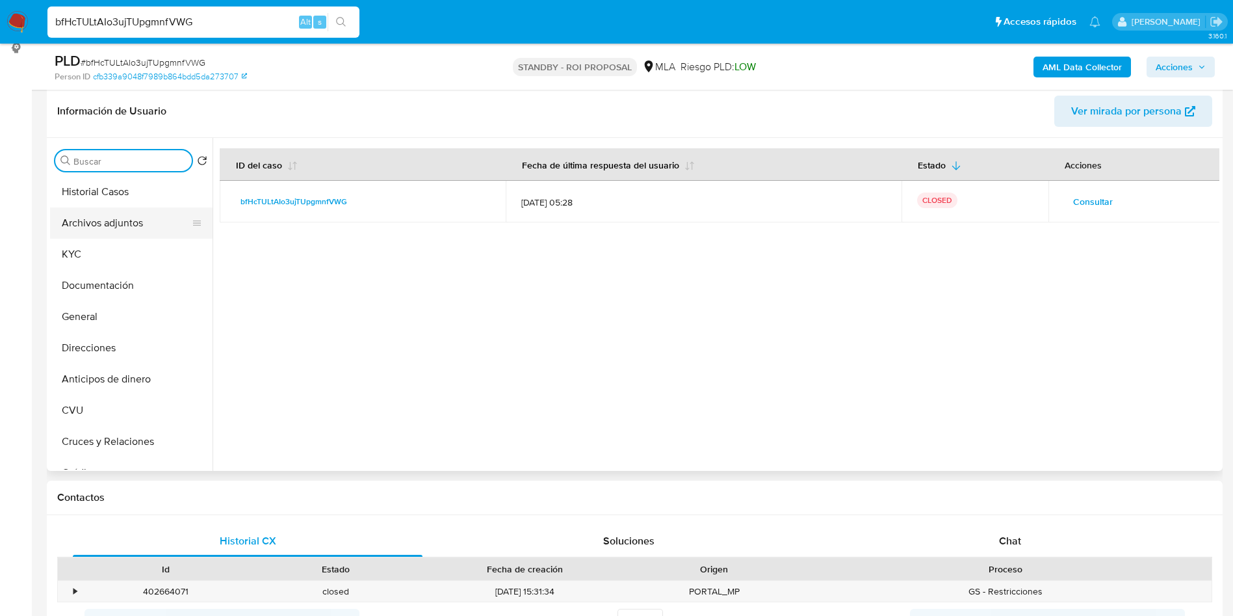
click at [125, 222] on button "Archivos adjuntos" at bounding box center [126, 222] width 152 height 31
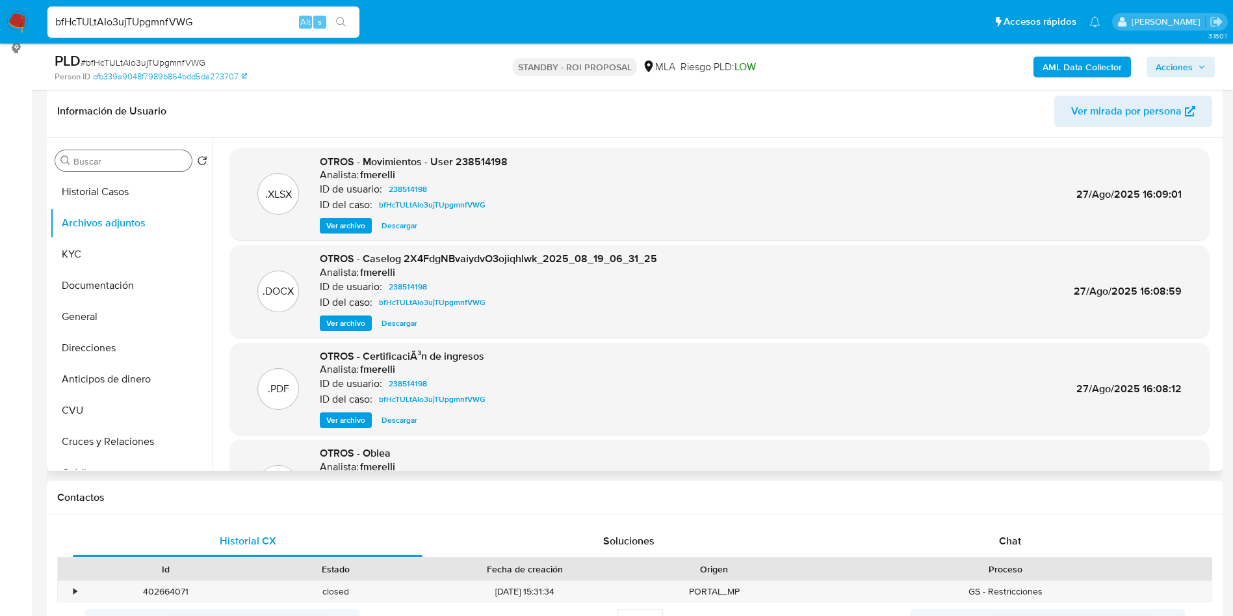
click at [354, 317] on span "Ver archivo" at bounding box center [345, 323] width 39 height 13
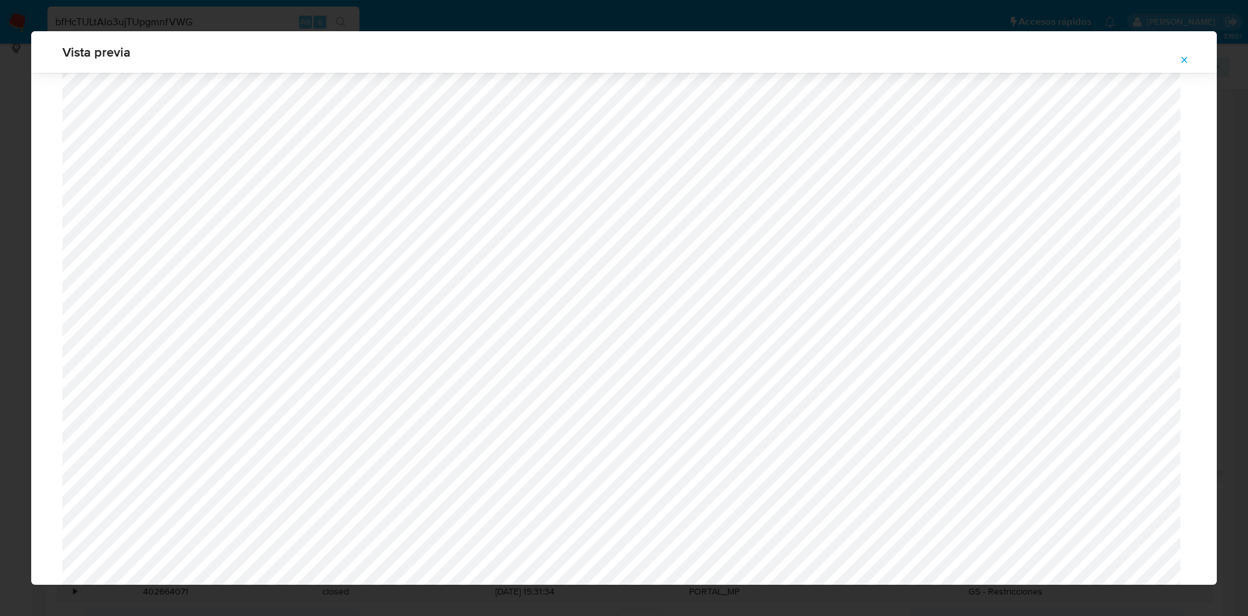
scroll to position [627, 0]
click at [1176, 59] on button "Attachment preview" at bounding box center [1184, 59] width 29 height 21
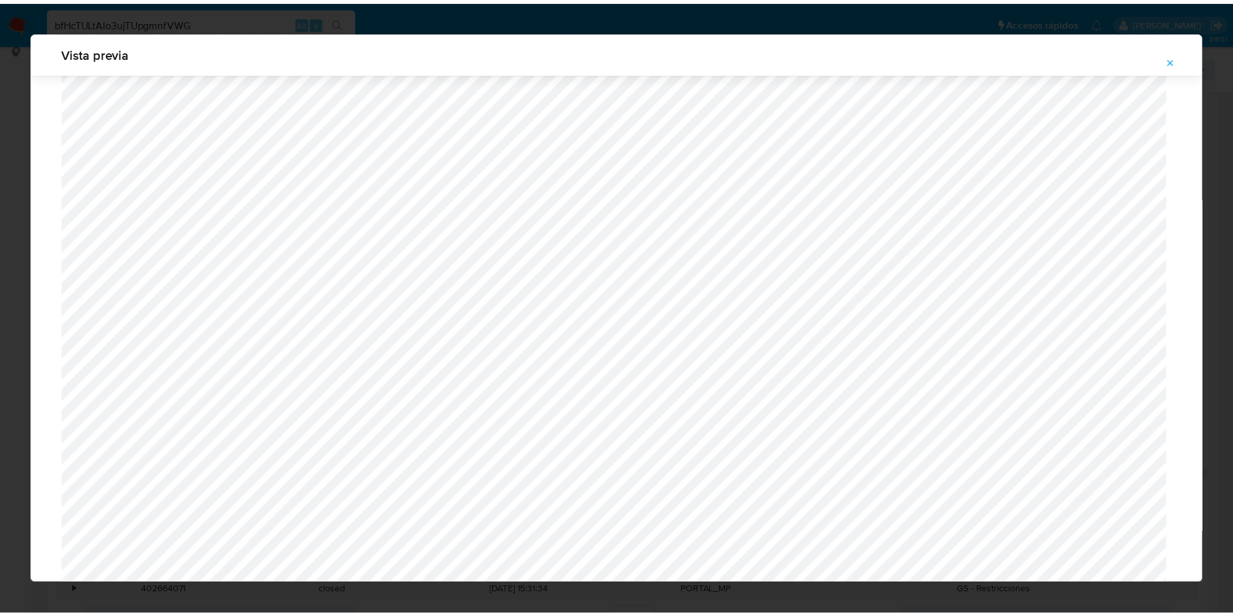
scroll to position [0, 0]
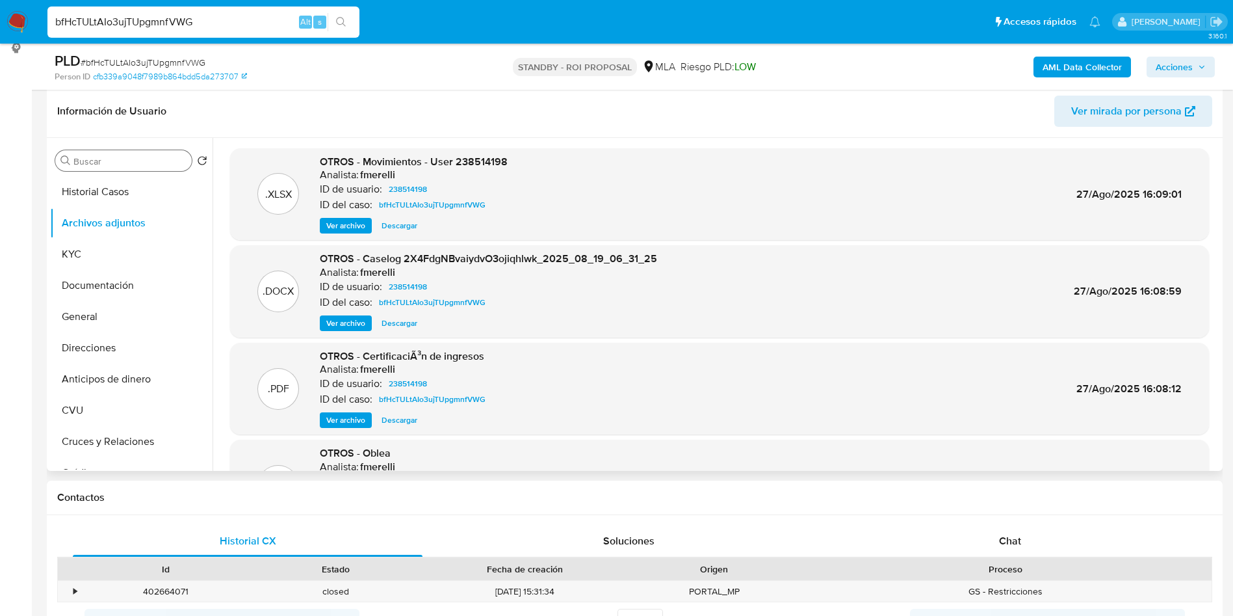
click at [391, 324] on span "Descargar" at bounding box center [400, 323] width 36 height 13
click at [235, 23] on input "bfHcTULtAIo3ujTUpgmnfVWG" at bounding box center [203, 22] width 312 height 17
paste input "GYlUCyquP1eAk9qhTds0AqjG"
type input "GYlUCyquP1eAk9qhTds0AqjG"
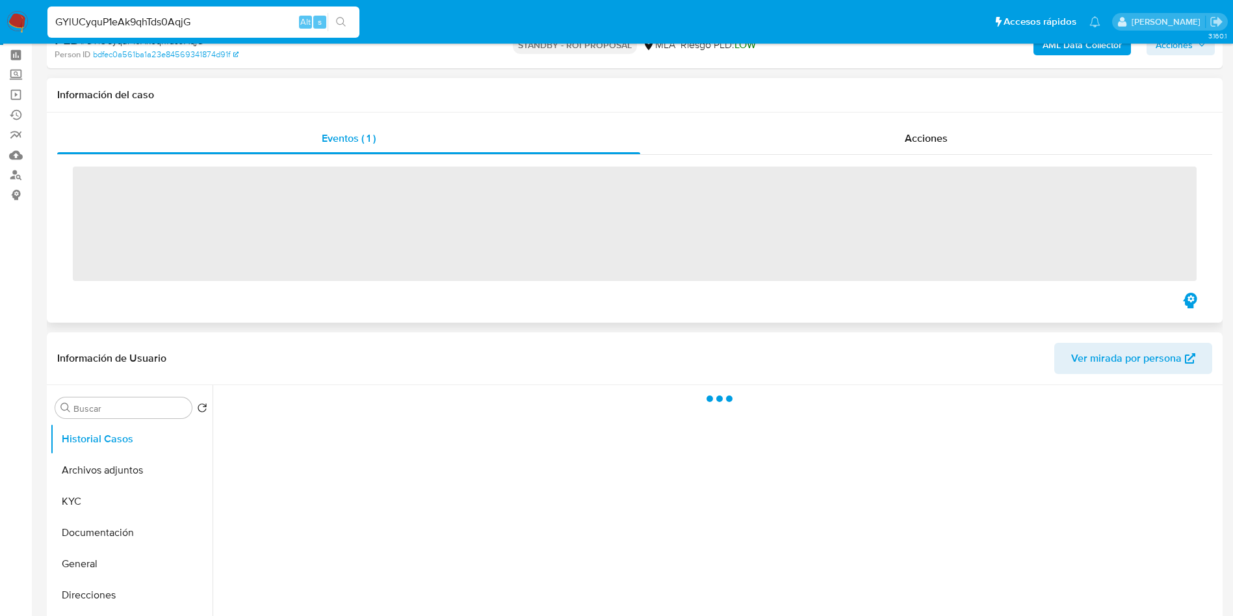
scroll to position [98, 0]
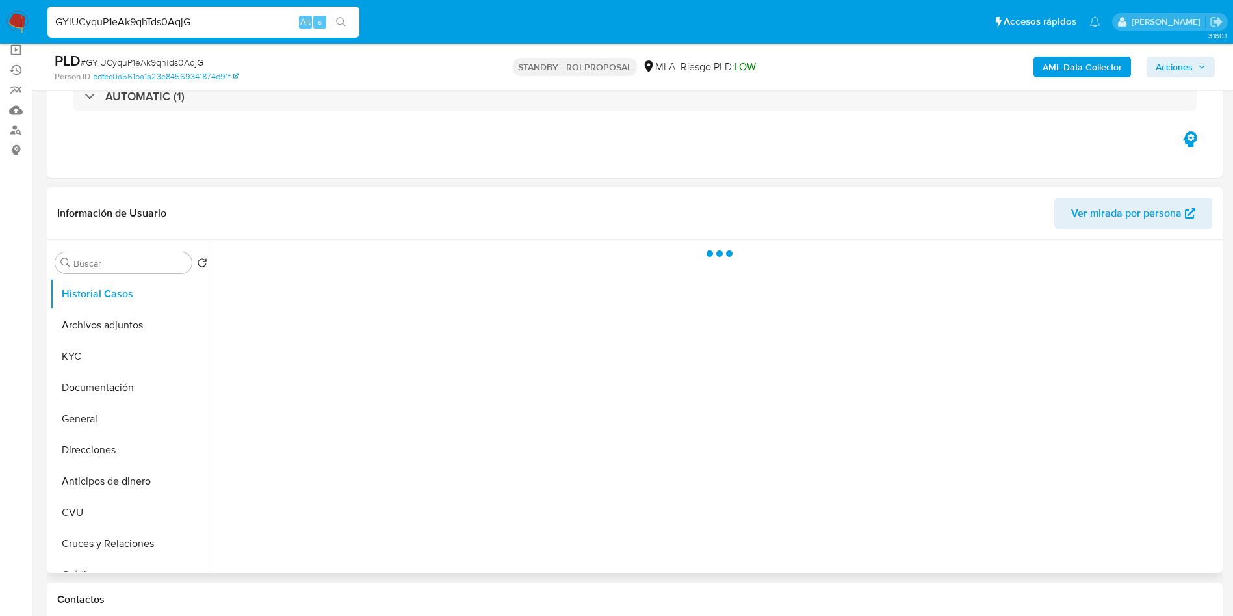
select select "10"
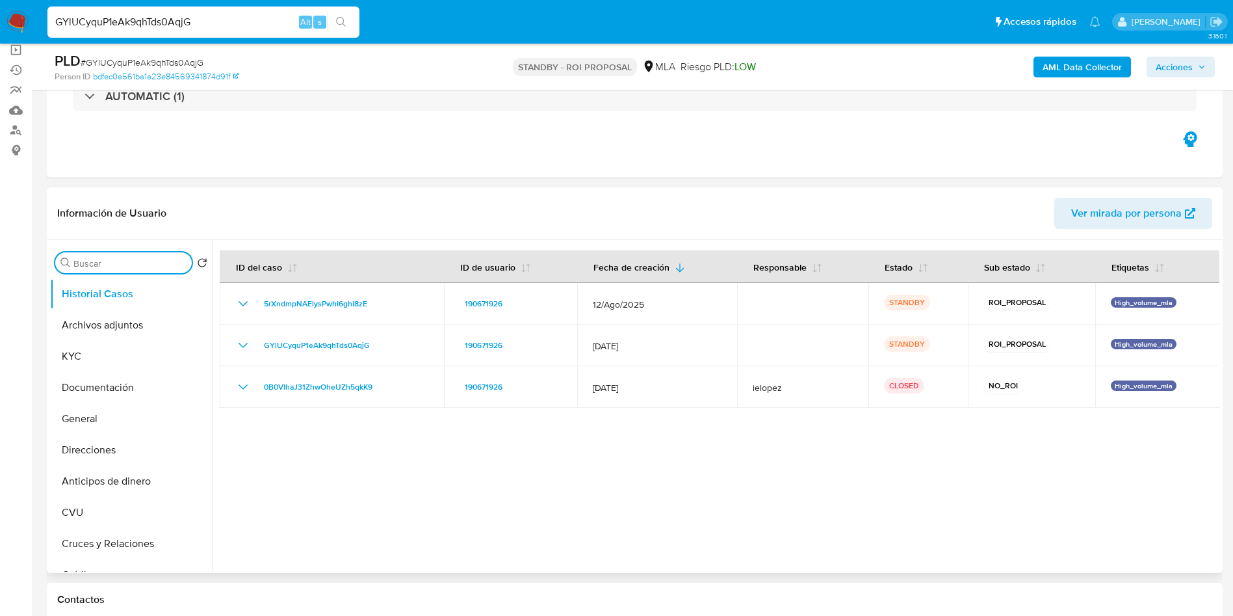
click at [130, 263] on input "Buscar" at bounding box center [129, 263] width 113 height 12
type input "res"
click at [106, 331] on button "Restricciones Nuevo Mundo" at bounding box center [126, 324] width 152 height 31
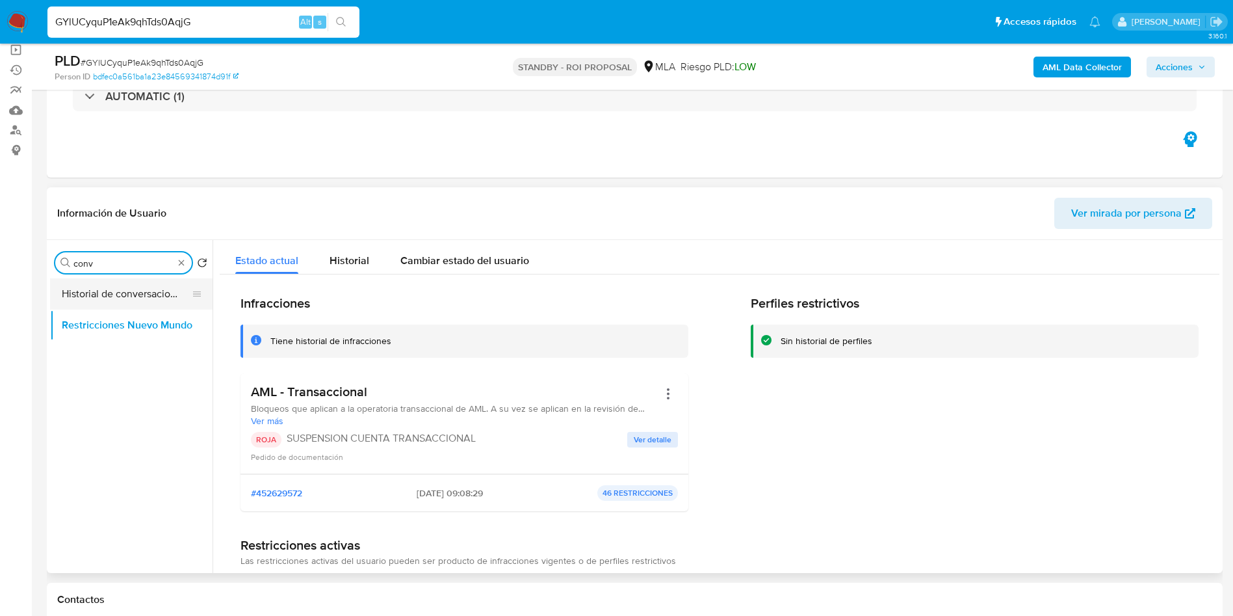
type input "conv"
click at [98, 291] on button "Historial de conversaciones" at bounding box center [126, 293] width 152 height 31
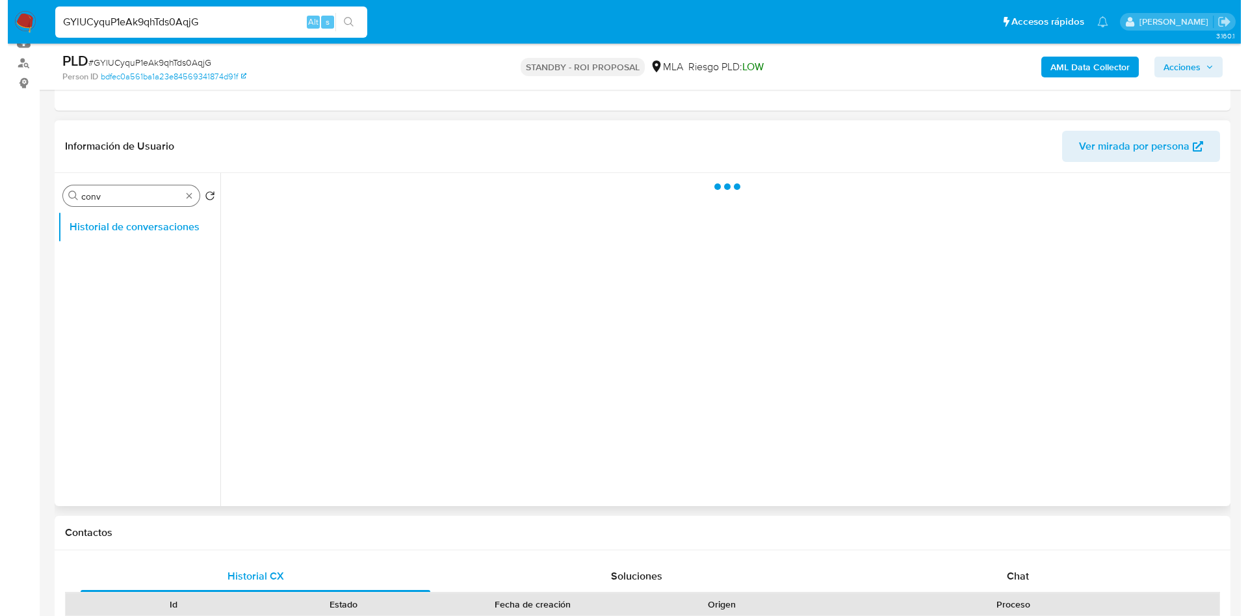
scroll to position [195, 0]
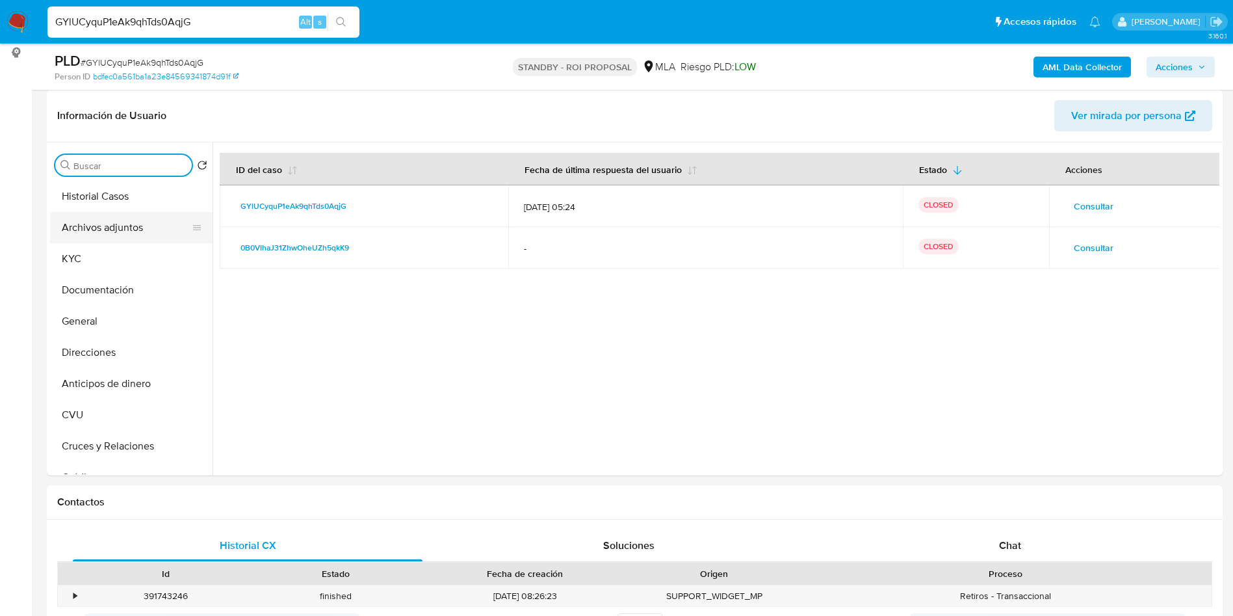
click at [95, 232] on button "Archivos adjuntos" at bounding box center [126, 227] width 152 height 31
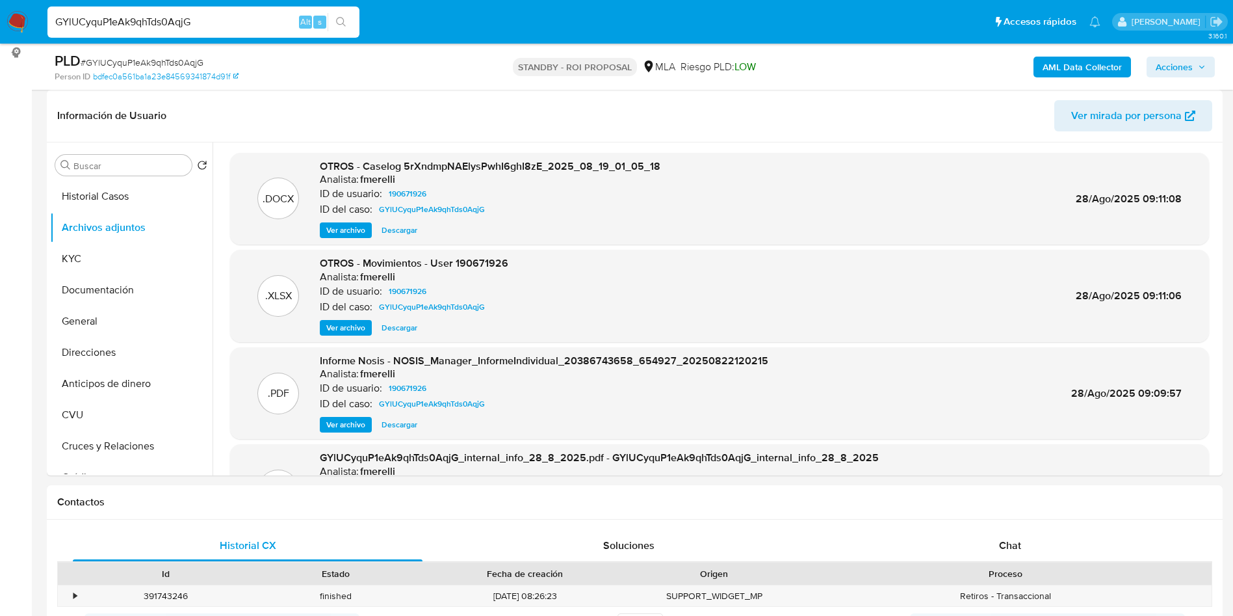
click at [346, 235] on span "Ver archivo" at bounding box center [345, 230] width 39 height 13
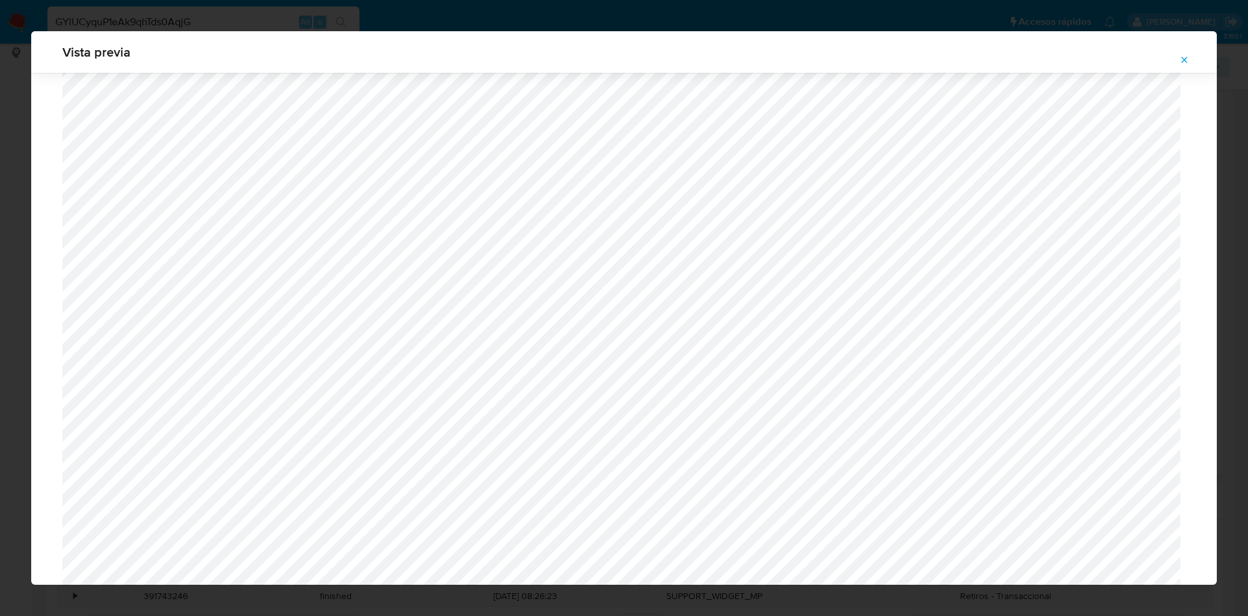
scroll to position [852, 0]
click at [1182, 55] on icon "Attachment preview" at bounding box center [1184, 60] width 10 height 10
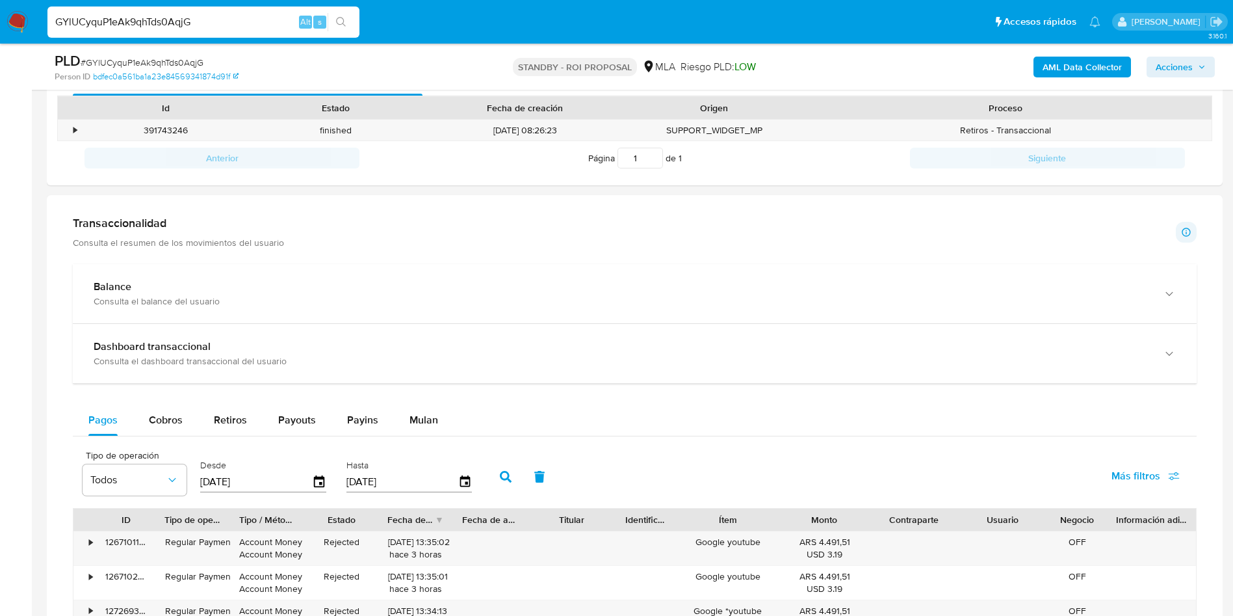
scroll to position [173, 0]
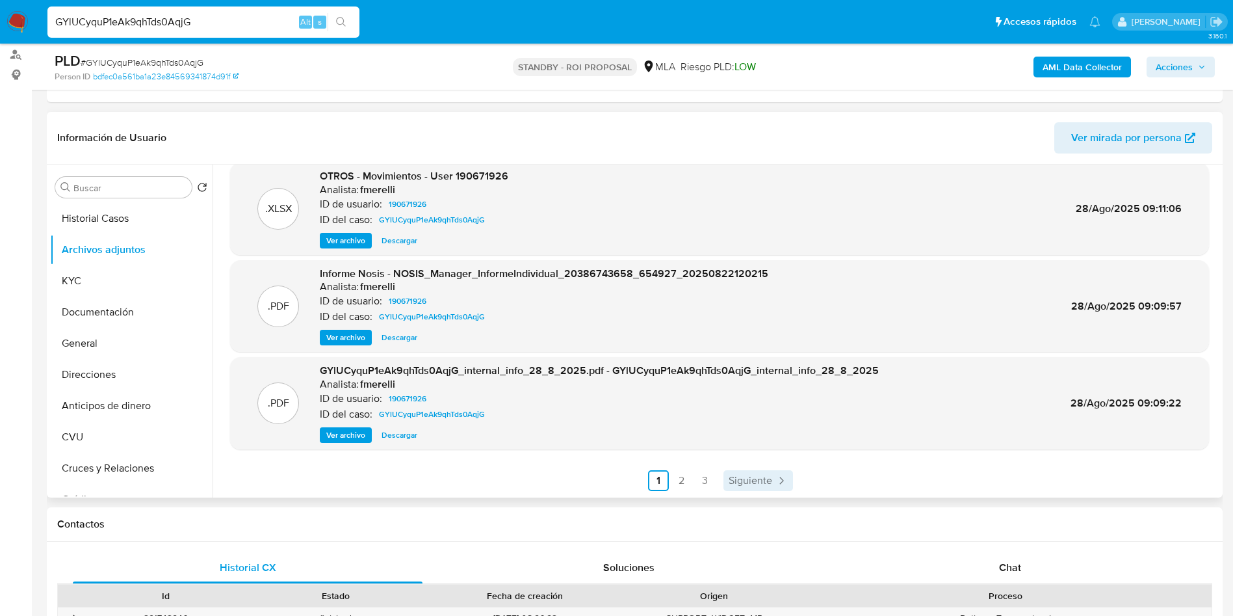
click at [750, 480] on span "Siguiente" at bounding box center [751, 480] width 44 height 10
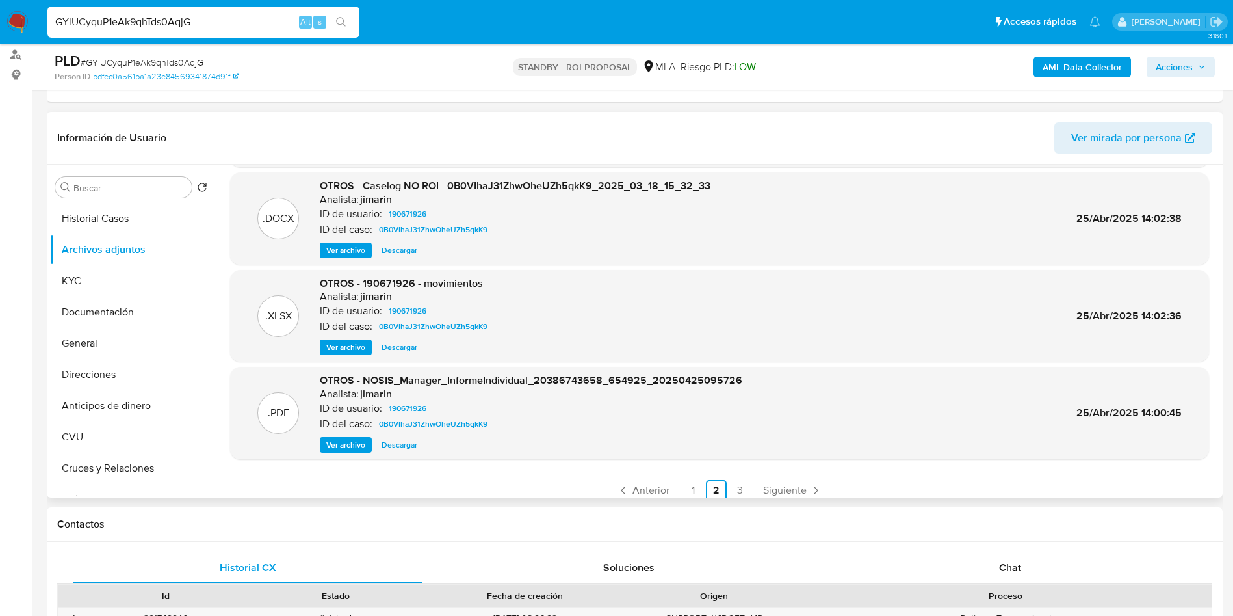
scroll to position [109, 0]
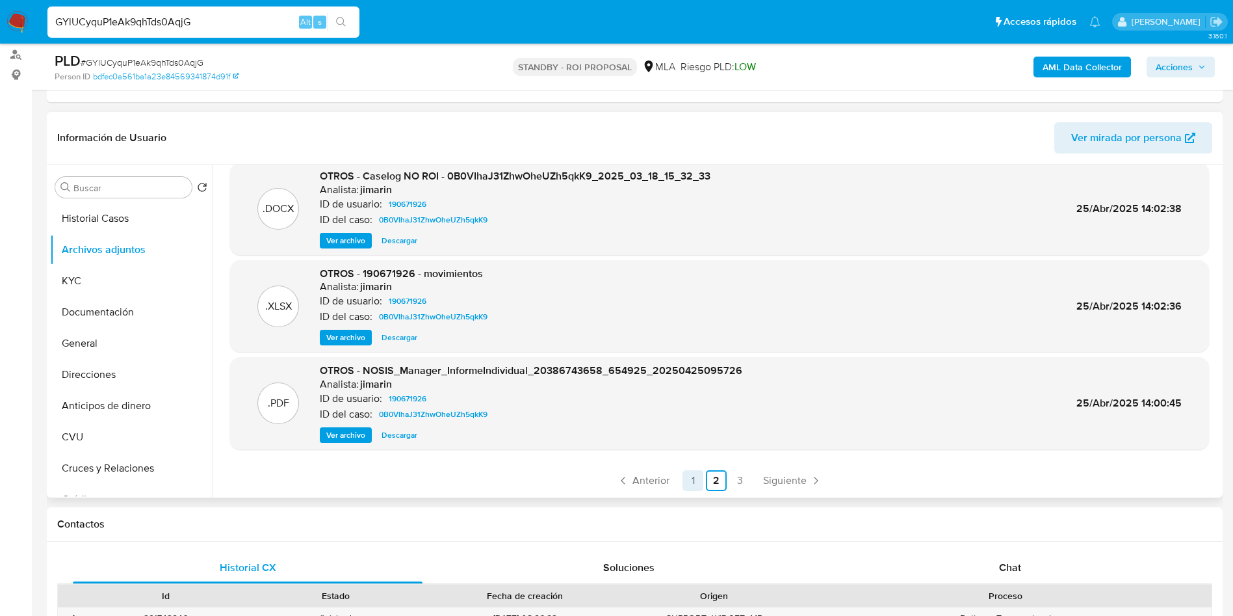
click at [693, 480] on link "1" at bounding box center [693, 480] width 21 height 21
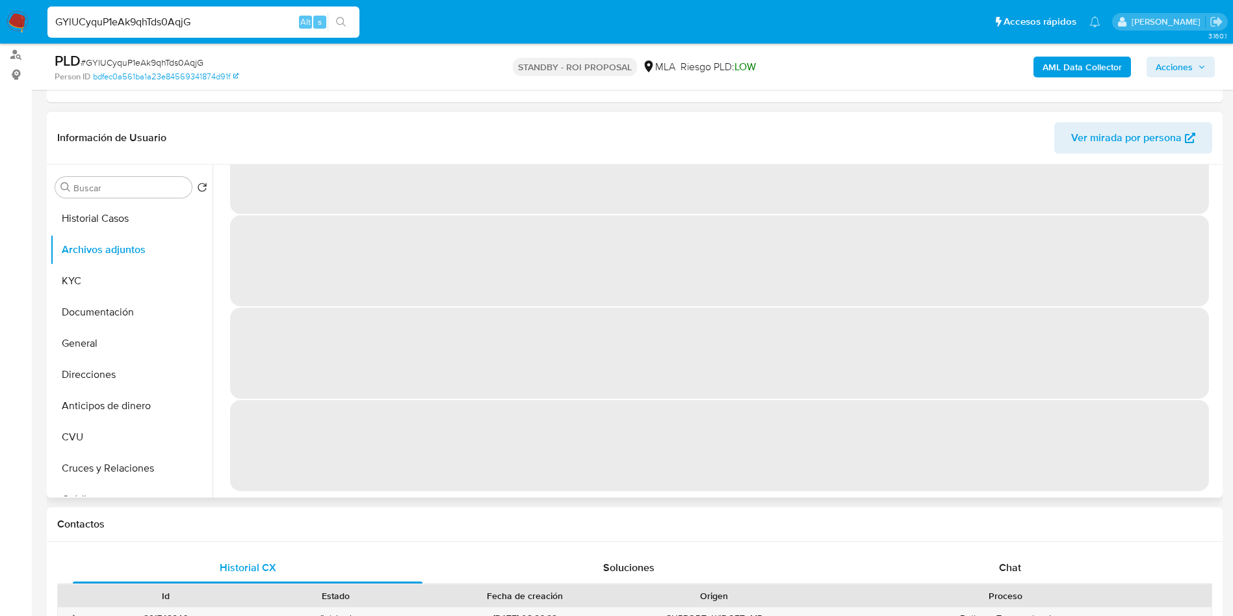
scroll to position [0, 0]
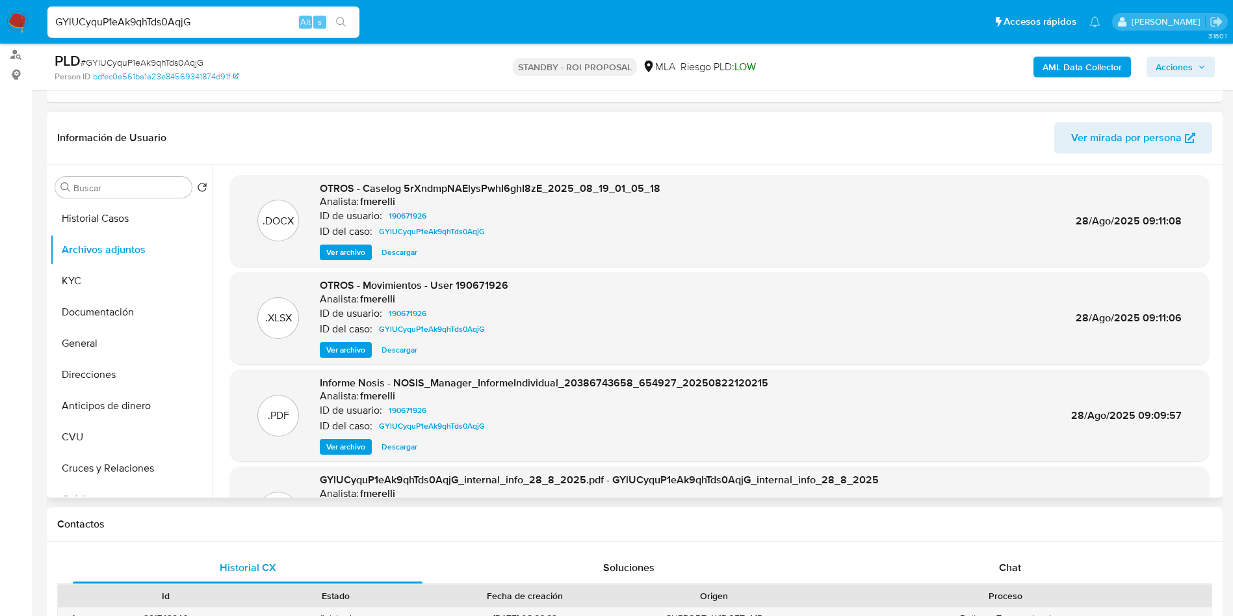
click at [402, 254] on span "Descargar" at bounding box center [400, 252] width 36 height 13
click at [279, 27] on input "GYlUCyquP1eAk9qhTds0AqjG" at bounding box center [203, 22] width 312 height 17
paste input "x0XsDoYLwMWBfwL57kIUffbZ"
type input "x0XsDoYLwMWBfwL57kIUffbZ"
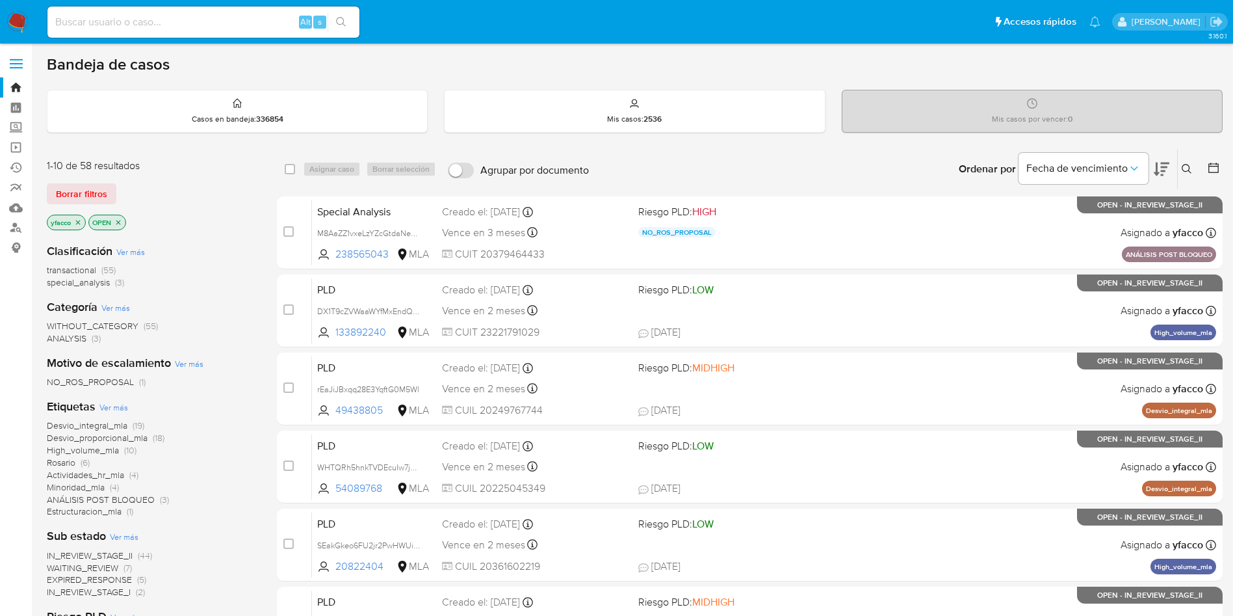
click at [262, 18] on input at bounding box center [203, 22] width 312 height 17
paste input "x0XsDoYLwMWBfwL57kIUffbZ"
type input "x0XsDoYLwMWBfwL57kIUffbZ"
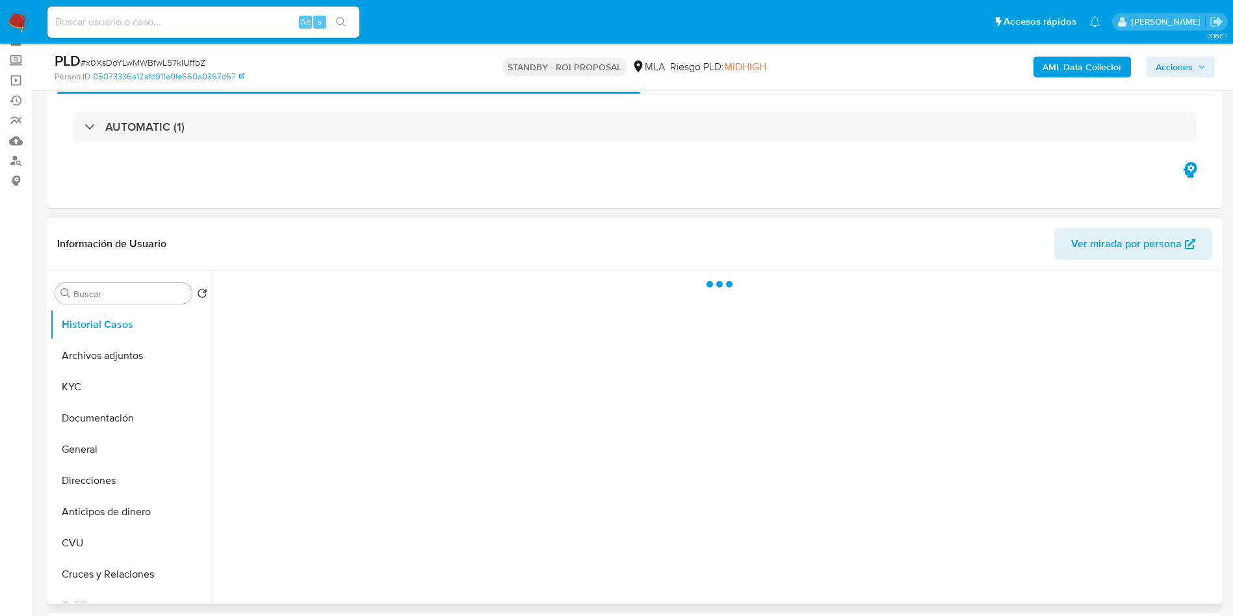
scroll to position [98, 0]
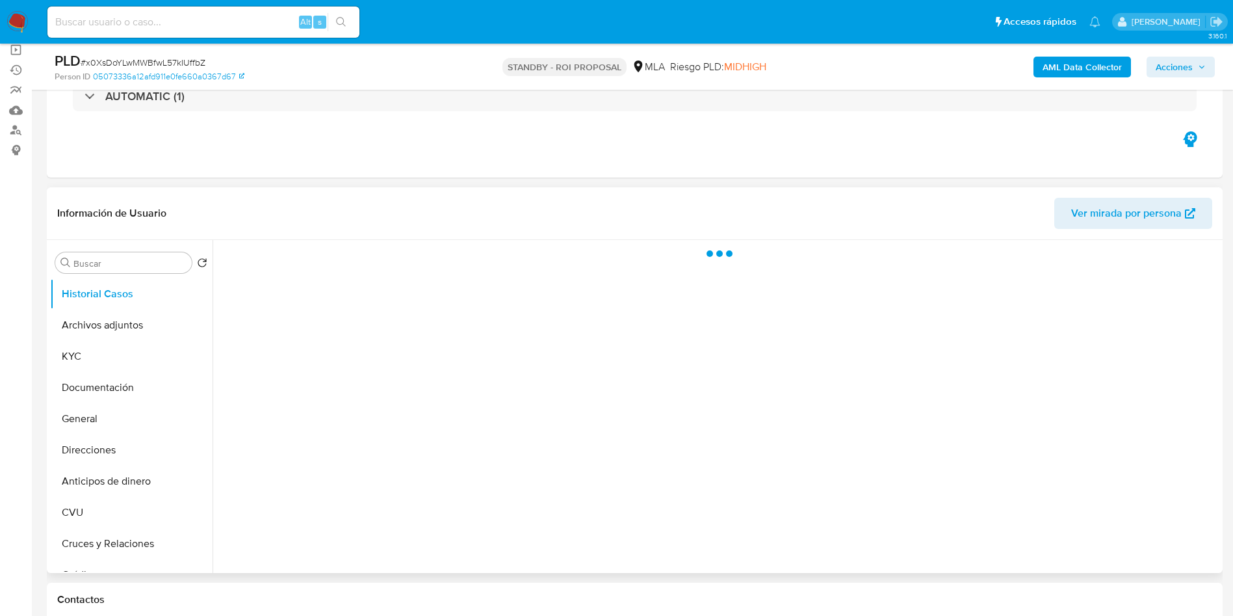
select select "10"
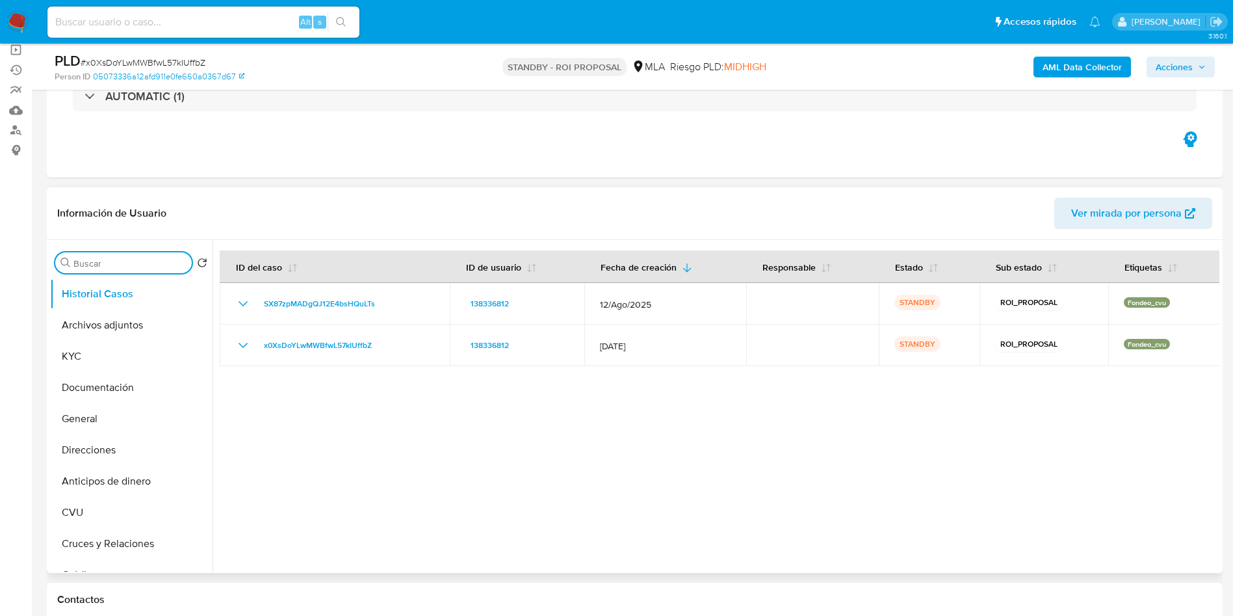
click at [125, 261] on input "Buscar" at bounding box center [129, 263] width 113 height 12
type input "res"
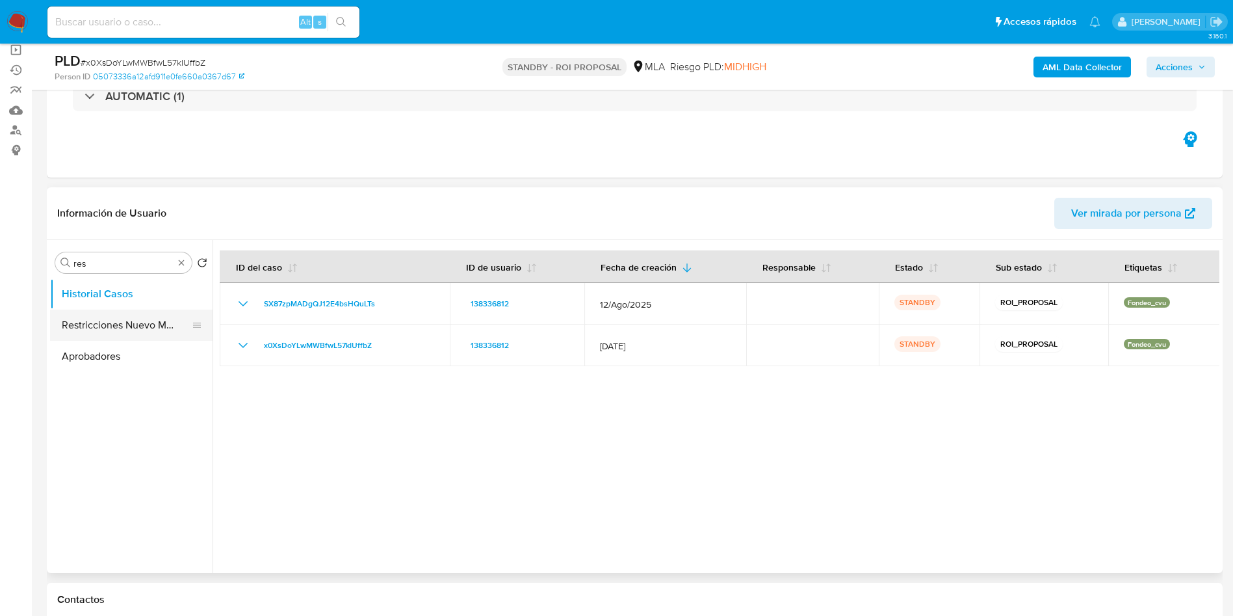
click at [118, 326] on button "Restricciones Nuevo Mundo" at bounding box center [126, 324] width 152 height 31
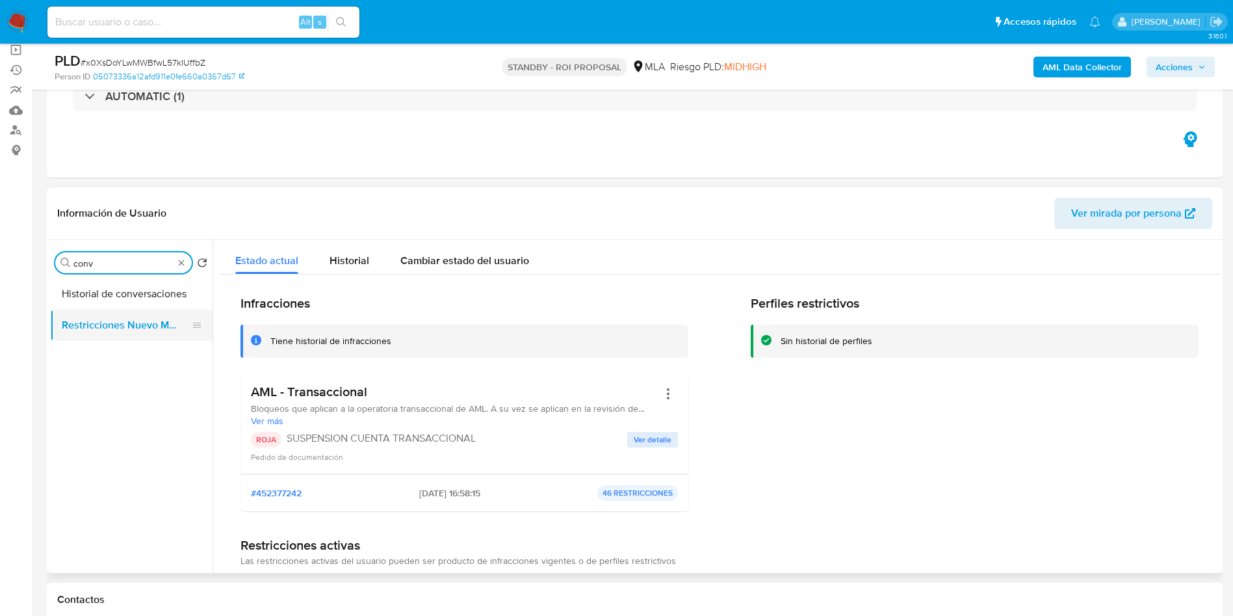
type input "conv"
click at [120, 309] on button "Restricciones Nuevo Mundo" at bounding box center [126, 324] width 152 height 31
click at [122, 303] on button "Historial de conversaciones" at bounding box center [126, 293] width 152 height 31
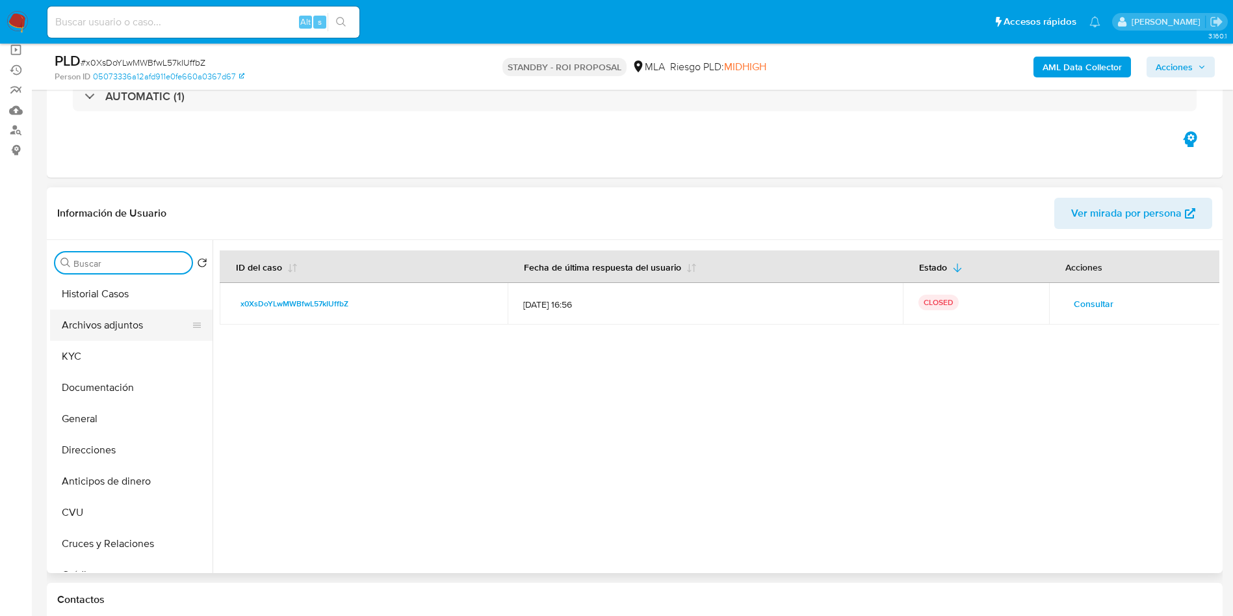
click at [120, 319] on button "Archivos adjuntos" at bounding box center [126, 324] width 152 height 31
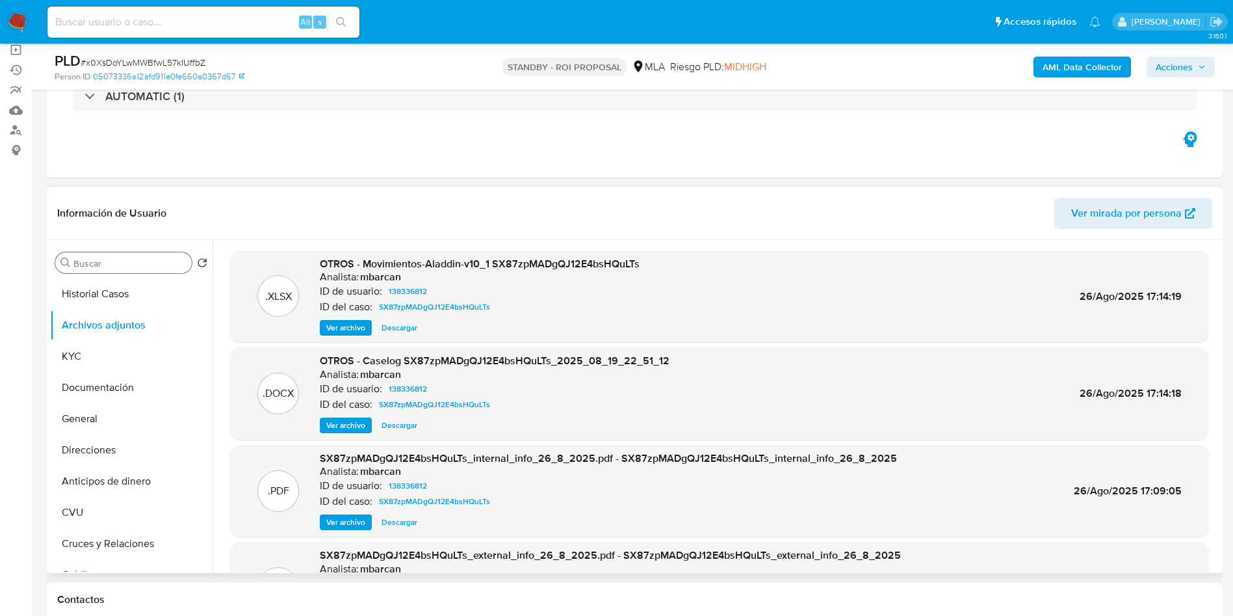
click at [407, 422] on span "Descargar" at bounding box center [400, 425] width 36 height 13
click at [359, 426] on span "Ver archivo" at bounding box center [345, 425] width 39 height 13
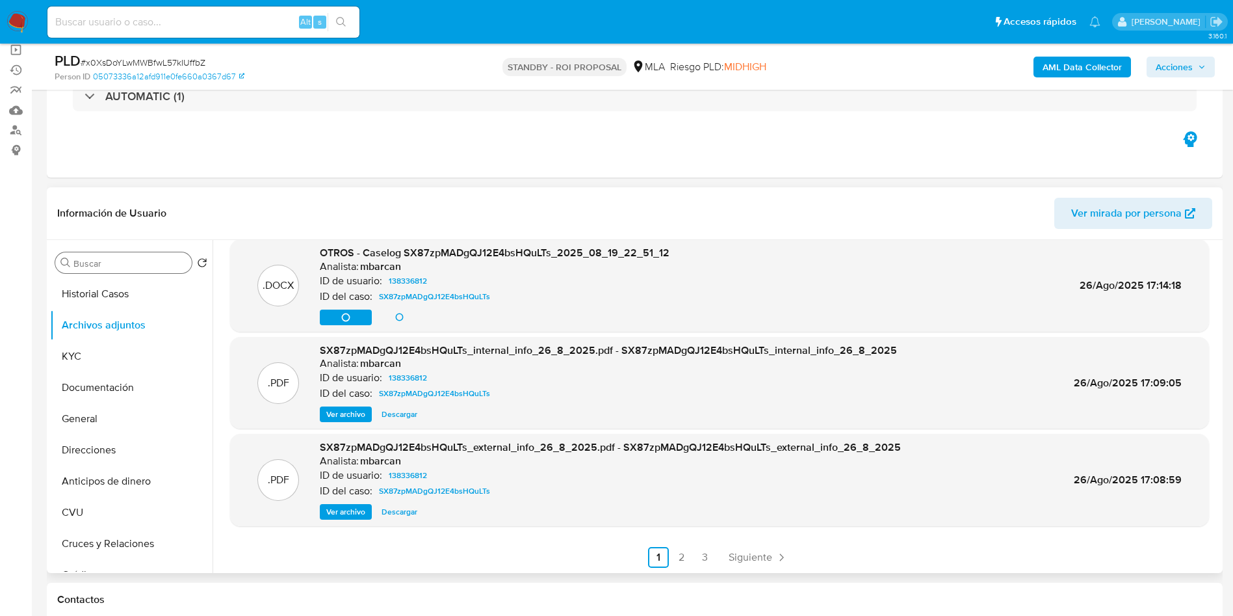
scroll to position [109, 0]
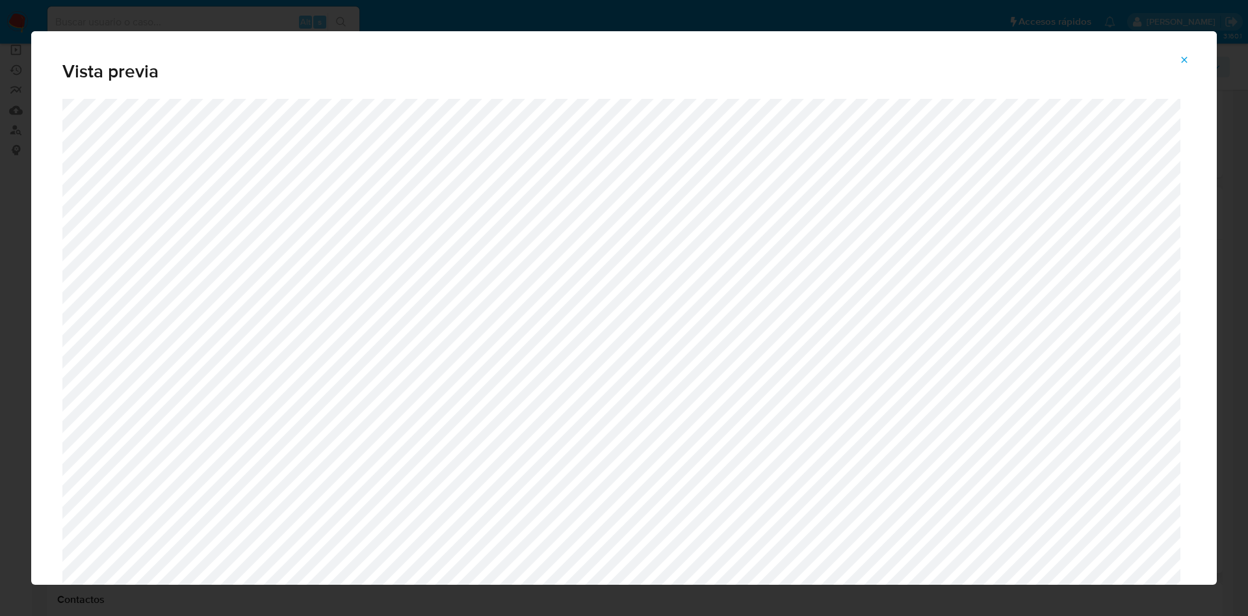
click at [1184, 64] on icon "Attachment preview" at bounding box center [1184, 60] width 10 height 10
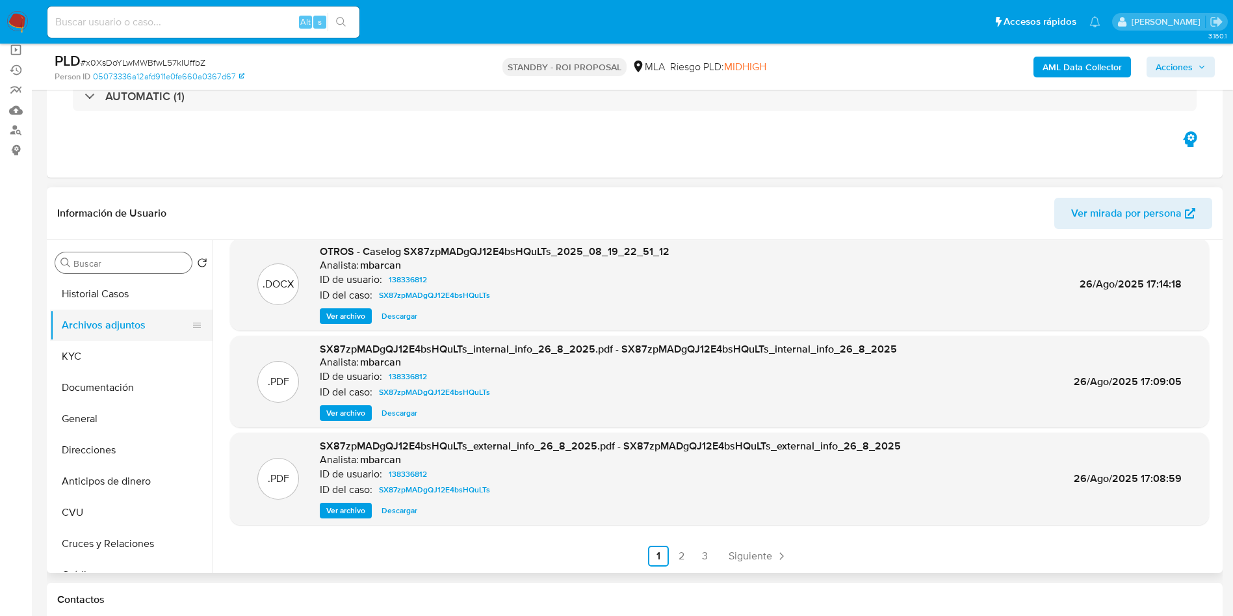
click at [105, 317] on button "Archivos adjuntos" at bounding box center [126, 324] width 152 height 31
click at [110, 294] on button "Historial Casos" at bounding box center [126, 293] width 152 height 31
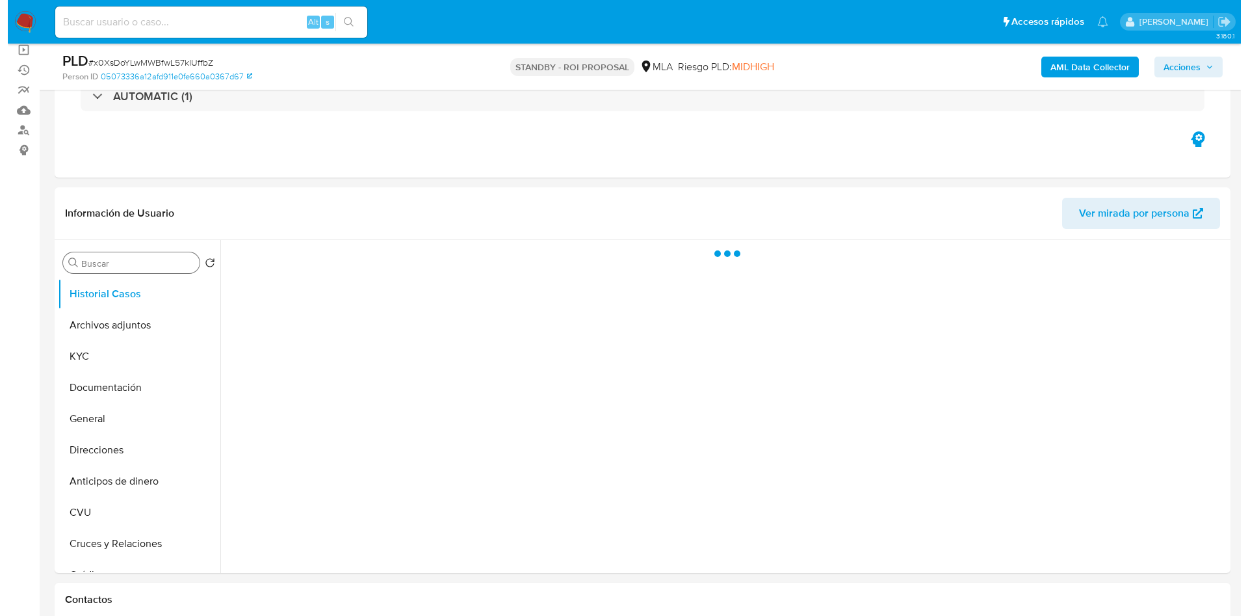
scroll to position [0, 0]
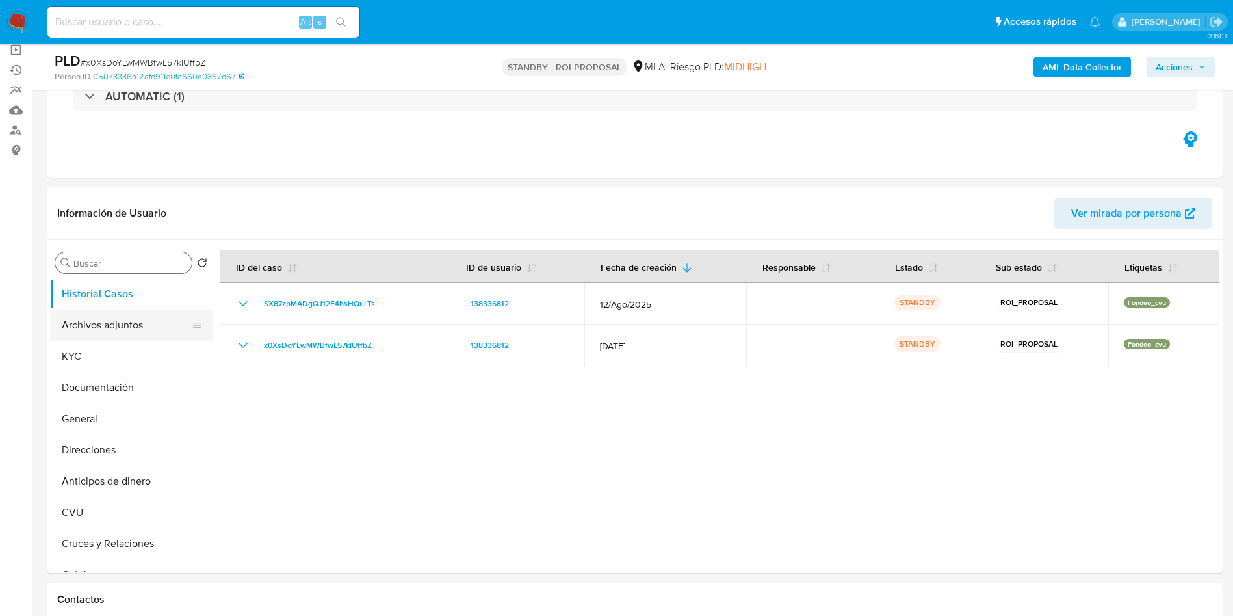
click at [65, 317] on button "Archivos adjuntos" at bounding box center [126, 324] width 152 height 31
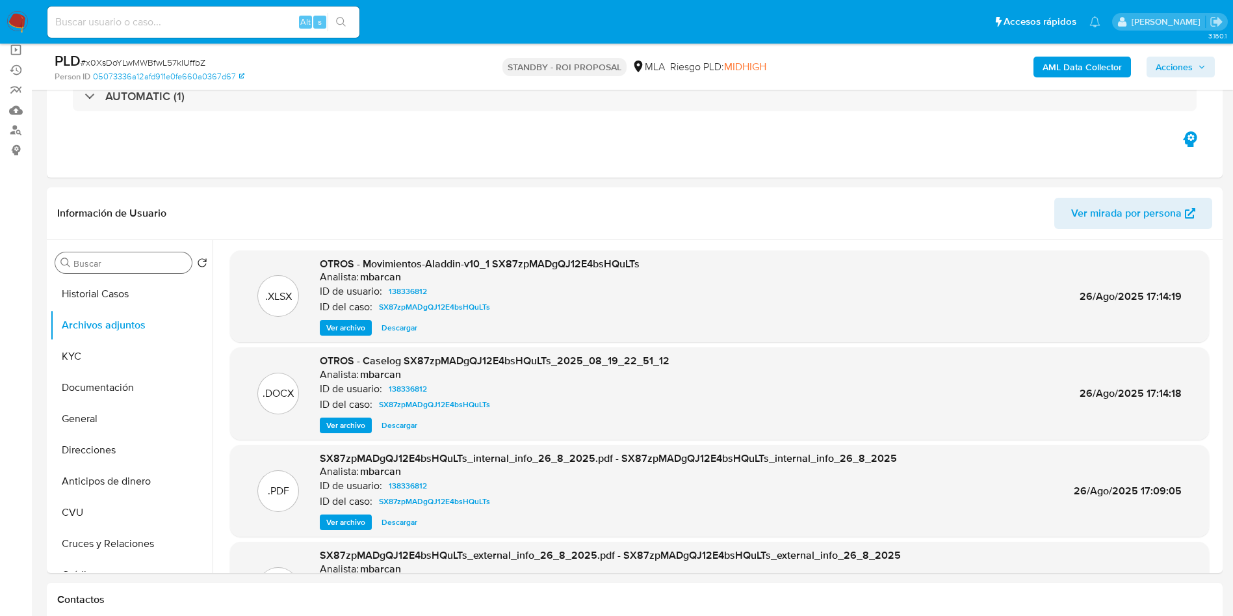
click at [335, 429] on span "Ver archivo" at bounding box center [345, 425] width 39 height 13
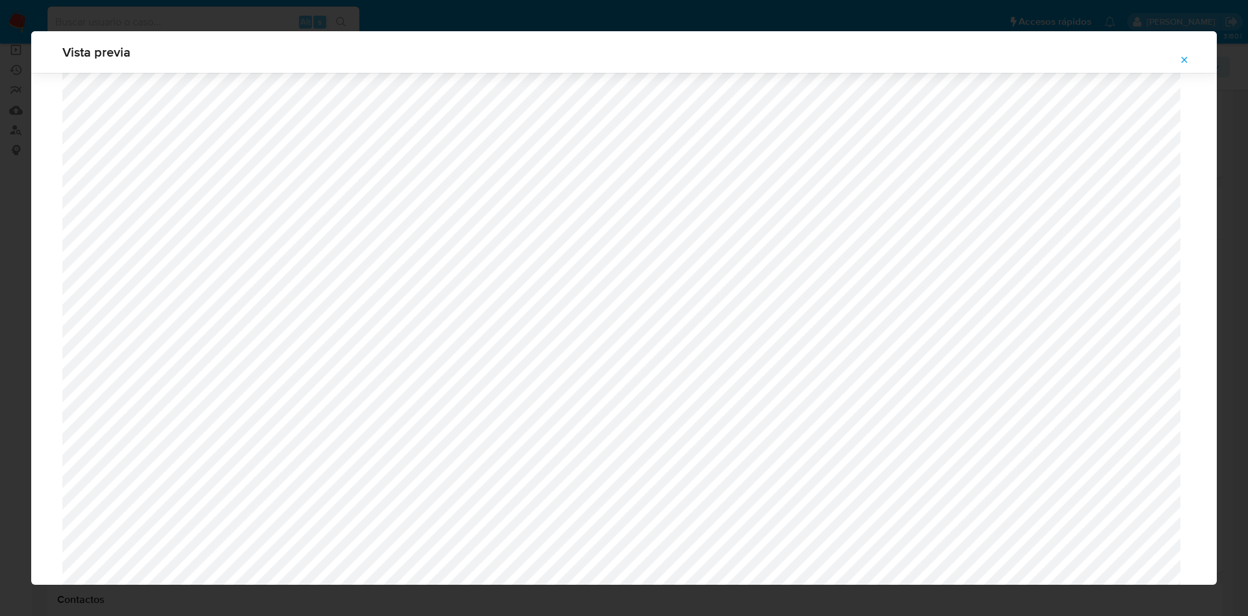
scroll to position [521, 0]
click at [1183, 66] on span "Attachment preview" at bounding box center [1184, 60] width 10 height 18
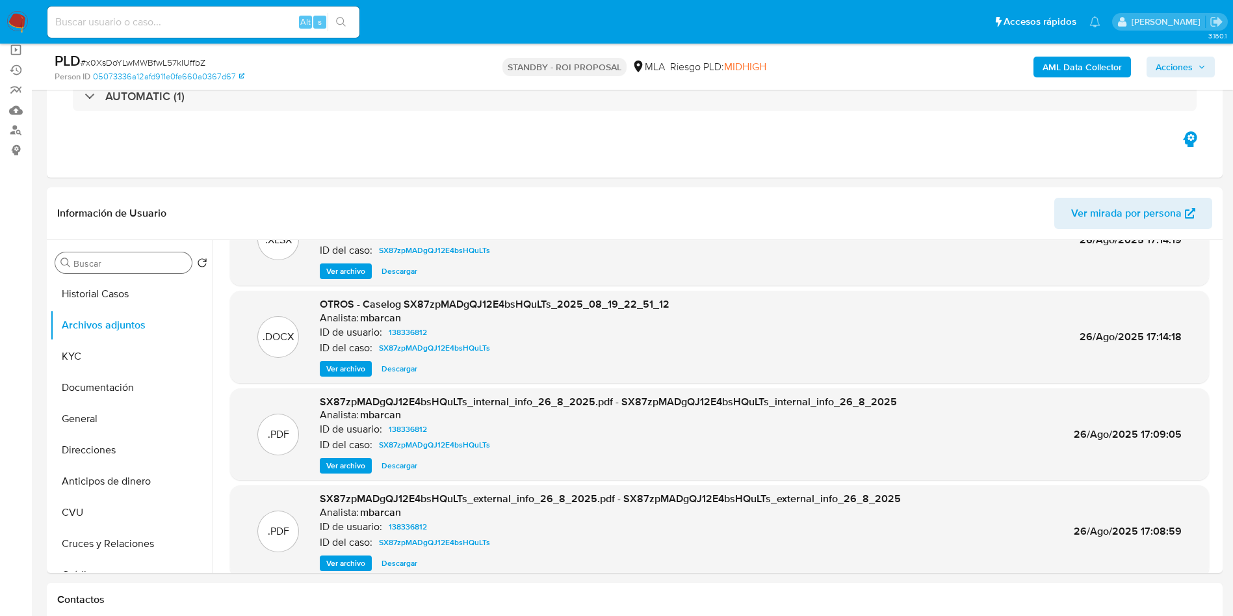
scroll to position [98, 0]
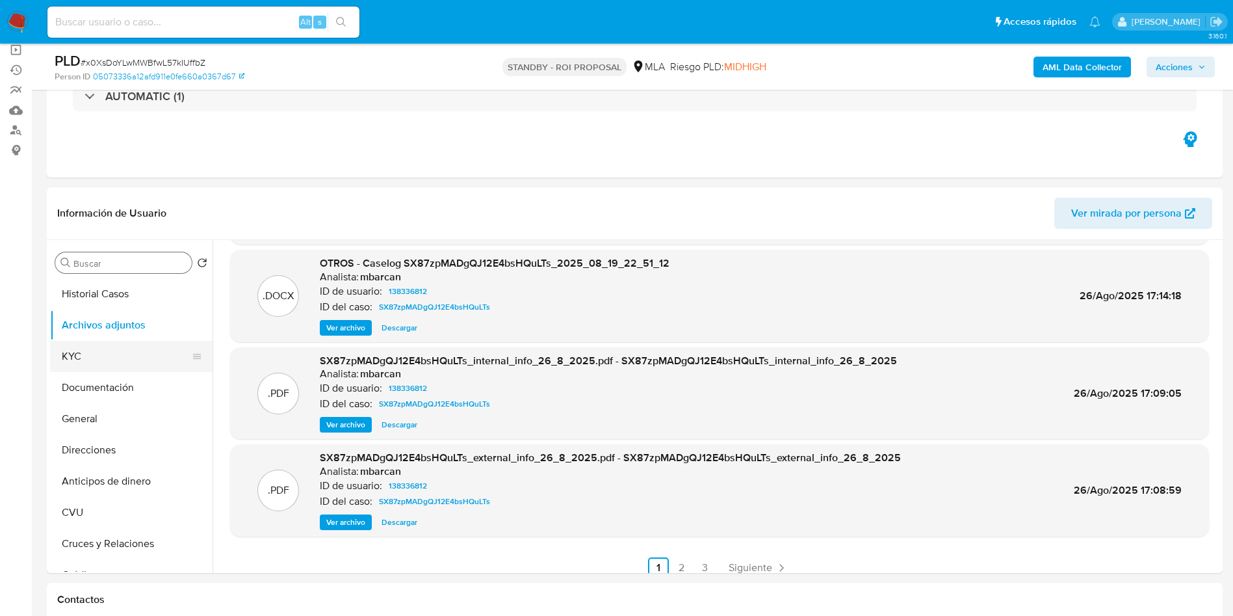
click at [109, 366] on button "KYC" at bounding box center [126, 356] width 152 height 31
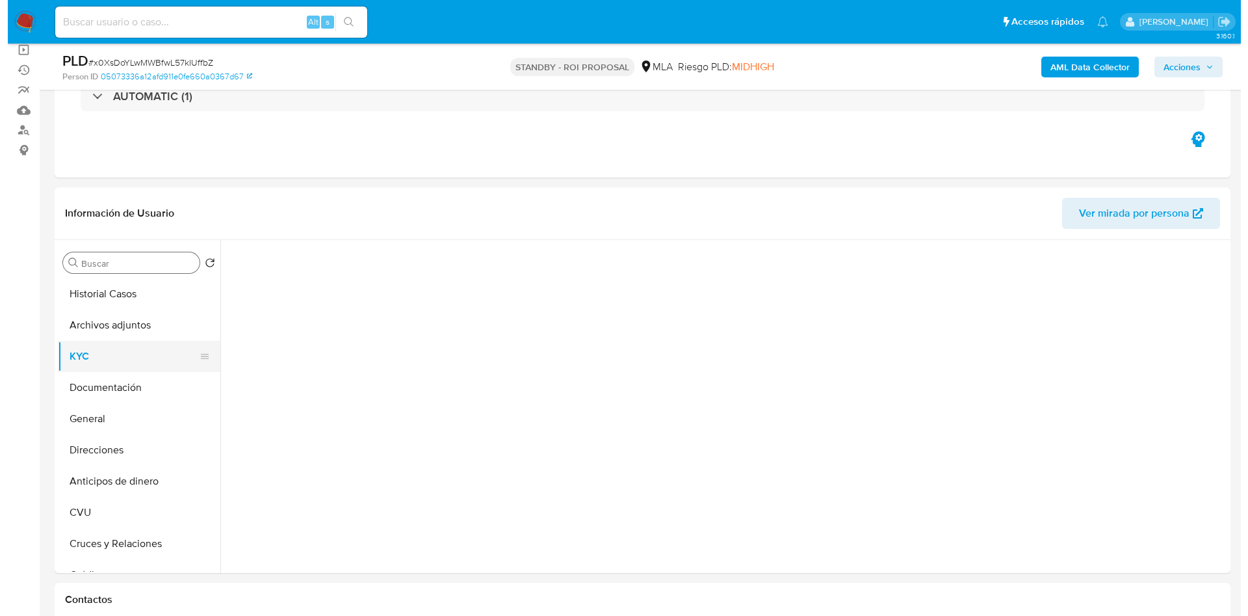
scroll to position [0, 0]
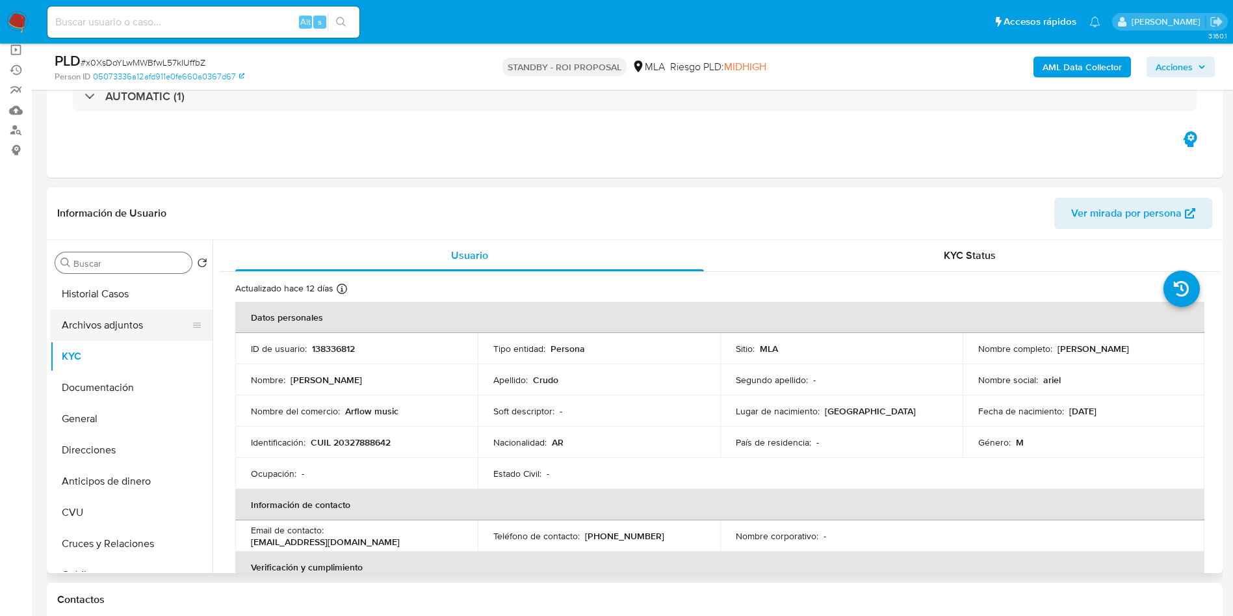
click at [133, 328] on button "Archivos adjuntos" at bounding box center [126, 324] width 152 height 31
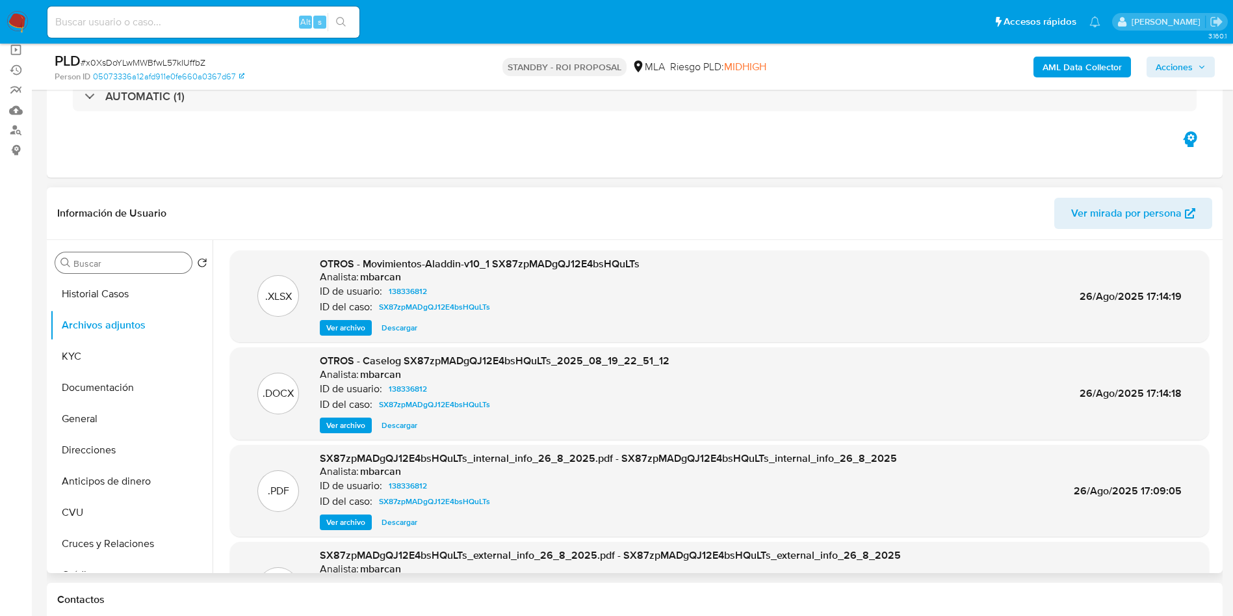
click at [343, 424] on span "Ver archivo" at bounding box center [345, 425] width 39 height 13
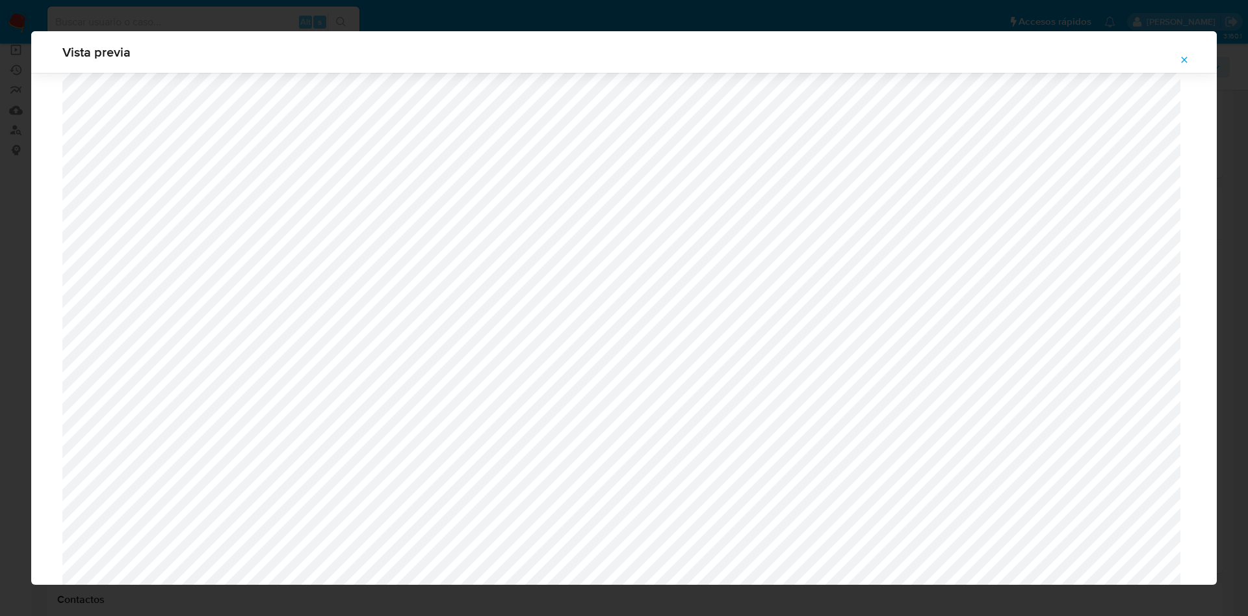
scroll to position [462, 0]
click at [1177, 57] on button "Attachment preview" at bounding box center [1184, 59] width 29 height 21
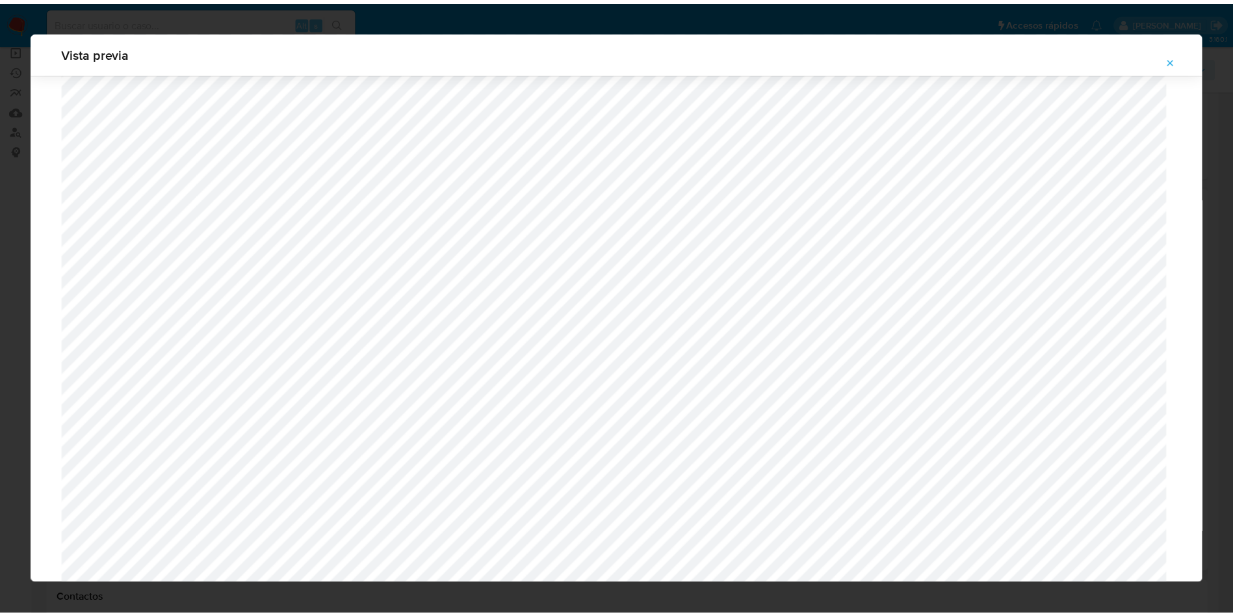
scroll to position [0, 0]
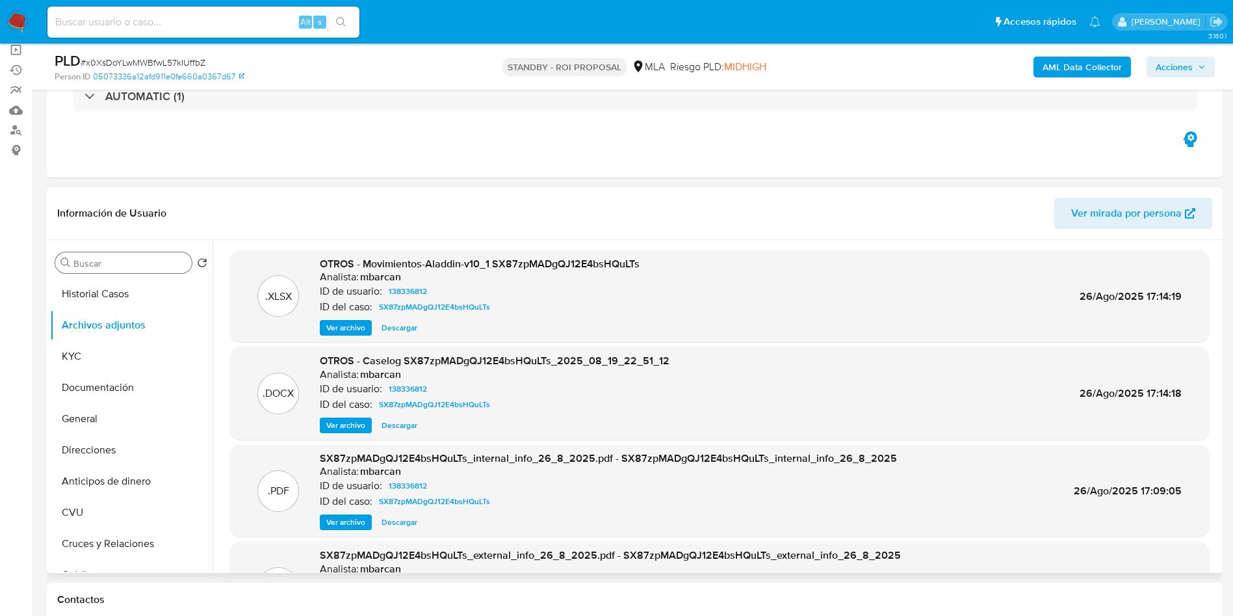
click at [405, 428] on span "Descargar" at bounding box center [400, 425] width 36 height 13
